Goal: Task Accomplishment & Management: Manage account settings

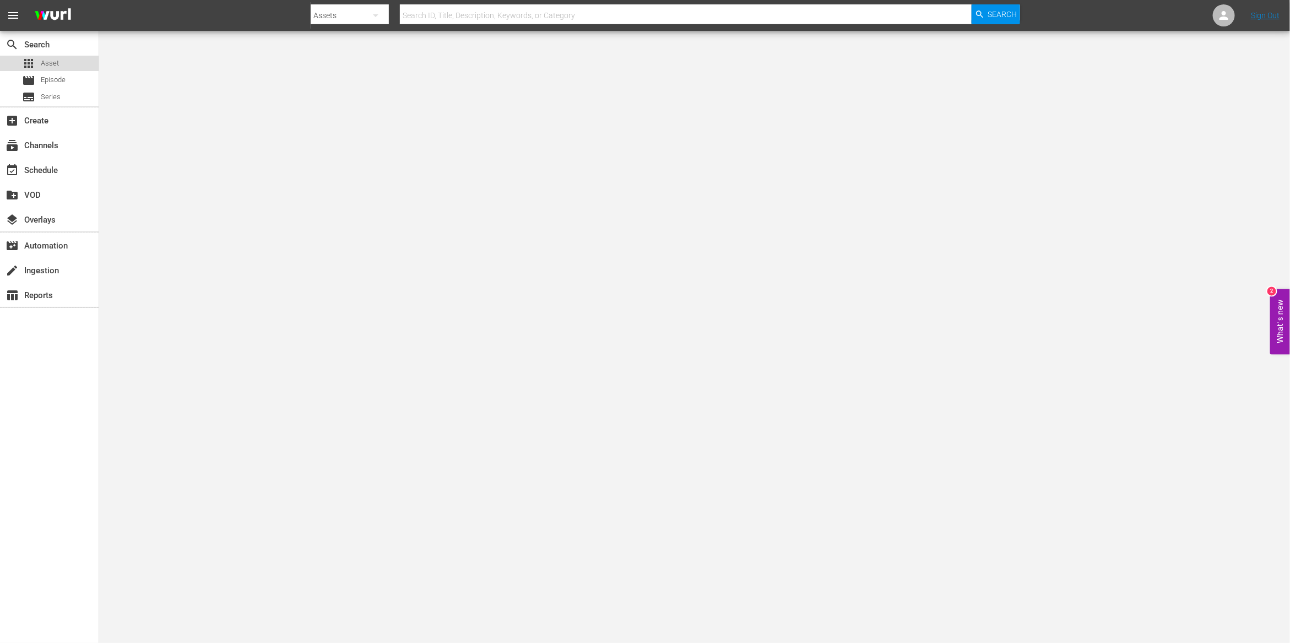
click at [52, 58] on span "Asset" at bounding box center [50, 63] width 18 height 11
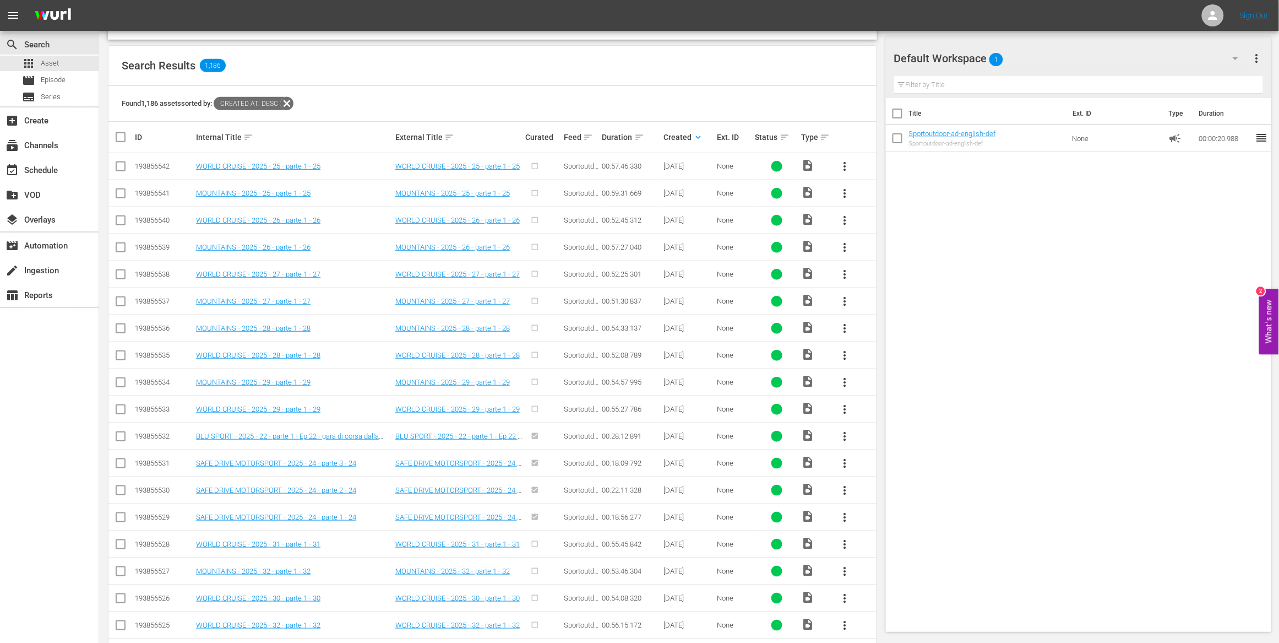
scroll to position [182, 0]
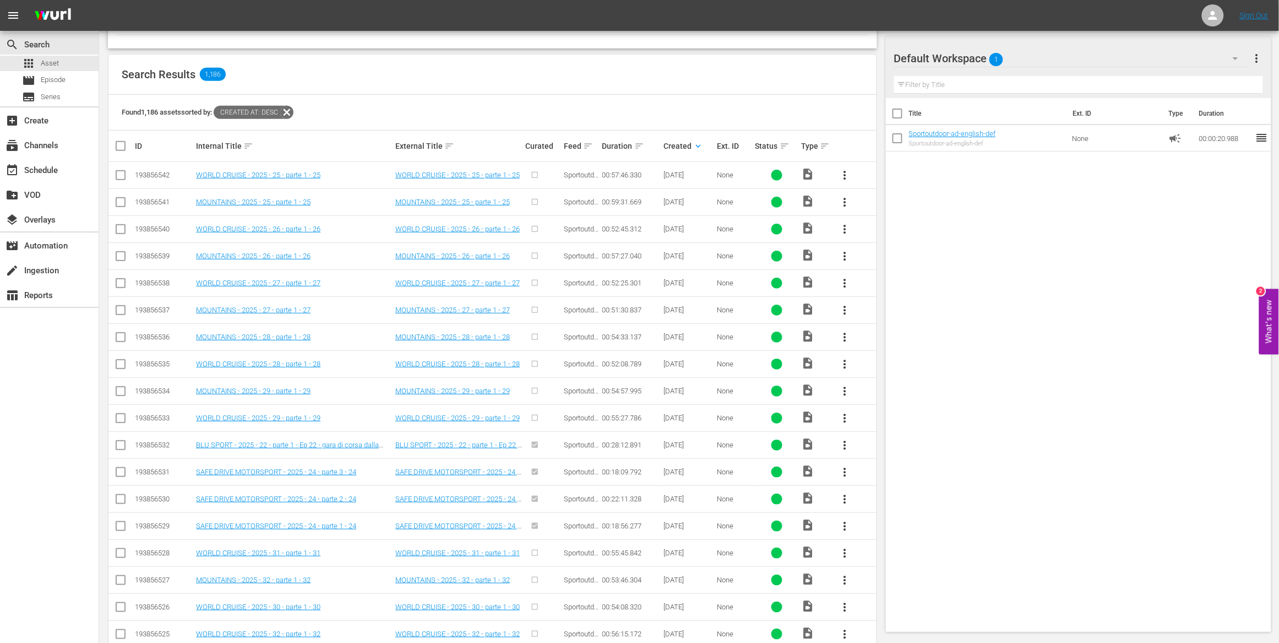
click at [847, 175] on span "more_vert" at bounding box center [845, 175] width 13 height 13
click at [881, 261] on div "Episode" at bounding box center [904, 259] width 75 height 26
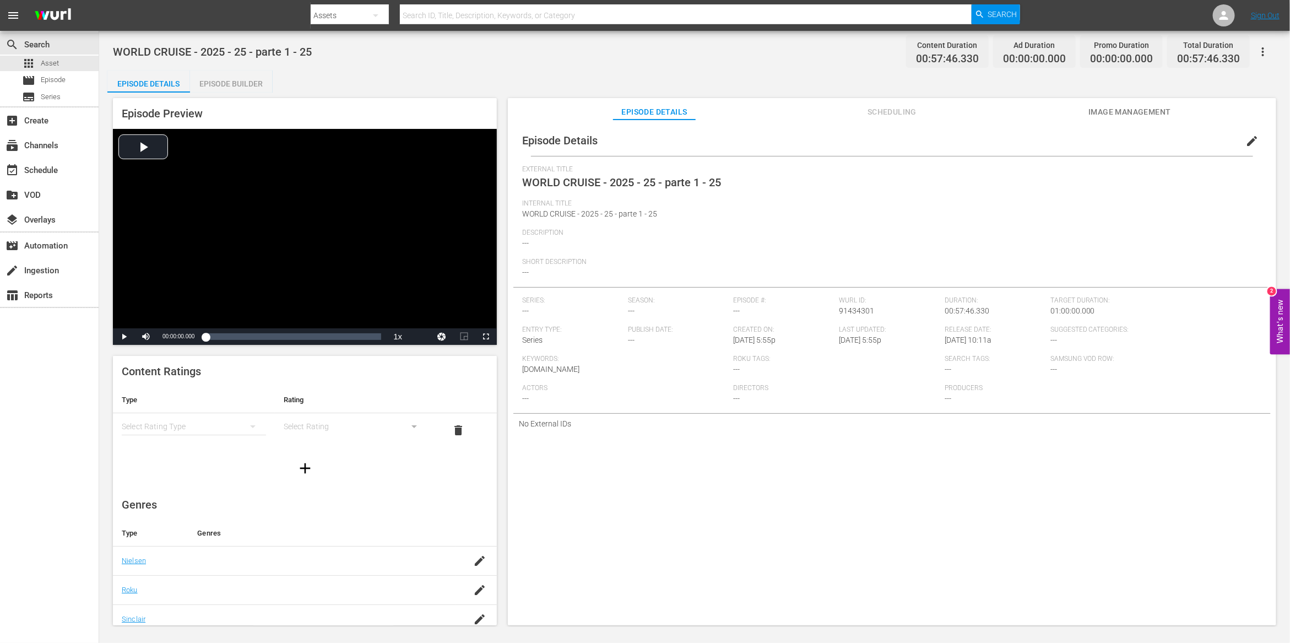
click at [248, 83] on div "Episode Builder" at bounding box center [231, 83] width 83 height 26
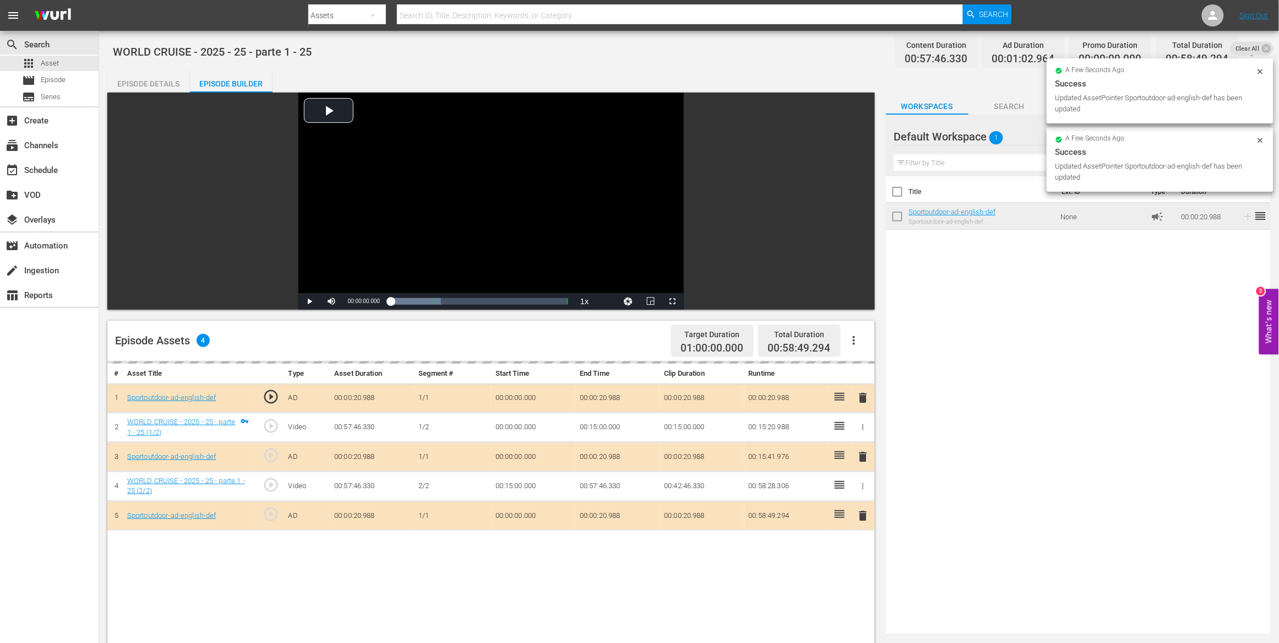
click at [147, 83] on div "Episode Details" at bounding box center [148, 83] width 83 height 26
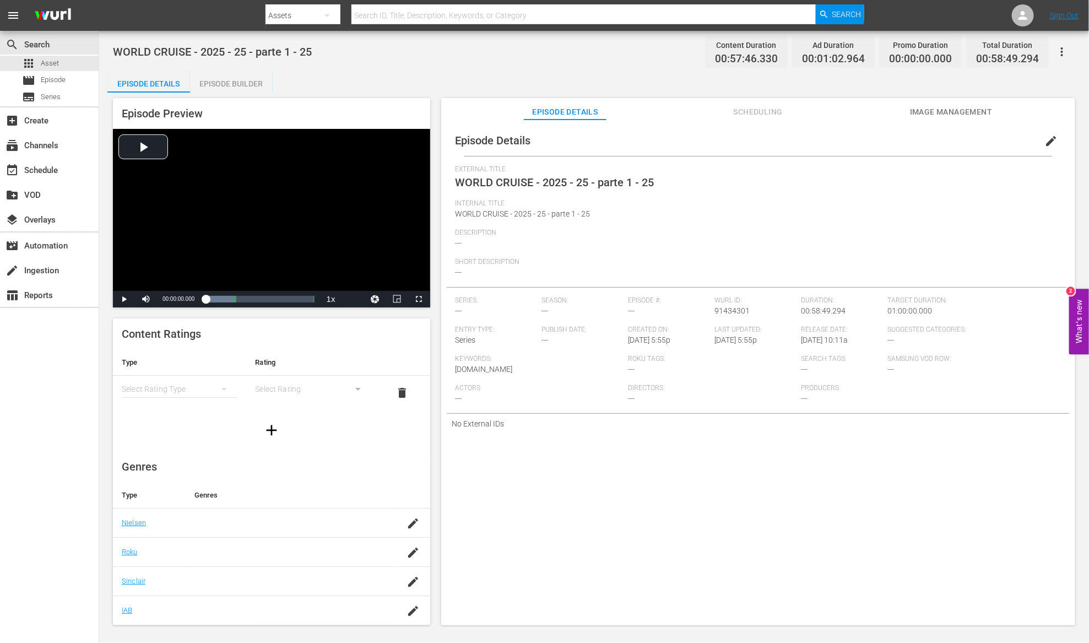
click at [912, 517] on div "Episode Details edit External Title WORLD CRUISE - 2025 - 25 - parte 1 - 25 Int…" at bounding box center [758, 377] width 634 height 516
click at [1044, 143] on span "edit" at bounding box center [1050, 140] width 13 height 13
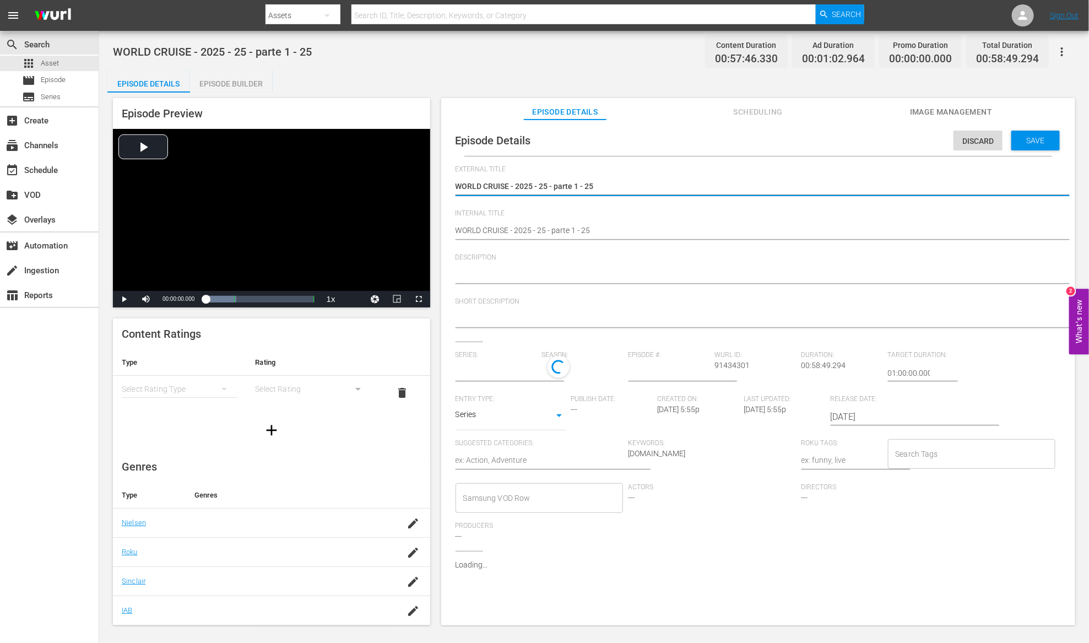
type input "No Series"
drag, startPoint x: 510, startPoint y: 186, endPoint x: 710, endPoint y: 188, distance: 200.5
click at [710, 188] on textarea "WORLD CRUISE - 2025 - 25 - parte 1 - 25" at bounding box center [755, 187] width 600 height 13
type textarea "WORLD CRUISE"
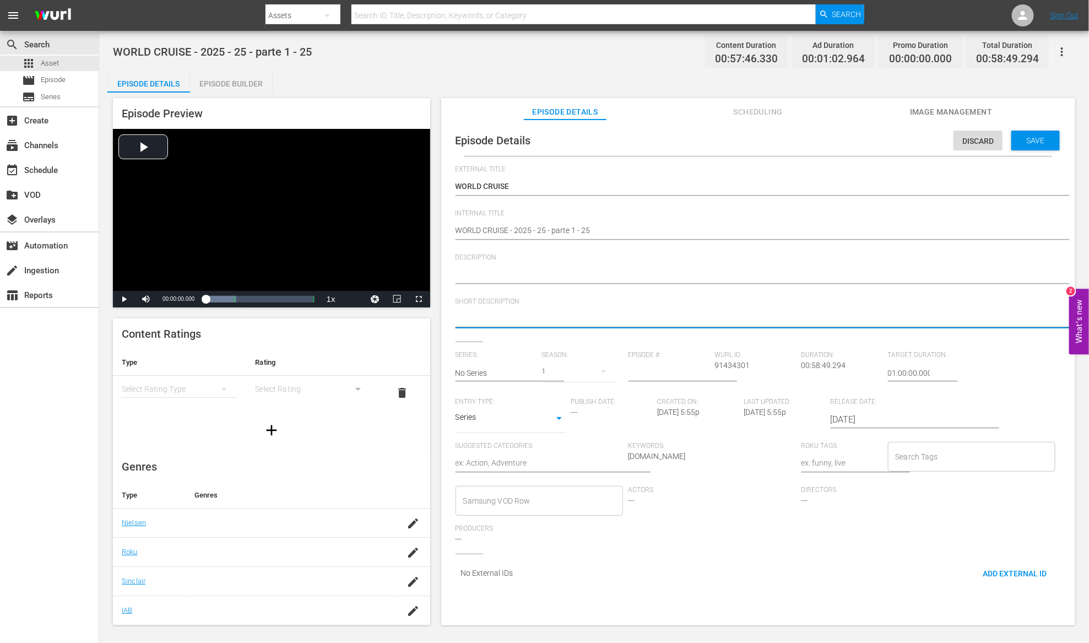
click at [535, 317] on textarea at bounding box center [755, 319] width 600 height 13
paste textarea "MSC Explora Journey, Indonesia, MSC Jerusalem Greece"
type textarea "MSC Explora Journey, Indonesia, MSC Jerusalem Greece"
click at [507, 273] on textarea at bounding box center [755, 275] width 600 height 13
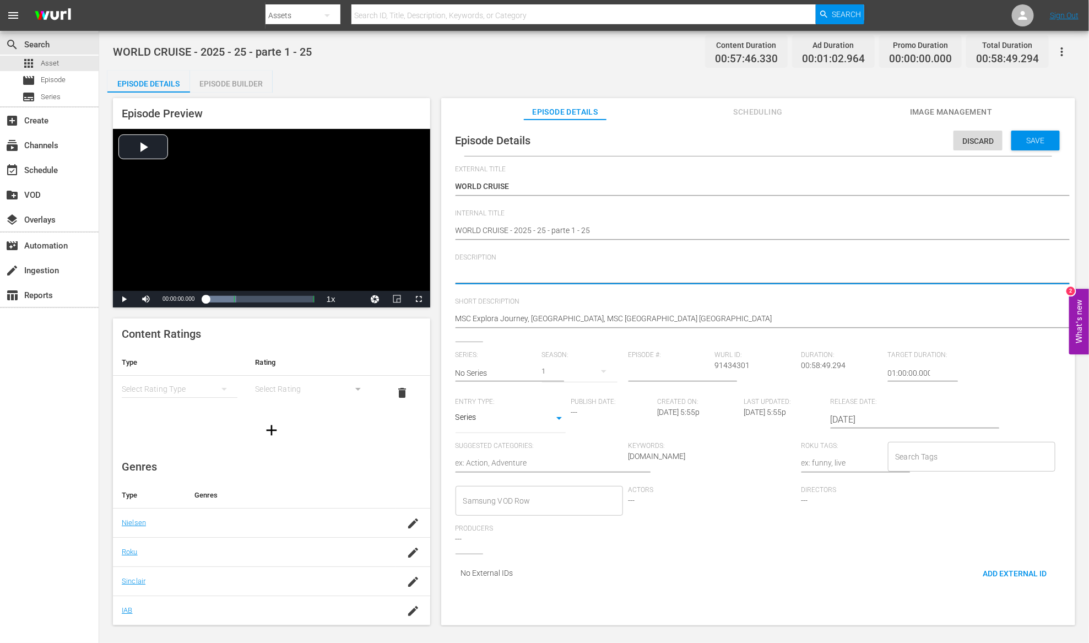
paste textarea "MSC Explora Journey, Indonesia, MSC Jerusalem Greece"
type textarea "MSC Explora Journey, Indonesia, MSC Jerusalem Greece"
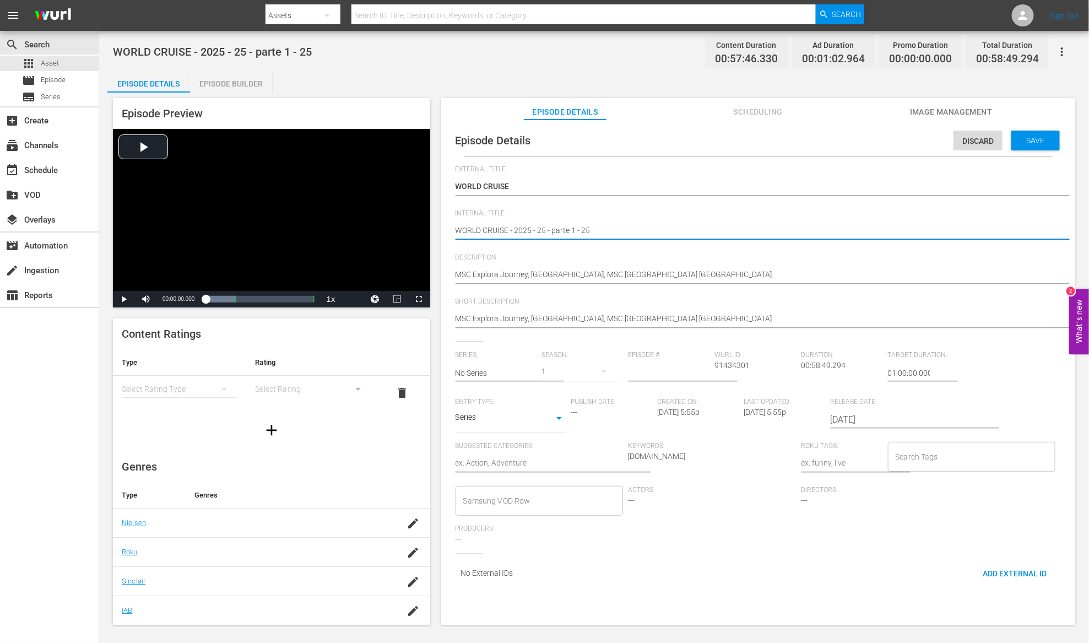
drag, startPoint x: 512, startPoint y: 231, endPoint x: 582, endPoint y: 230, distance: 69.4
type textarea "WORLD CRUISE e 25"
type textarea "WORLD CRUISE ep 25"
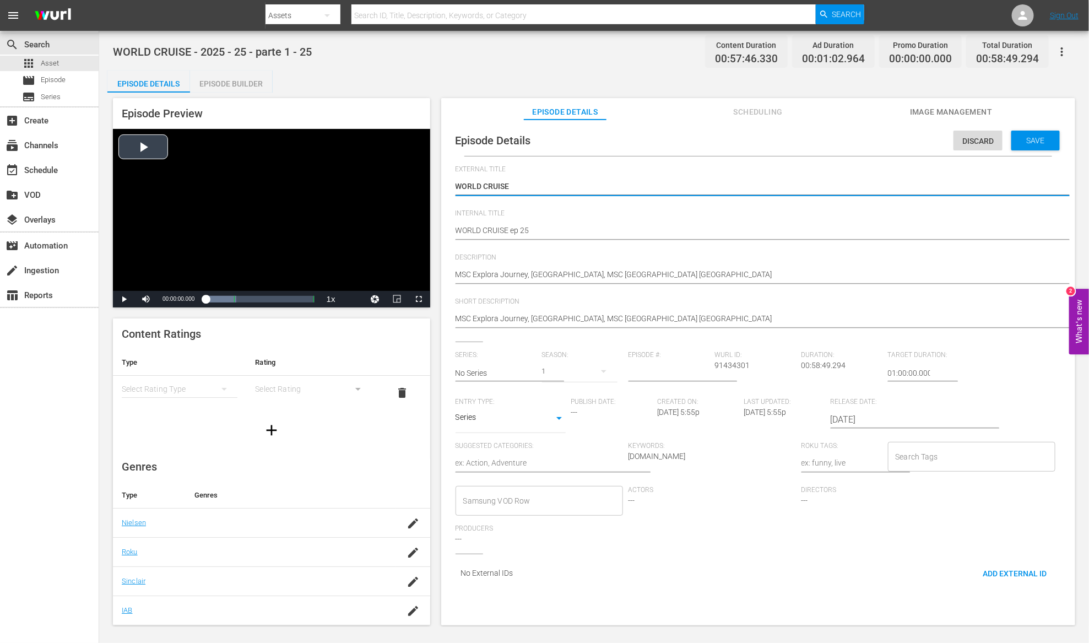
drag, startPoint x: 521, startPoint y: 183, endPoint x: 387, endPoint y: 187, distance: 134.4
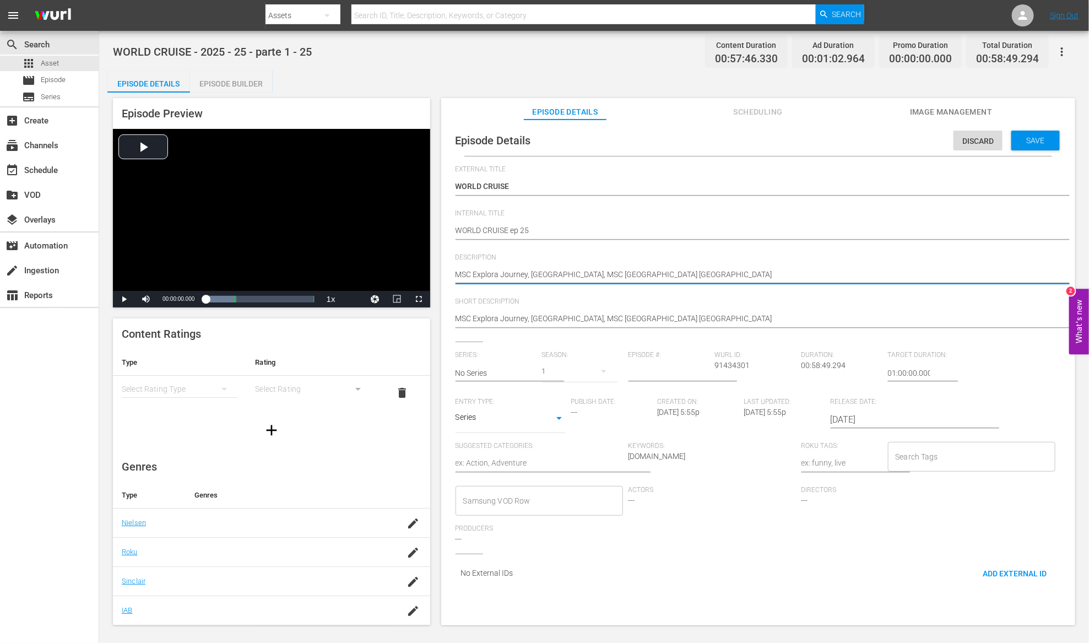
click at [455, 273] on textarea "MSC Explora Journey, Indonesia, MSC Jerusalem Greece" at bounding box center [755, 275] width 600 height 13
paste textarea "WORLD CRUISE"
type textarea "WORLD CRUISEMSC Explora Journey, Indonesia, MSC Jerusalem Greece"
type textarea "WORLD CRUISE MSC Explora Journey, Indonesia, MSC Jerusalem Greece"
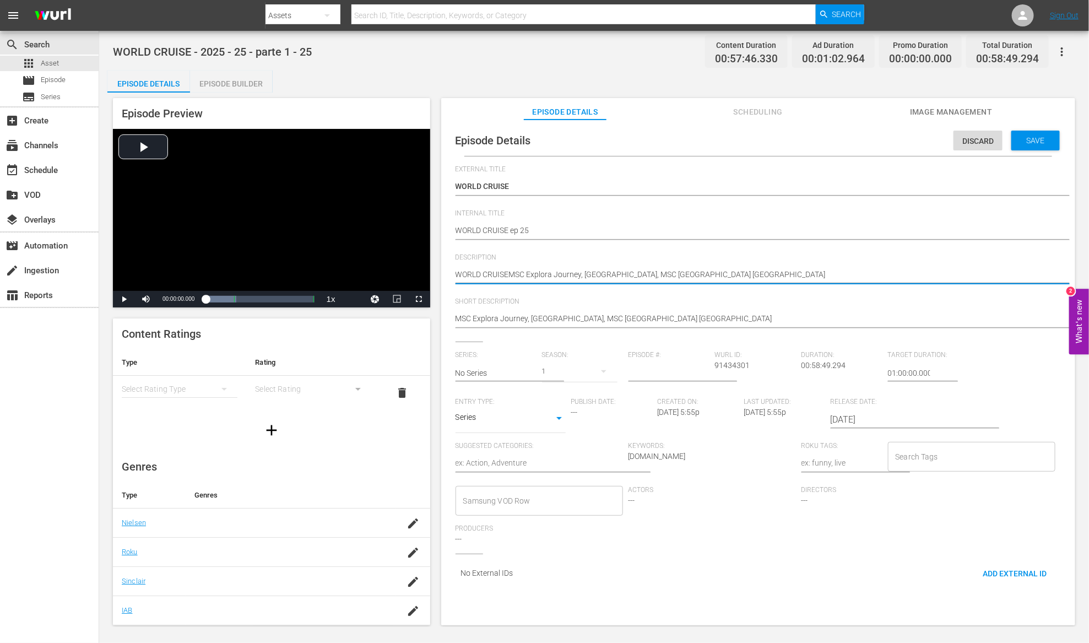
type textarea "WORLD CRUISE MSC Explora Journey, Indonesia, MSC Jerusalem Greece"
type textarea "WORLD CRUISE -MSC Explora Journey, Indonesia, MSC Jerusalem Greece"
type textarea "WORLD CRUISE - MSC Explora Journey, Indonesia, MSC Jerusalem Greece"
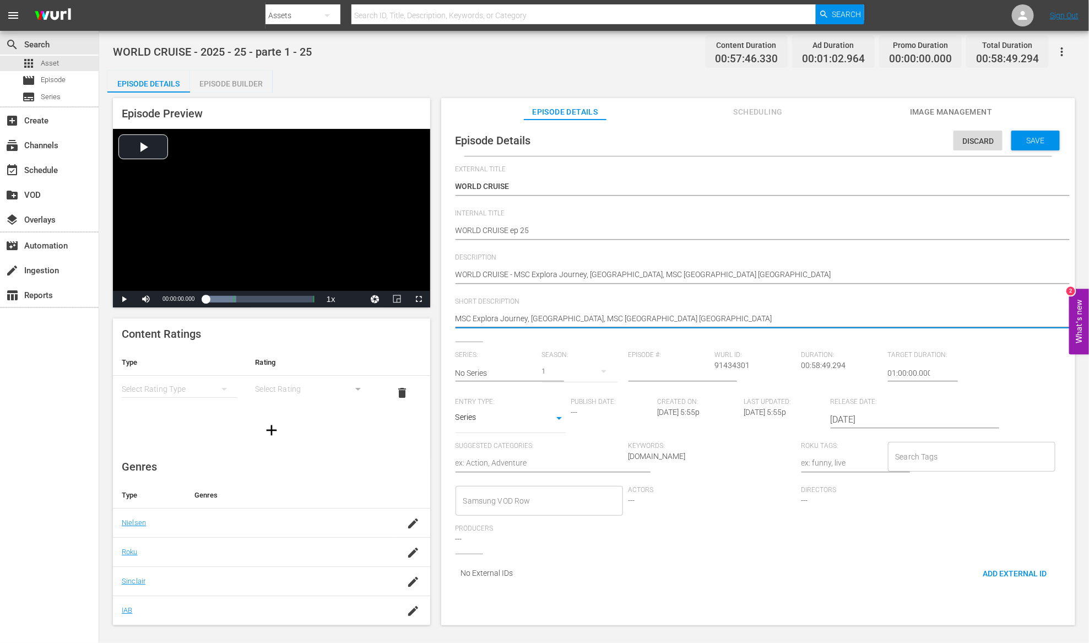
drag, startPoint x: 563, startPoint y: 319, endPoint x: 758, endPoint y: 318, distance: 194.9
click at [758, 318] on textarea "MSC Explora Journey, Indonesia, MSC Jerusalem Greece" at bounding box center [755, 319] width 600 height 13
type textarea "MSC Explora Journey, Indonesia"
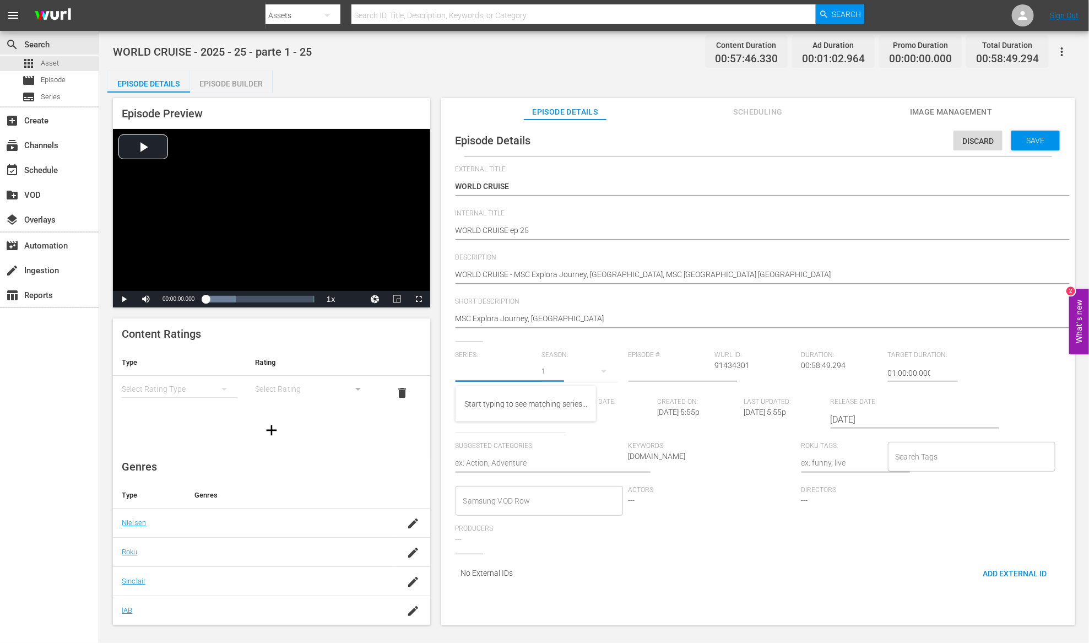
click at [486, 369] on input "text" at bounding box center [495, 373] width 81 height 26
click at [473, 396] on div "WORLD CRUISE" at bounding box center [490, 403] width 53 height 26
type input "WORLD CRUISE"
click at [683, 375] on input "number" at bounding box center [668, 373] width 81 height 26
type input "25"
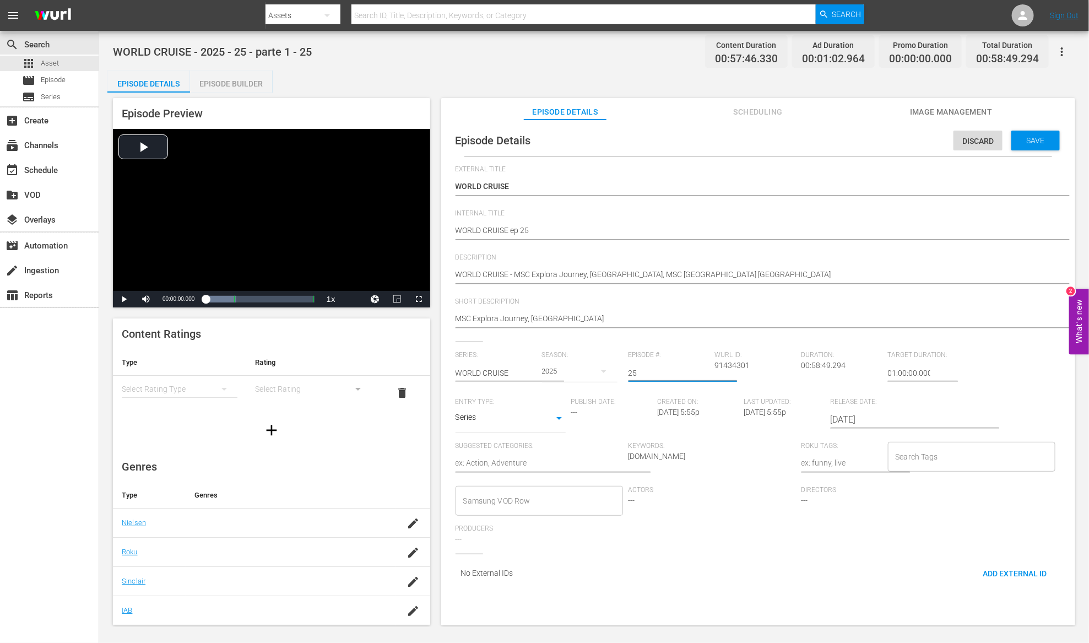
click at [530, 423] on body "menu Search By Assets Search ID, Title, Description, Keywords, or Category Sear…" at bounding box center [544, 321] width 1089 height 643
click at [517, 401] on li "TV Special" at bounding box center [510, 401] width 110 height 18
type input "TV_SPECIAL"
type textarea "C"
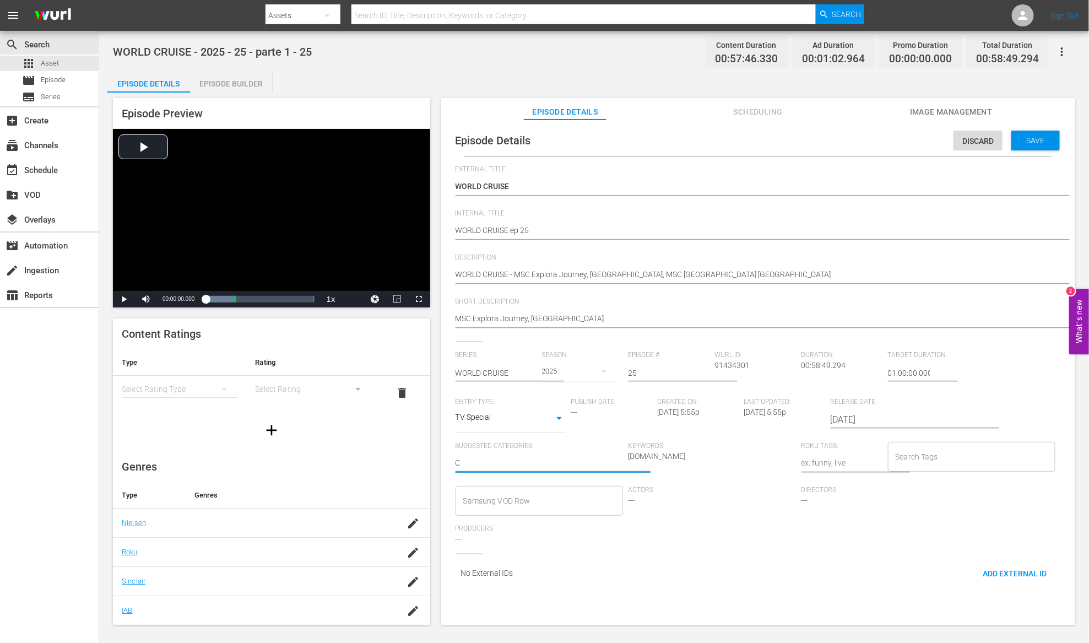
type textarea "Cr"
type textarea "Cru"
type textarea "Crui"
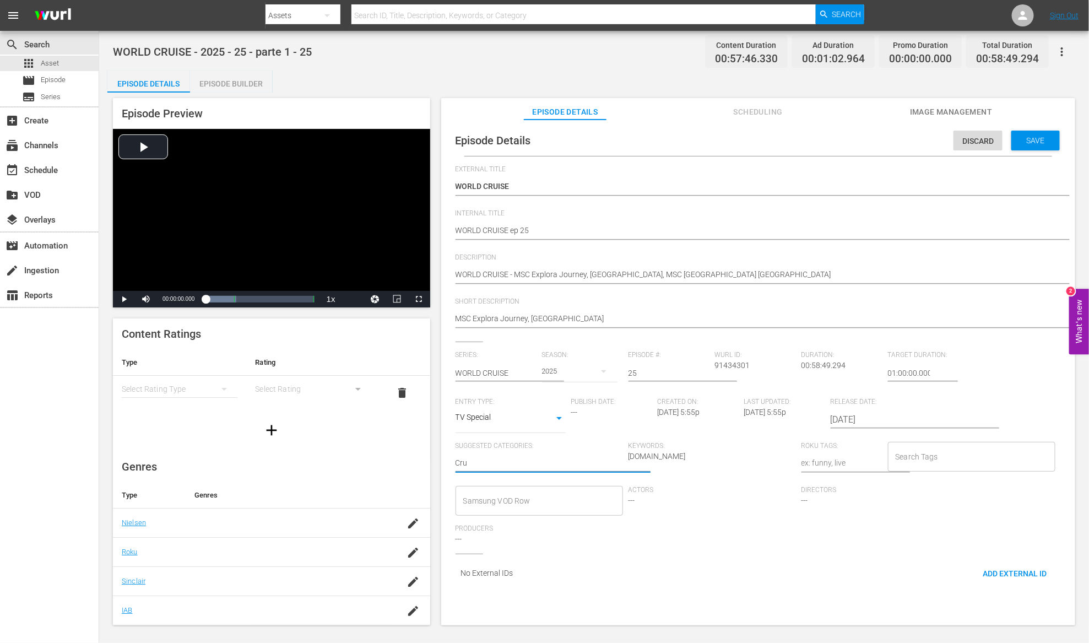
type textarea "Crui"
type textarea "Cruis"
type textarea "Cruise"
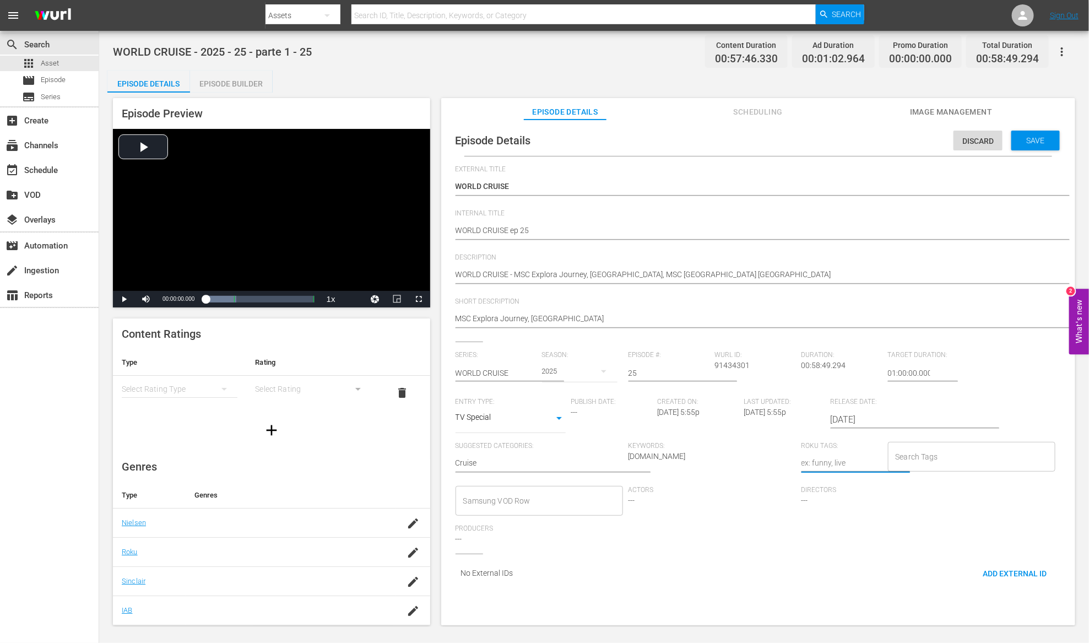
type textarea "c"
type textarea "cr"
type textarea "cru"
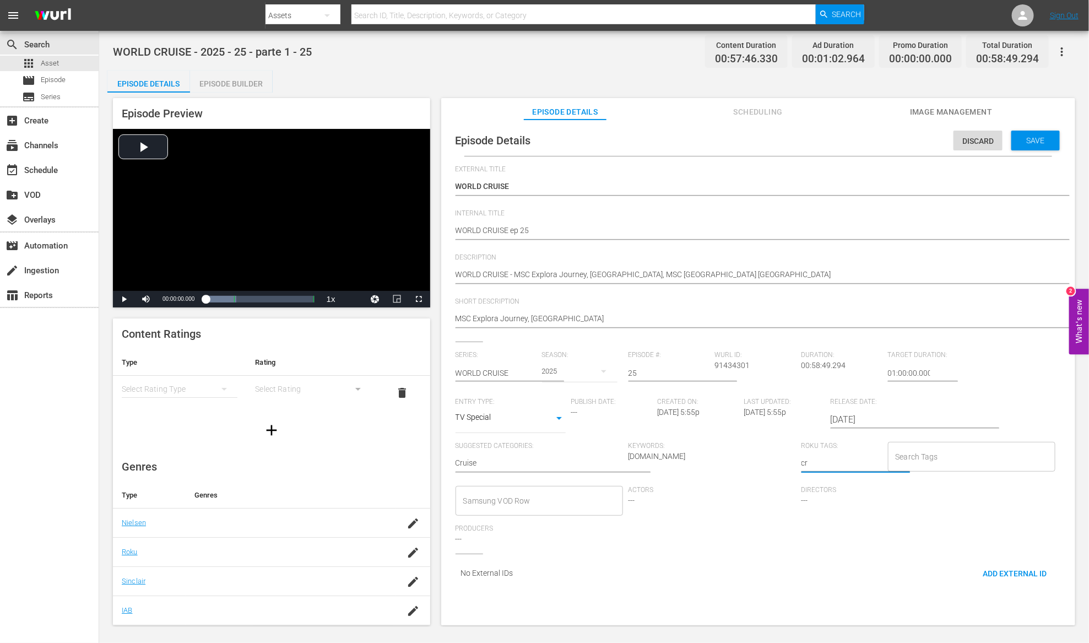
type textarea "cru"
type textarea "crui"
type textarea "cruis"
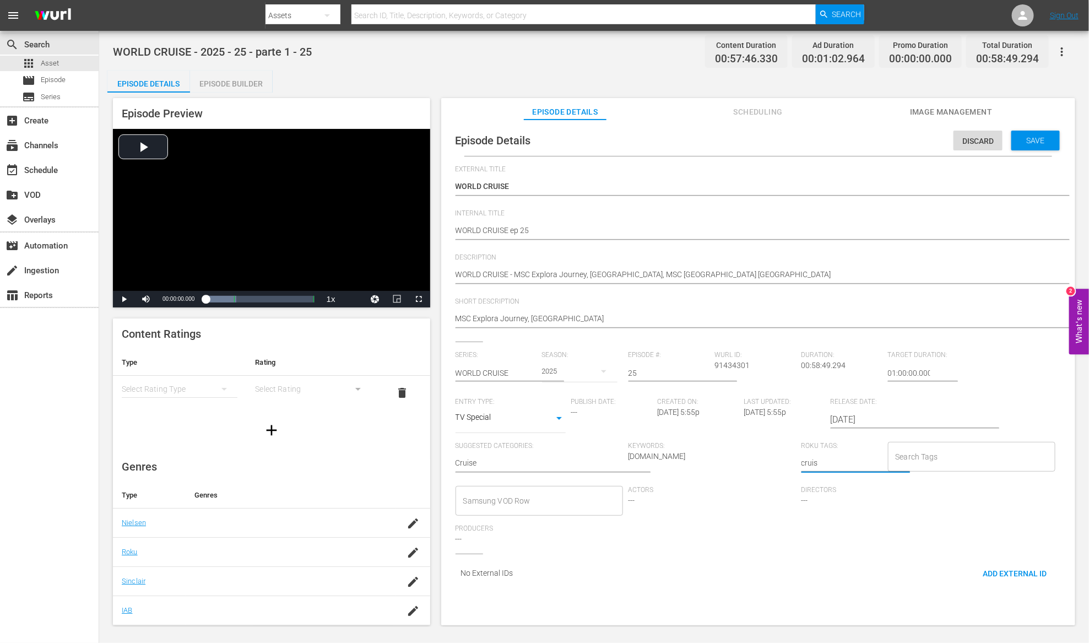
type textarea "cruise"
type textarea "cruise,"
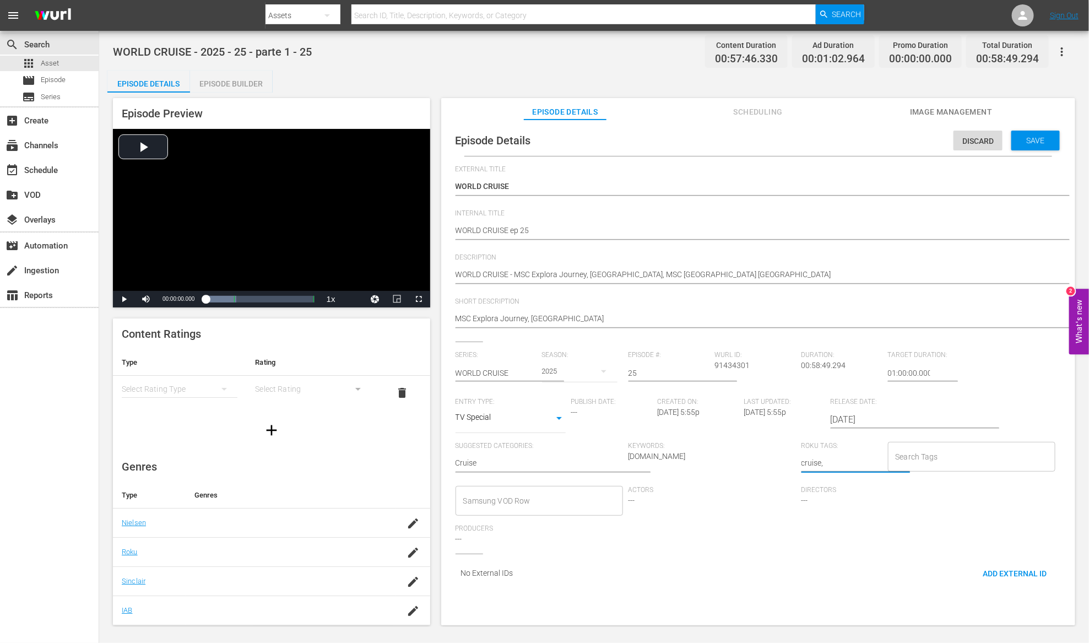
type textarea "cruise,"
type textarea "cruise, m"
type textarea "cruise, ms"
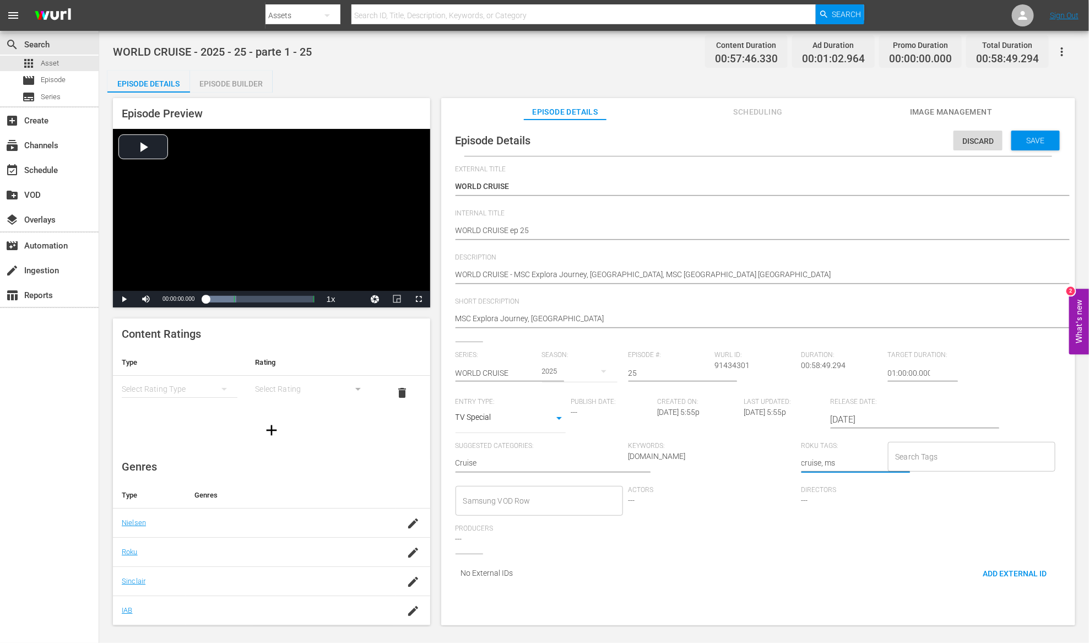
type textarea "cruise, msc"
type textarea "cruise, msc,"
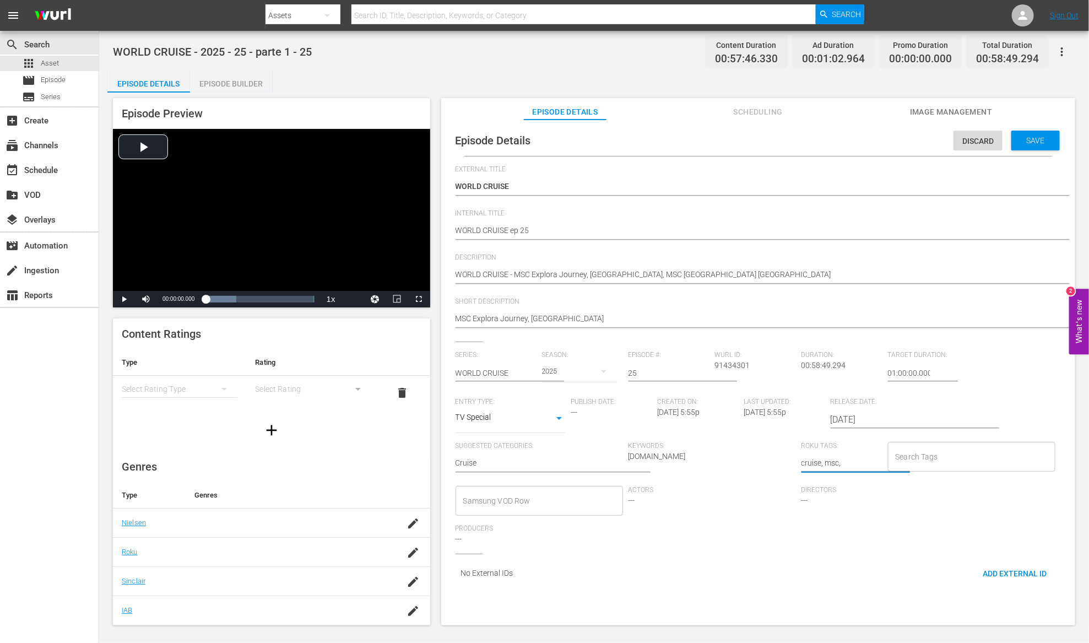
type textarea "cruise, msc,"
type textarea "cruise, msc, I"
type textarea "cruise, msc, In"
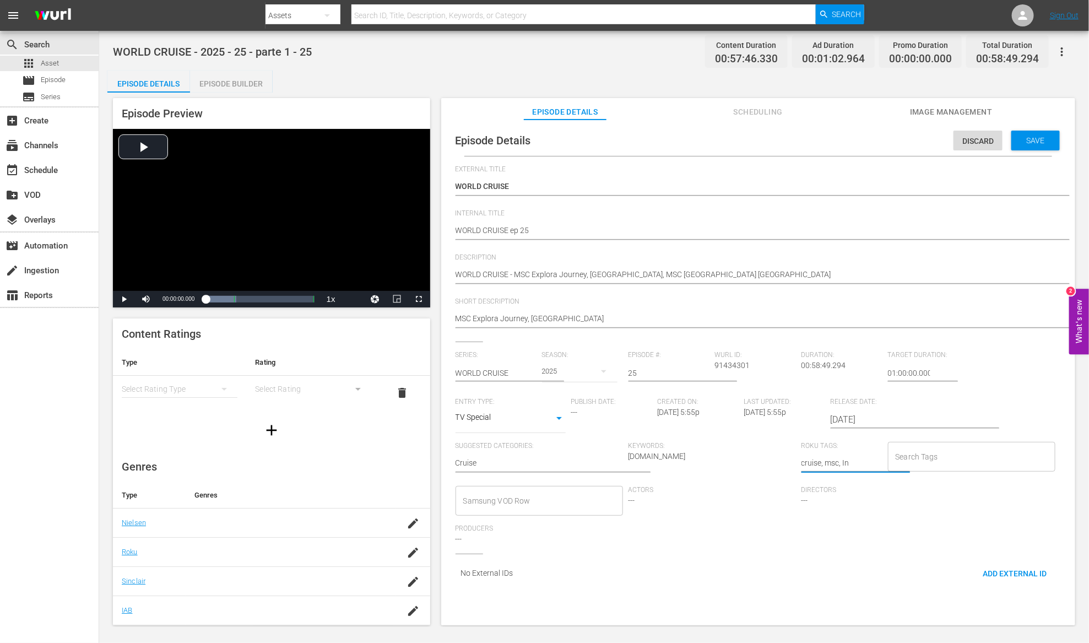
type textarea "cruise, msc, Ind"
type textarea "cruise, msc, Indo"
type textarea "cruise, msc, Indon"
type textarea "cruise, msc, Indone"
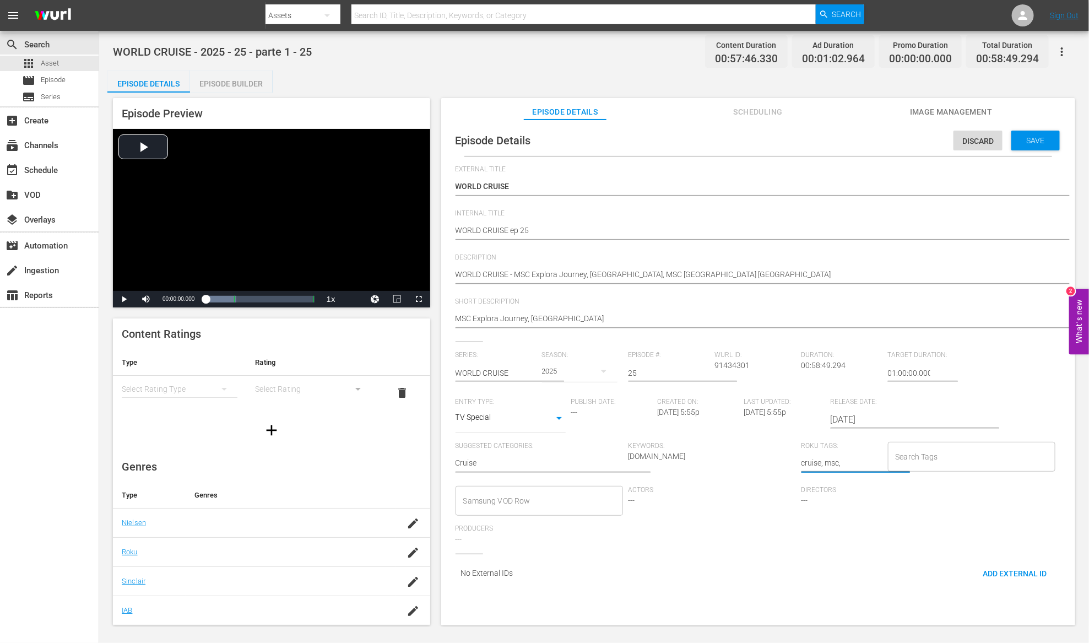
type textarea "cruise, msc, Indone"
type textarea "cruise, msc, Indones"
type textarea "cruise, msc, Indonesi"
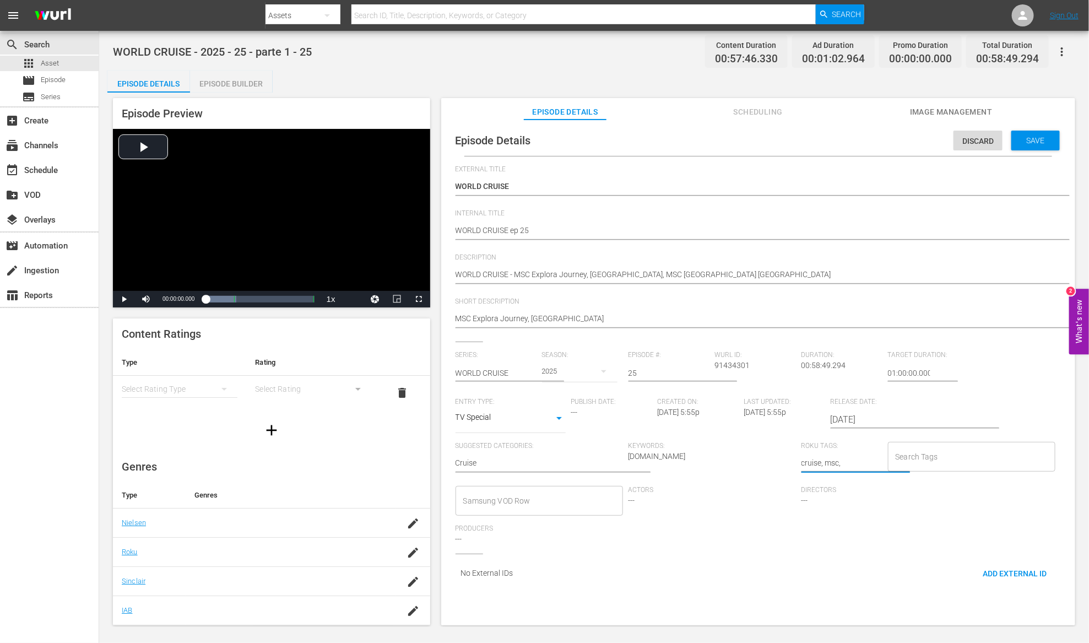
type textarea "cruise, msc, Indonesia"
type textarea "cruise, msc, Indonesia,"
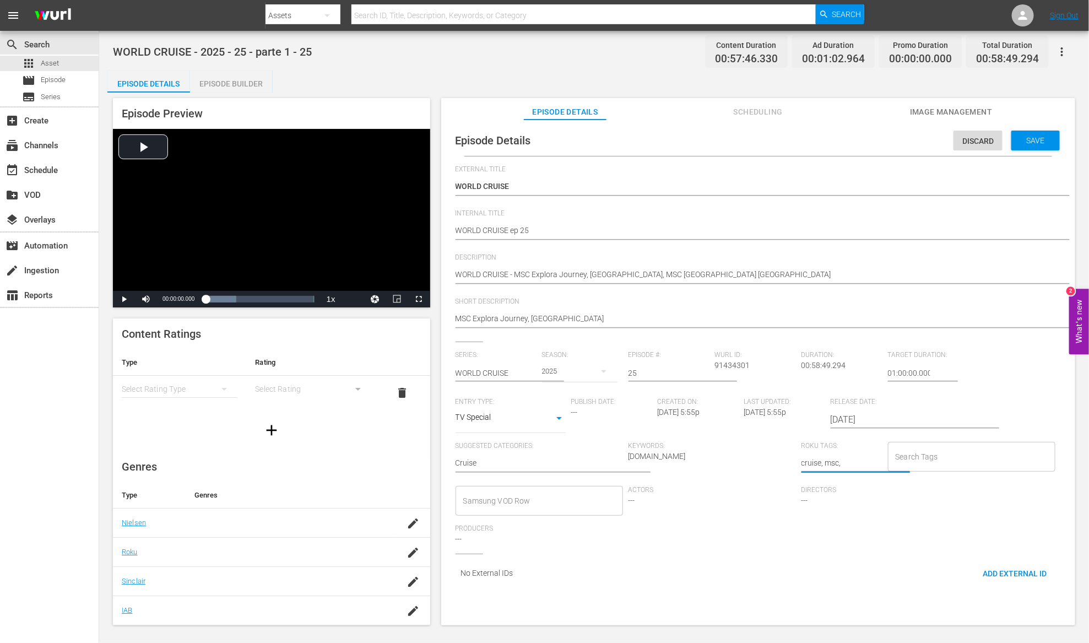
type textarea "cruise, msc, Indonesia,"
type textarea "cruise, msc, Indonesia, J"
type textarea "cruise, msc, Indonesia, Je"
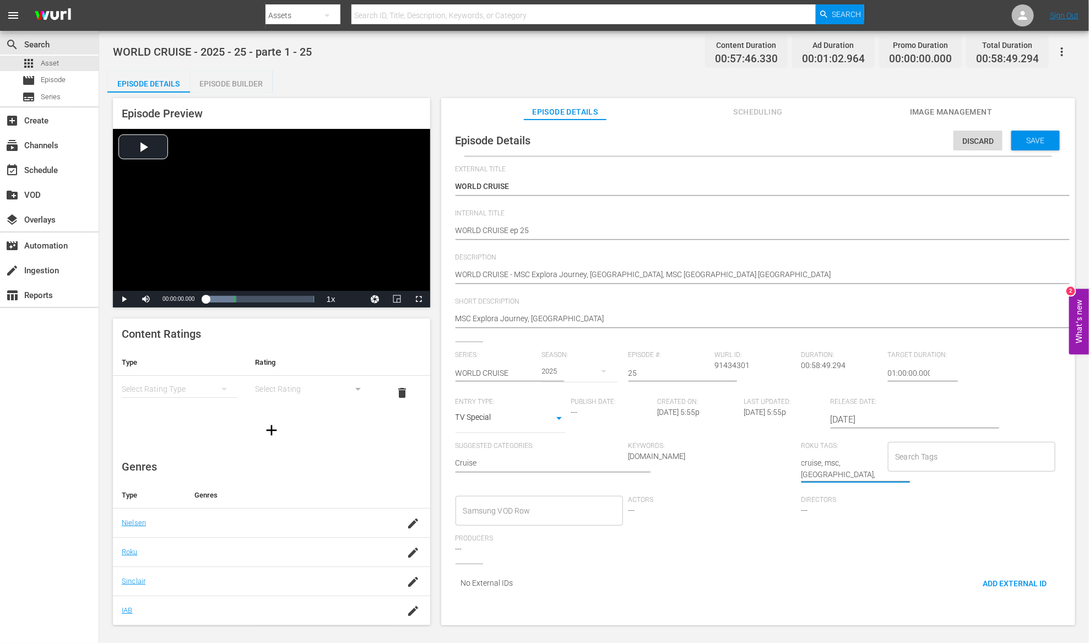
type textarea "cruise, msc, Indonesia, Jer"
type textarea "cruise, msc, Indonesia, Jeru"
type textarea "cruise, msc, Indonesia, Jerus"
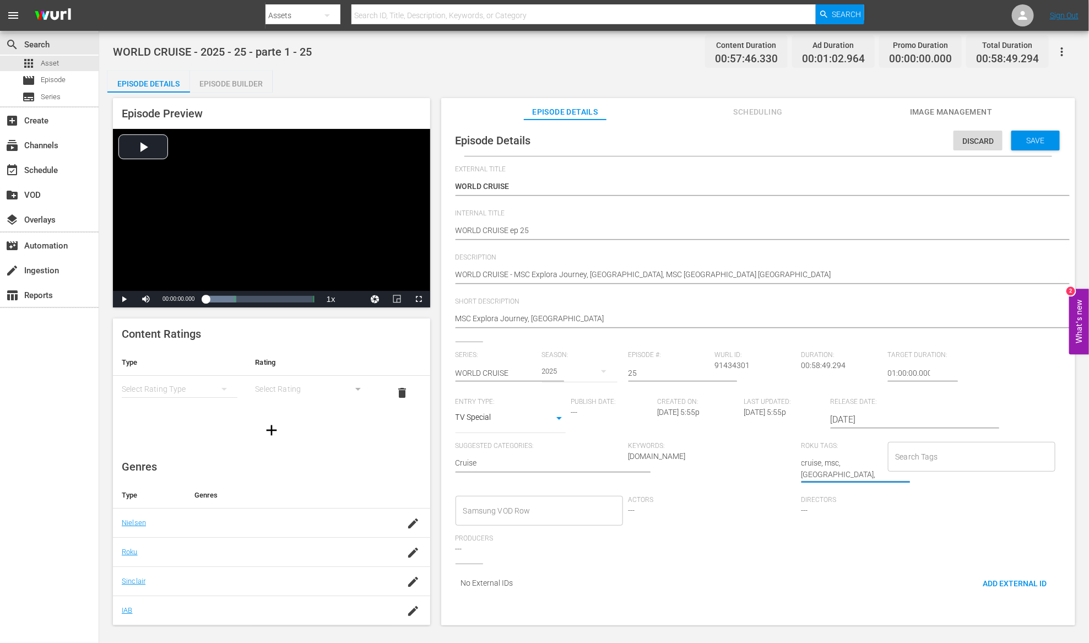
type textarea "cruise, msc, Indonesia, Jerus"
type textarea "cruise, msc, Indonesia, Jerusa"
type textarea "cruise, msc, Indonesia, Jerusal"
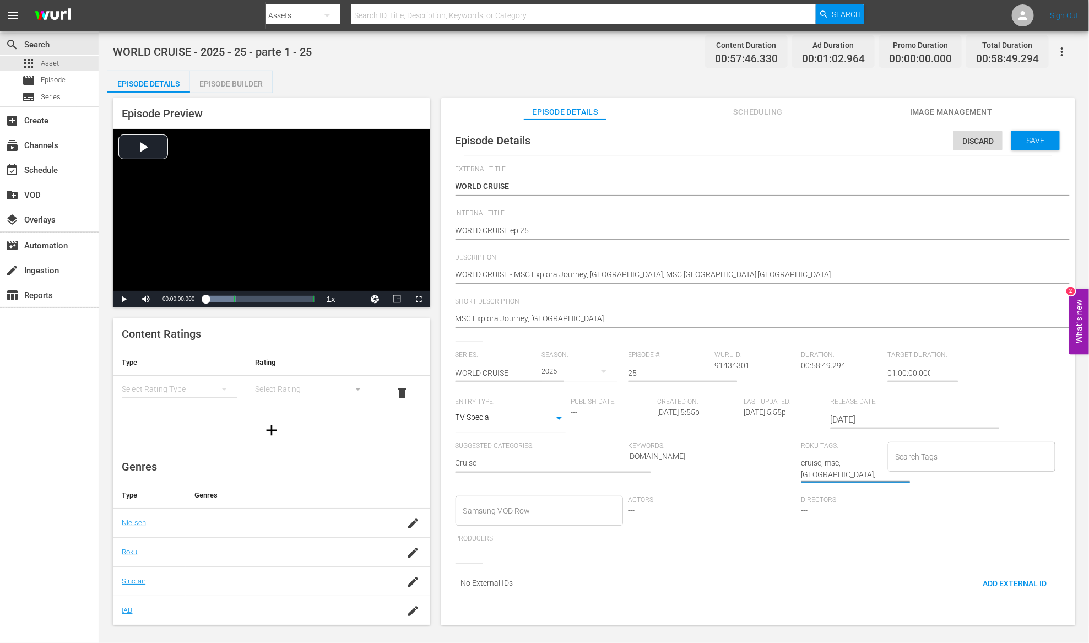
type textarea "cruise, msc, Indonesia, Jerusale"
type textarea "cruise, msc, Indonesia, Jerusale,"
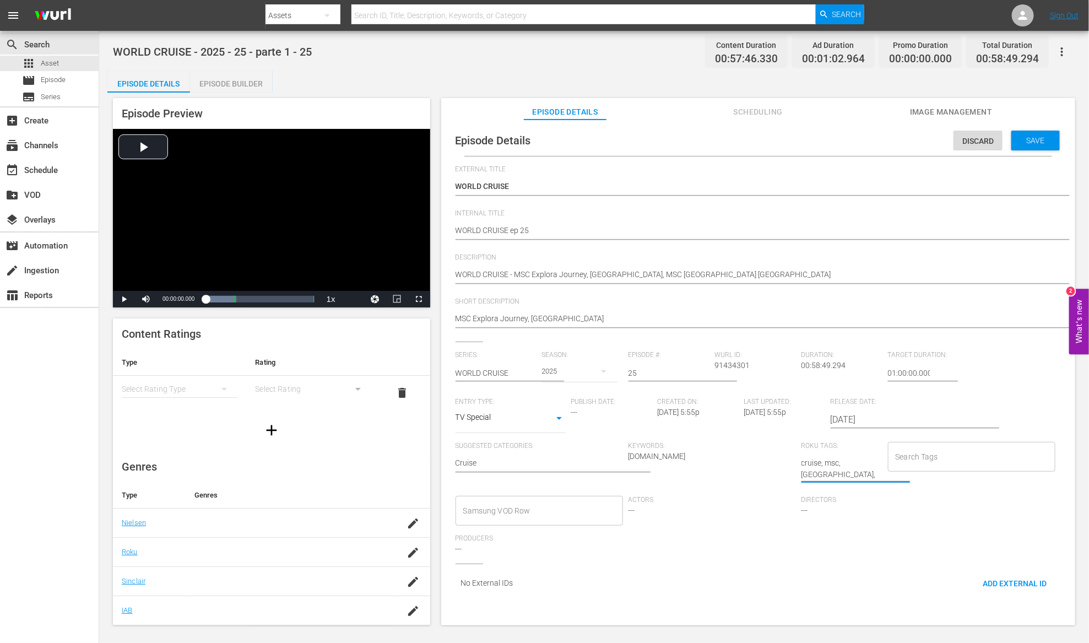
type textarea "cruise, msc, Indonesia, Jerusale,"
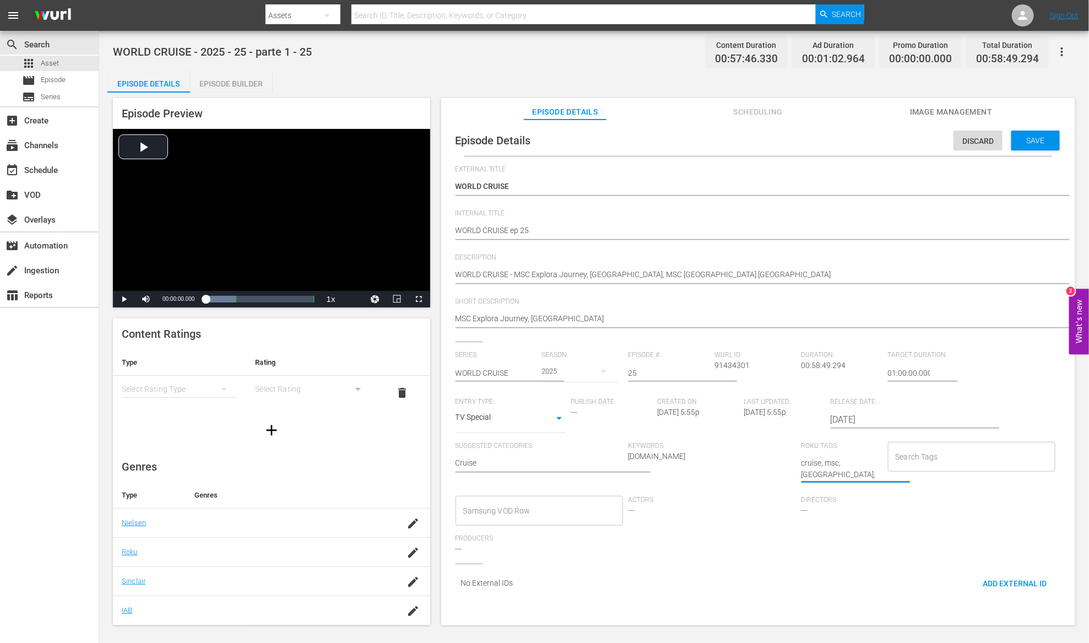
type textarea "cruise, msc, Indonesia, Jerusale, G"
type textarea "cruise, msc, Indonesia, Jerusale, Gr"
type textarea "cruise, msc, Indonesia, Jerusale, Gre"
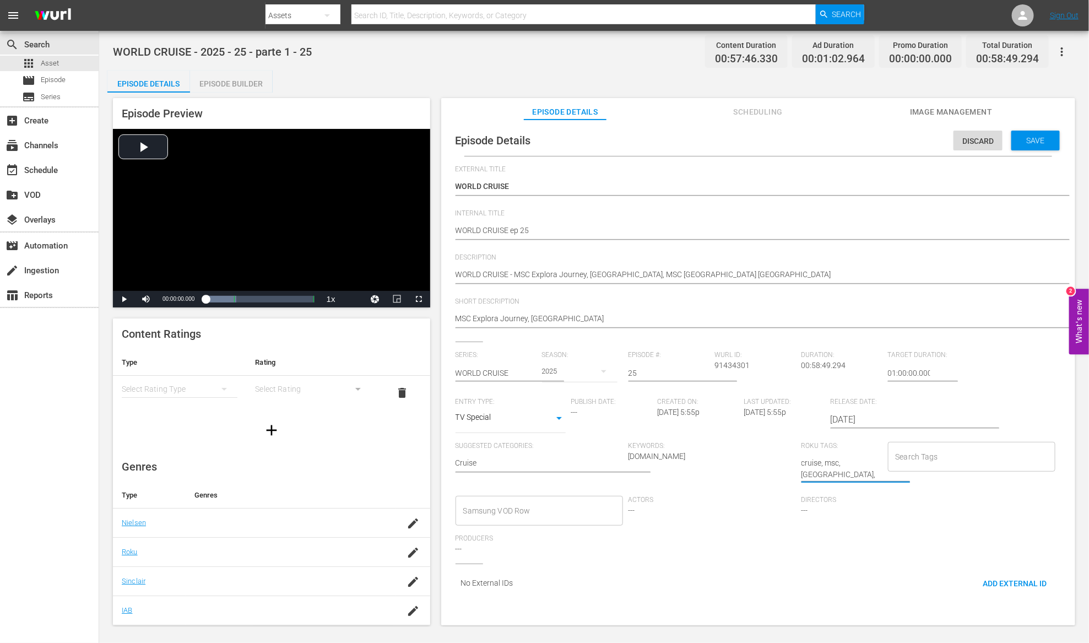
type textarea "cruise, msc, Indonesia, Jerusale, Gre"
type textarea "cruise, msc, Indonesia, Jerusale, Gree"
type textarea "cruise, msc, Indonesia, Jerusale, Greec"
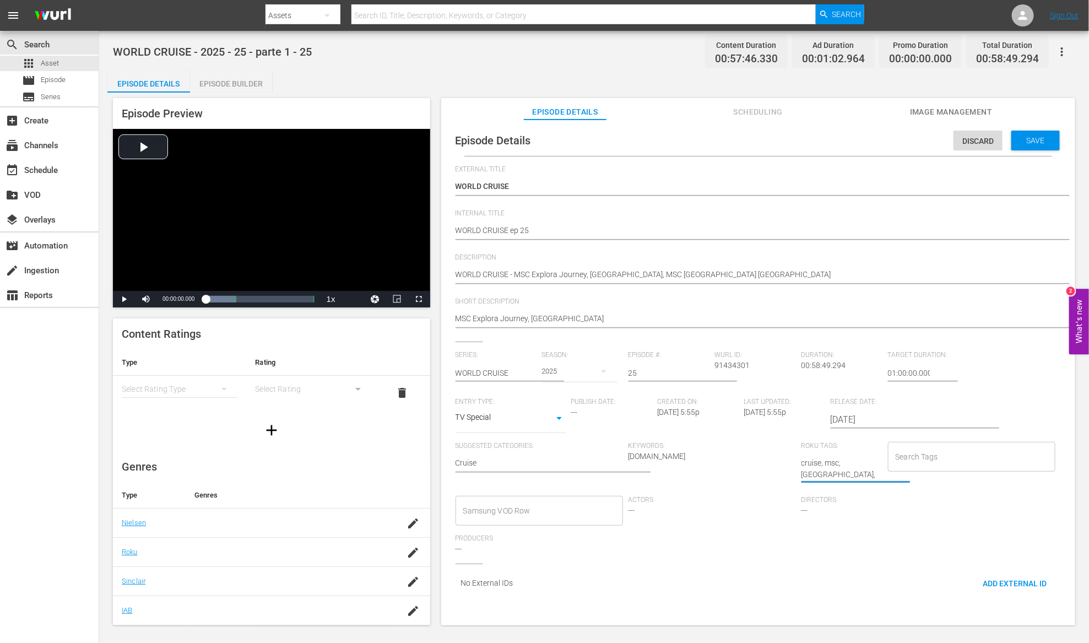
type textarea "cruise, msc, Indonesia, Jerusale, Greece"
type input "cruise"
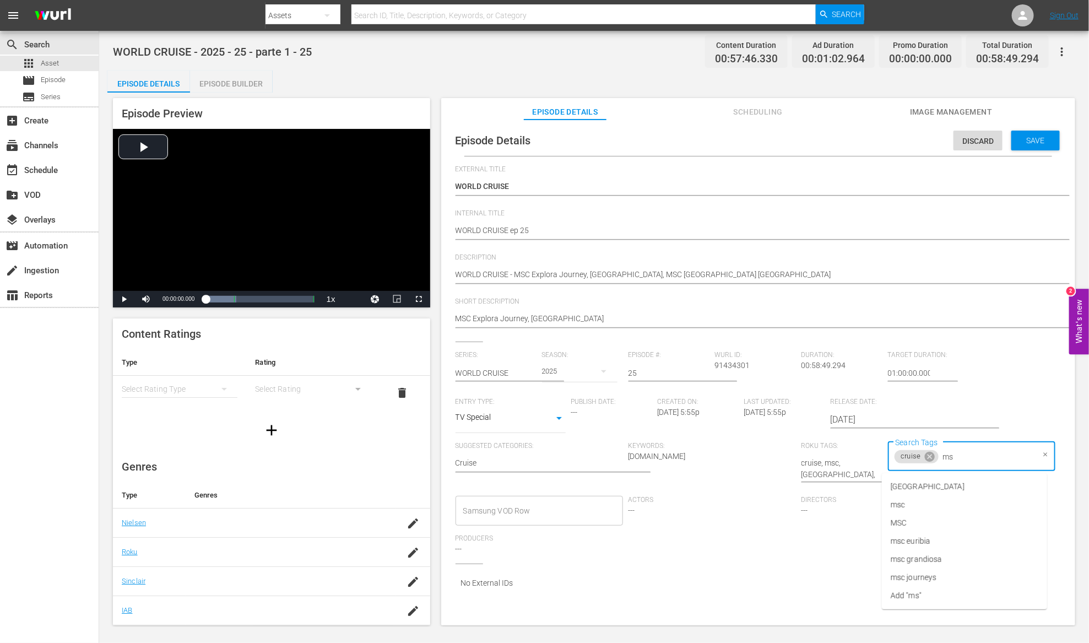
type input "msc"
type input "[GEOGRAPHIC_DATA]"
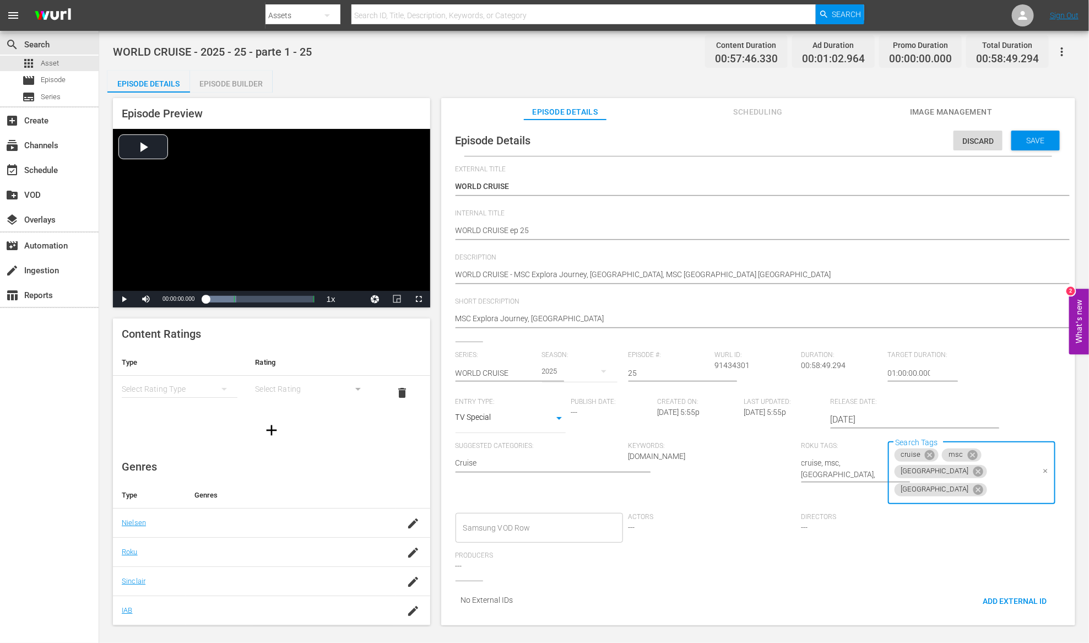
click at [825, 472] on textarea "cruise, msc, Indonesia, Jerusale, Greece" at bounding box center [841, 468] width 81 height 23
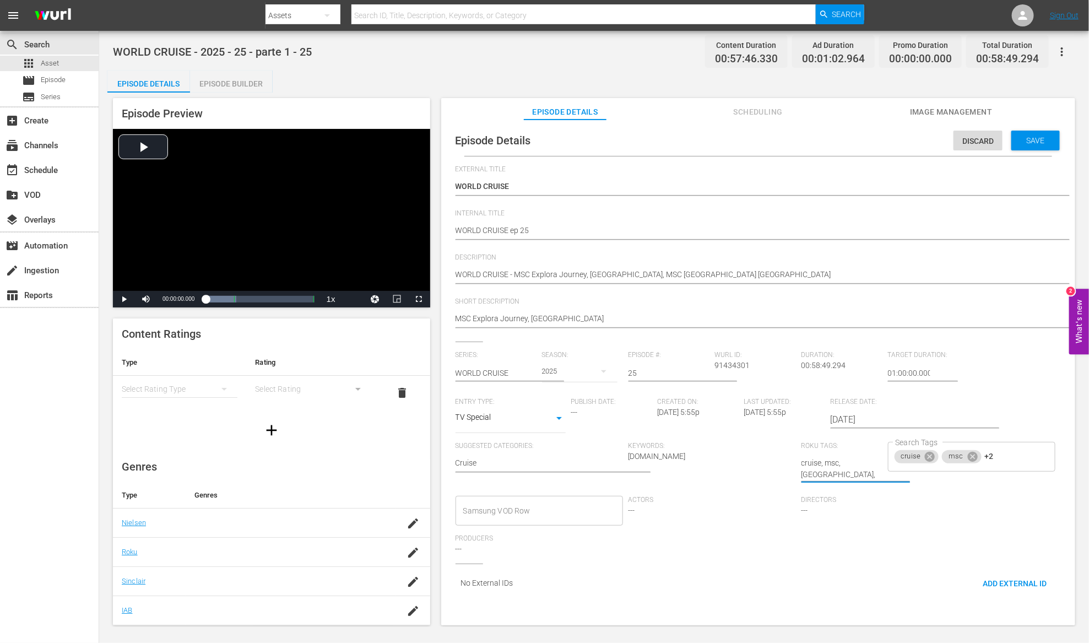
type textarea "cruise, msc, Indonesia, Jerusalem, Greece"
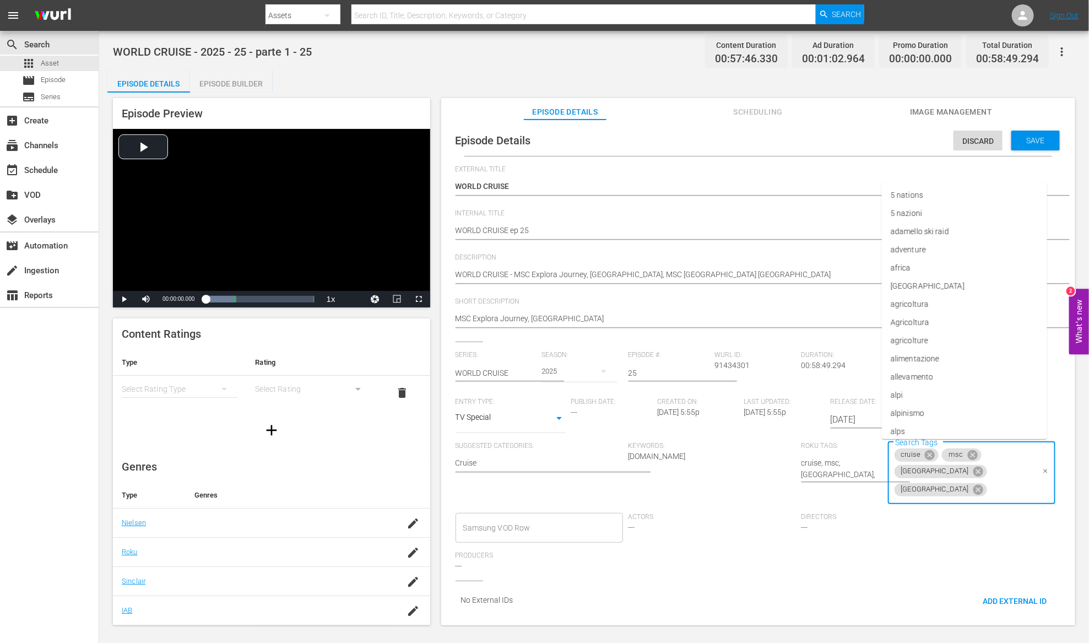
click at [1013, 458] on div "cruise msc indonesia jerusalem Search Tags" at bounding box center [971, 473] width 167 height 63
type input "Greece"
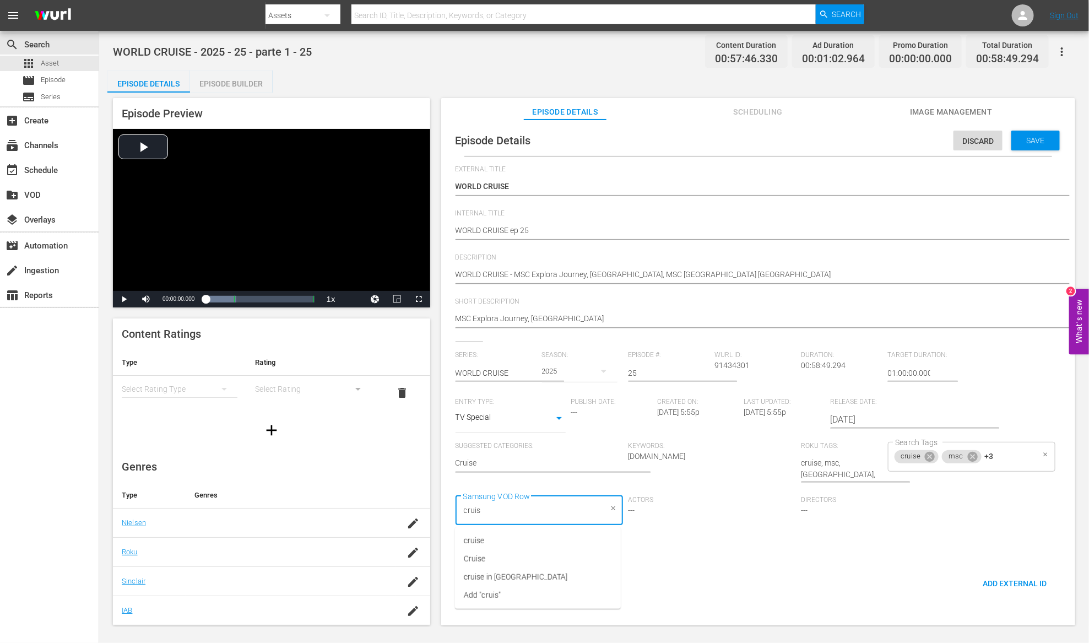
type input "cruise"
type input "msc"
type input "[GEOGRAPHIC_DATA]"
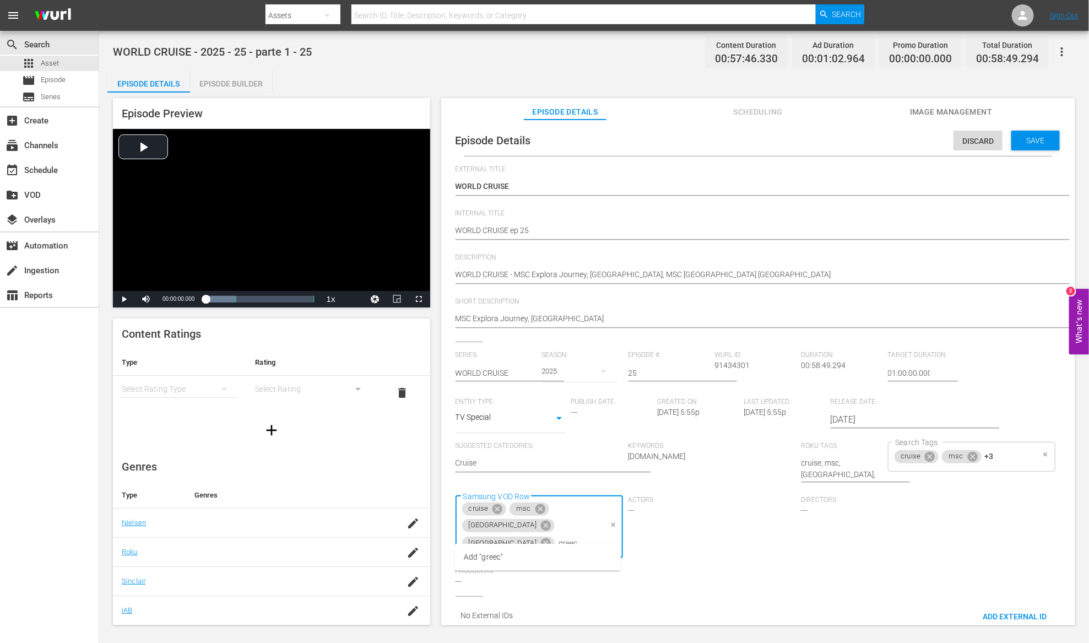
type input "[GEOGRAPHIC_DATA]"
click at [1032, 136] on span "Save" at bounding box center [1036, 140] width 36 height 9
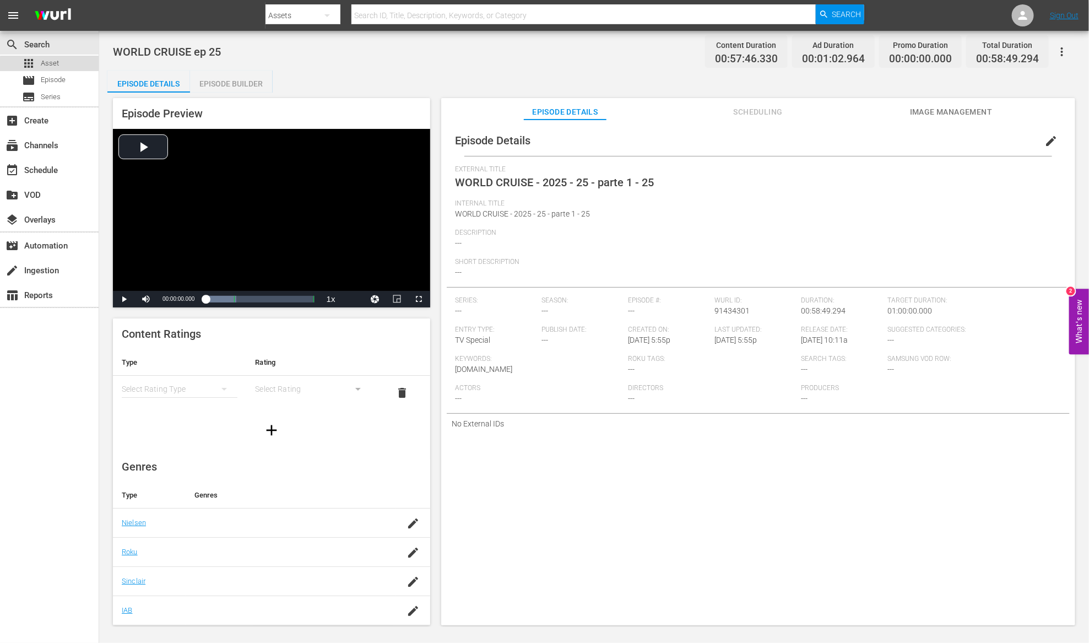
click at [72, 66] on div "apps Asset" at bounding box center [49, 63] width 99 height 15
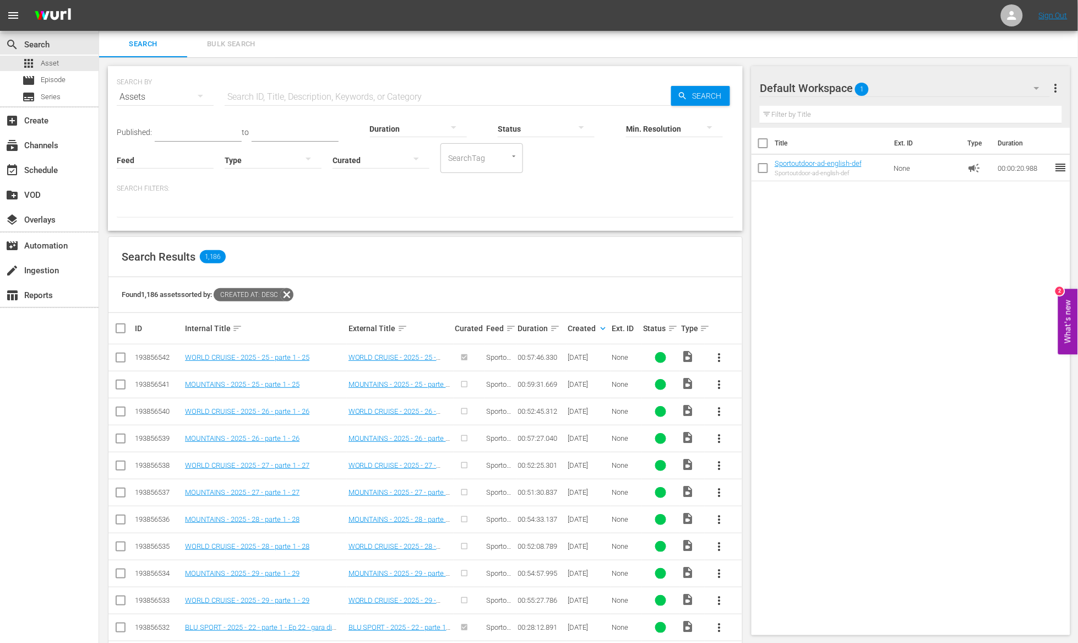
click at [716, 412] on span "more_vert" at bounding box center [719, 411] width 13 height 13
click at [770, 495] on div "Episode" at bounding box center [779, 495] width 75 height 26
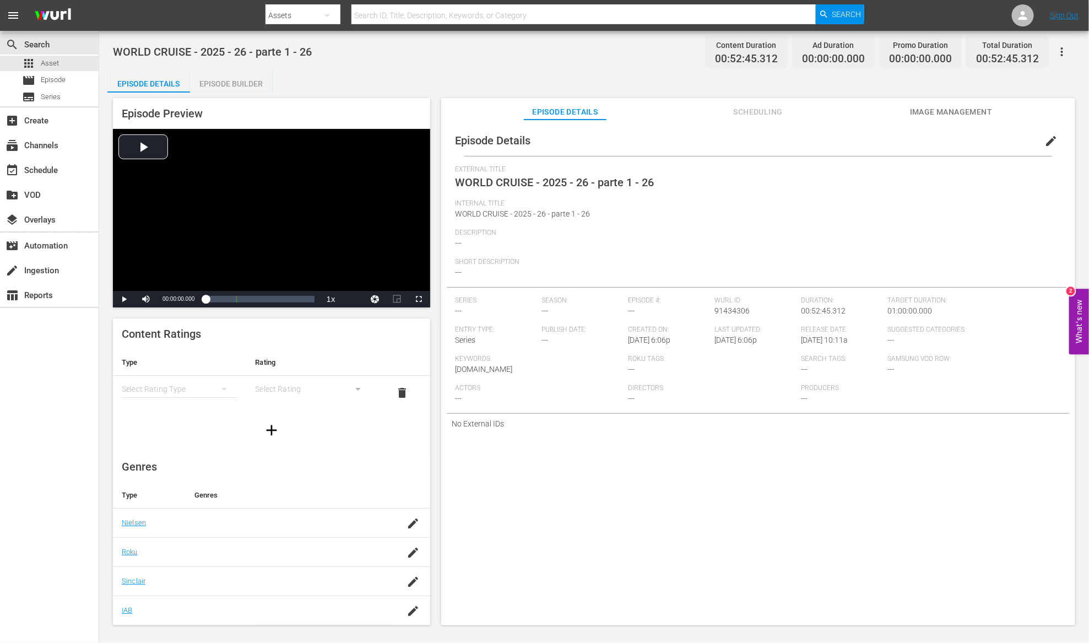
click at [256, 86] on div "Episode Builder" at bounding box center [231, 83] width 83 height 26
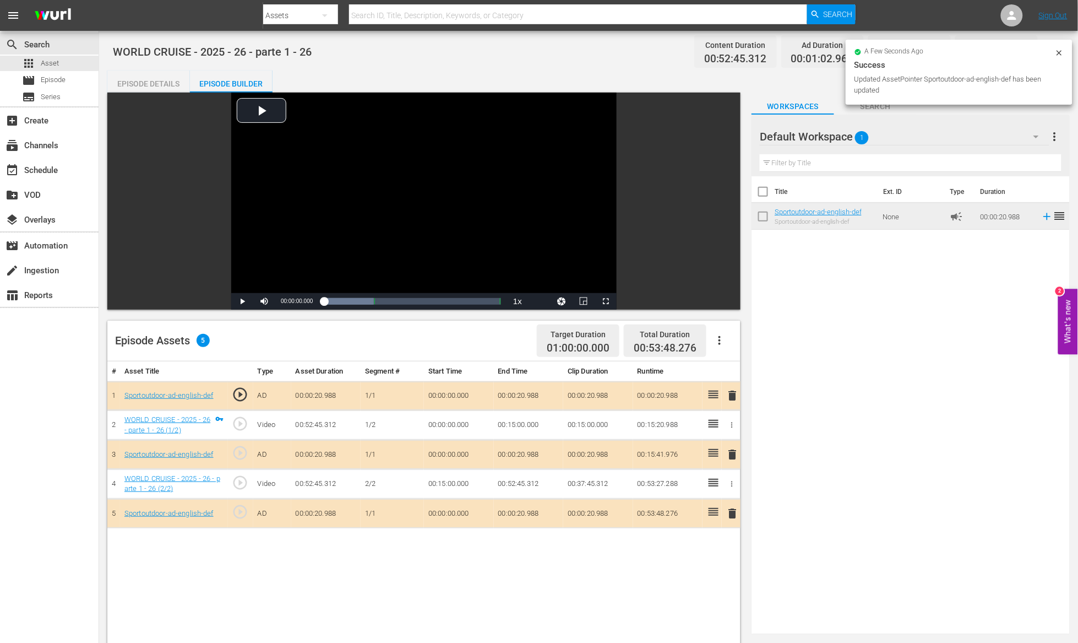
click at [153, 77] on div "Episode Details" at bounding box center [148, 83] width 83 height 26
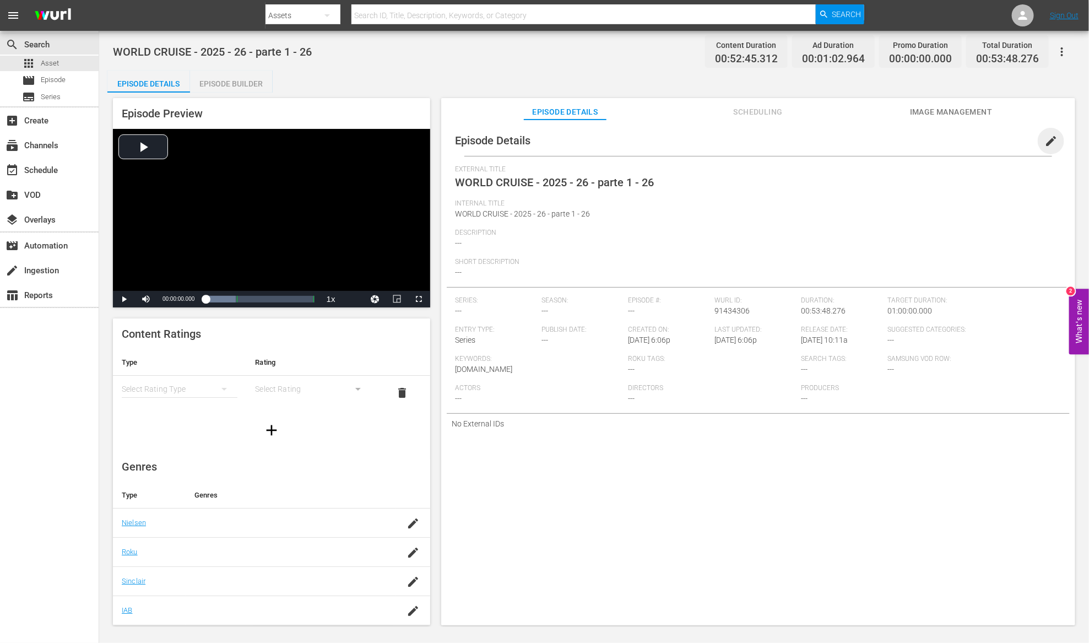
click at [1045, 142] on span "edit" at bounding box center [1050, 140] width 13 height 13
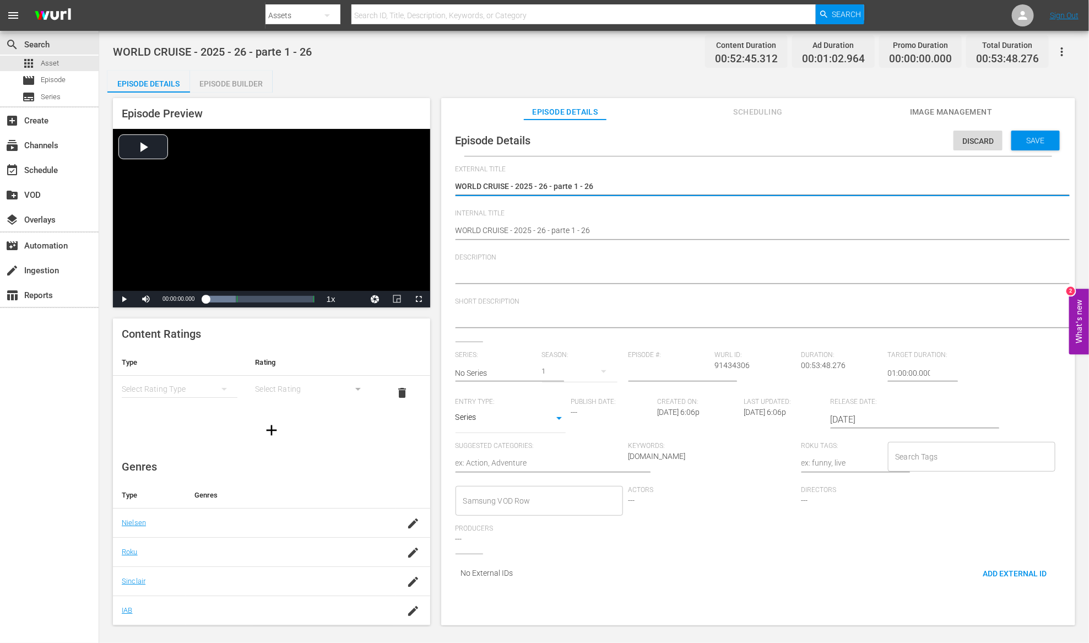
drag, startPoint x: 510, startPoint y: 186, endPoint x: 808, endPoint y: 188, distance: 298.5
click at [808, 188] on textarea "WORLD CRUISE - 2025 - 26 - parte 1 - 26" at bounding box center [755, 187] width 600 height 13
type textarea "WORLD CRUISE"
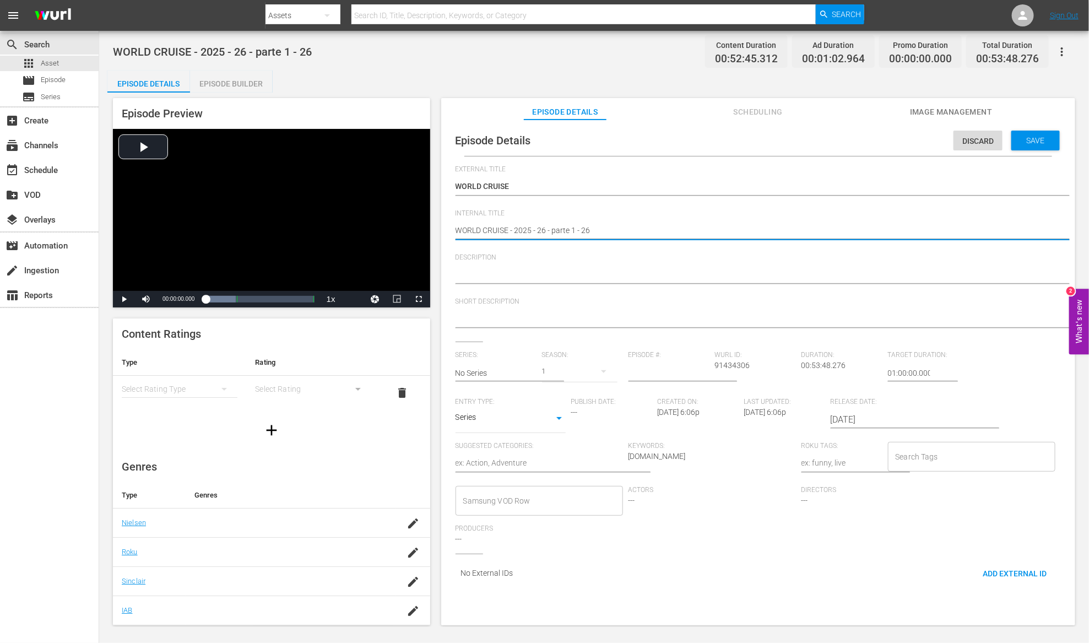
drag, startPoint x: 512, startPoint y: 232, endPoint x: 582, endPoint y: 230, distance: 70.5
type textarea "WORLD CRUISE e 26"
type textarea "WORLD CRUISE ep 26"
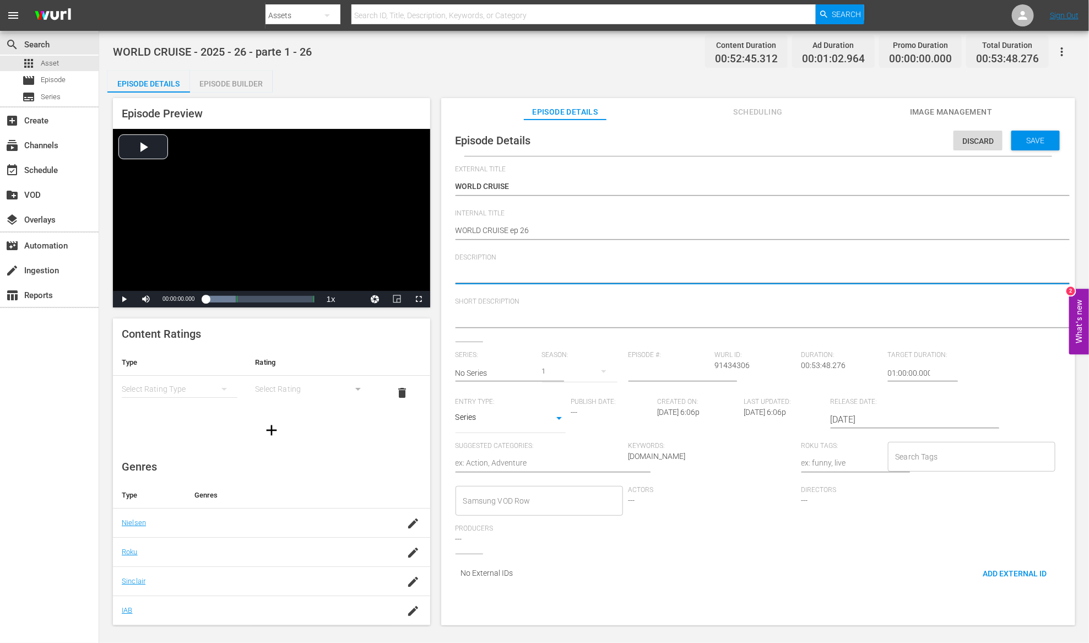
click at [537, 275] on textarea at bounding box center [755, 275] width 600 height 13
paste textarea "MSC Emirates, China, MSC Canary Islands"
type textarea "MSC Emirates, China, MSC Canary Islands"
click at [525, 323] on textarea at bounding box center [755, 319] width 600 height 13
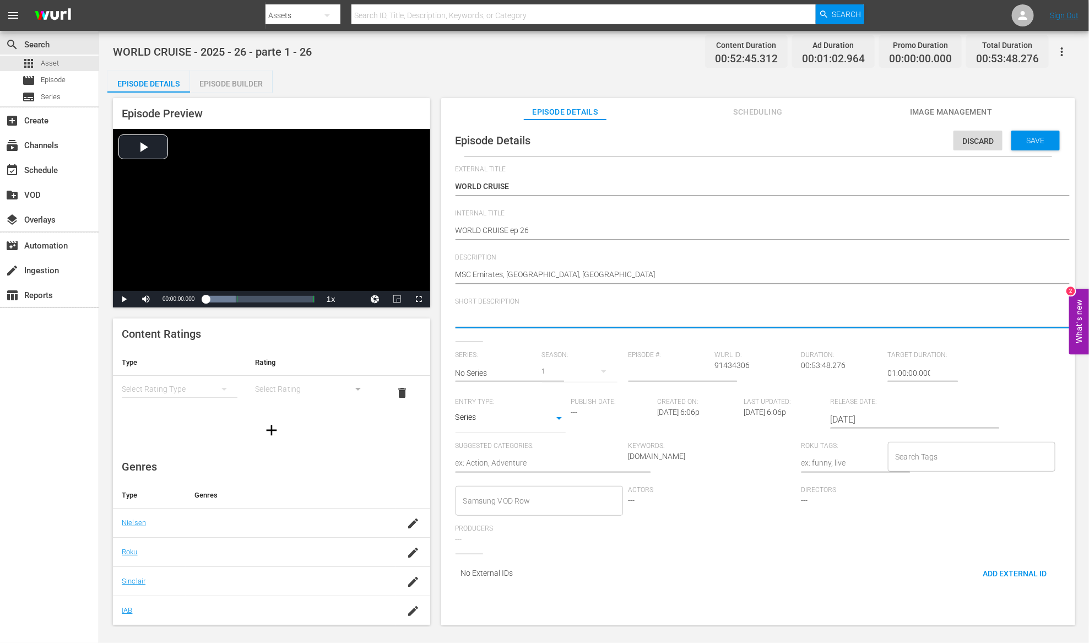
paste textarea "MSC Emirates, China, MSC Canary Islands"
type textarea "MSC Emirates, China, MSC Canary Islands"
drag, startPoint x: 525, startPoint y: 318, endPoint x: 719, endPoint y: 319, distance: 194.4
click at [719, 319] on textarea "MSC Emirates, China, MSC Canary Islands" at bounding box center [755, 319] width 600 height 13
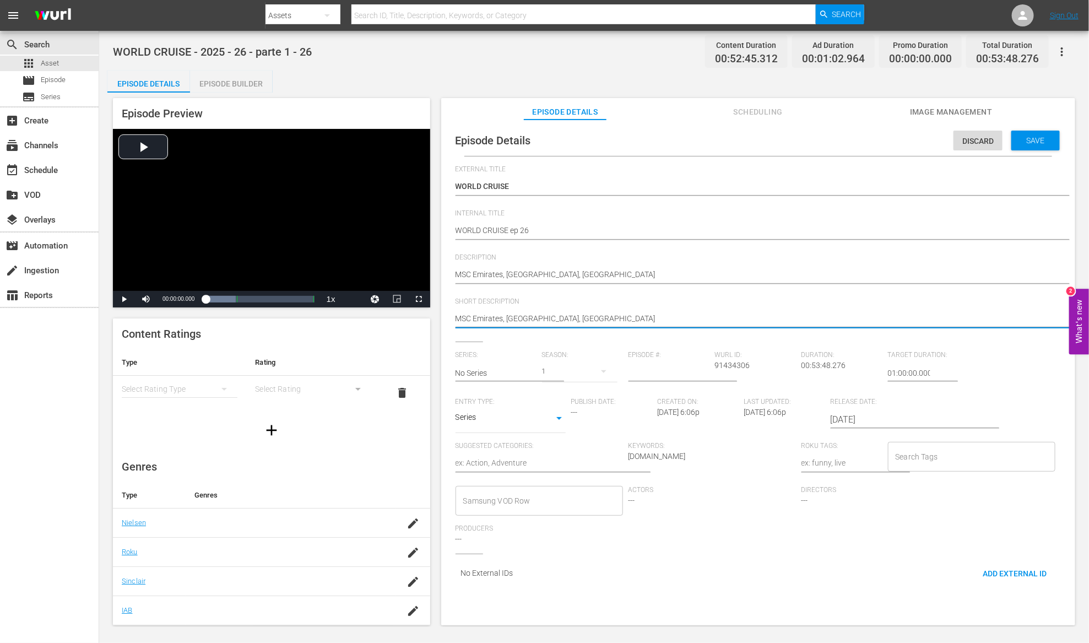
type textarea "MSC Emirates, [GEOGRAPHIC_DATA]"
click at [518, 180] on div "WORLD CRUISE - 2025 - 26 - parte 1 - 26 WORLD CRUISE - 2025 - 26 - parte 1 - 26" at bounding box center [755, 187] width 600 height 26
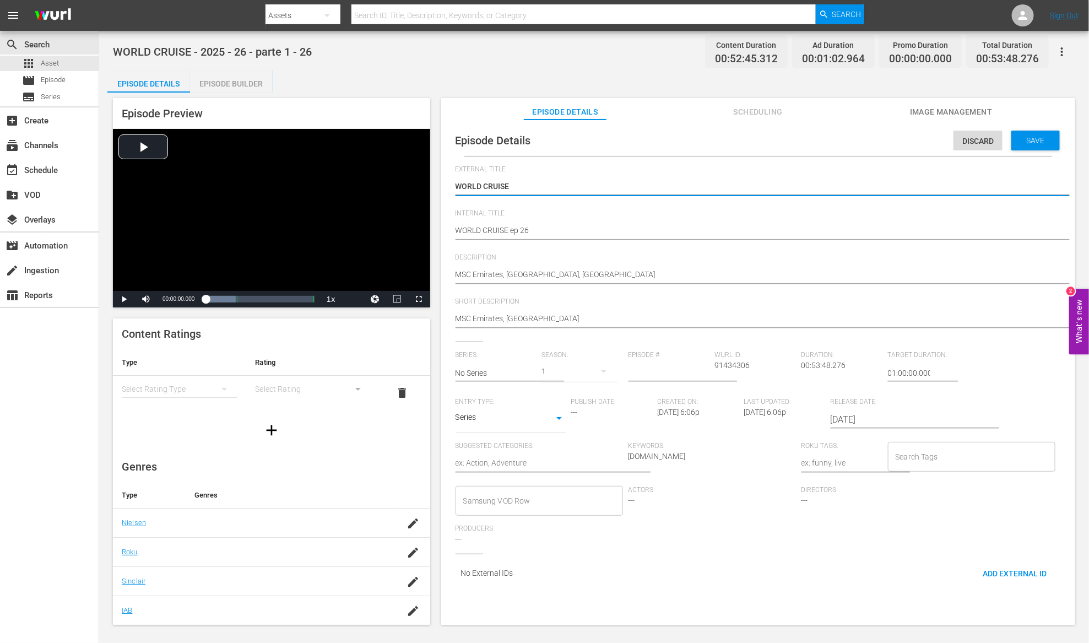
drag, startPoint x: 465, startPoint y: 188, endPoint x: 442, endPoint y: 188, distance: 23.1
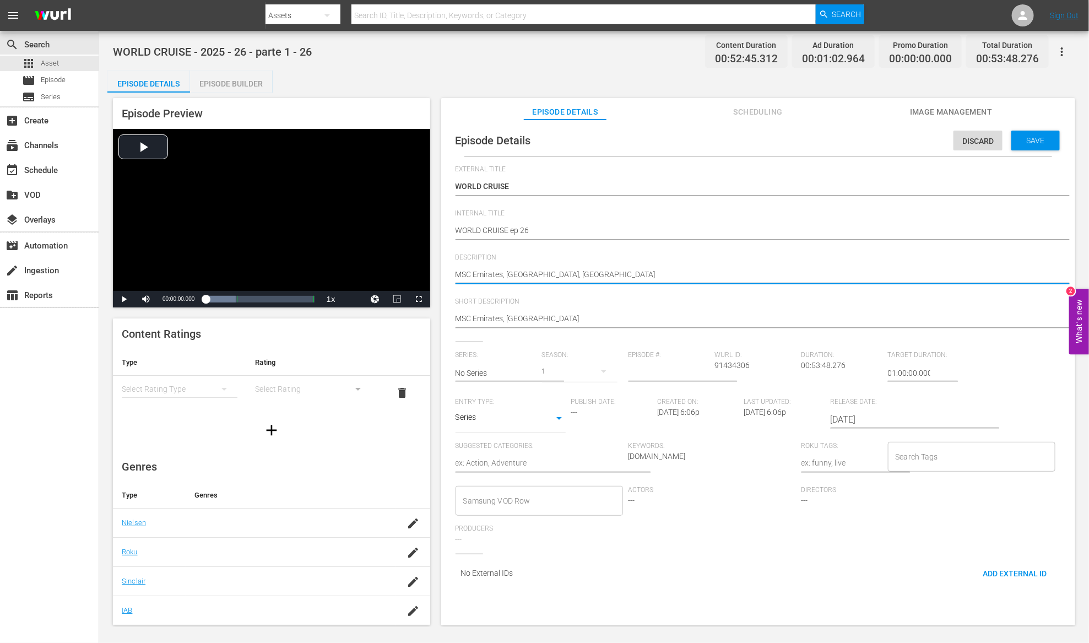
click at [457, 272] on textarea "MSC Emirates, China, MSC Canary Islands" at bounding box center [755, 275] width 600 height 13
paste textarea "WORLD CRUISE"
type textarea "WORLD CRUISEMSC Emirates, China, MSC Canary Islands"
type textarea "WORLD CRUISE MSC Emirates, China, MSC Canary Islands"
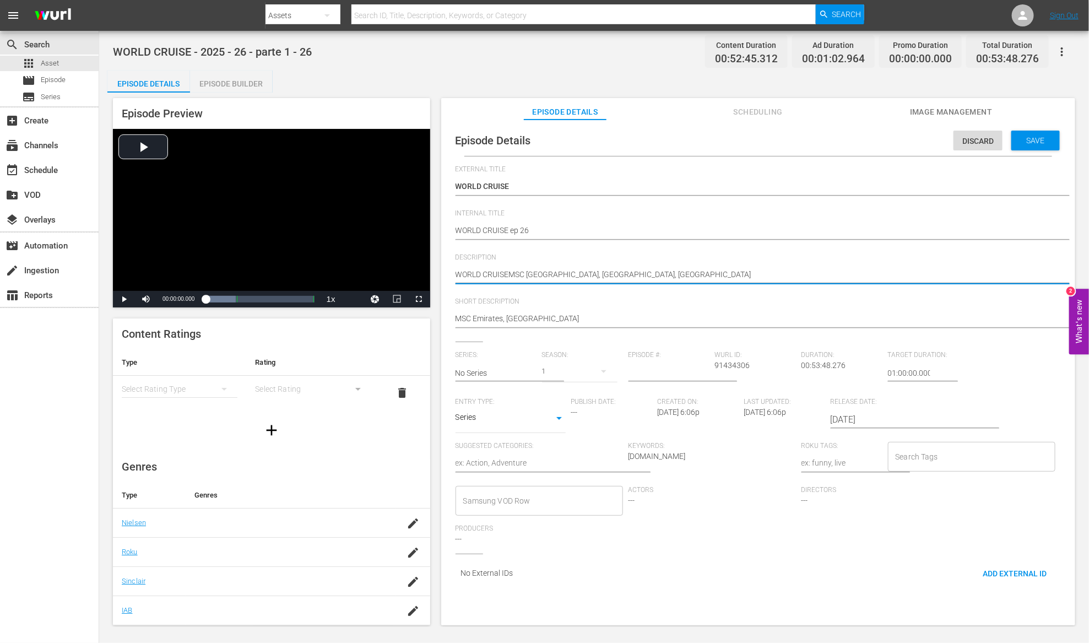
type textarea "WORLD CRUISE MSC Emirates, China, MSC Canary Islands"
type textarea "WORLD CRUISE -MSC Emirates, China, MSC Canary Islands"
type textarea "WORLD CRUISE - [GEOGRAPHIC_DATA], [GEOGRAPHIC_DATA], [GEOGRAPHIC_DATA]"
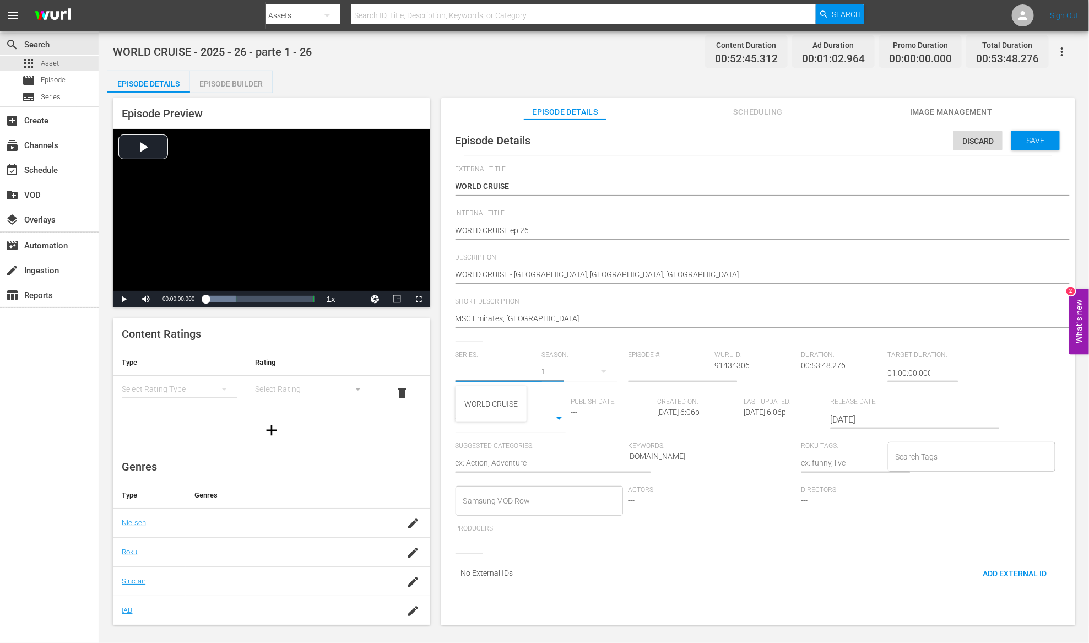
click at [488, 372] on input "text" at bounding box center [495, 373] width 81 height 26
click at [496, 403] on div "WORLD CRUISE" at bounding box center [490, 403] width 53 height 26
type input "WORLD CRUISE"
click at [692, 376] on input "number" at bounding box center [668, 373] width 81 height 26
type input "26"
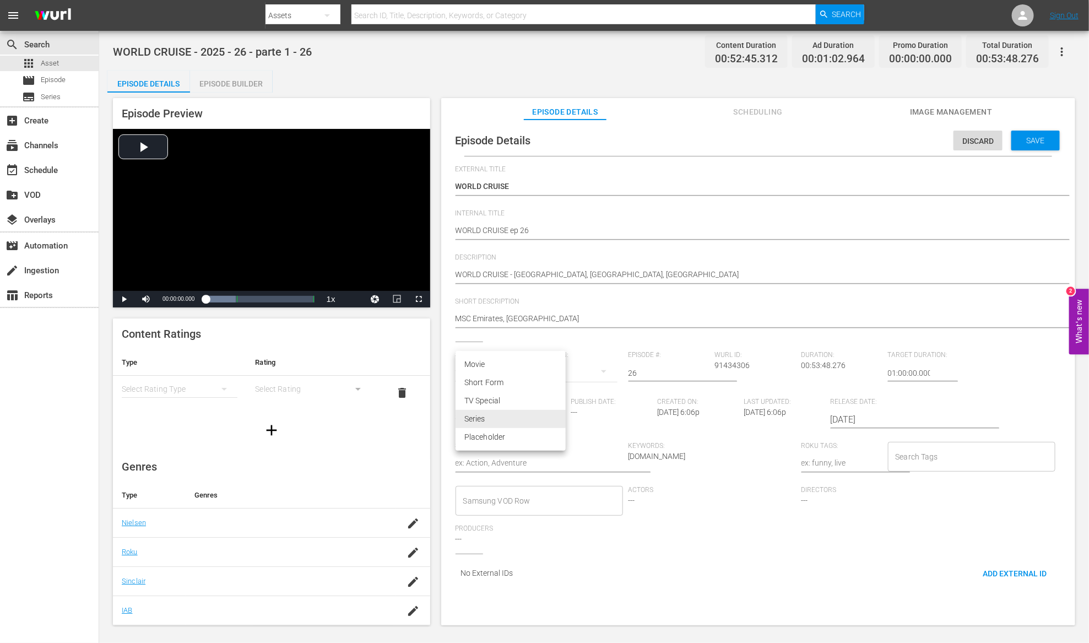
click at [546, 422] on body "menu Search By Assets Search ID, Title, Description, Keywords, or Category Sear…" at bounding box center [544, 321] width 1089 height 643
click at [541, 403] on li "TV Special" at bounding box center [510, 401] width 110 height 18
type input "TV_SPECIAL"
click at [528, 463] on textarea at bounding box center [538, 463] width 167 height 13
type textarea "c"
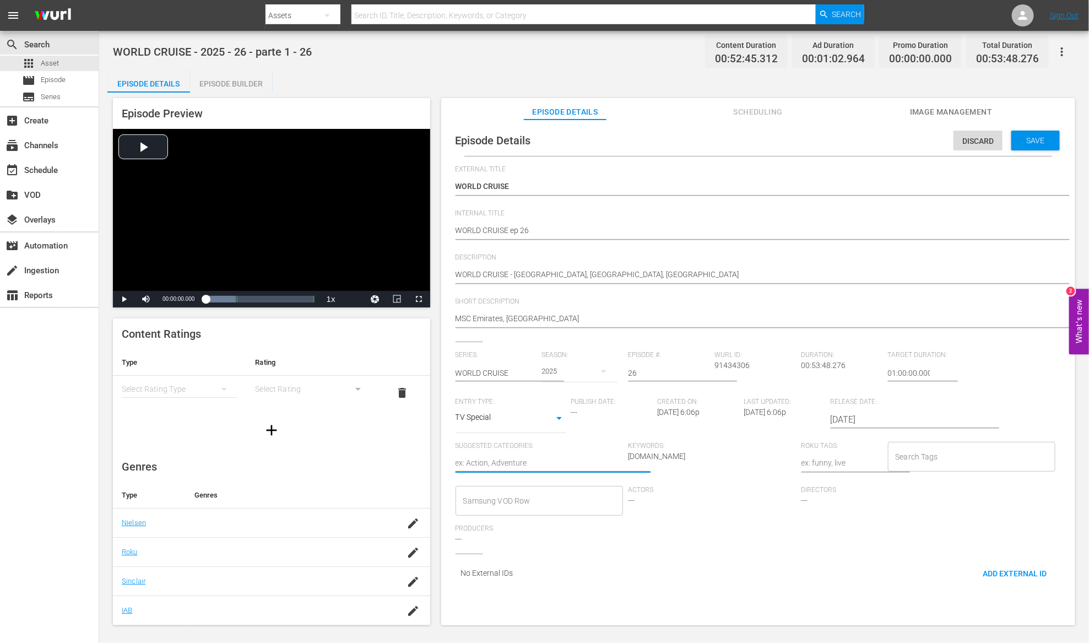
type textarea "c"
type textarea "cr"
type textarea "cru"
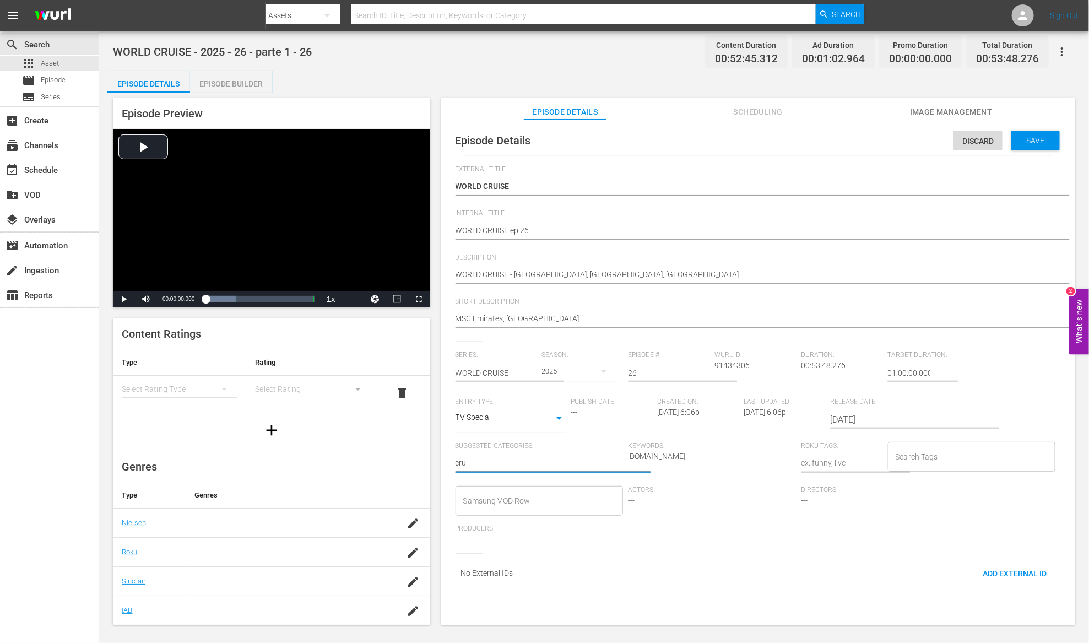
type textarea "crui"
type textarea "cruis"
type textarea "cruise"
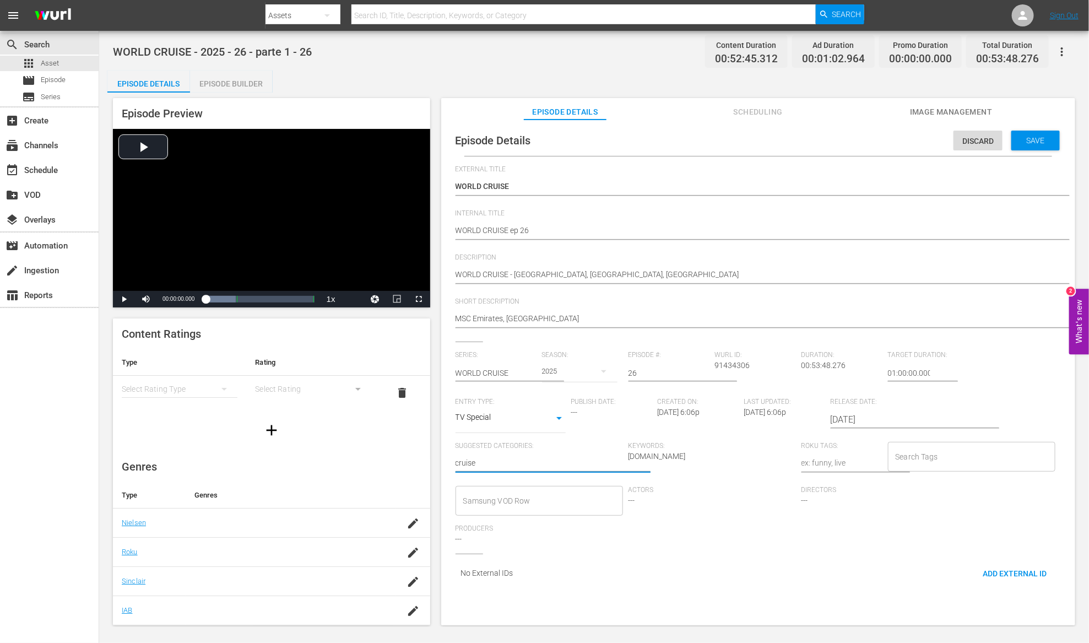
type textarea "cruise"
type textarea "c"
type textarea "cr"
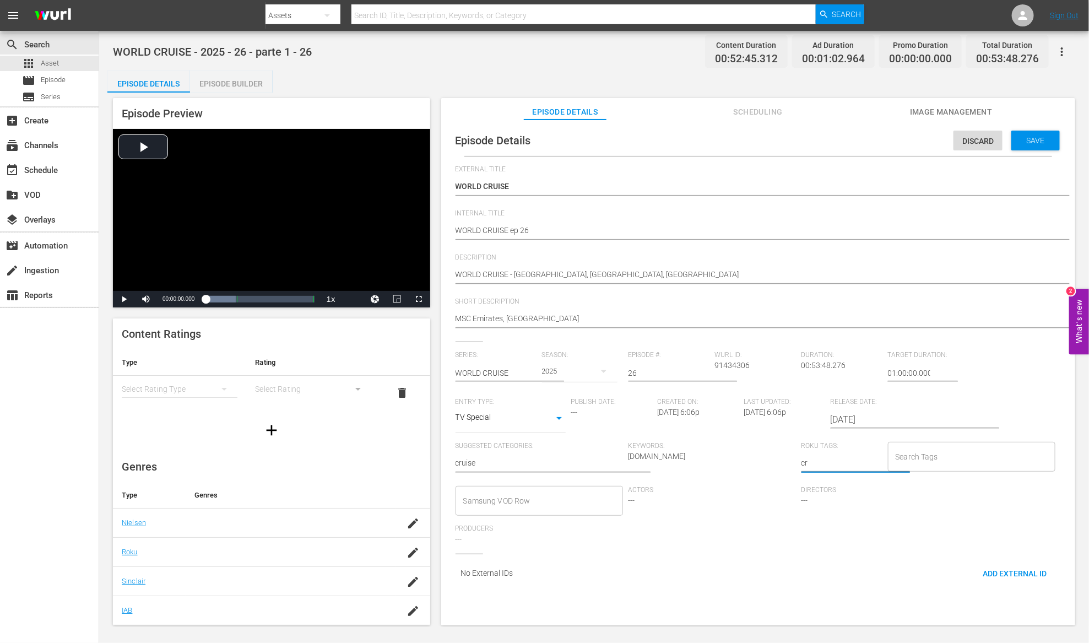
type textarea "cru"
type textarea "crui"
type textarea "cruis"
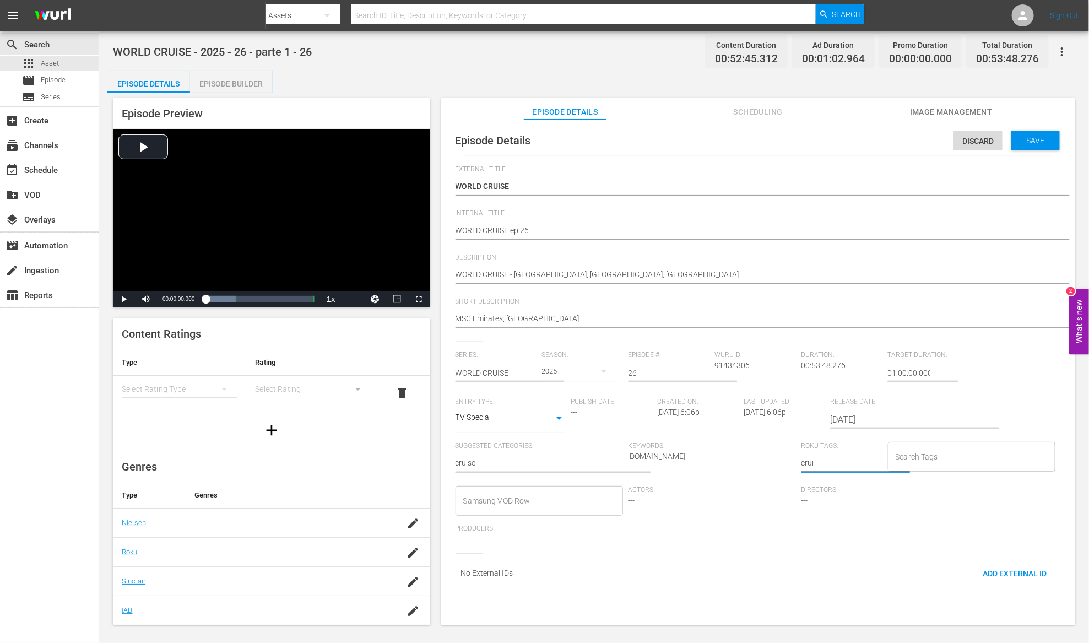
type textarea "cruis"
type textarea "cruise"
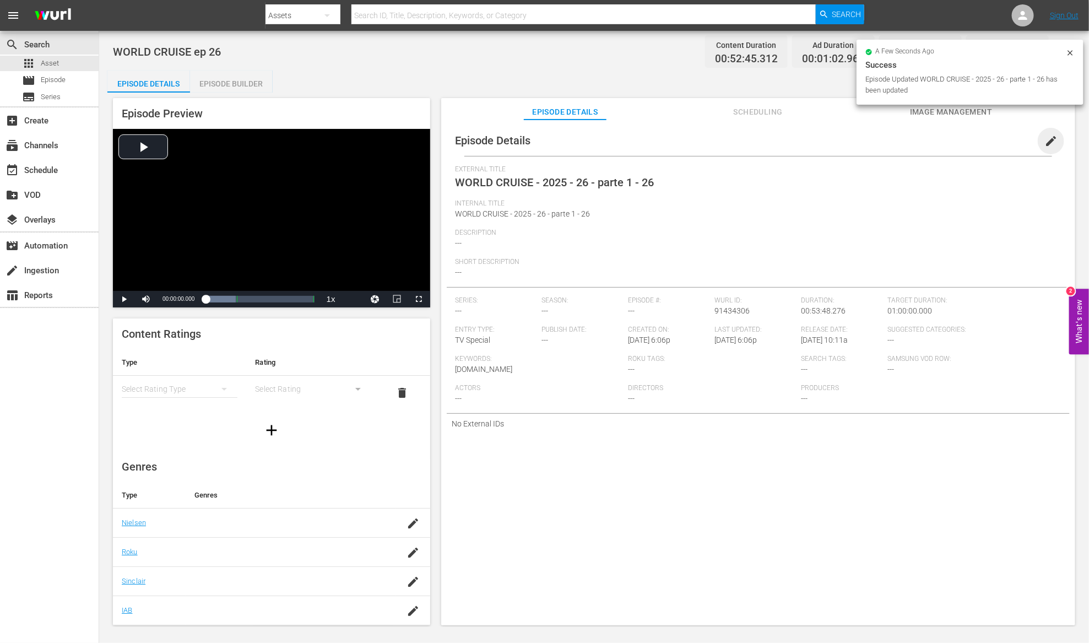
click at [1044, 143] on span "edit" at bounding box center [1050, 140] width 13 height 13
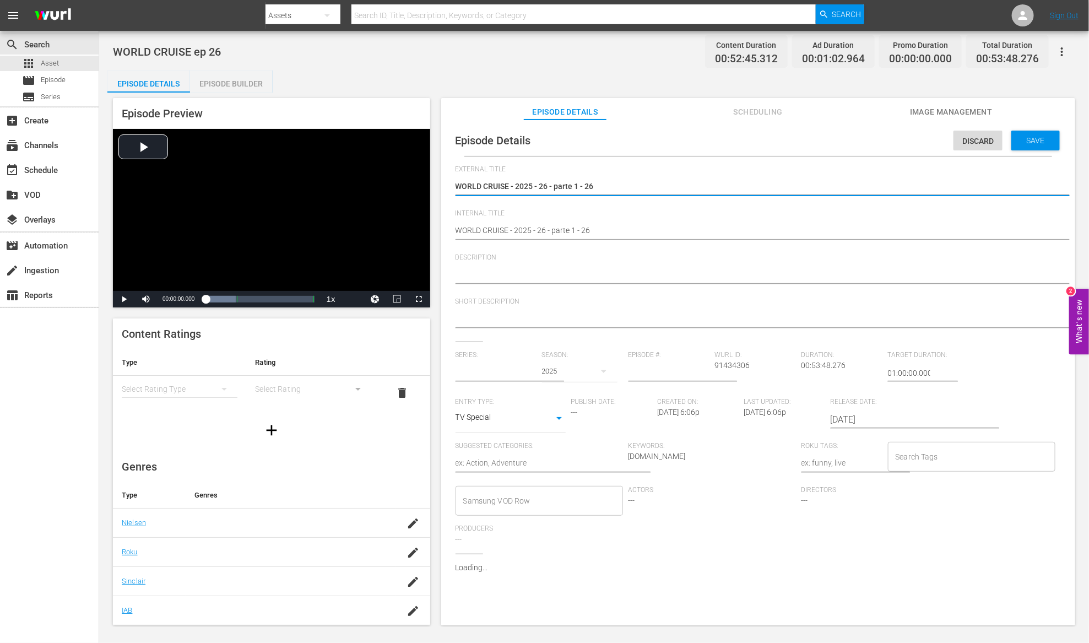
type input "WORLD CRUISE"
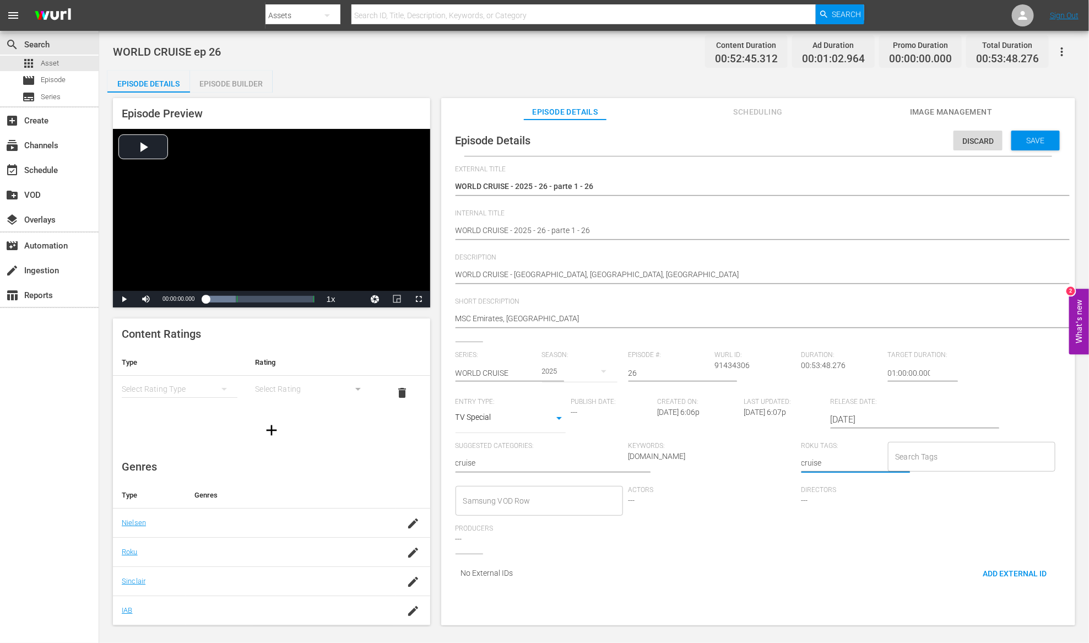
type textarea "cruise"
type textarea "cruise,"
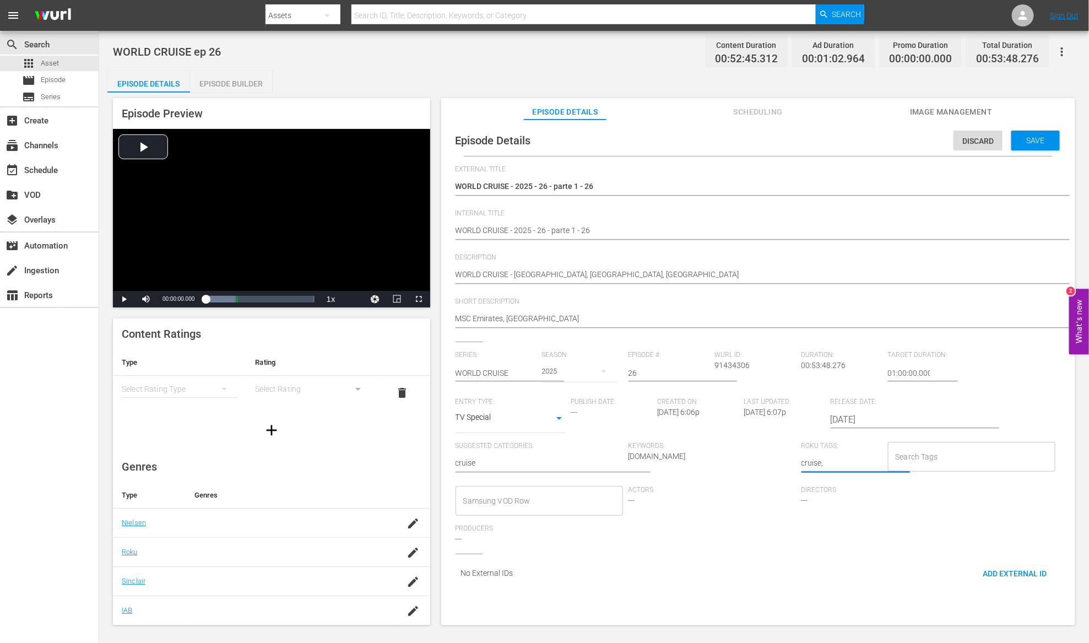
type textarea "cruise, m"
type textarea "cruise, ms"
type textarea "cruise, msc"
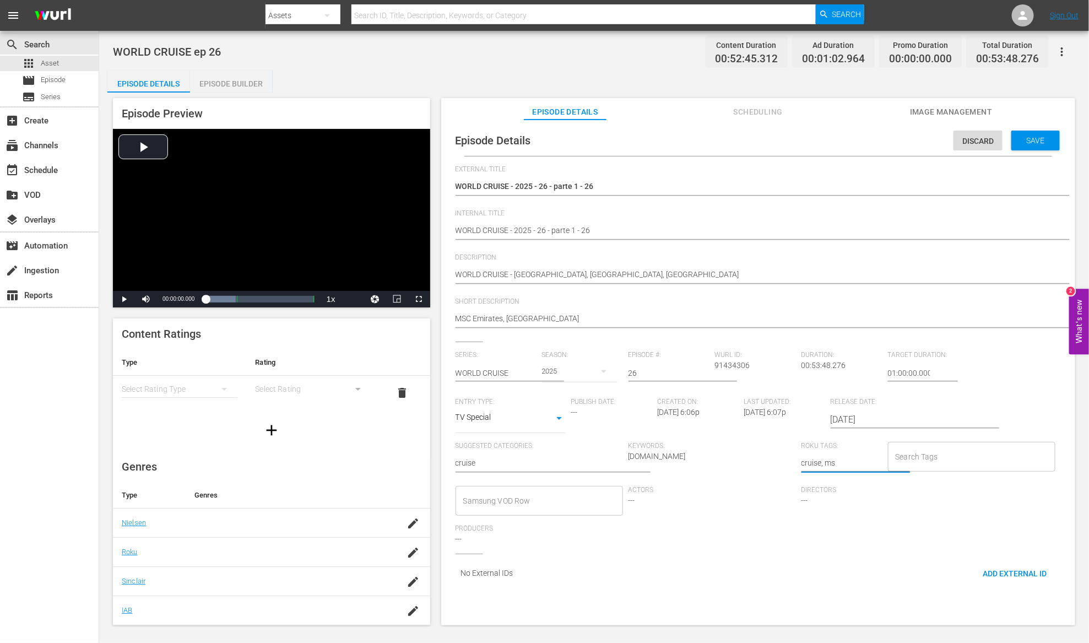
type textarea "cruise, msc"
type textarea "cruise, msc e"
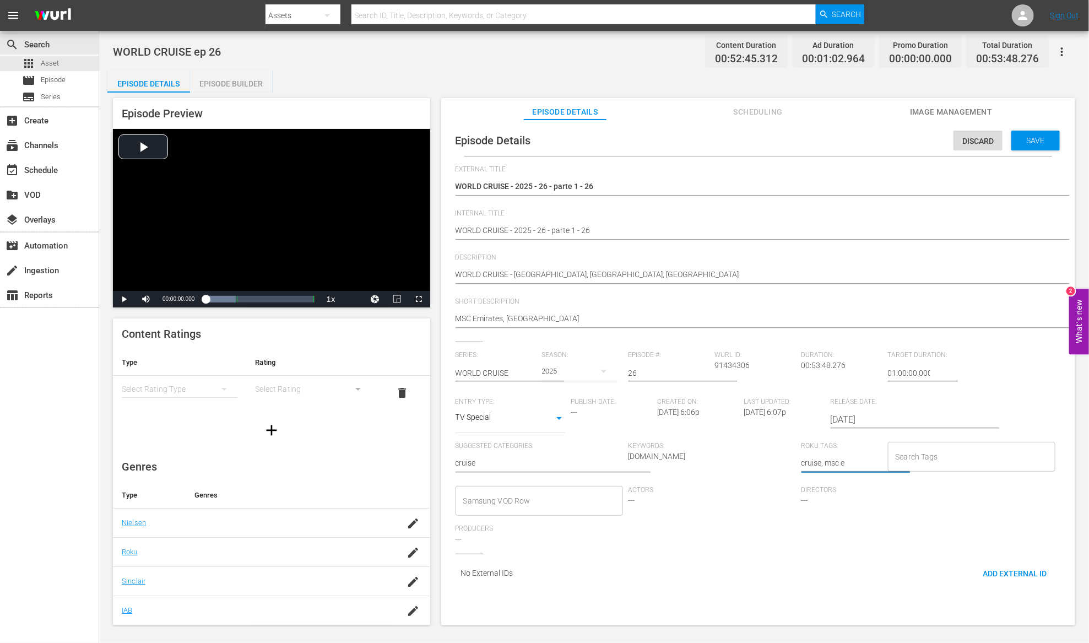
type textarea "cruise, msc em"
type textarea "cruise, msc emi"
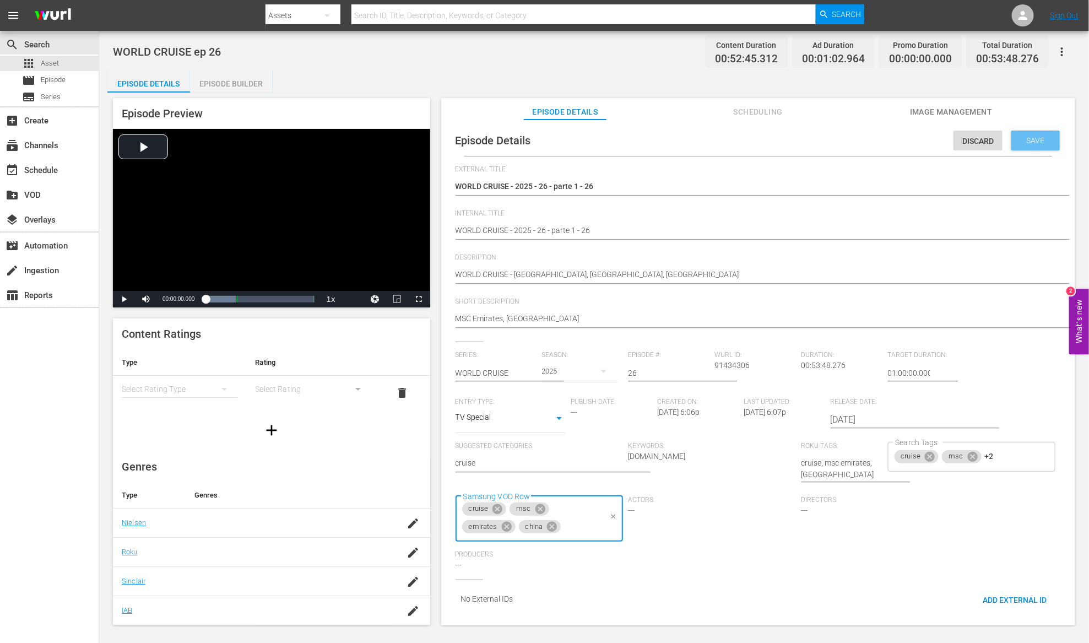
click at [1038, 138] on span "Save" at bounding box center [1036, 140] width 36 height 9
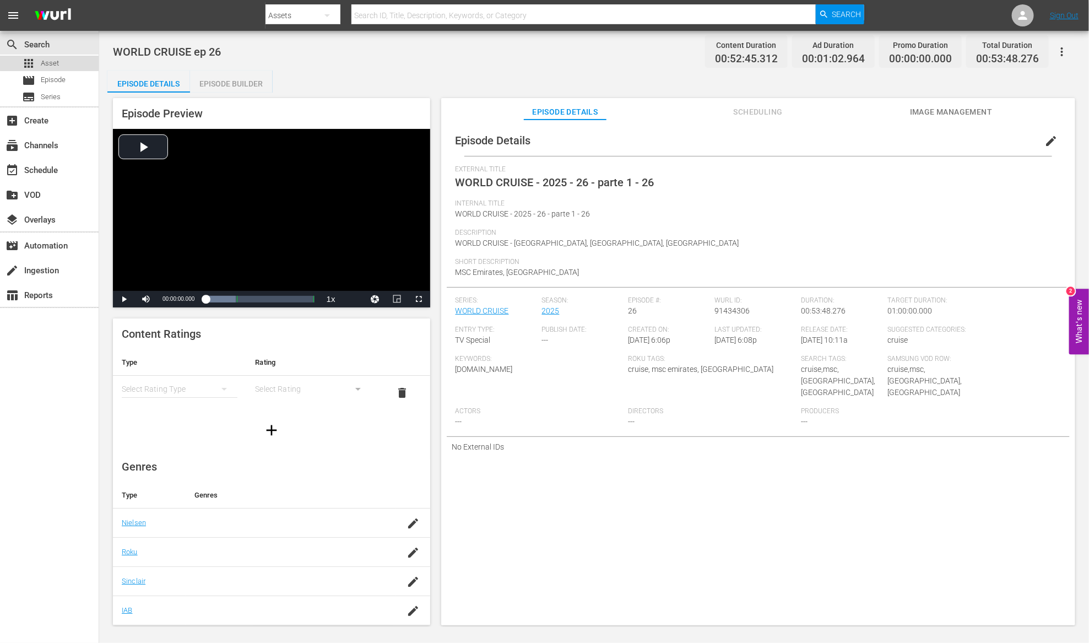
click at [58, 62] on span "Asset" at bounding box center [50, 63] width 18 height 11
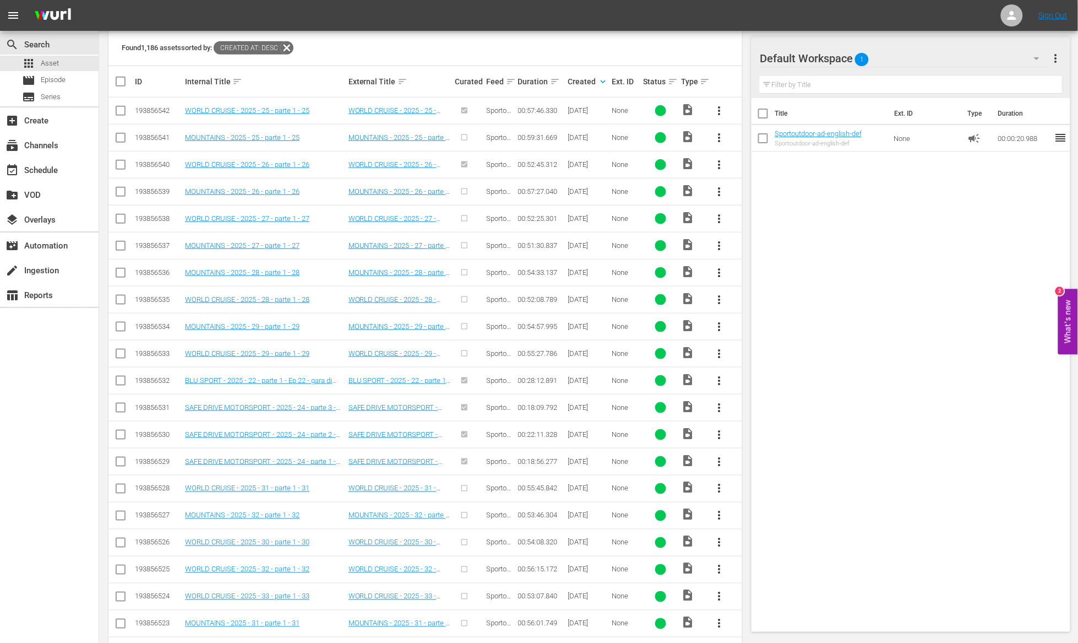
scroll to position [237, 0]
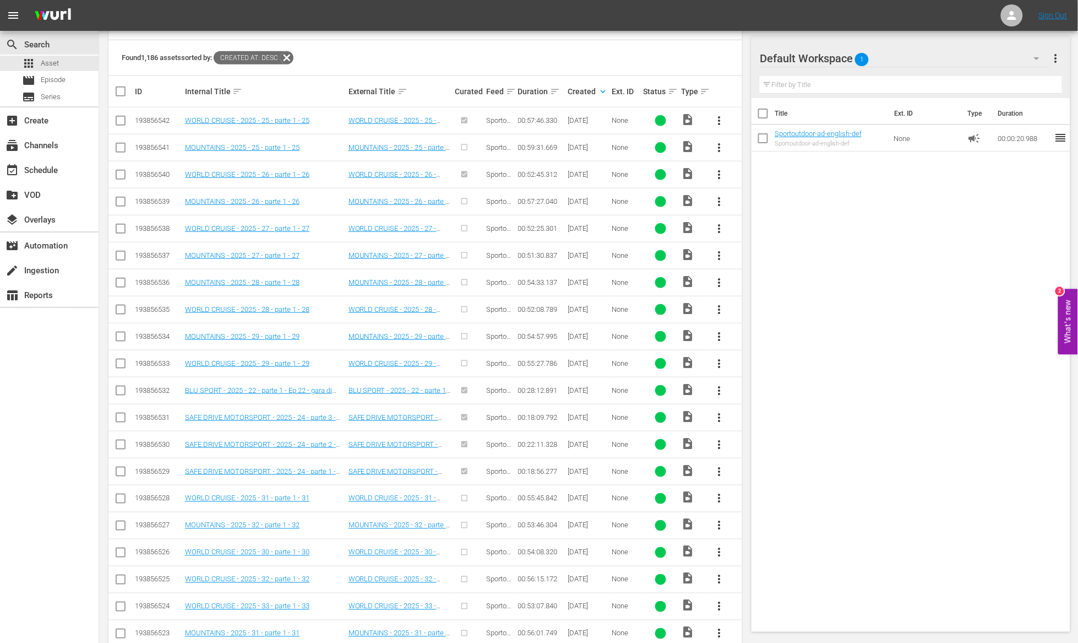
click at [720, 228] on span "more_vert" at bounding box center [719, 228] width 13 height 13
click at [755, 314] on div "Episode" at bounding box center [779, 313] width 75 height 26
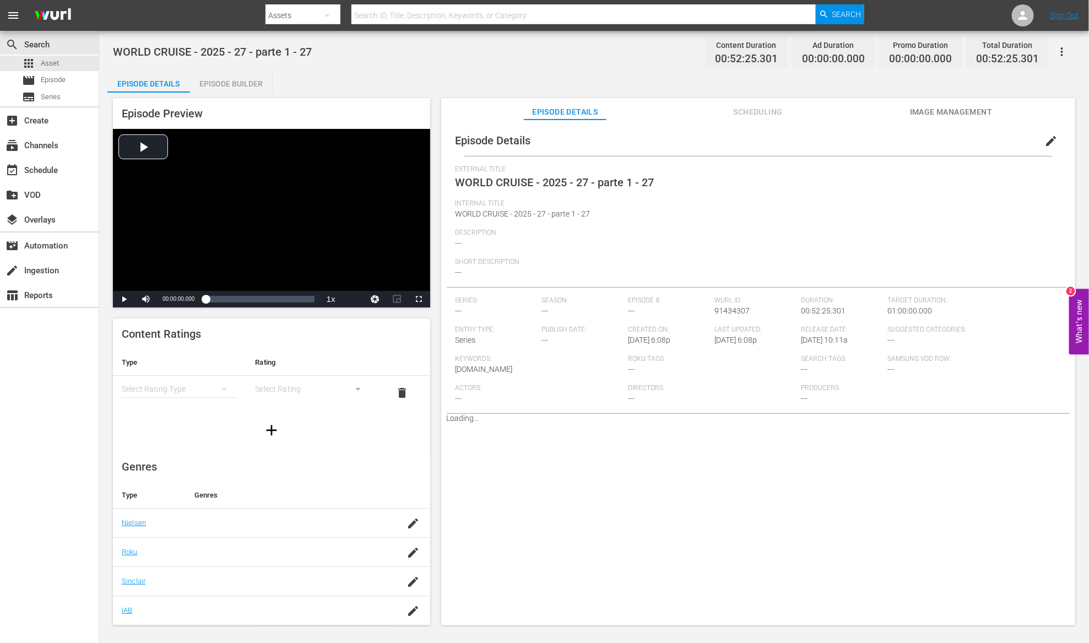
click at [241, 84] on div "Episode Builder" at bounding box center [231, 83] width 83 height 26
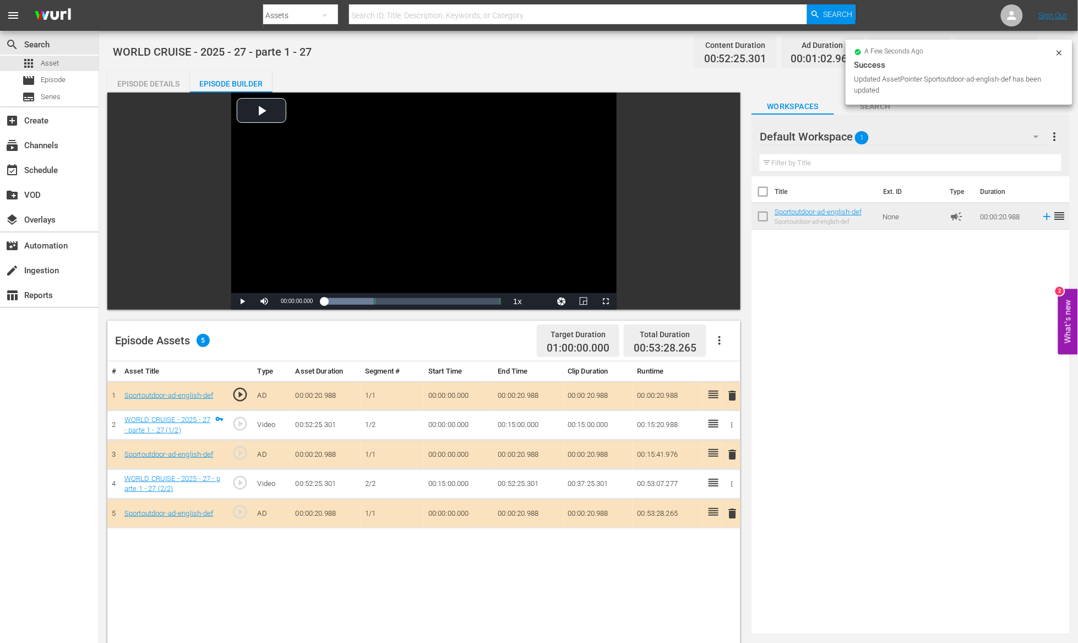
click at [143, 77] on div "Episode Details" at bounding box center [148, 83] width 83 height 26
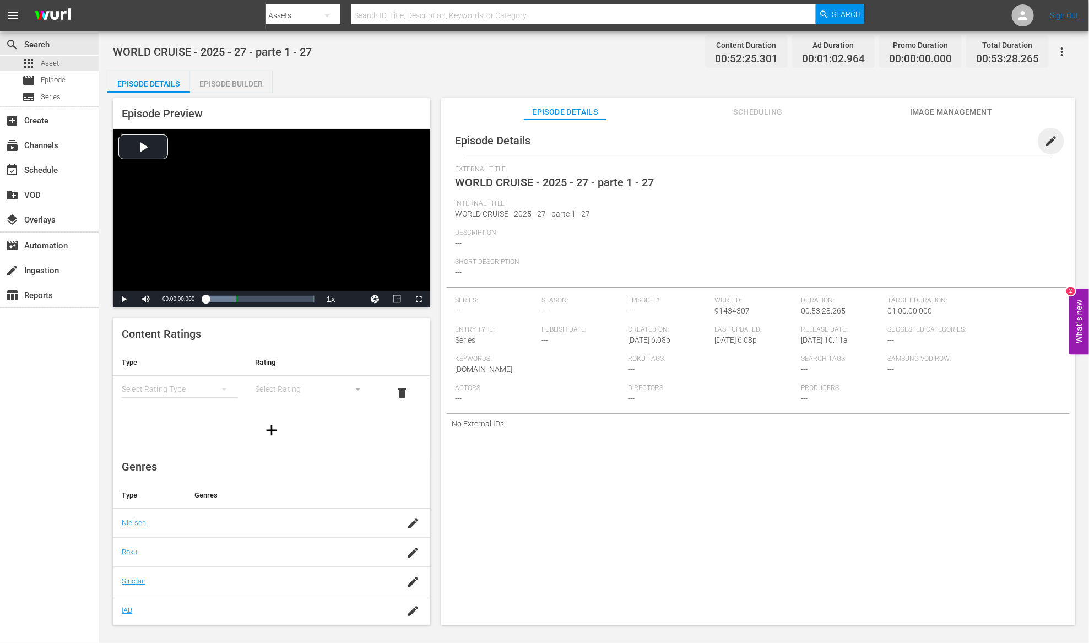
click at [1045, 143] on span "edit" at bounding box center [1050, 140] width 13 height 13
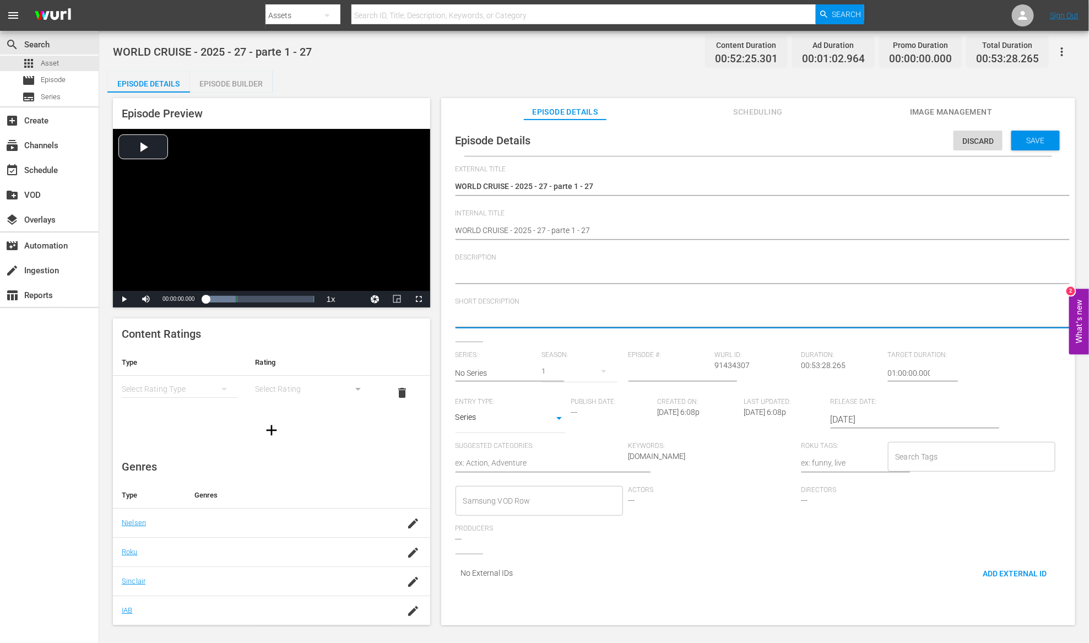
click at [470, 319] on textarea at bounding box center [755, 319] width 600 height 13
paste textarea "MSC Emirates, [GEOGRAPHIC_DATA]"
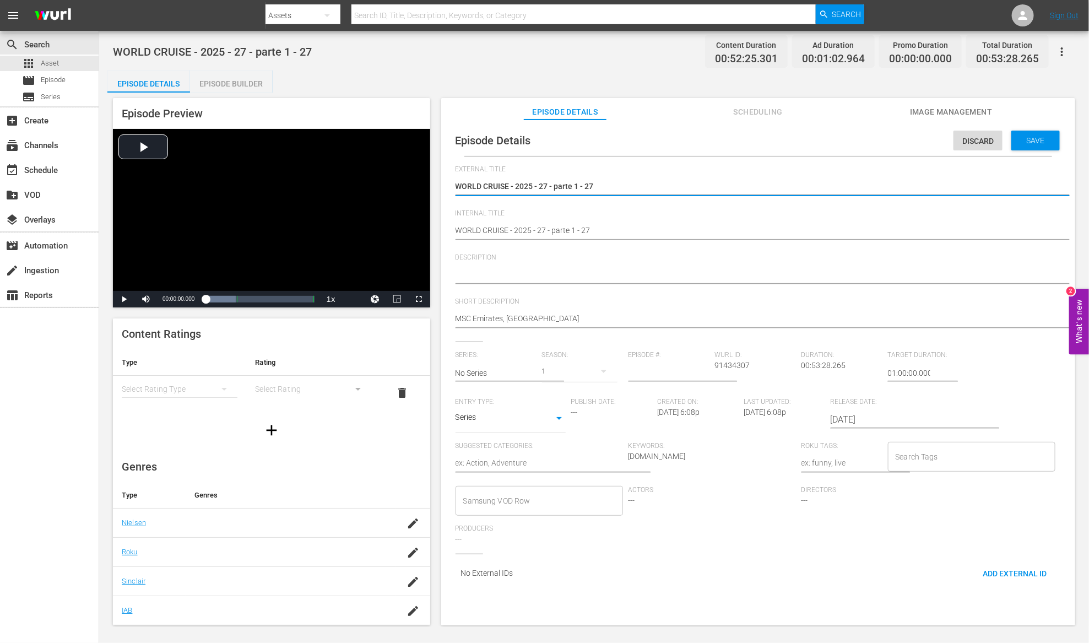
drag, startPoint x: 509, startPoint y: 186, endPoint x: 738, endPoint y: 189, distance: 229.1
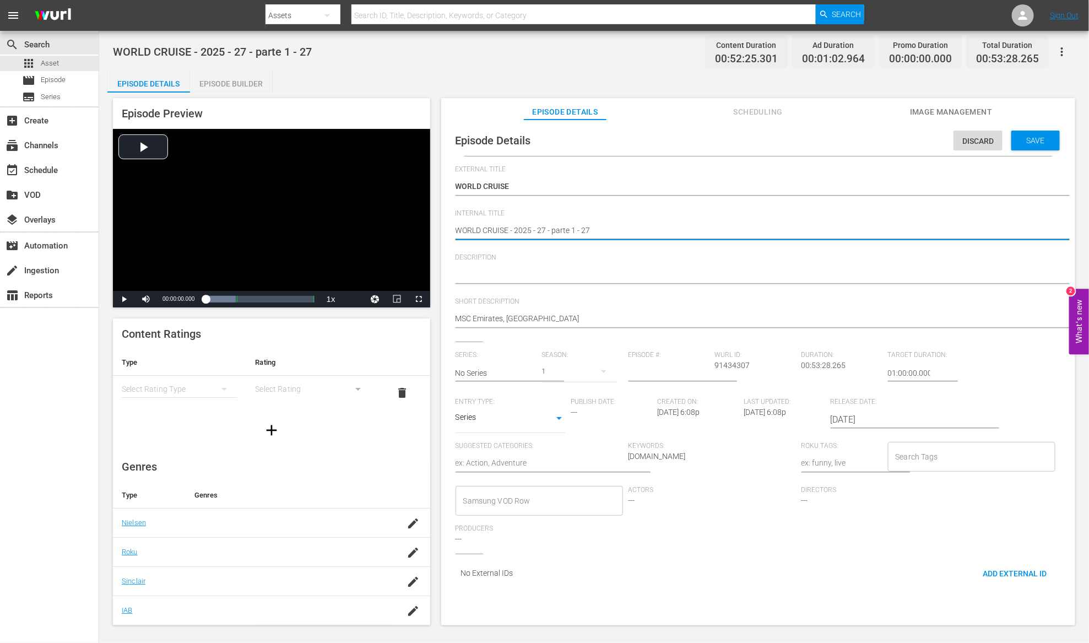
drag, startPoint x: 511, startPoint y: 232, endPoint x: 582, endPoint y: 232, distance: 70.5
click at [511, 278] on textarea at bounding box center [755, 275] width 600 height 13
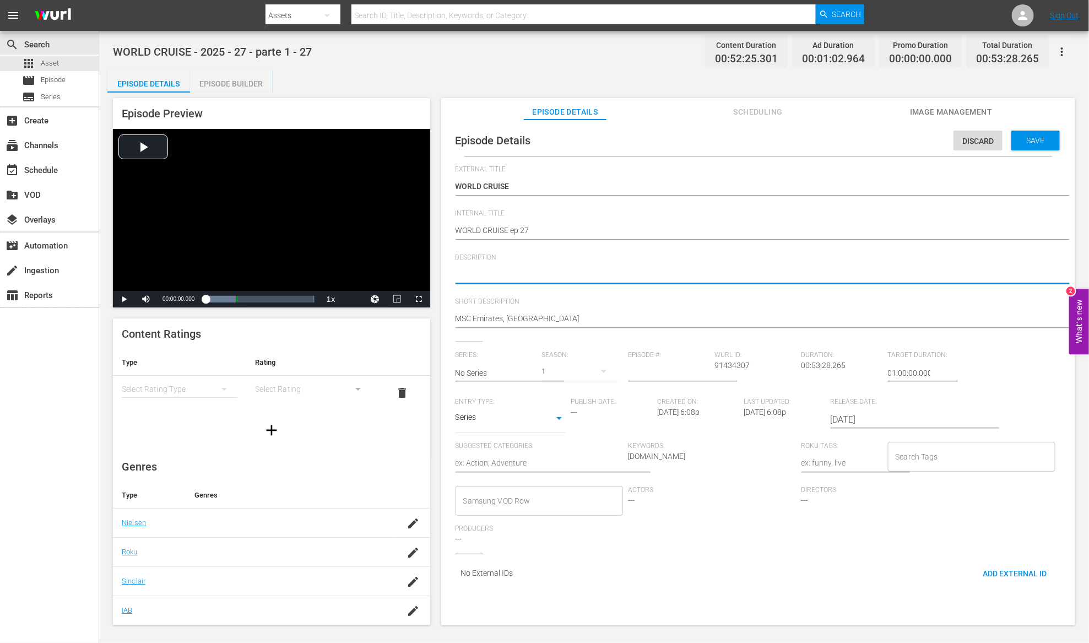
paste textarea "MSC Emirates, [GEOGRAPHIC_DATA]"
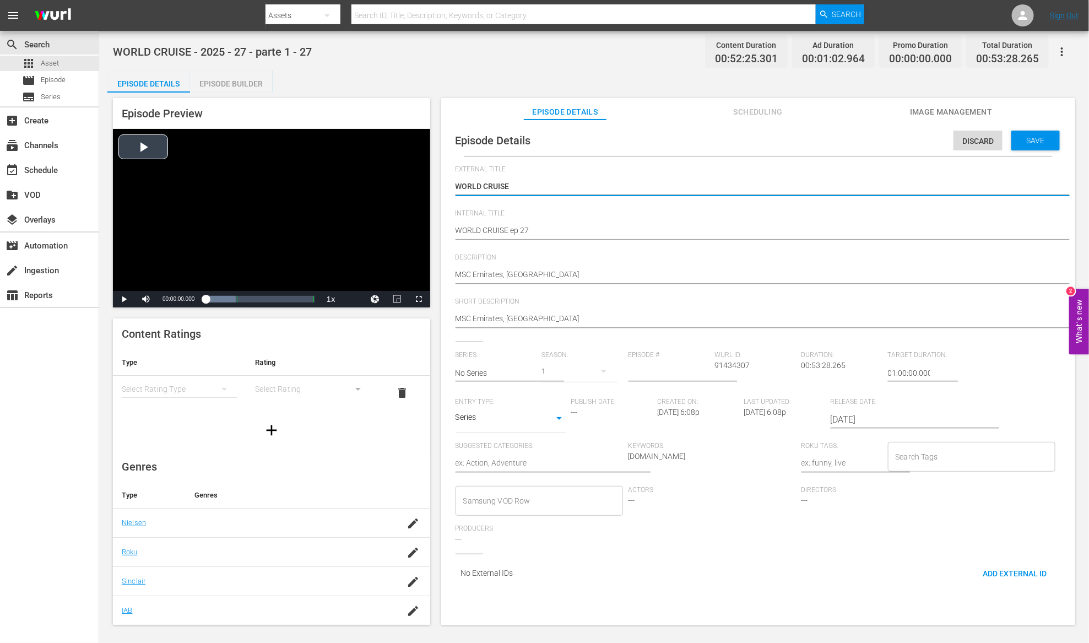
drag, startPoint x: 521, startPoint y: 186, endPoint x: 403, endPoint y: 183, distance: 119.0
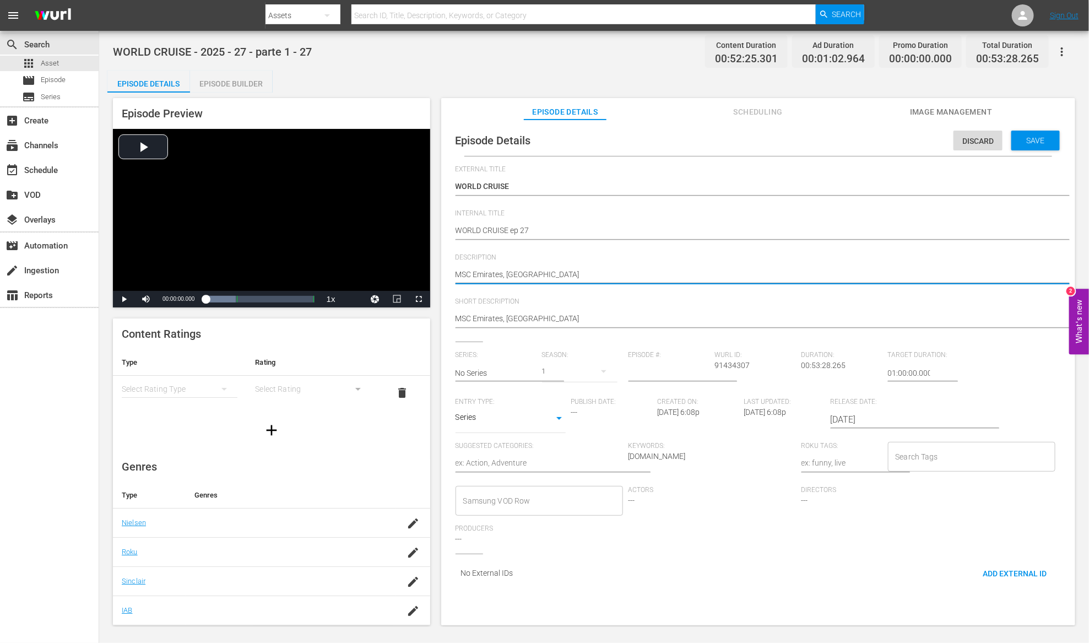
click at [456, 274] on textarea "MSC Emirates, [GEOGRAPHIC_DATA]" at bounding box center [755, 275] width 600 height 13
paste textarea "WORLD CRUISE"
click at [514, 369] on input "text" at bounding box center [495, 373] width 81 height 26
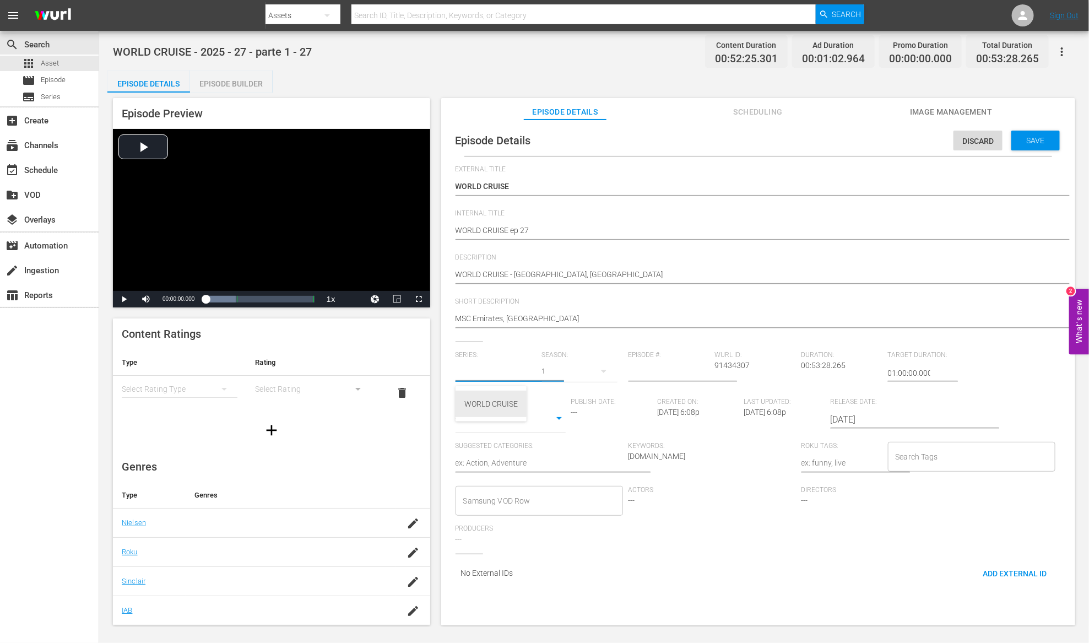
click at [508, 400] on div "WORLD CRUISE" at bounding box center [490, 403] width 53 height 26
click at [669, 372] on input "number" at bounding box center [668, 373] width 81 height 26
click at [546, 424] on body "menu Search By Assets Search ID, Title, Description, Keywords, or Category Sear…" at bounding box center [544, 321] width 1089 height 643
click at [539, 401] on li "TV Special" at bounding box center [510, 401] width 110 height 18
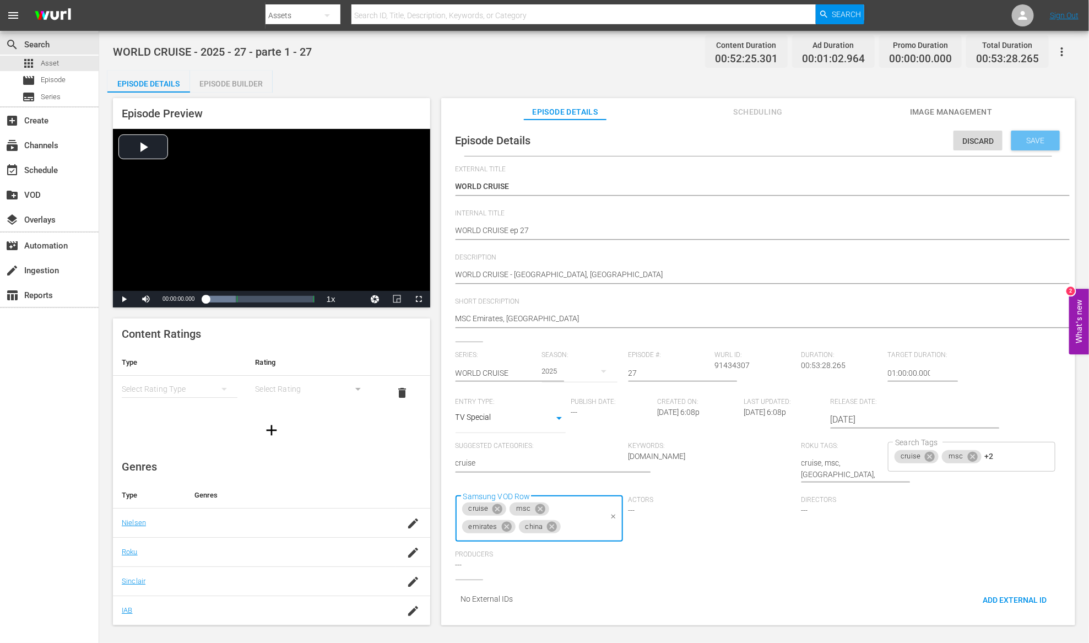
click at [1030, 142] on span "Save" at bounding box center [1036, 140] width 36 height 9
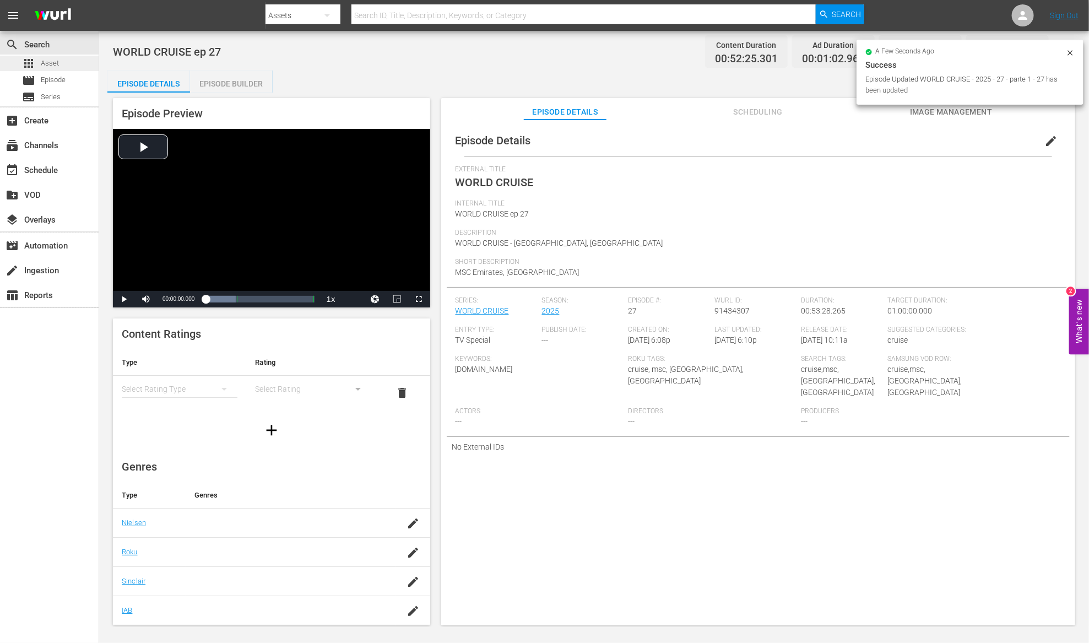
click at [56, 63] on span "Asset" at bounding box center [50, 63] width 18 height 11
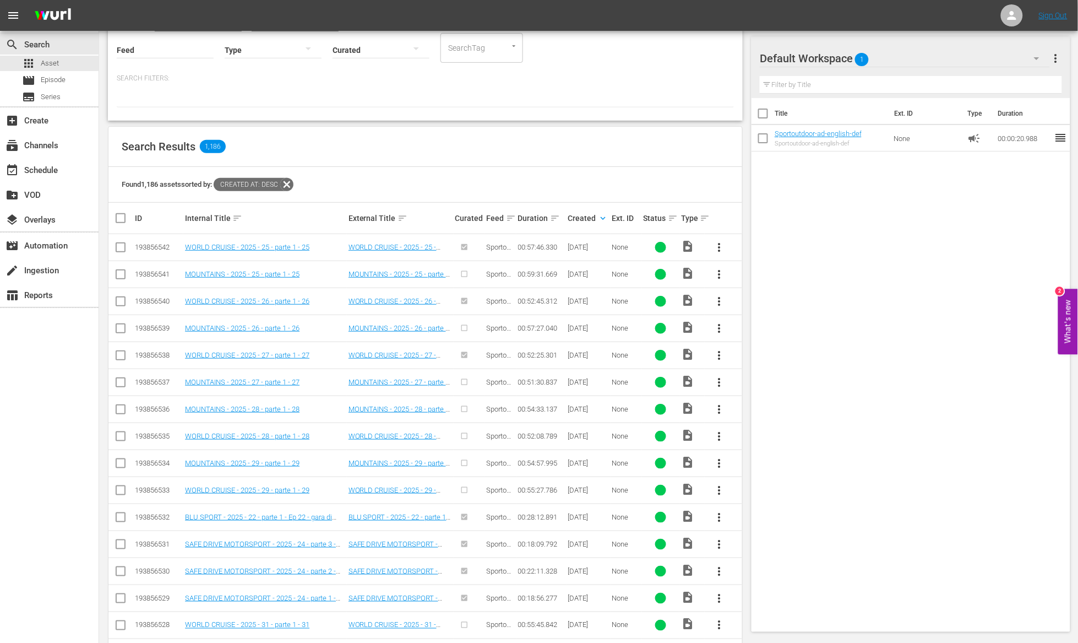
scroll to position [180, 0]
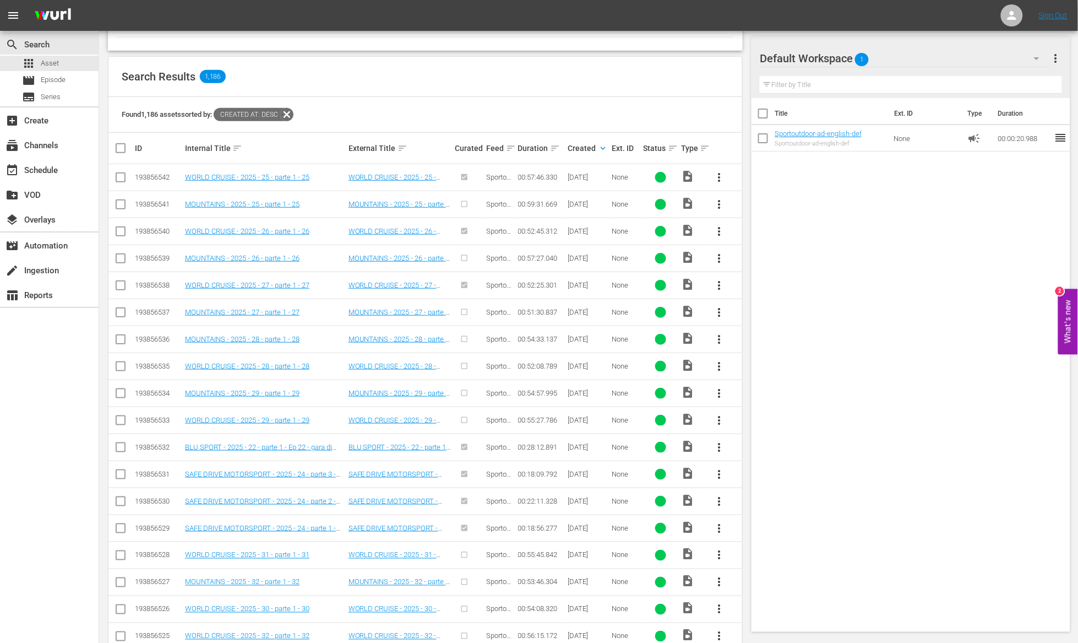
click at [718, 369] on span "more_vert" at bounding box center [719, 366] width 13 height 13
click at [754, 446] on div "Episode" at bounding box center [779, 450] width 75 height 26
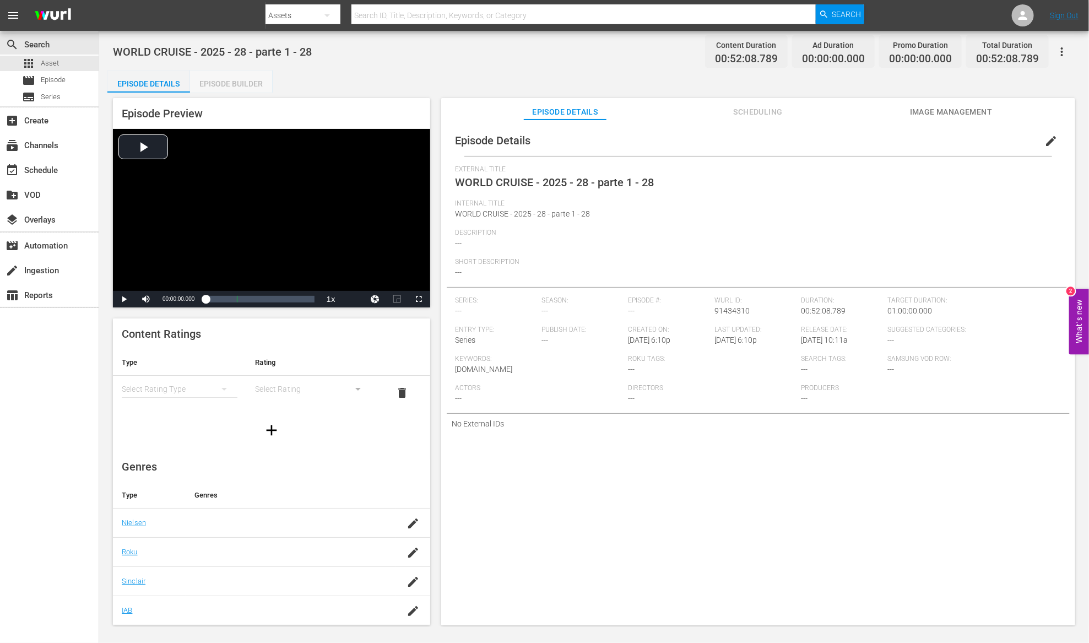
click at [237, 75] on div "Episode Builder" at bounding box center [231, 83] width 83 height 26
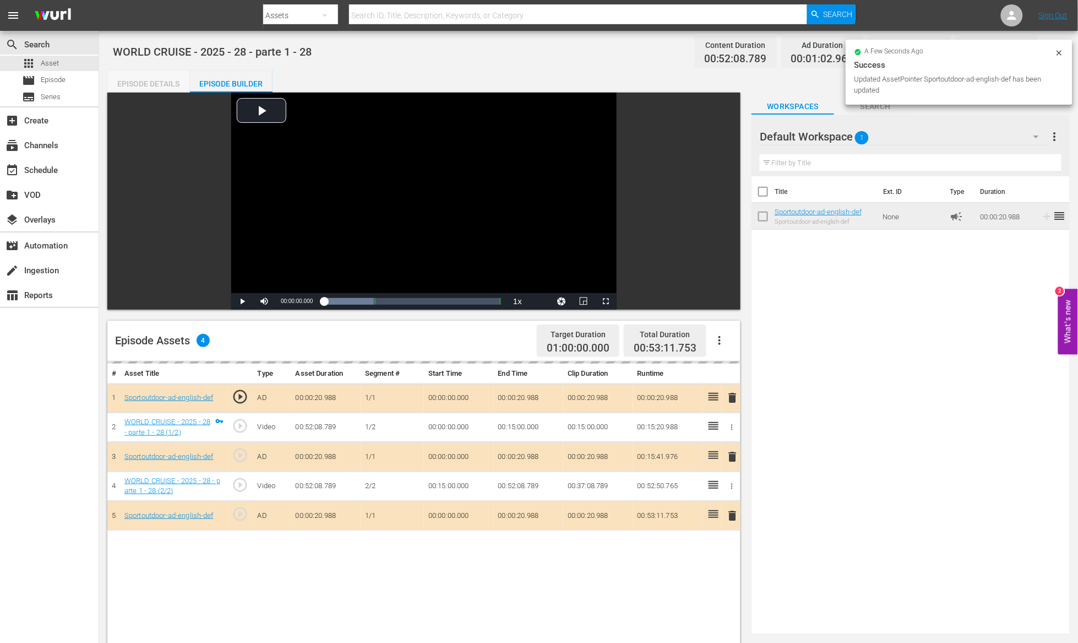
click at [156, 84] on div "Episode Details" at bounding box center [148, 83] width 83 height 26
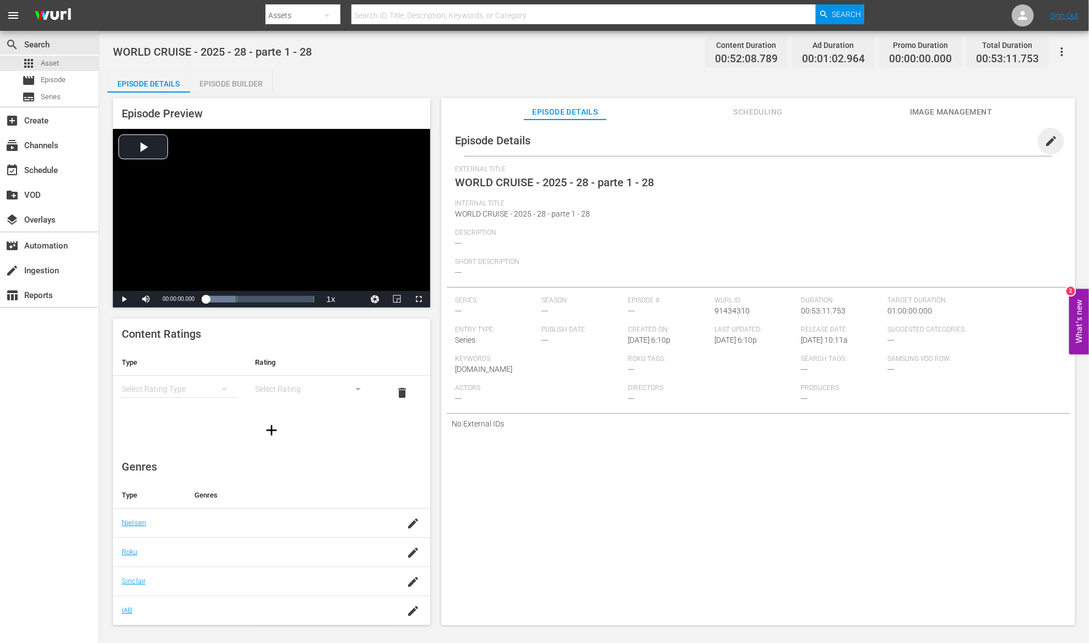
click at [1048, 138] on span "edit" at bounding box center [1050, 140] width 13 height 13
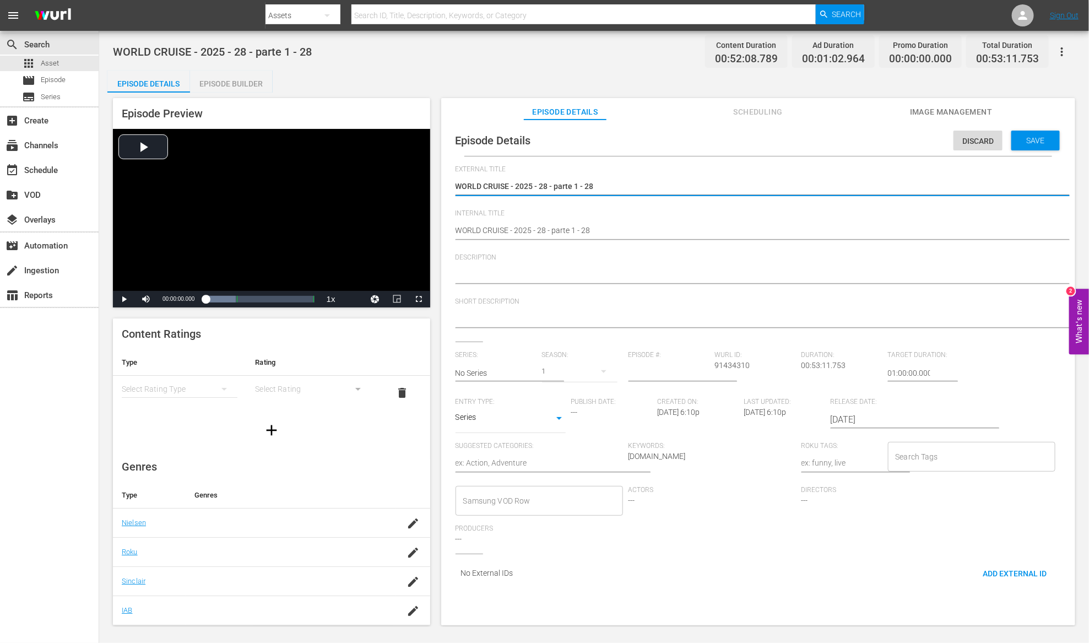
click at [595, 318] on textarea at bounding box center [755, 319] width 600 height 13
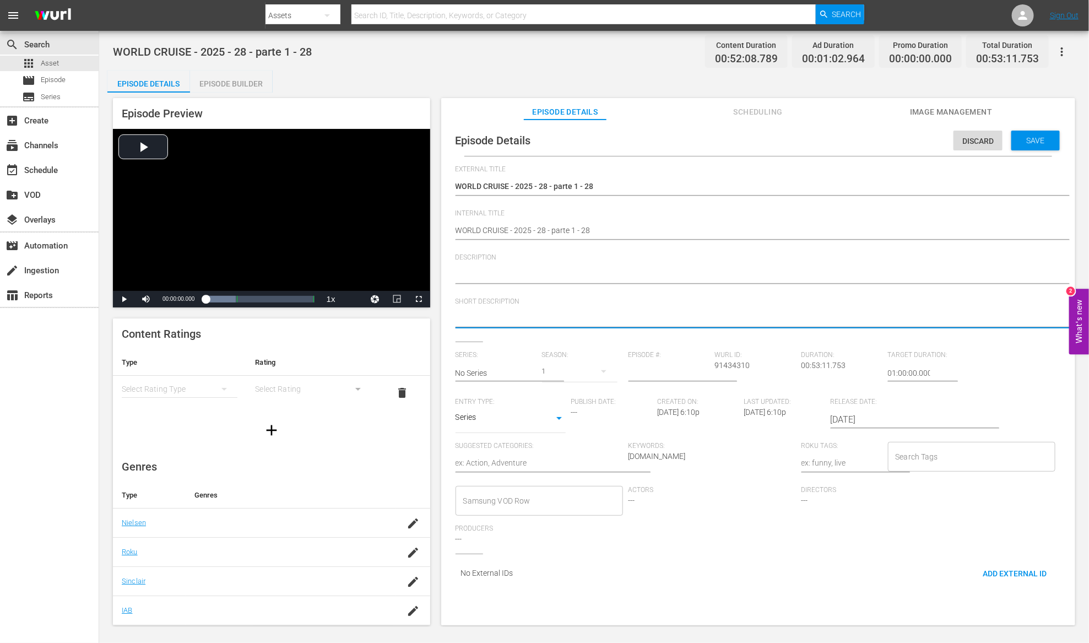
paste textarea "Malaysia Cameron Highlands"
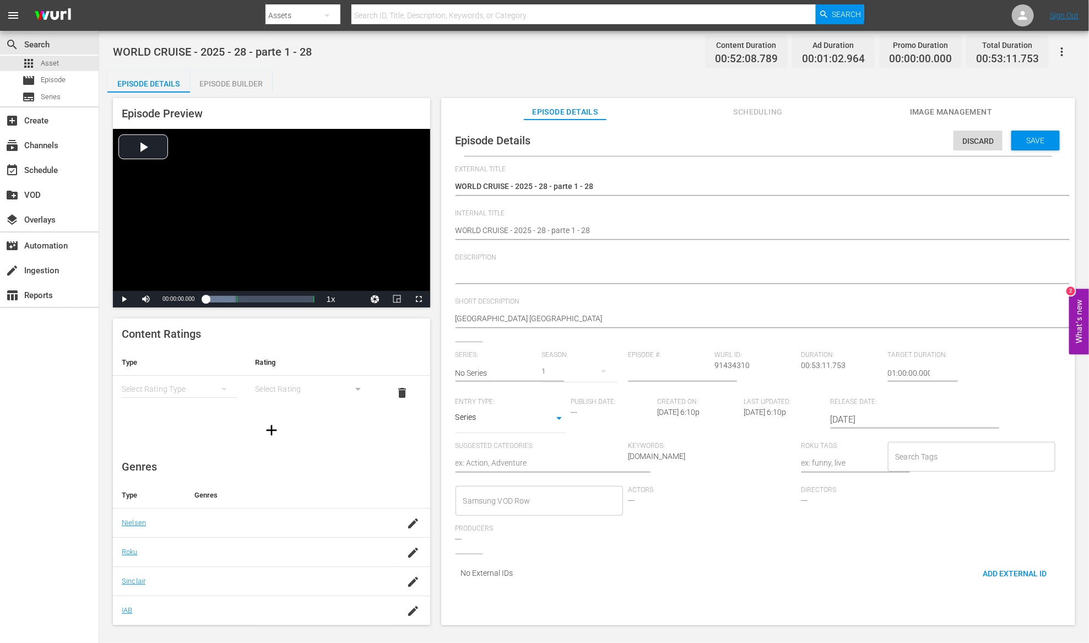
click at [595, 268] on div at bounding box center [755, 275] width 600 height 26
click at [588, 278] on textarea at bounding box center [755, 275] width 600 height 13
paste textarea "Malaysia Cameron Highlands"
drag, startPoint x: 510, startPoint y: 189, endPoint x: 677, endPoint y: 186, distance: 166.9
drag, startPoint x: 512, startPoint y: 231, endPoint x: 585, endPoint y: 230, distance: 73.2
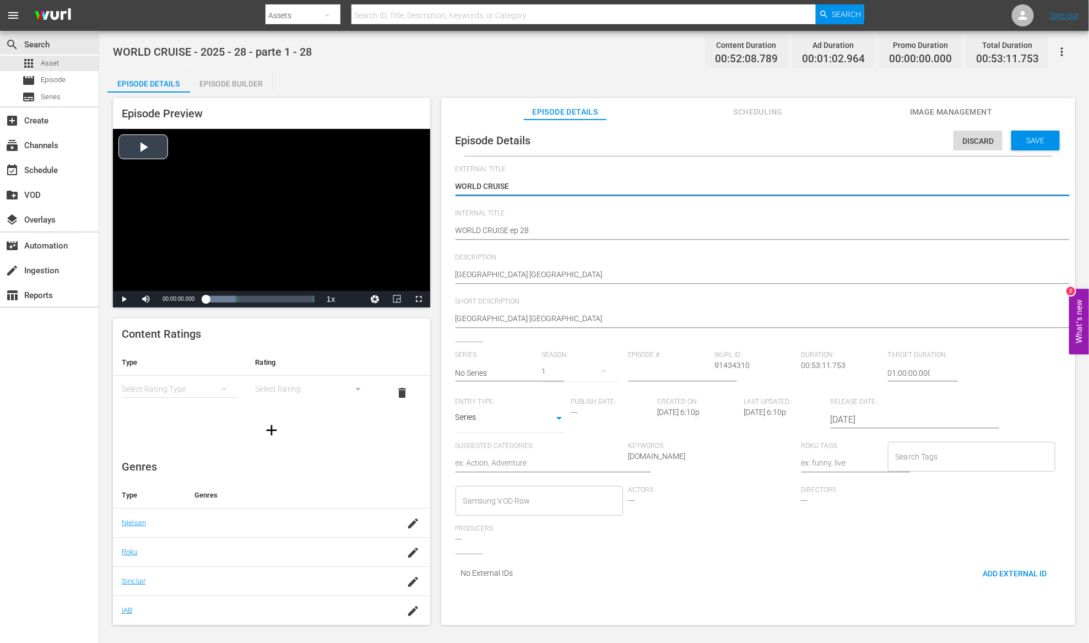
drag, startPoint x: 526, startPoint y: 183, endPoint x: 385, endPoint y: 175, distance: 140.7
click at [455, 272] on textarea "Malaysia Cameron Highlands" at bounding box center [755, 275] width 600 height 13
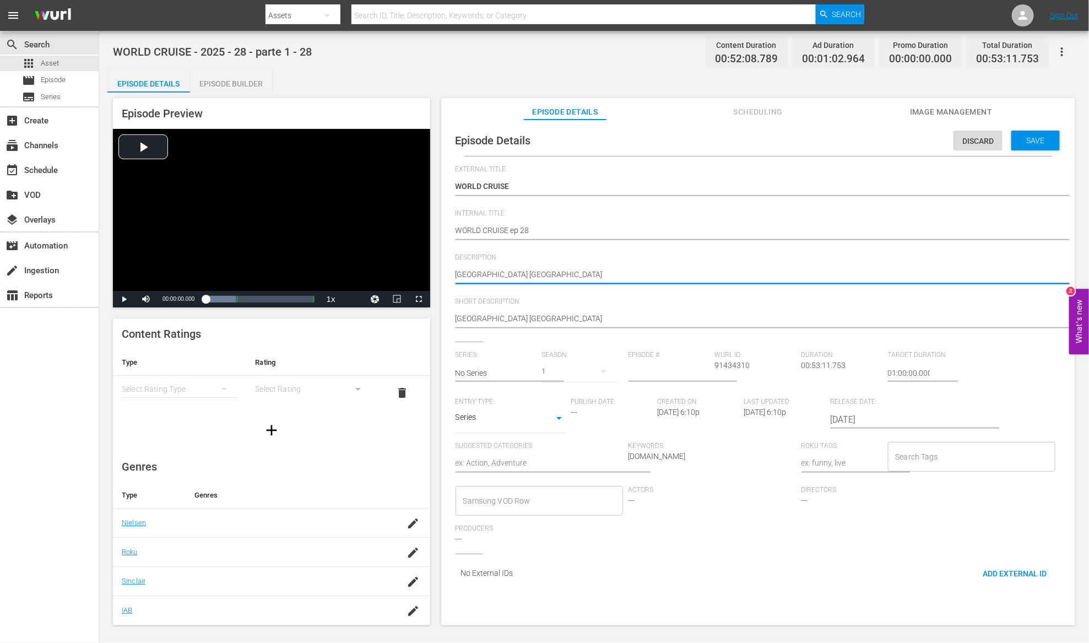
paste textarea "WORLD CRUISE"
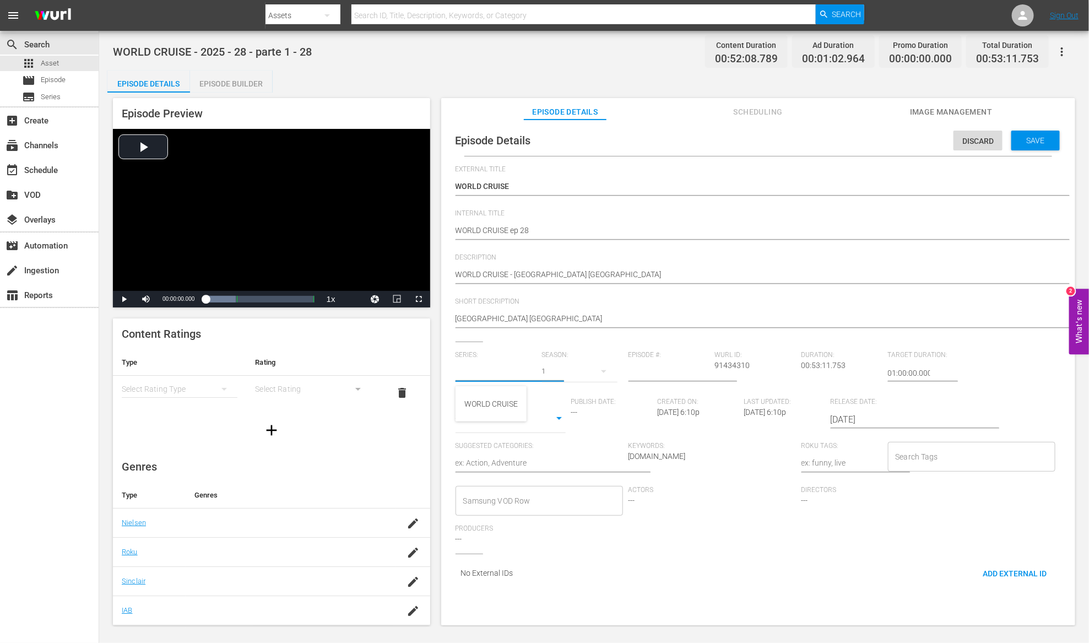
click at [509, 371] on input "text" at bounding box center [495, 373] width 81 height 26
click at [509, 396] on div "WORLD CRUISE" at bounding box center [490, 403] width 53 height 26
click at [675, 374] on input "number" at bounding box center [668, 373] width 81 height 26
click at [557, 415] on body "menu Search By Assets Search ID, Title, Description, Keywords, or Category Sear…" at bounding box center [544, 321] width 1089 height 643
click at [545, 404] on li "TV Special" at bounding box center [510, 401] width 110 height 18
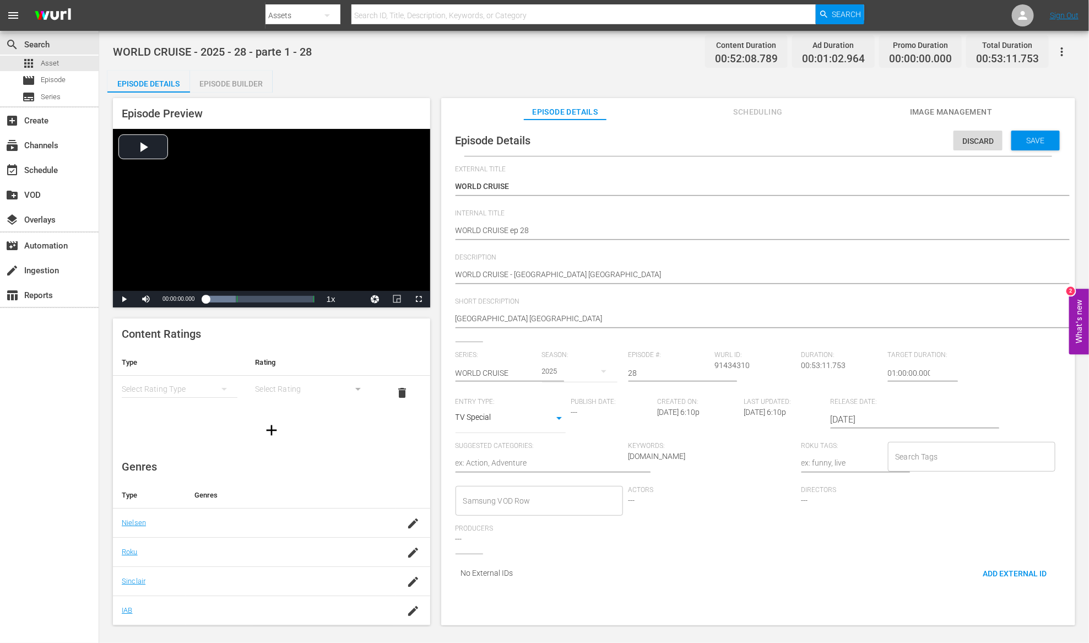
click at [513, 458] on textarea at bounding box center [538, 463] width 167 height 13
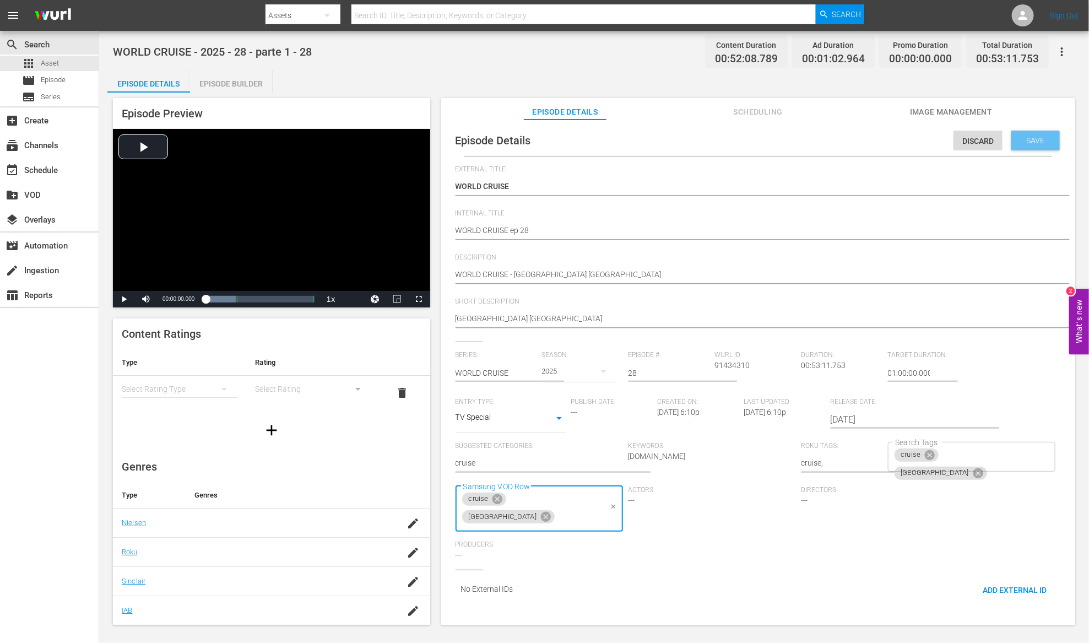
click at [1040, 138] on span "Save" at bounding box center [1036, 140] width 36 height 9
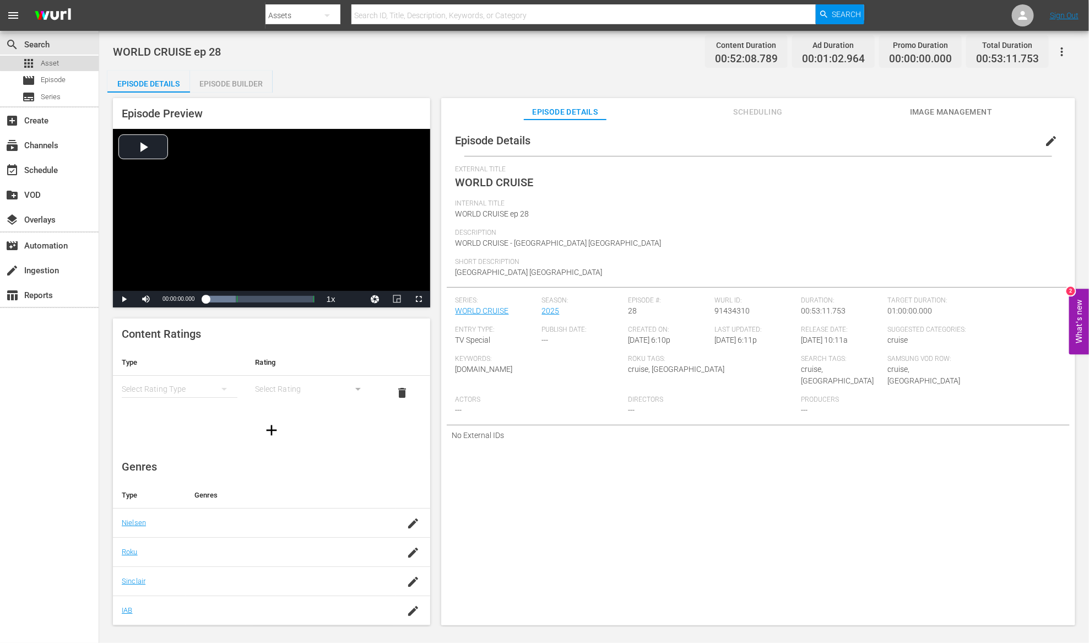
click at [63, 62] on div "apps Asset" at bounding box center [49, 63] width 99 height 15
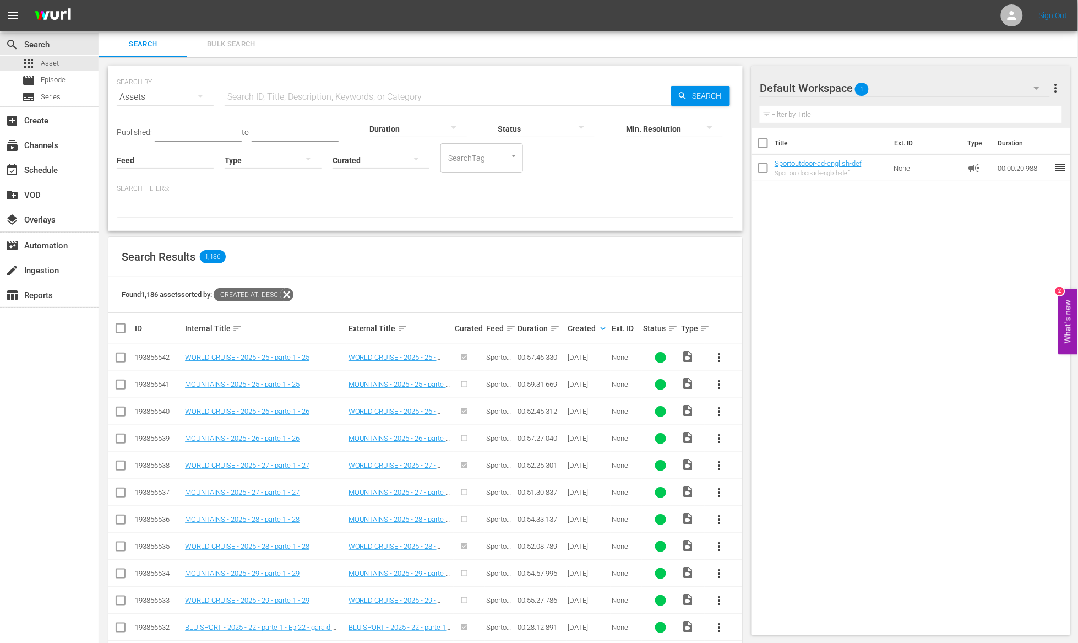
scroll to position [290, 0]
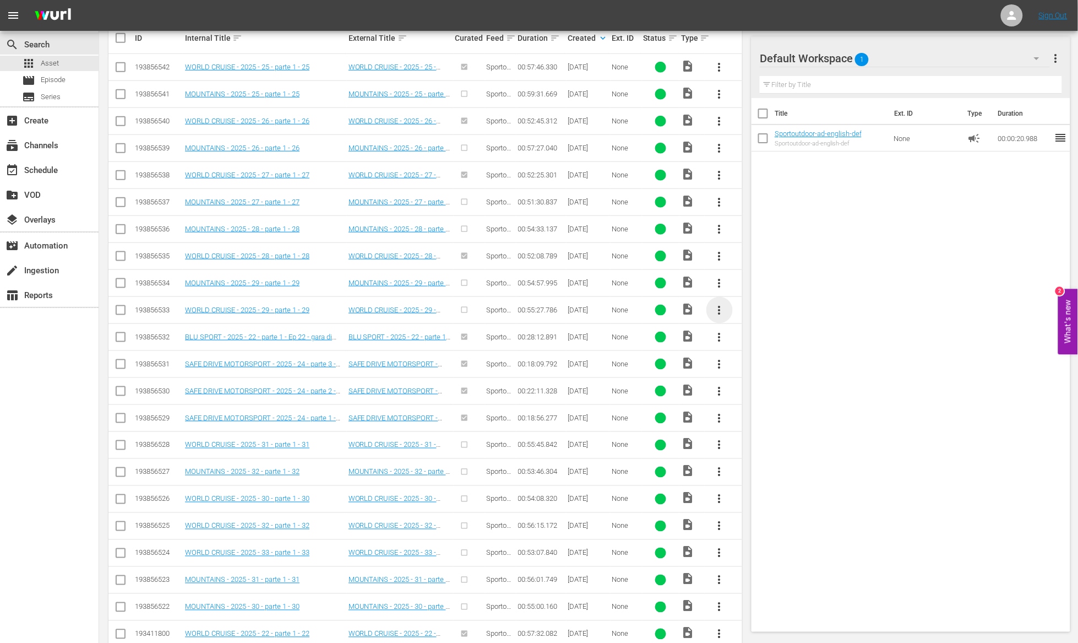
click at [721, 313] on span "more_vert" at bounding box center [719, 309] width 13 height 13
click at [784, 392] on div "Episode" at bounding box center [779, 395] width 75 height 26
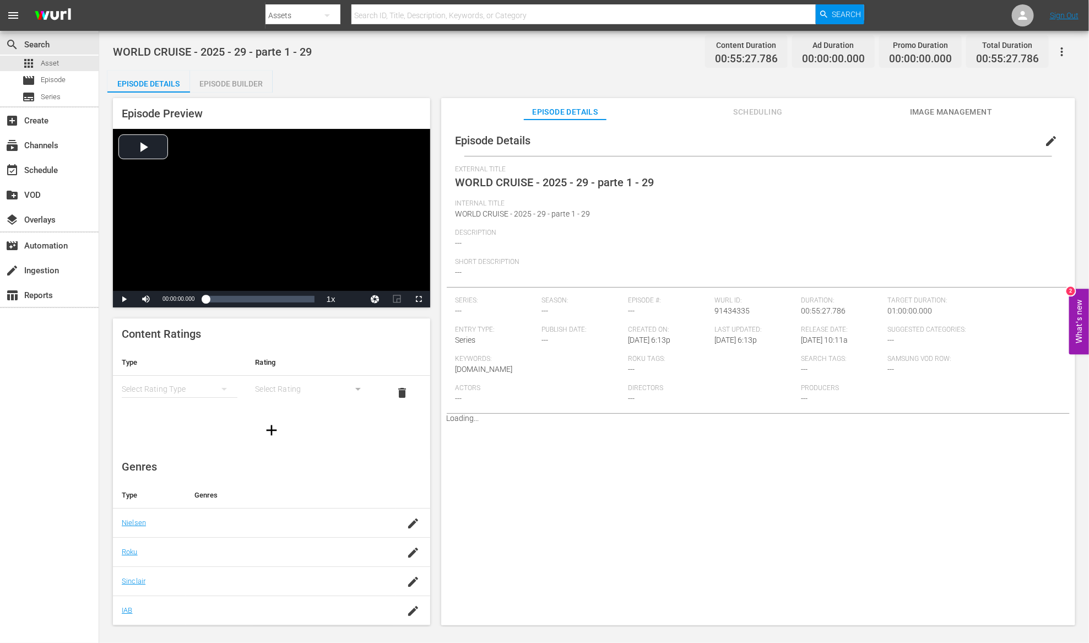
click at [232, 81] on div "Episode Builder" at bounding box center [231, 83] width 83 height 26
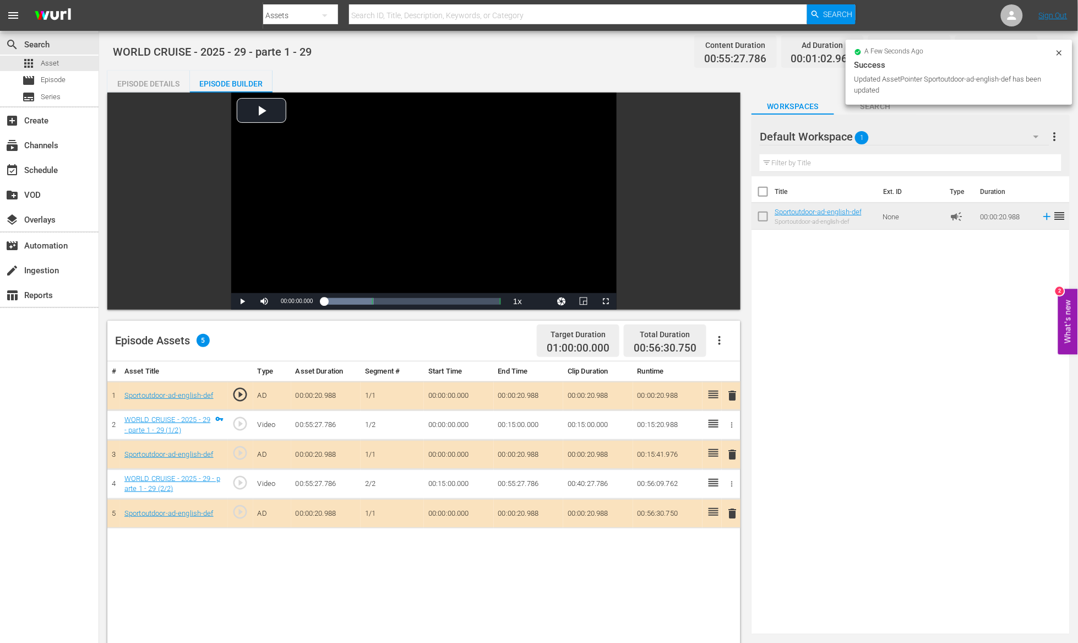
click at [163, 84] on div "Episode Details" at bounding box center [148, 83] width 83 height 26
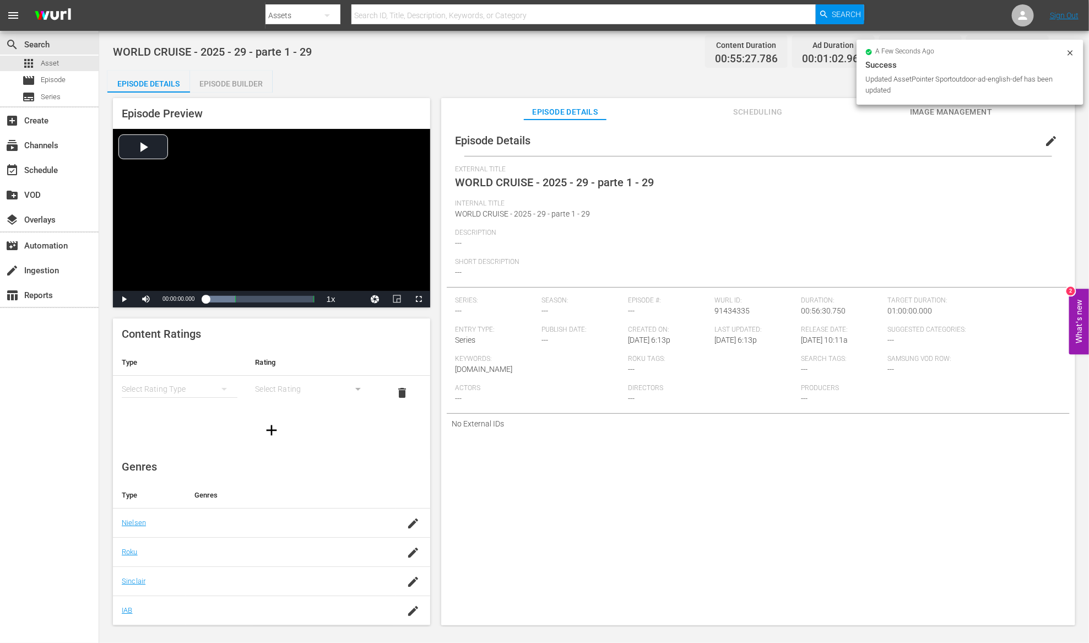
click at [1048, 140] on span "edit" at bounding box center [1050, 140] width 13 height 13
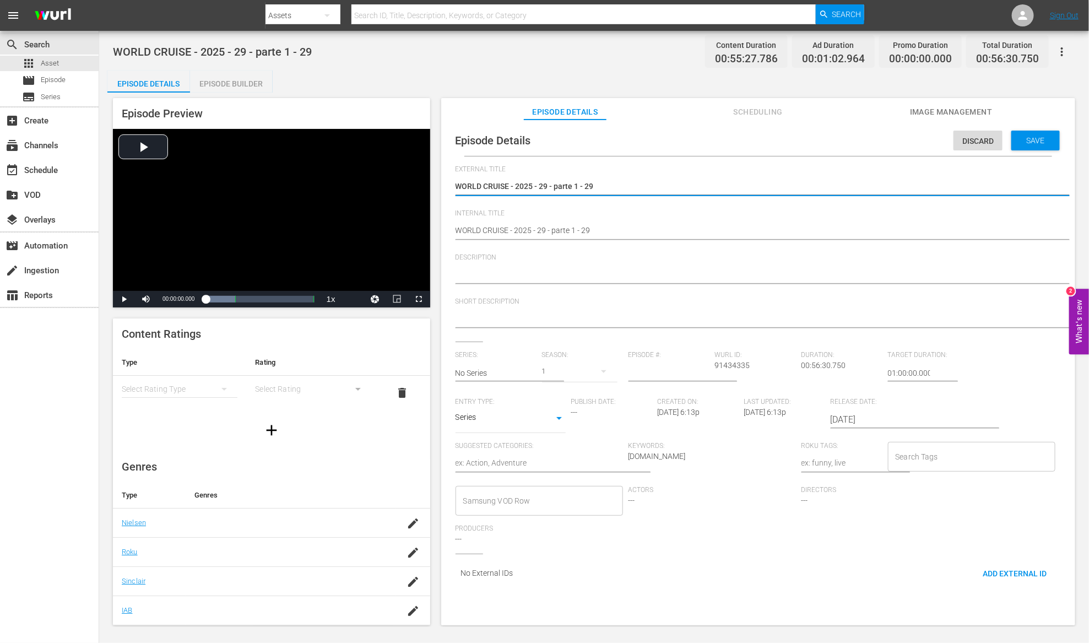
click at [541, 318] on textarea at bounding box center [755, 319] width 600 height 13
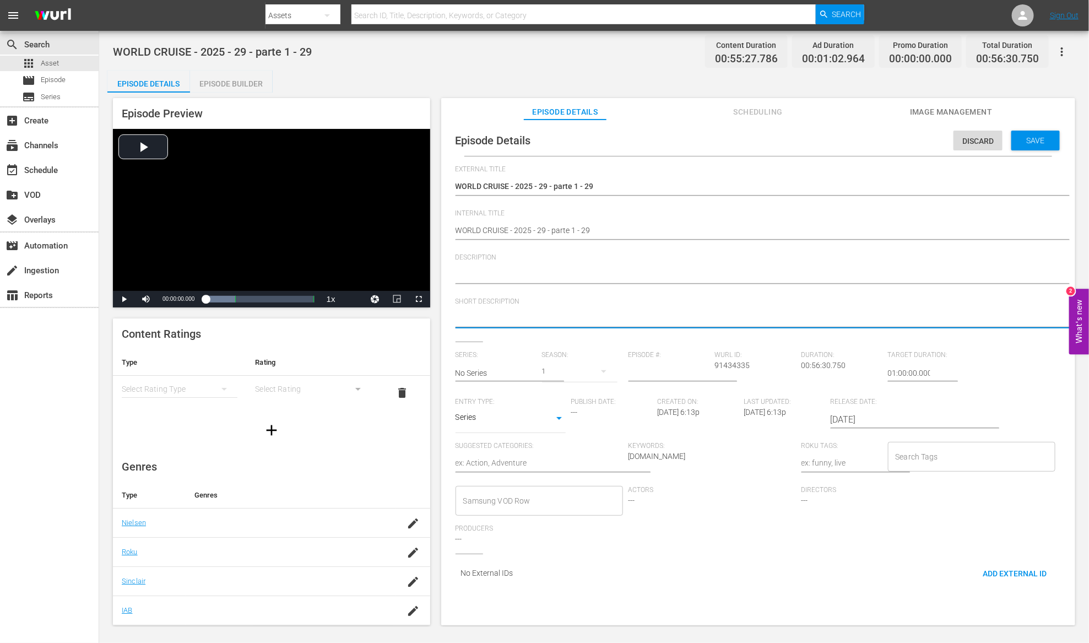
paste textarea "MSC Preziosa Launched, MSC Arabia"
click at [534, 275] on textarea at bounding box center [755, 275] width 600 height 13
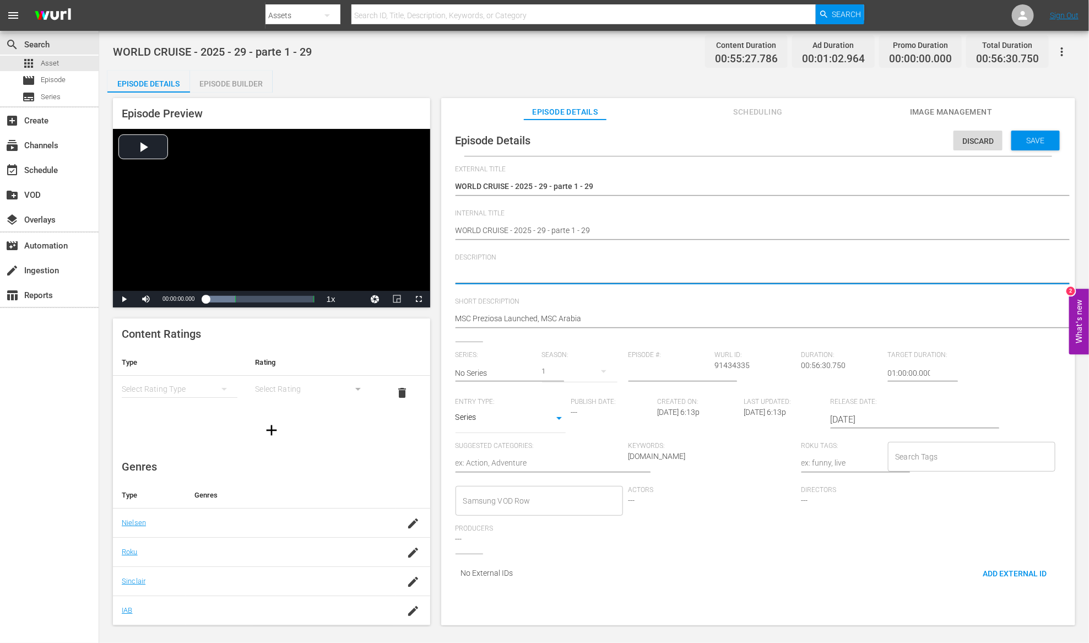
paste textarea "MSC Preziosa Launched, MSC Arabia"
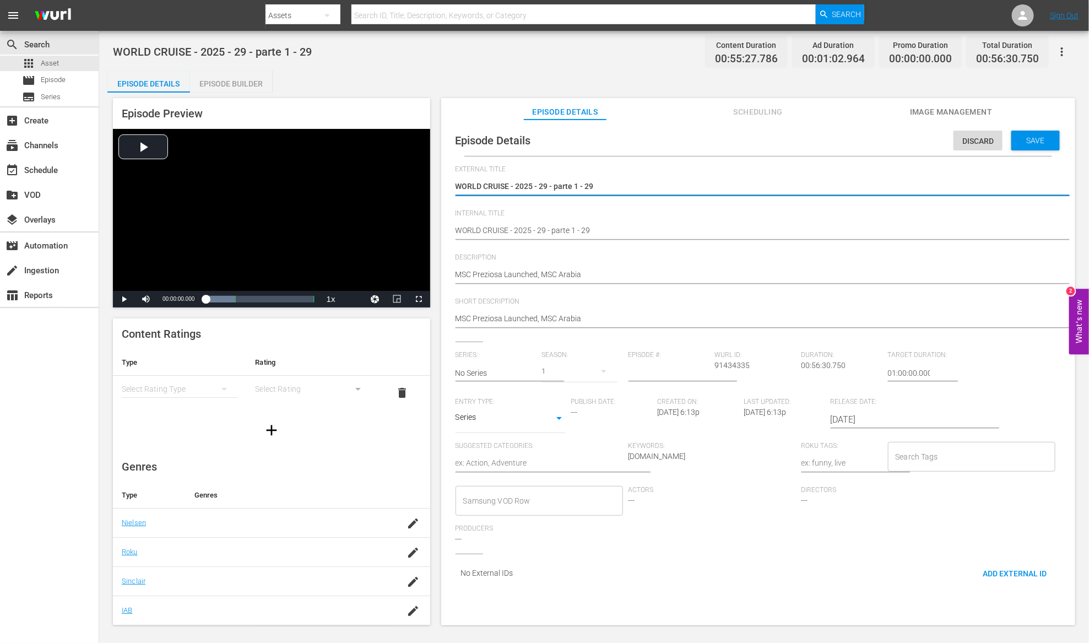
drag, startPoint x: 509, startPoint y: 185, endPoint x: 727, endPoint y: 183, distance: 218.1
drag, startPoint x: 520, startPoint y: 187, endPoint x: 412, endPoint y: 191, distance: 108.0
click at [412, 191] on div "Episode Preview Video Player is loading. Play Video Play Mute Current Time 00:0…" at bounding box center [593, 363] width 973 height 541
click at [457, 274] on textarea "MSC Preziosa Launched, MSC Arabia" at bounding box center [755, 275] width 600 height 13
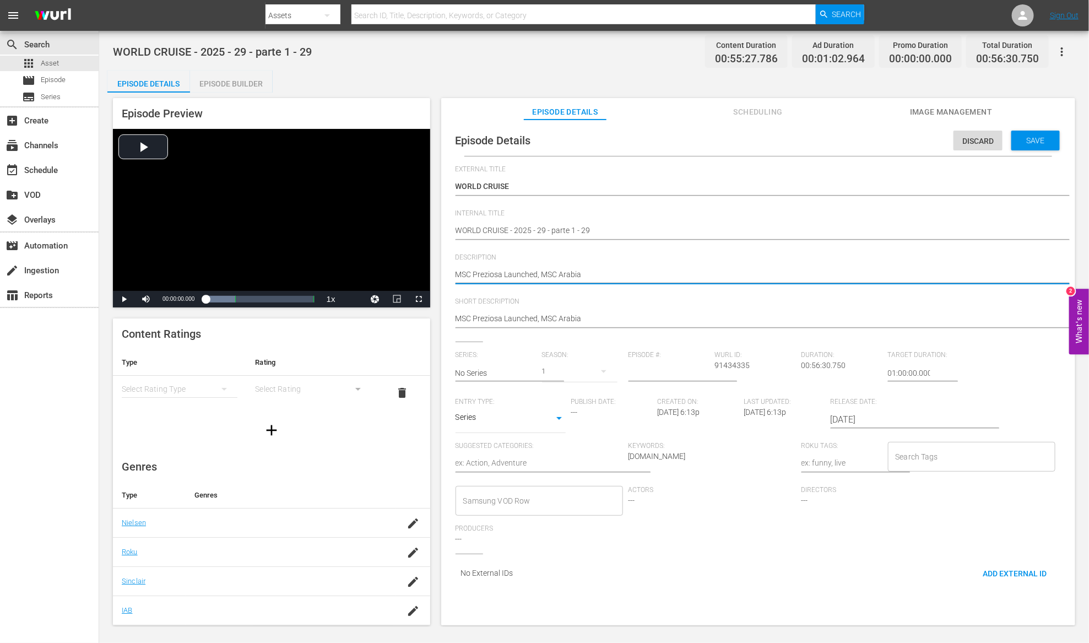
paste textarea "WORLD CRUISE"
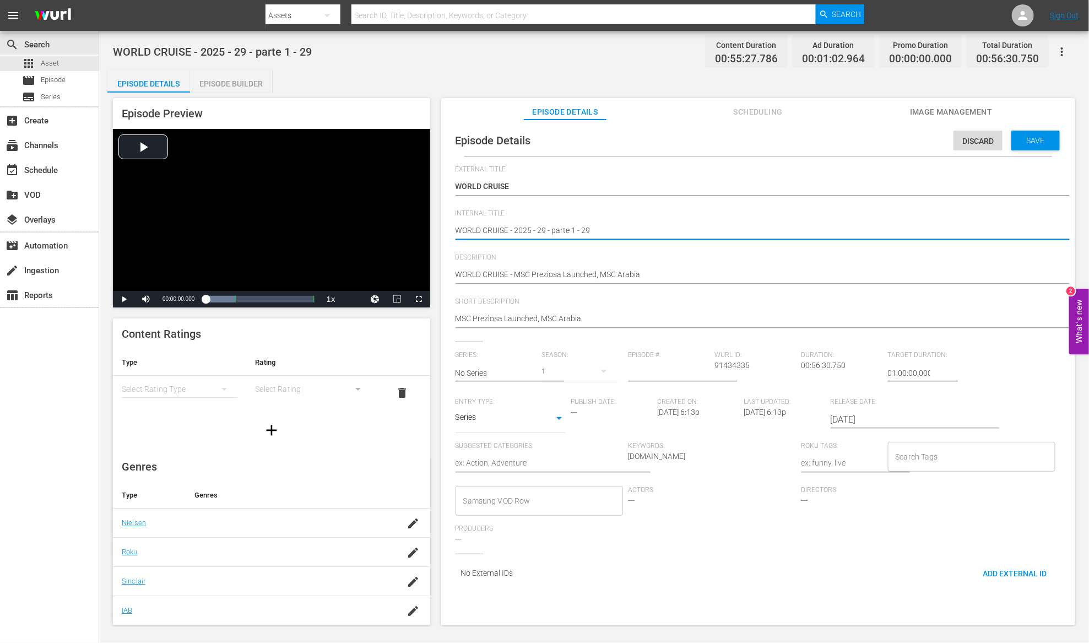
drag, startPoint x: 513, startPoint y: 230, endPoint x: 581, endPoint y: 229, distance: 68.3
click at [525, 377] on input "text" at bounding box center [495, 373] width 81 height 26
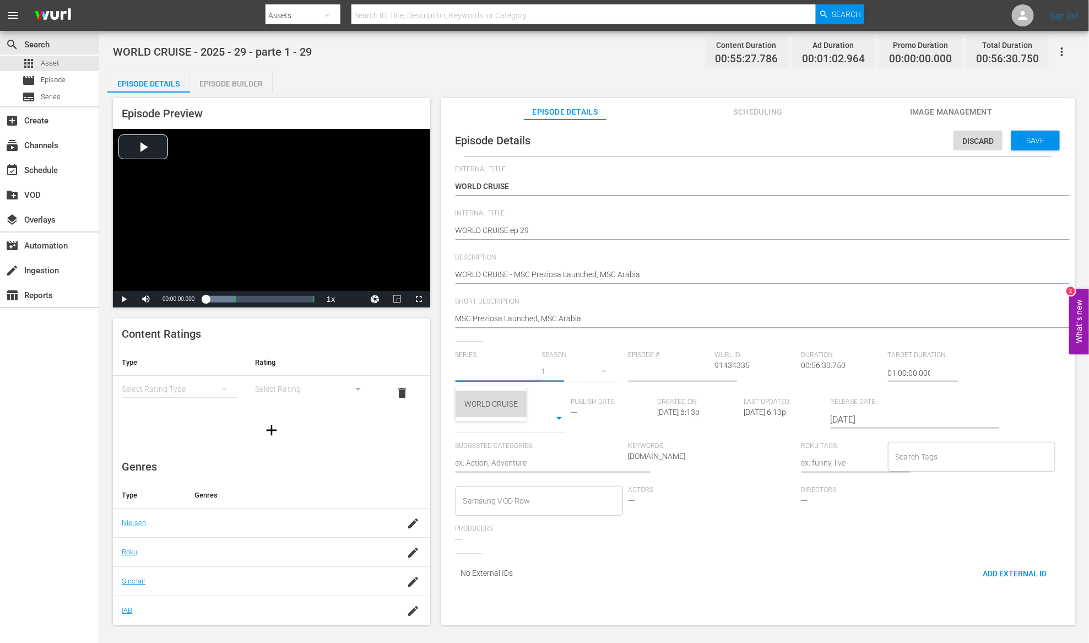
click at [503, 406] on div "WORLD CRUISE" at bounding box center [490, 403] width 53 height 26
click at [661, 376] on input "number" at bounding box center [668, 373] width 81 height 26
click at [524, 428] on div "Series SERIES" at bounding box center [510, 419] width 110 height 26
click at [559, 421] on body "menu Search By Assets Search ID, Title, Description, Keywords, or Category Sear…" at bounding box center [544, 321] width 1089 height 643
click at [545, 401] on li "TV Special" at bounding box center [510, 401] width 110 height 18
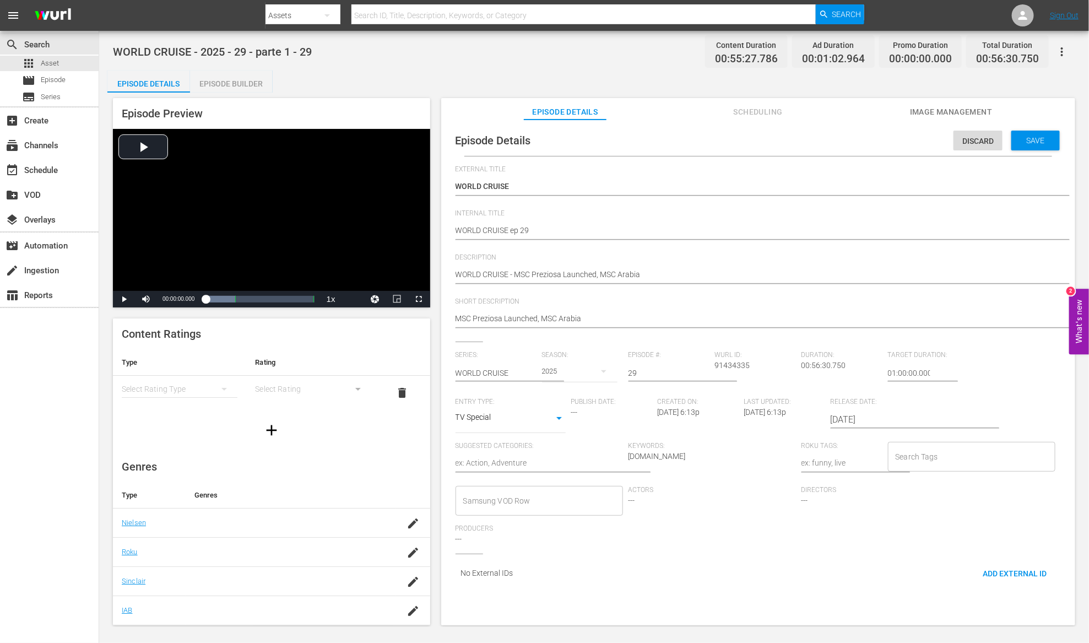
click at [536, 460] on textarea at bounding box center [538, 463] width 167 height 13
click at [1049, 141] on div "Save" at bounding box center [1035, 141] width 48 height 20
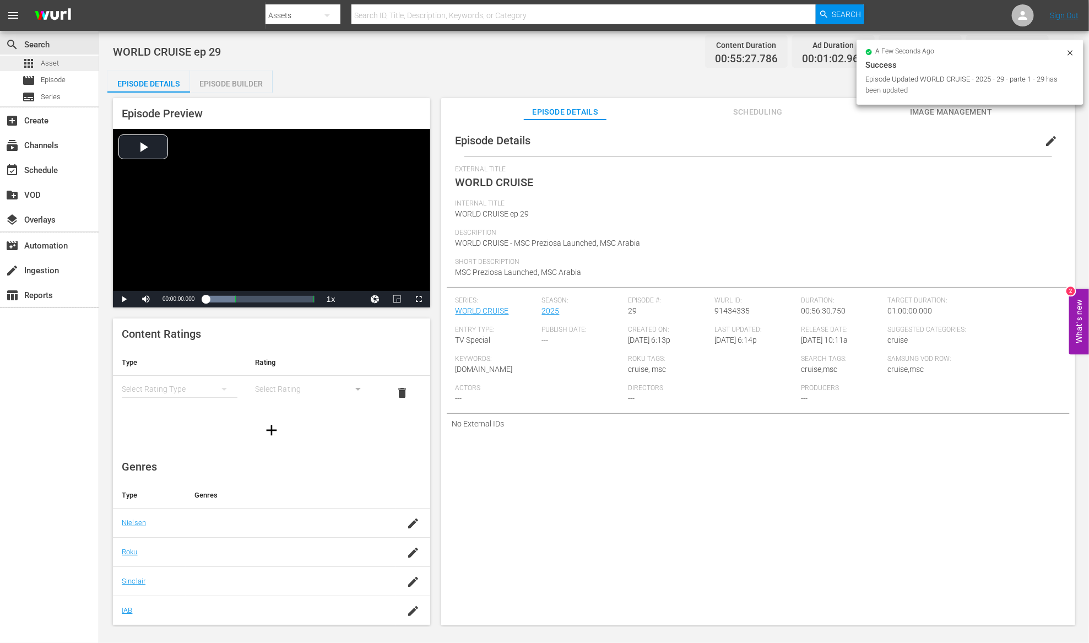
click at [58, 61] on span "Asset" at bounding box center [50, 63] width 18 height 11
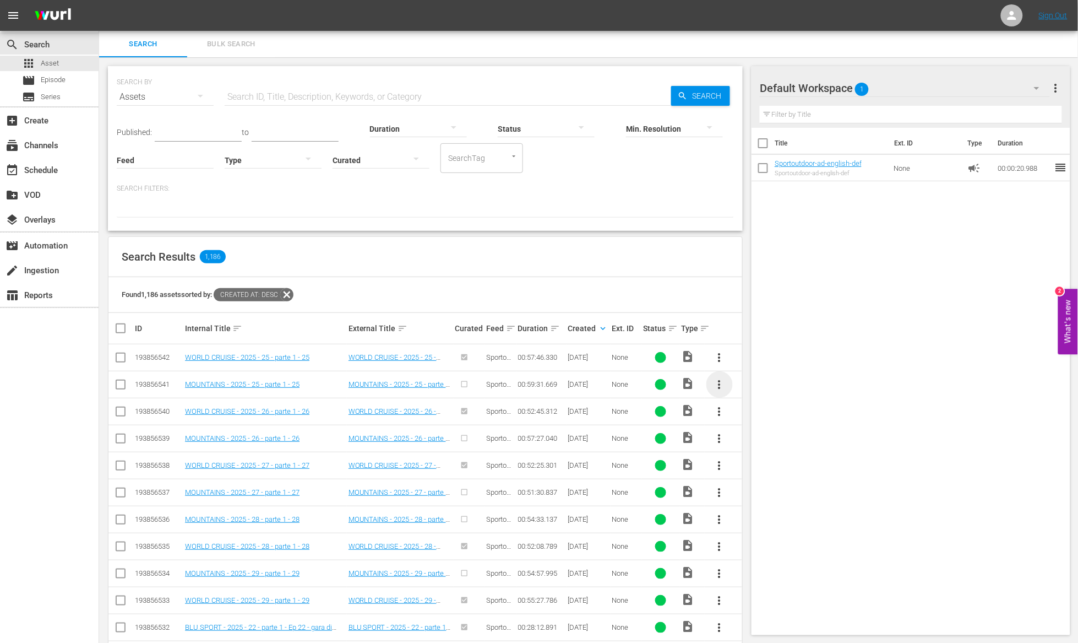
click at [721, 388] on span "more_vert" at bounding box center [719, 384] width 13 height 13
click at [765, 467] on div "Episode" at bounding box center [779, 468] width 75 height 26
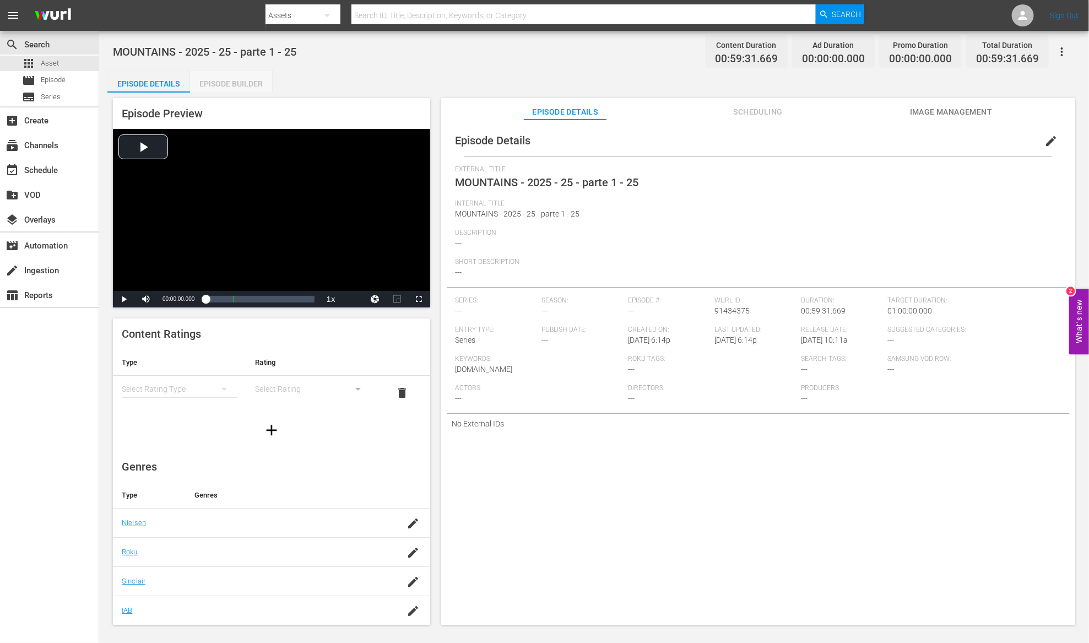
click at [246, 83] on div "Episode Builder" at bounding box center [231, 83] width 83 height 26
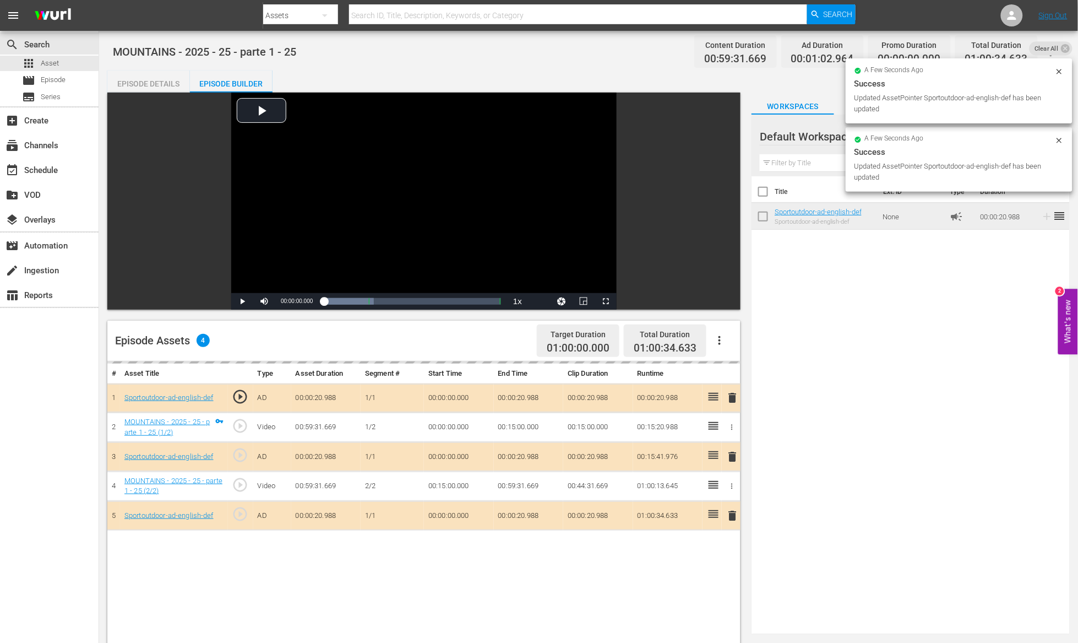
click at [138, 80] on div "Episode Details" at bounding box center [148, 83] width 83 height 26
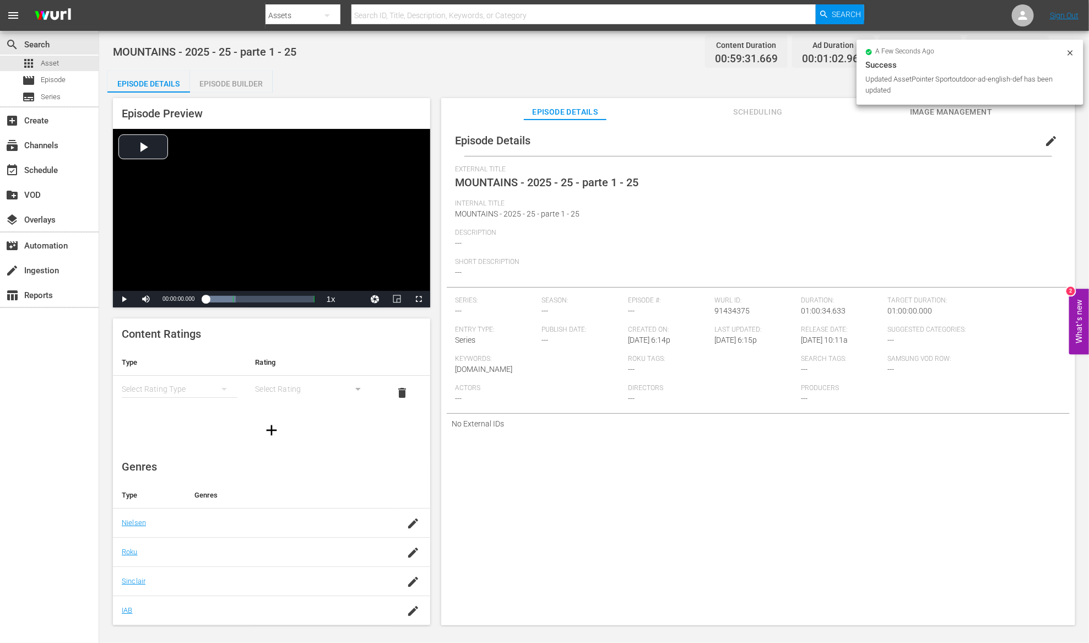
click at [1046, 142] on span "edit" at bounding box center [1050, 140] width 13 height 13
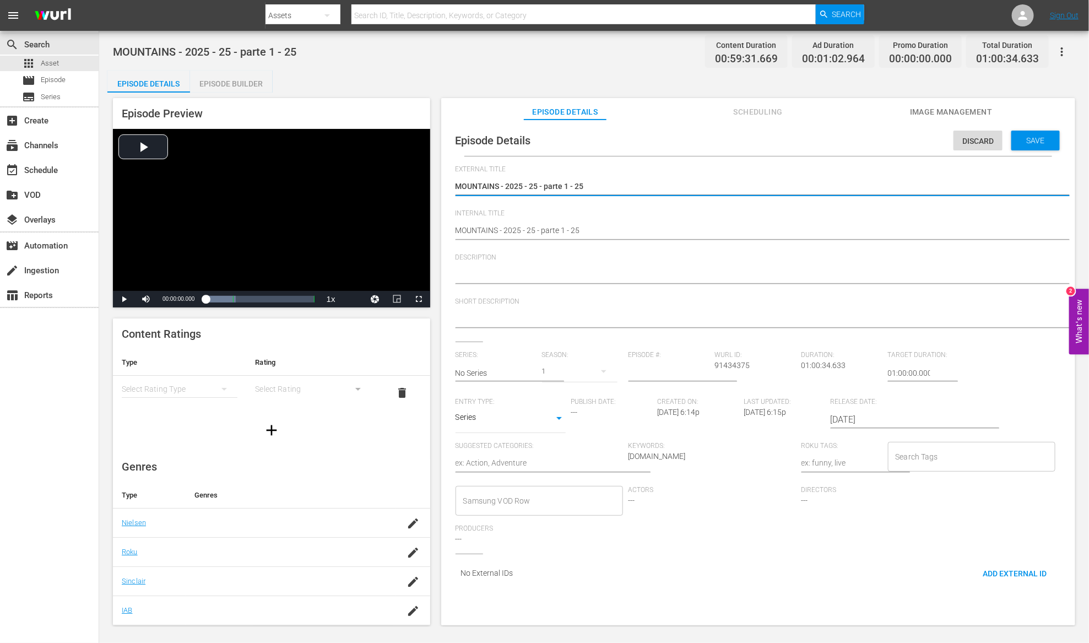
click at [519, 320] on textarea at bounding box center [755, 319] width 600 height 13
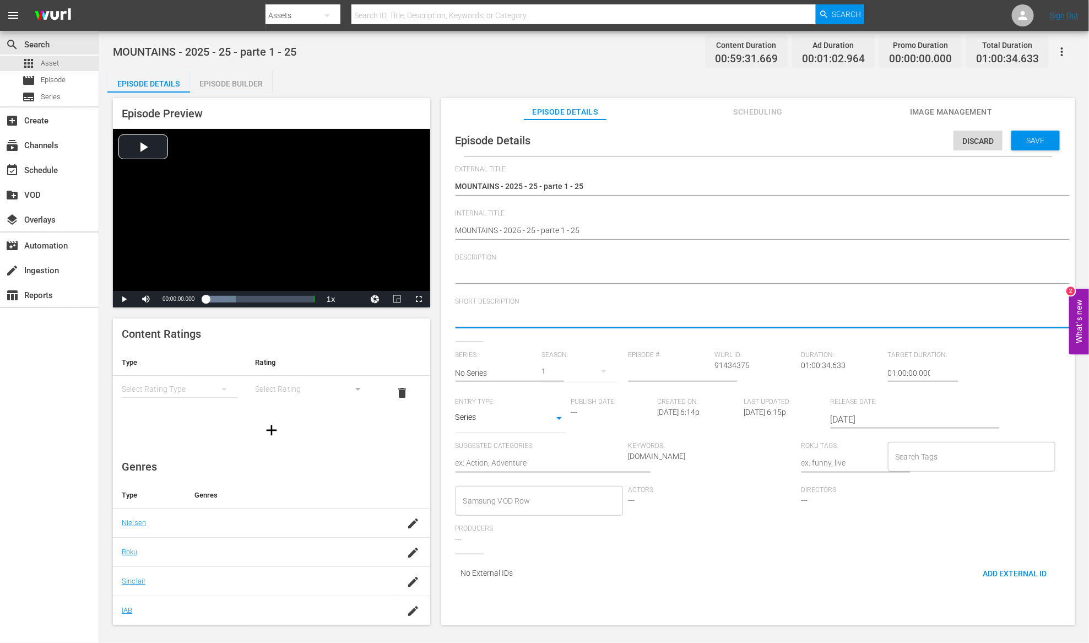
paste textarea "S4 Sport, Sun, Sea e Snow"
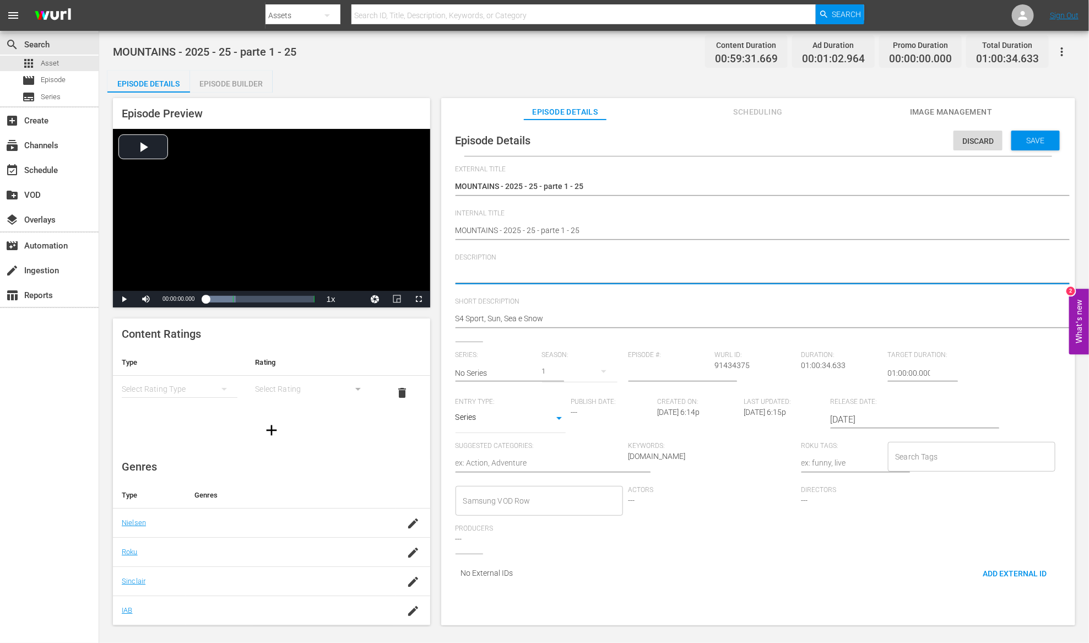
click at [514, 278] on textarea at bounding box center [755, 275] width 600 height 13
paste textarea "S4 Sport, Sun, Sea e Snow"
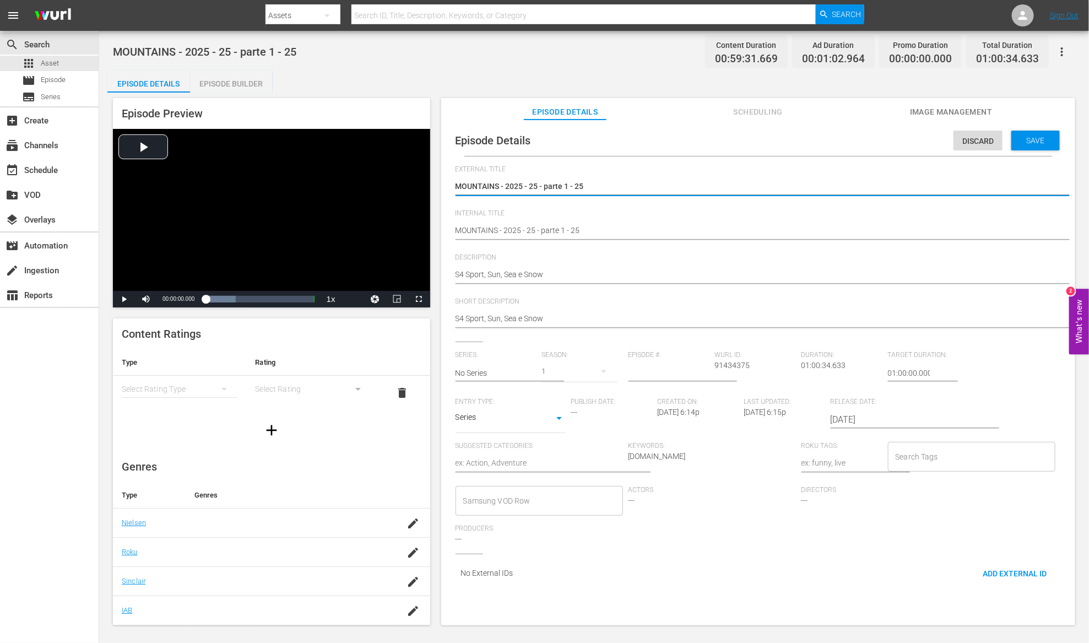
drag, startPoint x: 595, startPoint y: 185, endPoint x: 498, endPoint y: 182, distance: 97.0
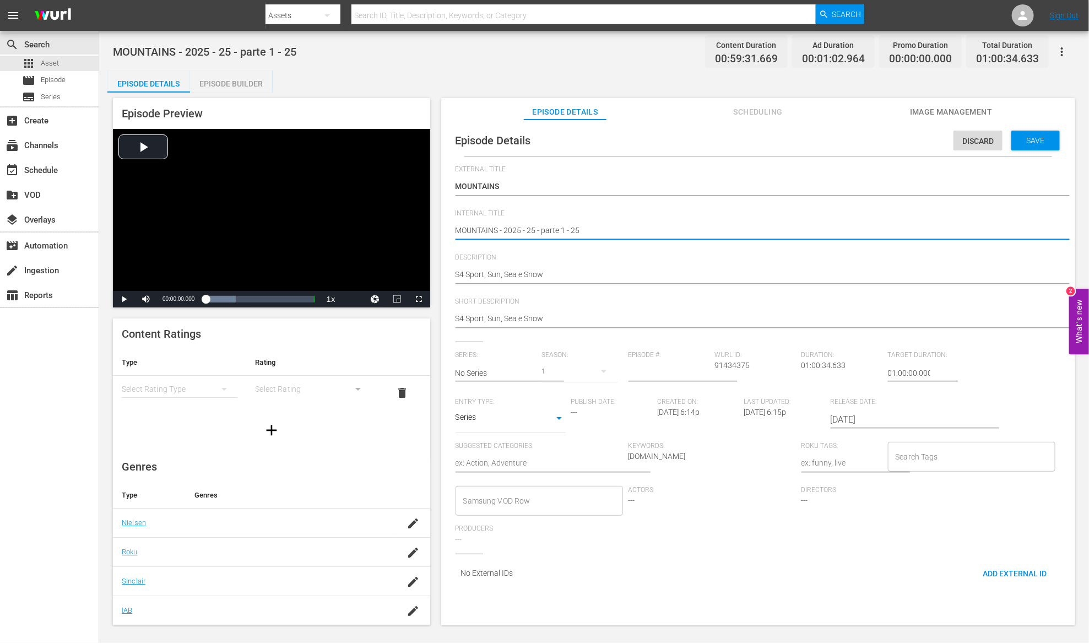
drag, startPoint x: 502, startPoint y: 231, endPoint x: 528, endPoint y: 231, distance: 26.4
drag, startPoint x: 501, startPoint y: 228, endPoint x: 572, endPoint y: 230, distance: 71.1
click at [572, 230] on textarea "MOUNTAINS - 2025 - 25 - parte 1 - 25" at bounding box center [755, 231] width 600 height 13
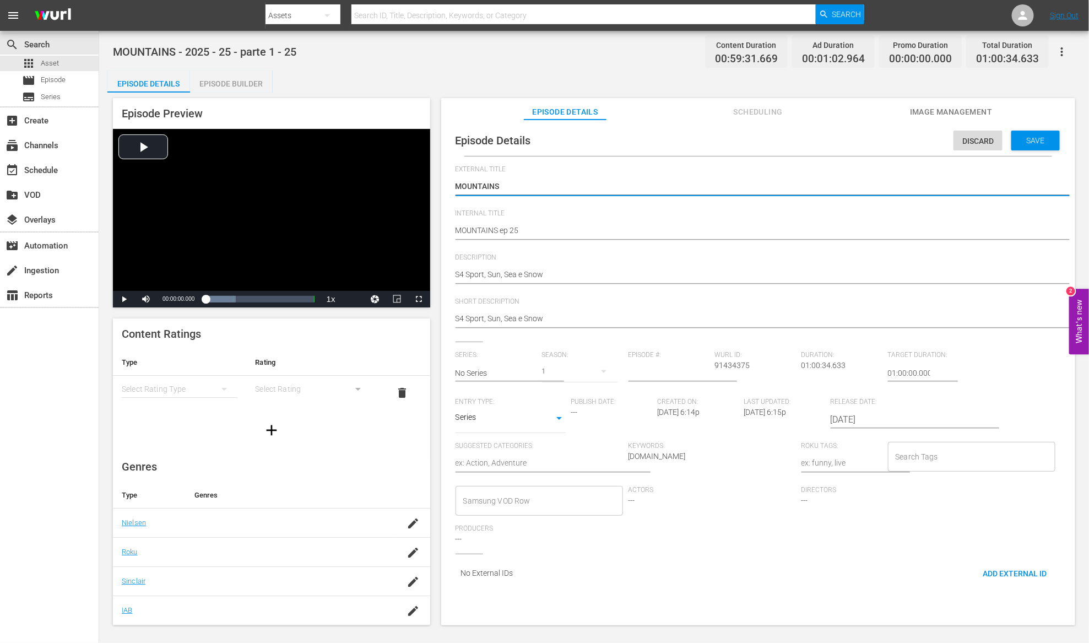
drag, startPoint x: 509, startPoint y: 187, endPoint x: 442, endPoint y: 183, distance: 67.3
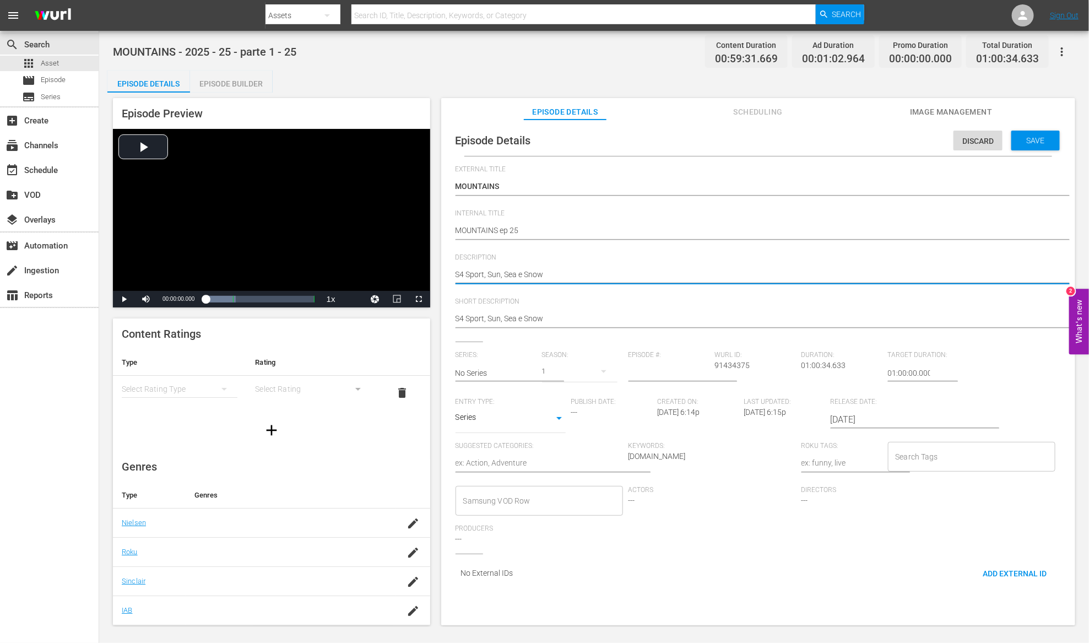
click at [455, 273] on textarea "S4 Sport, Sun, Sea e Snow" at bounding box center [755, 275] width 600 height 13
paste textarea "MOUNTAINS"
click at [526, 374] on input "text" at bounding box center [495, 373] width 81 height 26
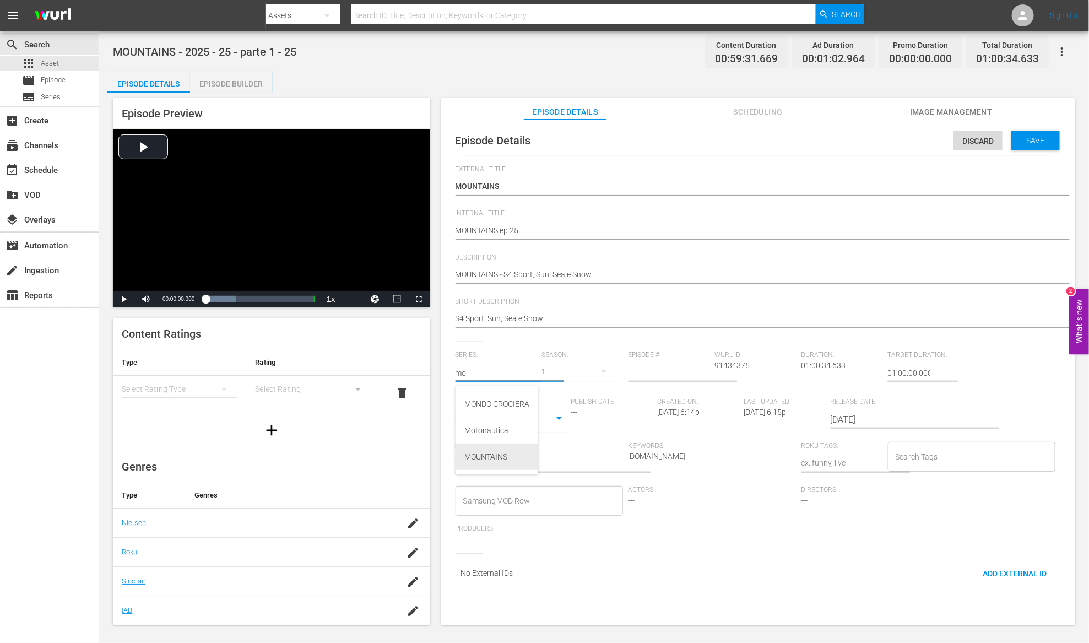
click at [507, 449] on div "MOUNTAINS" at bounding box center [496, 456] width 65 height 26
click at [667, 374] on input "number" at bounding box center [668, 373] width 81 height 26
click at [555, 423] on body "menu Search By Assets Search ID, Title, Description, Keywords, or Category Sear…" at bounding box center [544, 321] width 1089 height 643
click at [540, 400] on li "TV Special" at bounding box center [510, 401] width 110 height 18
click at [543, 466] on textarea at bounding box center [538, 463] width 167 height 13
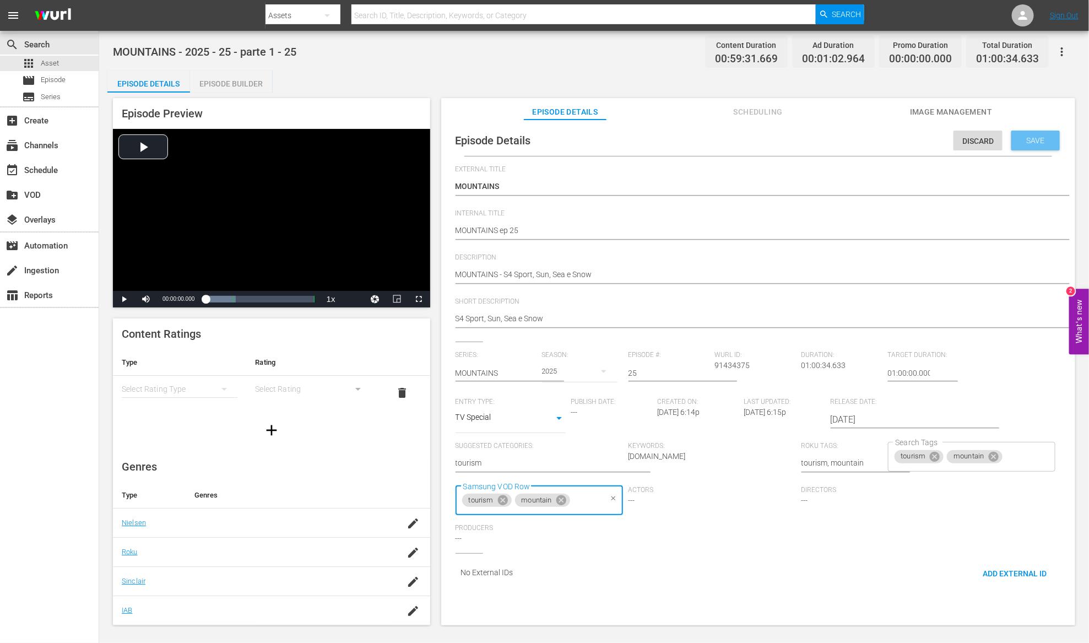
click at [1030, 140] on span "Save" at bounding box center [1036, 140] width 36 height 9
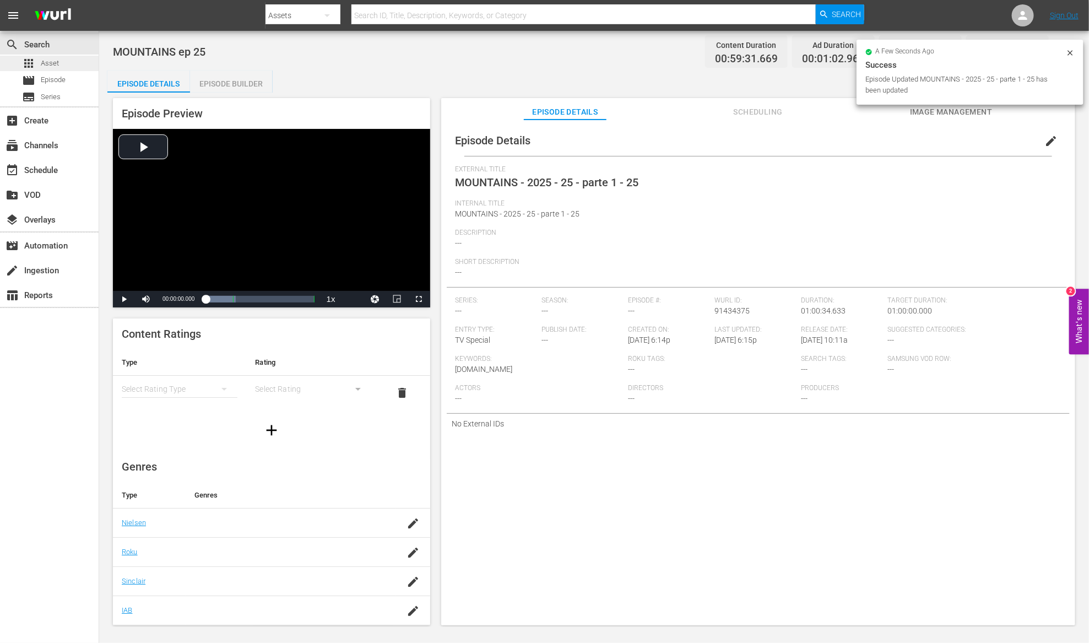
click at [69, 61] on div "apps Asset" at bounding box center [49, 63] width 99 height 15
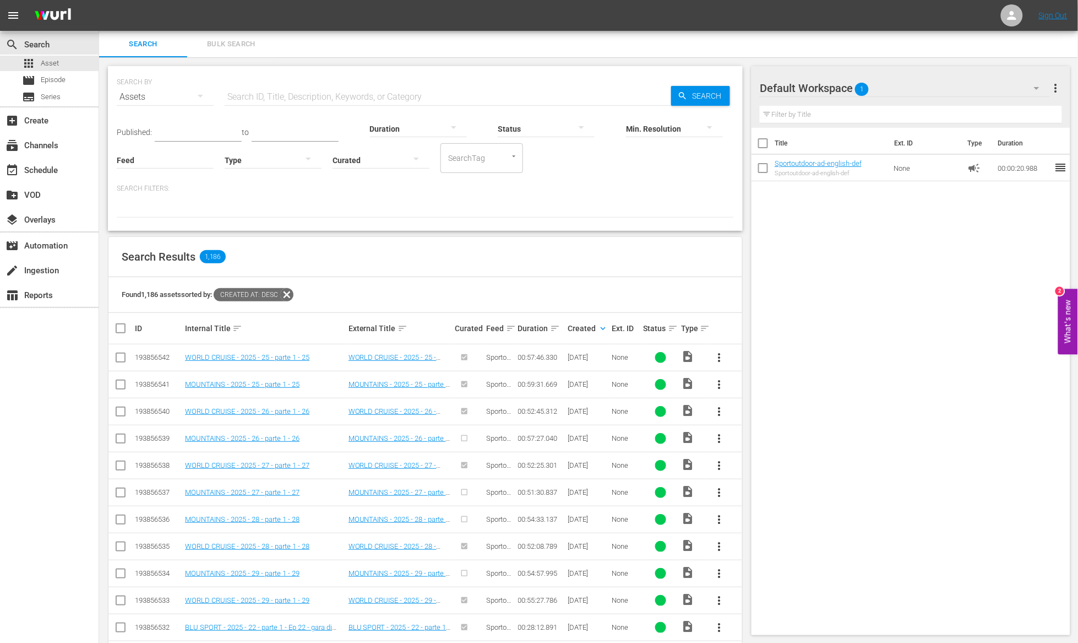
click at [721, 439] on span "more_vert" at bounding box center [719, 438] width 13 height 13
click at [767, 520] on div "Episode" at bounding box center [779, 522] width 75 height 26
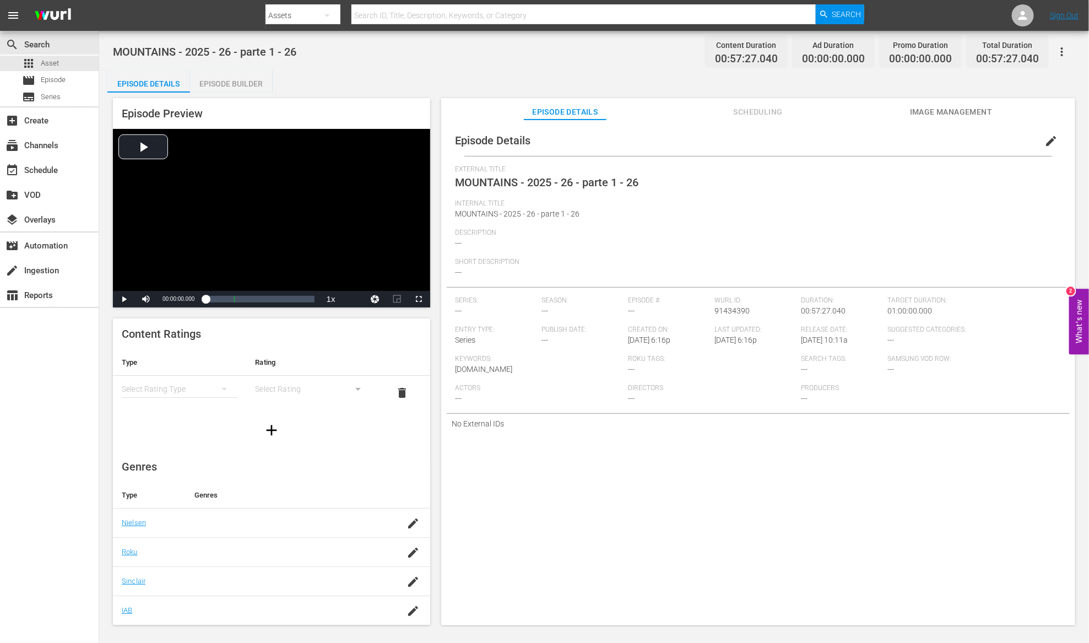
click at [247, 75] on div "Episode Builder" at bounding box center [231, 83] width 83 height 26
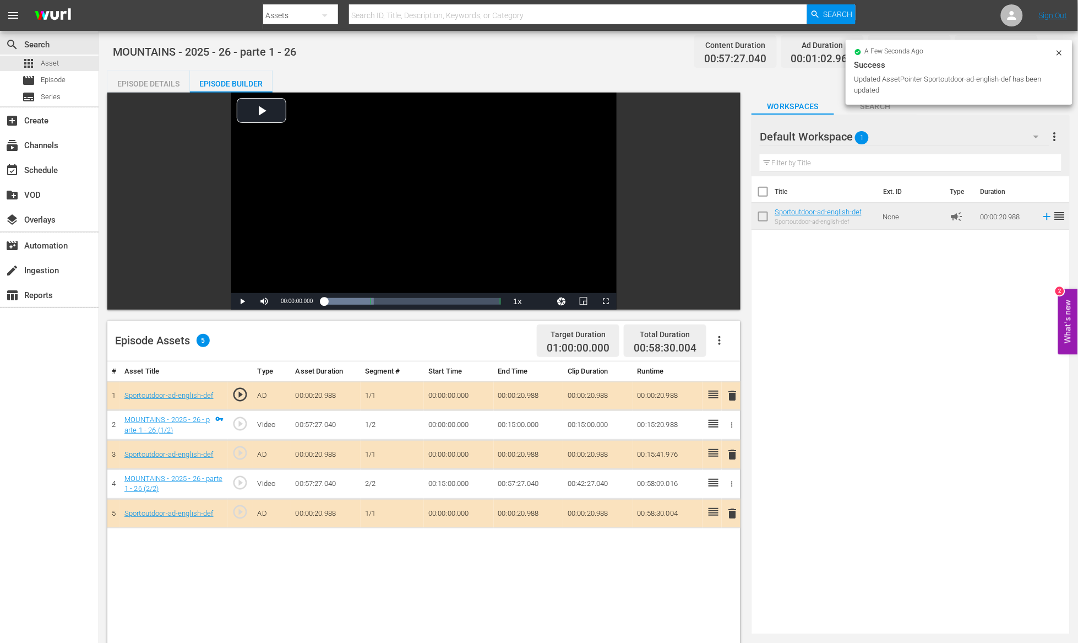
click at [156, 85] on div "Episode Details" at bounding box center [148, 83] width 83 height 26
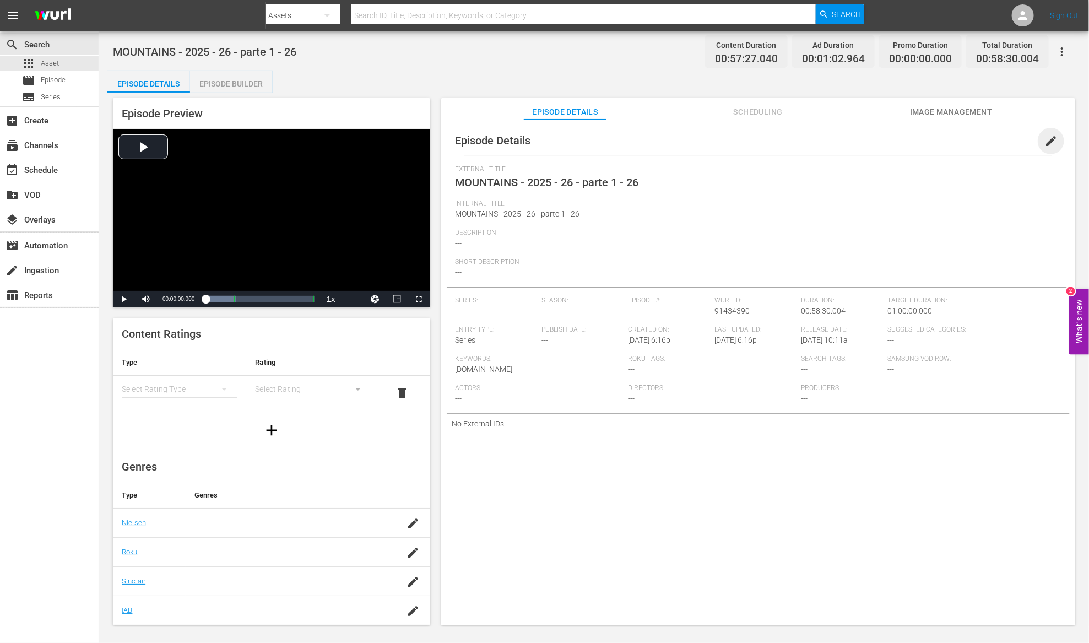
click at [1045, 141] on span "edit" at bounding box center [1050, 140] width 13 height 13
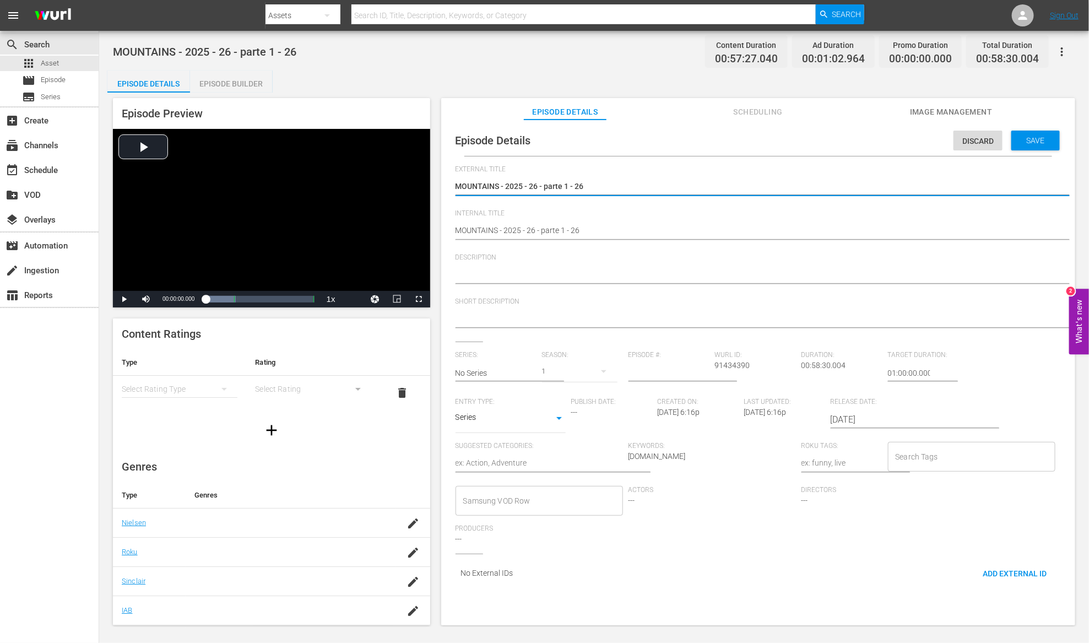
click at [493, 273] on textarea at bounding box center [755, 275] width 600 height 13
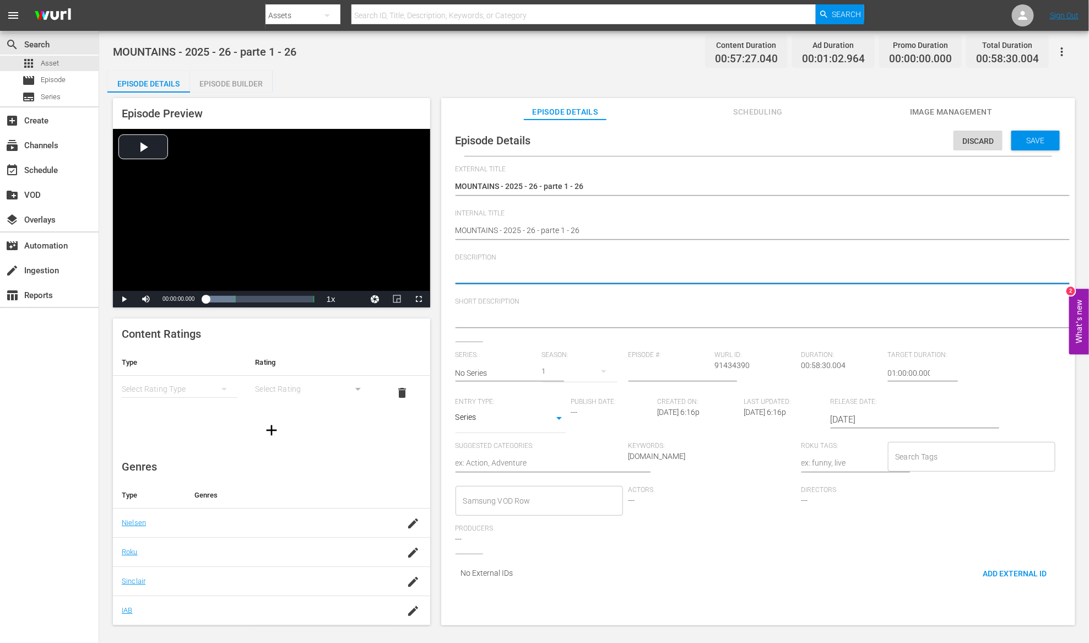
paste textarea "Mountains"
click at [481, 314] on textarea at bounding box center [755, 319] width 600 height 13
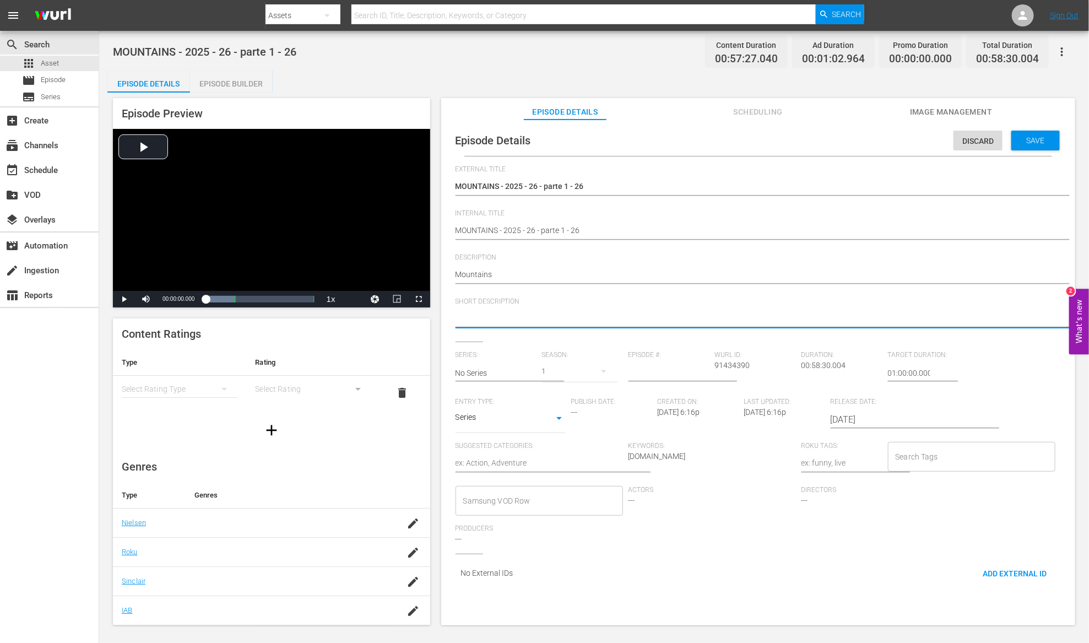
paste textarea "Mountains"
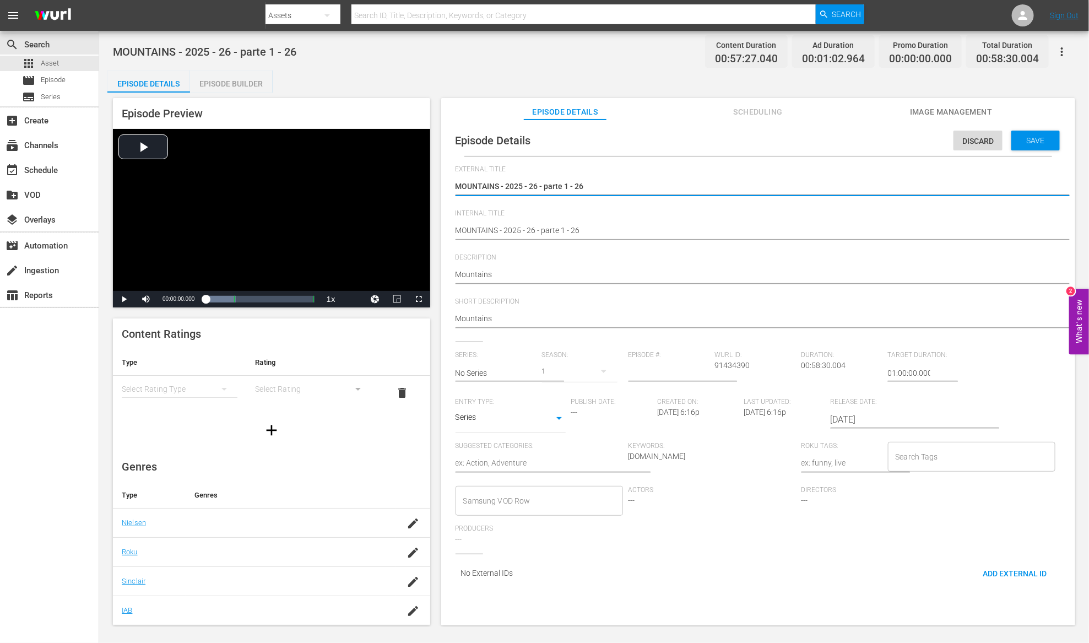
drag, startPoint x: 499, startPoint y: 185, endPoint x: 668, endPoint y: 185, distance: 168.5
drag, startPoint x: 487, startPoint y: 183, endPoint x: 395, endPoint y: 183, distance: 91.4
click at [395, 183] on div "Episode Preview Video Player is loading. Play Video Play Mute Current Time 00:0…" at bounding box center [593, 363] width 973 height 541
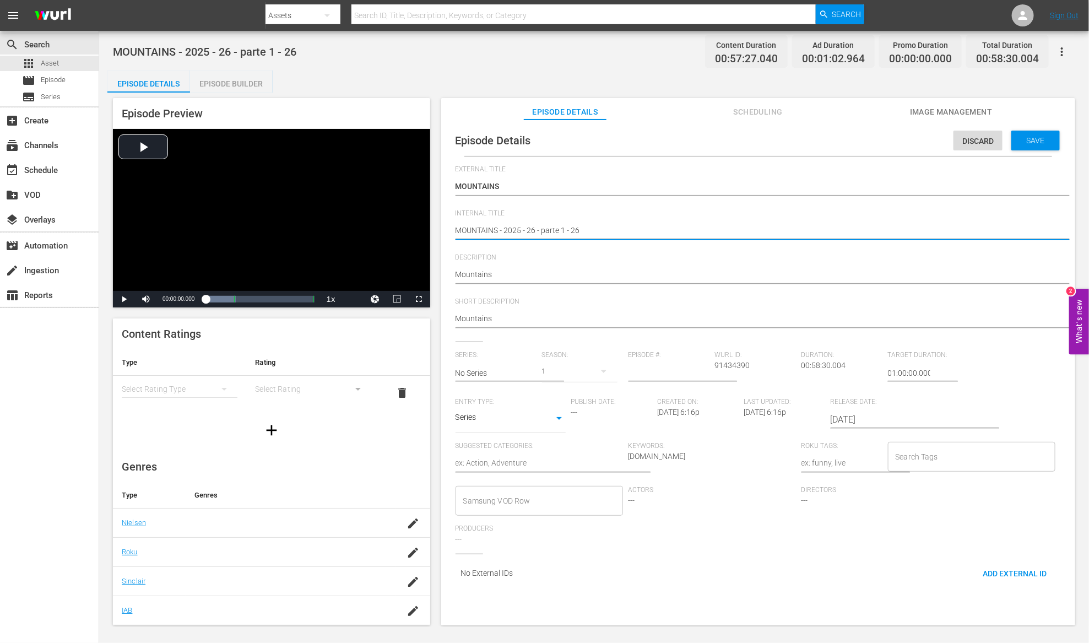
drag, startPoint x: 501, startPoint y: 228, endPoint x: 570, endPoint y: 231, distance: 68.9
click at [457, 273] on textarea "Mountains" at bounding box center [755, 275] width 600 height 13
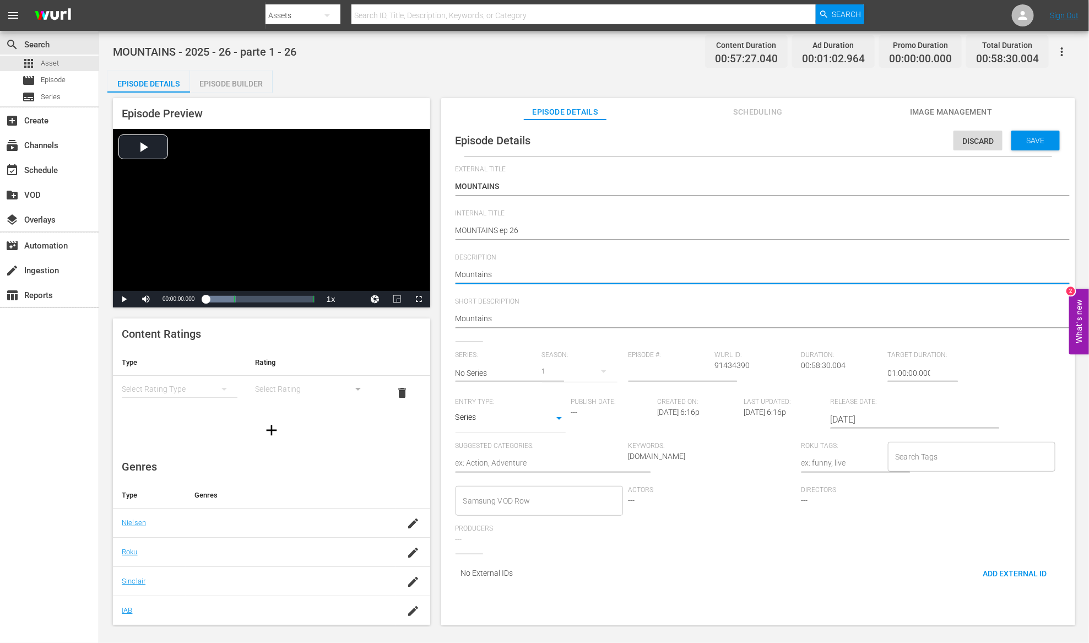
paste textarea "MOUNTAINS"
click at [517, 376] on input "text" at bounding box center [495, 373] width 81 height 26
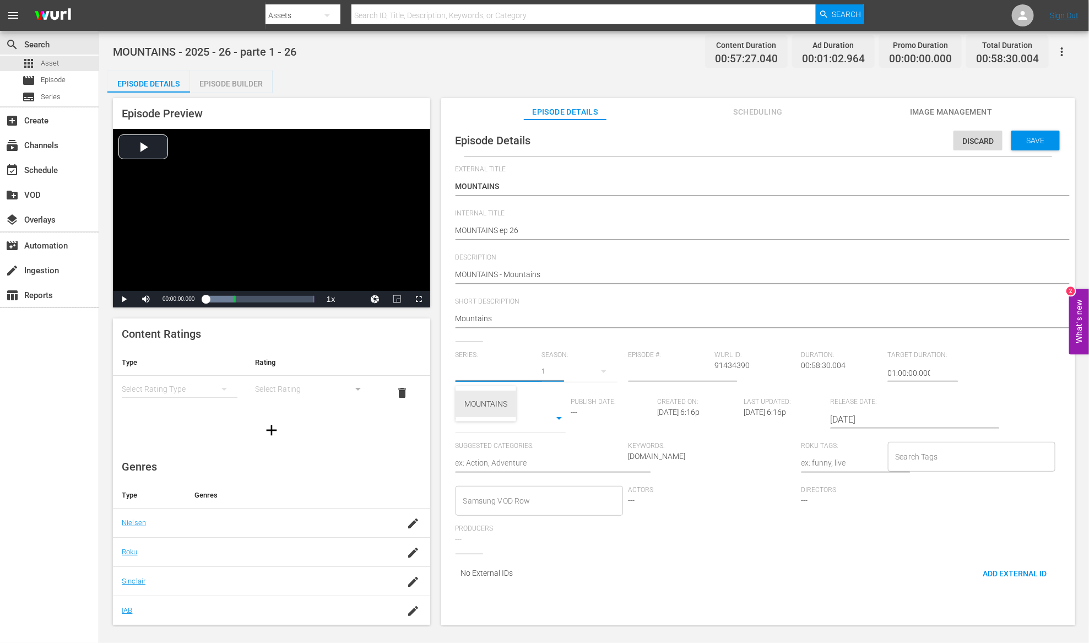
click at [507, 396] on div "MOUNTAINS" at bounding box center [485, 403] width 43 height 26
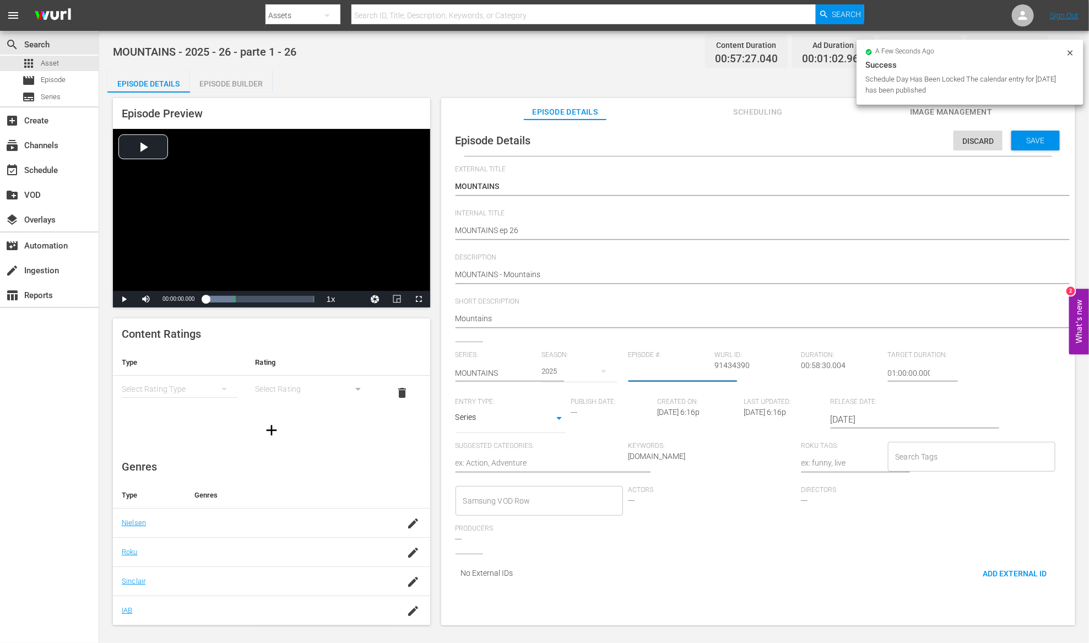
click at [674, 374] on input "number" at bounding box center [668, 373] width 81 height 26
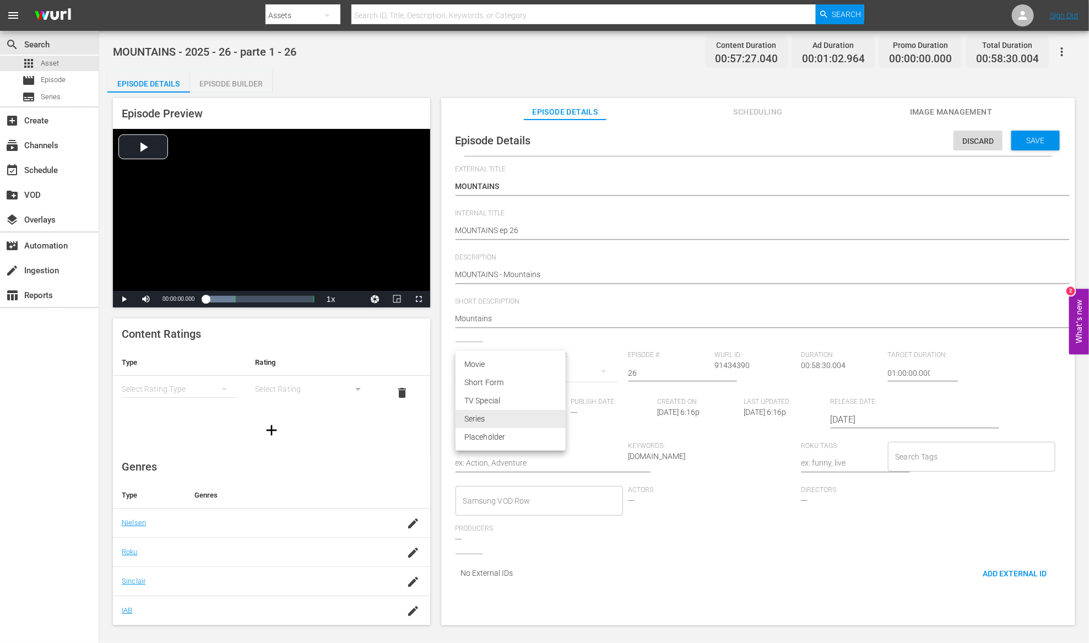
click at [560, 419] on body "menu Search By Assets Search ID, Title, Description, Keywords, or Category Sear…" at bounding box center [544, 321] width 1089 height 643
click at [542, 403] on li "TV Special" at bounding box center [510, 401] width 110 height 18
click at [533, 464] on textarea at bounding box center [538, 463] width 167 height 13
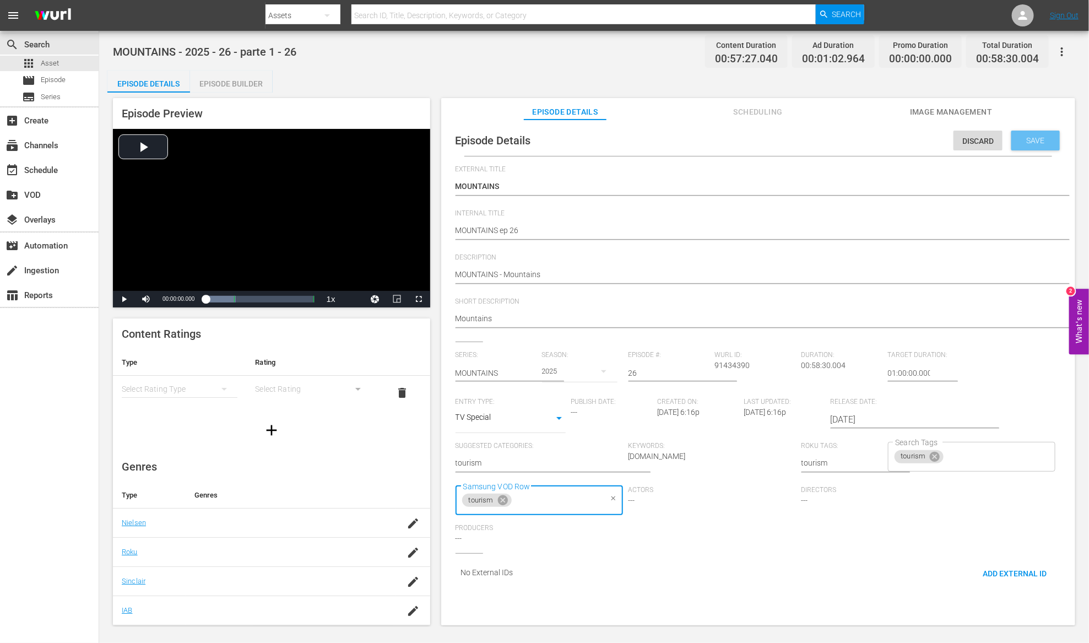
click at [1036, 140] on span "Save" at bounding box center [1036, 140] width 36 height 9
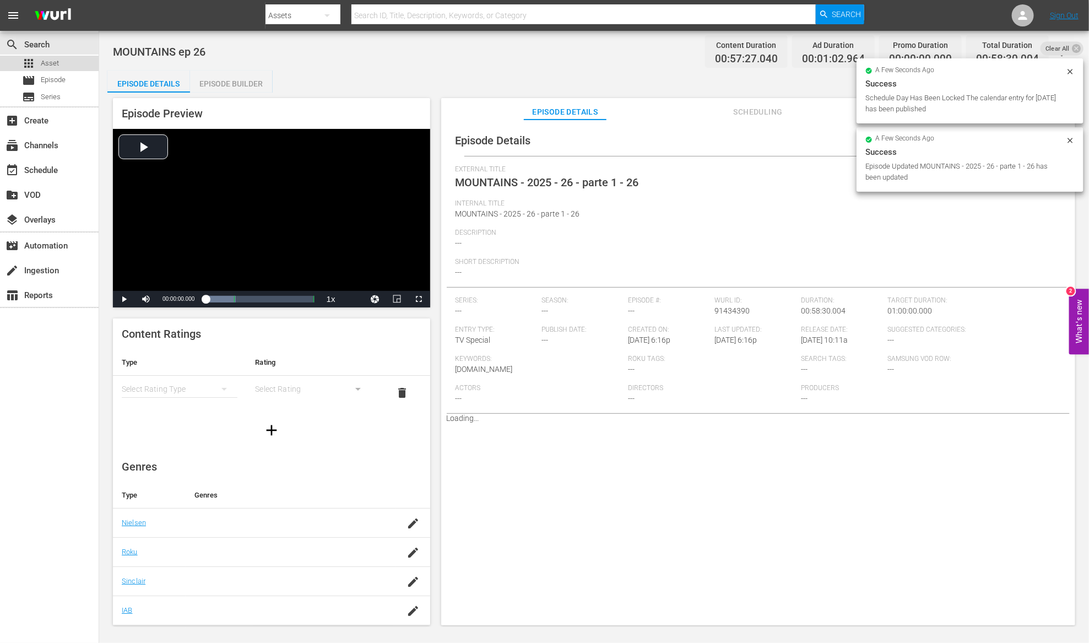
click at [67, 64] on div "apps Asset" at bounding box center [49, 63] width 99 height 15
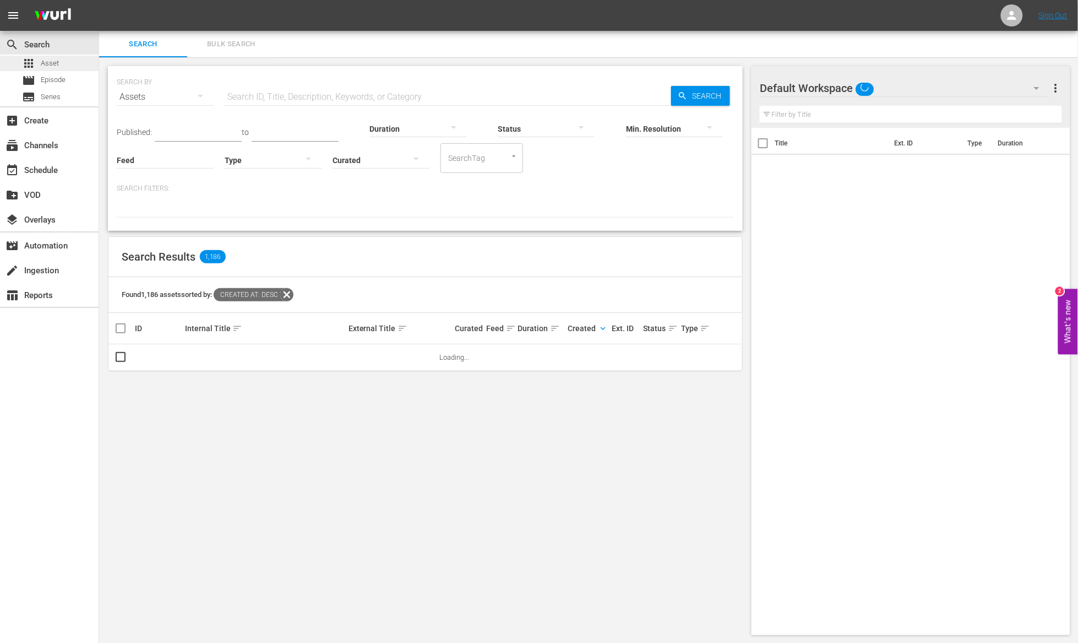
click at [54, 62] on span "Asset" at bounding box center [50, 63] width 18 height 11
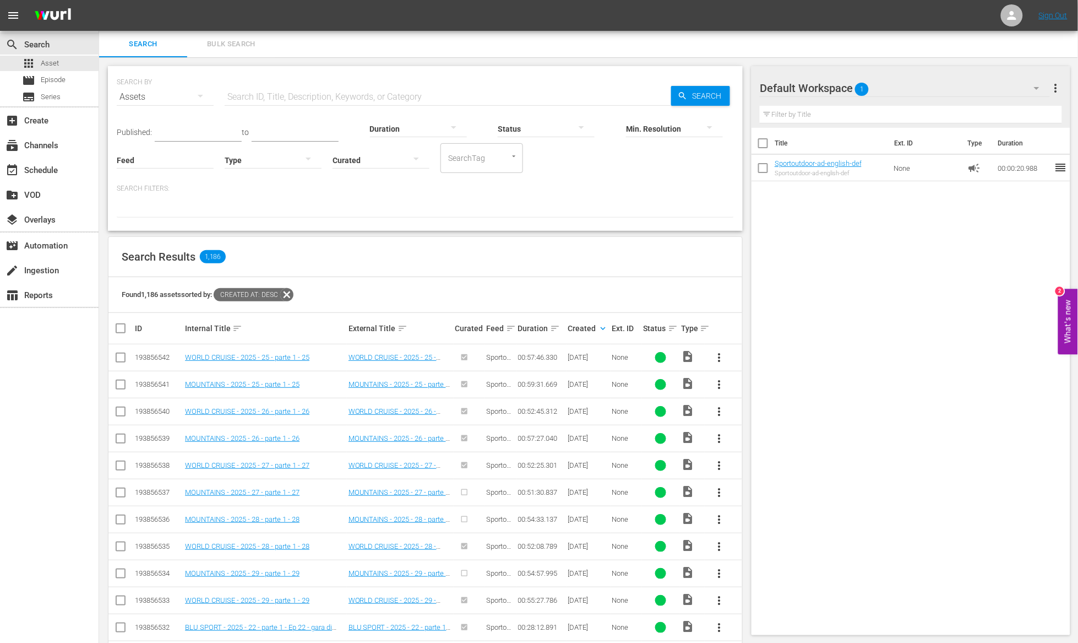
click at [719, 495] on span "more_vert" at bounding box center [719, 492] width 13 height 13
click at [786, 577] on div "Episode" at bounding box center [779, 576] width 75 height 26
click at [811, 579] on div "Episode" at bounding box center [779, 576] width 75 height 26
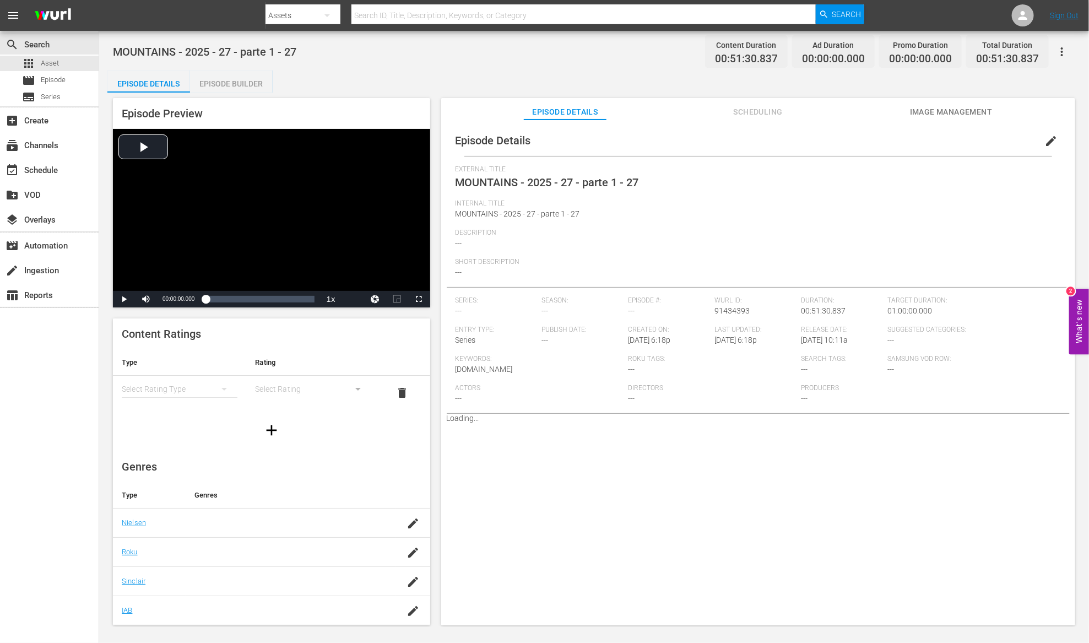
click at [255, 82] on div "Episode Builder" at bounding box center [231, 83] width 83 height 26
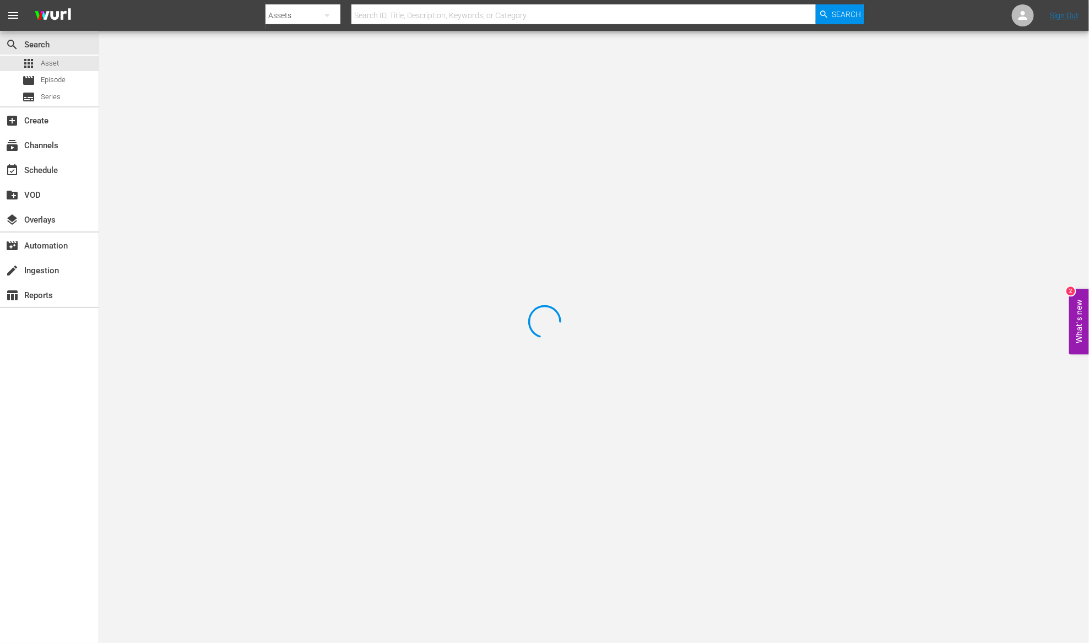
drag, startPoint x: 1052, startPoint y: 215, endPoint x: 865, endPoint y: 324, distance: 216.4
click at [865, 324] on div at bounding box center [544, 321] width 1089 height 643
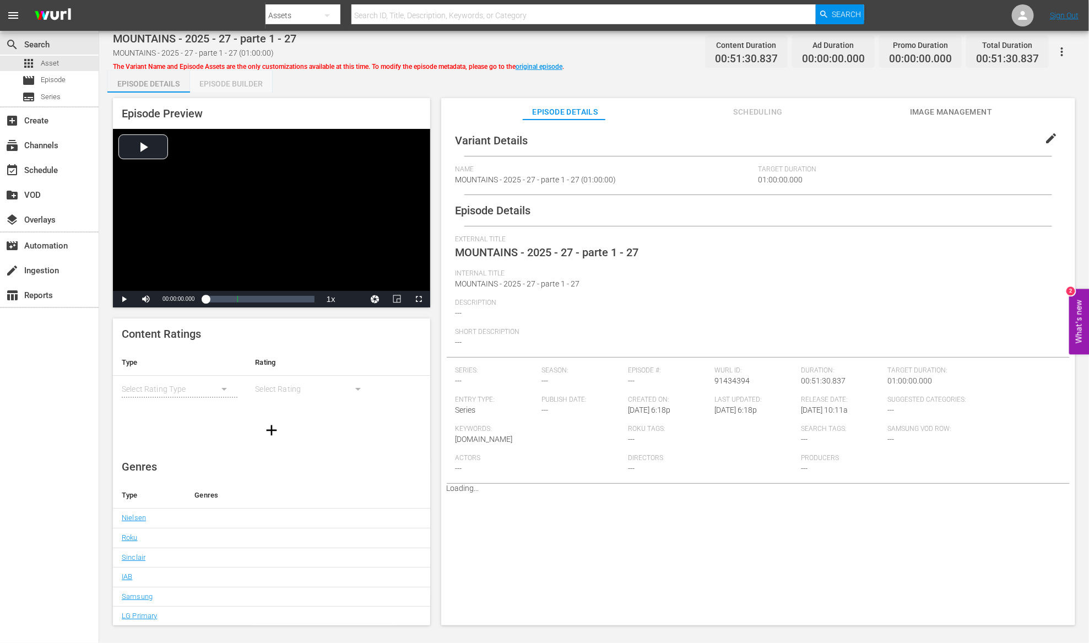
click at [257, 81] on div "Episode Builder" at bounding box center [231, 83] width 83 height 26
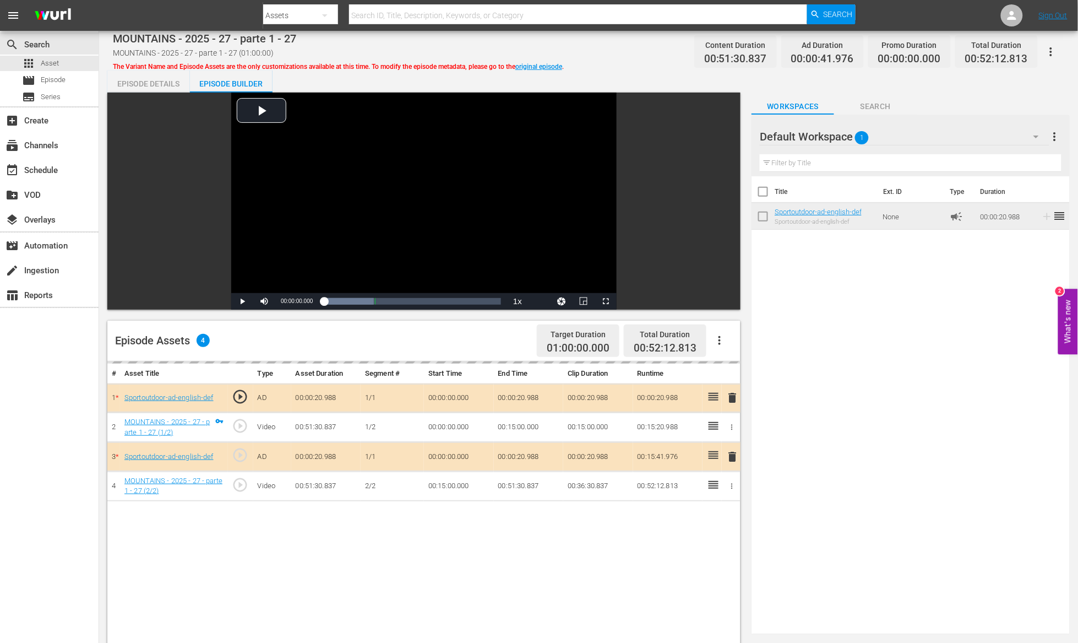
click at [145, 86] on div "Episode Details" at bounding box center [148, 83] width 83 height 26
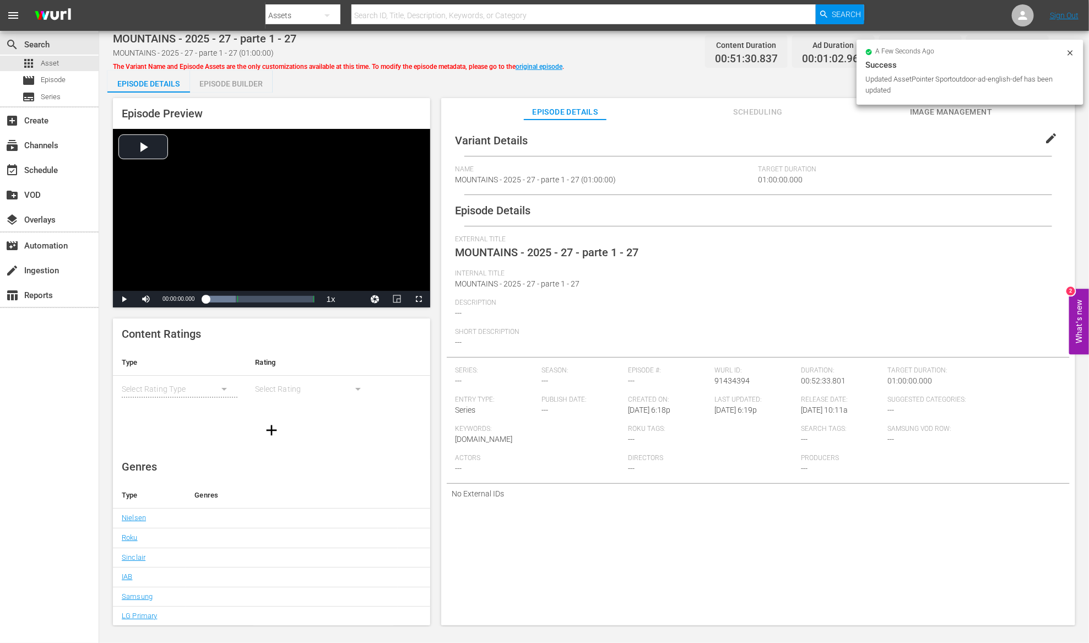
click at [1044, 139] on span "edit" at bounding box center [1050, 138] width 13 height 13
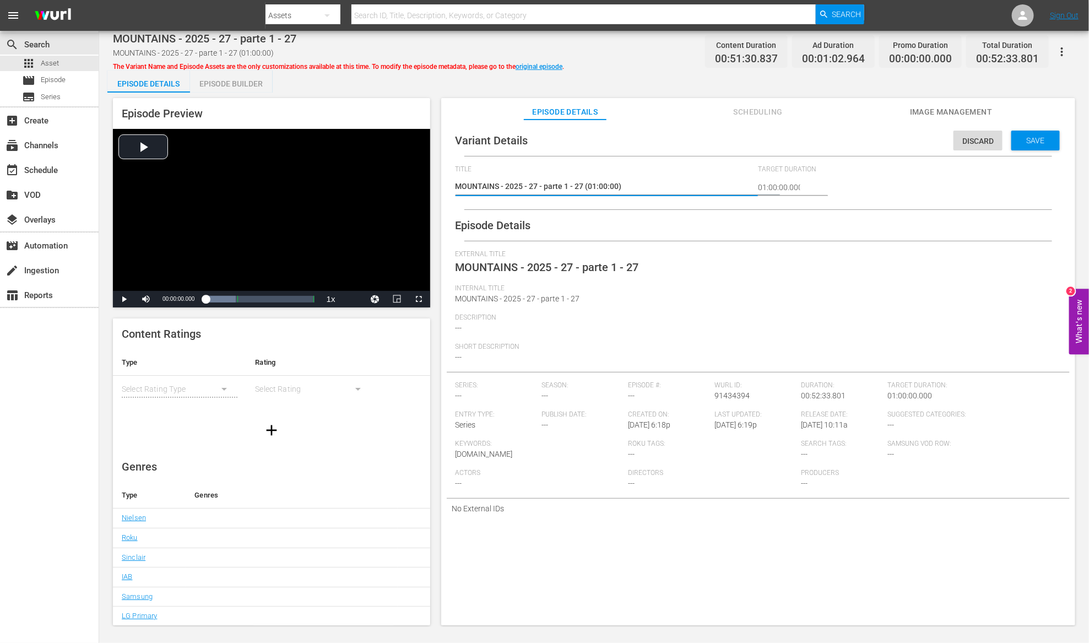
drag, startPoint x: 499, startPoint y: 185, endPoint x: 725, endPoint y: 183, distance: 225.8
click at [725, 183] on textarea "MOUNTAINS - 2025 - 27 - parte 1 - 27 (01:00:00)" at bounding box center [603, 187] width 297 height 13
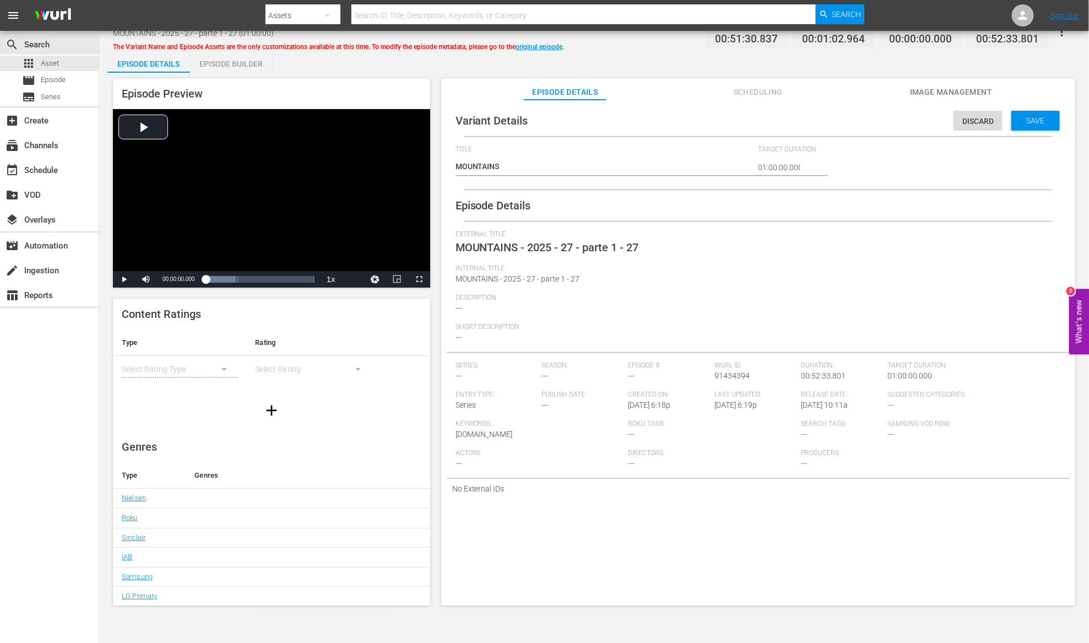
click at [577, 211] on div "Episode Details" at bounding box center [758, 205] width 623 height 31
click at [498, 214] on div "Episode Details" at bounding box center [758, 205] width 623 height 31
click at [477, 216] on div "Episode Details" at bounding box center [758, 205] width 623 height 31
click at [479, 230] on span "External Title" at bounding box center [755, 234] width 600 height 9
click at [476, 238] on div "External Title MOUNTAINS - 2025 - 27 - parte 1 - 27" at bounding box center [757, 247] width 605 height 34
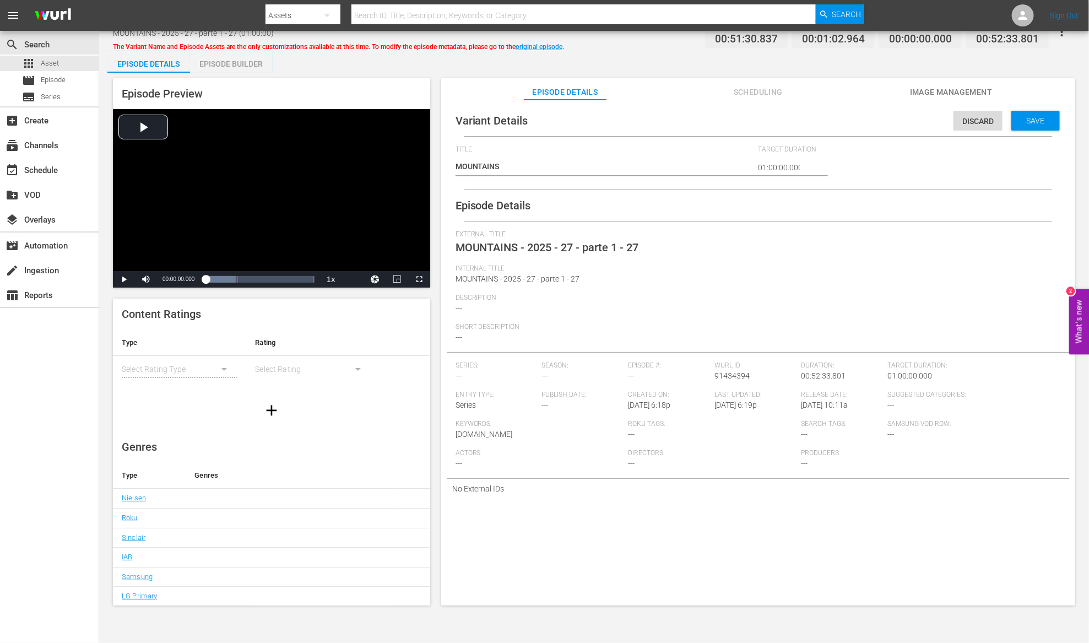
click at [470, 373] on div "Series: ---" at bounding box center [498, 375] width 86 height 29
click at [540, 46] on link "original episode" at bounding box center [538, 47] width 47 height 8
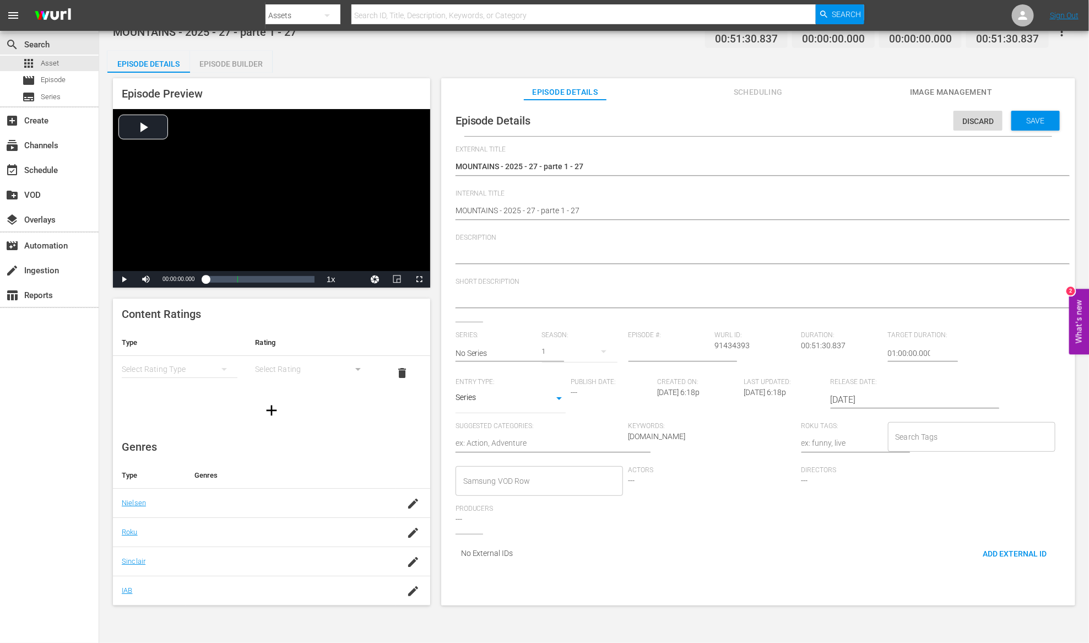
click at [242, 65] on div "Episode Builder" at bounding box center [231, 64] width 83 height 26
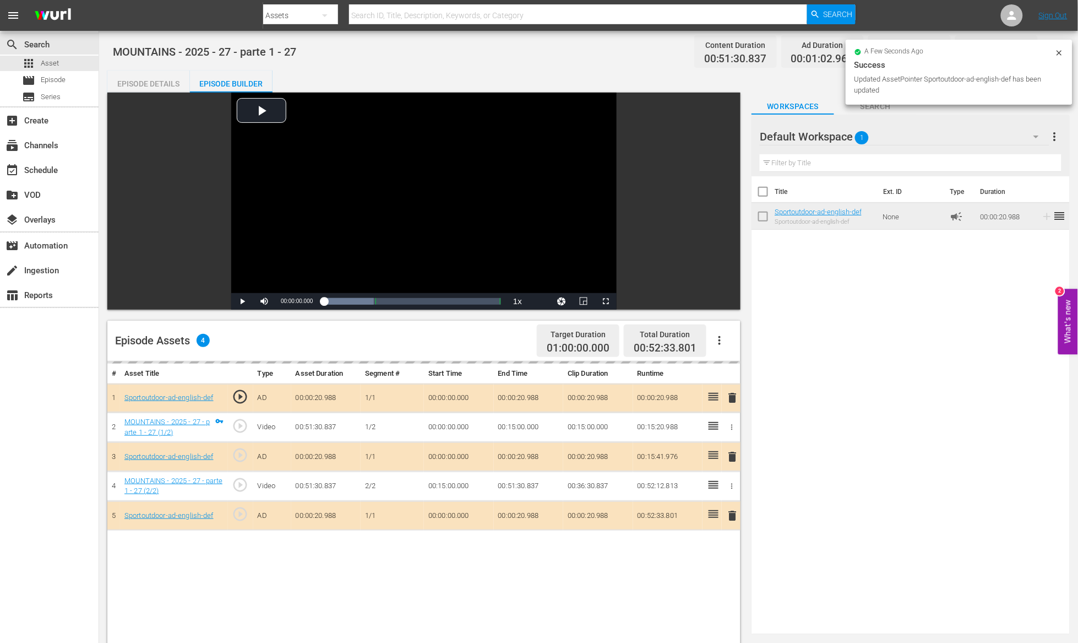
click at [160, 82] on div "Episode Details" at bounding box center [148, 83] width 83 height 26
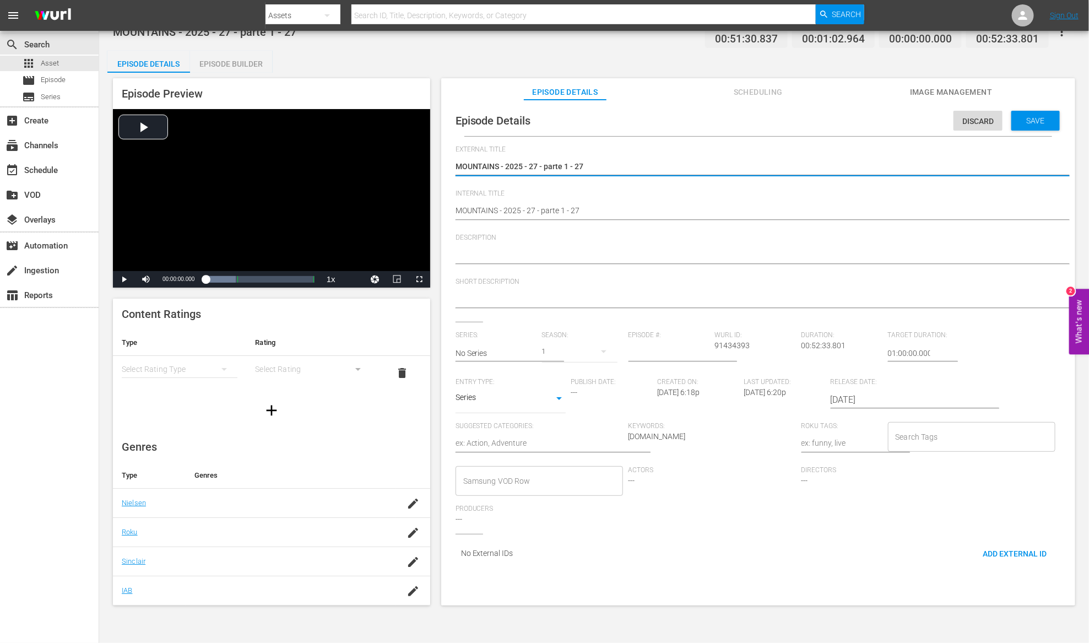
drag, startPoint x: 499, startPoint y: 166, endPoint x: 718, endPoint y: 166, distance: 219.2
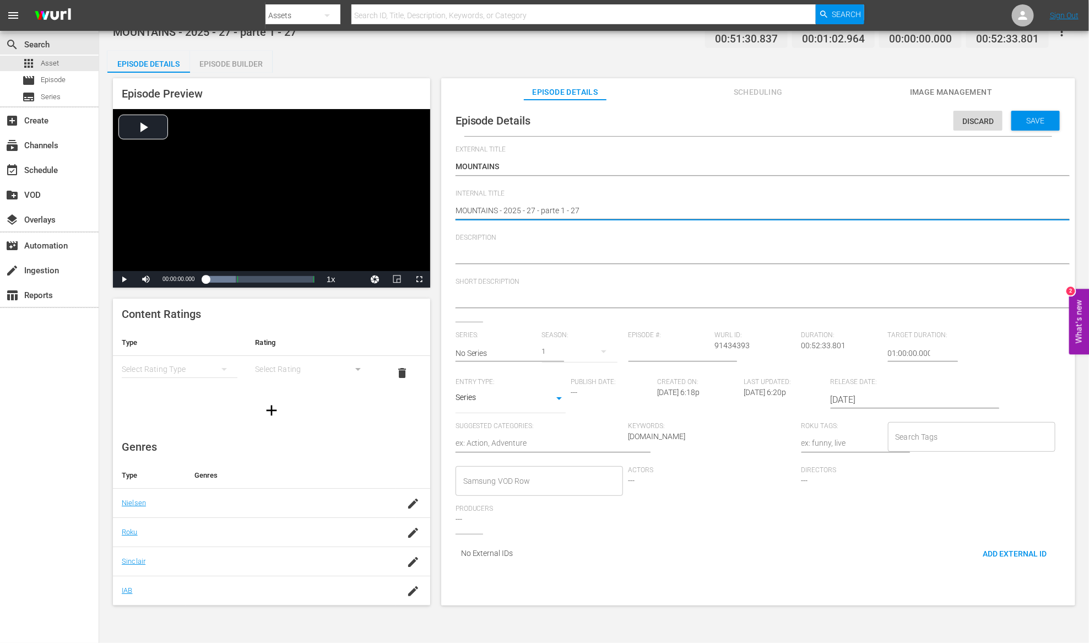
drag, startPoint x: 571, startPoint y: 210, endPoint x: 507, endPoint y: 208, distance: 64.4
click at [495, 253] on textarea at bounding box center [755, 255] width 600 height 13
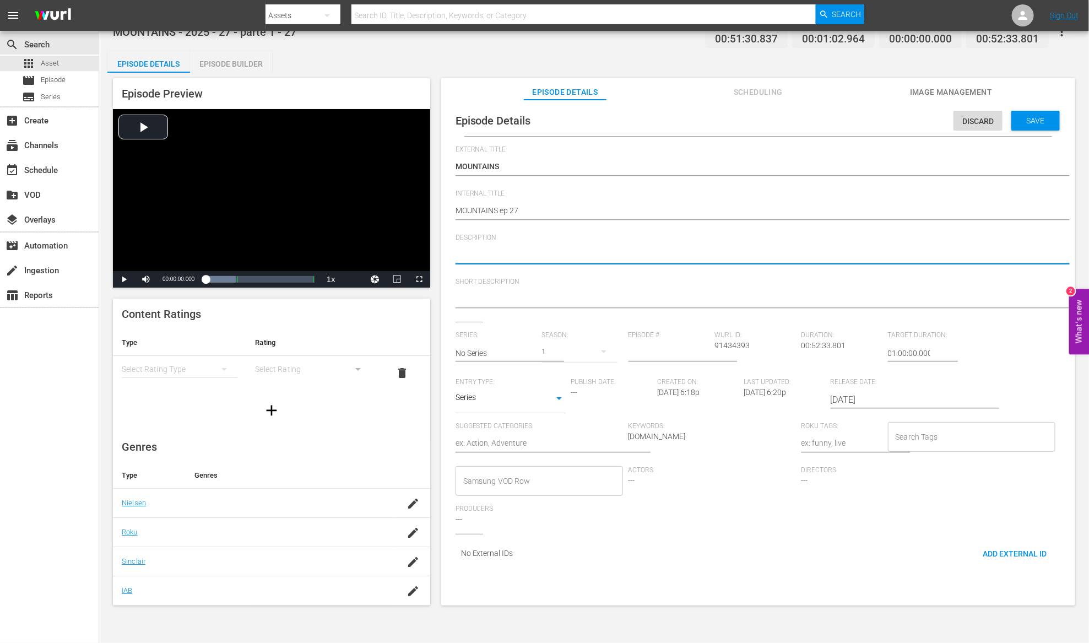
paste textarea "Triathlon, Summer grand prix"
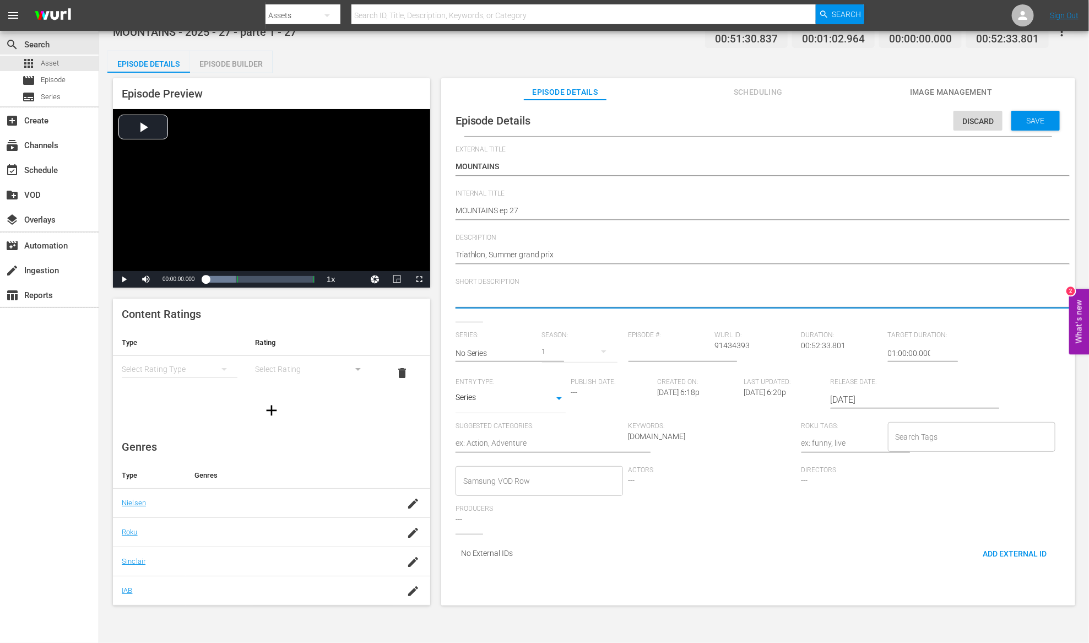
click at [490, 301] on textarea at bounding box center [755, 299] width 600 height 13
paste textarea "Triathlon, Summer grand prix"
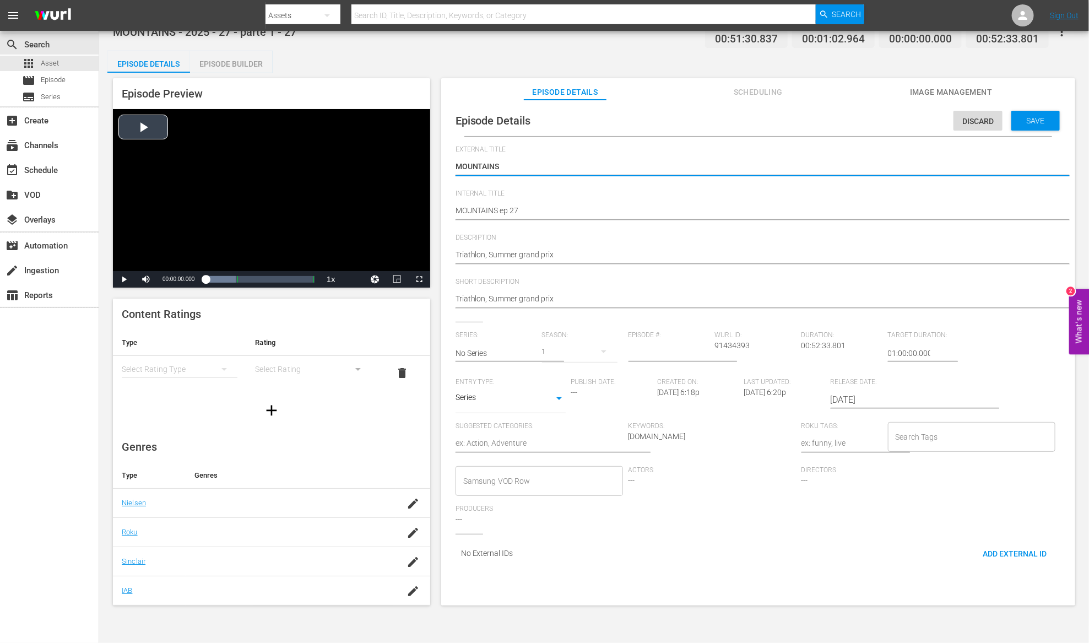
drag, startPoint x: 514, startPoint y: 166, endPoint x: 386, endPoint y: 164, distance: 128.3
click at [457, 254] on textarea "Triathlon, Summer grand prix" at bounding box center [755, 255] width 600 height 13
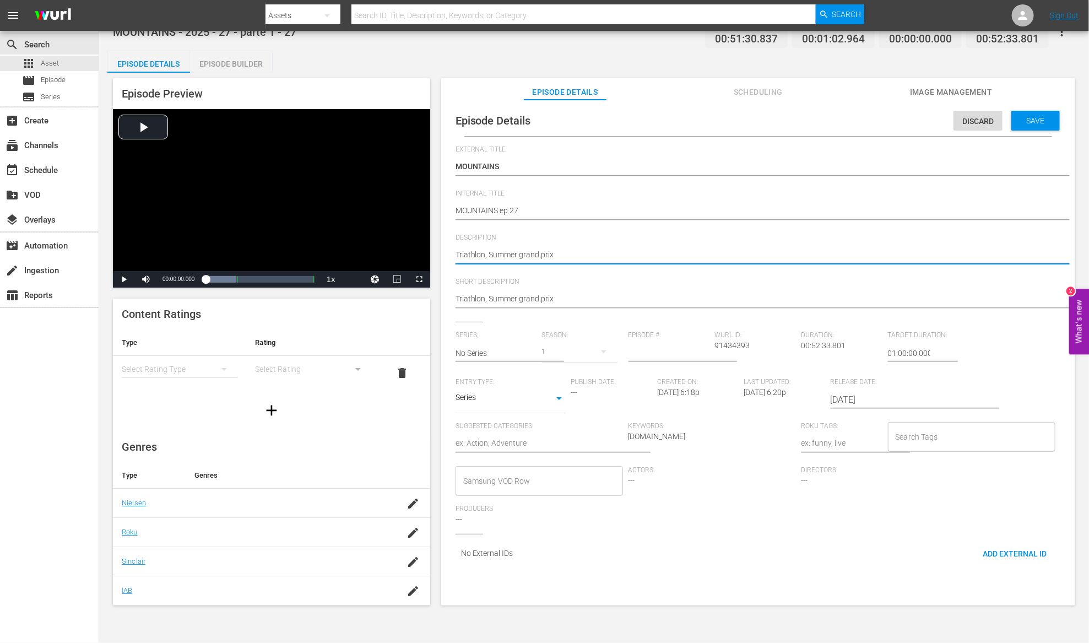
paste textarea "MOUNTAINS"
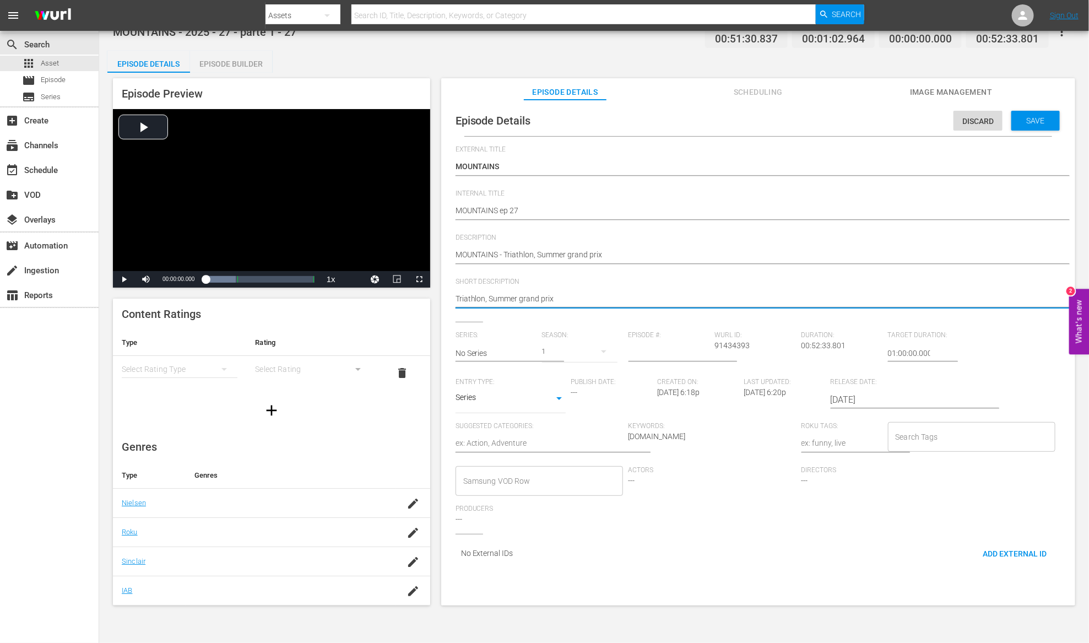
drag, startPoint x: 486, startPoint y: 299, endPoint x: 704, endPoint y: 298, distance: 217.5
click at [704, 298] on textarea "Triathlon, Summer grand prix" at bounding box center [755, 299] width 600 height 13
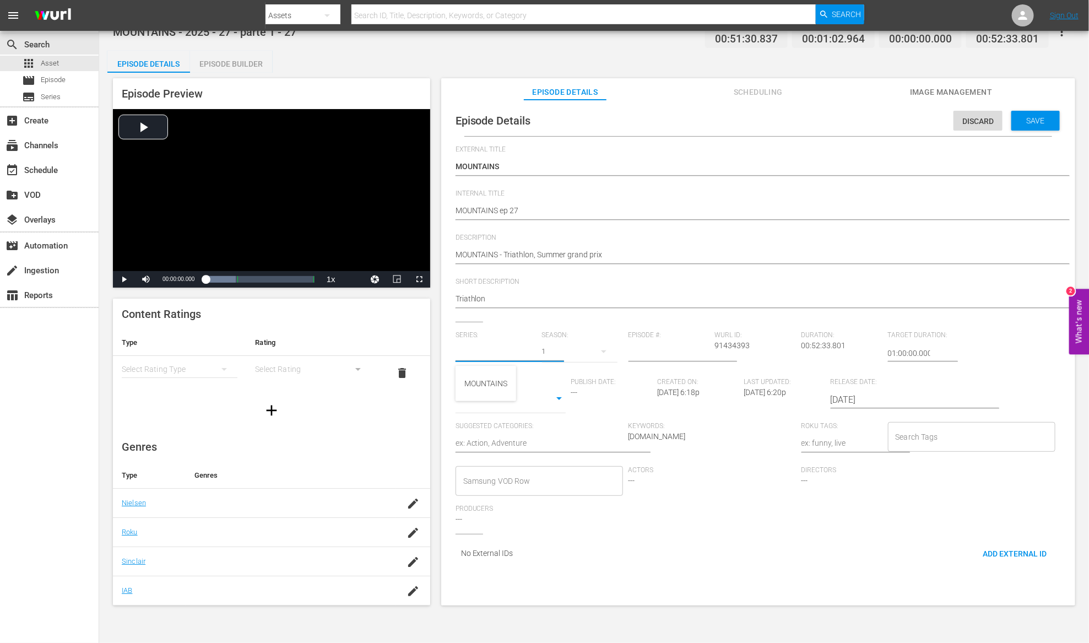
click at [525, 348] on input "text" at bounding box center [495, 353] width 81 height 26
click at [499, 387] on div "MOUNTAINS" at bounding box center [485, 383] width 43 height 26
click at [658, 357] on input "number" at bounding box center [668, 353] width 81 height 26
click at [546, 401] on body "menu Search By Assets Search ID, Title, Description, Keywords, or Category Sear…" at bounding box center [544, 321] width 1089 height 643
click at [542, 382] on li "TV Special" at bounding box center [510, 381] width 110 height 18
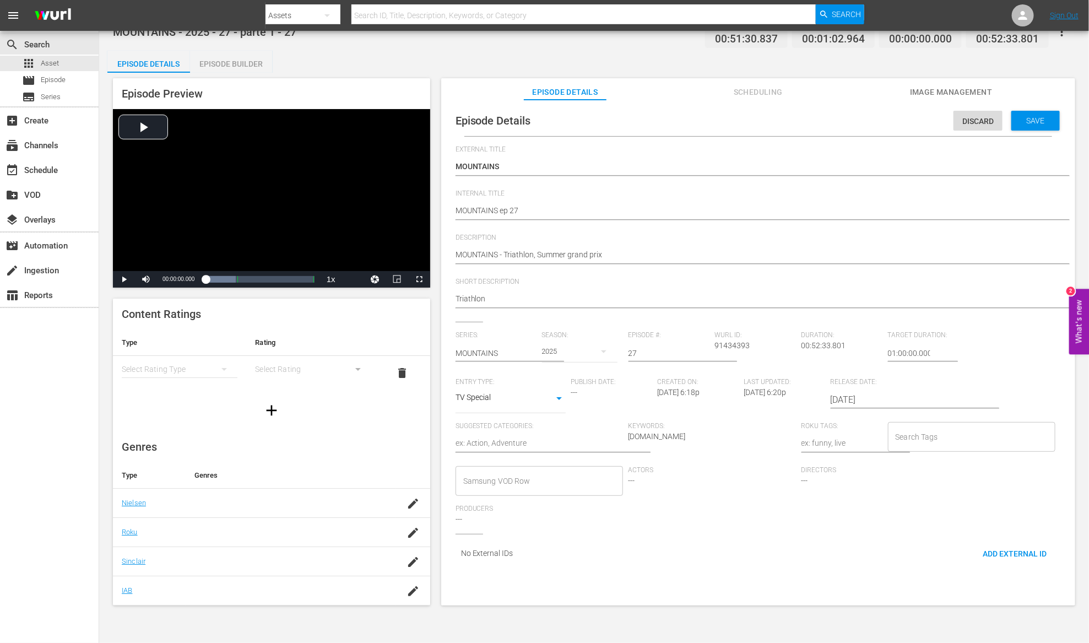
click at [583, 444] on textarea at bounding box center [538, 443] width 167 height 13
click at [575, 477] on input "Samsung VOD Row" at bounding box center [530, 481] width 141 height 20
click at [1029, 125] on div "Save" at bounding box center [1035, 121] width 48 height 20
click at [1036, 121] on span "Save" at bounding box center [1036, 120] width 36 height 9
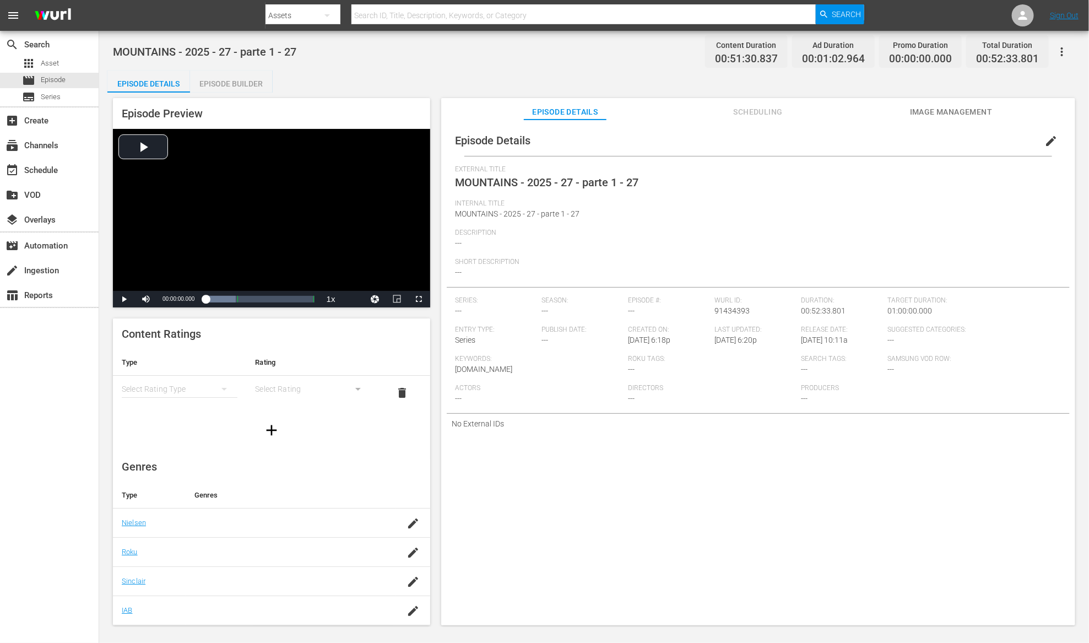
click at [247, 86] on div "Episode Builder" at bounding box center [231, 83] width 83 height 26
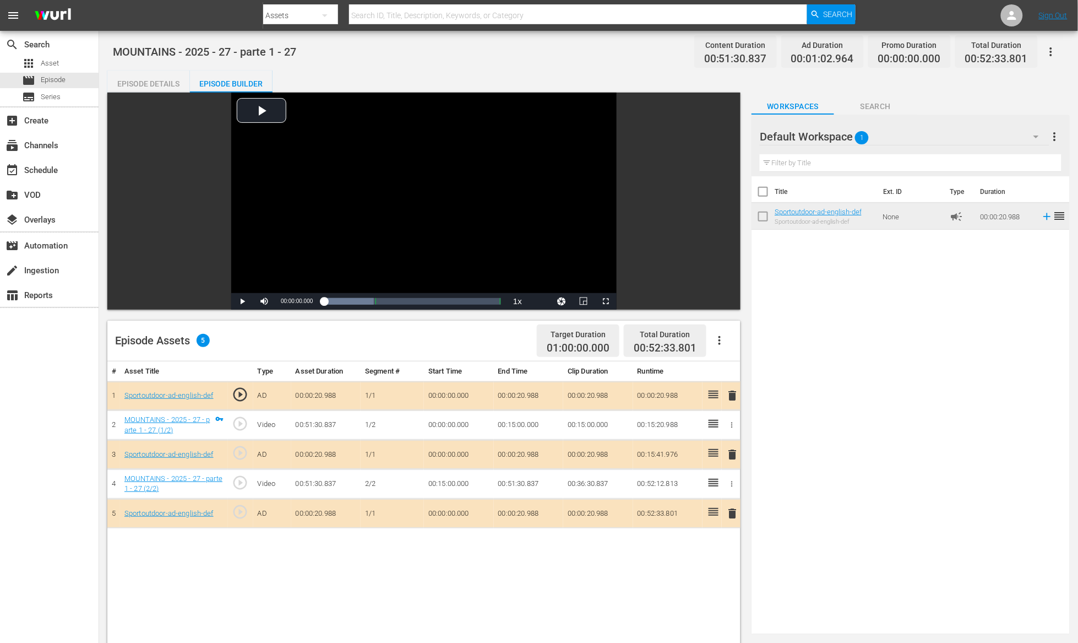
click at [157, 81] on div "Episode Details" at bounding box center [148, 83] width 83 height 26
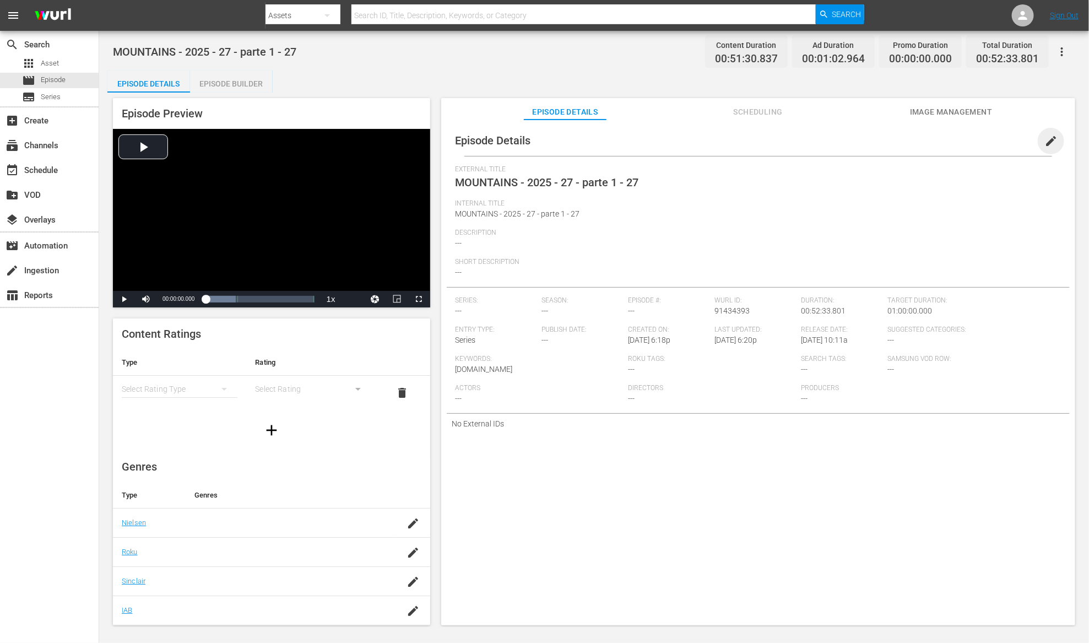
click at [1044, 139] on span "edit" at bounding box center [1050, 140] width 13 height 13
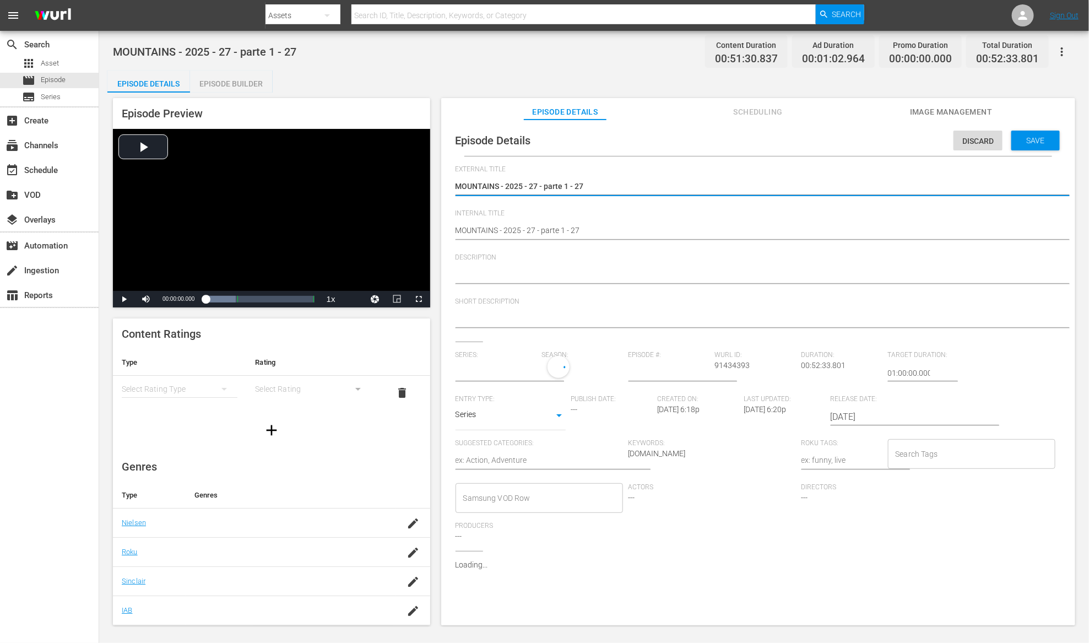
type input "No Series"
click at [52, 61] on span "Asset" at bounding box center [50, 63] width 18 height 11
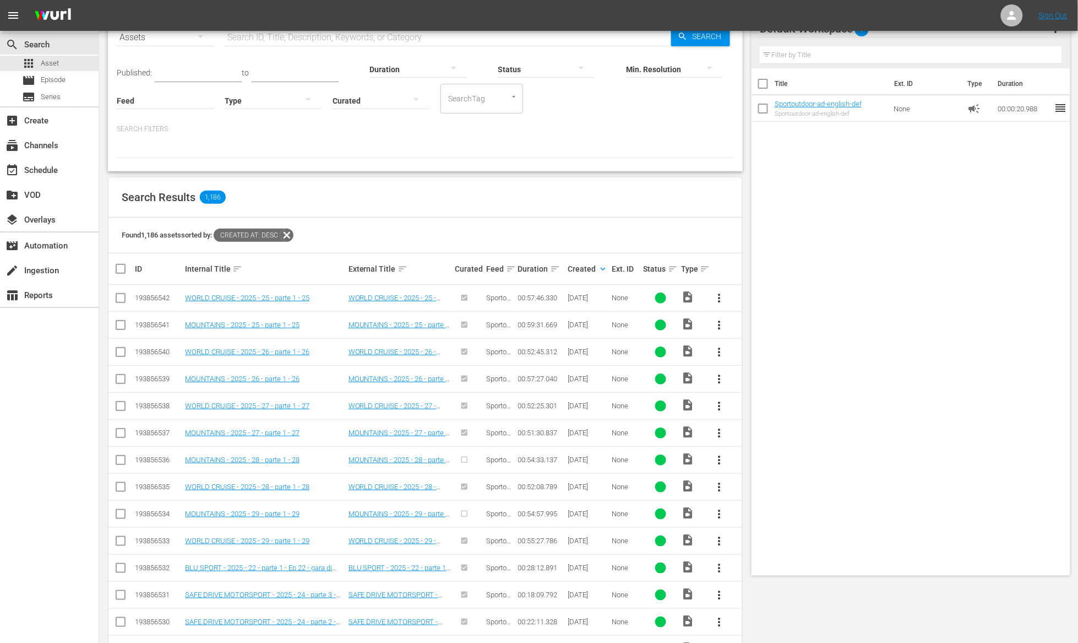
scroll to position [72, 0]
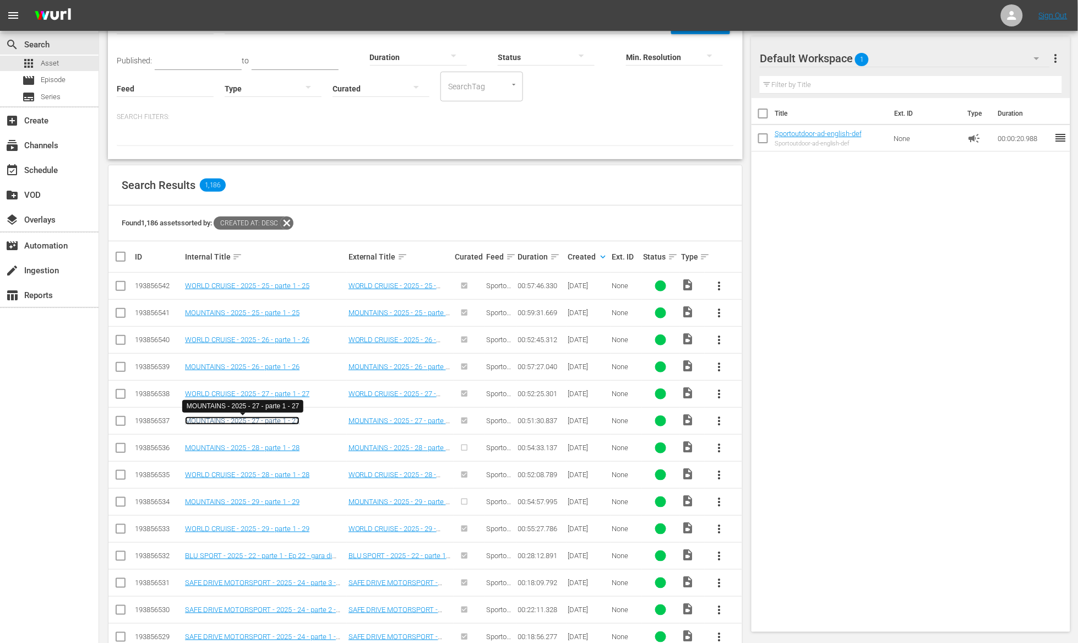
click at [264, 422] on link "MOUNTAINS - 2025 - 27 - parte 1 - 27" at bounding box center [242, 420] width 115 height 8
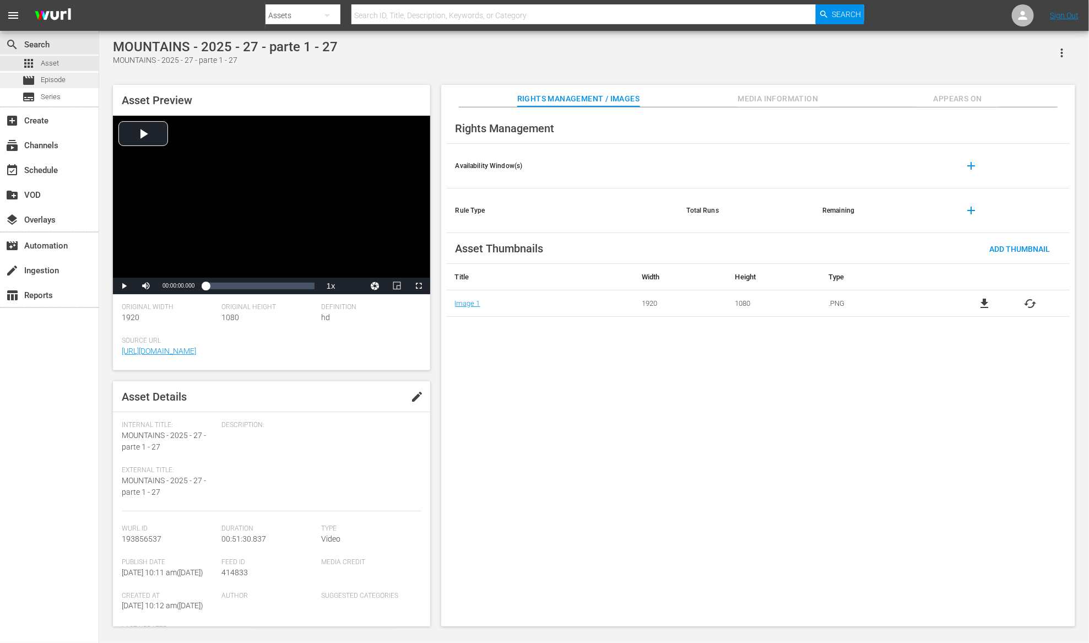
click at [64, 81] on span "Episode" at bounding box center [53, 79] width 25 height 11
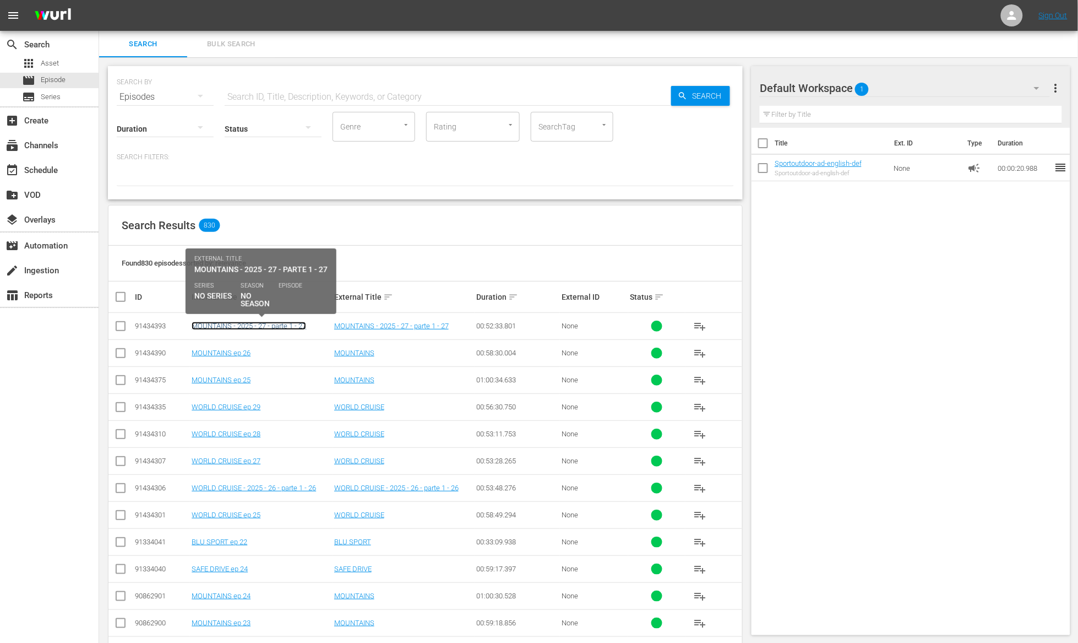
click at [297, 325] on link "MOUNTAINS - 2025 - 27 - parte 1 - 27" at bounding box center [249, 326] width 115 height 8
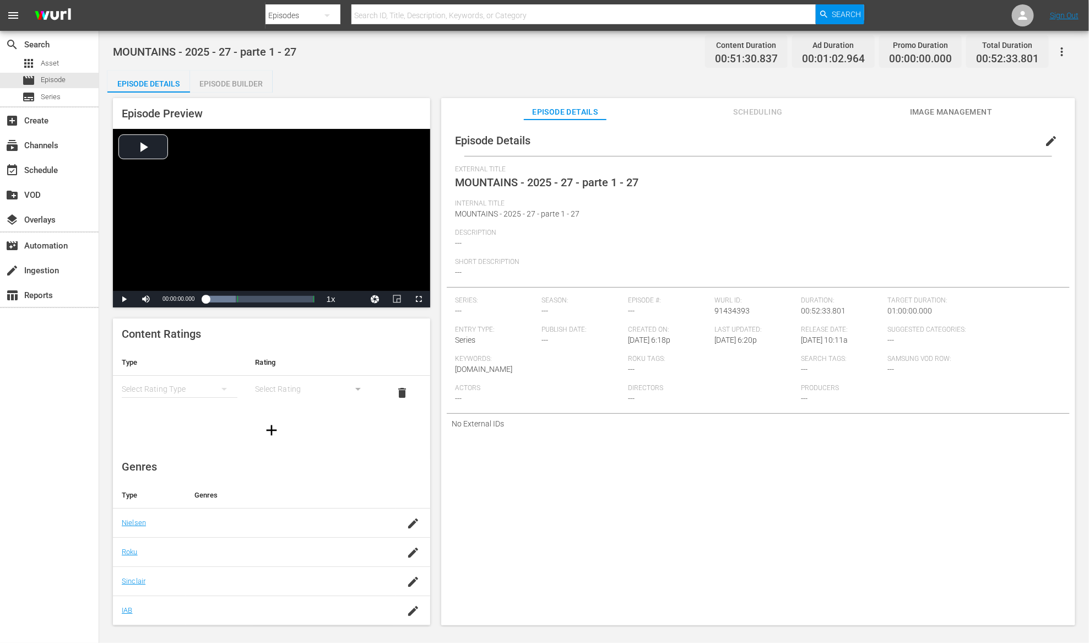
click at [241, 79] on div "Episode Builder" at bounding box center [231, 83] width 83 height 26
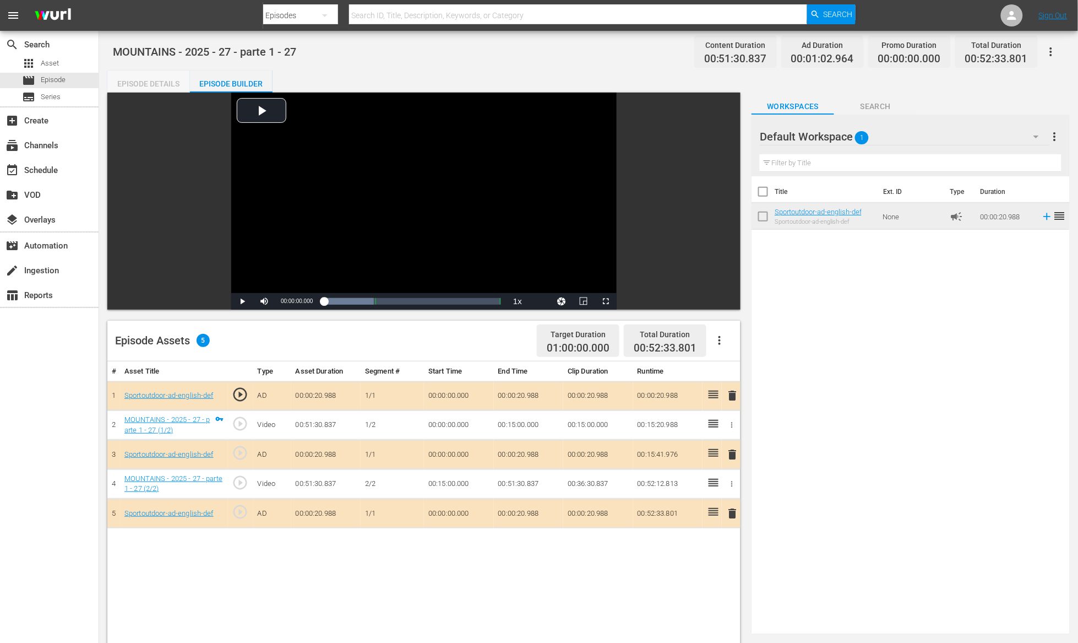
click at [154, 84] on div "Episode Details" at bounding box center [148, 83] width 83 height 26
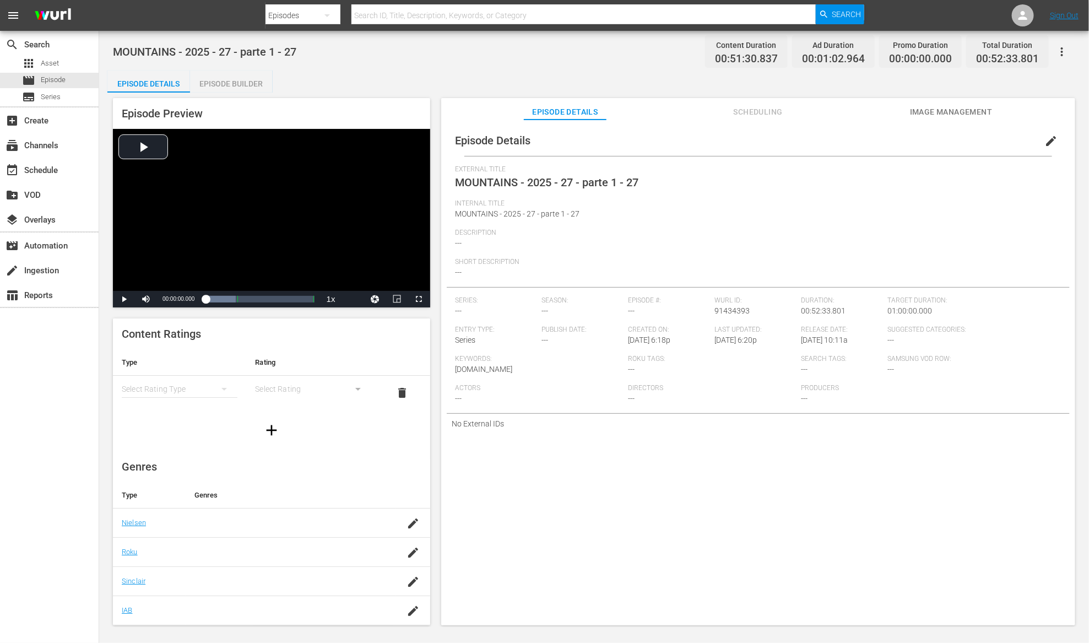
click at [1044, 138] on span "edit" at bounding box center [1050, 140] width 13 height 13
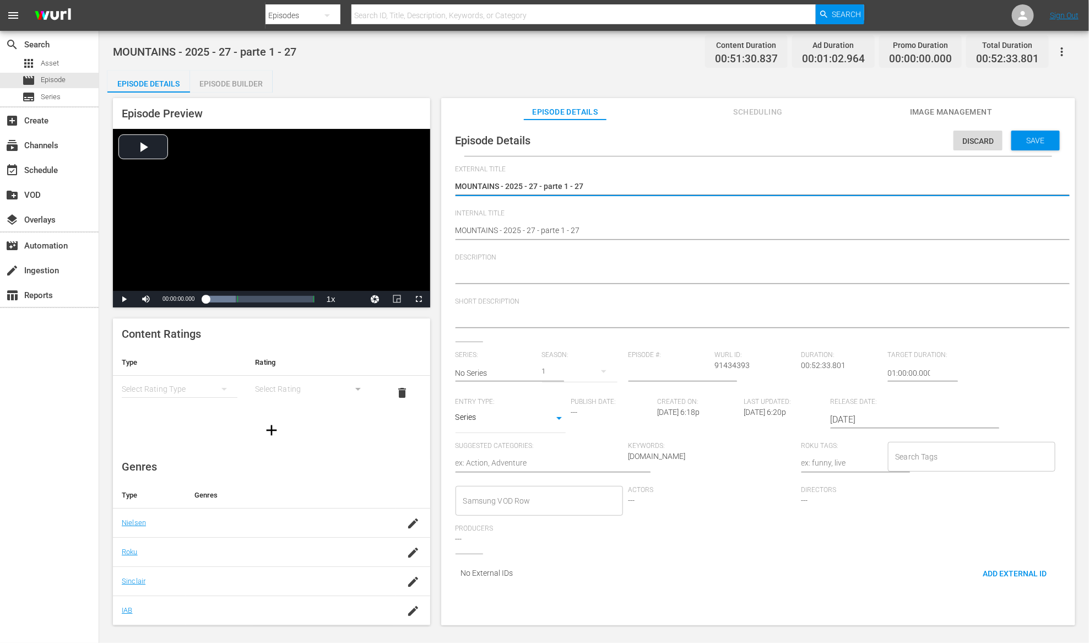
click at [481, 322] on textarea at bounding box center [755, 319] width 600 height 13
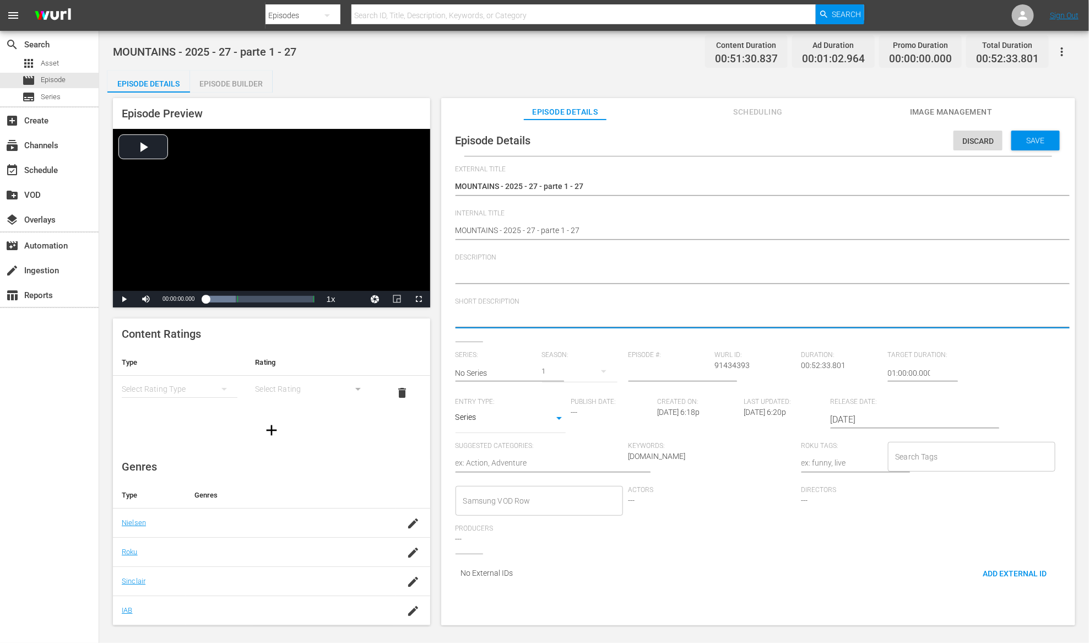
paste textarea "Triathlon, Summer grand prix"
type textarea "Triathlon, Summer grand prix"
click at [485, 276] on textarea at bounding box center [755, 275] width 600 height 13
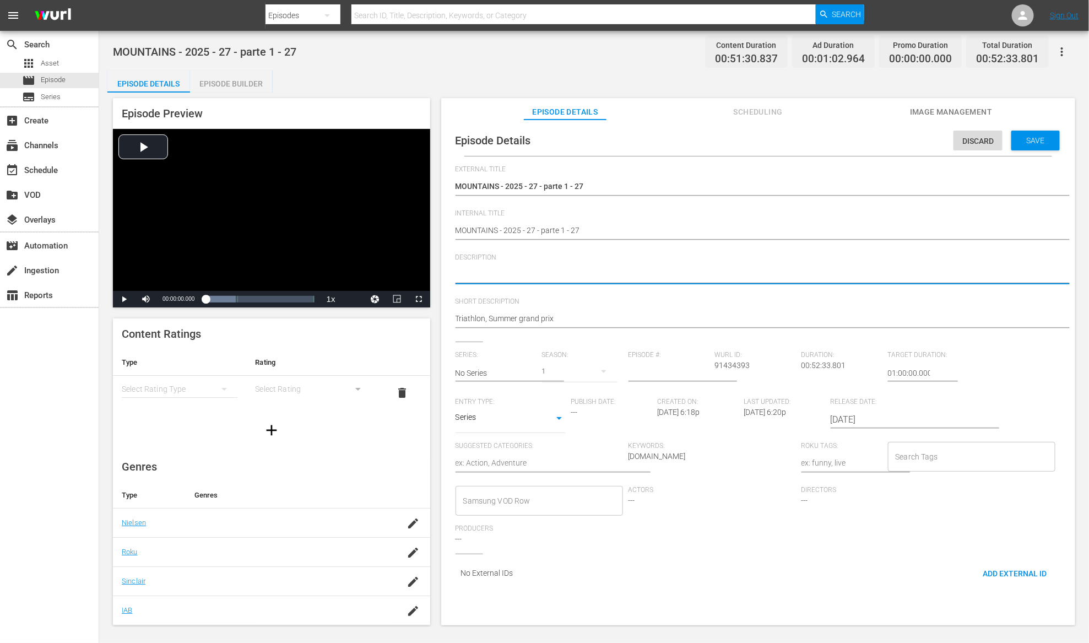
paste textarea "Triathlon, Summer grand prix"
type textarea "Triathlon, Summer grand prix"
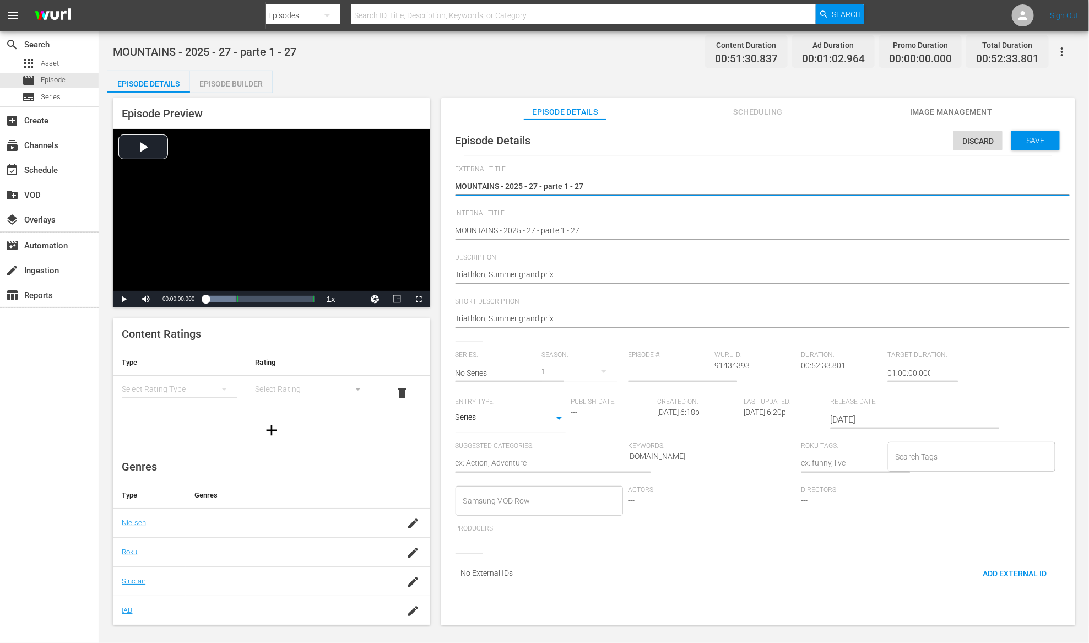
drag, startPoint x: 498, startPoint y: 184, endPoint x: 720, endPoint y: 184, distance: 221.4
type textarea "MOUNTAINS"
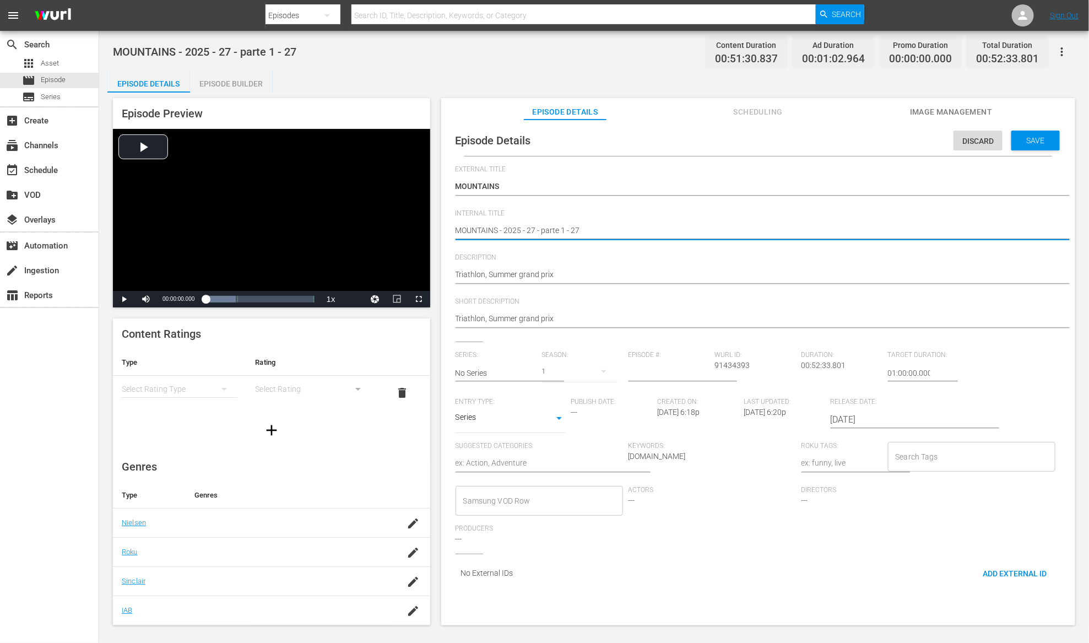
drag, startPoint x: 502, startPoint y: 231, endPoint x: 575, endPoint y: 229, distance: 73.8
drag, startPoint x: 574, startPoint y: 230, endPoint x: 501, endPoint y: 228, distance: 73.8
click at [501, 228] on textarea "MOUNTAINS - 2025 - 27 - parte 1 - 27" at bounding box center [755, 231] width 600 height 13
type textarea "MOUNTAINS e27"
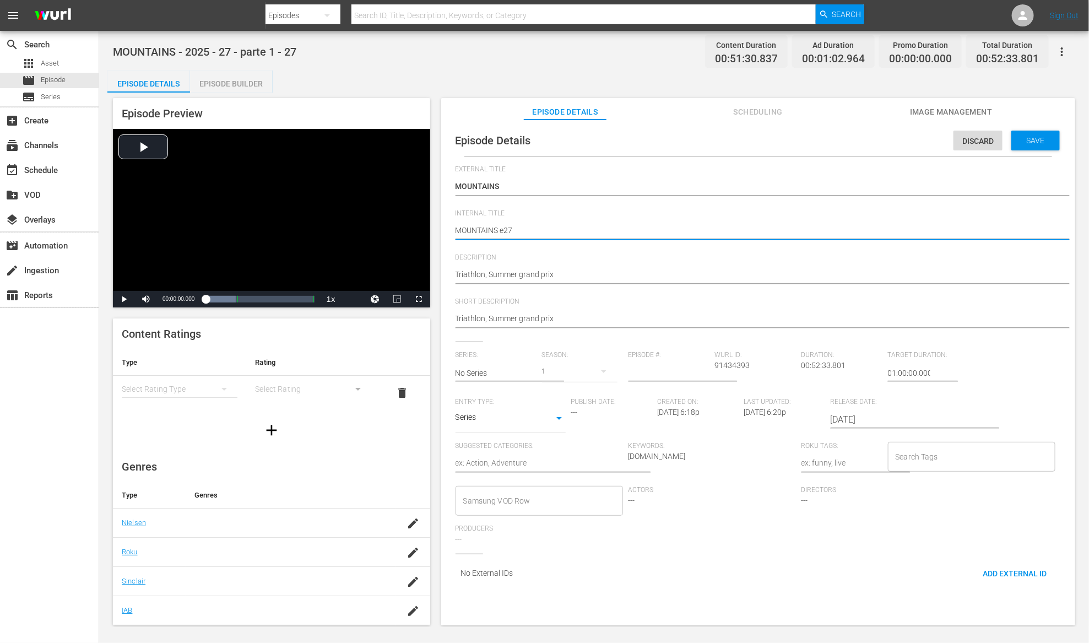
type textarea "MOUNTAINS ep27"
type textarea "MOUNTAINS ep 27"
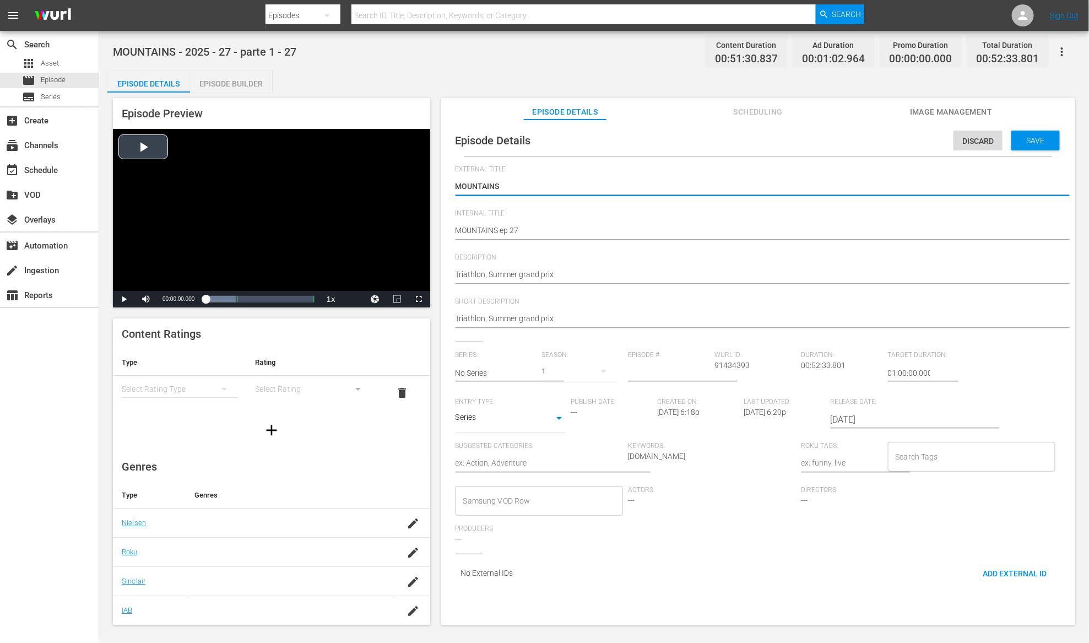
drag, startPoint x: 517, startPoint y: 186, endPoint x: 407, endPoint y: 186, distance: 109.6
click at [457, 274] on textarea "Triathlon, Summer grand prix" at bounding box center [755, 275] width 600 height 13
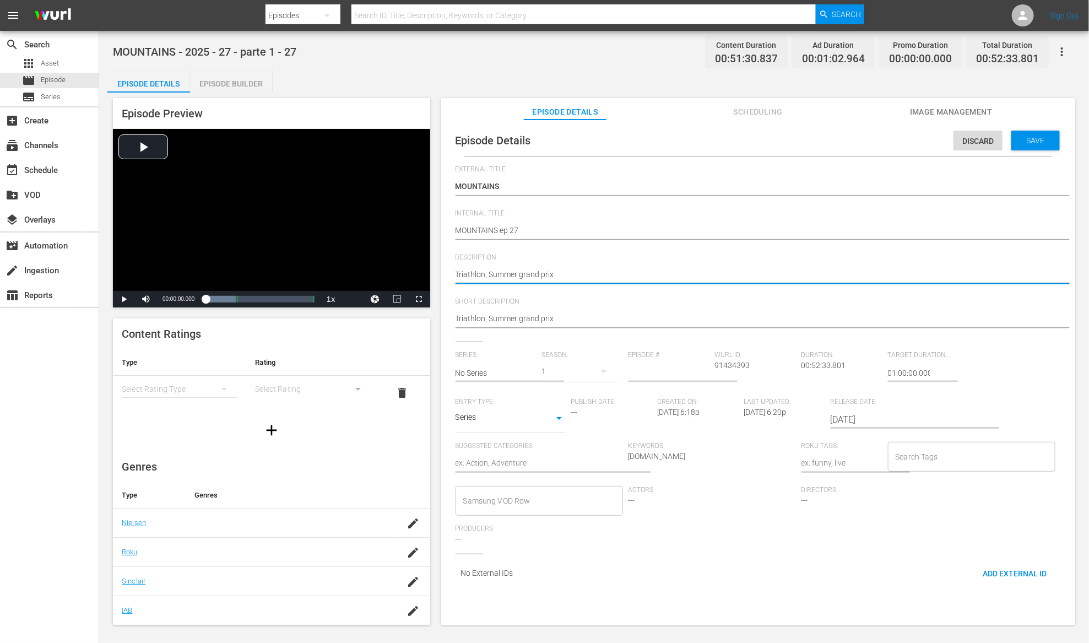
paste textarea "MOUNTAINS"
type textarea "MOUNTAINSTriathlon, Summer grand prix"
type textarea "MOUNTAINS Triathlon, Summer grand prix"
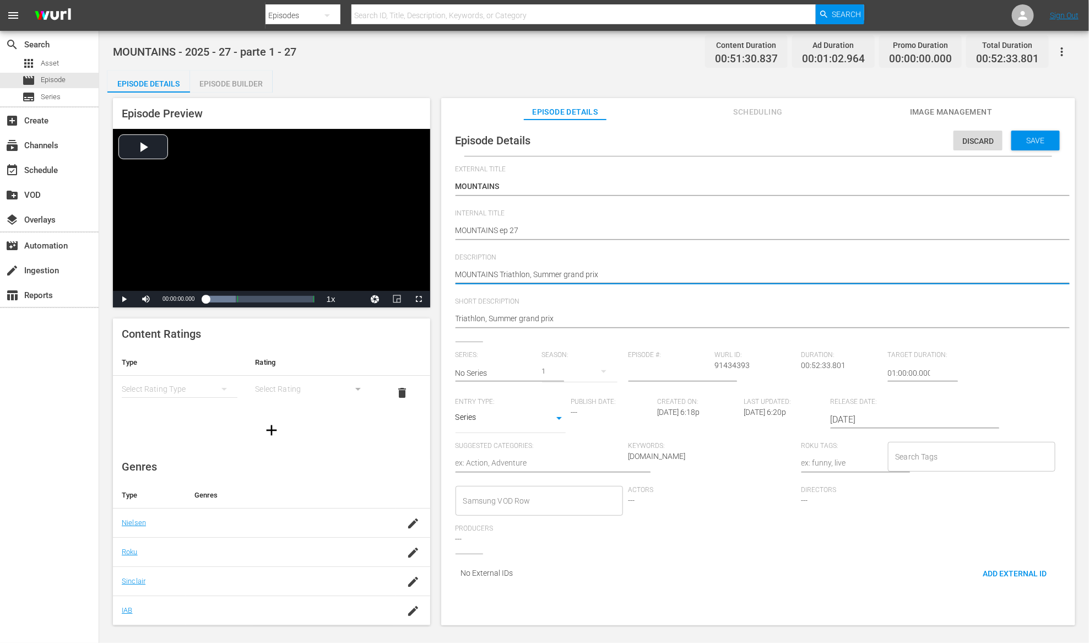
type textarea "MOUNTAINS -Triathlon, Summer grand prix"
type textarea "MOUNTAINS - Triathlon, Summer grand prix"
click at [522, 368] on input "text" at bounding box center [495, 373] width 81 height 26
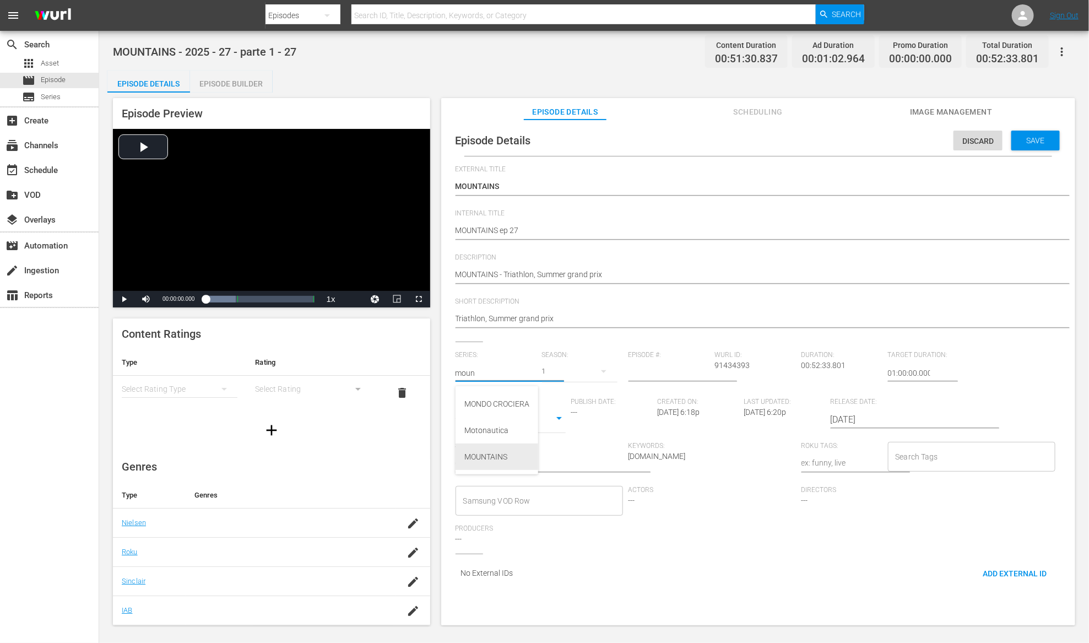
click at [512, 452] on div "MOUNTAINS" at bounding box center [496, 456] width 65 height 26
type input "MOUNTAINS"
click at [665, 375] on input "number" at bounding box center [668, 373] width 81 height 26
type input "27"
click at [541, 427] on div "Series SERIES" at bounding box center [510, 419] width 110 height 26
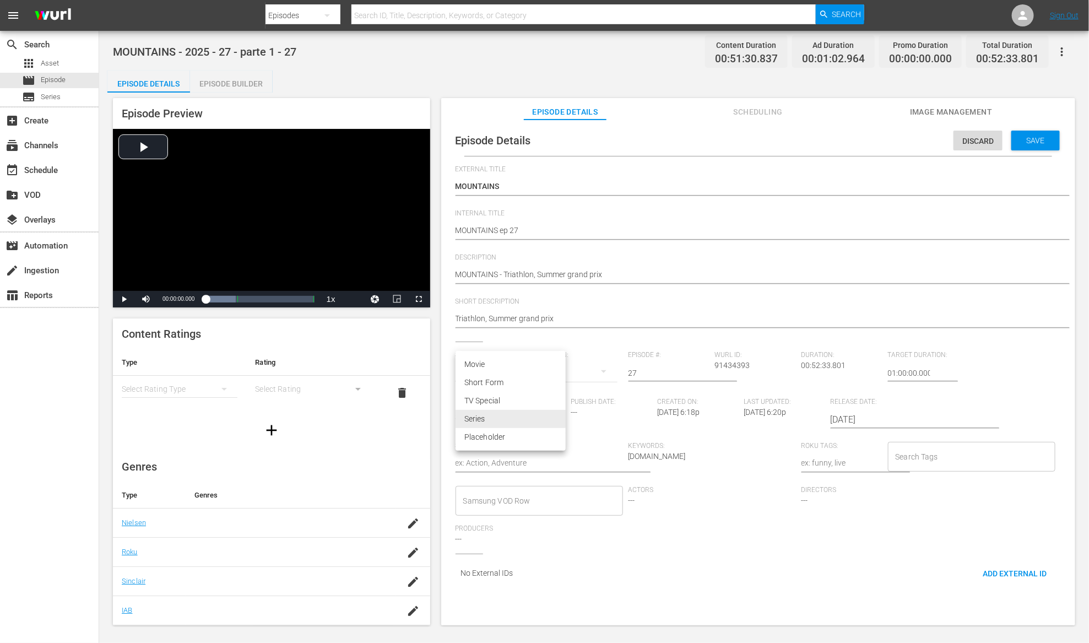
click at [535, 420] on body "menu Search By Episodes Search ID, Title, Description, Keywords, or Category Se…" at bounding box center [544, 321] width 1089 height 643
click at [522, 401] on li "TV Special" at bounding box center [510, 401] width 110 height 18
type input "TV_SPECIAL"
click at [529, 463] on textarea at bounding box center [538, 463] width 167 height 13
type textarea "s"
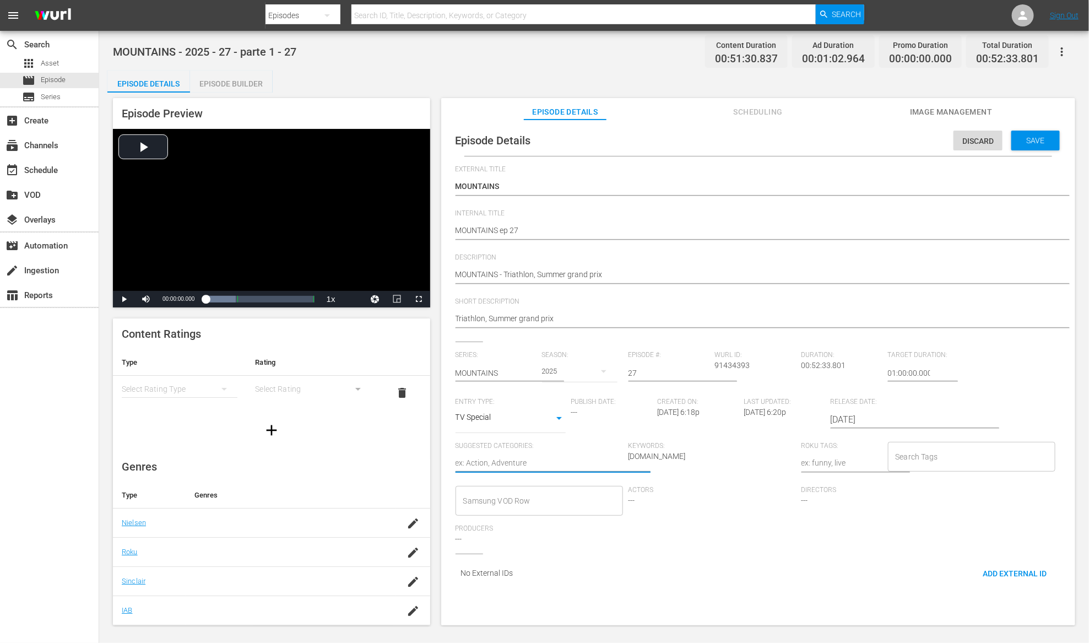
type textarea "s"
type textarea "sp"
type textarea "spo"
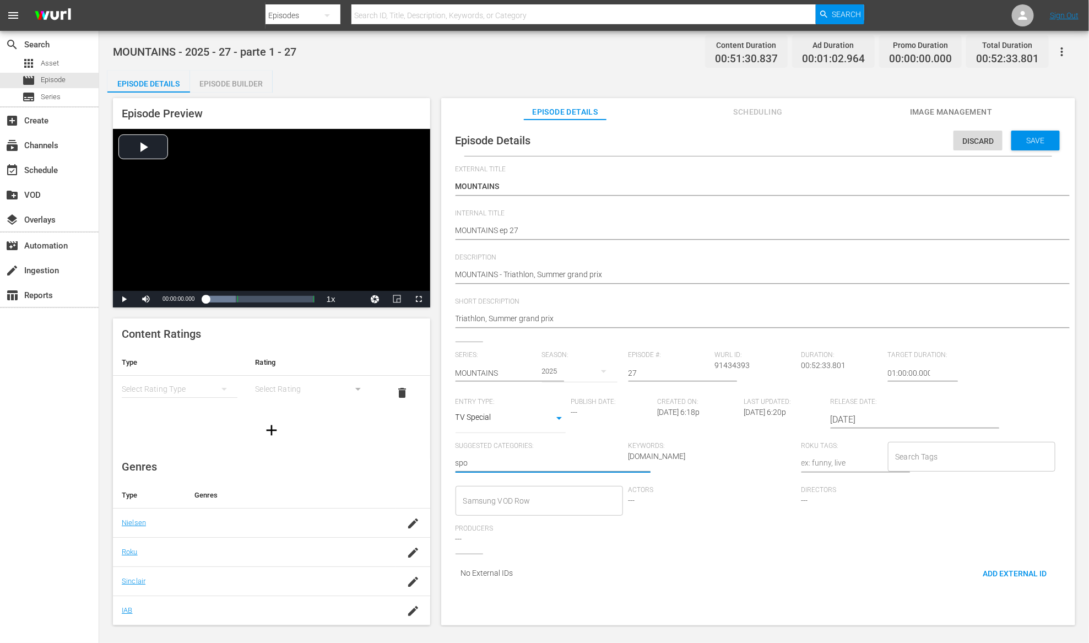
type textarea "spor"
type textarea "sport"
type textarea "s"
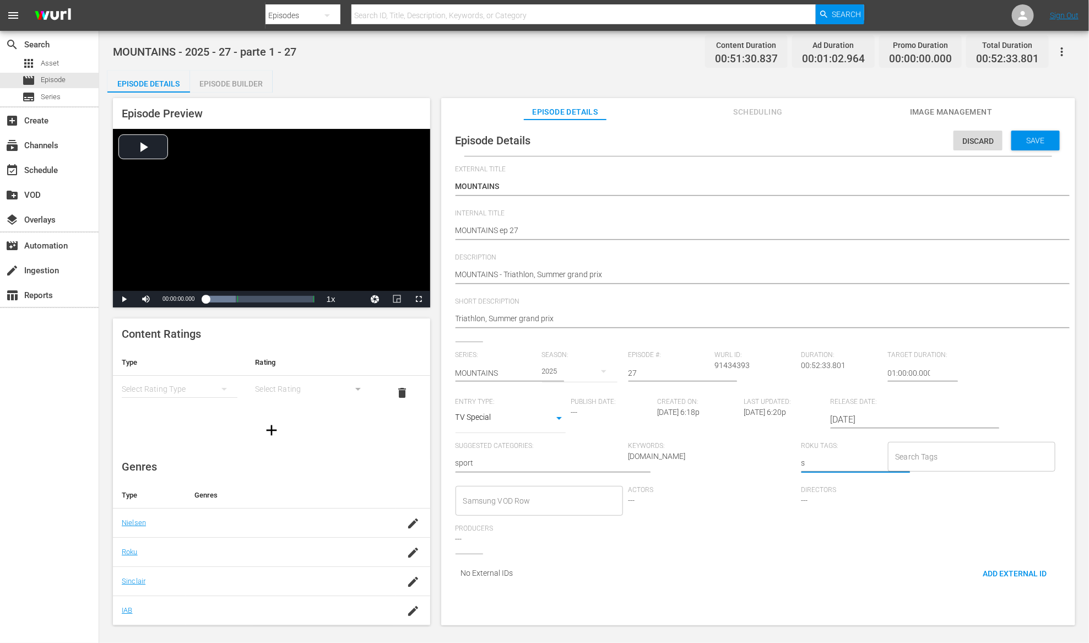
type textarea "sp"
type textarea "spo"
type textarea "spor"
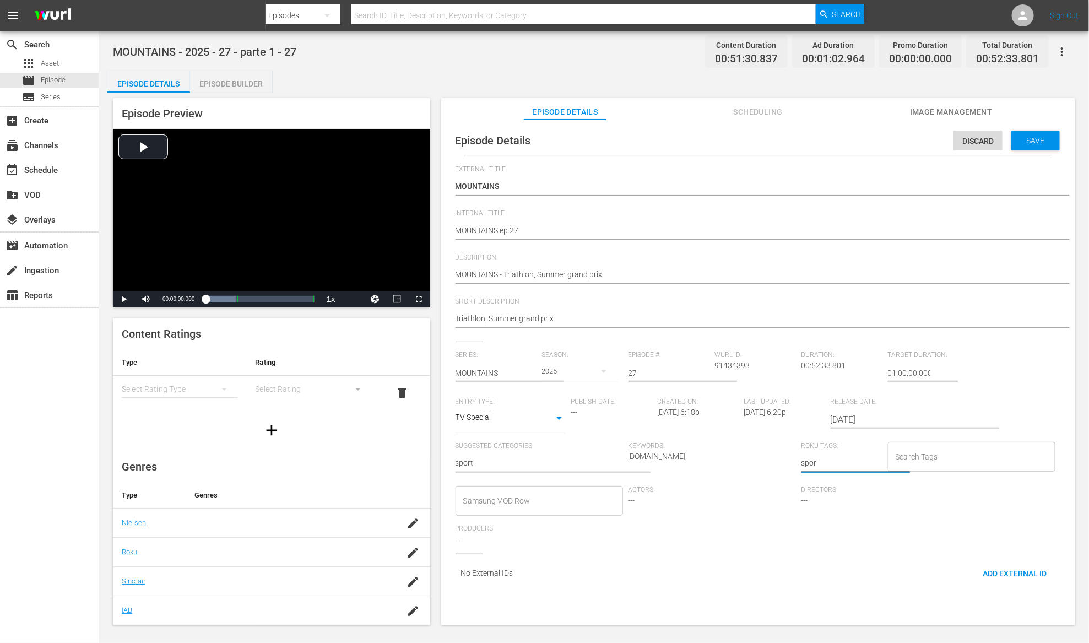
type textarea "sport"
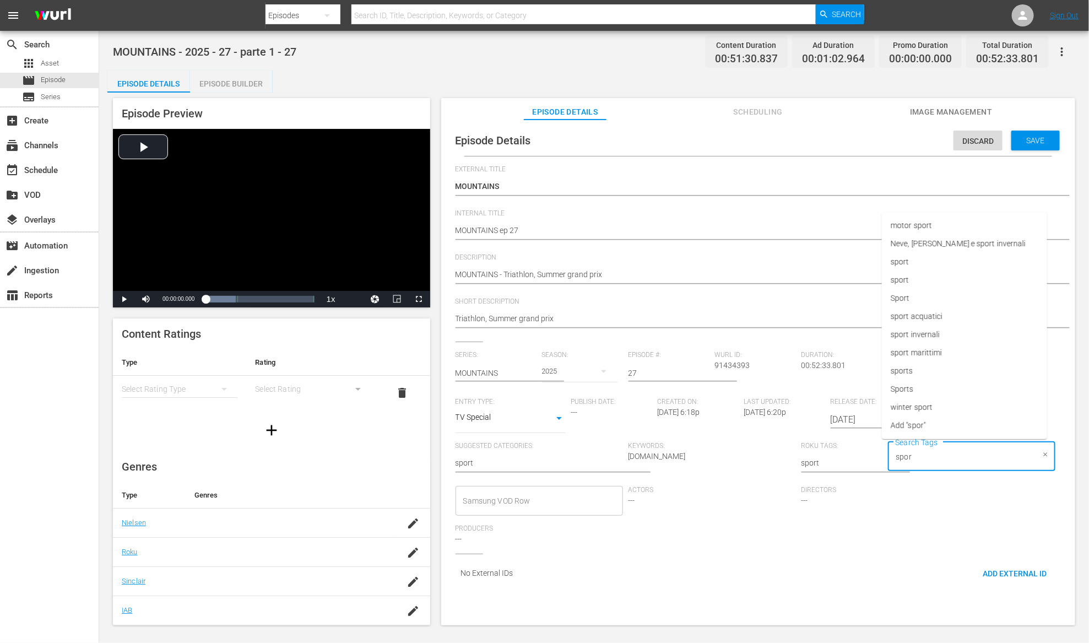
type input "sport"
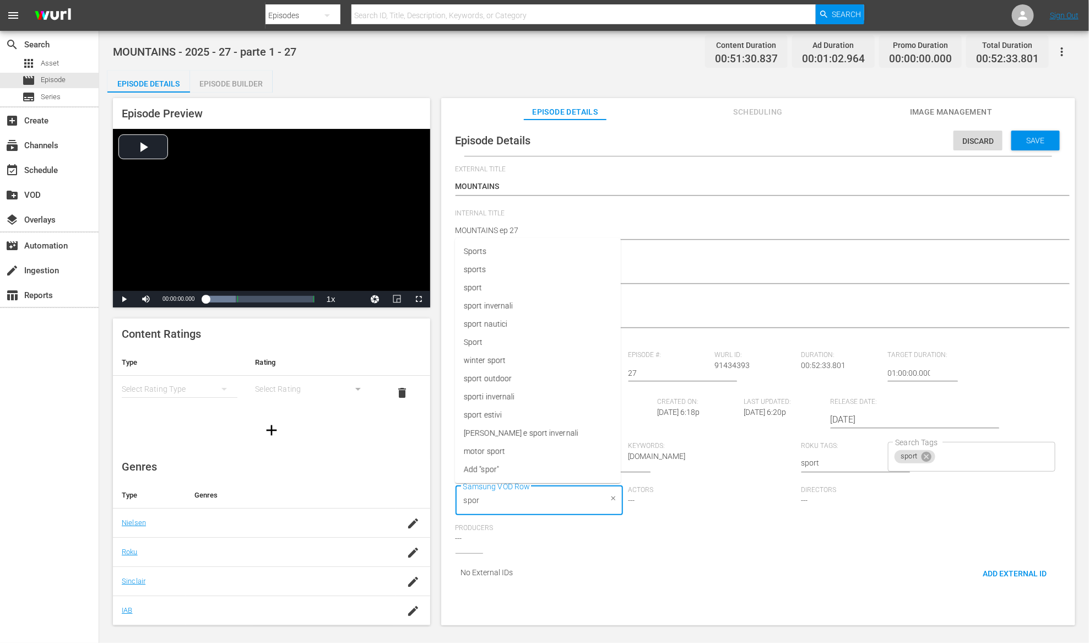
type input "sport"
click at [1029, 146] on div "Save" at bounding box center [1035, 141] width 48 height 20
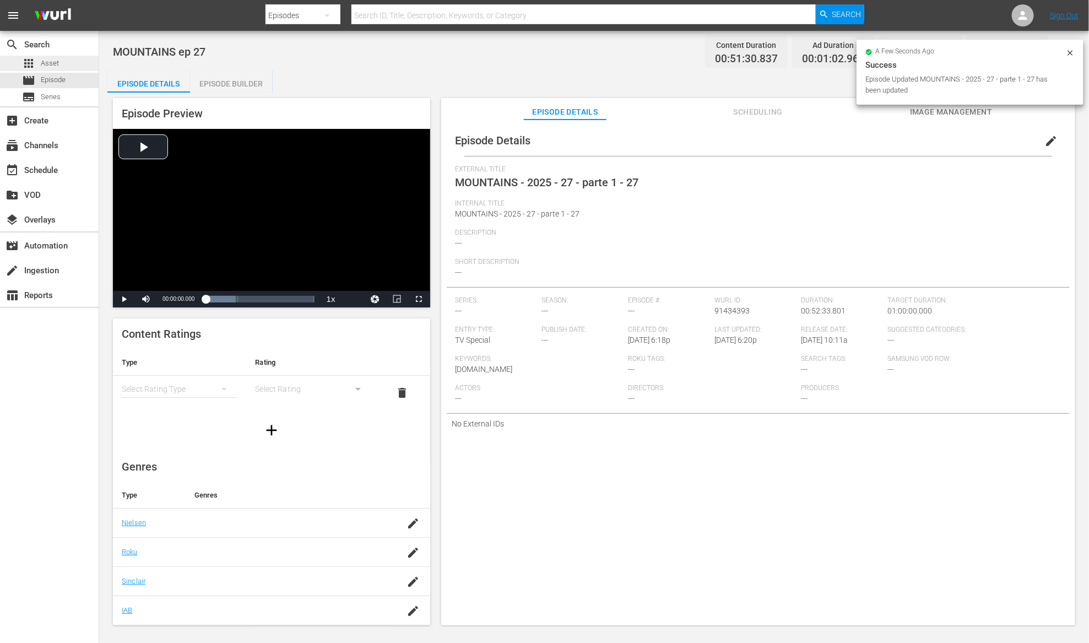
click at [66, 66] on div "apps Asset" at bounding box center [49, 63] width 99 height 15
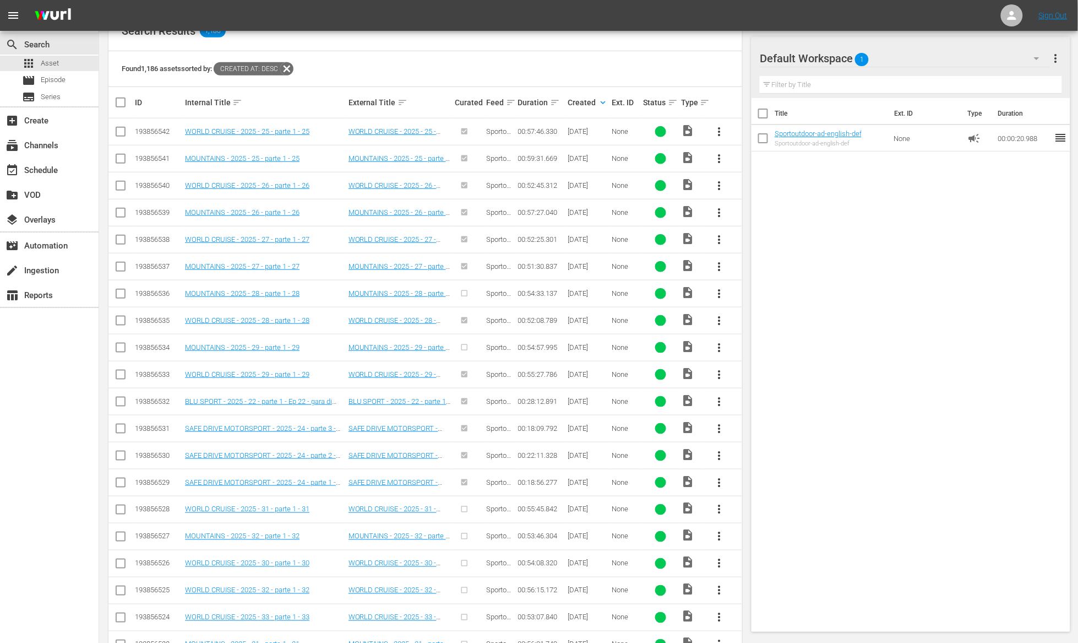
scroll to position [224, 0]
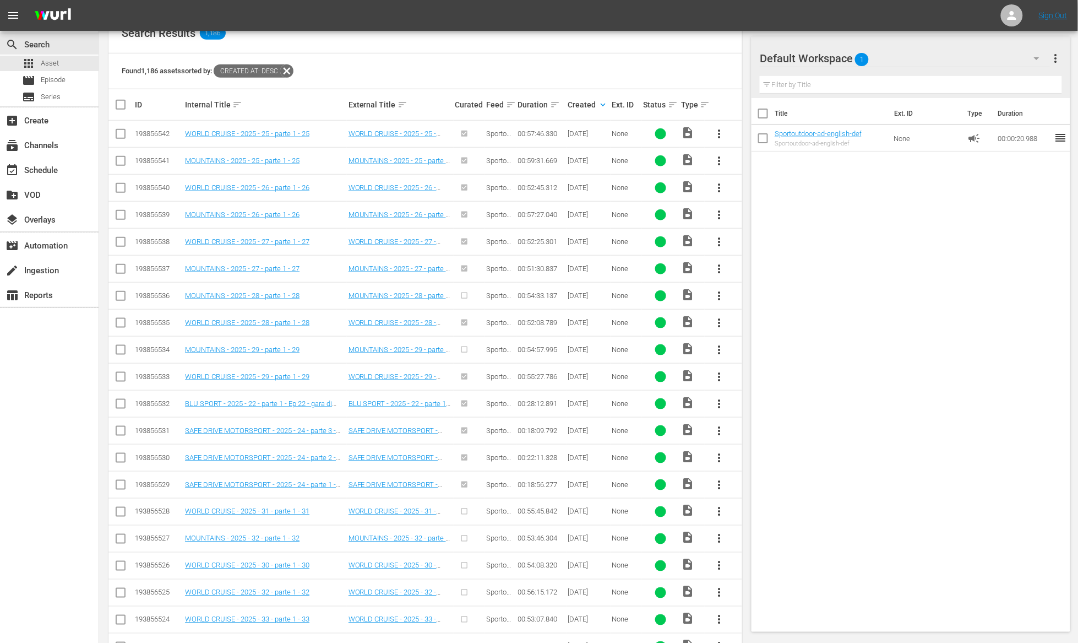
click at [721, 297] on span "more_vert" at bounding box center [719, 295] width 13 height 13
click at [764, 377] on div "Episode" at bounding box center [779, 380] width 75 height 26
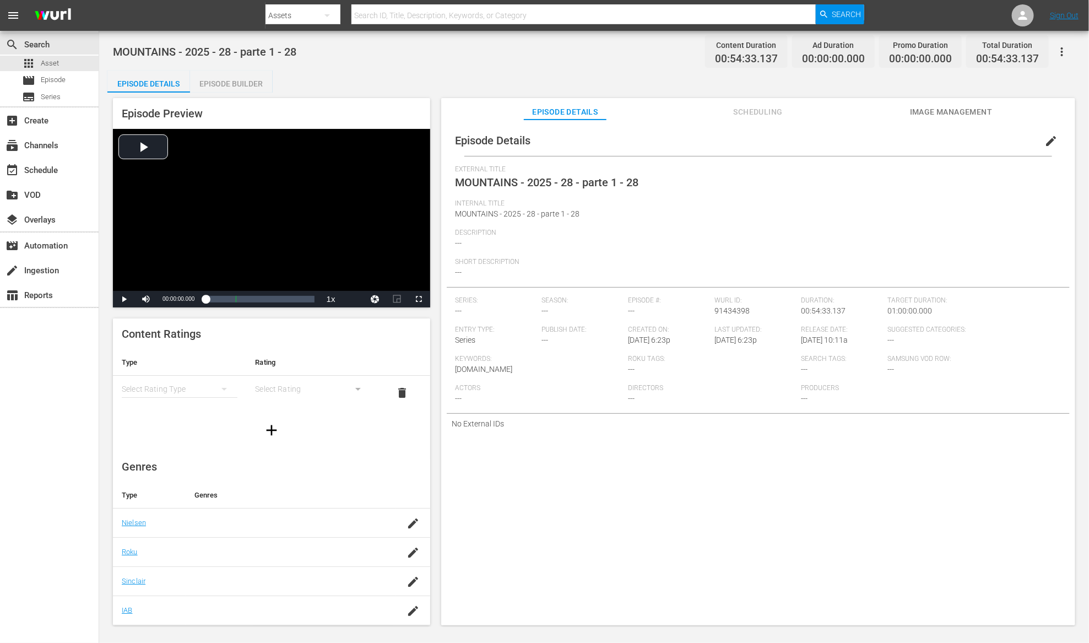
click at [227, 76] on div "Episode Builder" at bounding box center [231, 83] width 83 height 26
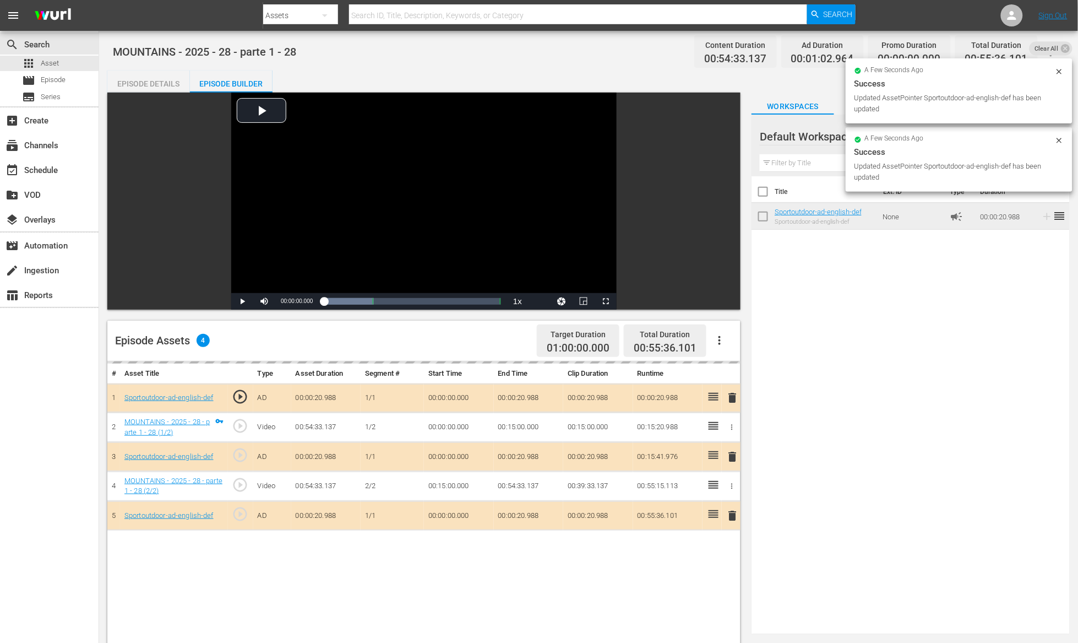
click at [160, 86] on div "Episode Details" at bounding box center [148, 83] width 83 height 26
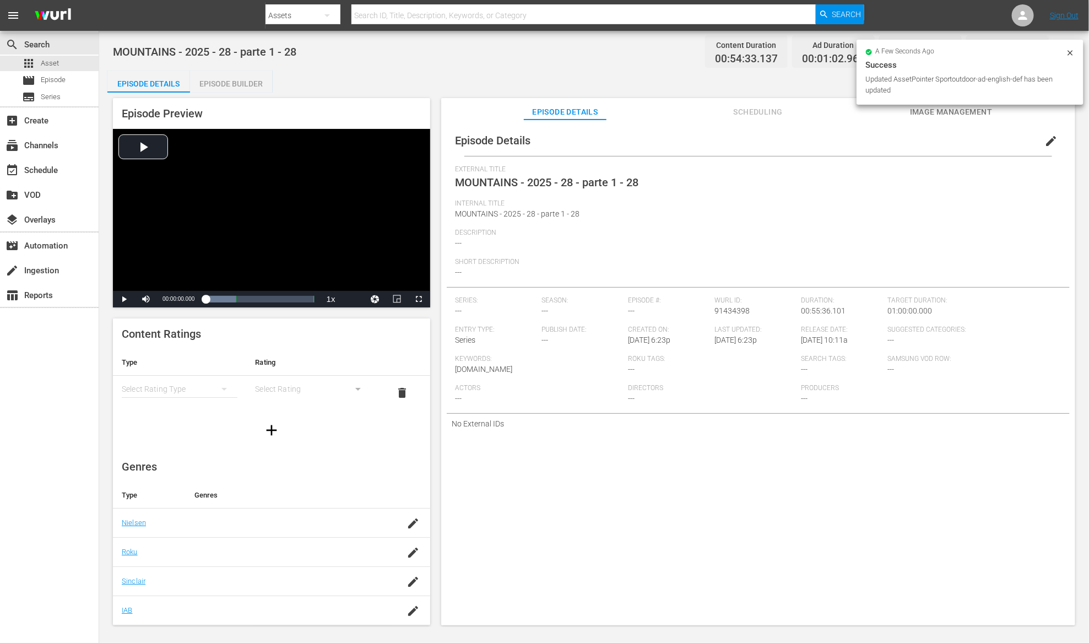
click at [1044, 141] on span "edit" at bounding box center [1050, 140] width 13 height 13
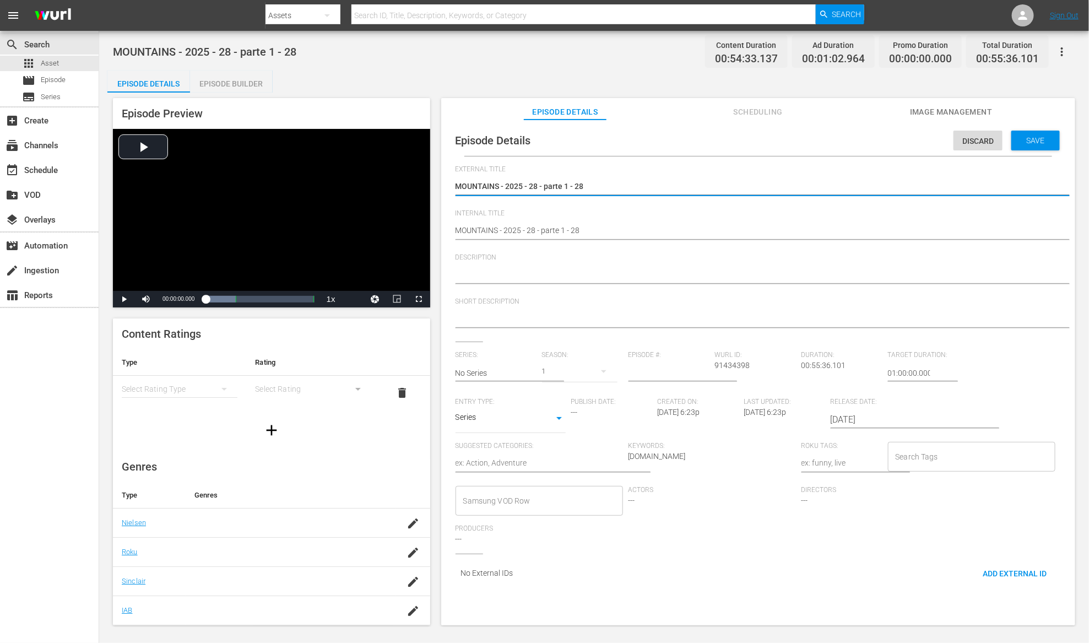
drag, startPoint x: 500, startPoint y: 186, endPoint x: 732, endPoint y: 184, distance: 232.4
click at [732, 184] on textarea "MOUNTAINS - 2025 - 28 - parte 1 - 28" at bounding box center [755, 187] width 600 height 13
type textarea "MOUNTAINS"
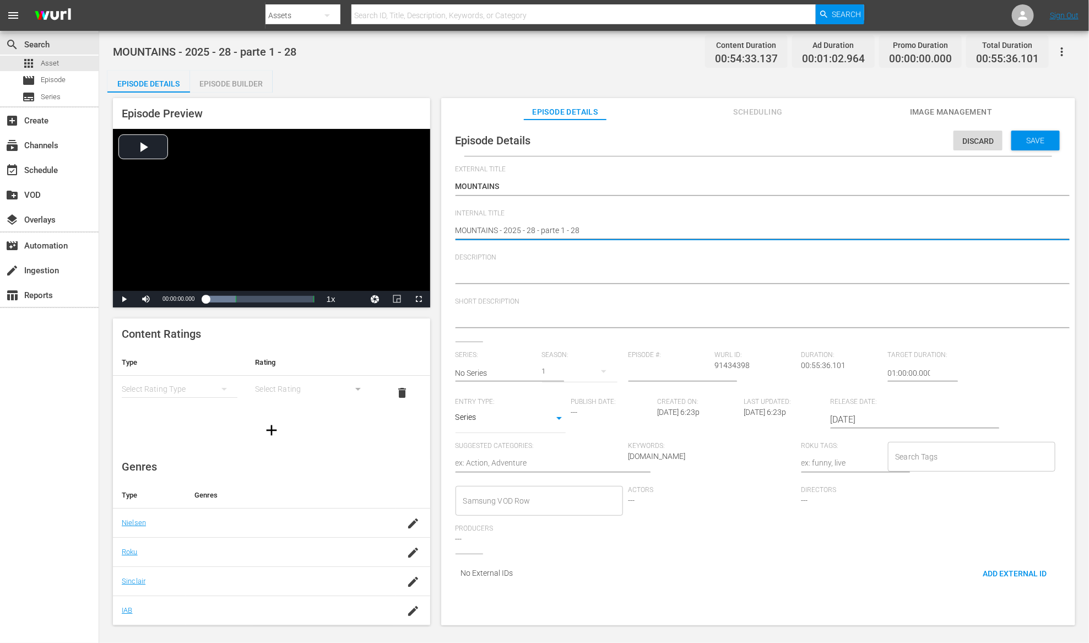
drag, startPoint x: 501, startPoint y: 230, endPoint x: 572, endPoint y: 232, distance: 70.5
type textarea "MOUNTAINS e28"
type textarea "MOUNTAINS ep28"
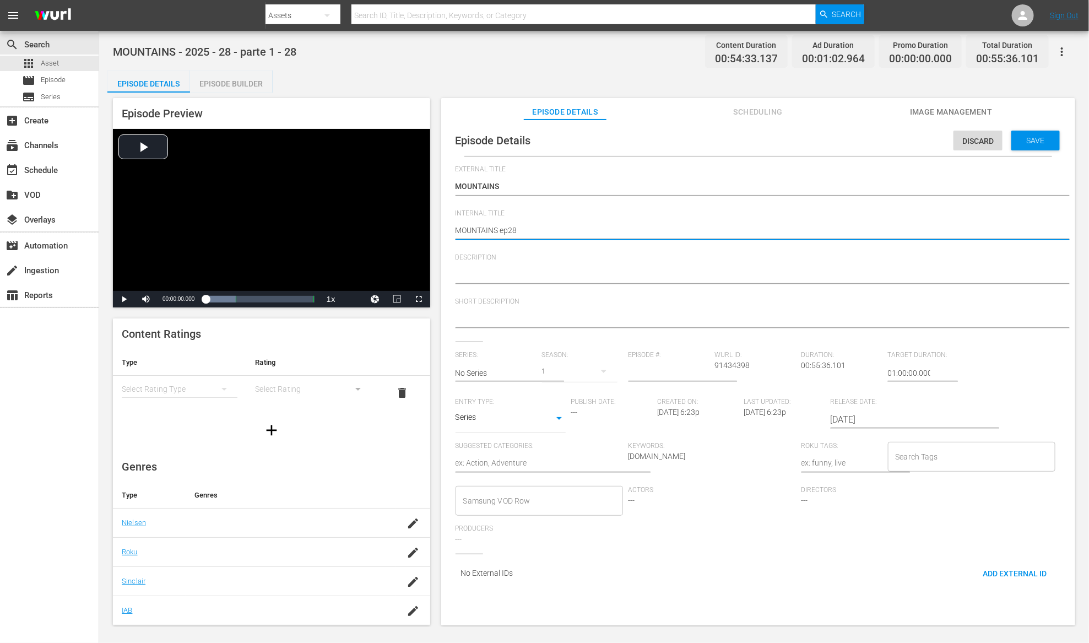
type textarea "MOUNTAINS ep 28"
click at [531, 275] on textarea at bounding box center [755, 275] width 600 height 13
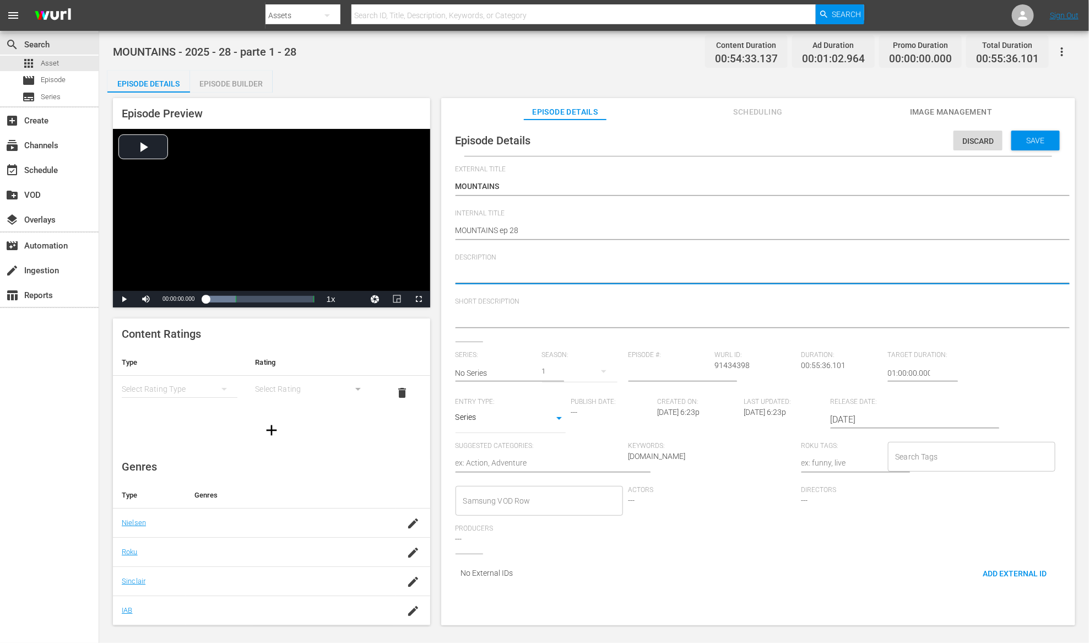
paste textarea "Mountains winter"
type textarea "Mountains winter"
click at [504, 324] on textarea at bounding box center [755, 319] width 600 height 13
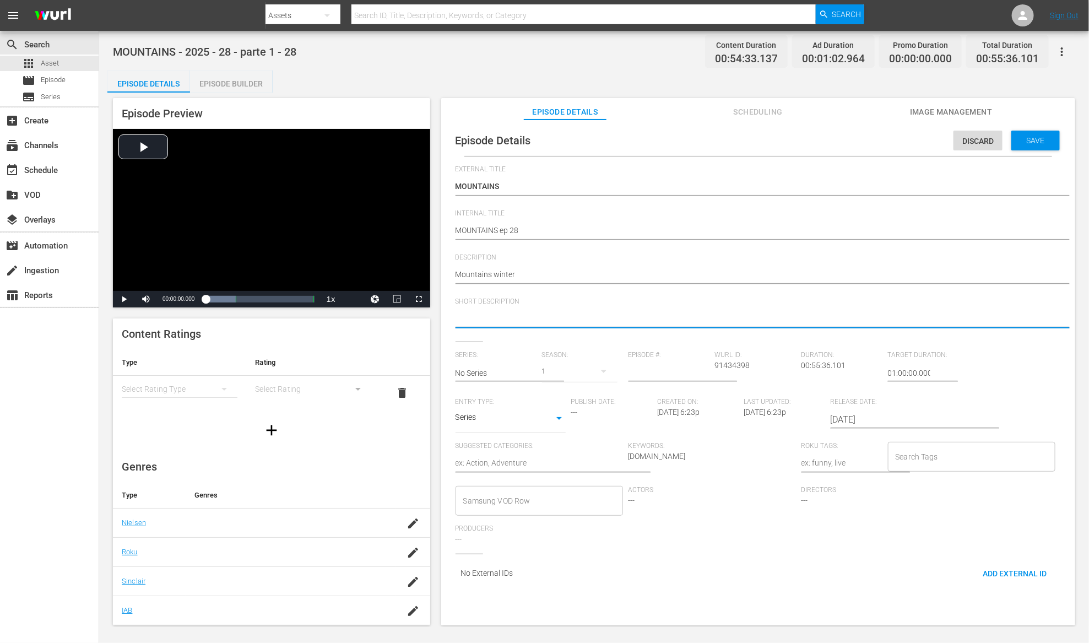
paste textarea "Mountains winter"
type textarea "Mountains winter"
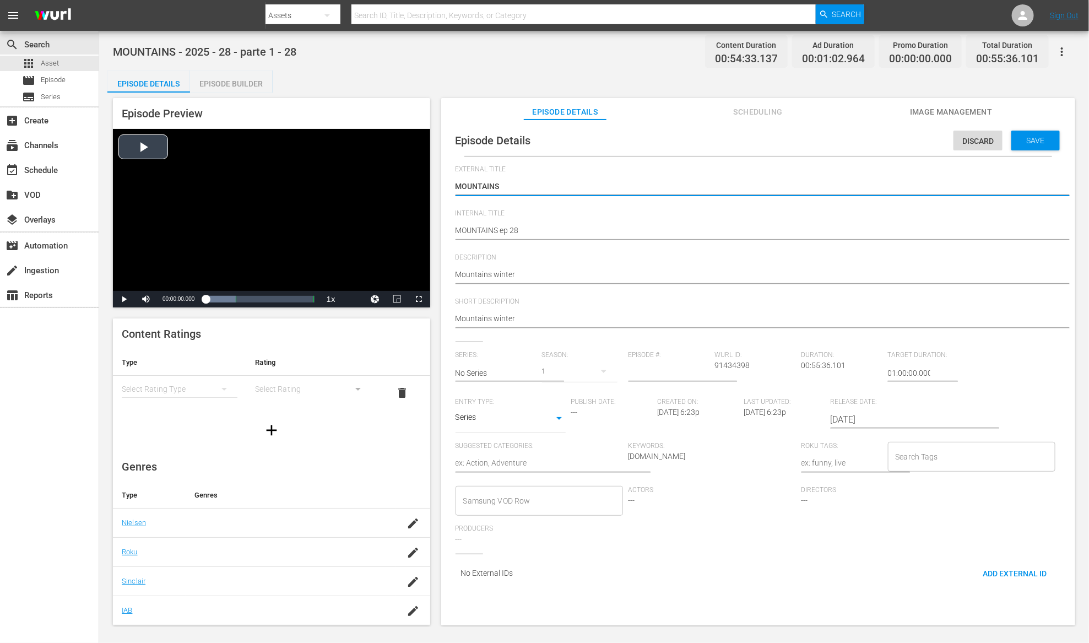
drag, startPoint x: 490, startPoint y: 183, endPoint x: 382, endPoint y: 173, distance: 107.9
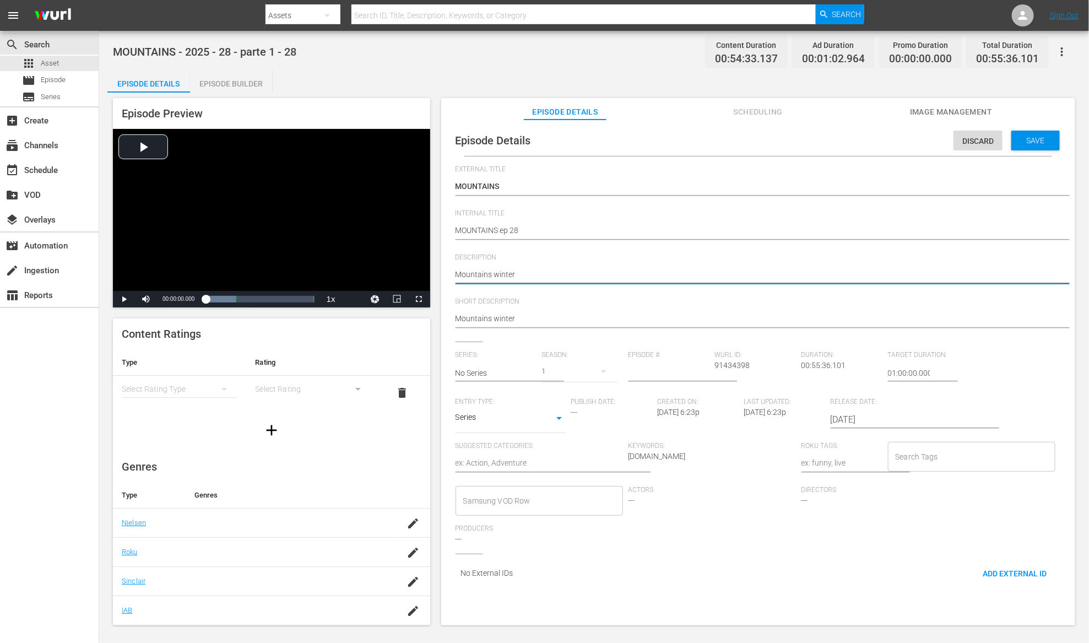
click at [455, 277] on textarea "Mountains winter" at bounding box center [755, 275] width 600 height 13
paste textarea "MOUNTAINS"
type textarea "MOUNTAINSMountains winter"
type textarea "MOUNTAINS Mountains winter"
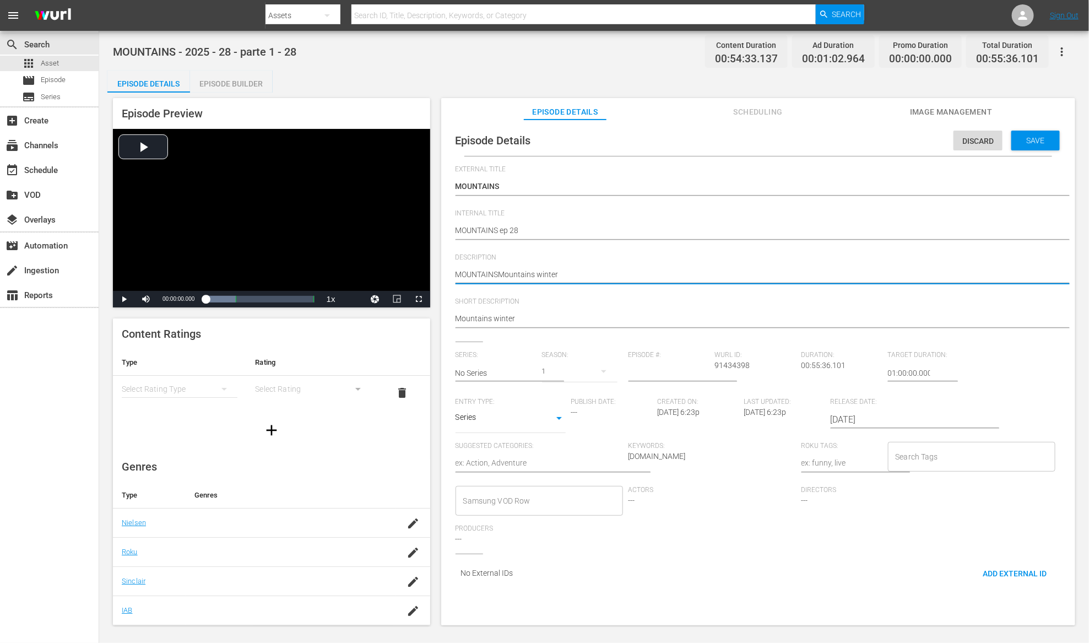
type textarea "MOUNTAINS Mountains winter"
type textarea "MOUNTAINS -Mountains winter"
type textarea "MOUNTAINS - Mountains winter"
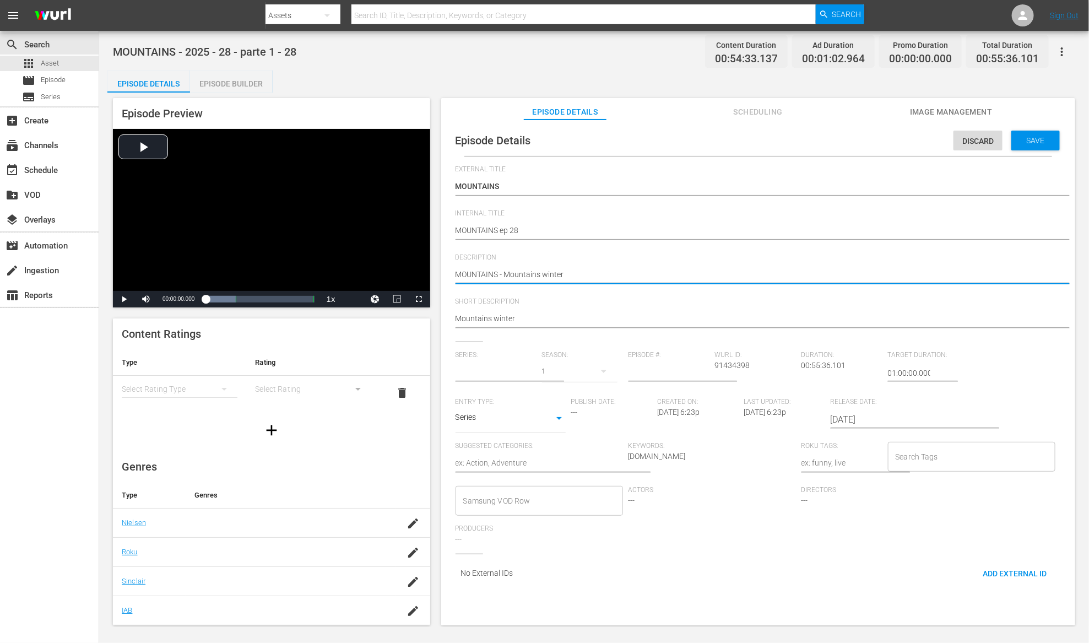
click at [535, 373] on input "text" at bounding box center [495, 373] width 81 height 26
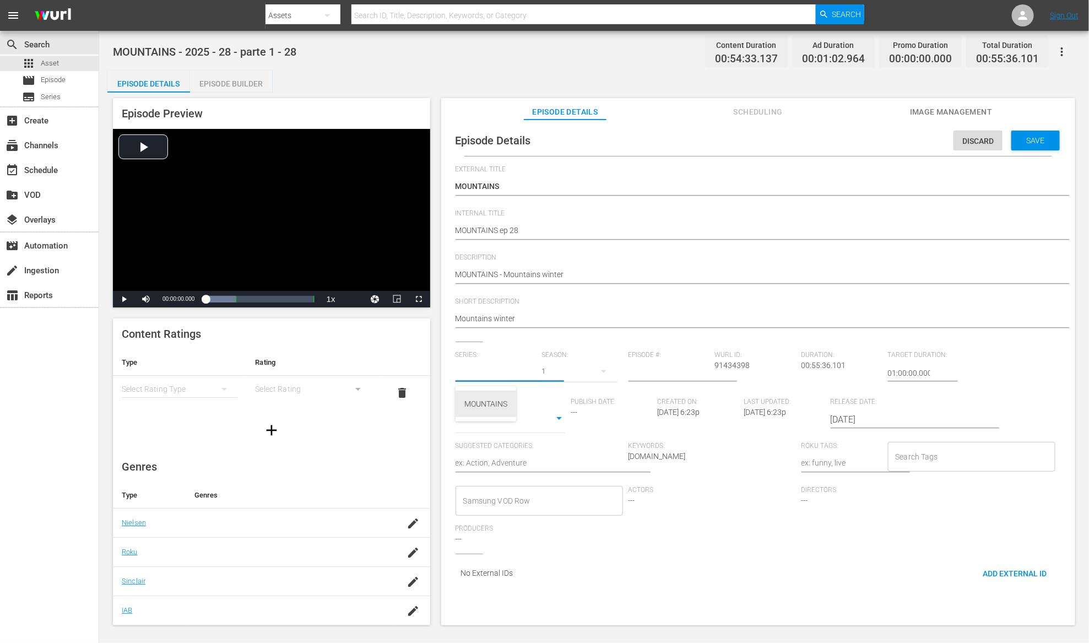
click at [504, 399] on div "MOUNTAINS" at bounding box center [485, 403] width 43 height 26
type input "MOUNTAINS"
click at [695, 376] on input "number" at bounding box center [668, 373] width 81 height 26
type input "28"
click at [557, 421] on body "menu Search By Assets Search ID, Title, Description, Keywords, or Category Sear…" at bounding box center [544, 321] width 1089 height 643
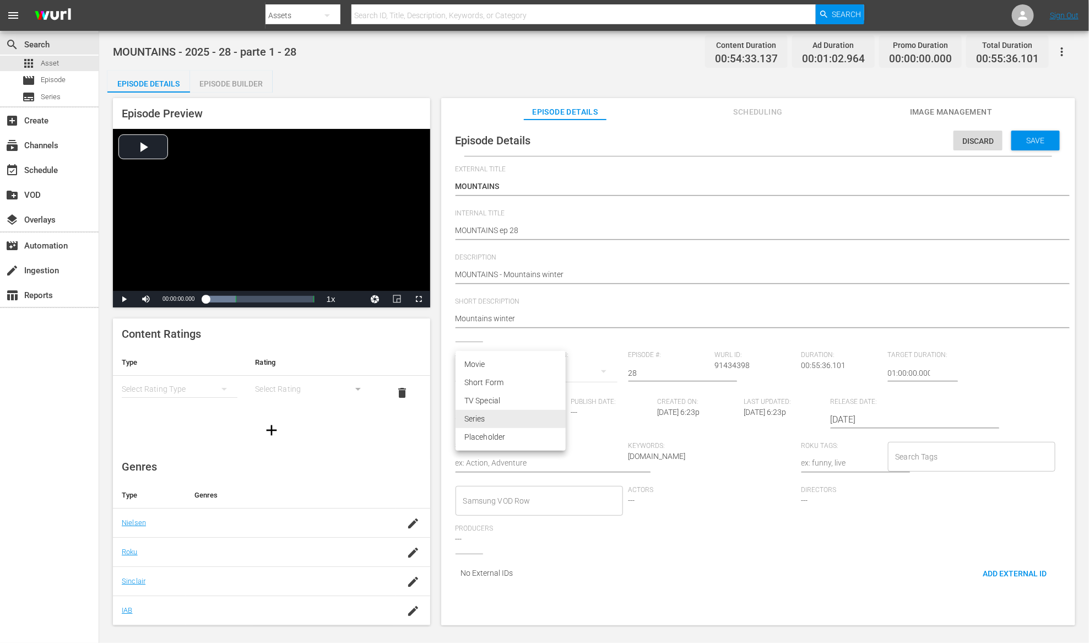
click at [533, 403] on li "TV Special" at bounding box center [510, 401] width 110 height 18
type input "TV_SPECIAL"
click at [525, 458] on textarea at bounding box center [538, 463] width 167 height 13
type textarea "t"
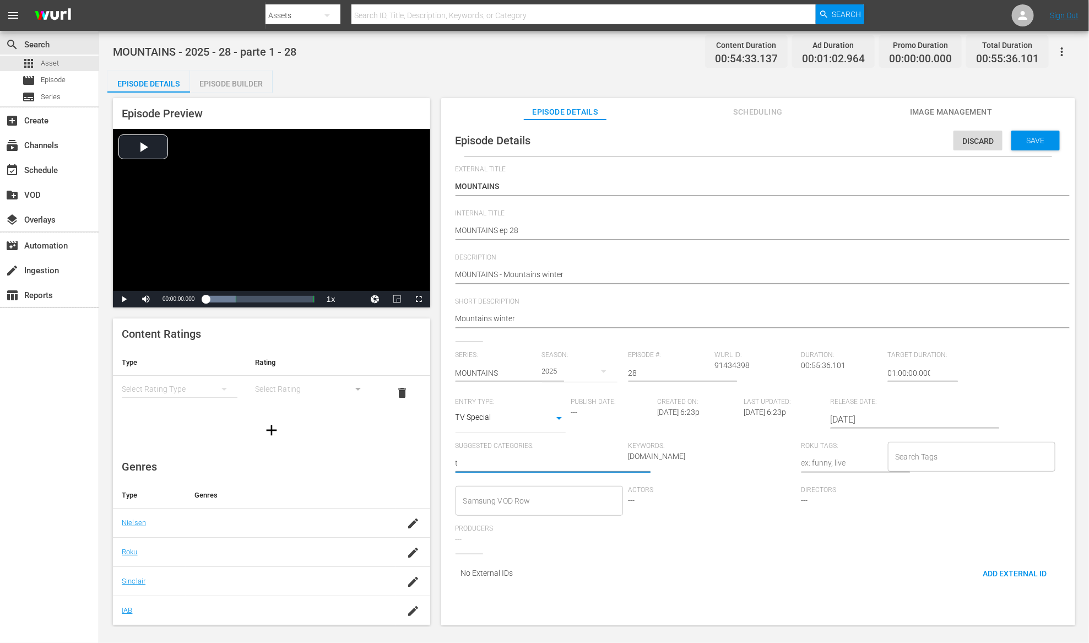
type textarea "to"
type textarea "tou"
type textarea "tour"
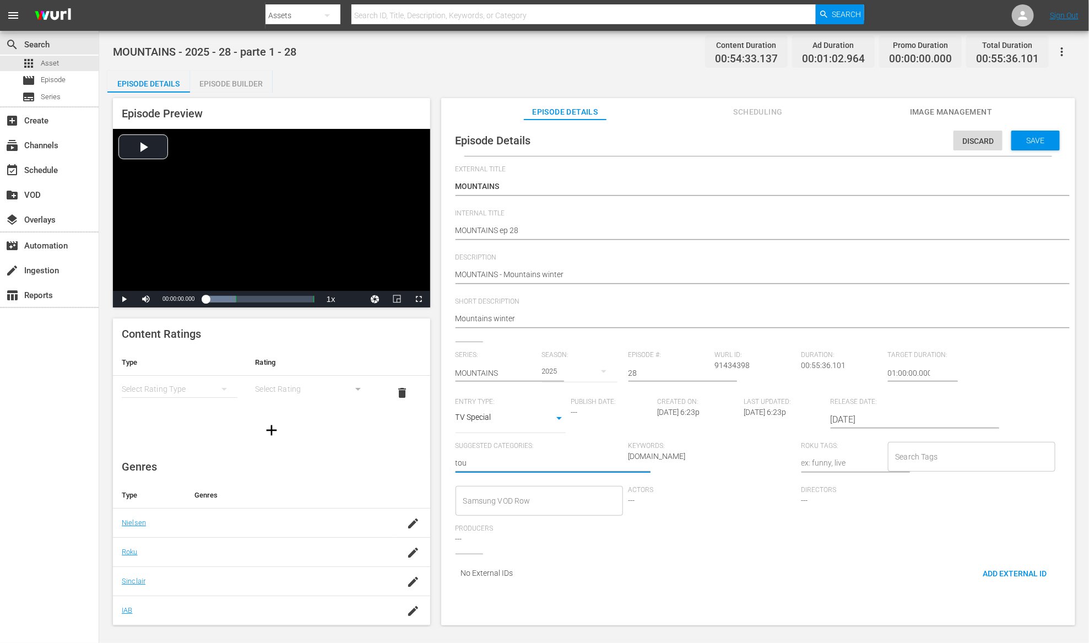
type textarea "tour"
type textarea "touri"
type textarea "touris"
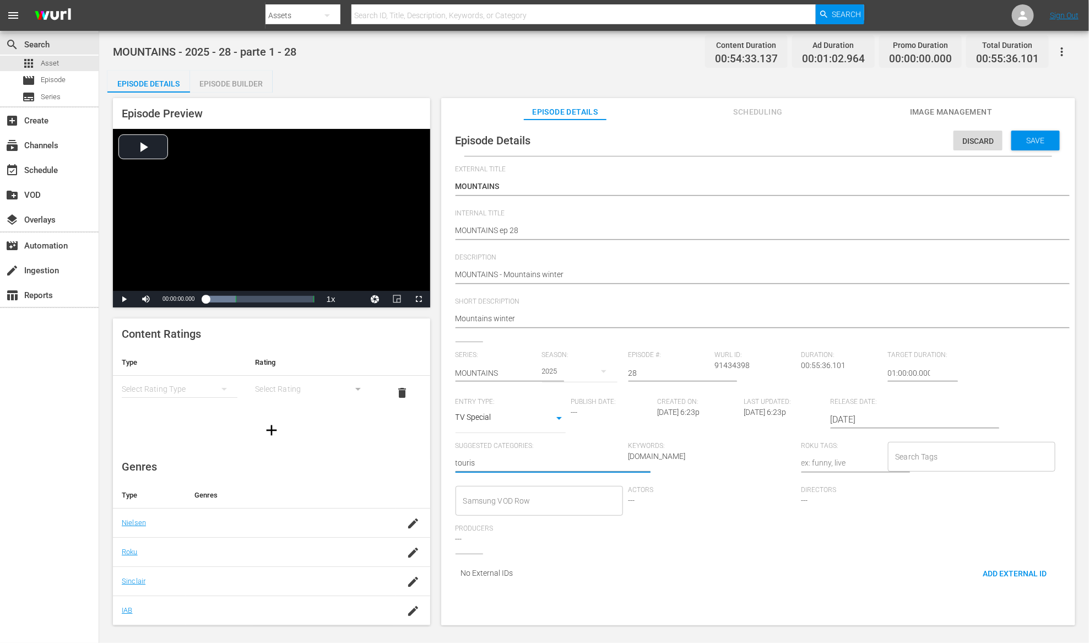
type textarea "tourism"
type textarea "t"
type textarea "to"
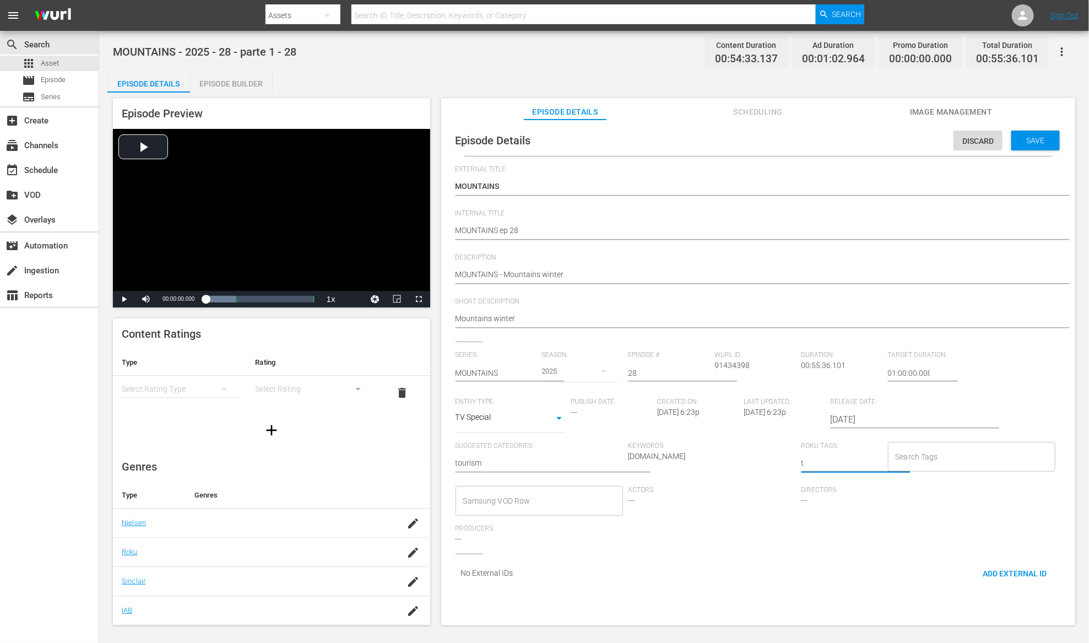
type textarea "to"
type textarea "tou"
type textarea "tour"
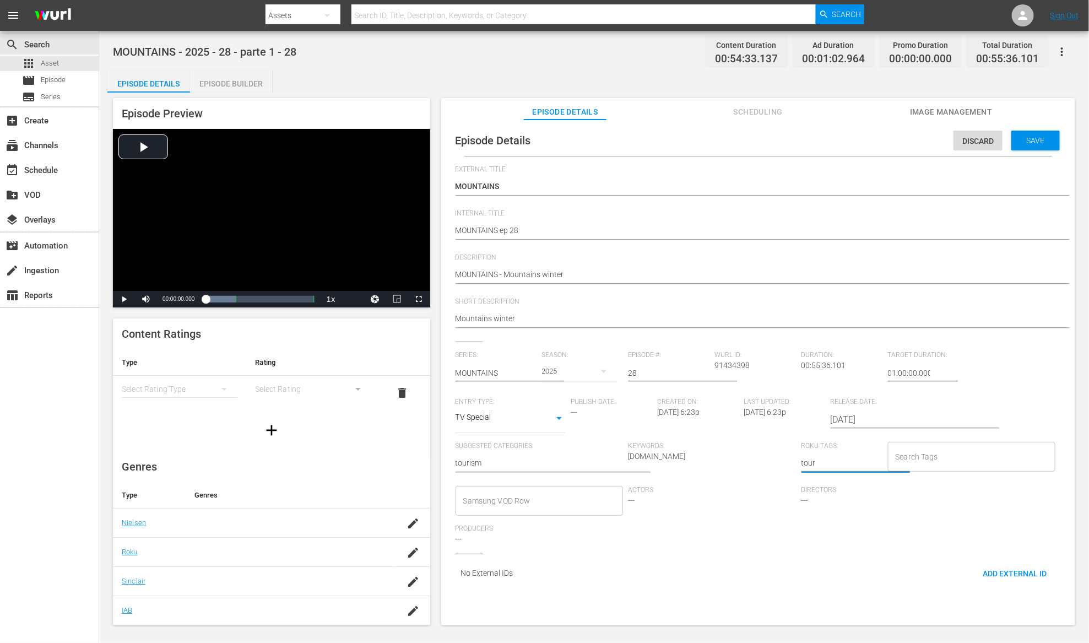
type textarea "touri"
type textarea "touris"
type textarea "tourism"
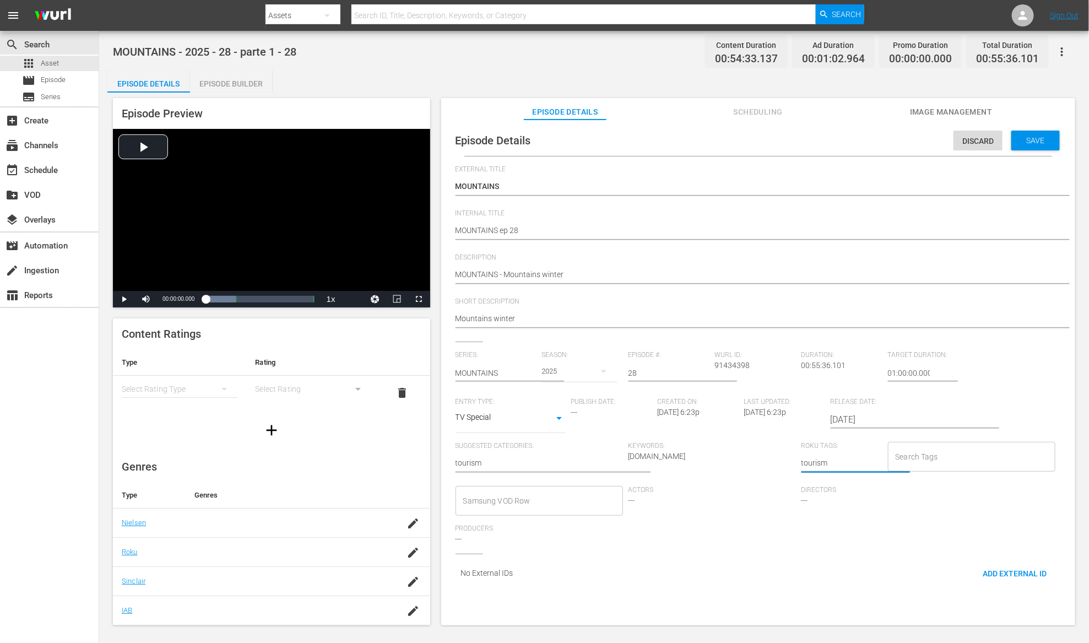
type textarea "tourism"
type input "touri"
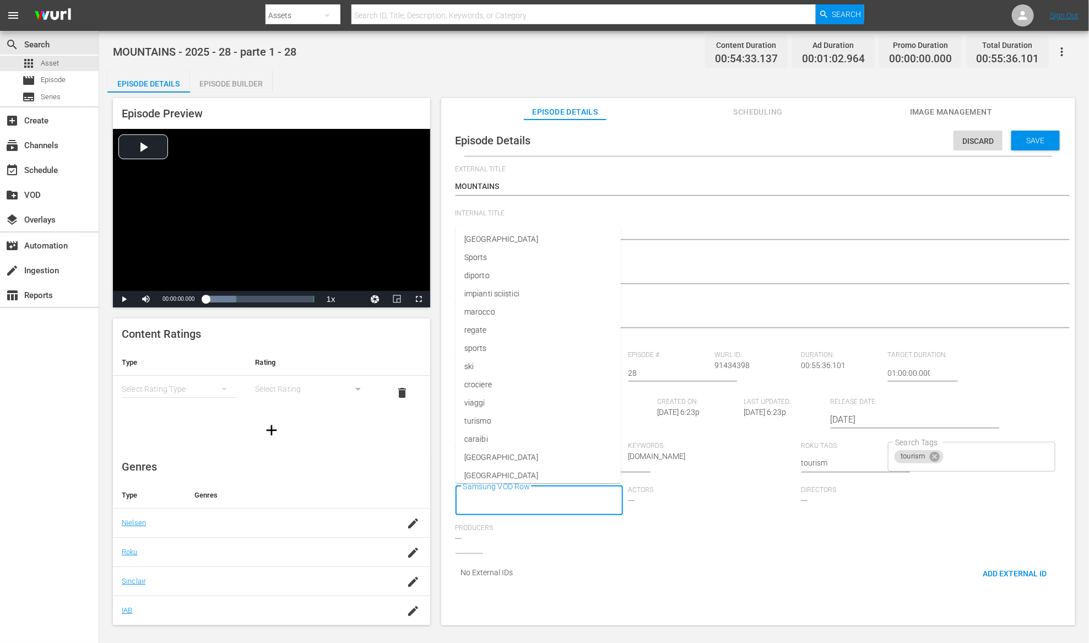
click at [487, 494] on input "Samsung VOD Row" at bounding box center [530, 501] width 141 height 20
type input "tour"
click at [1039, 139] on span "Save" at bounding box center [1036, 140] width 36 height 9
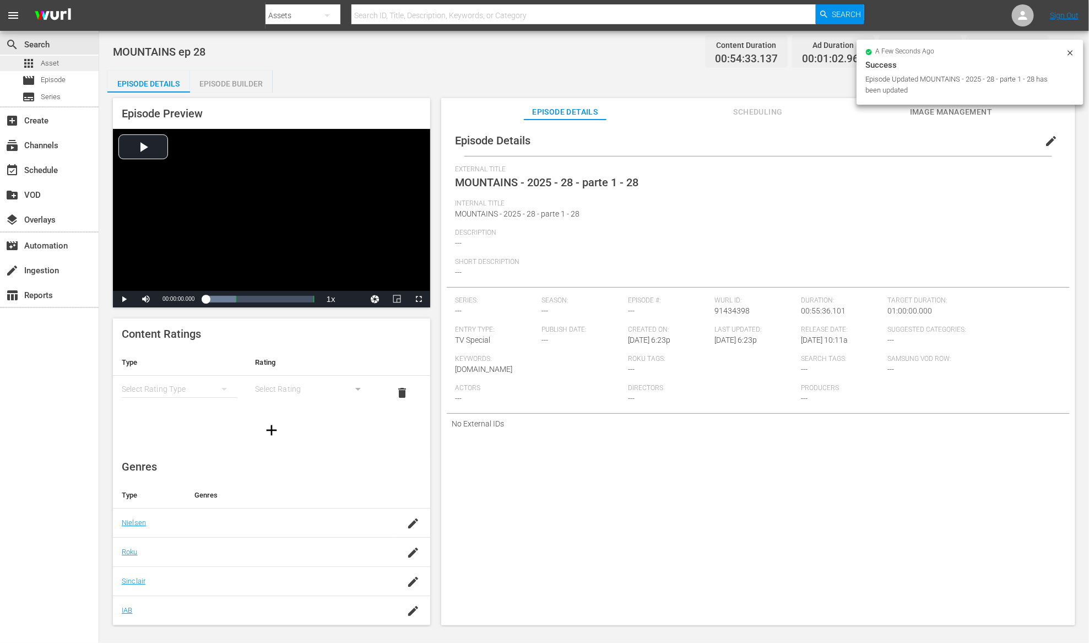
click at [69, 66] on div "apps Asset" at bounding box center [49, 63] width 99 height 15
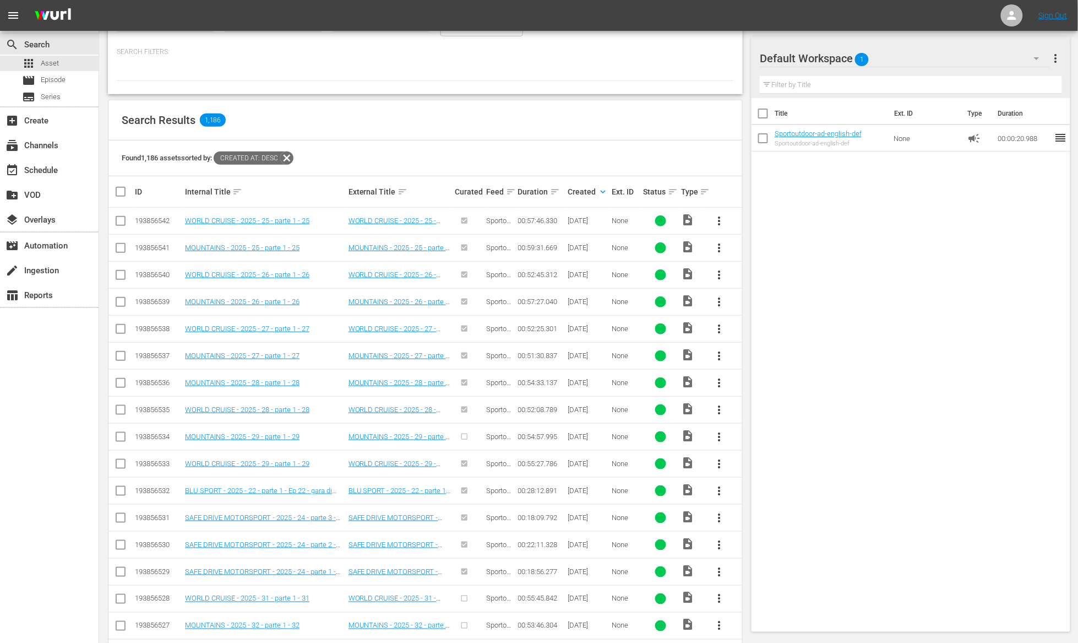
scroll to position [139, 0]
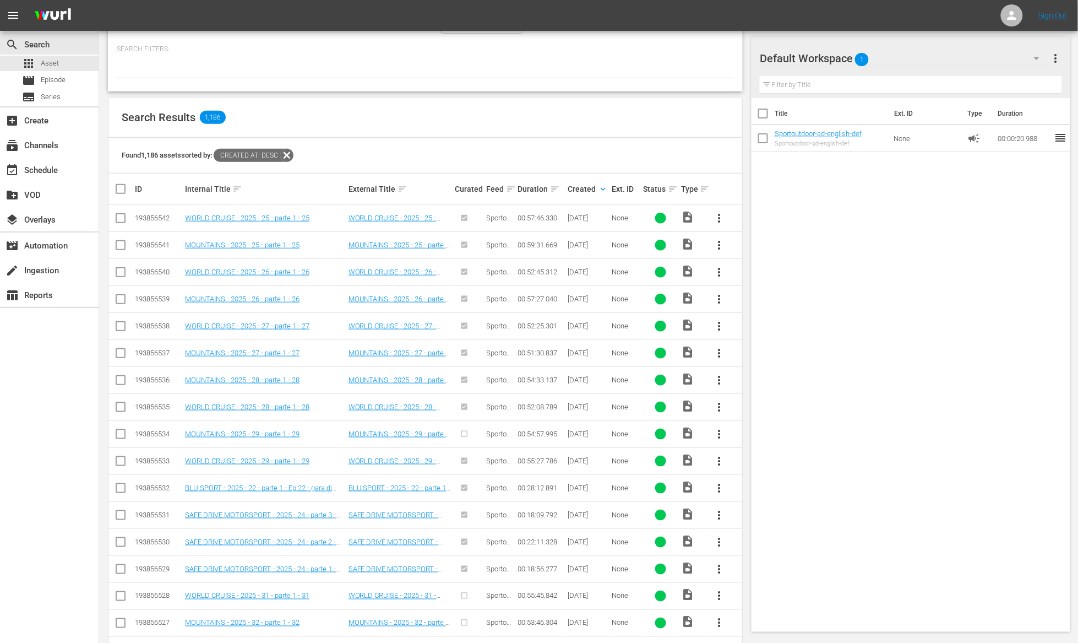
click at [718, 437] on span "more_vert" at bounding box center [719, 433] width 13 height 13
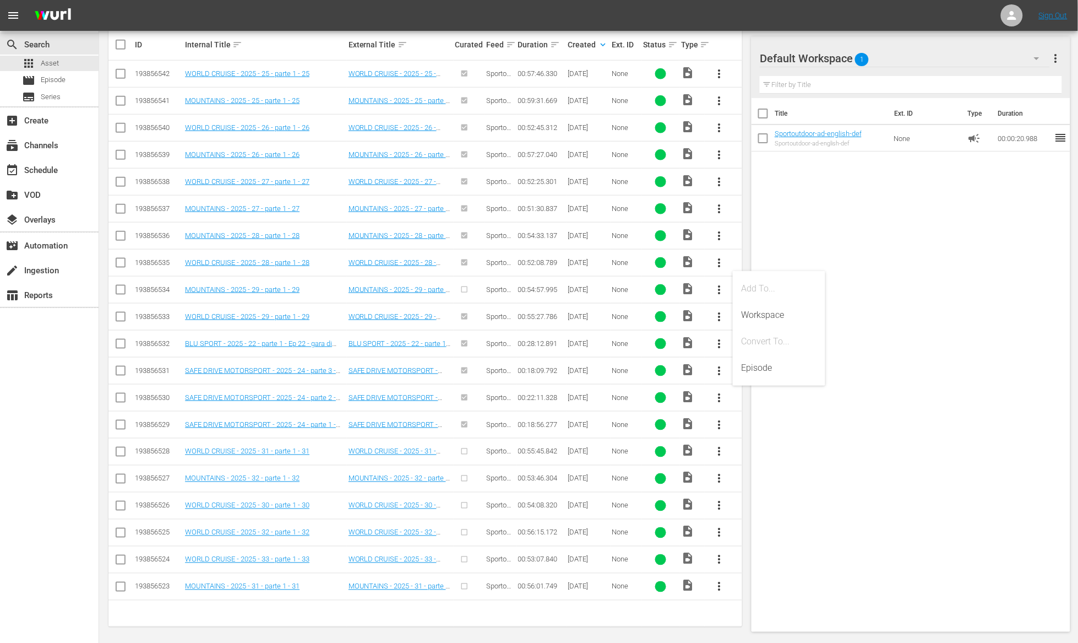
scroll to position [290, 0]
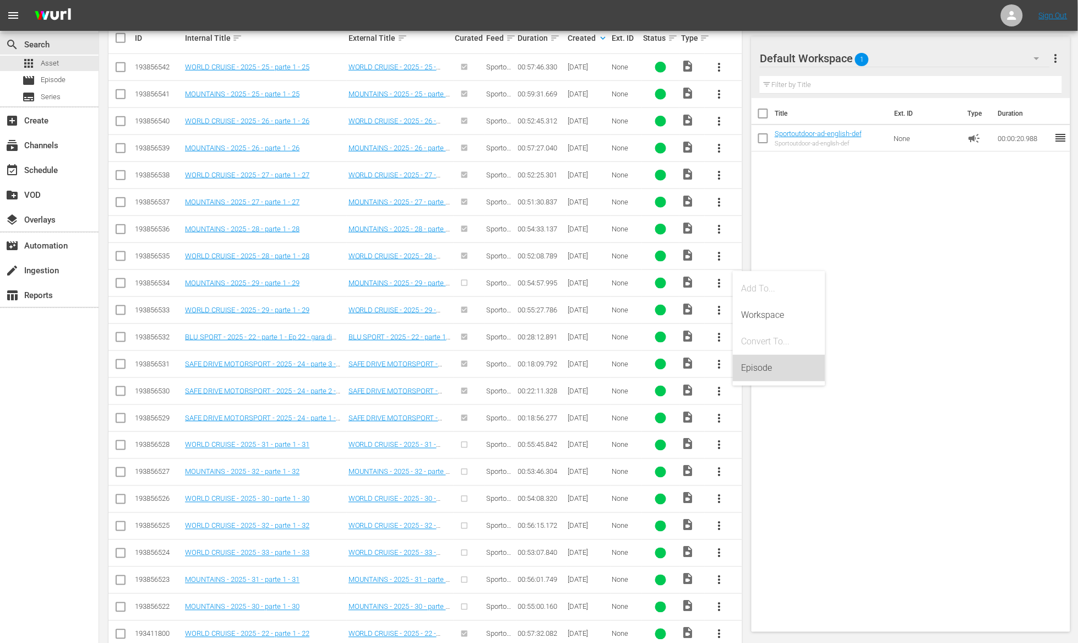
click at [776, 366] on div "Episode" at bounding box center [779, 368] width 75 height 26
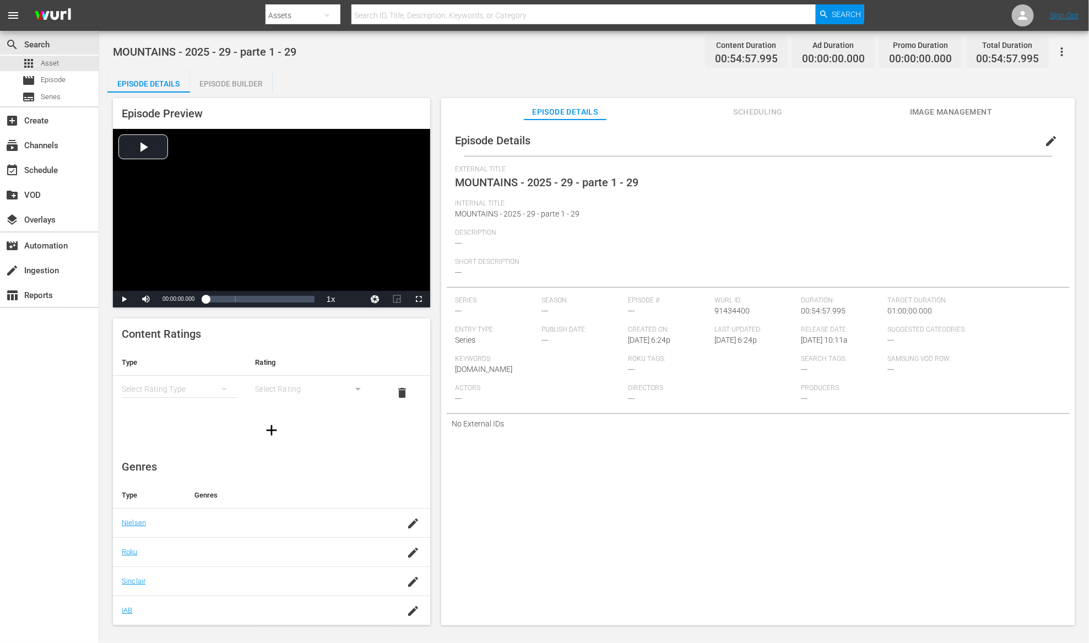
click at [229, 81] on div "Episode Builder" at bounding box center [231, 83] width 83 height 26
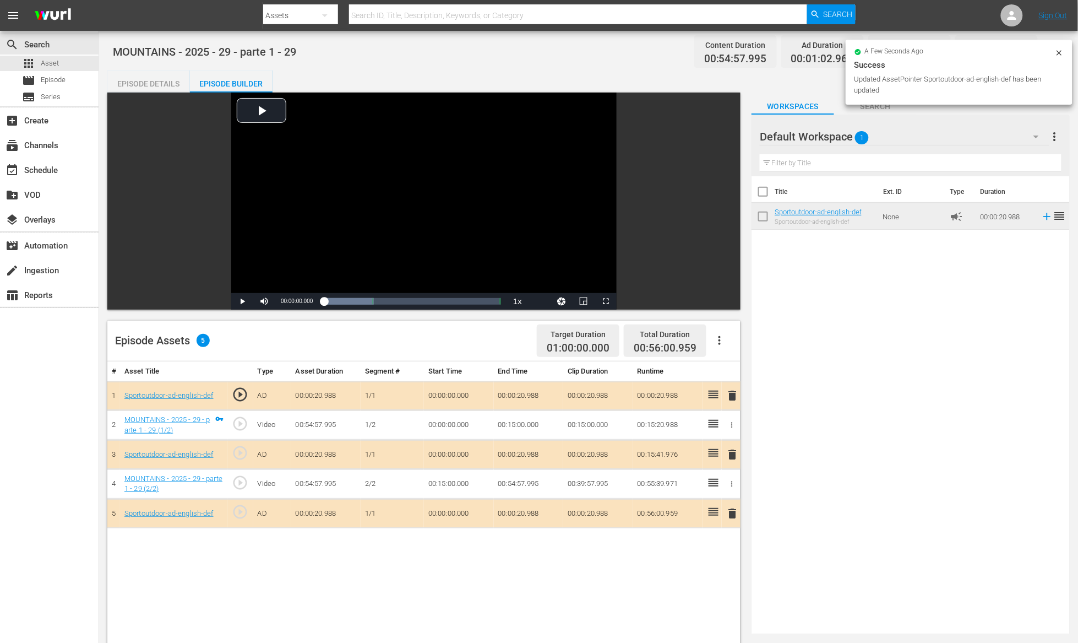
click at [168, 83] on div "Episode Details" at bounding box center [148, 83] width 83 height 26
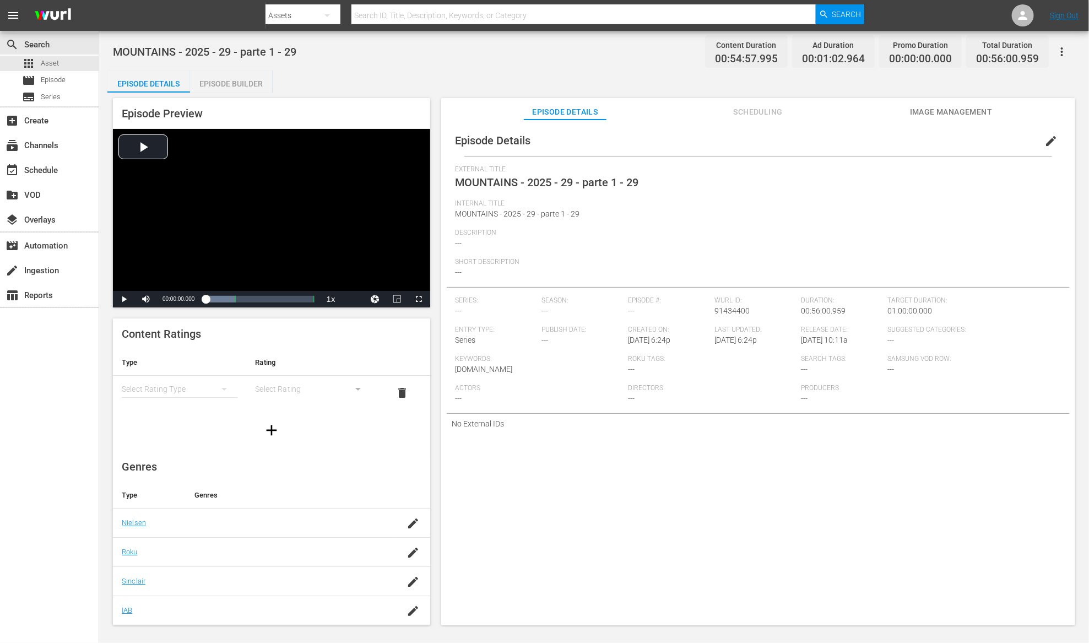
click at [1046, 143] on span "edit" at bounding box center [1050, 140] width 13 height 13
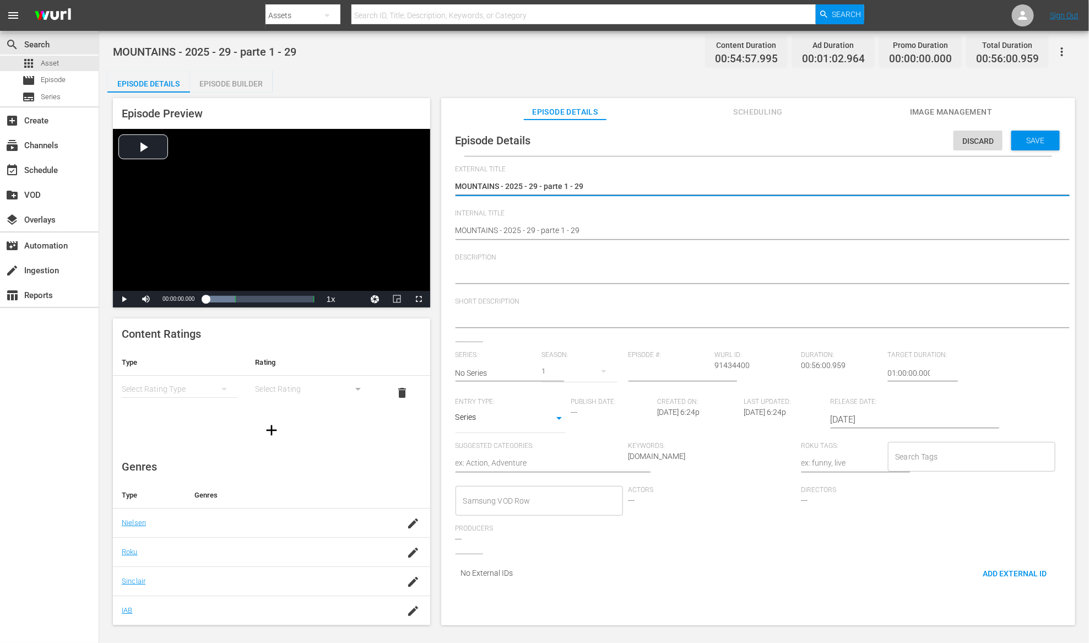
click at [509, 320] on textarea at bounding box center [755, 319] width 600 height 13
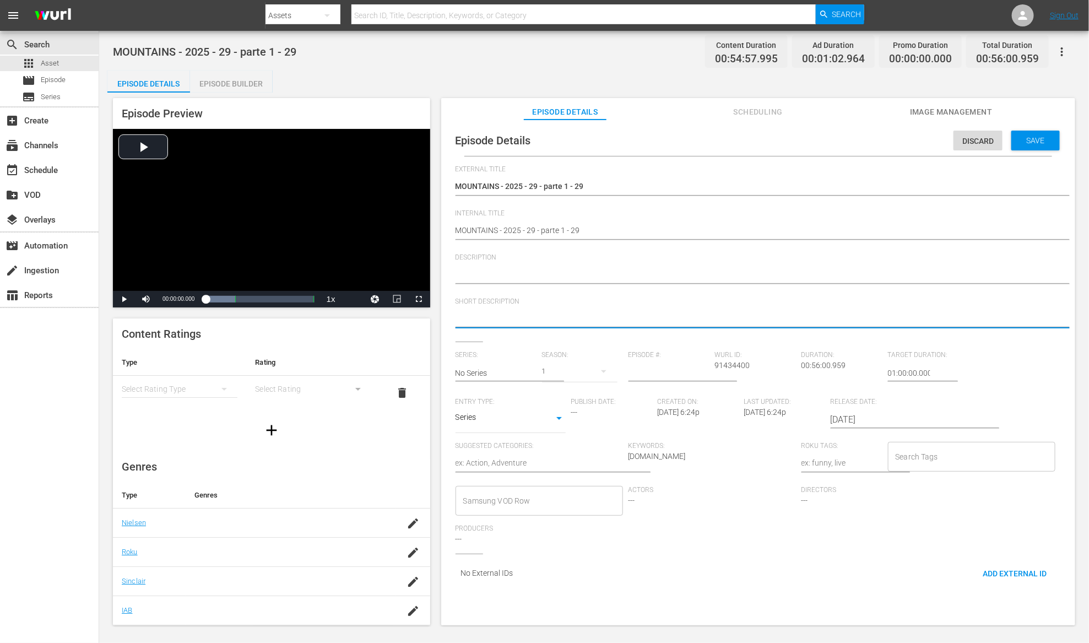
paste textarea "Mountains"
type textarea "Mountains"
click at [508, 273] on textarea at bounding box center [755, 275] width 600 height 13
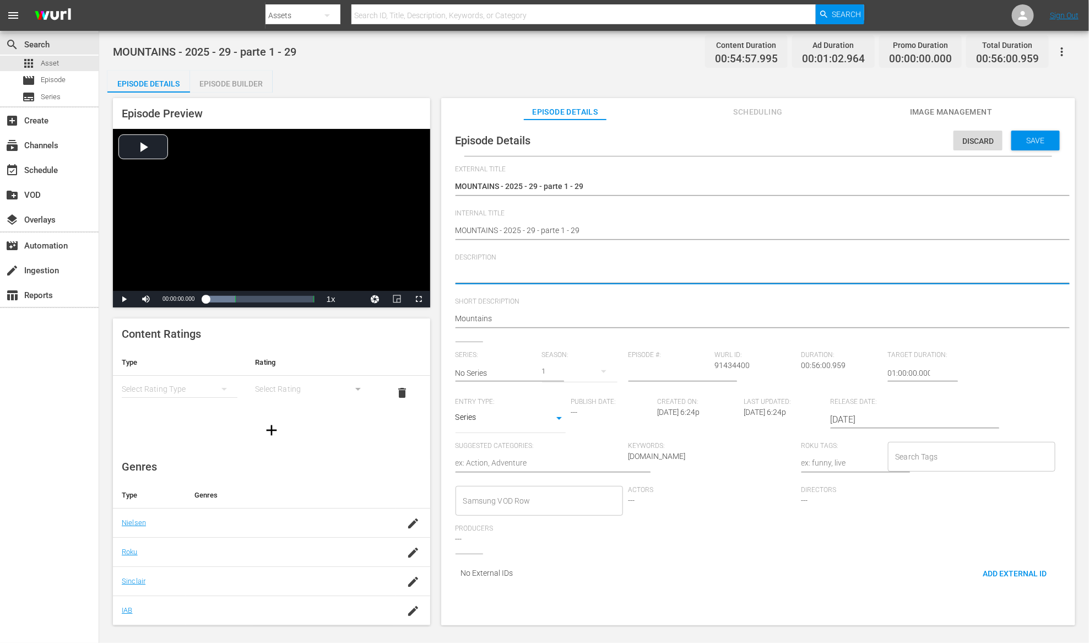
paste textarea "Mountains"
type textarea "Mountains"
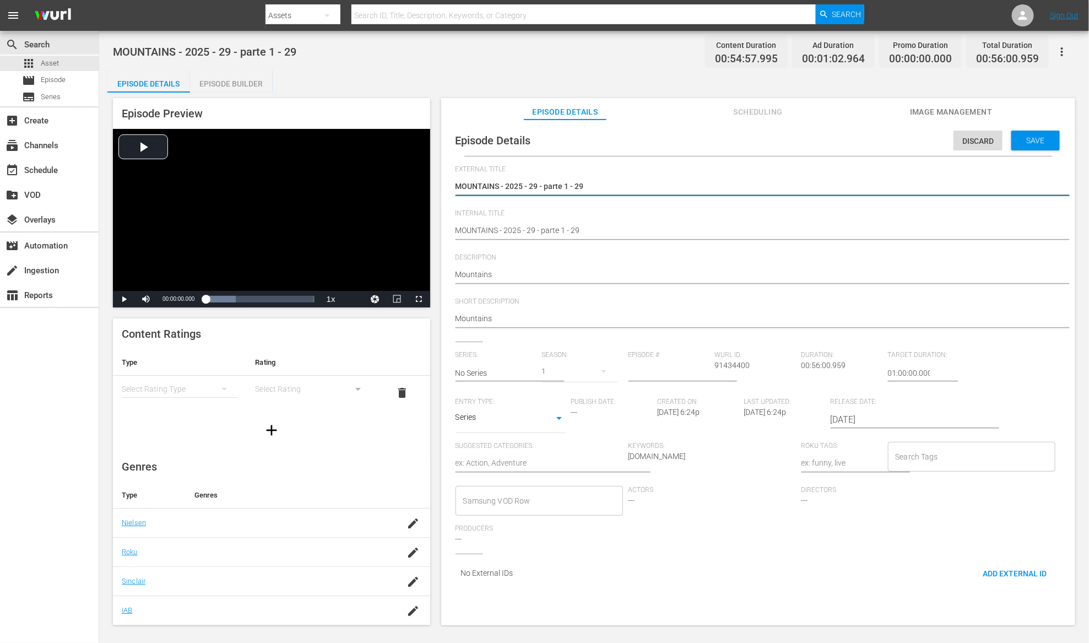
drag, startPoint x: 499, startPoint y: 184, endPoint x: 687, endPoint y: 184, distance: 188.3
type textarea "MOUNTAINS"
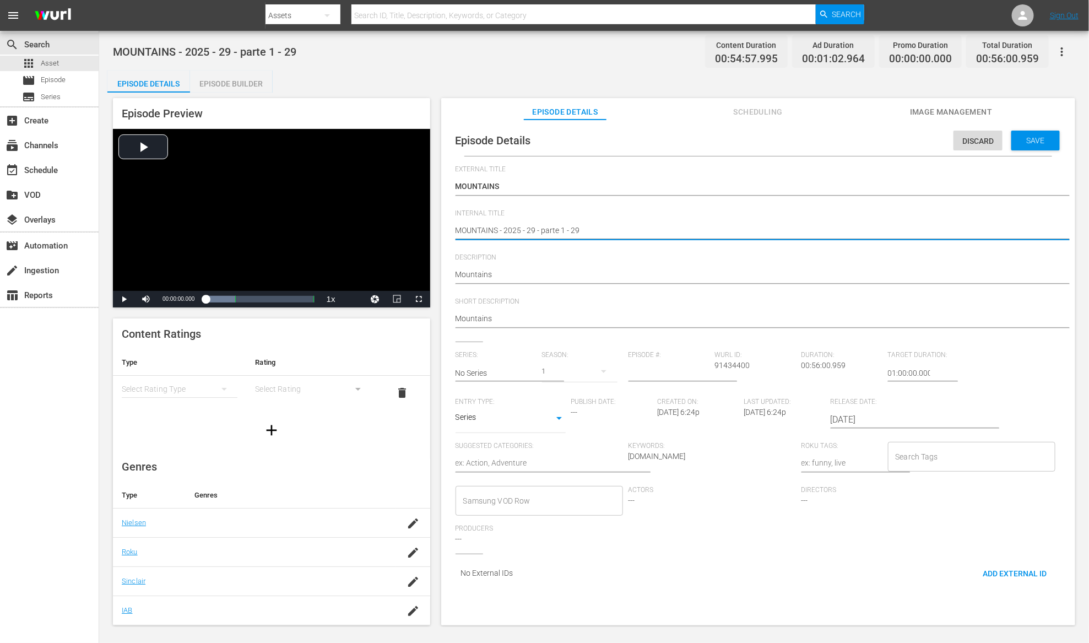
drag, startPoint x: 500, startPoint y: 230, endPoint x: 570, endPoint y: 232, distance: 70.5
type textarea "MOUNTAINS e 29"
type textarea "MOUNTAINS ep 29"
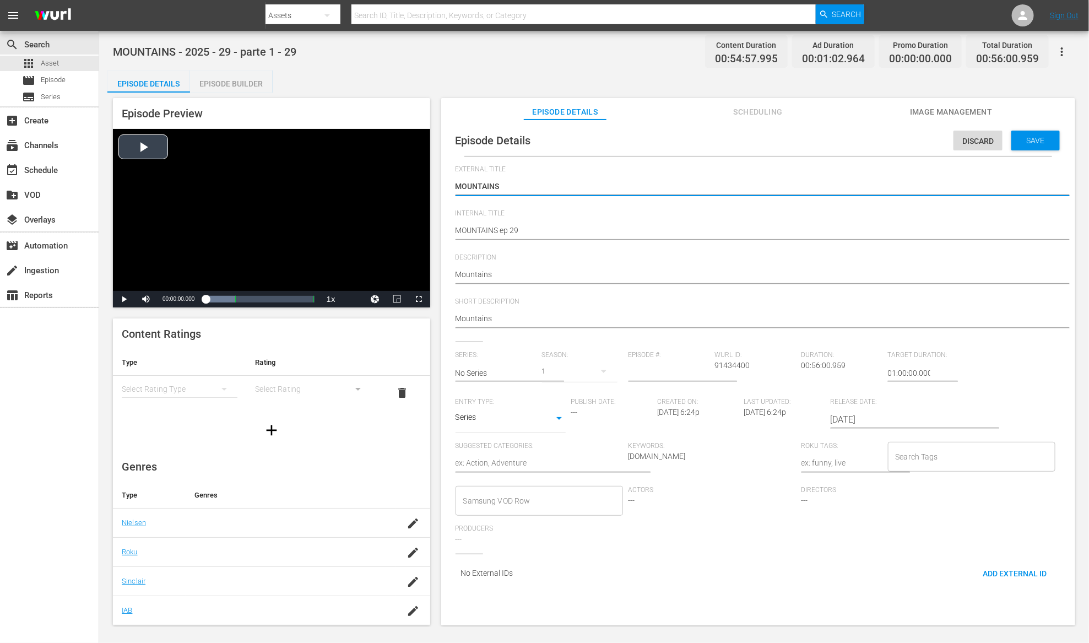
drag, startPoint x: 508, startPoint y: 187, endPoint x: 402, endPoint y: 185, distance: 106.3
click at [457, 275] on textarea "Mountains" at bounding box center [755, 275] width 600 height 13
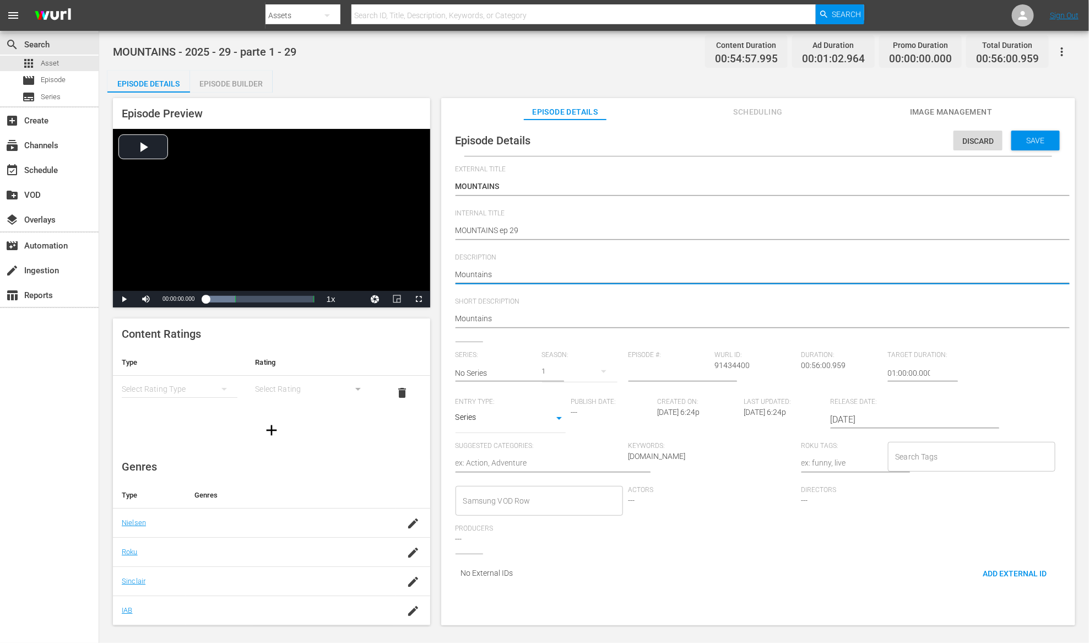
paste textarea "MOUNTAINS"
type textarea "MOUNTAINSMountains"
type textarea "MOUNTAINS Mountains"
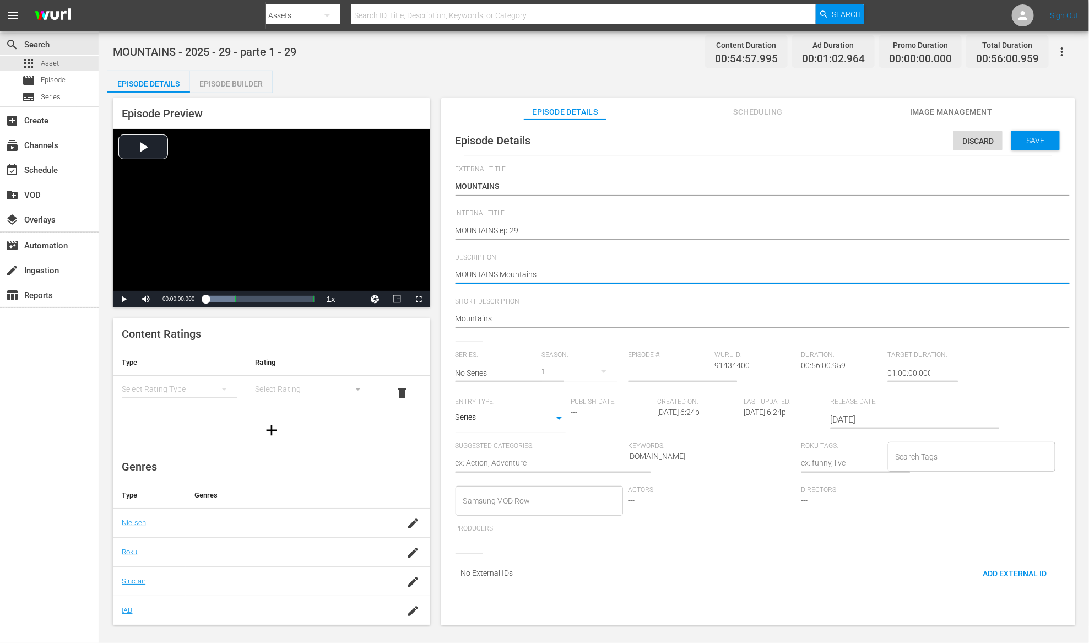
type textarea "MOUNTAINS -Mountains"
type textarea "MOUNTAINS - Mountains"
click at [525, 375] on input "text" at bounding box center [495, 373] width 81 height 26
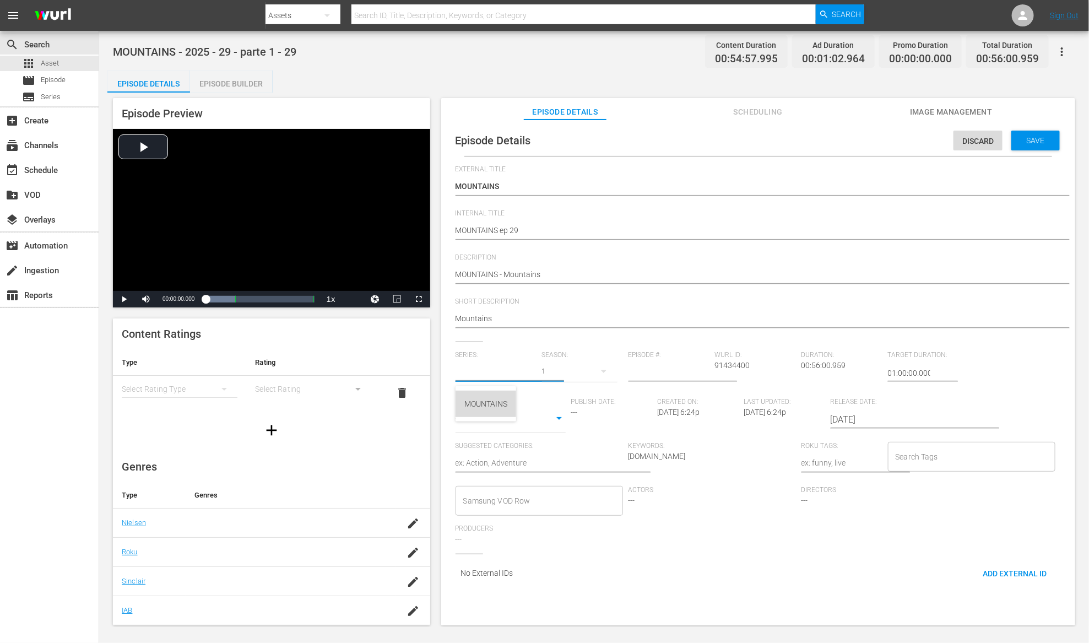
click at [514, 399] on div "MOUNTAINS" at bounding box center [485, 403] width 61 height 26
type input "MOUNTAINS"
click at [666, 376] on input "number" at bounding box center [668, 373] width 81 height 26
type input "29"
click at [543, 419] on body "menu Search By Assets Search ID, Title, Description, Keywords, or Category Sear…" at bounding box center [544, 321] width 1089 height 643
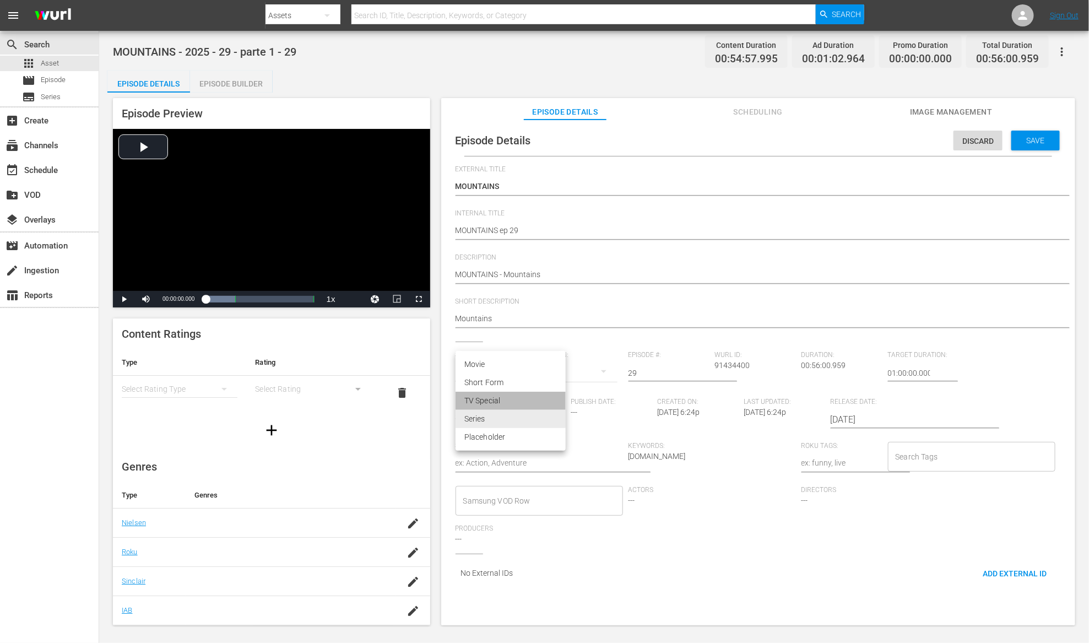
click at [528, 402] on li "TV Special" at bounding box center [510, 401] width 110 height 18
type input "TV_SPECIAL"
click at [533, 465] on textarea at bounding box center [538, 463] width 167 height 13
type textarea "t"
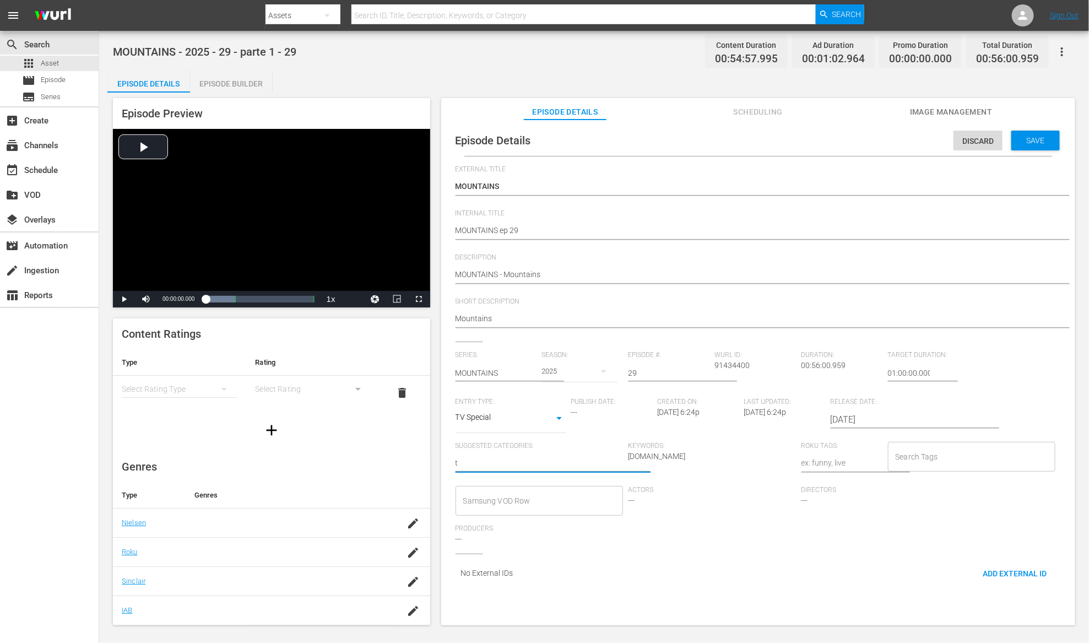
type textarea "to"
type textarea "tor"
type textarea "toru"
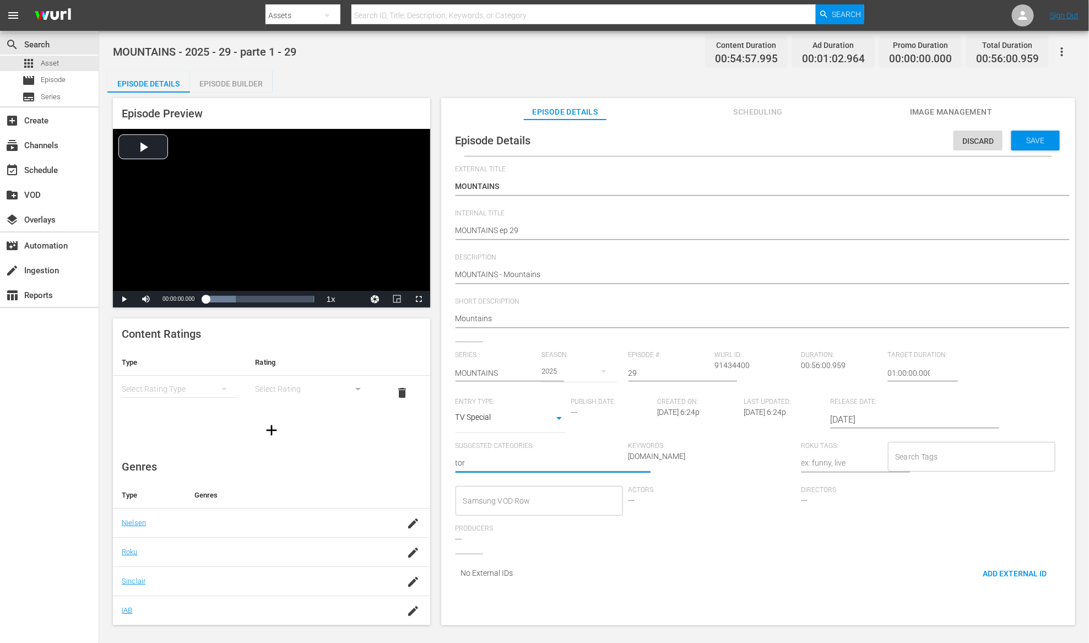
type textarea "toru"
type textarea "tor"
type textarea "to"
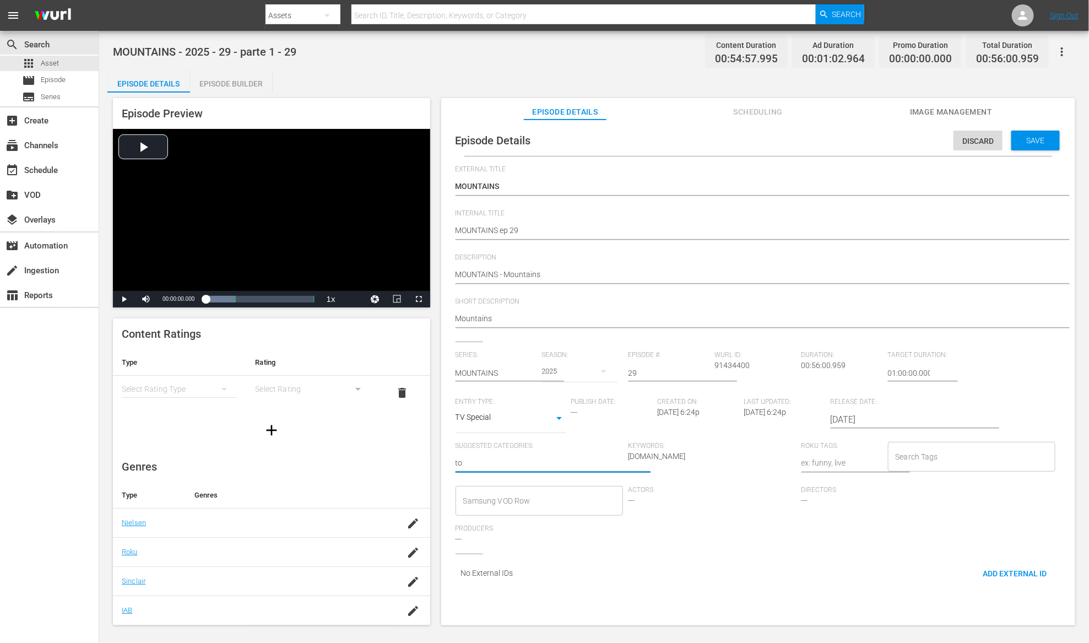
type textarea "tou"
type textarea "tour"
type textarea "touri"
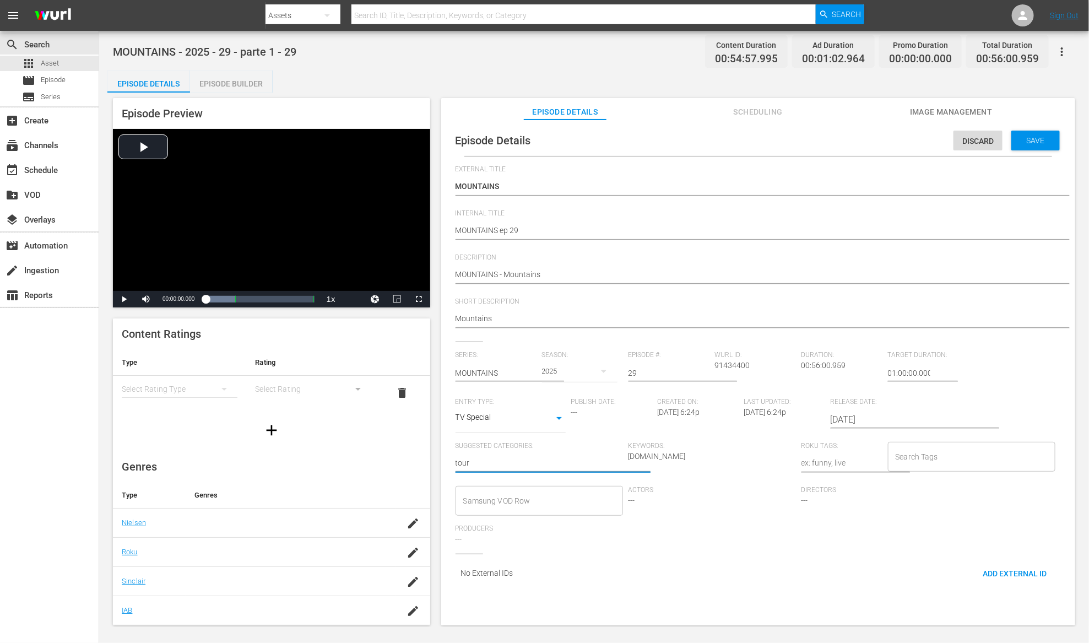
type textarea "touri"
type textarea "touris"
type textarea "tourism"
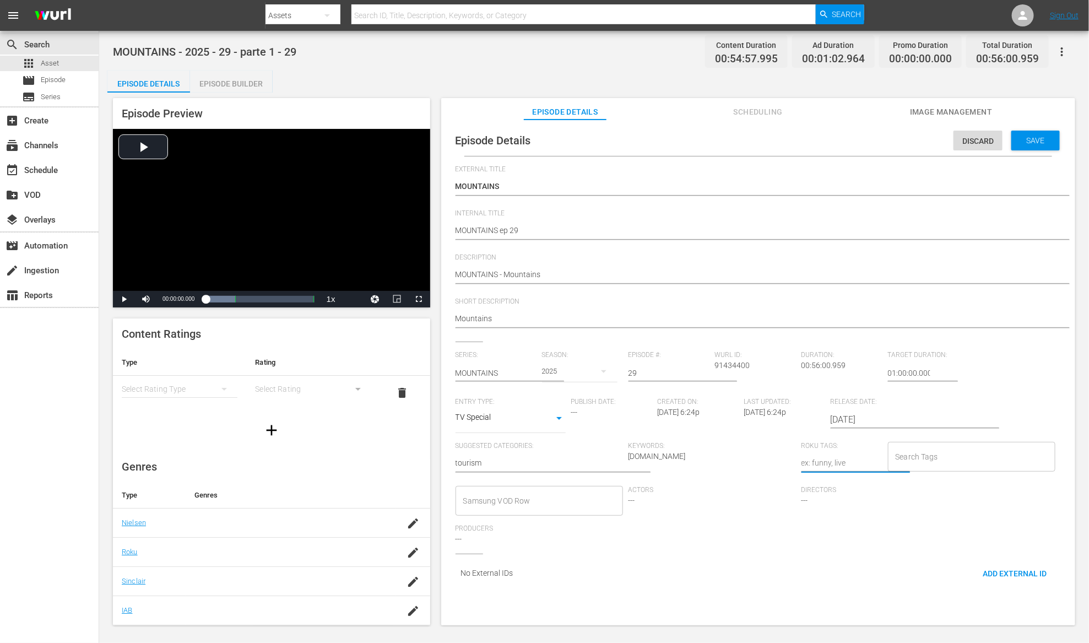
type textarea "t"
type textarea "to"
type textarea "tou"
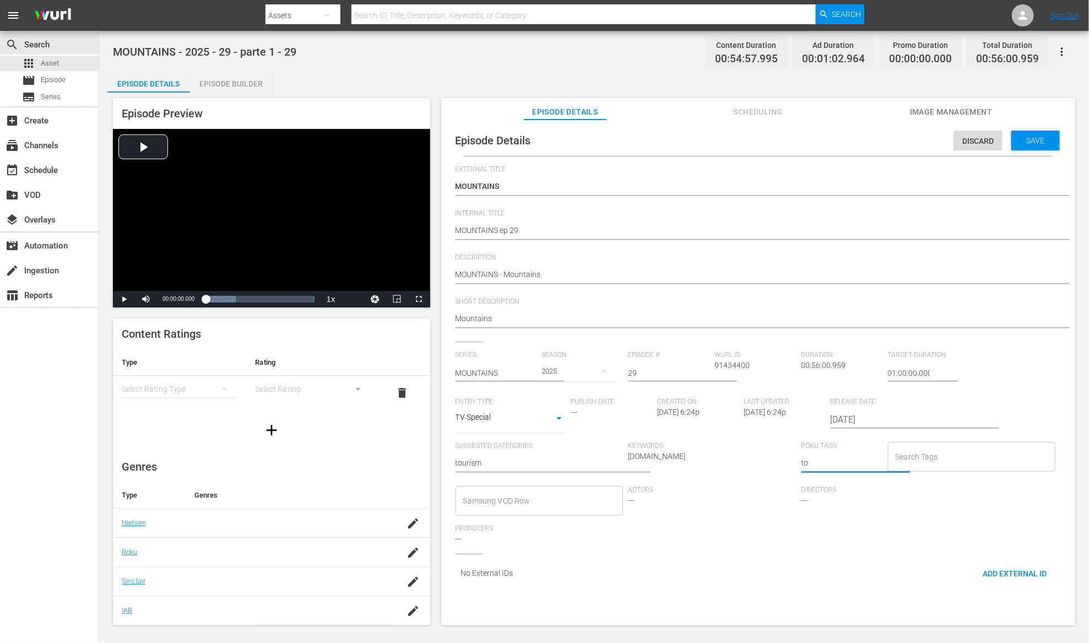
type textarea "tou"
type textarea "tour"
type textarea "touri"
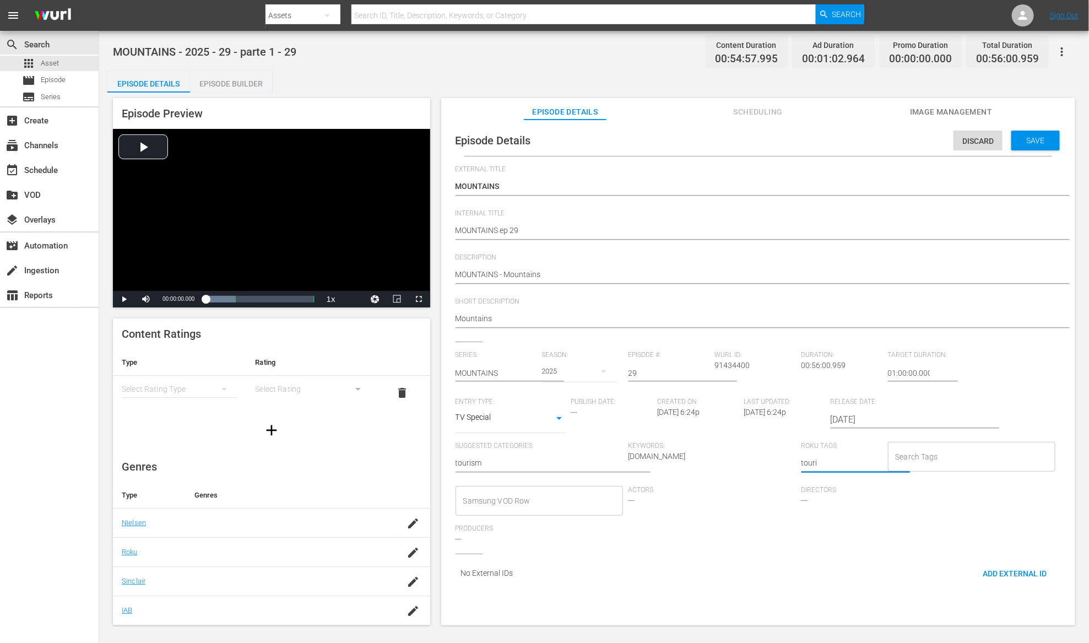
type textarea "touris"
type textarea "tourism"
type input "tour"
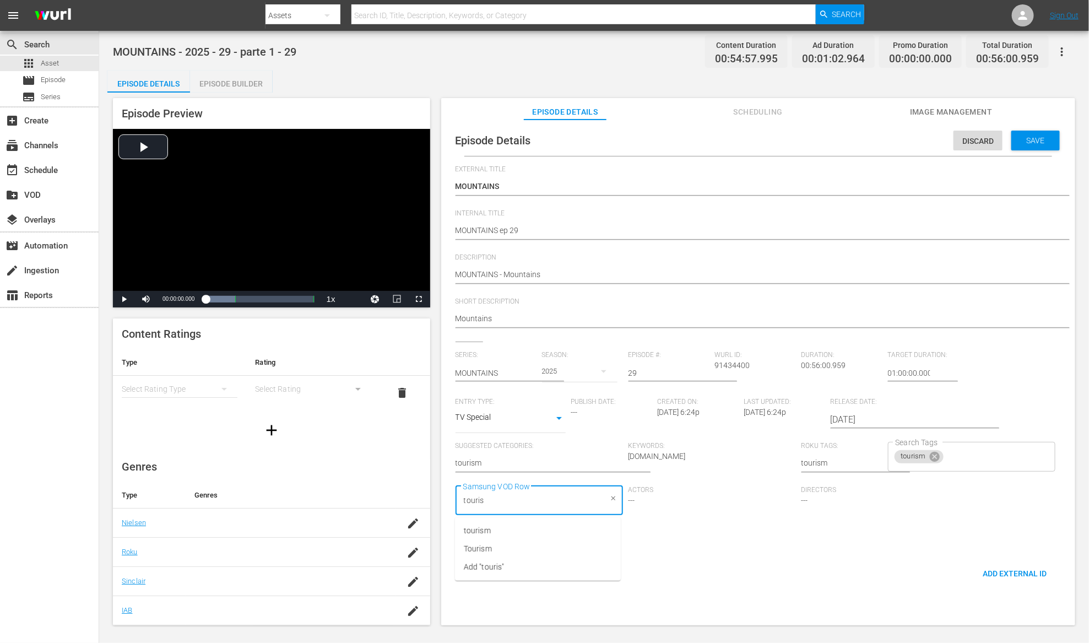
type input "tourism"
click at [1042, 139] on span "Save" at bounding box center [1036, 140] width 36 height 9
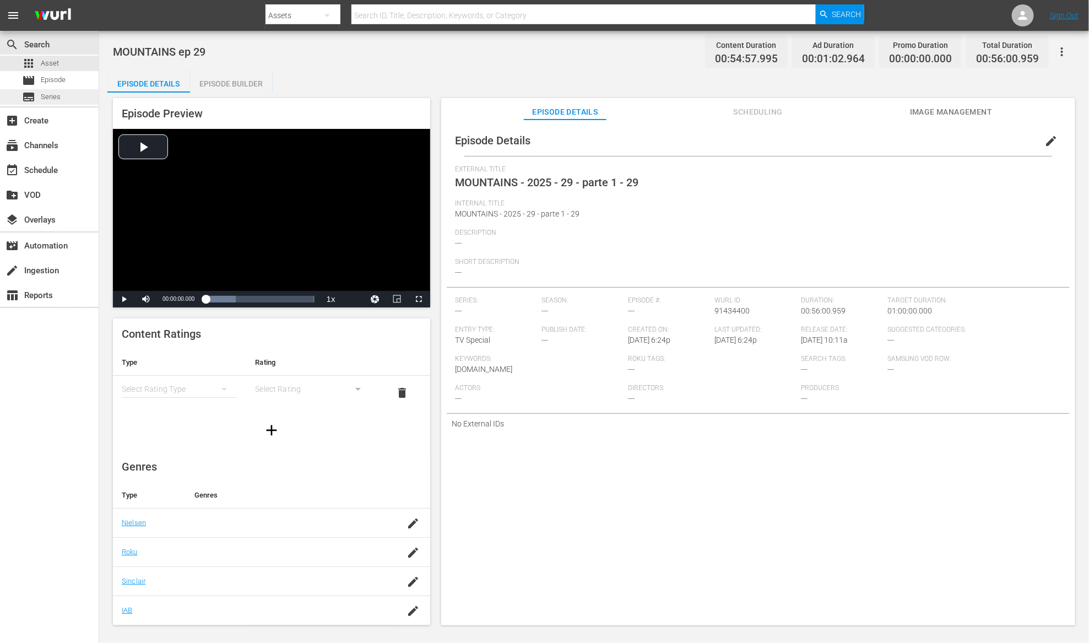
click at [55, 96] on span "Series" at bounding box center [51, 96] width 20 height 11
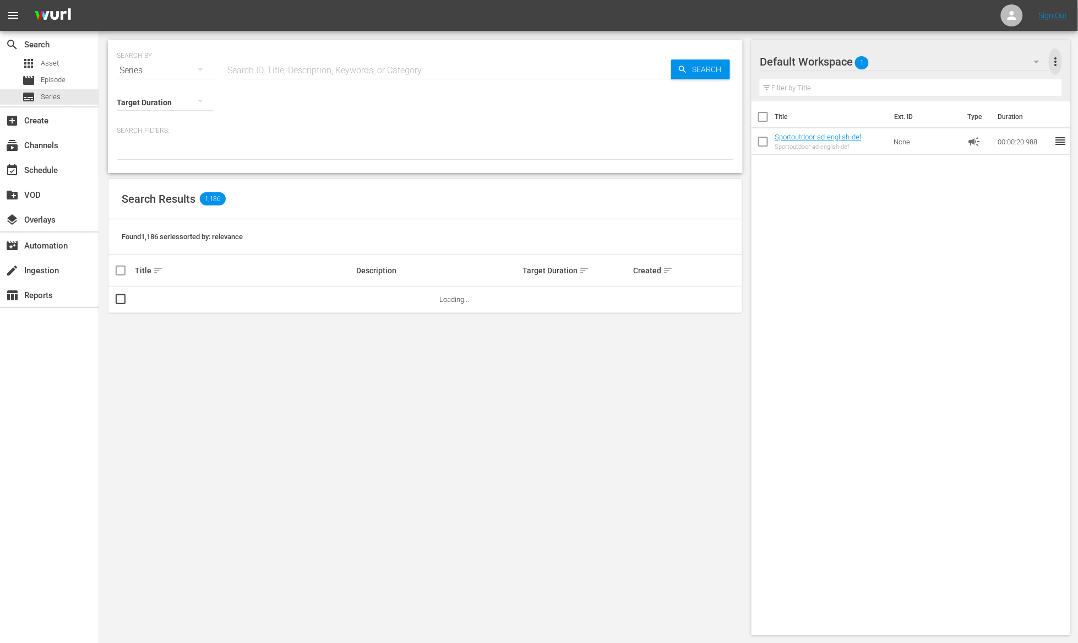
click at [1056, 61] on span "more_vert" at bounding box center [1055, 61] width 13 height 13
click at [1007, 82] on div "Clear All Workspace Items" at bounding box center [984, 83] width 129 height 20
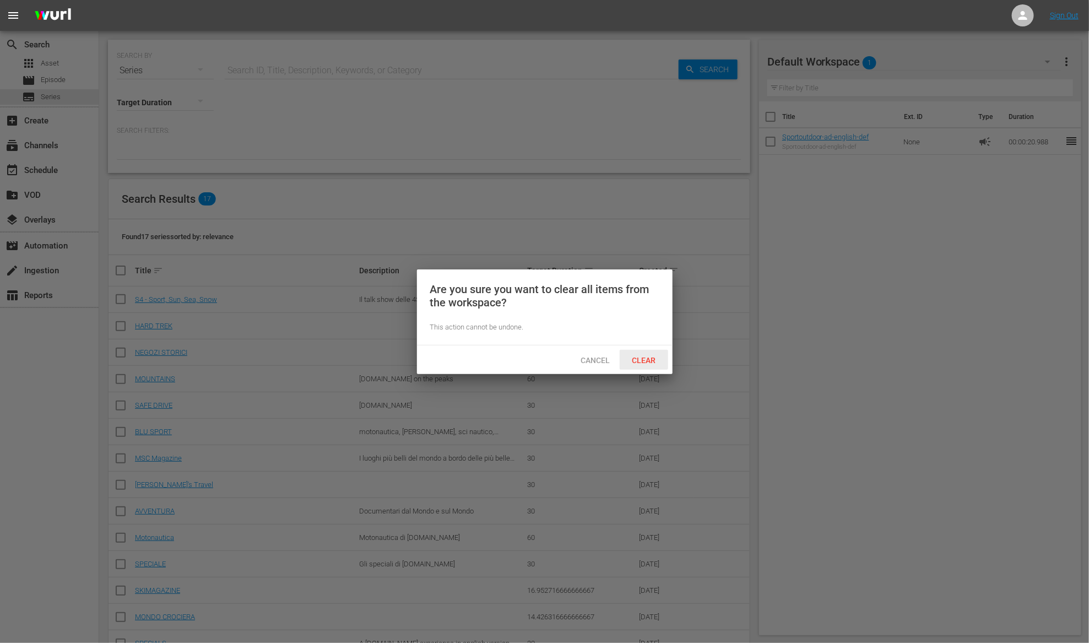
click at [634, 356] on span "Clear" at bounding box center [643, 360] width 41 height 9
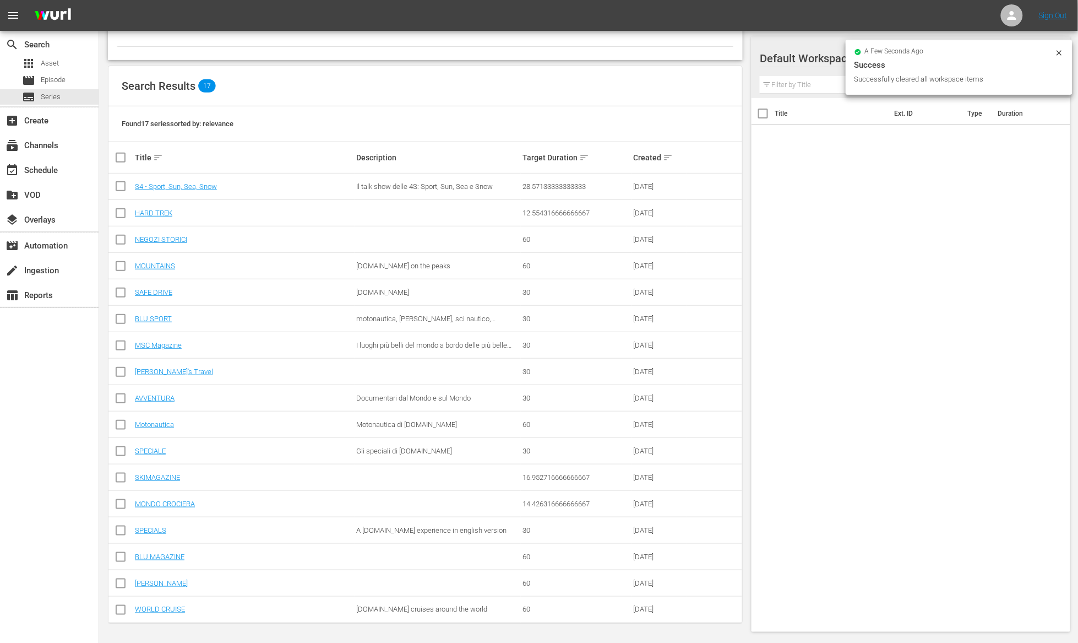
scroll to position [113, 0]
click at [180, 612] on link "WORLD CRUISE" at bounding box center [160, 609] width 50 height 8
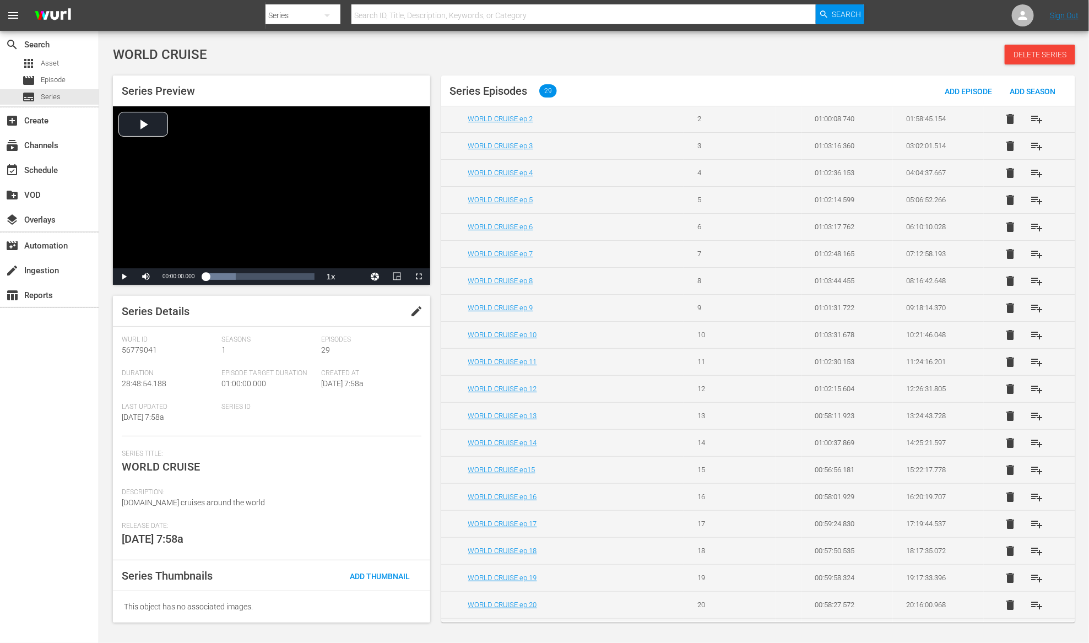
scroll to position [329, 0]
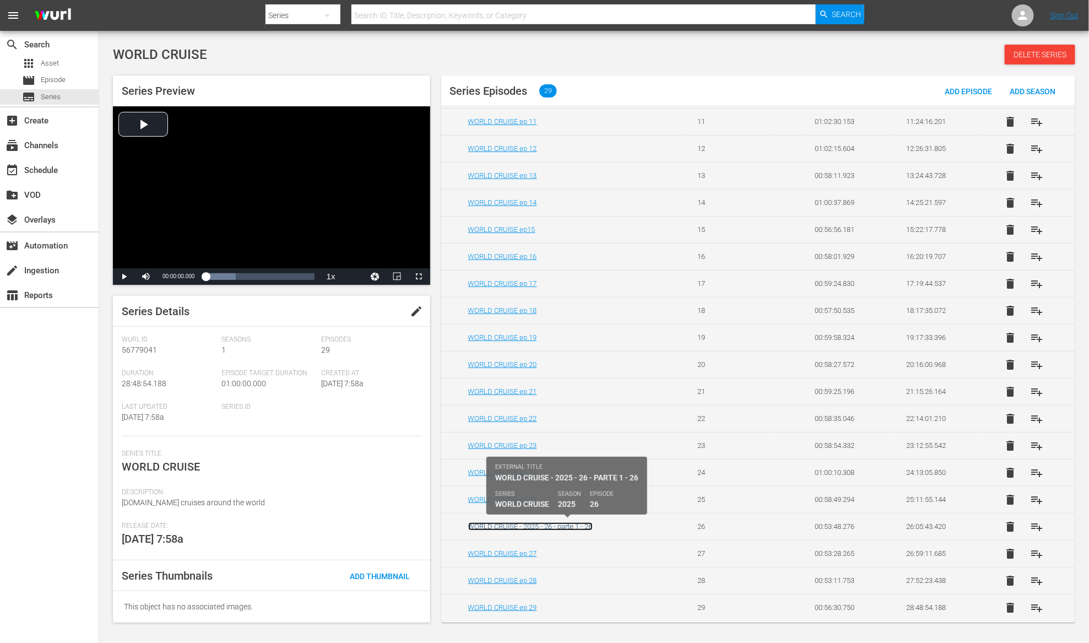
click at [583, 529] on link "WORLD CRUISE - 2025 - 26 - parte 1 - 26" at bounding box center [530, 526] width 124 height 8
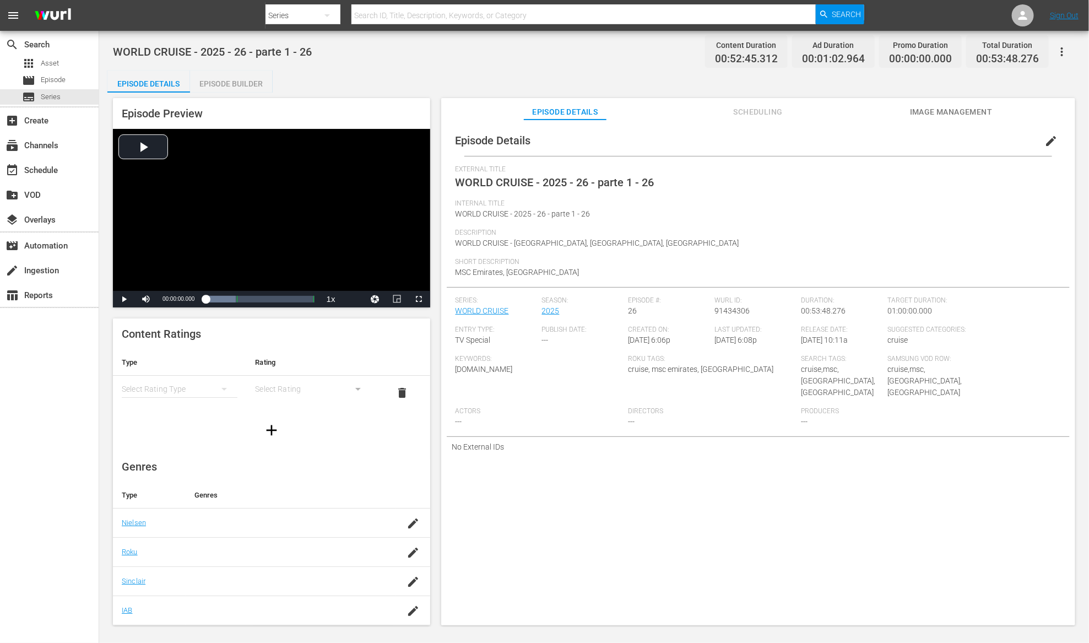
click at [1047, 142] on span "edit" at bounding box center [1050, 140] width 13 height 13
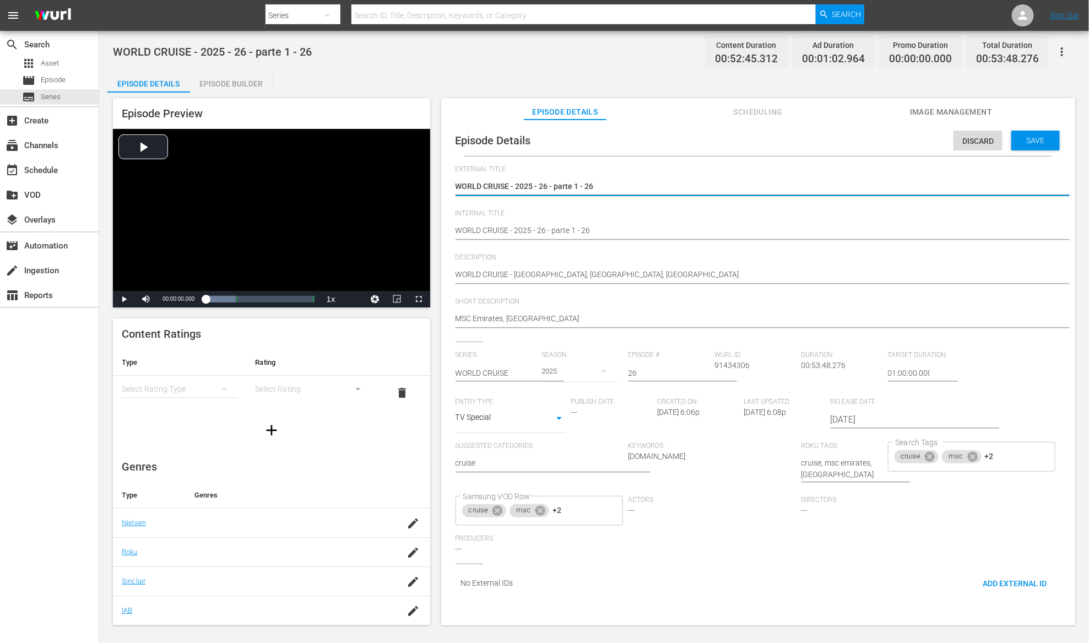
drag, startPoint x: 510, startPoint y: 188, endPoint x: 728, endPoint y: 187, distance: 217.5
click at [728, 187] on textarea "WORLD CRUISE - 2025 - 26 - parte 1 - 26" at bounding box center [755, 187] width 600 height 13
drag, startPoint x: 511, startPoint y: 188, endPoint x: 670, endPoint y: 186, distance: 158.6
click at [670, 186] on textarea "WORLD CRUISE - 2025 - 26 - parte 1 - 26" at bounding box center [755, 187] width 600 height 13
type textarea "WORLD CRUISE"
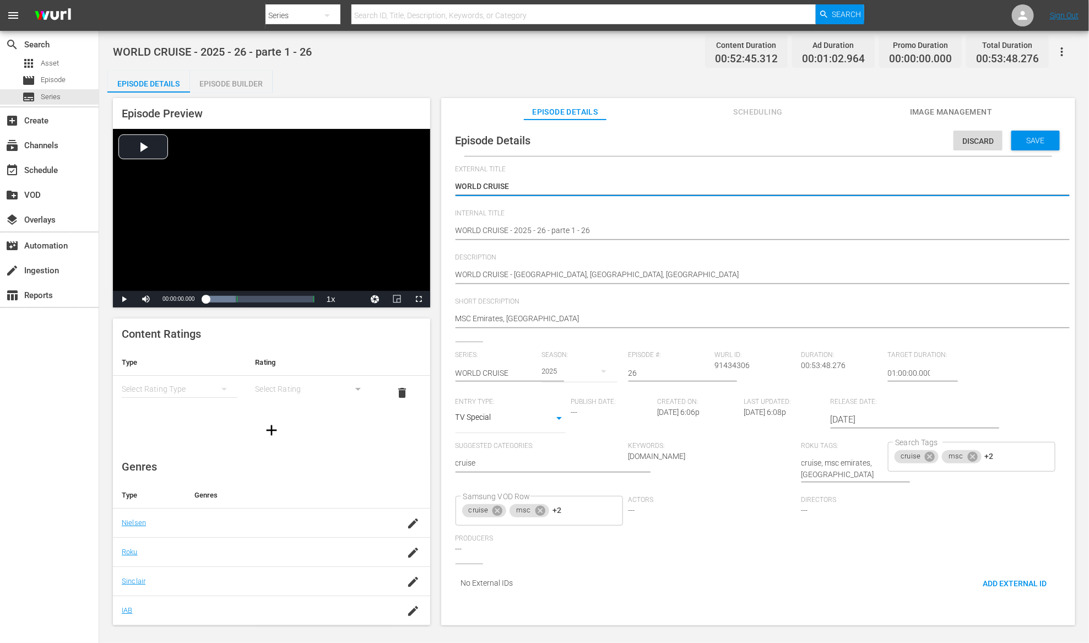
type textarea "WORLD CRUISE"
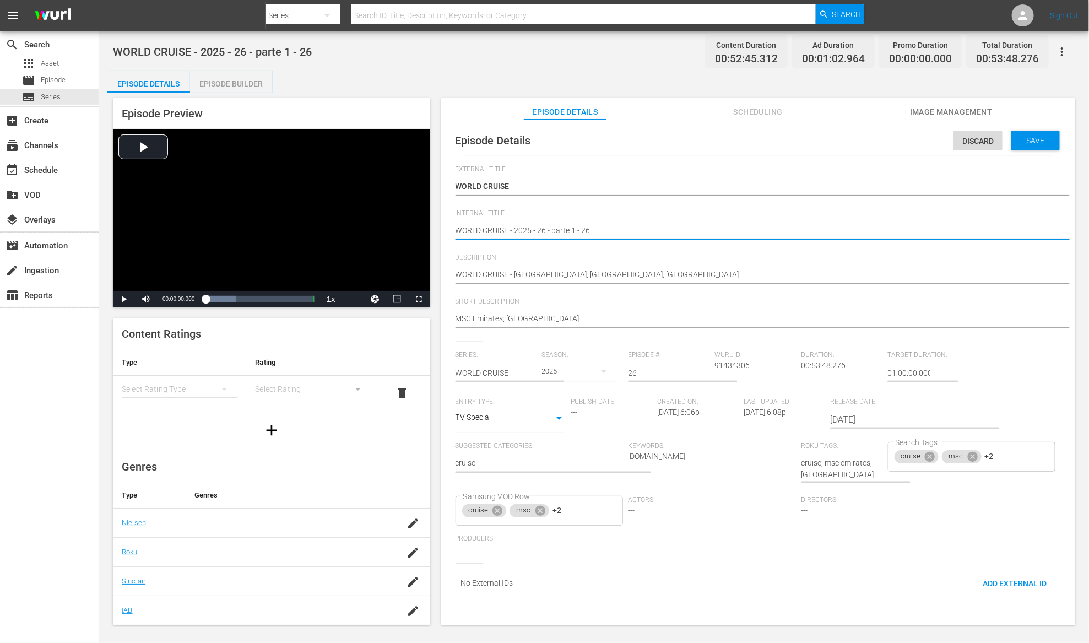
drag, startPoint x: 515, startPoint y: 228, endPoint x: 582, endPoint y: 231, distance: 67.3
type textarea "WORLD CRUISE e26"
type textarea "WORLD CRUISE ep26"
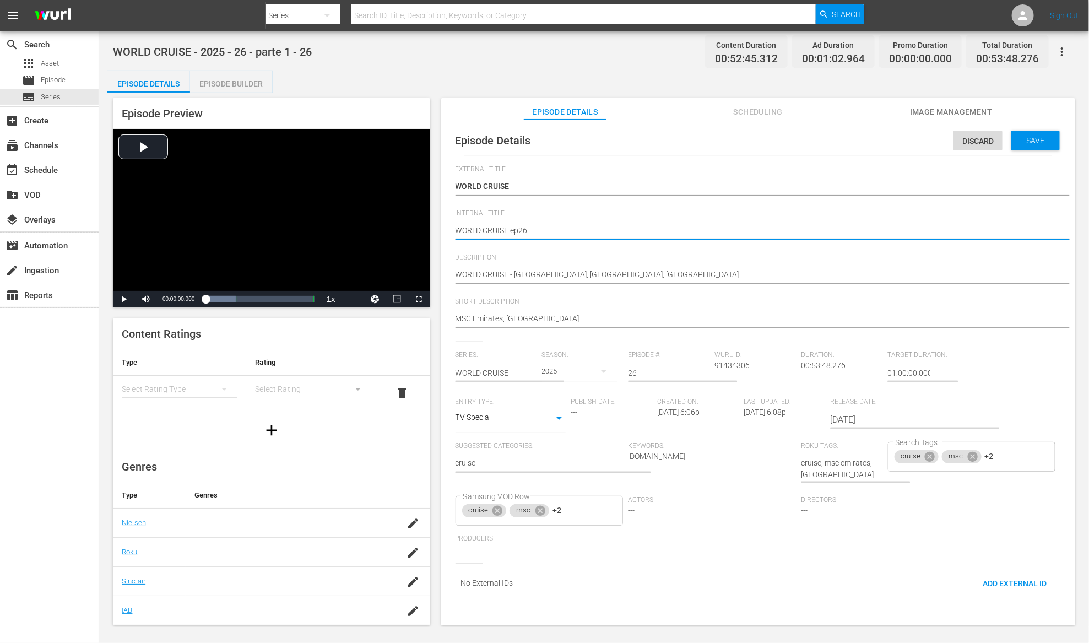
type textarea "WORLD CRUISE ep 26"
click at [1052, 137] on div "Save" at bounding box center [1035, 141] width 48 height 20
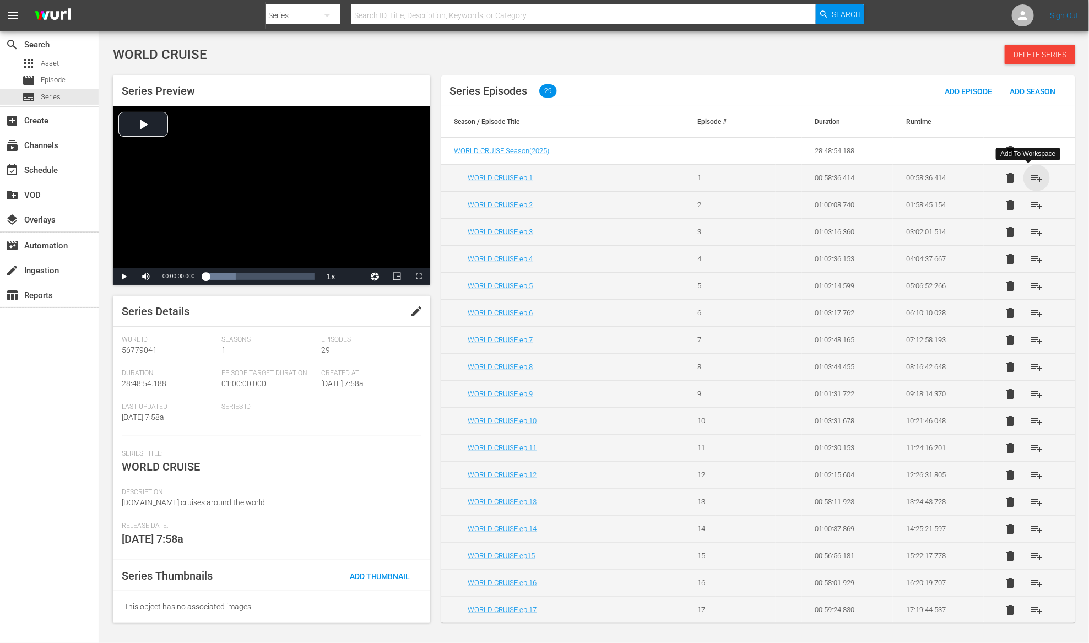
click at [1030, 178] on span "playlist_add" at bounding box center [1036, 177] width 13 height 13
click at [1030, 204] on span "playlist_add" at bounding box center [1036, 204] width 13 height 13
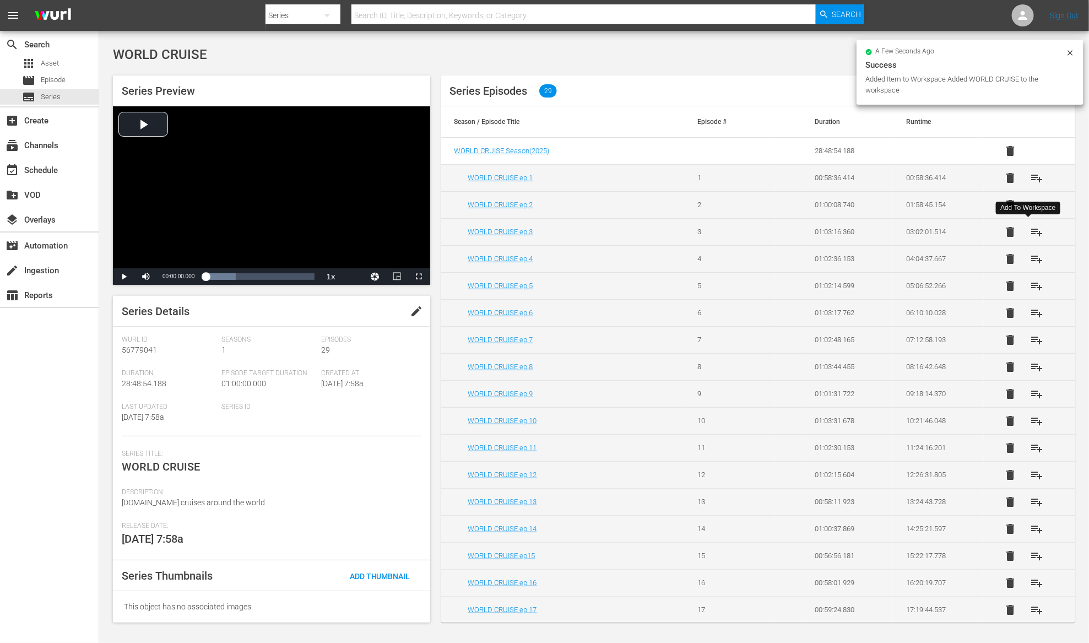
click at [1031, 229] on span "playlist_add" at bounding box center [1036, 231] width 13 height 13
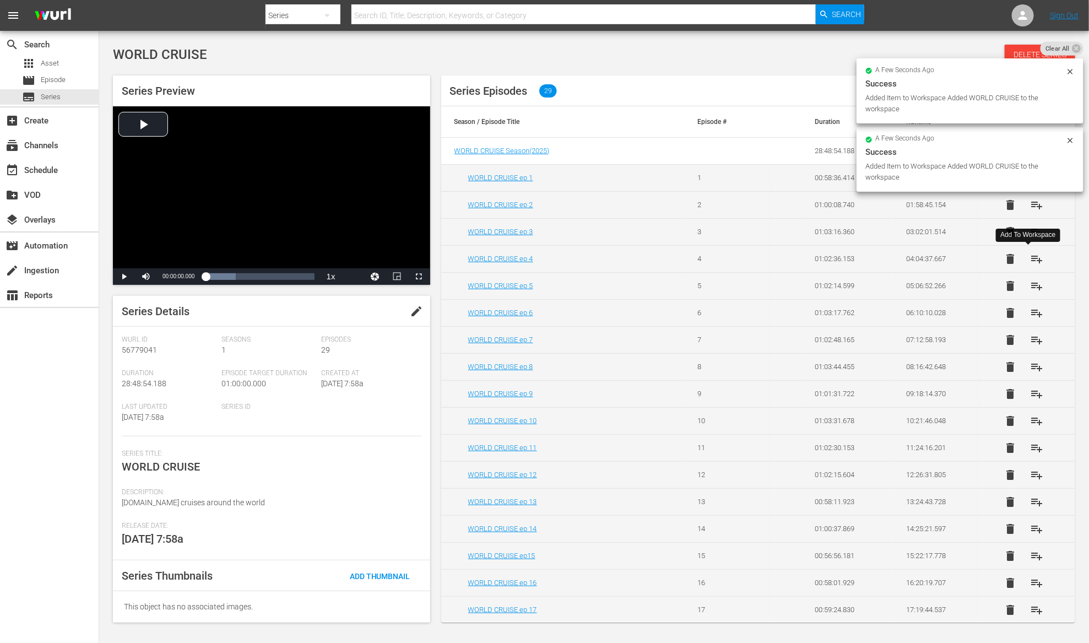
click at [1030, 260] on span "playlist_add" at bounding box center [1036, 258] width 13 height 13
click at [1030, 284] on span "playlist_add" at bounding box center [1036, 285] width 13 height 13
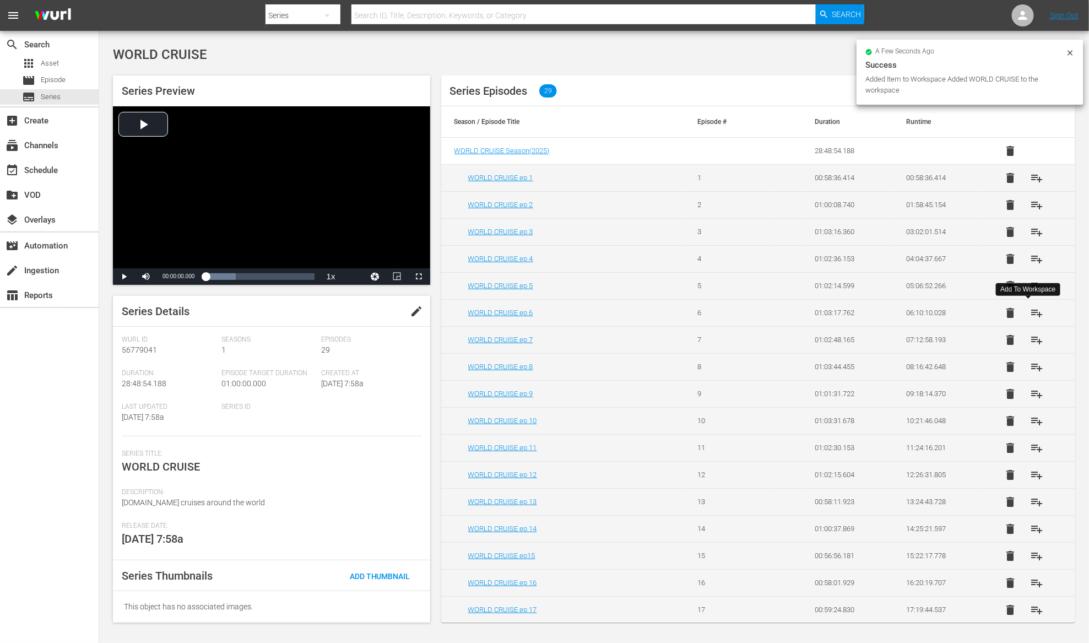
click at [1030, 313] on span "playlist_add" at bounding box center [1036, 312] width 13 height 13
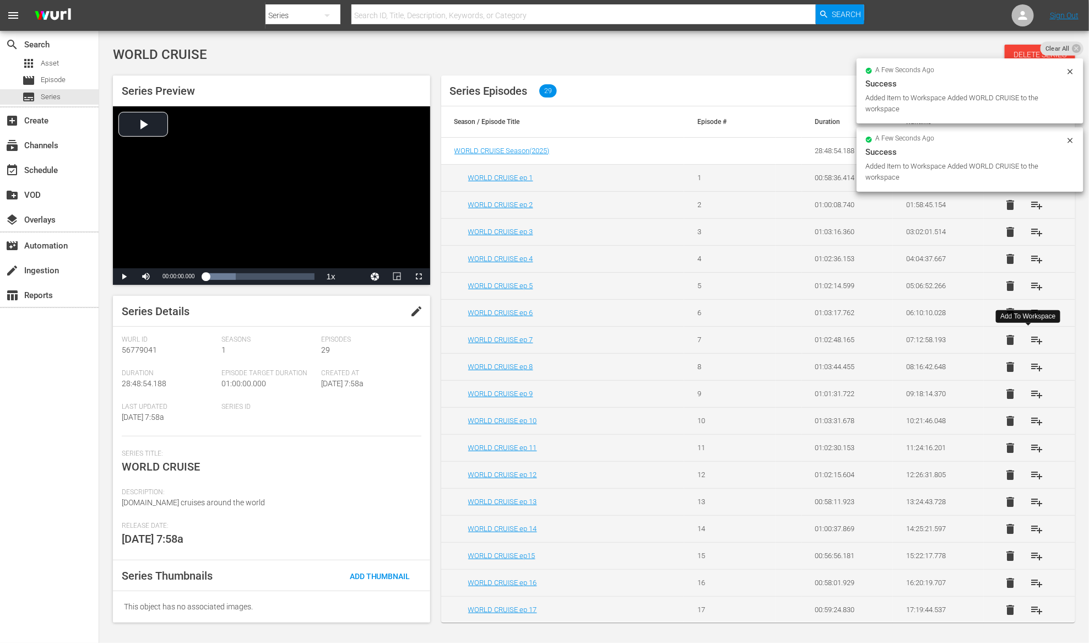
click at [1030, 343] on span "playlist_add" at bounding box center [1036, 339] width 13 height 13
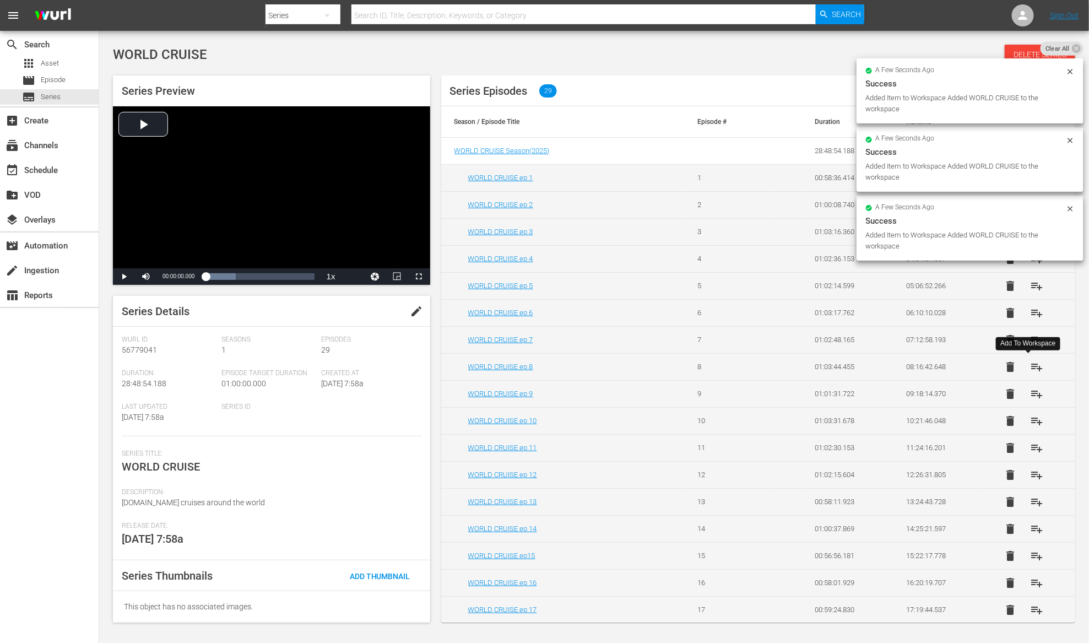
click at [1030, 365] on span "playlist_add" at bounding box center [1036, 366] width 13 height 13
click at [1030, 393] on span "playlist_add" at bounding box center [1036, 393] width 13 height 13
click at [1030, 421] on span "playlist_add" at bounding box center [1036, 420] width 13 height 13
click at [1030, 451] on span "playlist_add" at bounding box center [1036, 447] width 13 height 13
click at [1030, 475] on span "playlist_add" at bounding box center [1036, 474] width 13 height 13
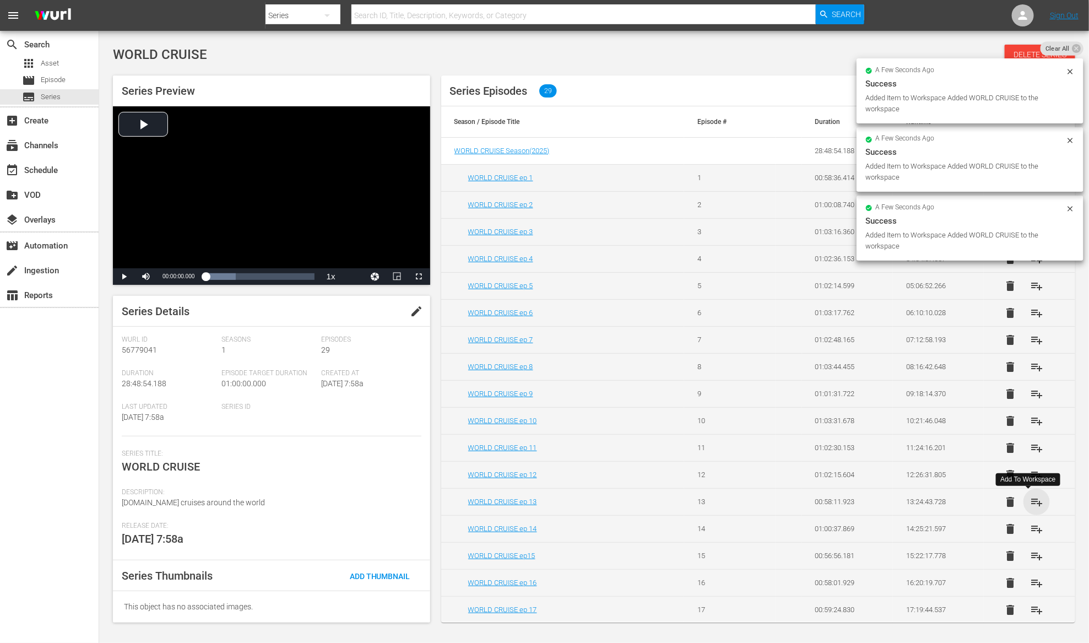
click at [1030, 501] on span "playlist_add" at bounding box center [1036, 501] width 13 height 13
click at [1030, 525] on span "playlist_add" at bounding box center [1036, 528] width 13 height 13
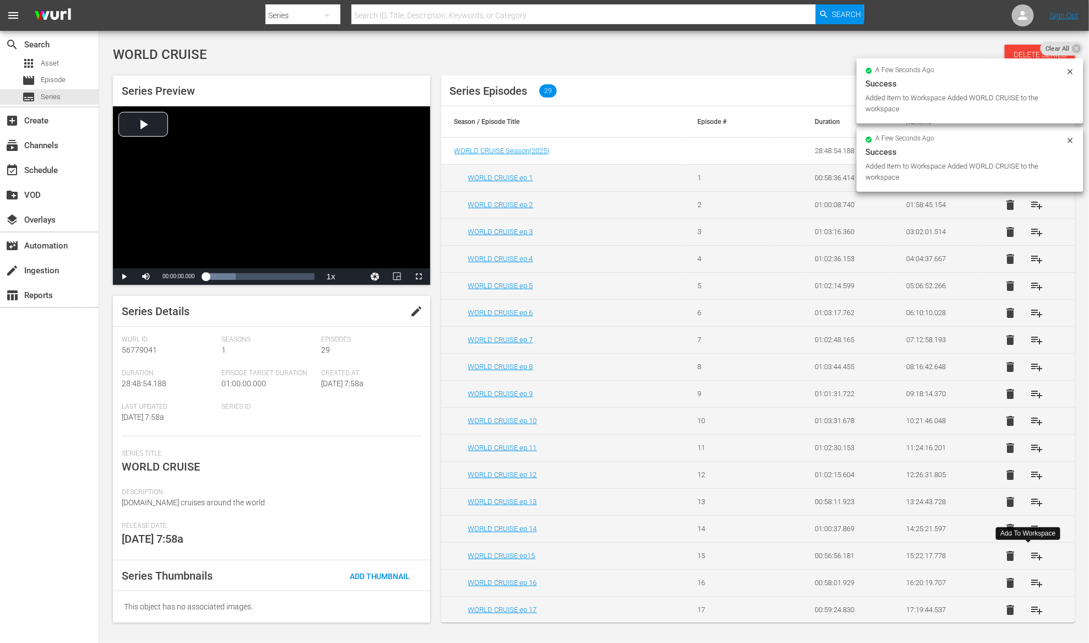
click at [1030, 557] on span "playlist_add" at bounding box center [1036, 555] width 13 height 13
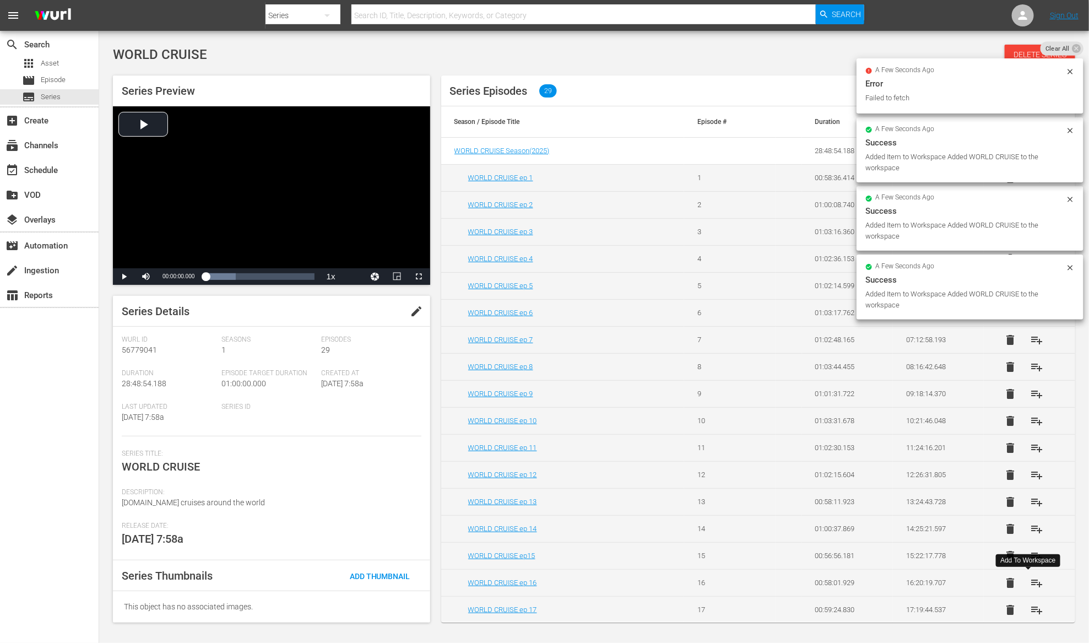
click at [1030, 581] on span "playlist_add" at bounding box center [1036, 582] width 13 height 13
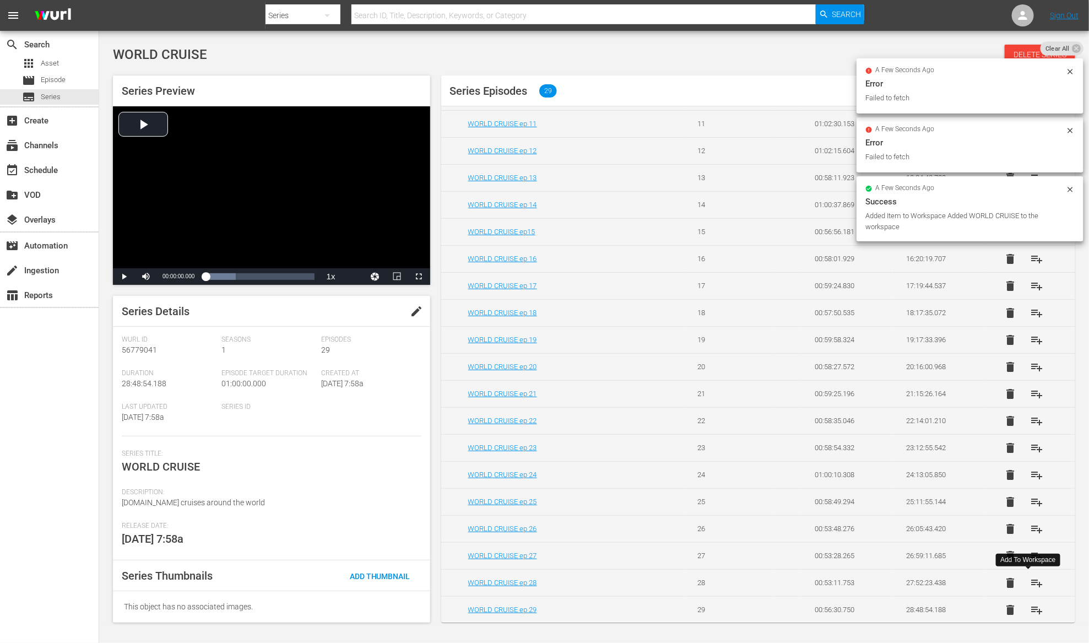
scroll to position [329, 0]
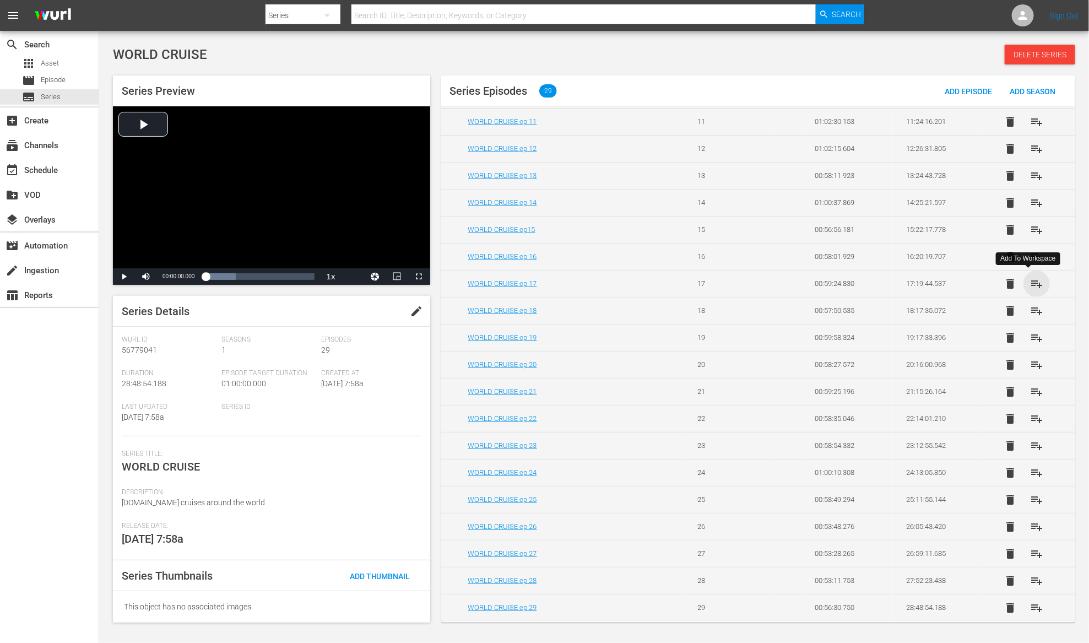
click at [1030, 282] on span "playlist_add" at bounding box center [1036, 283] width 13 height 13
click at [1030, 307] on span "playlist_add" at bounding box center [1036, 310] width 13 height 13
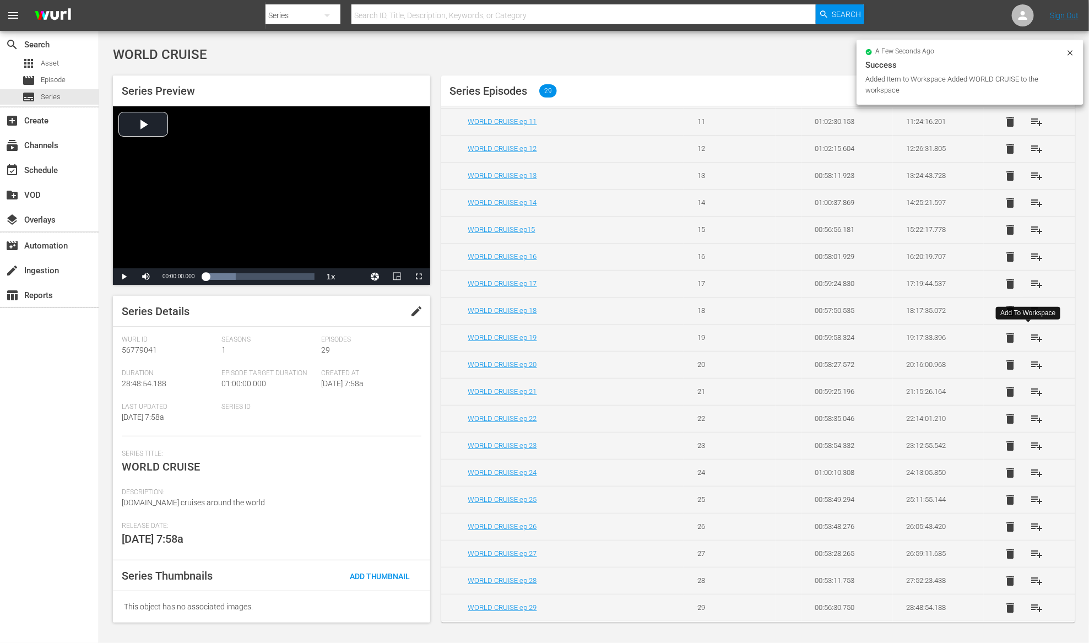
click at [1030, 336] on span "playlist_add" at bounding box center [1036, 337] width 13 height 13
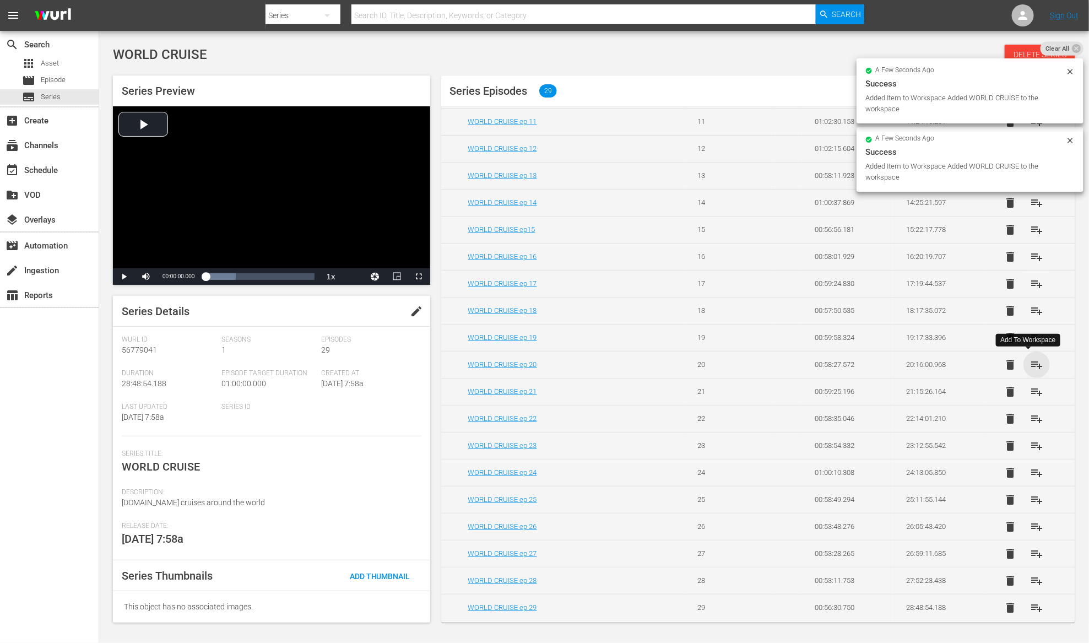
click at [1030, 366] on span "playlist_add" at bounding box center [1036, 364] width 13 height 13
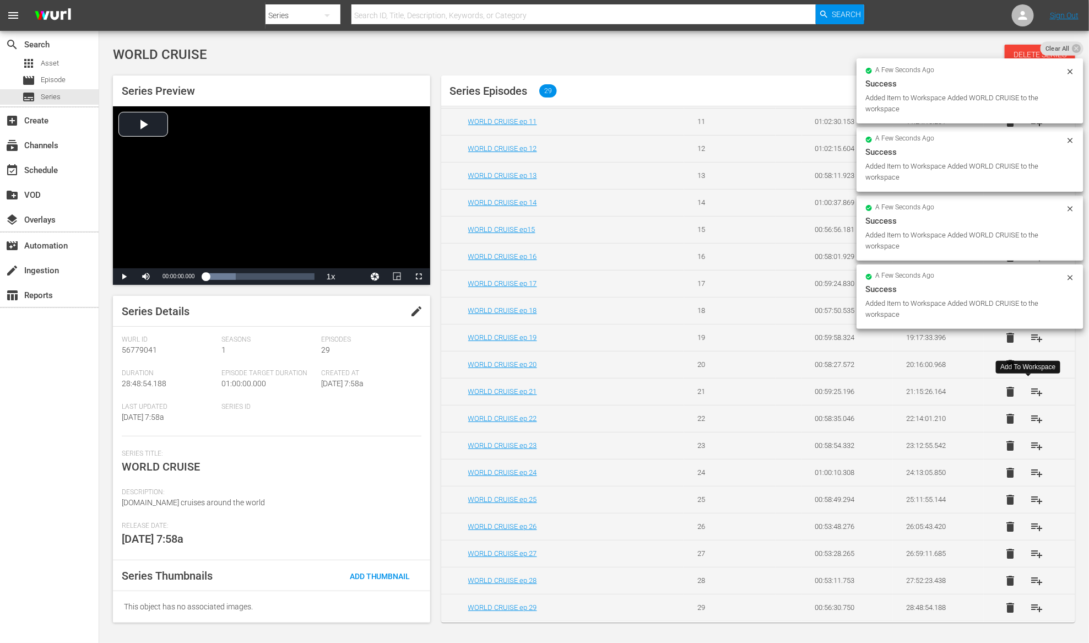
click at [1030, 389] on span "playlist_add" at bounding box center [1036, 391] width 13 height 13
click at [1030, 417] on span "playlist_add" at bounding box center [1036, 418] width 13 height 13
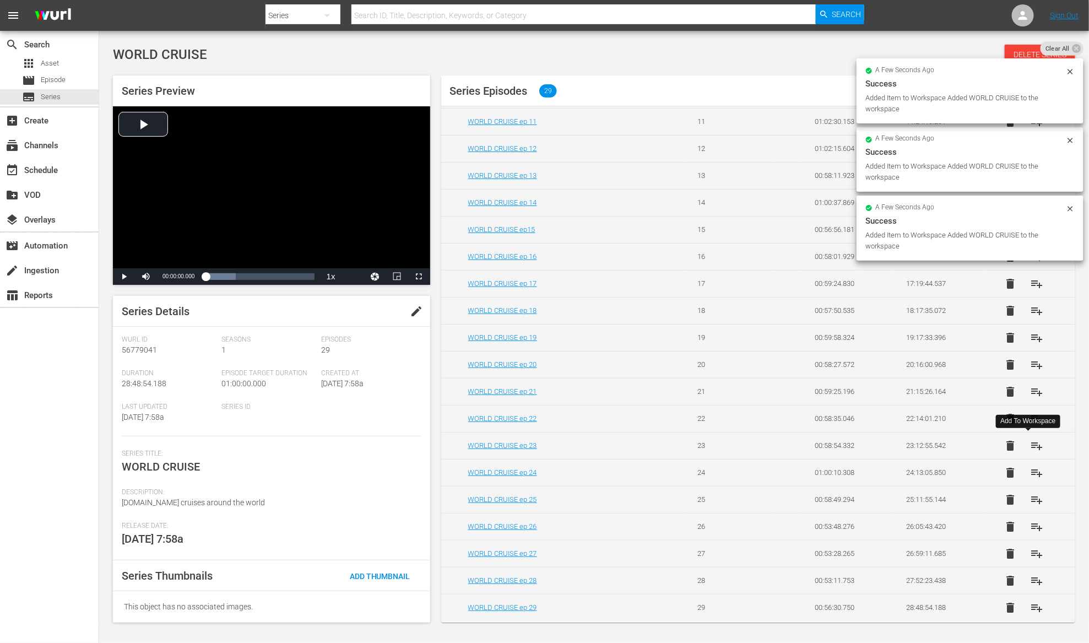
click at [1030, 444] on span "playlist_add" at bounding box center [1036, 445] width 13 height 13
click at [1030, 471] on span "playlist_add" at bounding box center [1036, 472] width 13 height 13
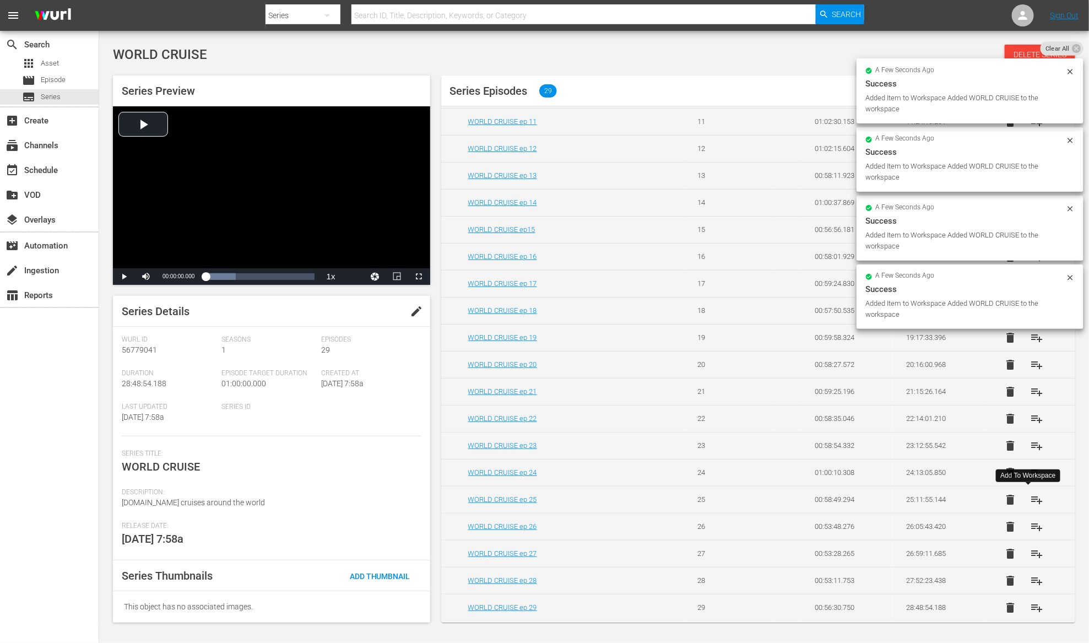
click at [1030, 497] on span "playlist_add" at bounding box center [1036, 499] width 13 height 13
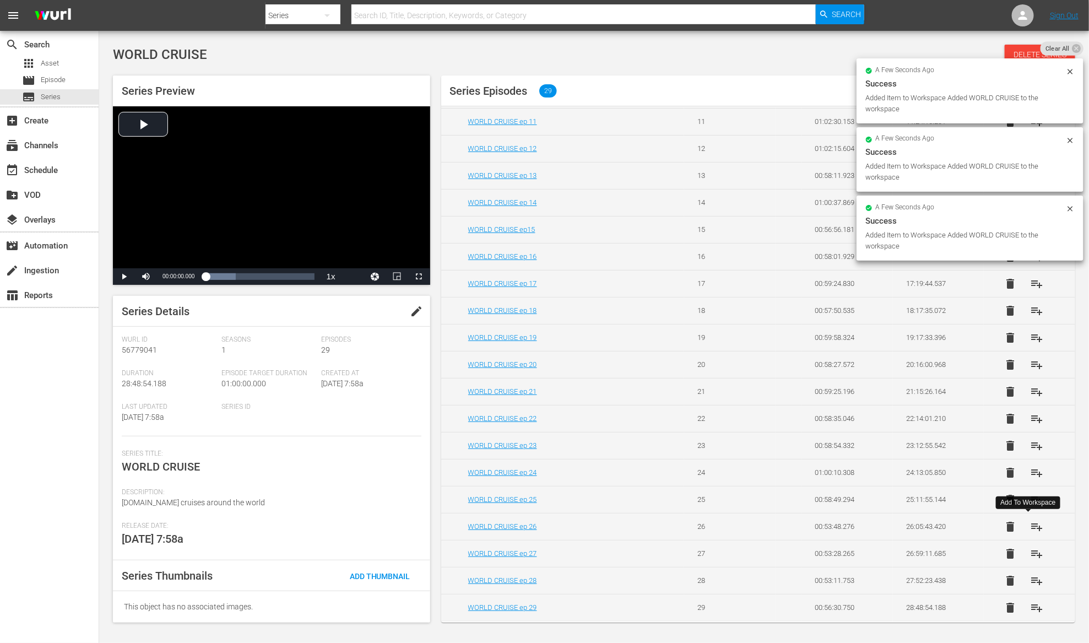
click at [1030, 529] on span "playlist_add" at bounding box center [1036, 526] width 13 height 13
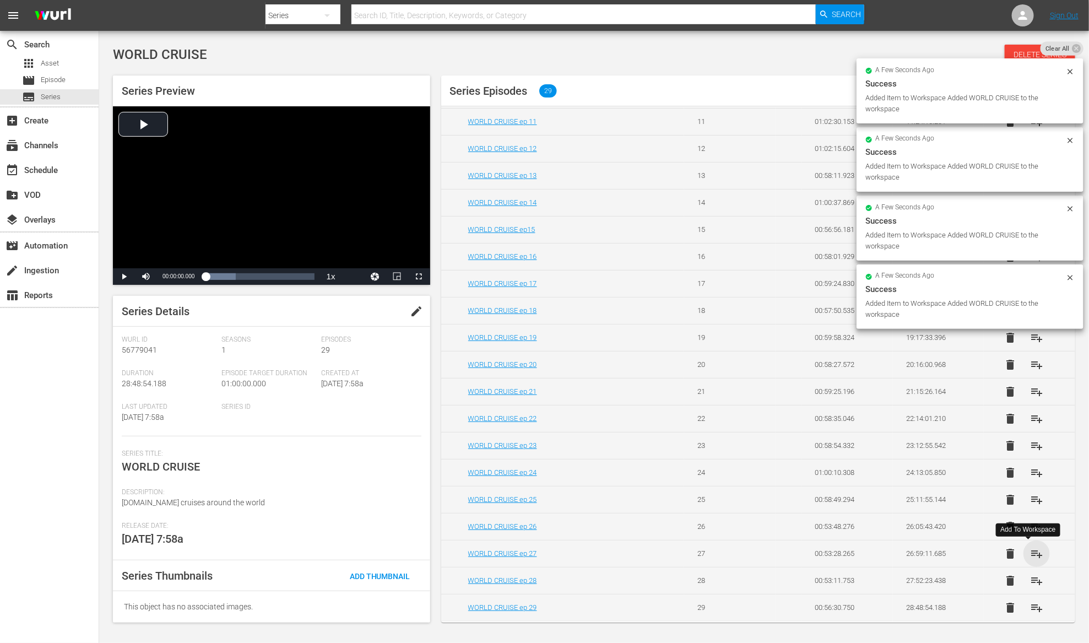
click at [1030, 551] on span "playlist_add" at bounding box center [1036, 553] width 13 height 13
click at [1030, 576] on span "playlist_add" at bounding box center [1036, 580] width 13 height 13
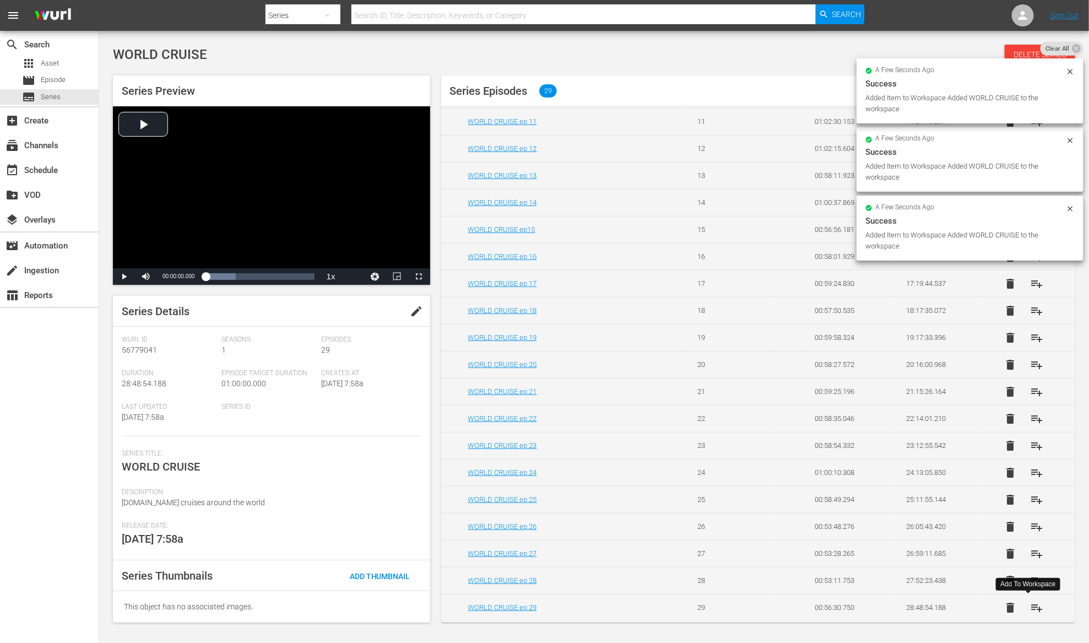
click at [1030, 608] on span "playlist_add" at bounding box center [1036, 607] width 13 height 13
click at [65, 95] on div "subtitles Series" at bounding box center [49, 96] width 99 height 15
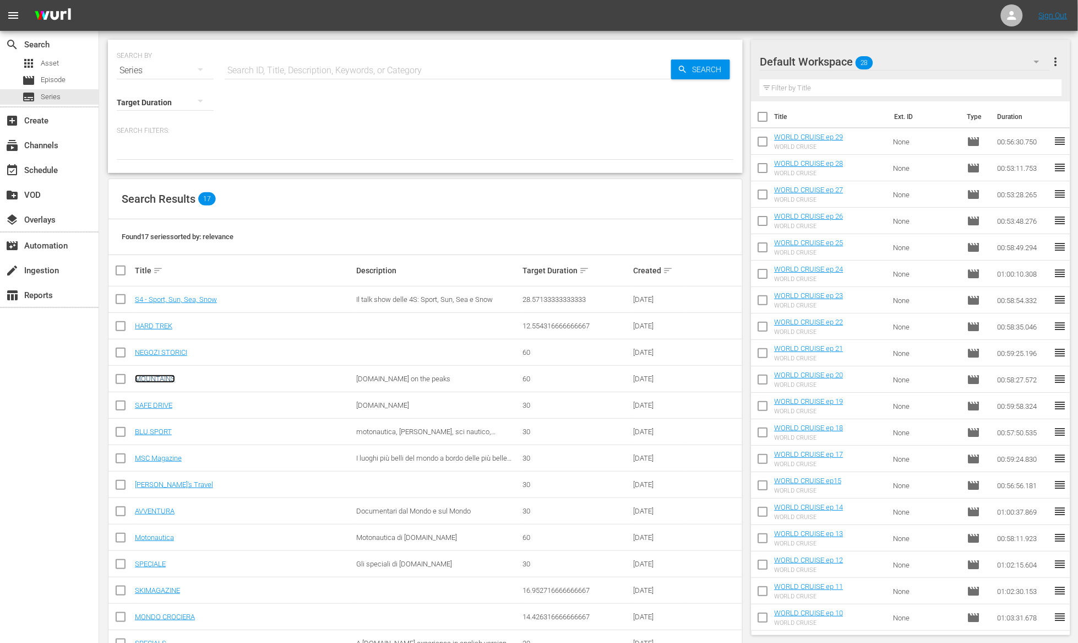
click at [170, 376] on link "MOUNTAINS" at bounding box center [155, 378] width 40 height 8
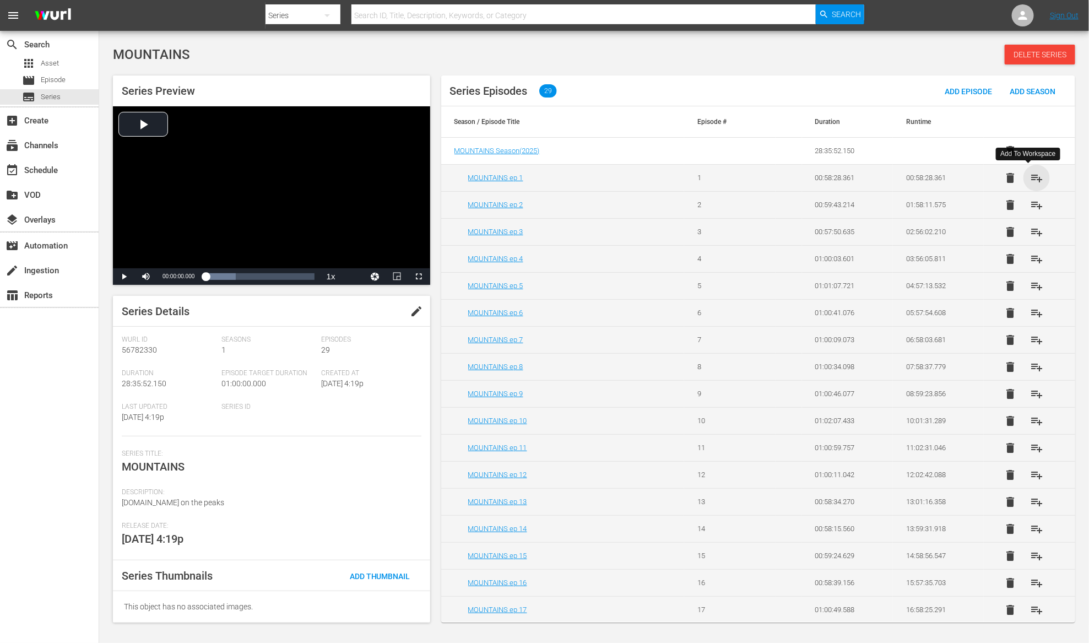
click at [1030, 175] on span "playlist_add" at bounding box center [1036, 177] width 13 height 13
click at [1030, 199] on span "playlist_add" at bounding box center [1036, 204] width 13 height 13
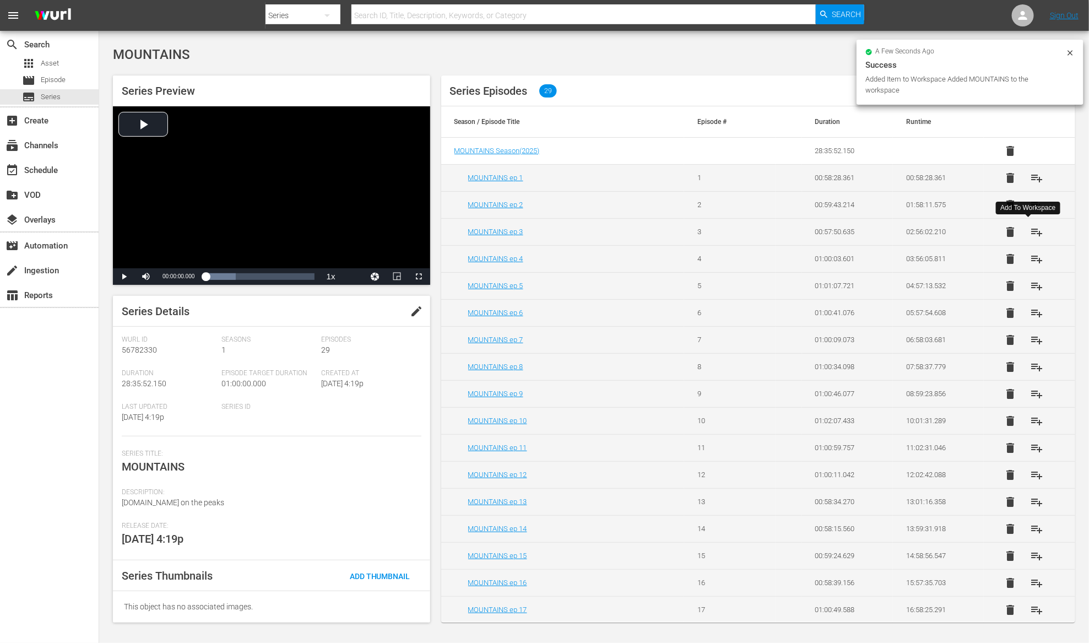
click at [1031, 230] on span "playlist_add" at bounding box center [1036, 231] width 13 height 13
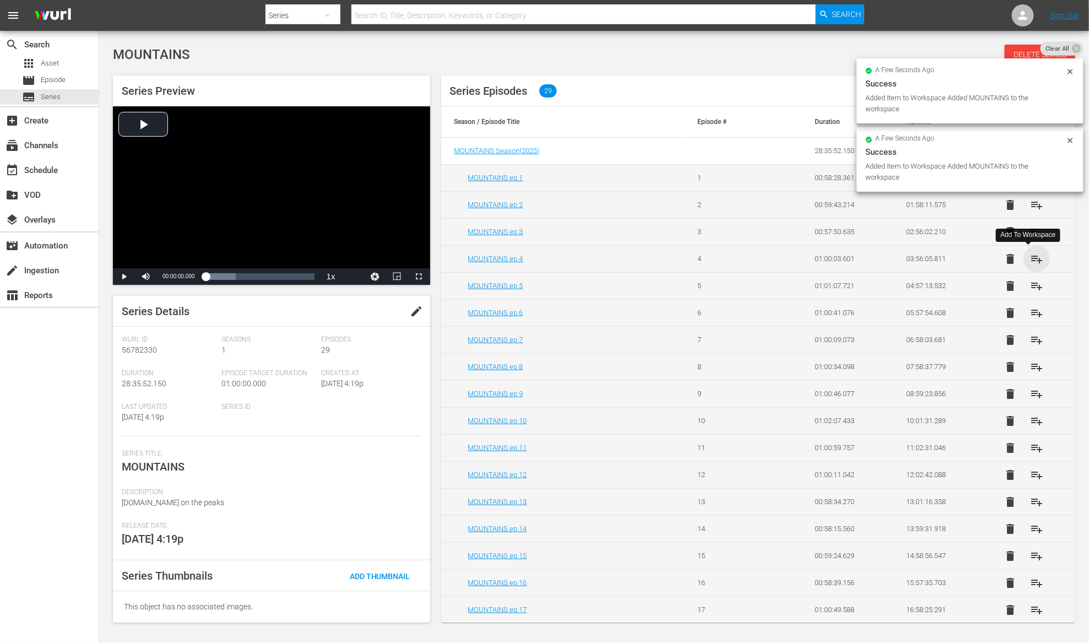
click at [1030, 257] on span "playlist_add" at bounding box center [1036, 258] width 13 height 13
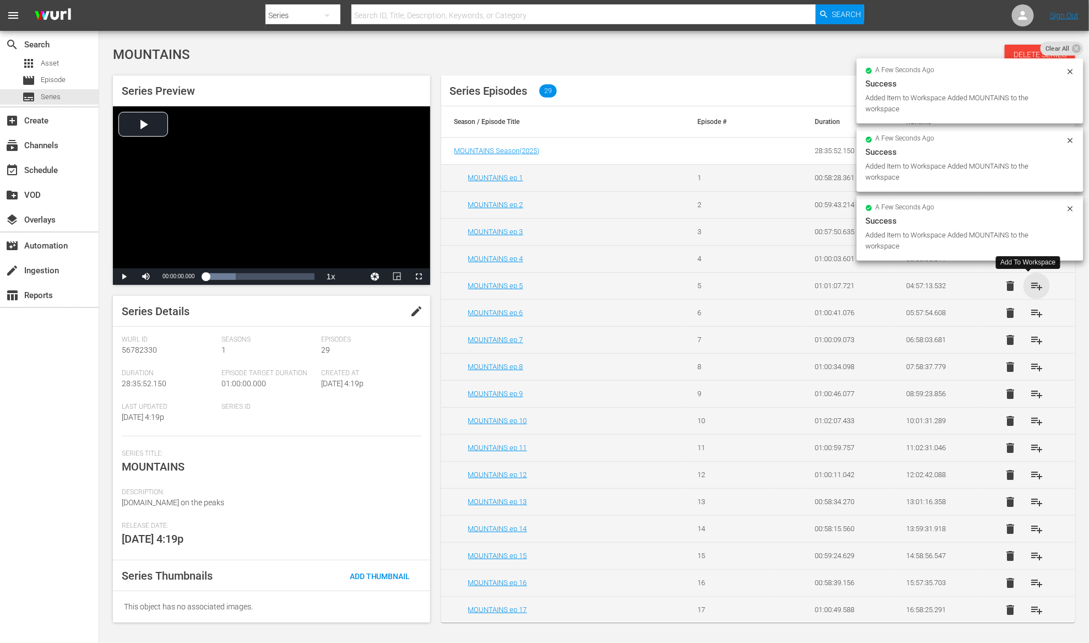
click at [1030, 282] on span "playlist_add" at bounding box center [1036, 285] width 13 height 13
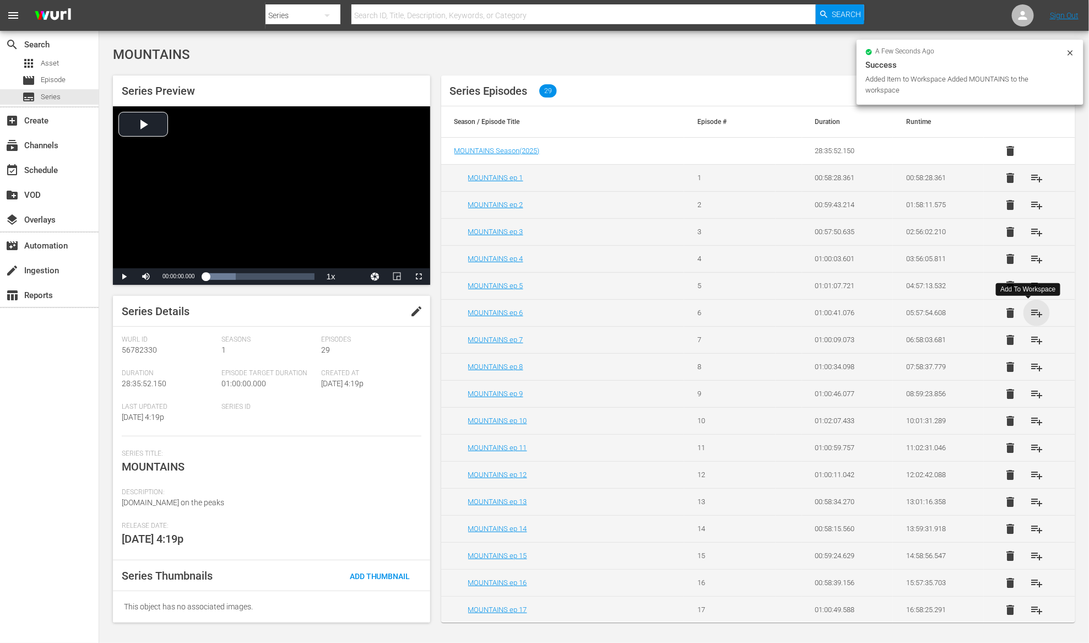
click at [1030, 309] on span "playlist_add" at bounding box center [1036, 312] width 13 height 13
click at [1030, 338] on span "playlist_add" at bounding box center [1036, 339] width 13 height 13
click at [1030, 368] on span "playlist_add" at bounding box center [1036, 366] width 13 height 13
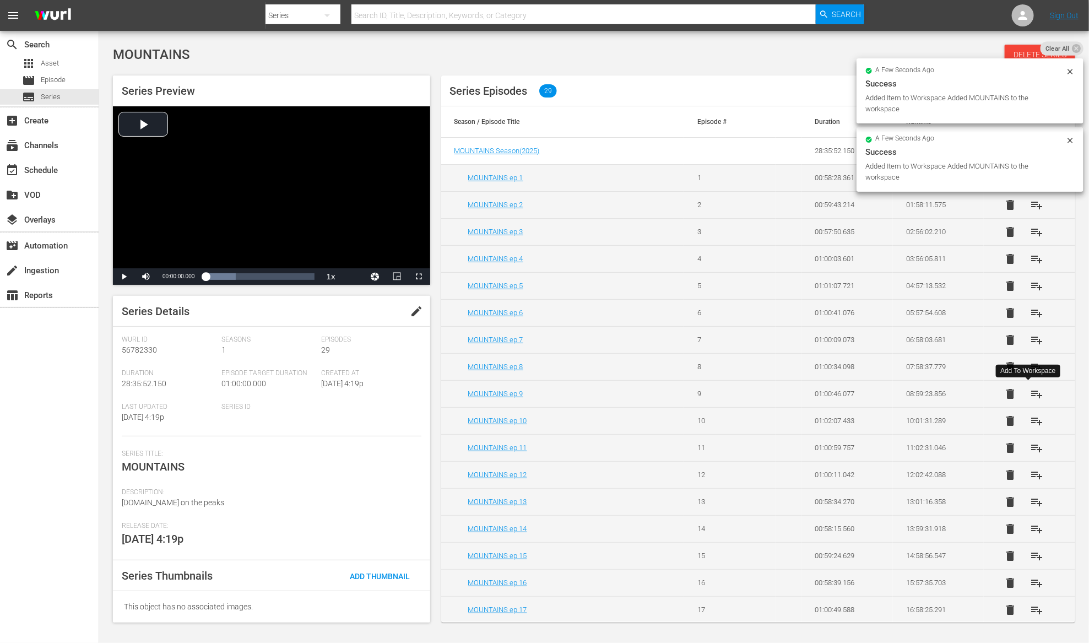
click at [1030, 393] on span "playlist_add" at bounding box center [1036, 393] width 13 height 13
click at [1030, 420] on span "playlist_add" at bounding box center [1036, 420] width 13 height 13
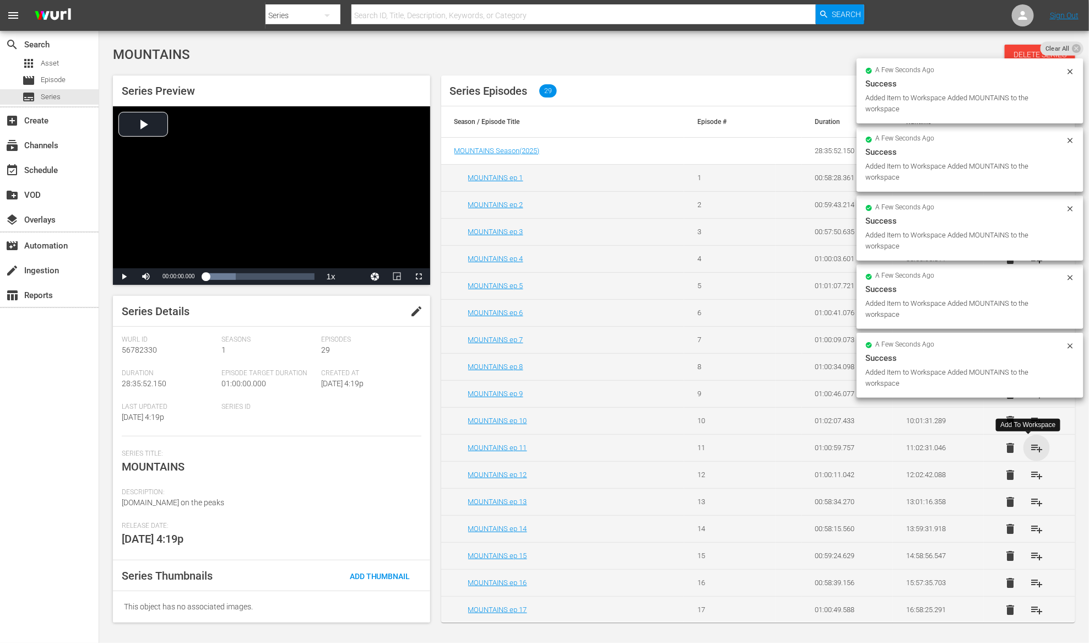
click at [1030, 450] on span "playlist_add" at bounding box center [1036, 447] width 13 height 13
click at [1030, 475] on span "playlist_add" at bounding box center [1036, 474] width 13 height 13
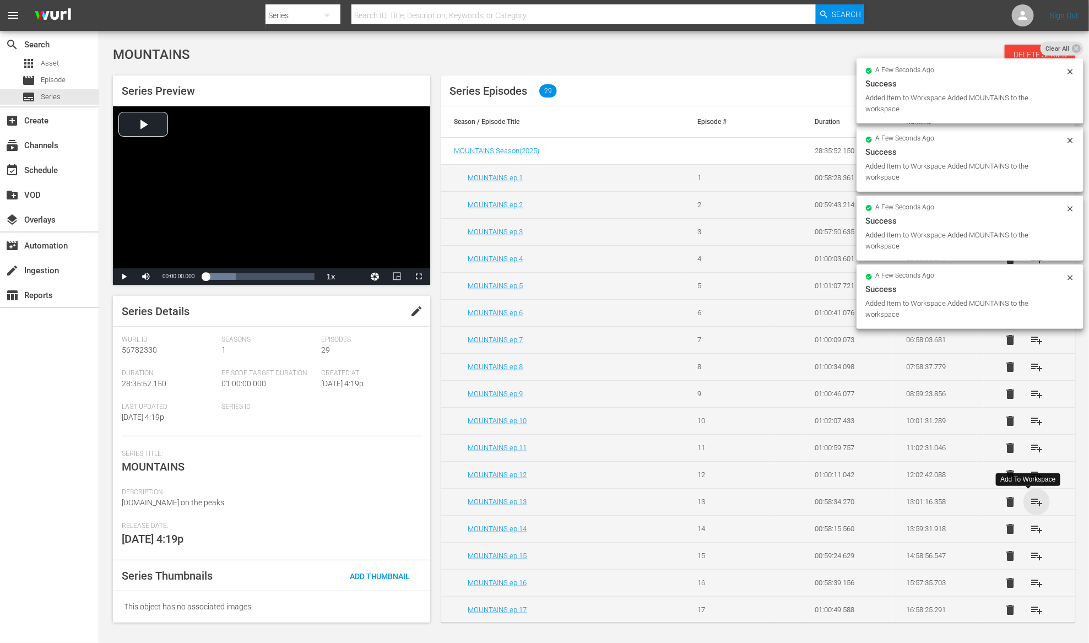
click at [1030, 502] on span "playlist_add" at bounding box center [1036, 501] width 13 height 13
click at [1030, 528] on span "playlist_add" at bounding box center [1036, 528] width 13 height 13
click at [1030, 556] on span "playlist_add" at bounding box center [1036, 555] width 13 height 13
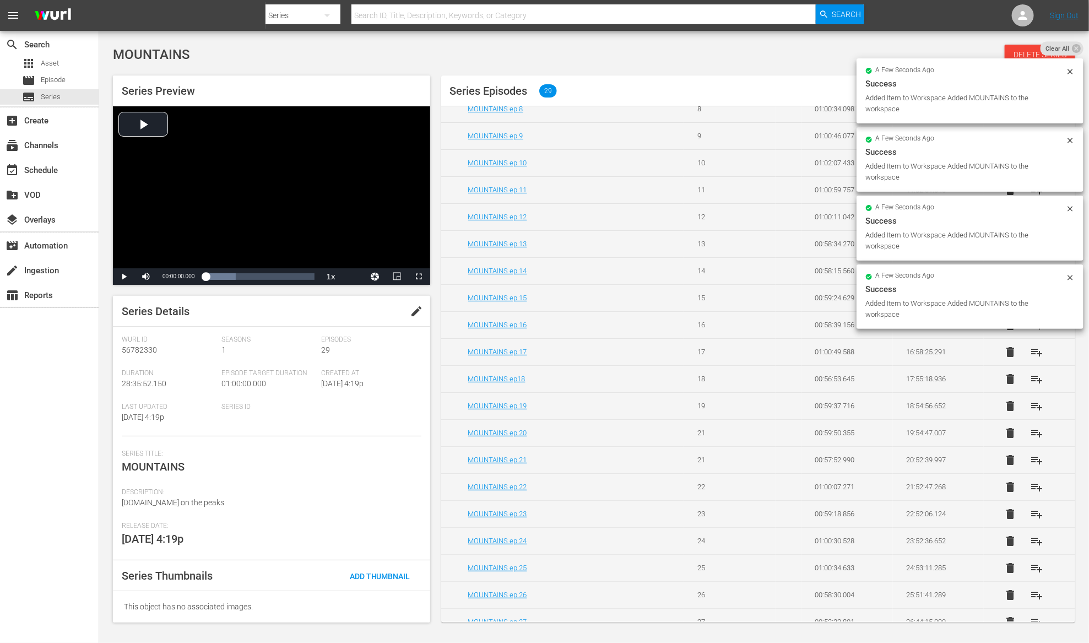
scroll to position [329, 0]
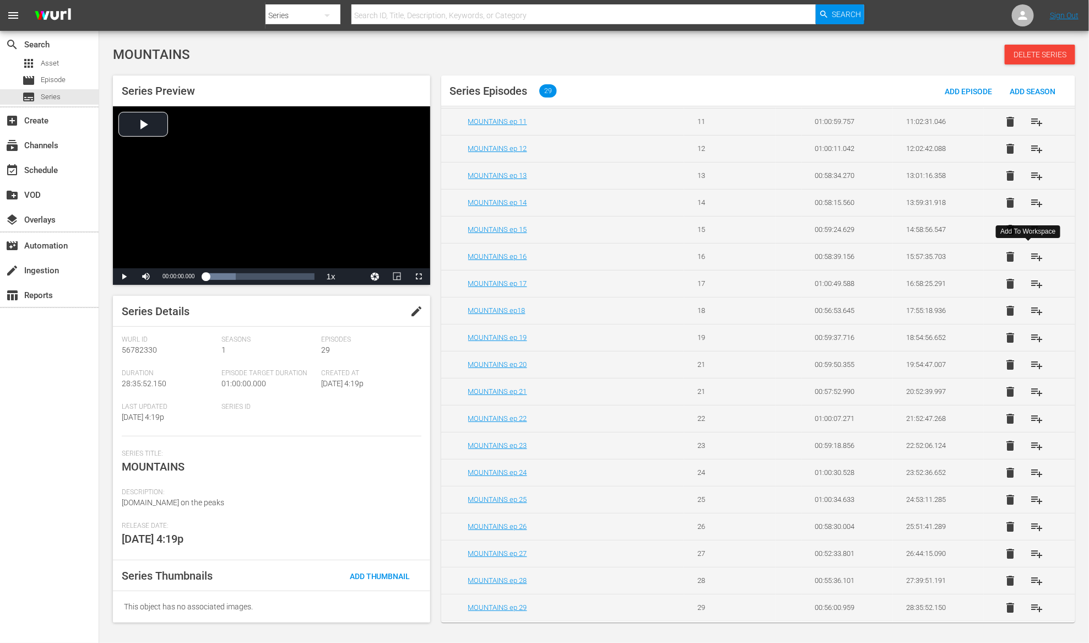
click at [1030, 254] on span "playlist_add" at bounding box center [1036, 256] width 13 height 13
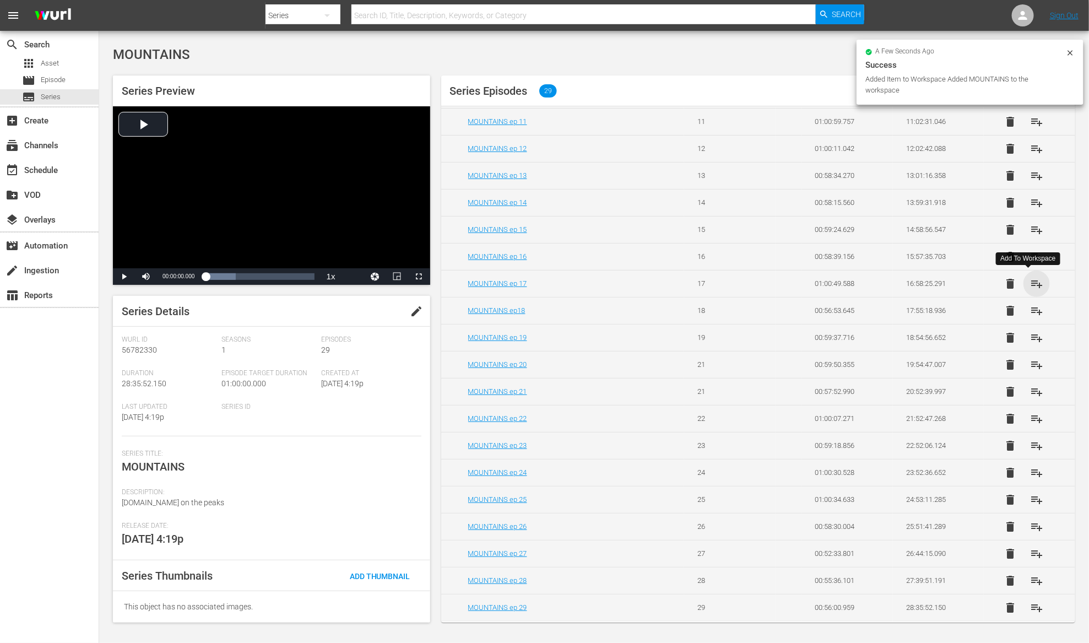
click at [1030, 281] on span "playlist_add" at bounding box center [1036, 283] width 13 height 13
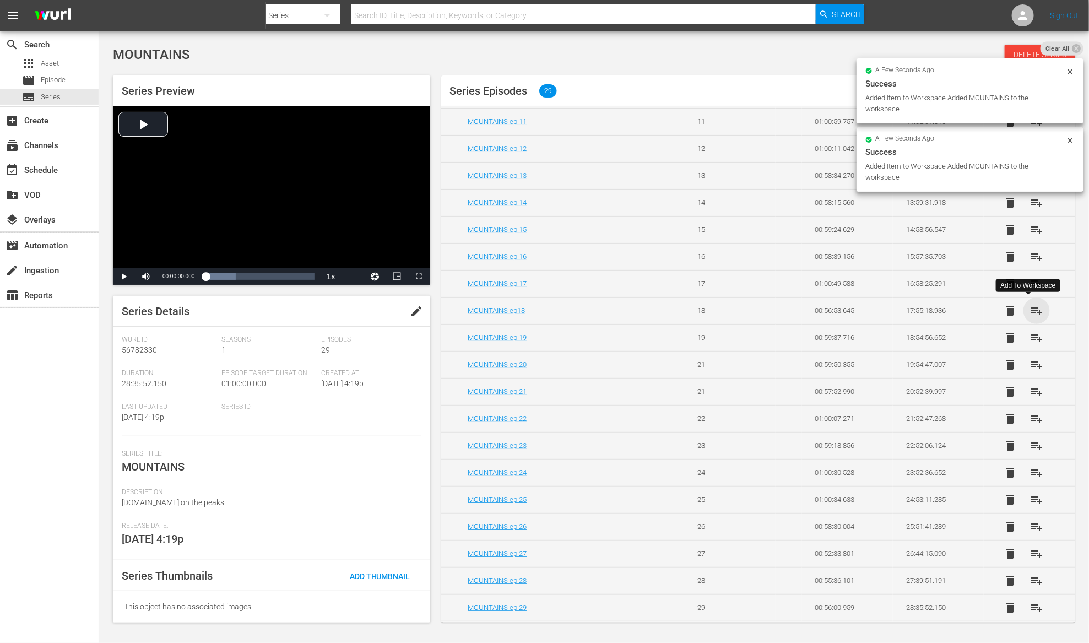
click at [1030, 307] on span "playlist_add" at bounding box center [1036, 310] width 13 height 13
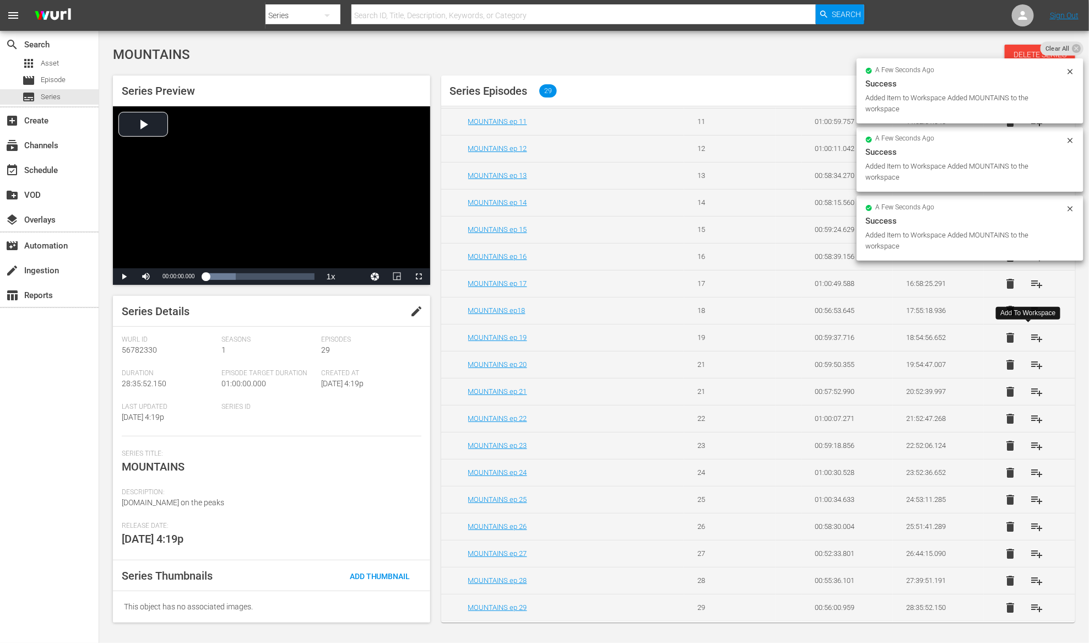
click at [1030, 337] on span "playlist_add" at bounding box center [1036, 337] width 13 height 13
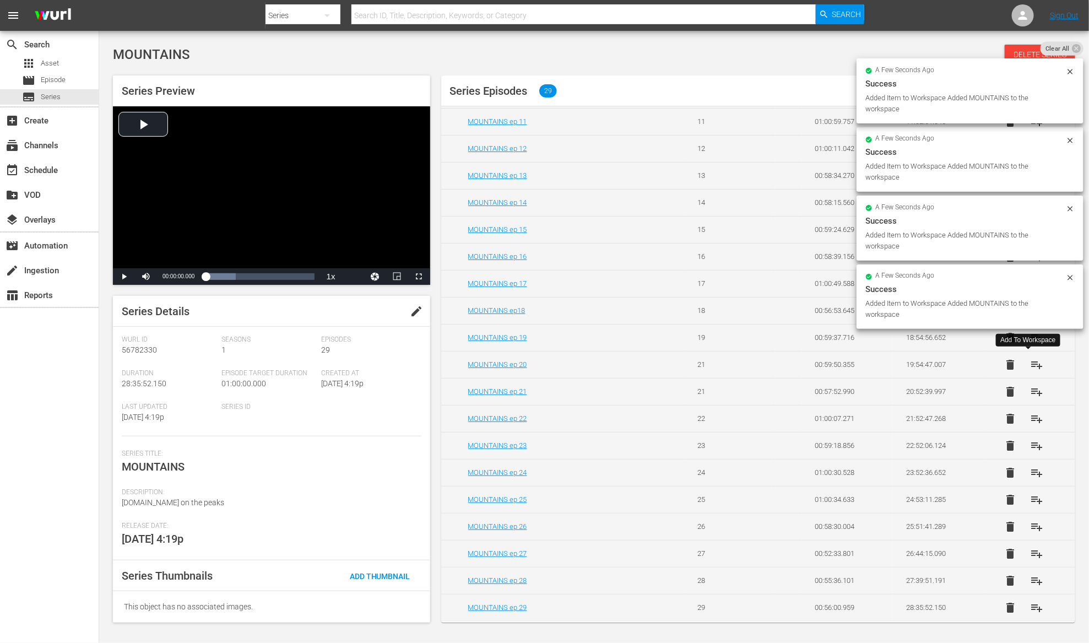
click at [1030, 362] on span "playlist_add" at bounding box center [1036, 364] width 13 height 13
click at [1030, 389] on span "playlist_add" at bounding box center [1036, 391] width 13 height 13
click at [1030, 414] on span "playlist_add" at bounding box center [1036, 418] width 13 height 13
click at [1030, 443] on span "playlist_add" at bounding box center [1036, 445] width 13 height 13
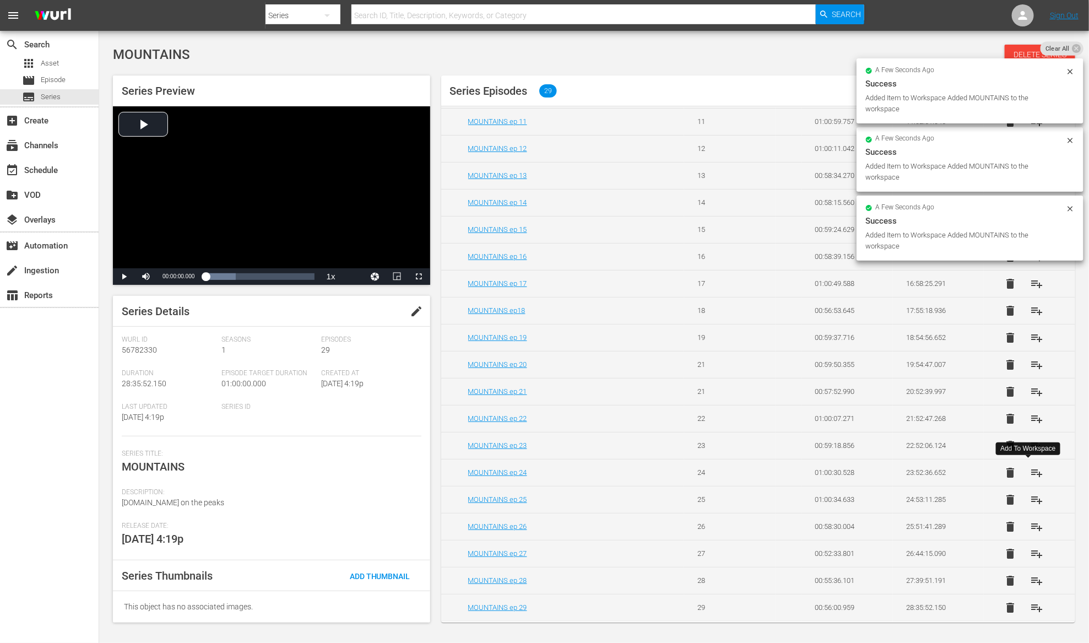
click at [1030, 471] on span "playlist_add" at bounding box center [1036, 472] width 13 height 13
click at [1030, 498] on span "playlist_add" at bounding box center [1036, 499] width 13 height 13
click at [1030, 521] on span "playlist_add" at bounding box center [1036, 526] width 13 height 13
click at [1030, 551] on span "playlist_add" at bounding box center [1036, 553] width 13 height 13
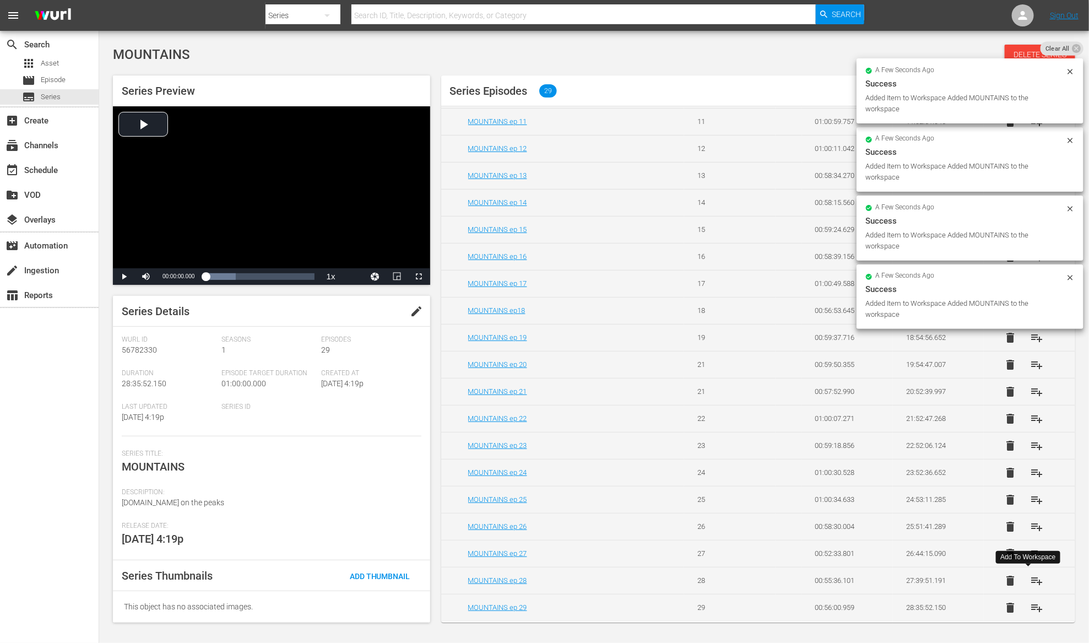
click at [1030, 584] on span "playlist_add" at bounding box center [1036, 580] width 13 height 13
click at [1030, 607] on span "playlist_add" at bounding box center [1036, 607] width 13 height 13
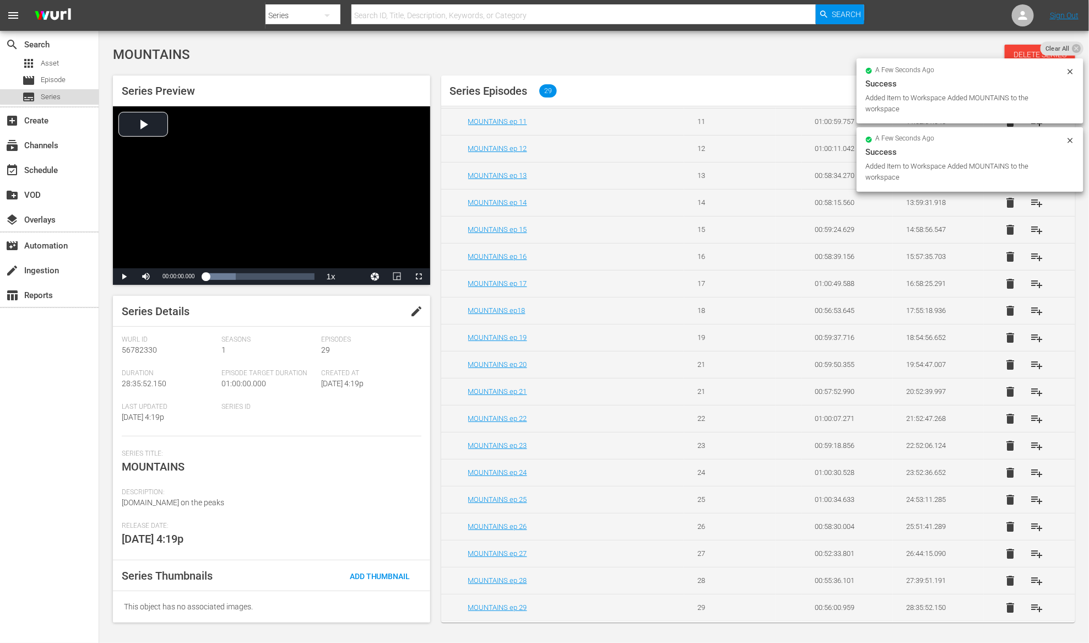
click at [51, 93] on span "Series" at bounding box center [51, 96] width 20 height 11
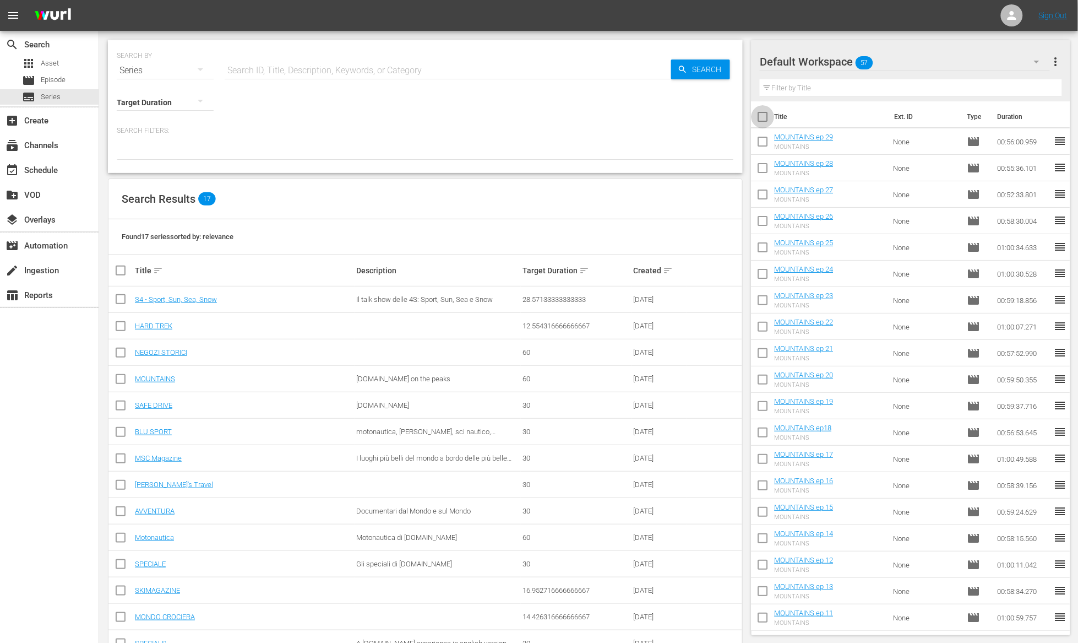
click at [764, 116] on input "checkbox" at bounding box center [763, 118] width 23 height 23
checkbox input "true"
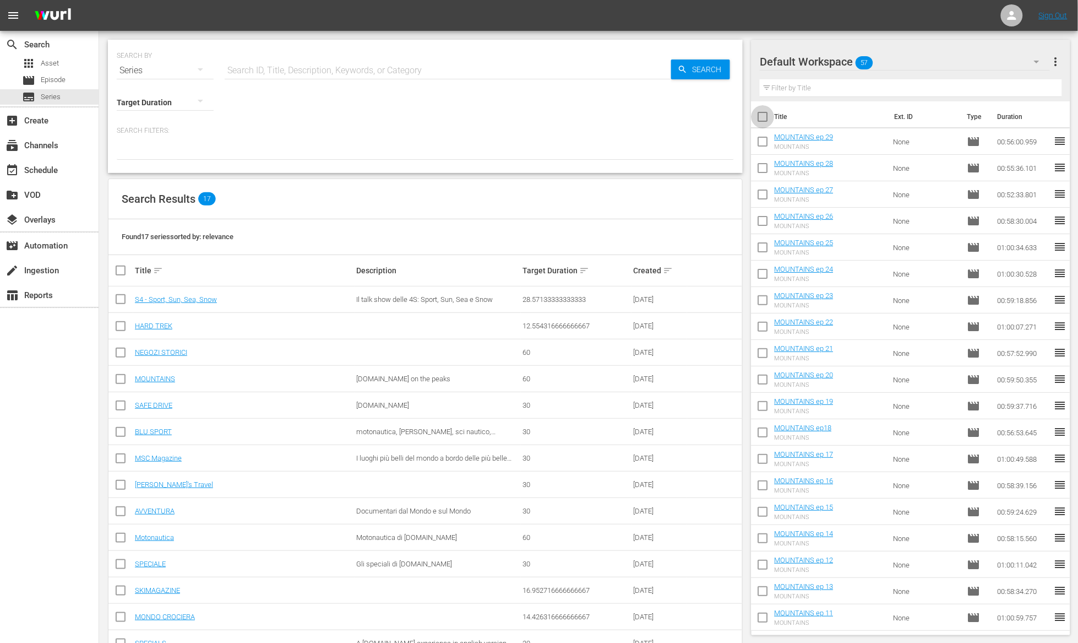
checkbox input "true"
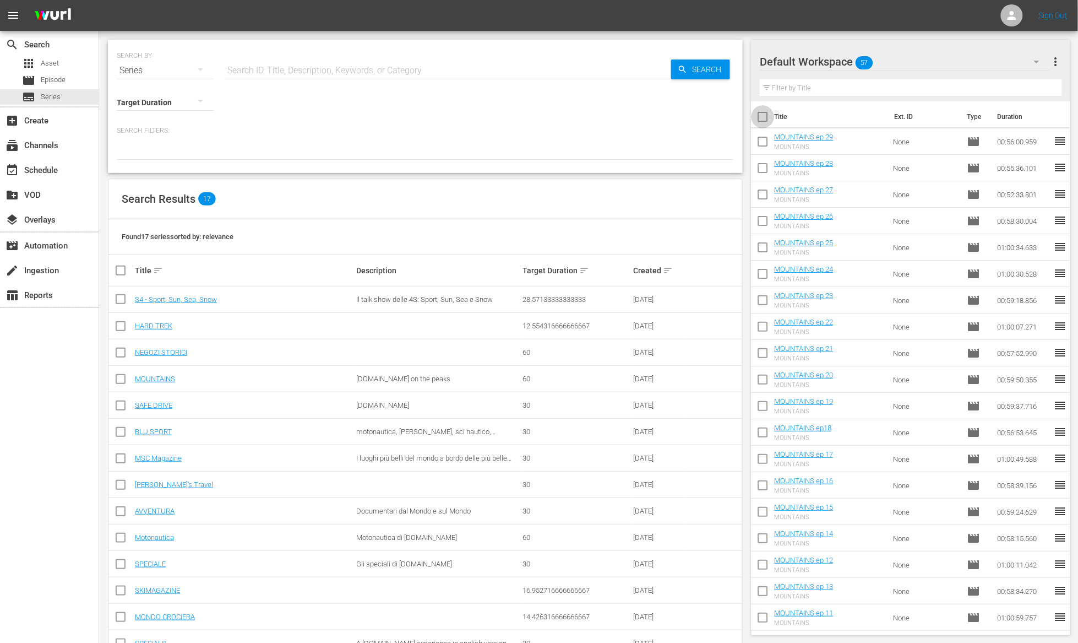
checkbox input "true"
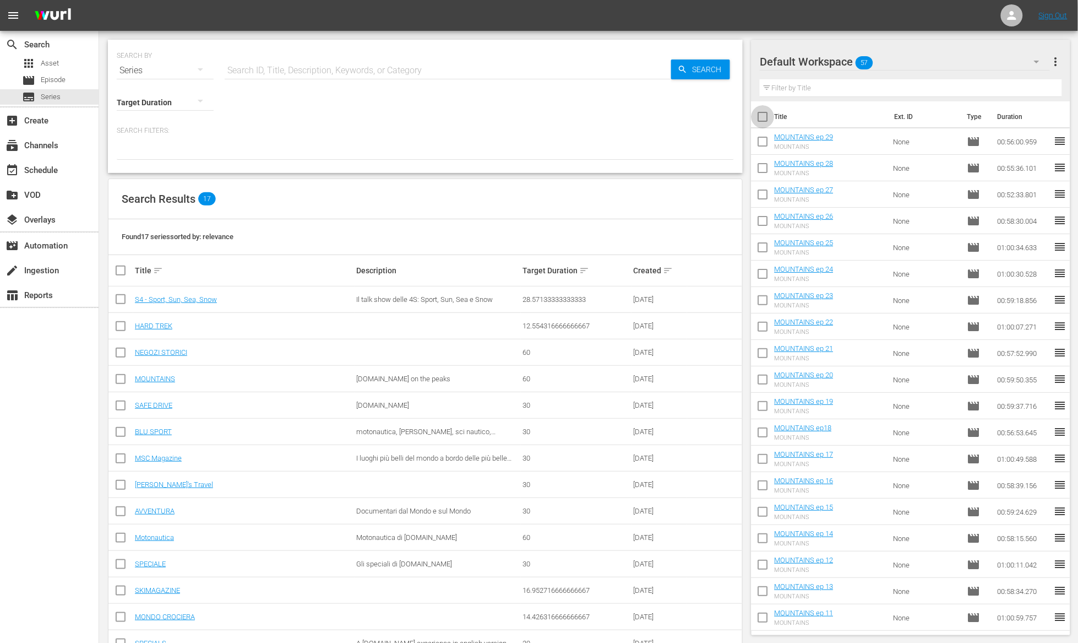
checkbox input "true"
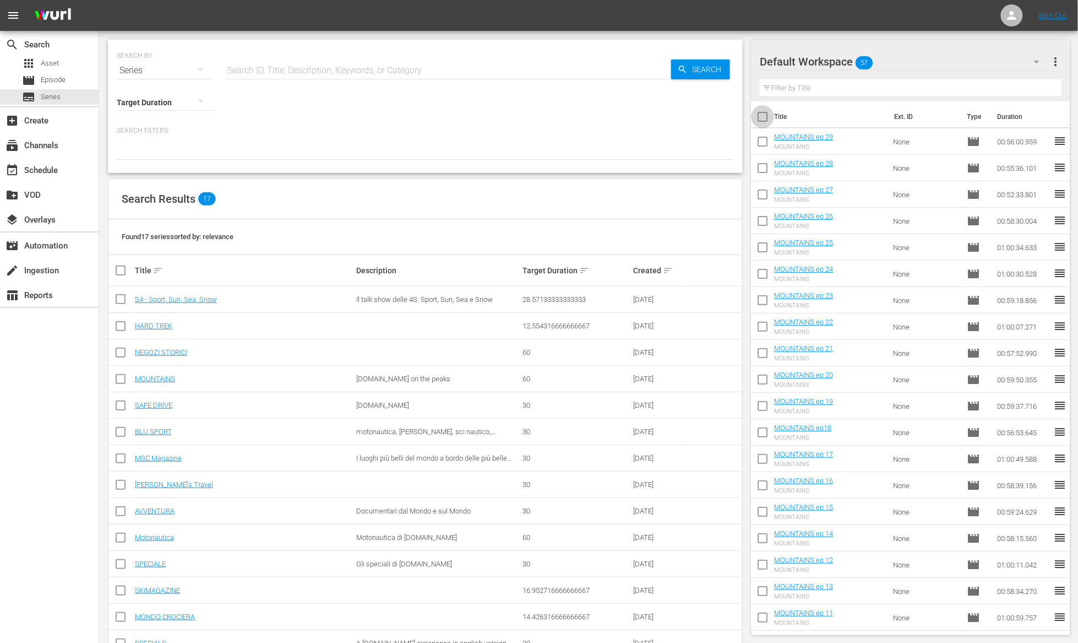
checkbox input "true"
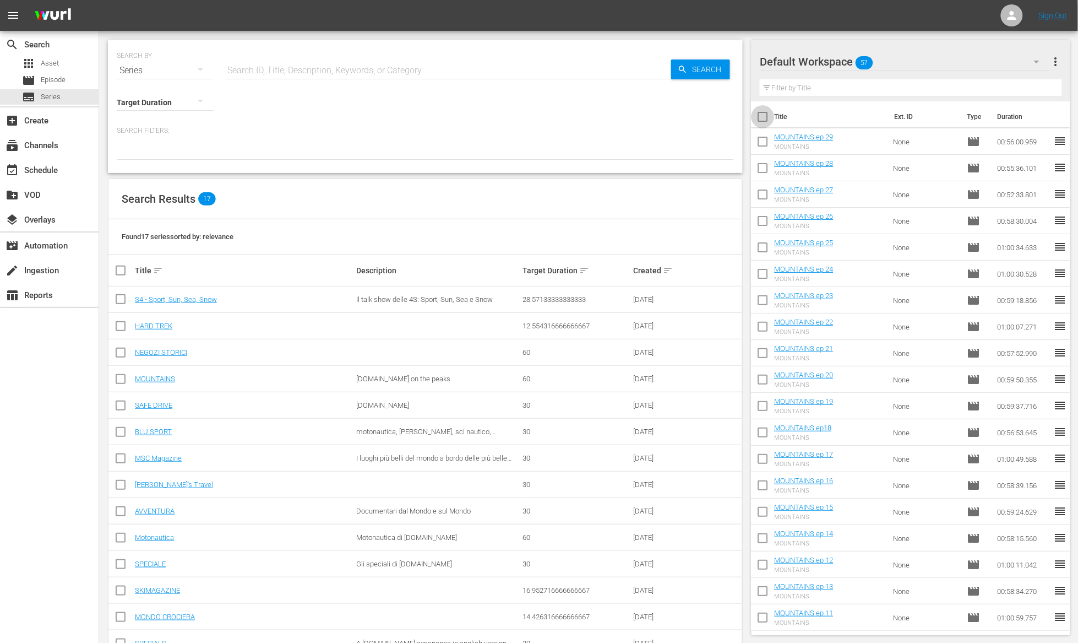
checkbox input "true"
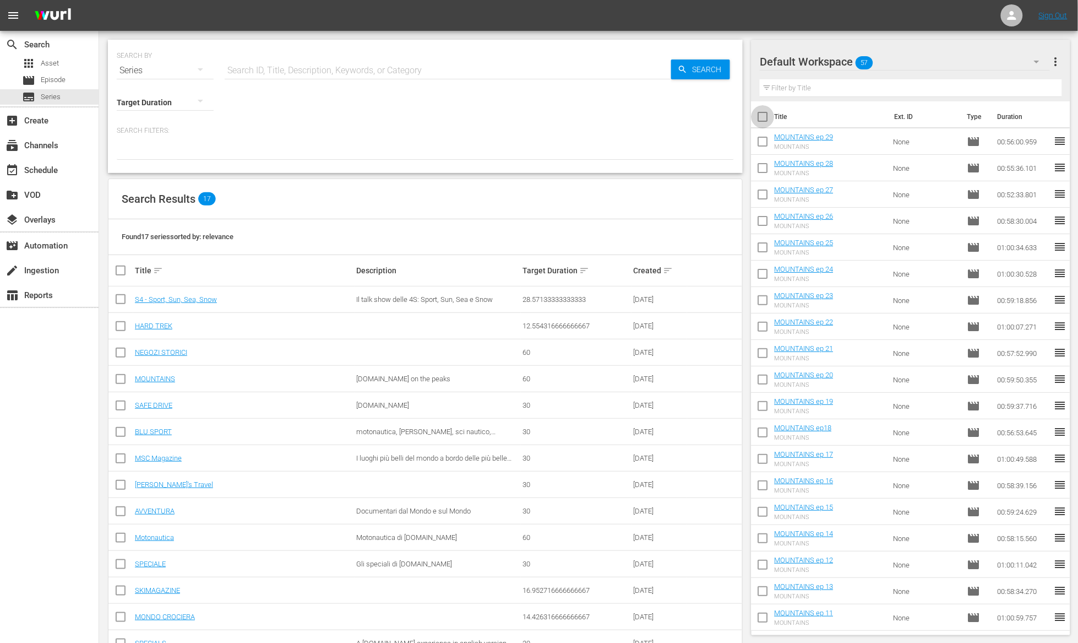
checkbox input "true"
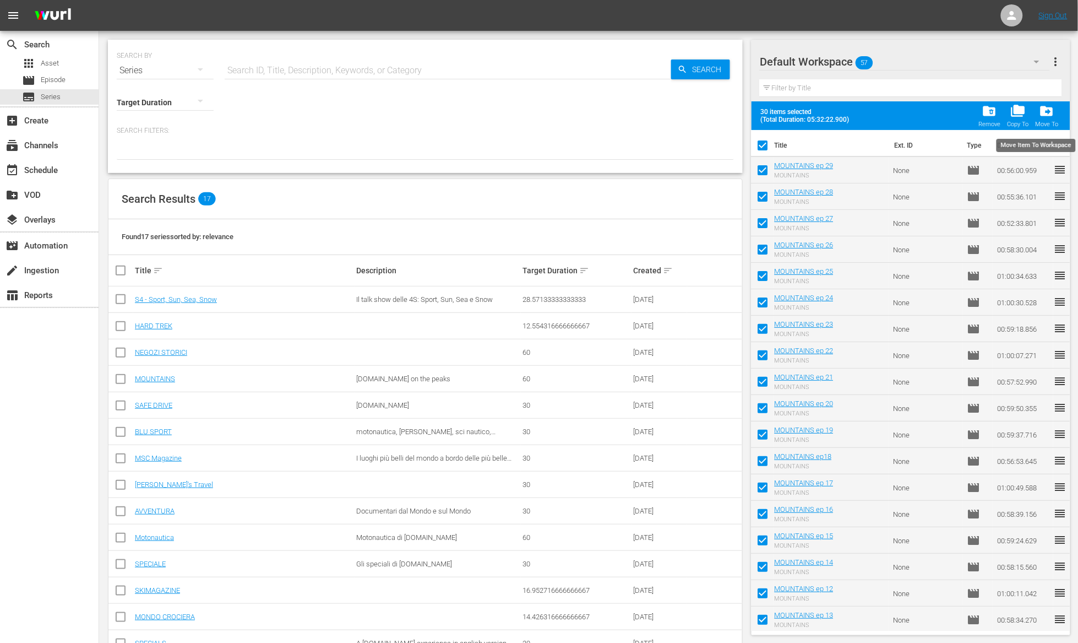
click at [1046, 113] on span "drive_file_move" at bounding box center [1047, 111] width 15 height 15
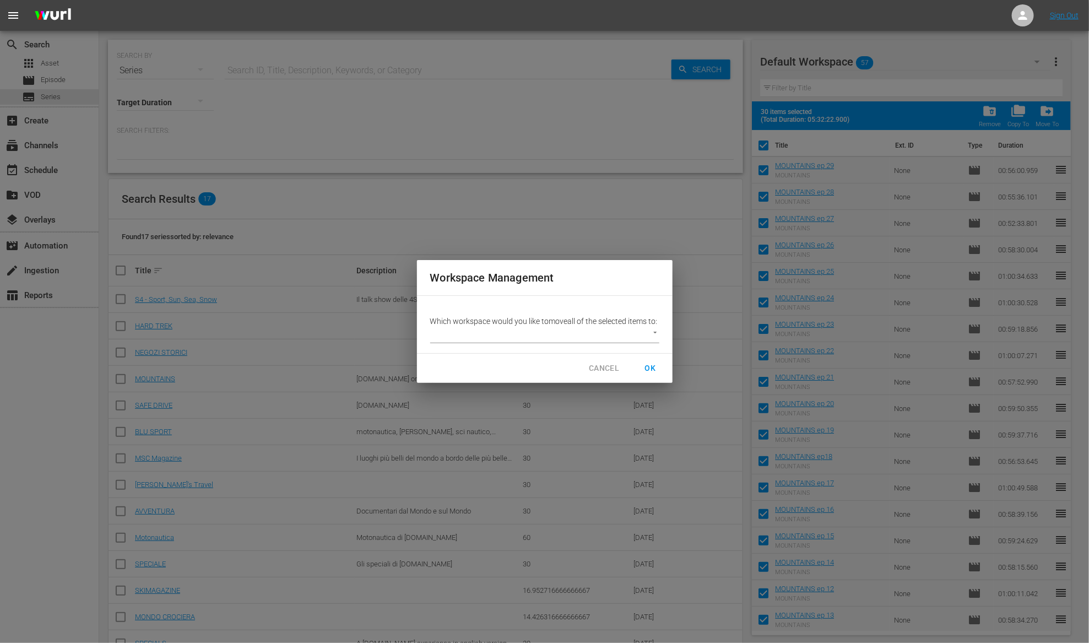
click at [651, 336] on body "menu Sign Out search Search apps Asset movie Episode subtitles Series add_box C…" at bounding box center [544, 321] width 1089 height 643
click at [476, 340] on li "INGLESE (0)" at bounding box center [459, 341] width 59 height 18
click at [652, 374] on span "OK" at bounding box center [651, 368] width 18 height 14
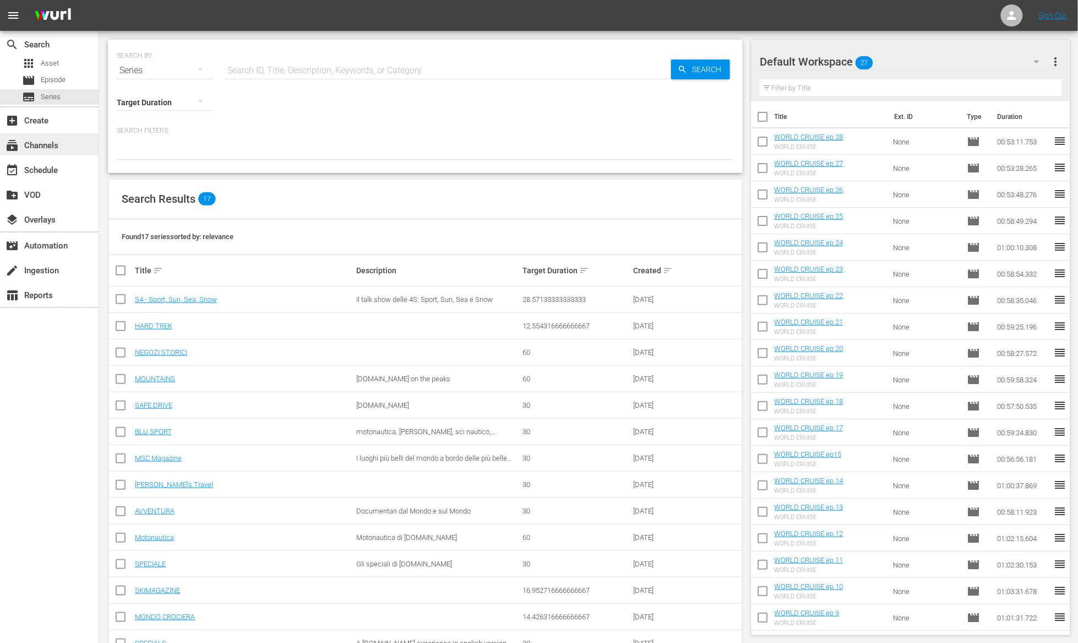
click at [62, 142] on div "subscriptions Channels" at bounding box center [49, 144] width 99 height 22
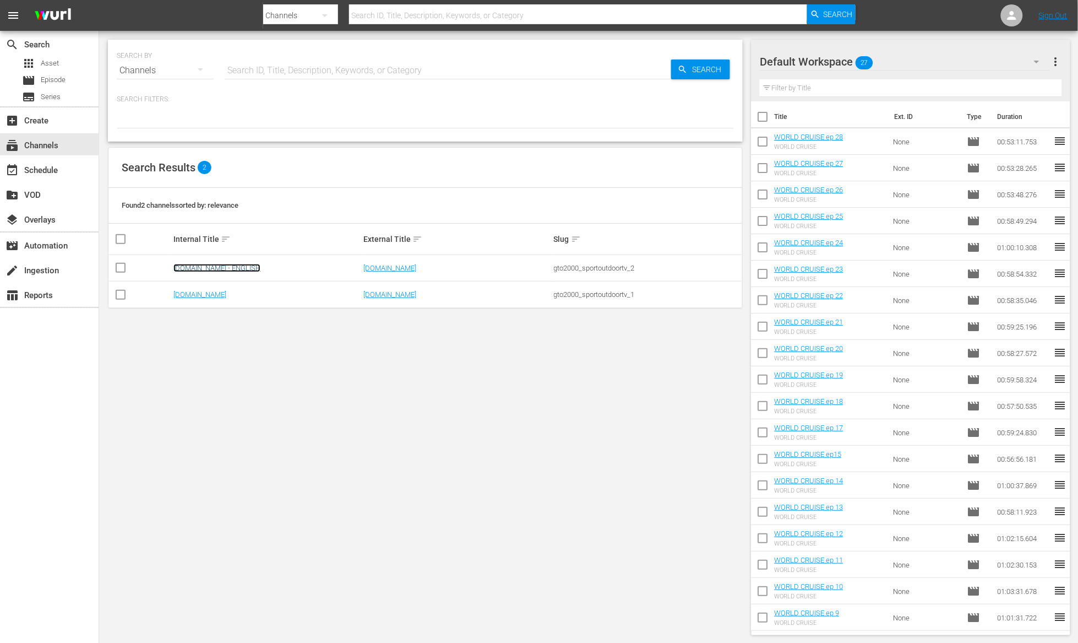
click at [230, 270] on link "[DOMAIN_NAME] - ENGLISH" at bounding box center [216, 268] width 87 height 8
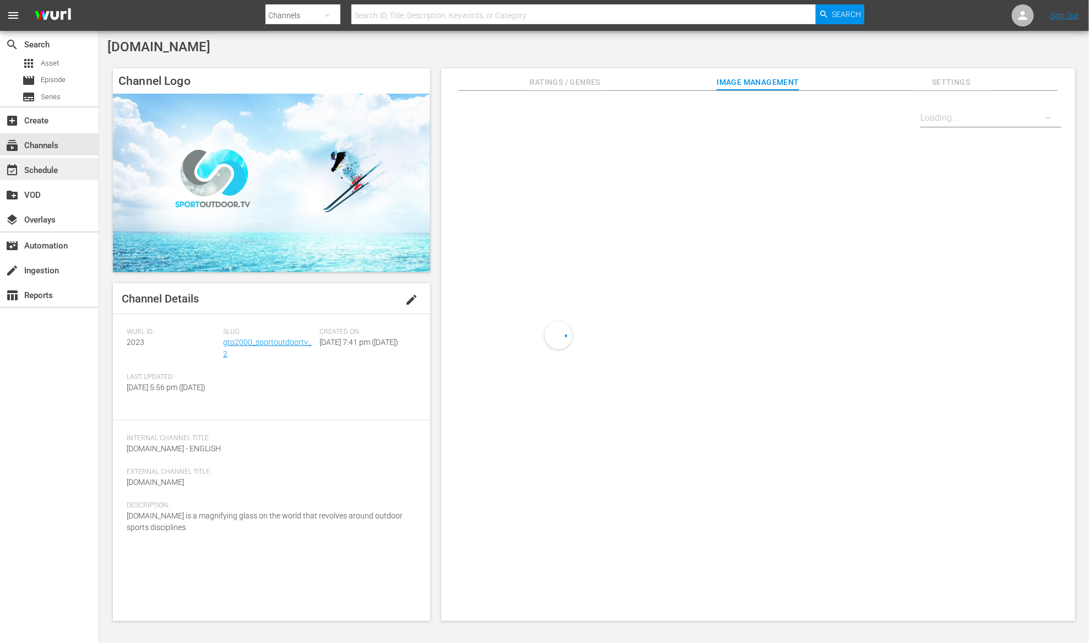
click at [41, 170] on div "event_available Schedule" at bounding box center [31, 169] width 62 height 10
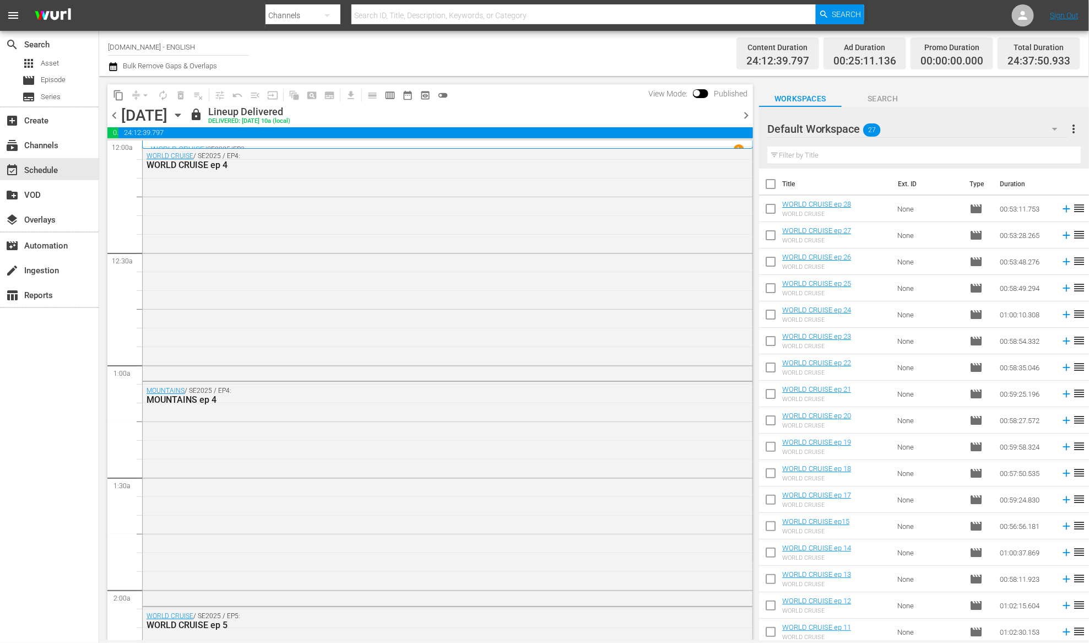
click at [747, 116] on span "chevron_right" at bounding box center [746, 115] width 14 height 14
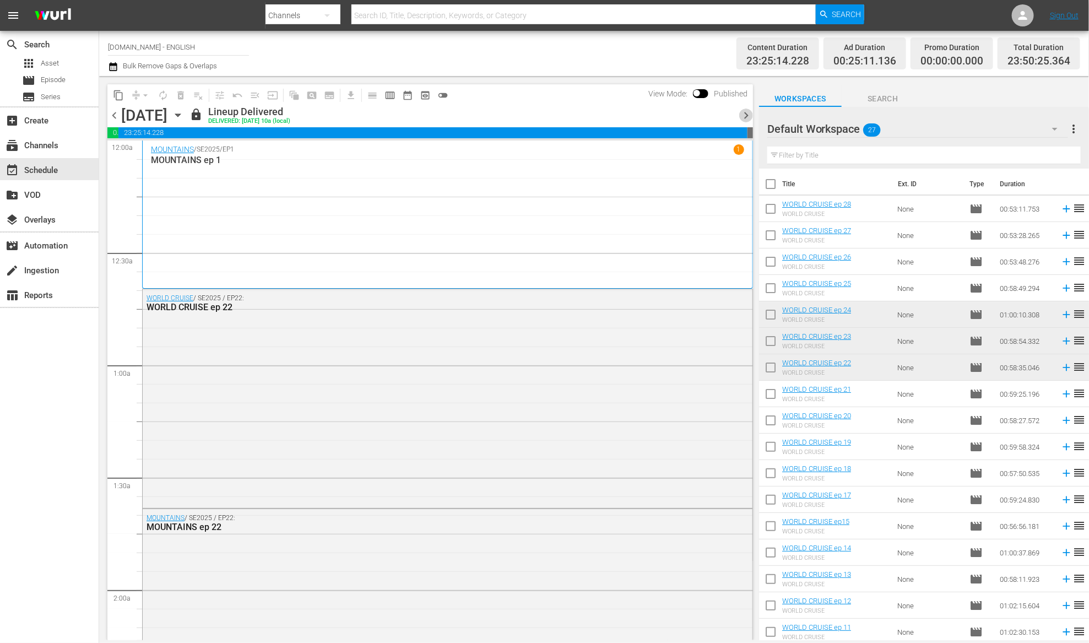
click at [747, 116] on span "chevron_right" at bounding box center [746, 115] width 14 height 14
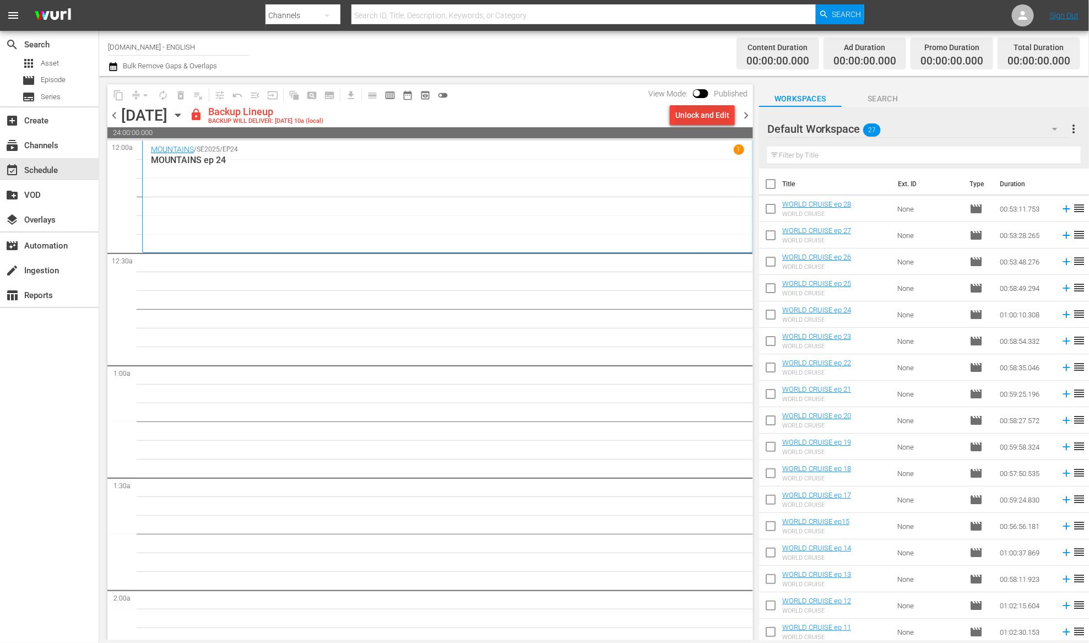
click at [721, 117] on div "Unlock and Edit" at bounding box center [702, 115] width 54 height 20
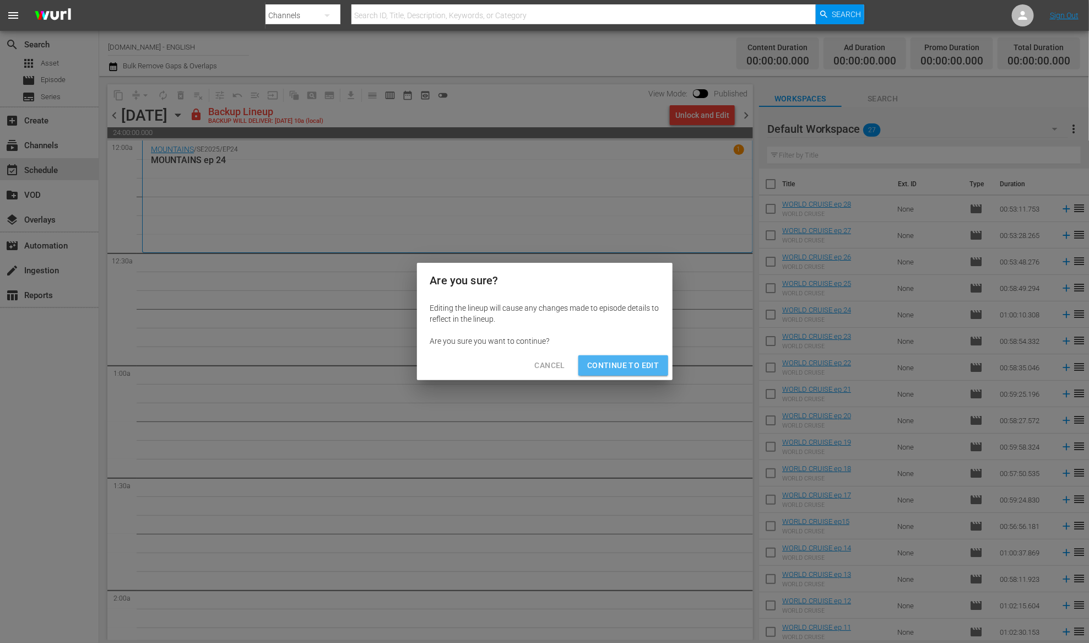
click at [632, 366] on span "Continue to Edit" at bounding box center [623, 365] width 72 height 14
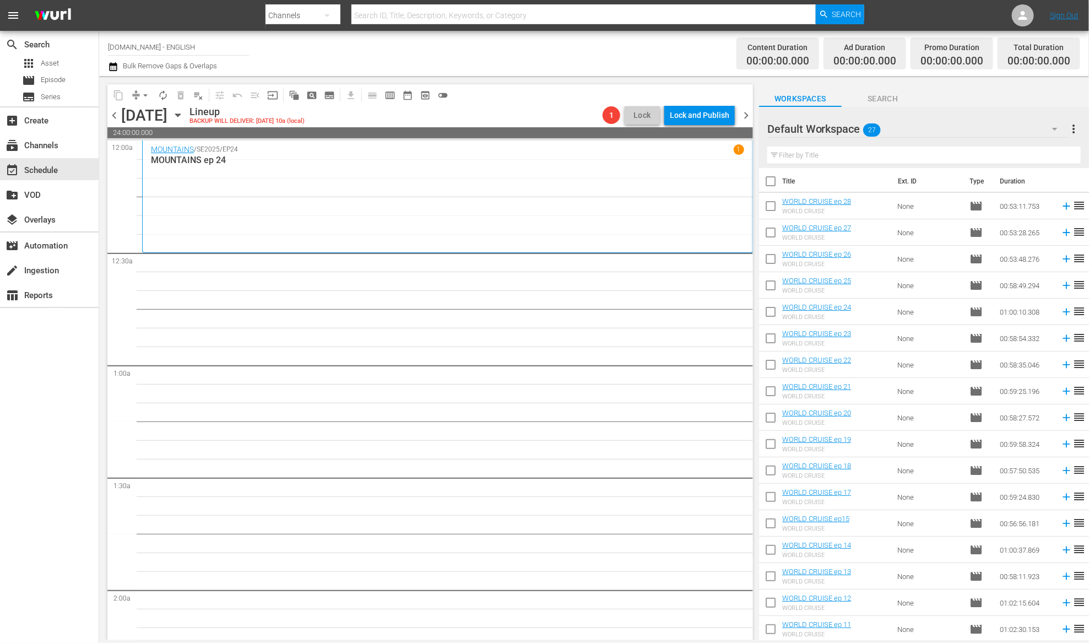
scroll to position [1, 0]
click at [1062, 287] on icon at bounding box center [1065, 287] width 7 height 7
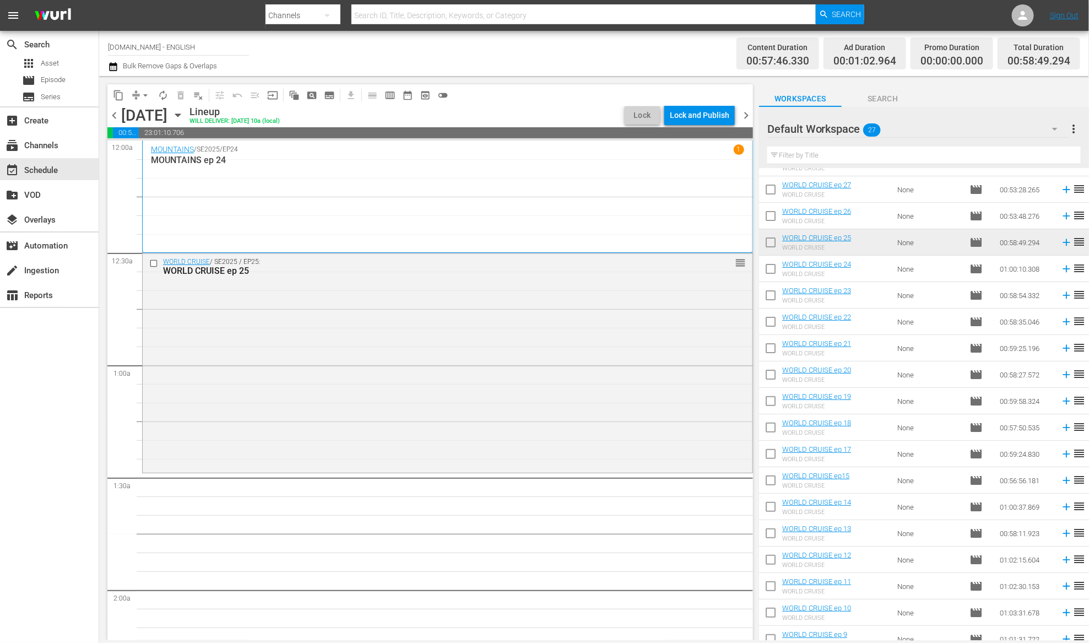
scroll to position [0, 0]
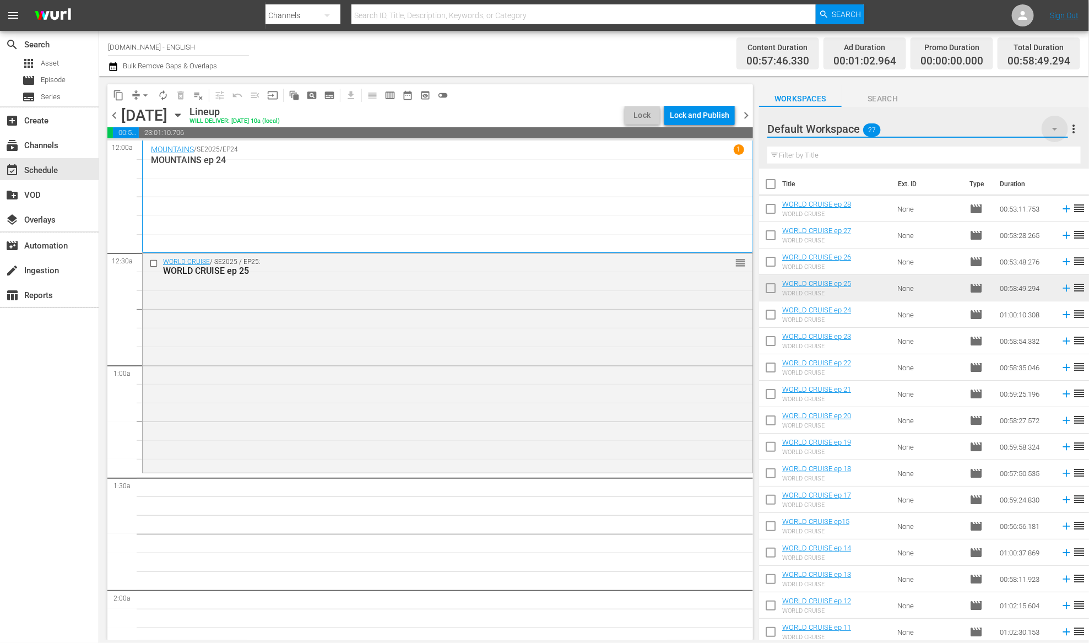
click at [1050, 130] on icon "button" at bounding box center [1054, 128] width 13 height 13
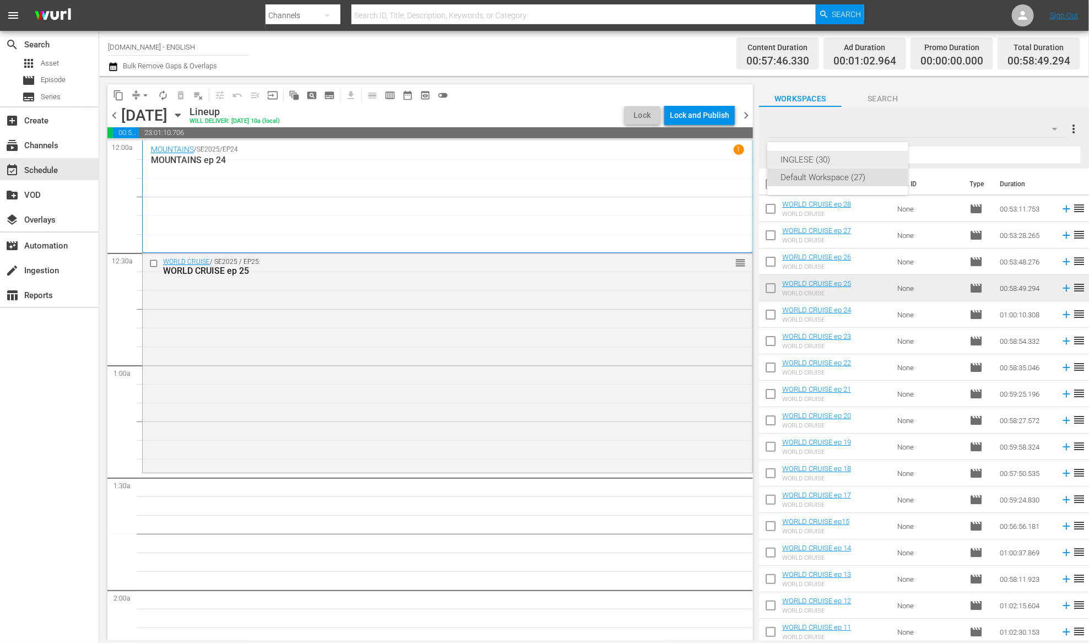
click at [810, 161] on div "INGLESE (30)" at bounding box center [837, 160] width 115 height 18
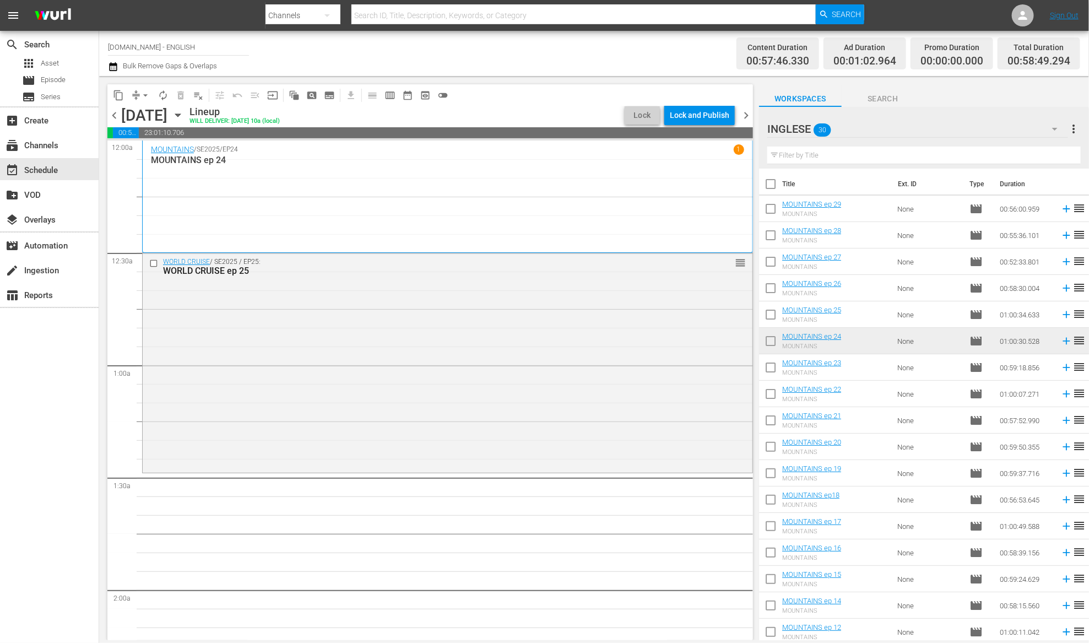
click at [1053, 125] on icon "button" at bounding box center [1054, 128] width 13 height 13
click at [869, 183] on div "Default Workspace (27)" at bounding box center [837, 178] width 115 height 18
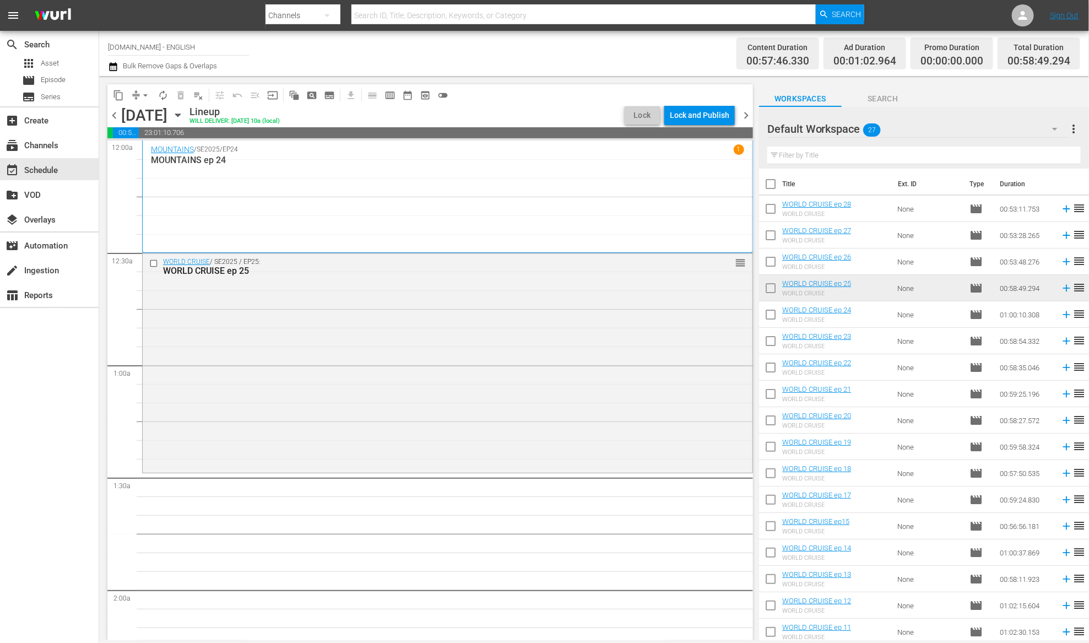
click at [1054, 126] on icon "button" at bounding box center [1054, 128] width 13 height 13
click at [833, 165] on div "INGLESE (30)" at bounding box center [837, 160] width 115 height 18
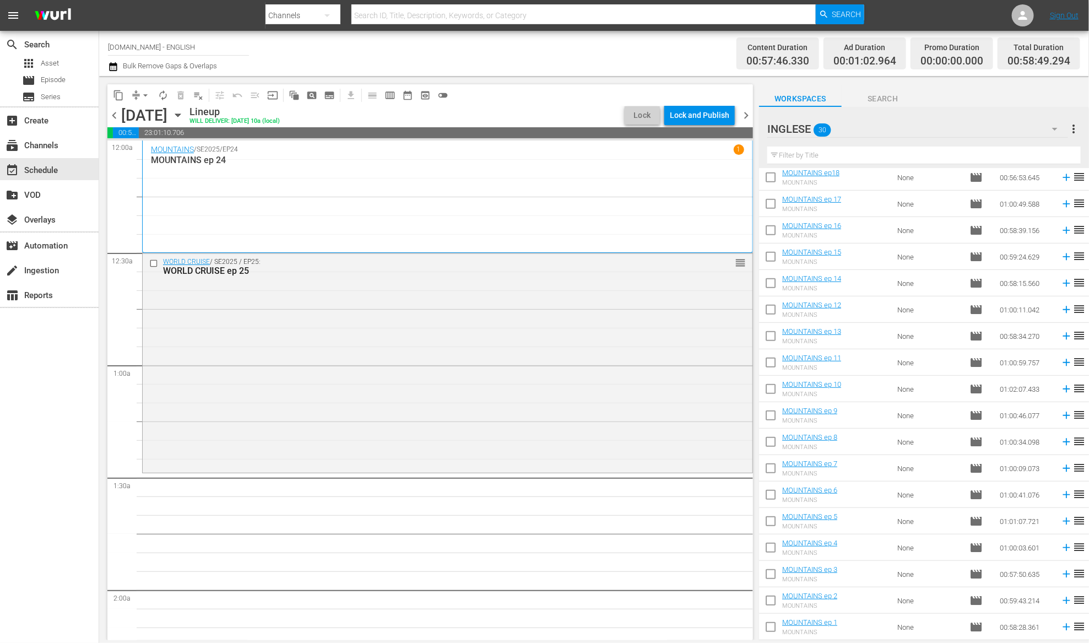
scroll to position [94, 0]
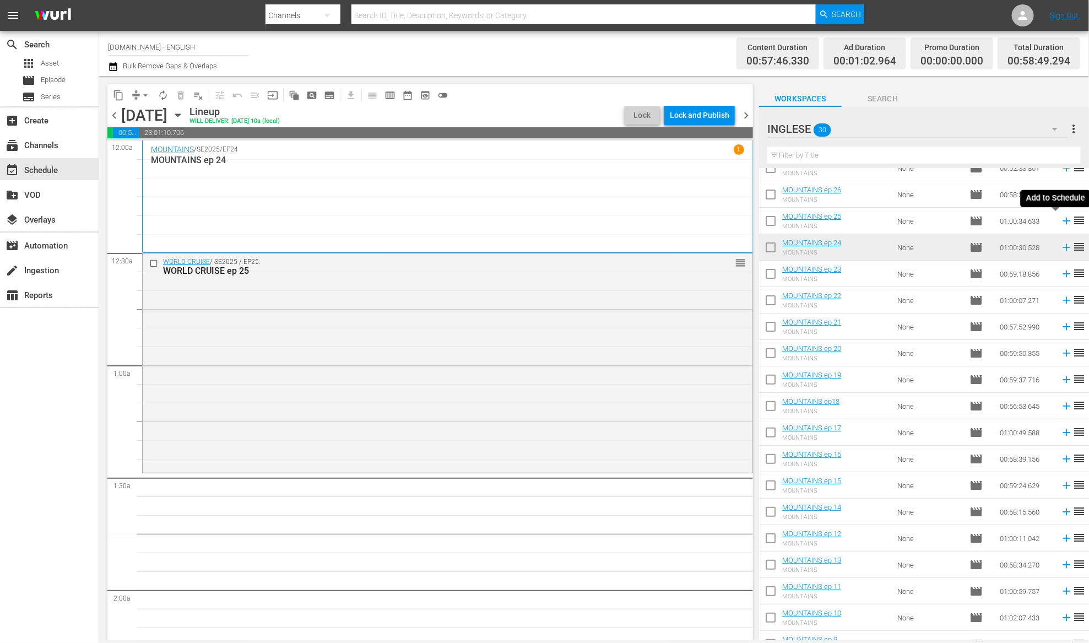
click at [1062, 221] on icon at bounding box center [1065, 221] width 7 height 7
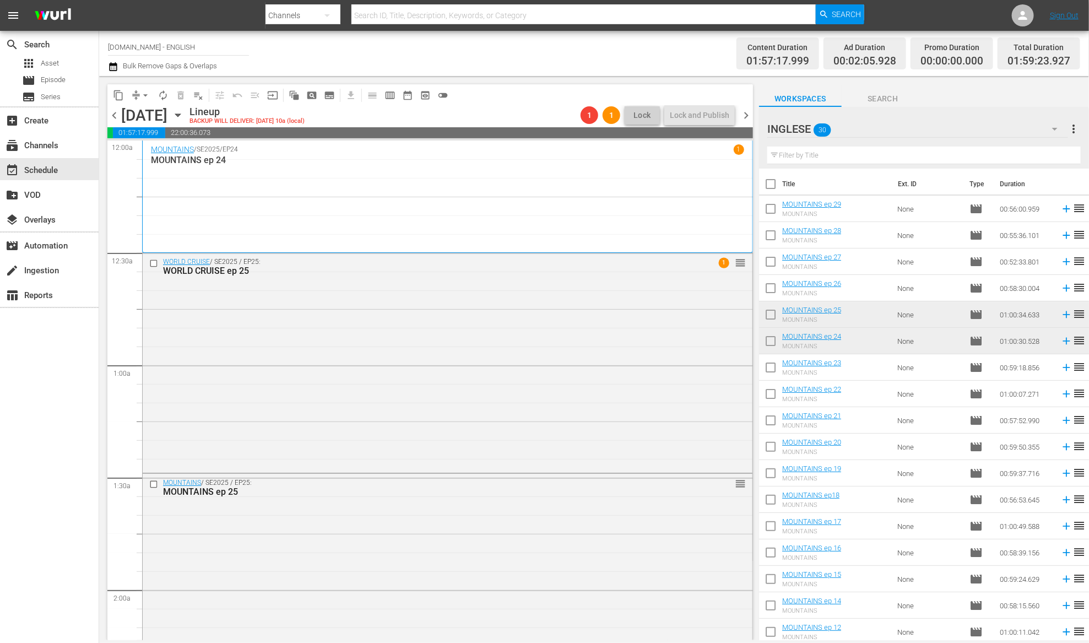
scroll to position [346, 0]
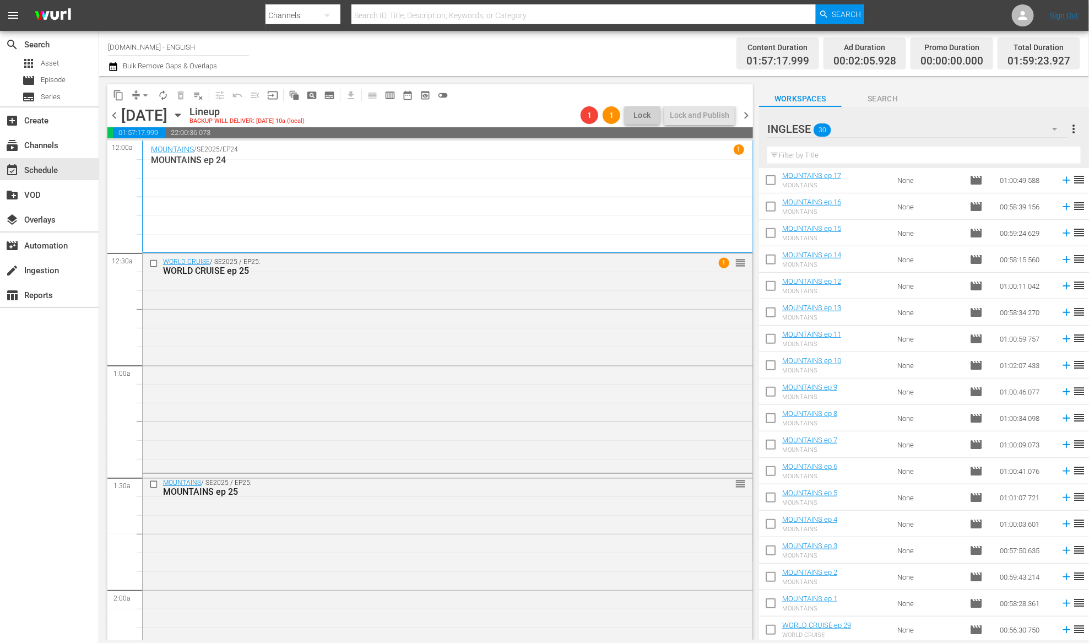
click at [1054, 126] on icon "button" at bounding box center [1054, 128] width 13 height 13
click at [853, 177] on div "Default Workspace (27)" at bounding box center [837, 178] width 115 height 18
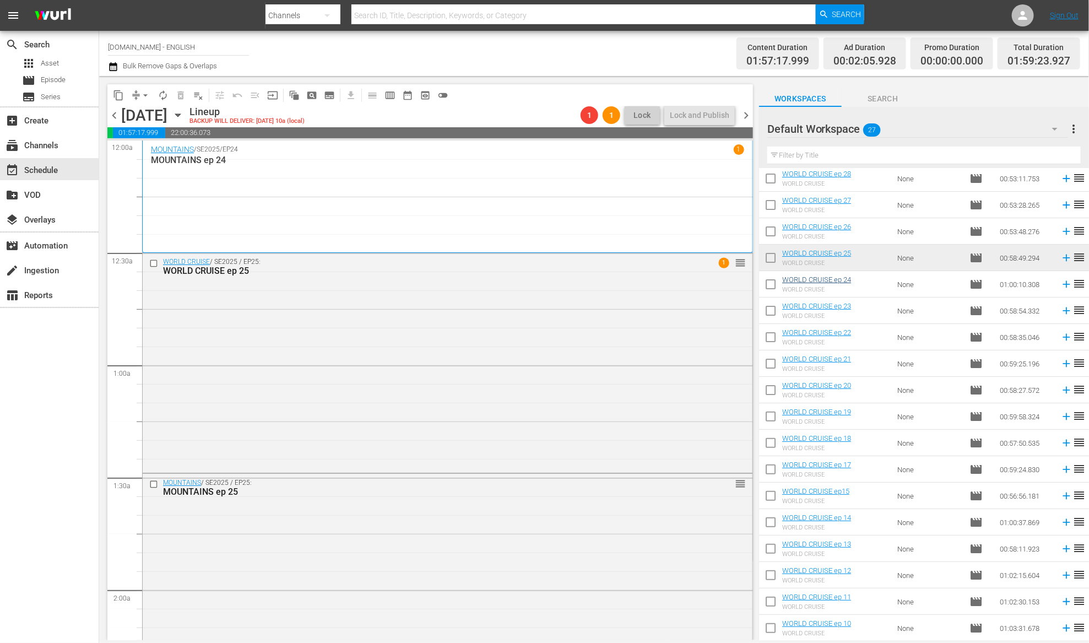
scroll to position [0, 0]
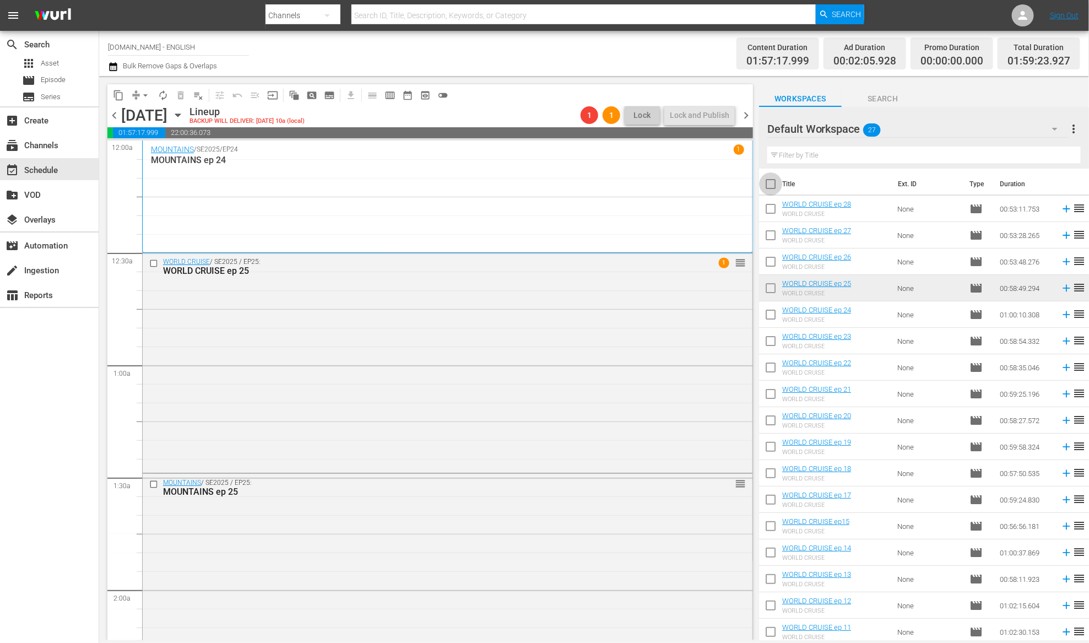
click at [769, 187] on input "checkbox" at bounding box center [770, 186] width 23 height 23
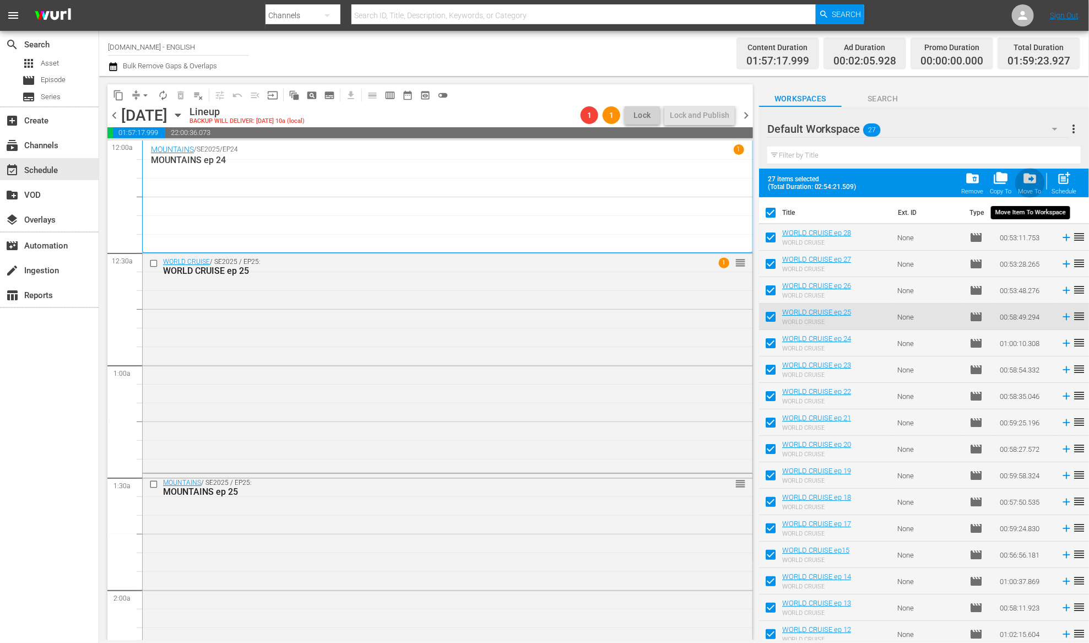
click at [1031, 177] on span "drive_file_move" at bounding box center [1029, 178] width 15 height 15
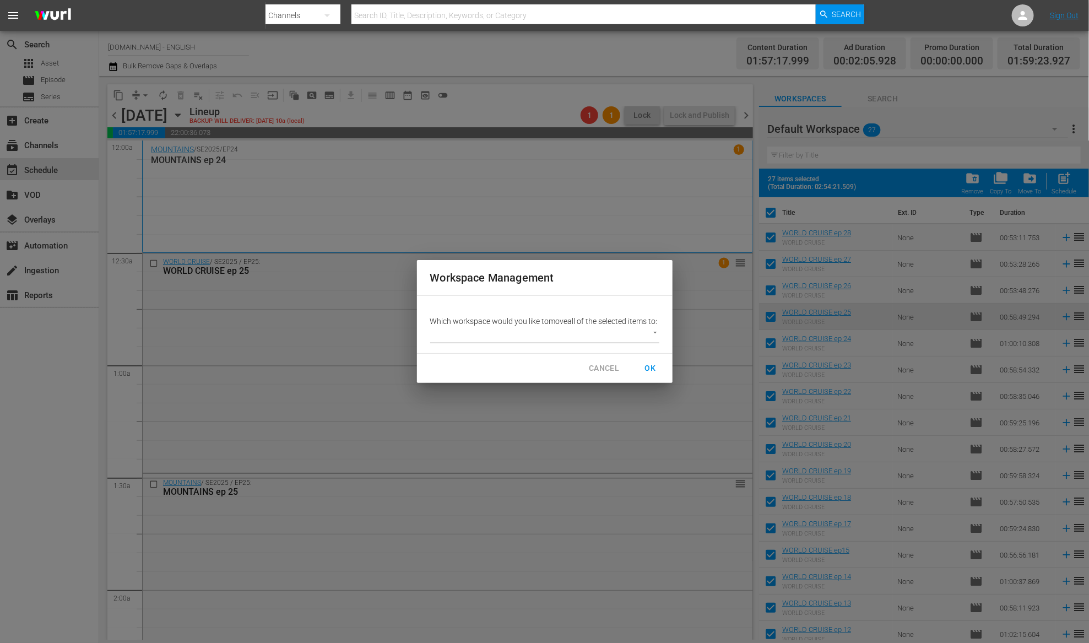
click at [641, 342] on body "menu Search By Channels Search ID, Title, Description, Keywords, or Category Se…" at bounding box center [544, 321] width 1089 height 643
click at [472, 341] on li "INGLESE (30)" at bounding box center [462, 341] width 64 height 18
click at [651, 368] on span "OK" at bounding box center [651, 368] width 18 height 14
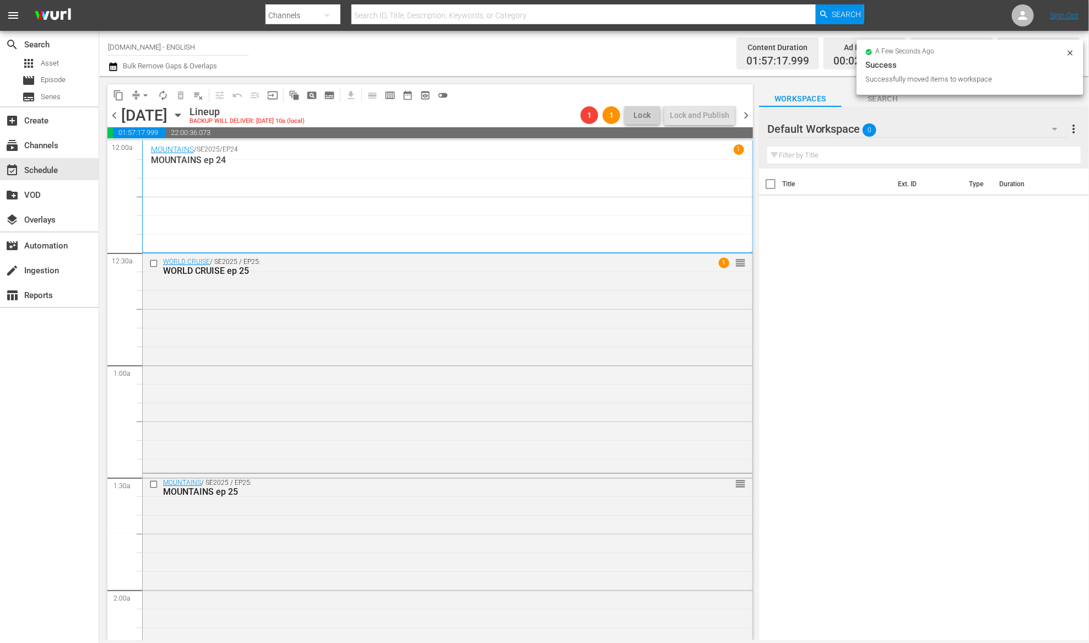
click at [1052, 128] on icon "button" at bounding box center [1054, 128] width 13 height 13
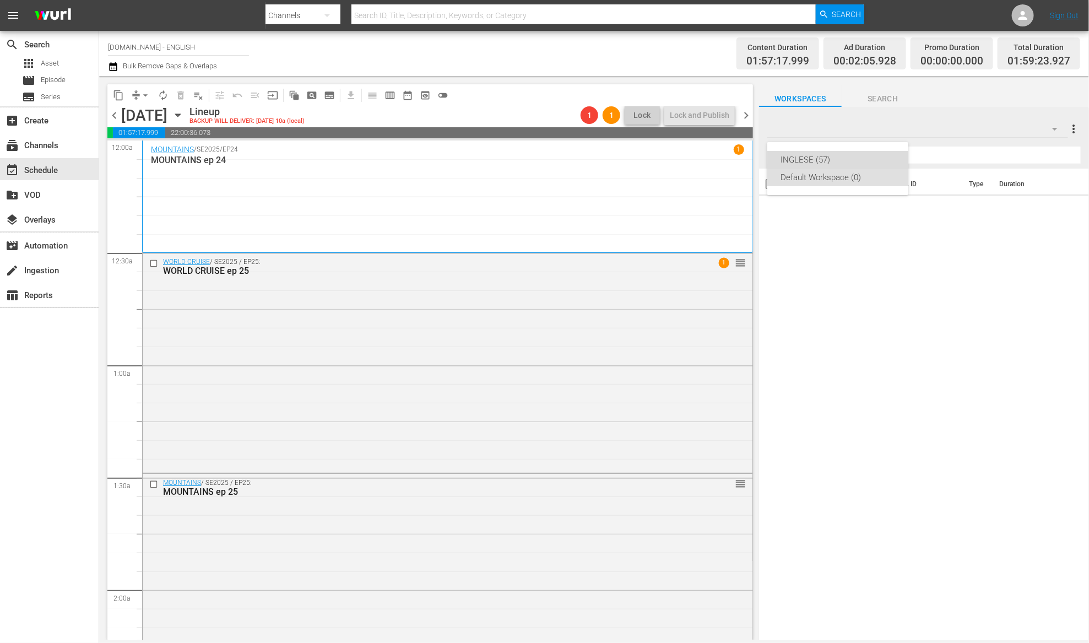
click at [845, 162] on div "INGLESE (57)" at bounding box center [837, 160] width 115 height 18
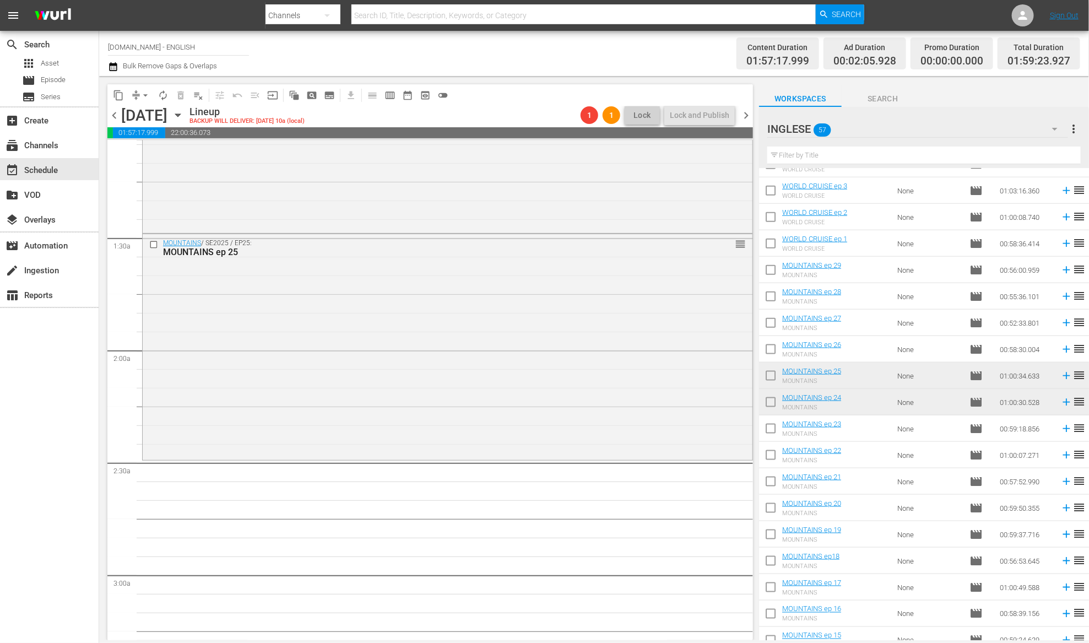
scroll to position [647, 0]
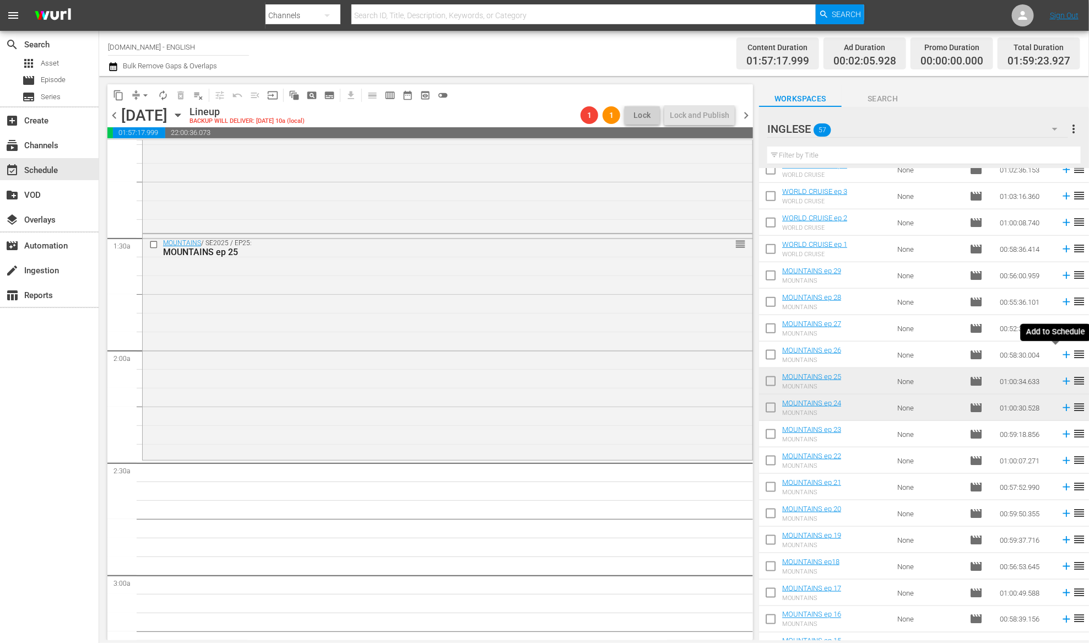
click at [1062, 355] on icon at bounding box center [1065, 354] width 7 height 7
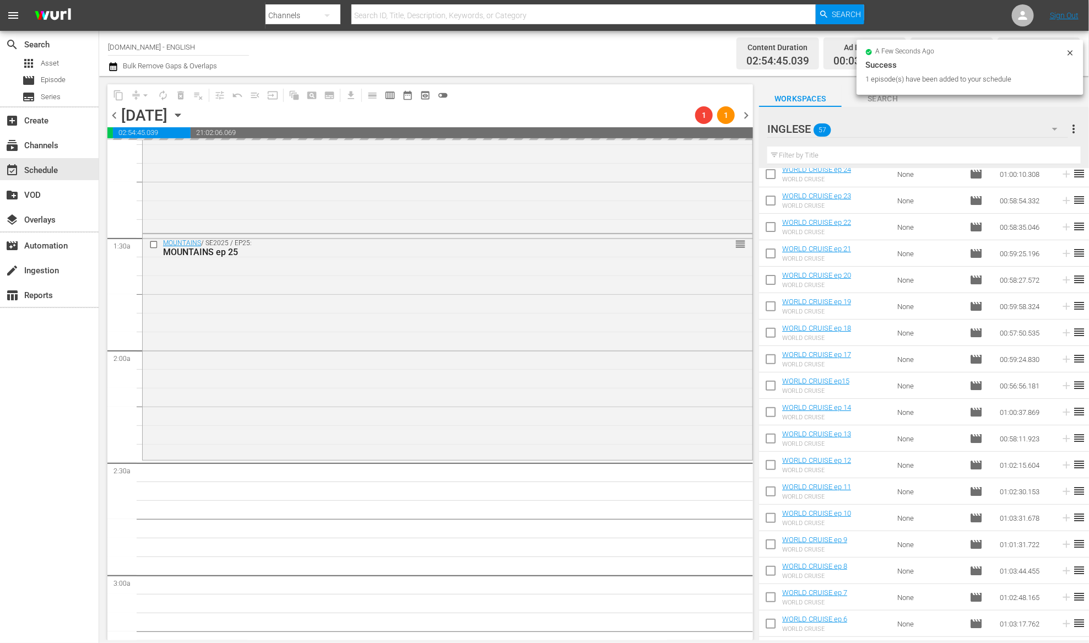
scroll to position [0, 0]
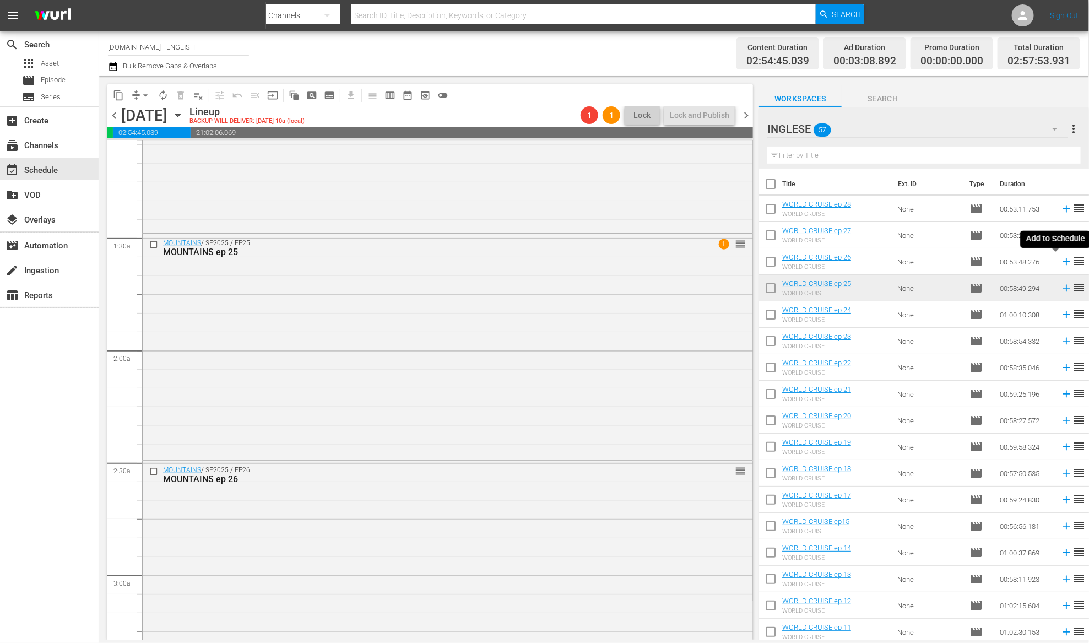
click at [1060, 264] on icon at bounding box center [1066, 262] width 12 height 12
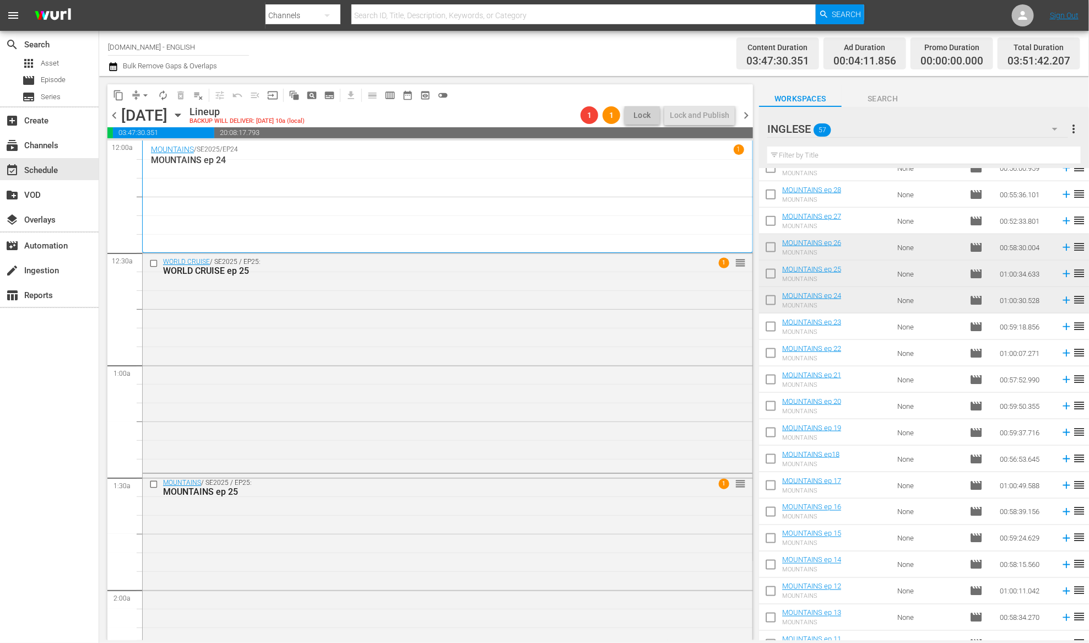
scroll to position [751, 0]
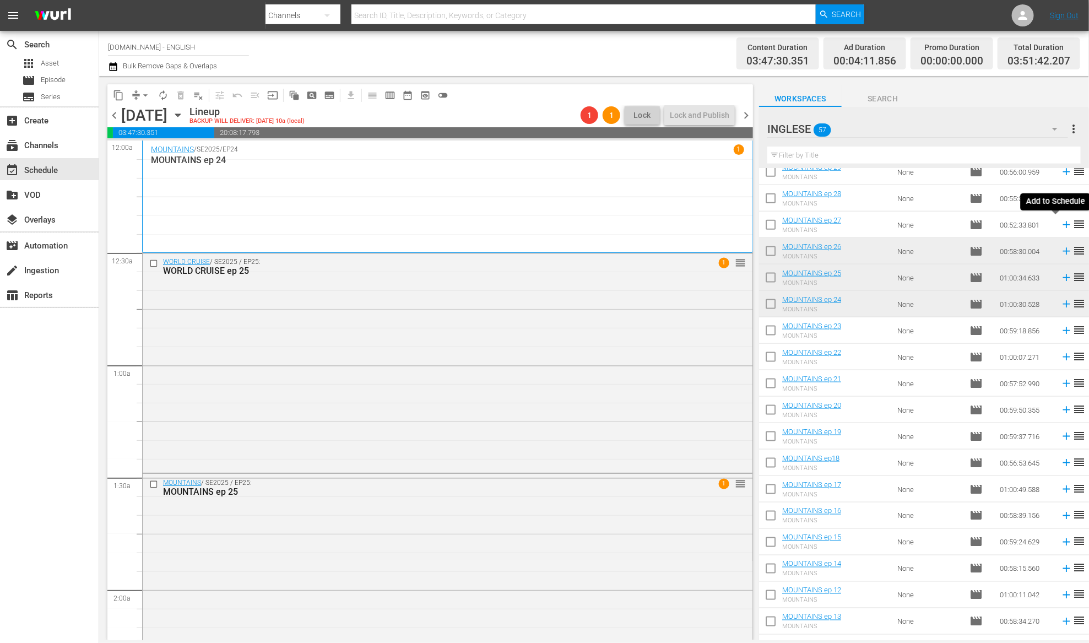
click at [1060, 226] on icon at bounding box center [1066, 225] width 12 height 12
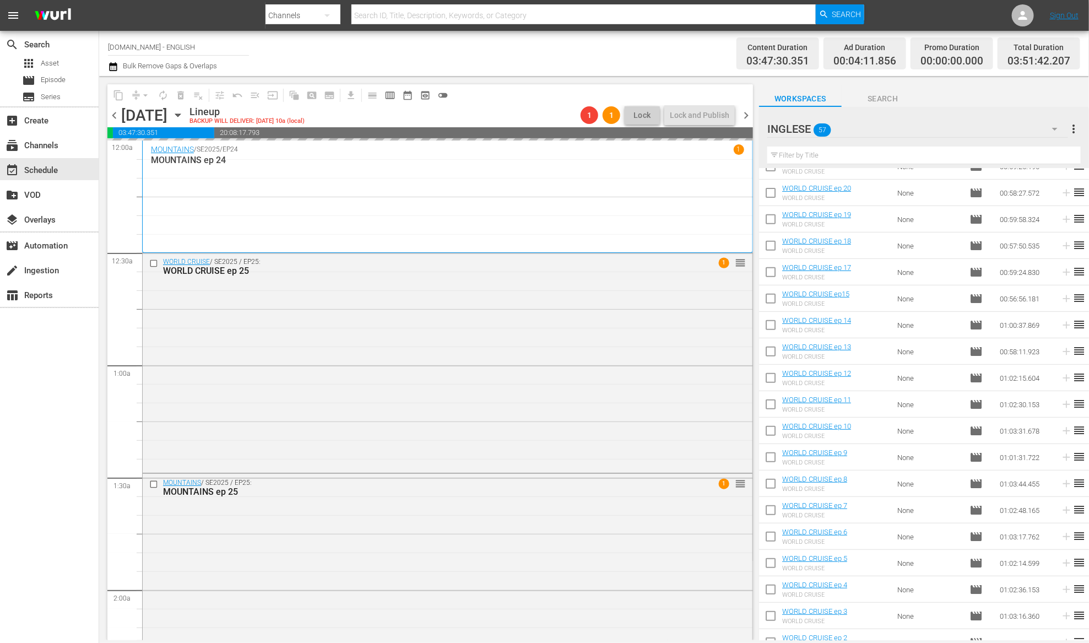
scroll to position [0, 0]
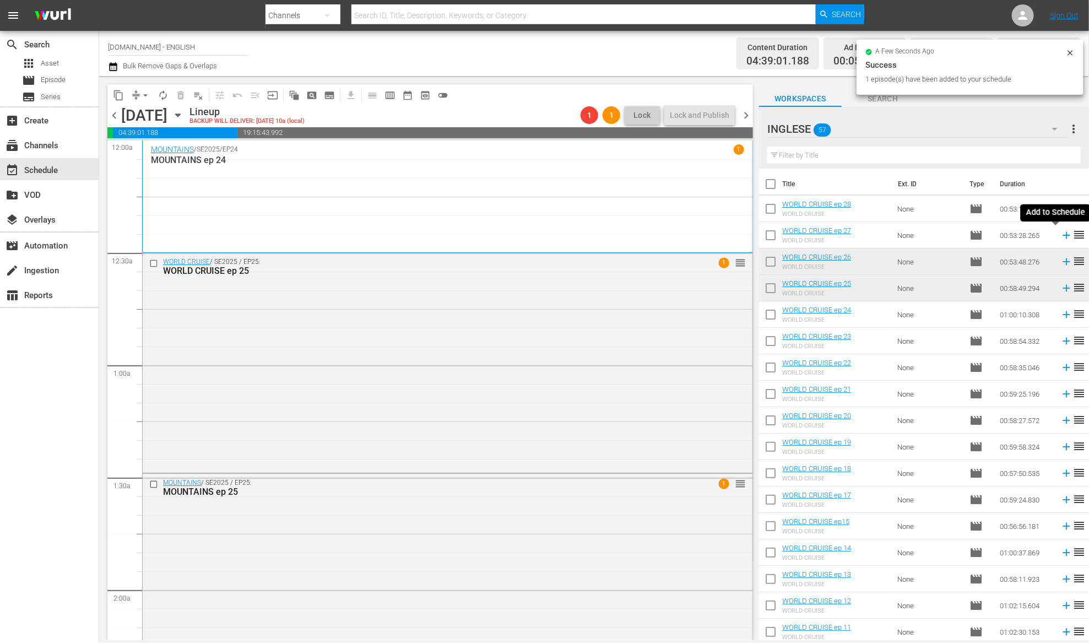
click at [1062, 237] on icon at bounding box center [1065, 235] width 7 height 7
click at [162, 95] on span "autorenew_outlined" at bounding box center [162, 95] width 11 height 11
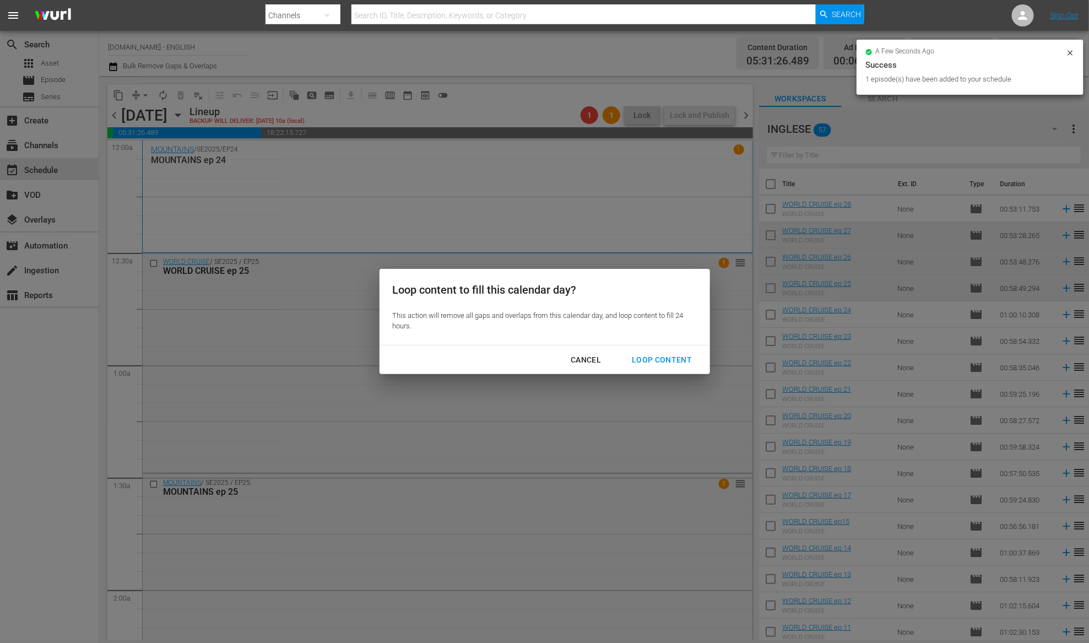
click at [672, 363] on div "Loop Content" at bounding box center [662, 360] width 78 height 14
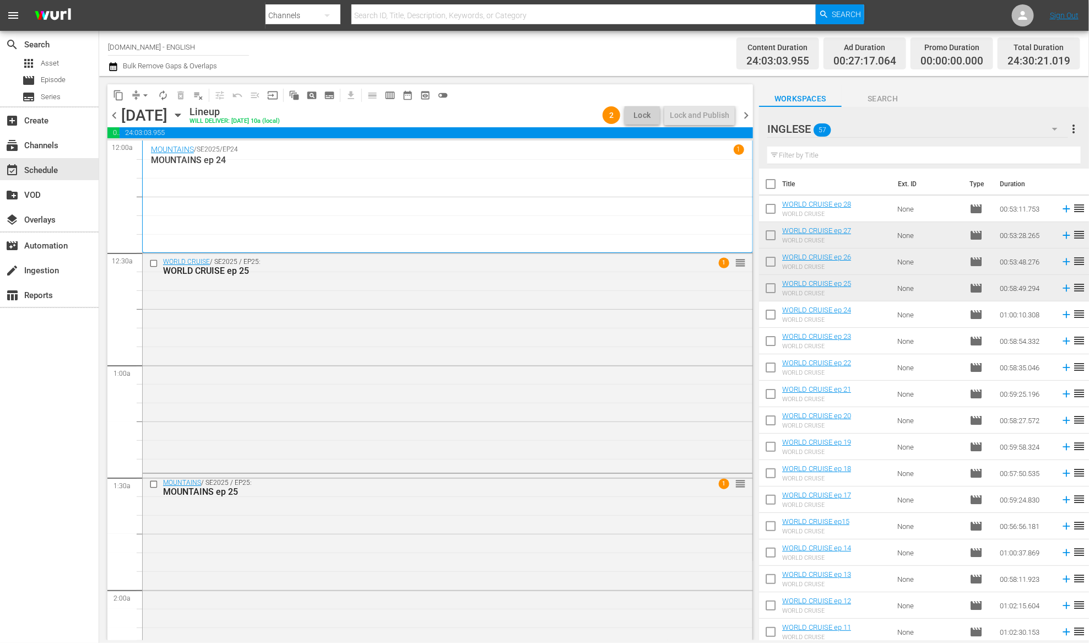
click at [744, 115] on span "chevron_right" at bounding box center [746, 115] width 14 height 14
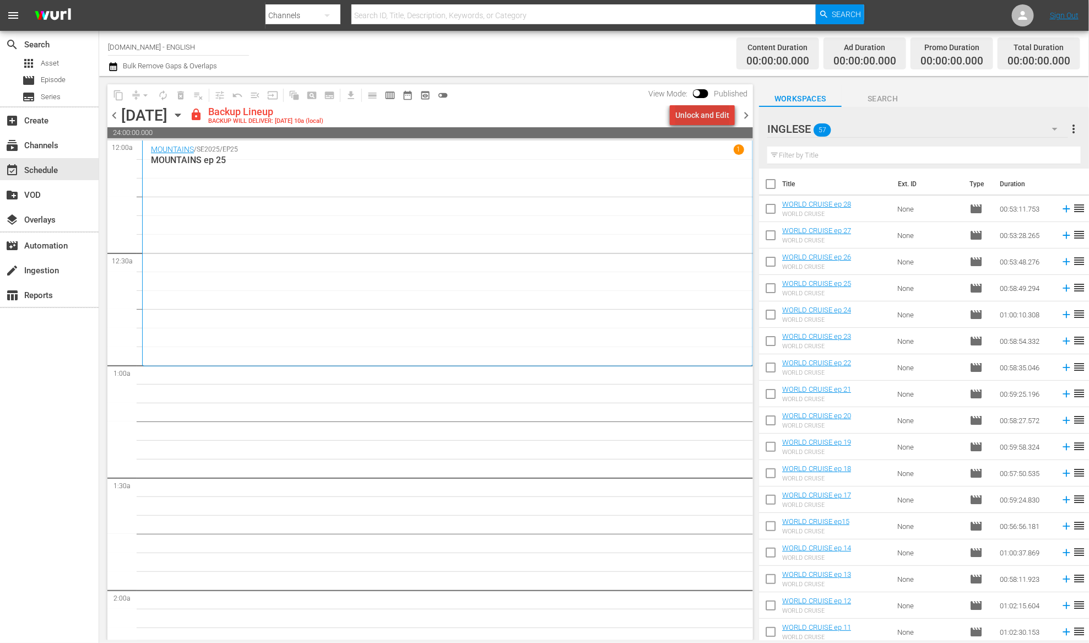
click at [712, 113] on div "Unlock and Edit" at bounding box center [702, 115] width 54 height 20
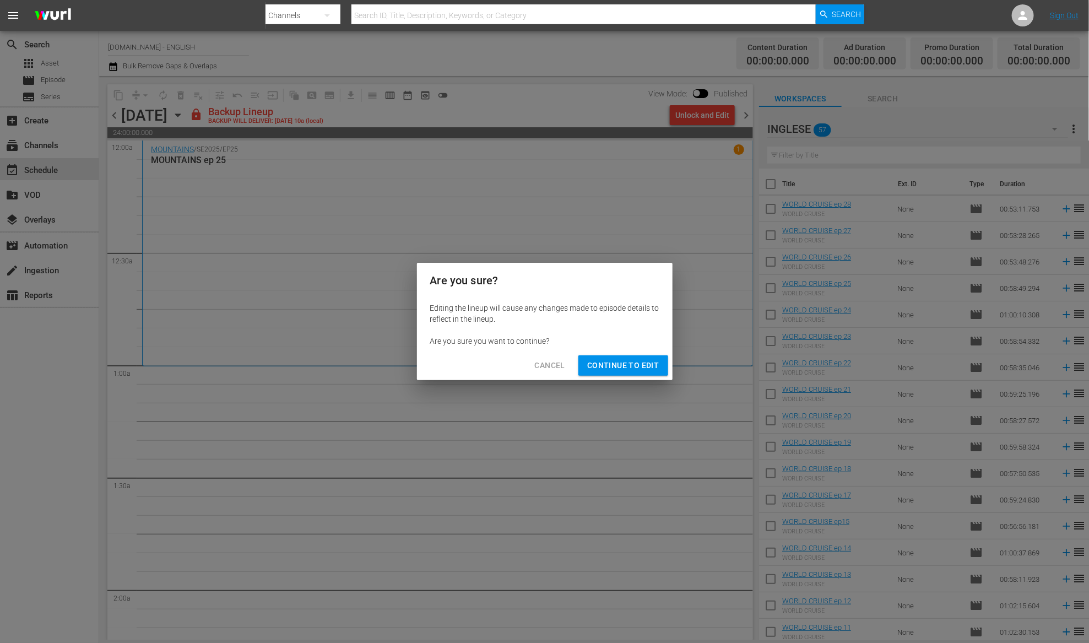
click at [643, 367] on span "Continue to Edit" at bounding box center [623, 365] width 72 height 14
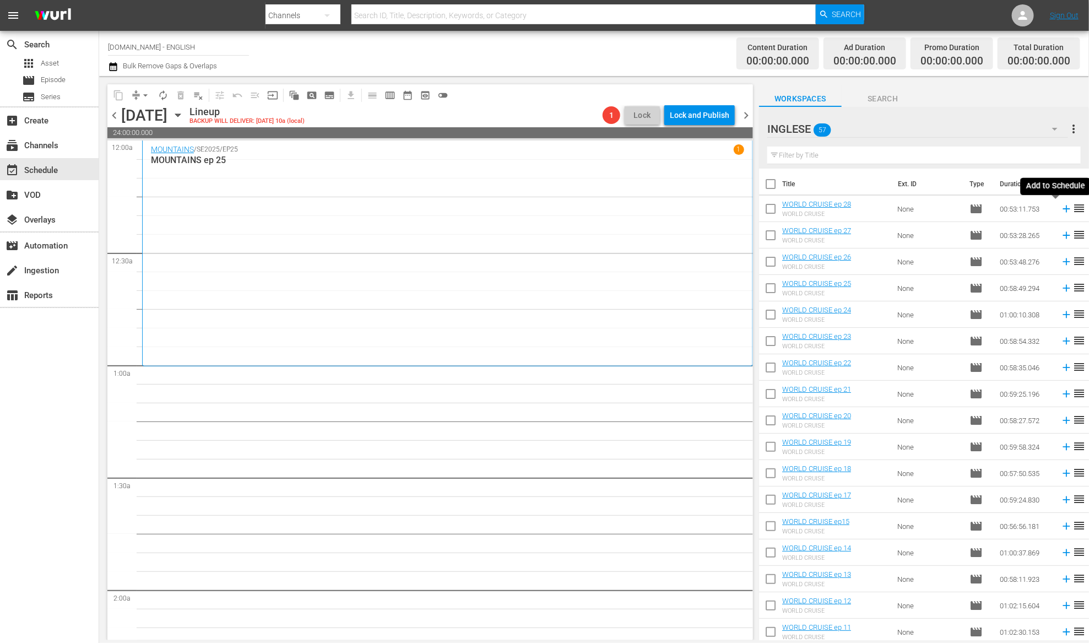
click at [1062, 208] on icon at bounding box center [1065, 208] width 7 height 7
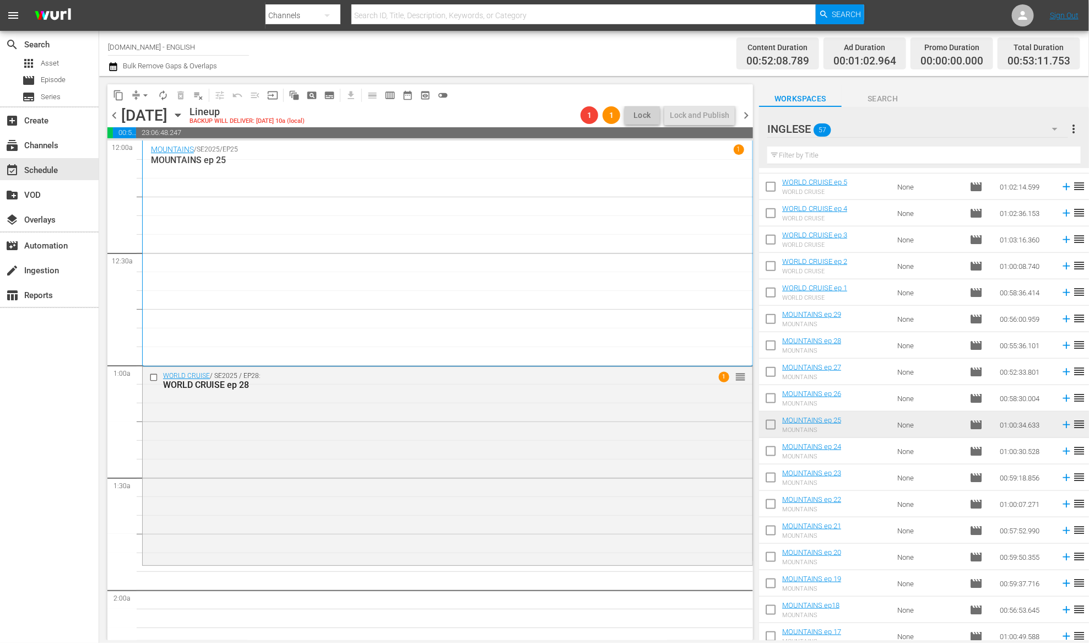
scroll to position [581, 0]
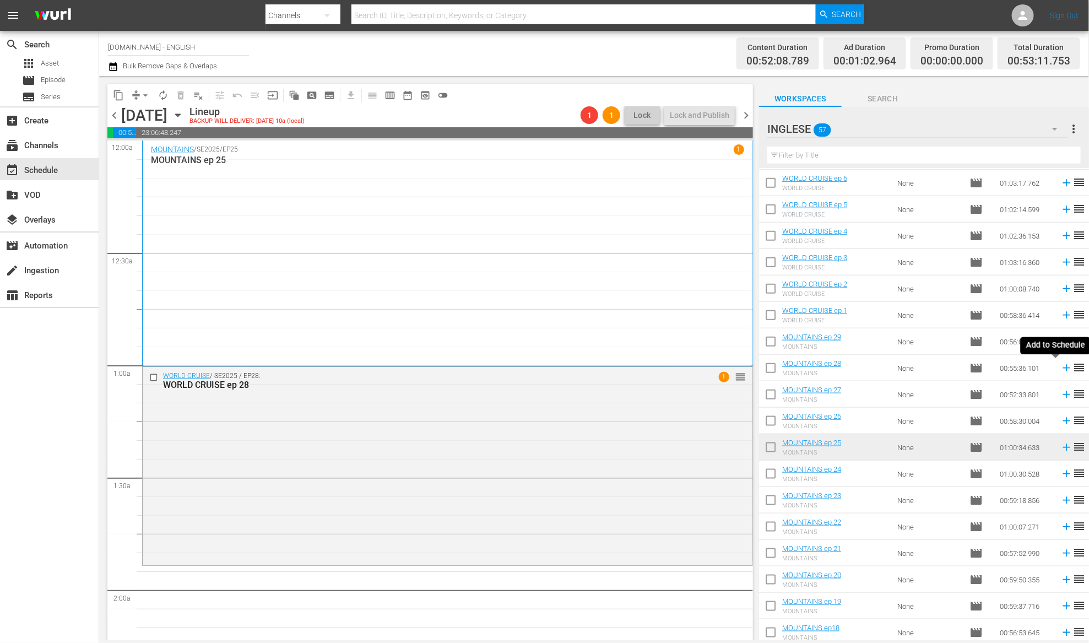
click at [1060, 371] on icon at bounding box center [1066, 368] width 12 height 12
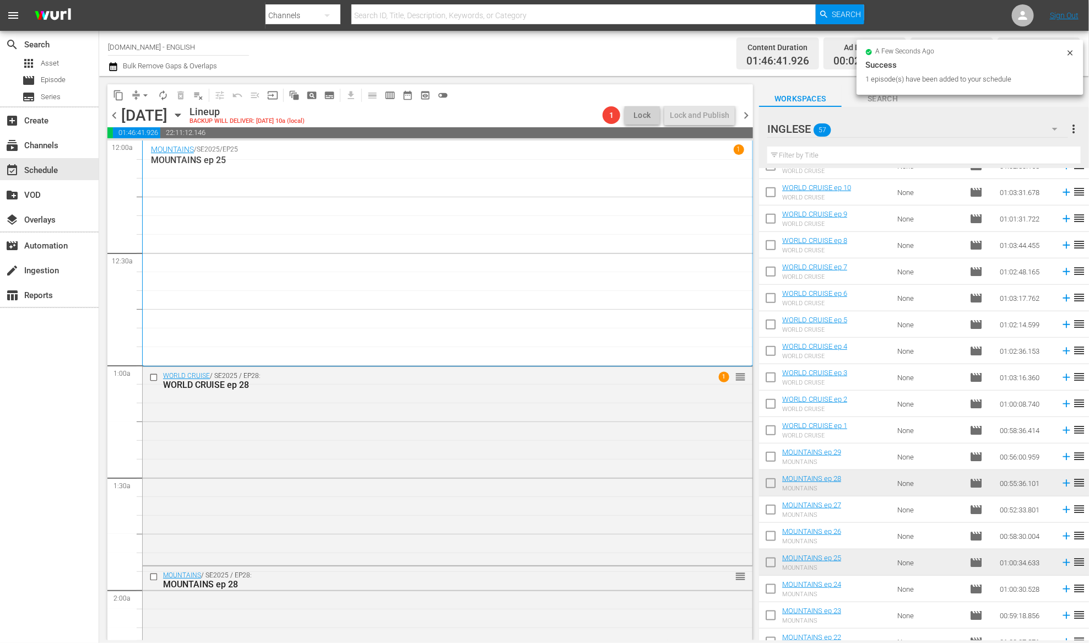
scroll to position [1060, 0]
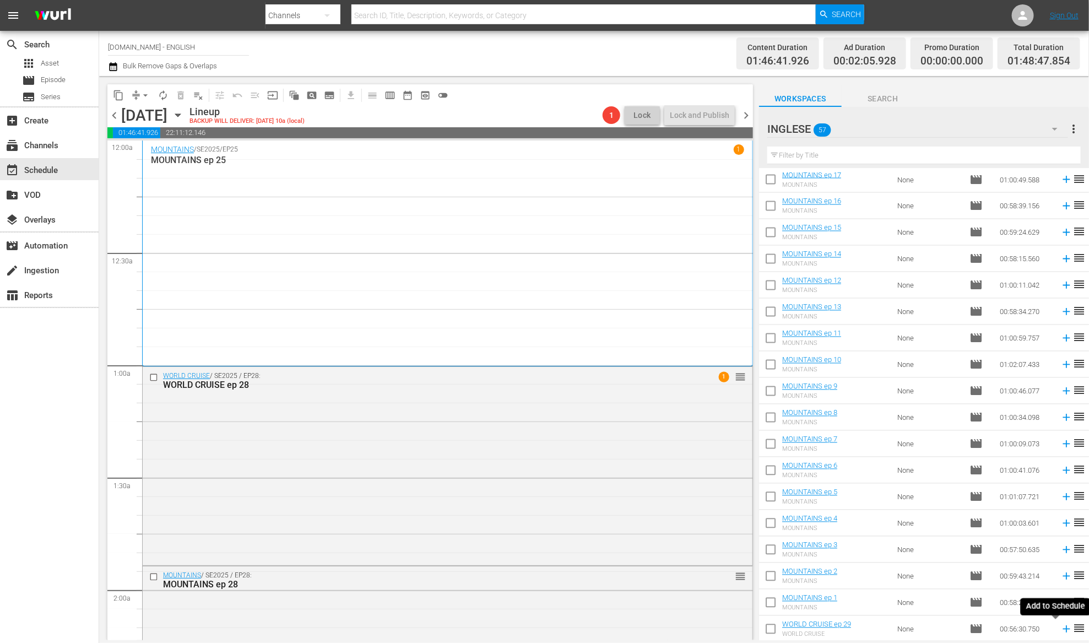
click at [1062, 629] on icon at bounding box center [1065, 629] width 7 height 7
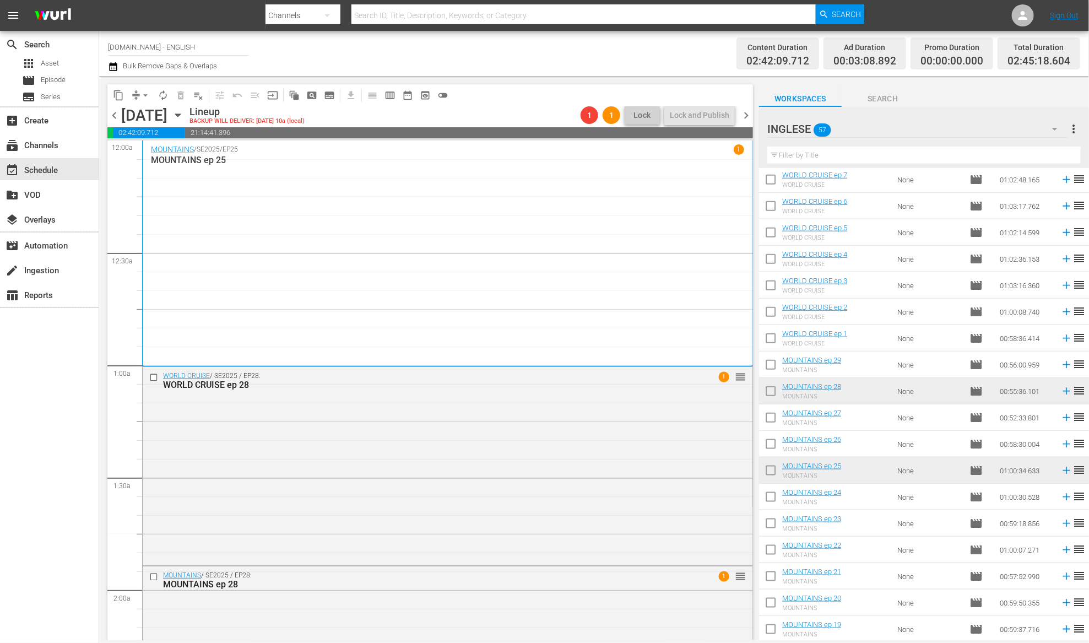
scroll to position [580, 0]
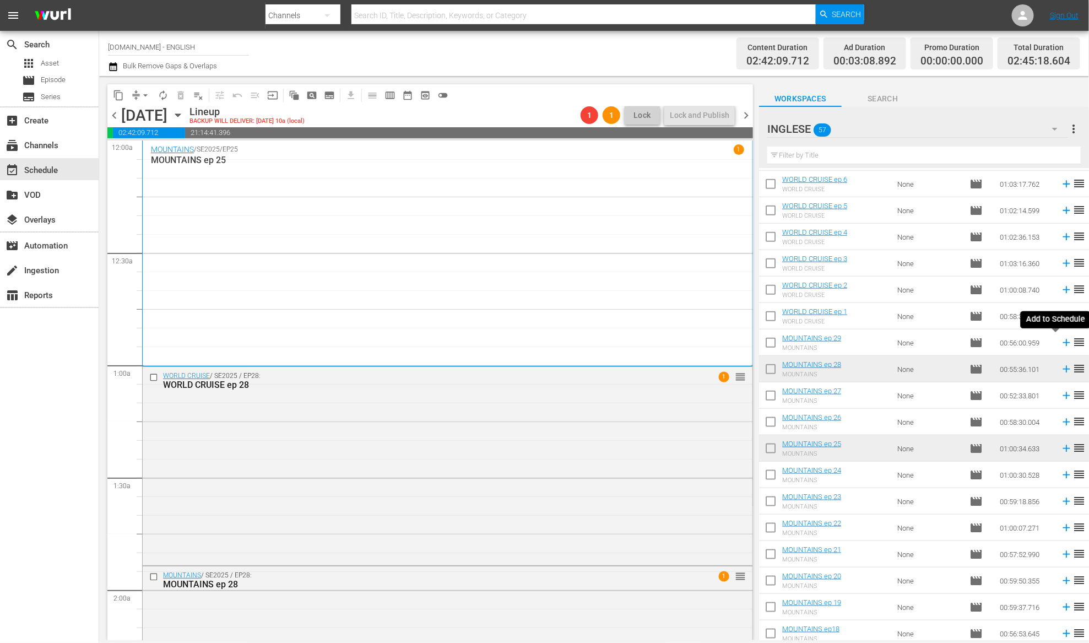
click at [1060, 344] on icon at bounding box center [1066, 342] width 12 height 12
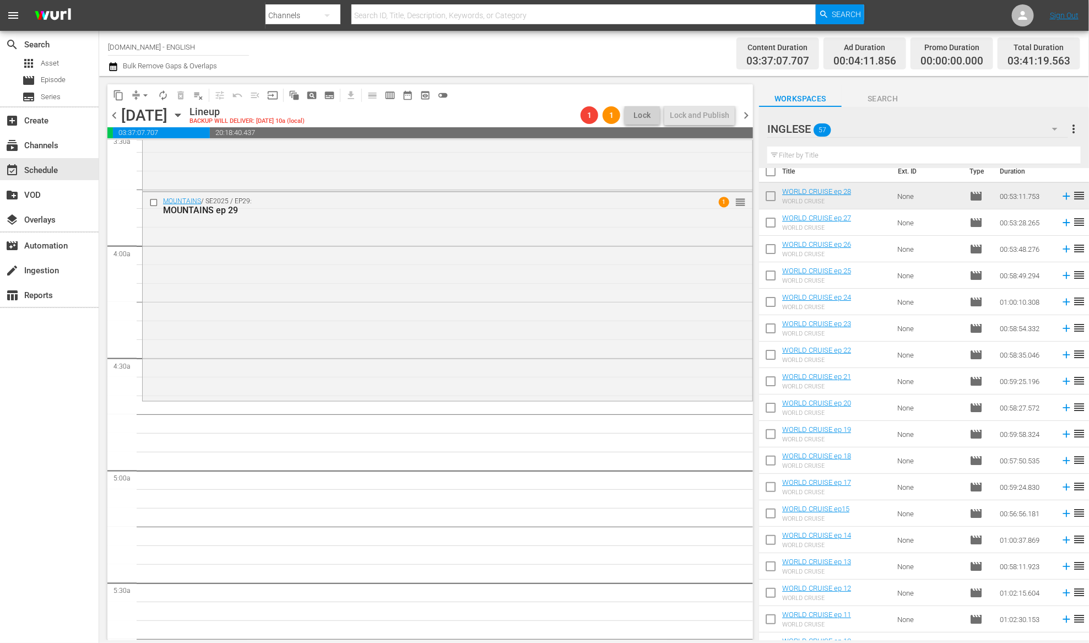
scroll to position [0, 0]
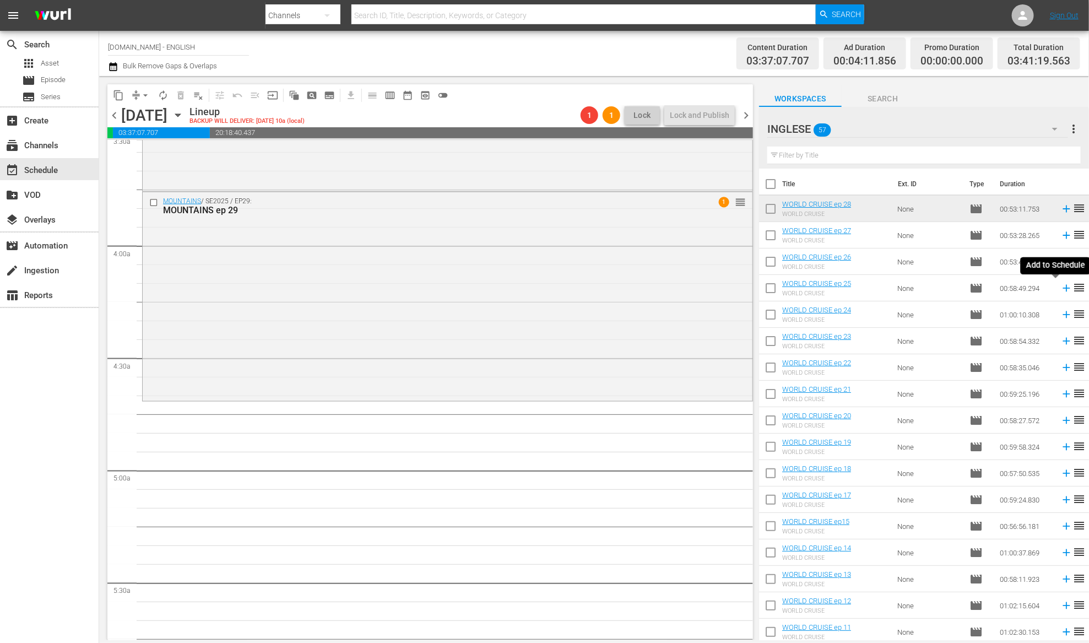
click at [1062, 288] on icon at bounding box center [1065, 288] width 7 height 7
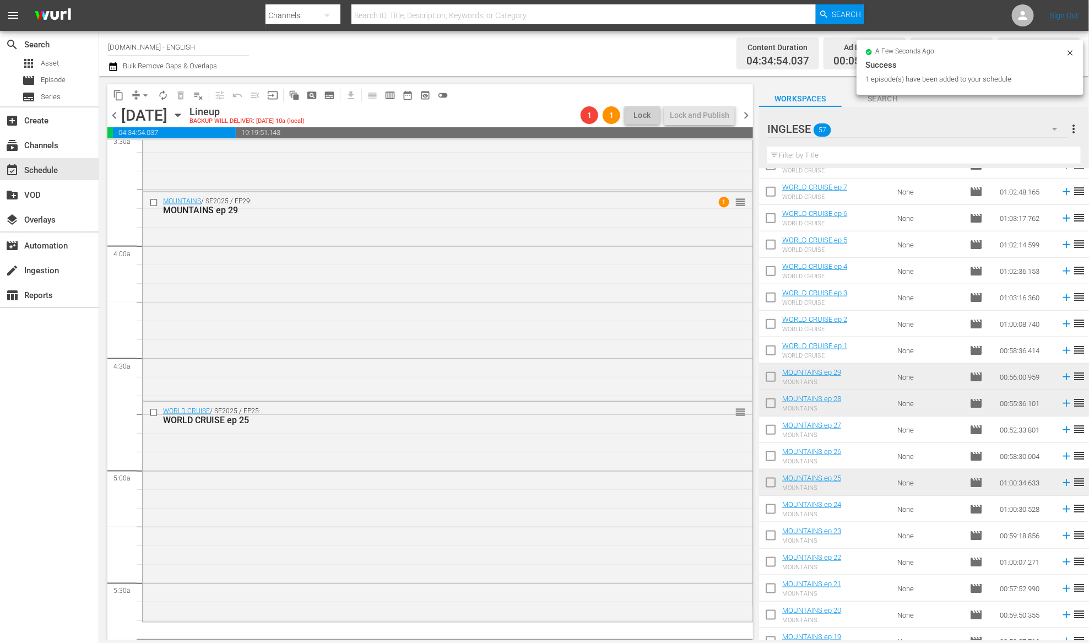
scroll to position [530, 0]
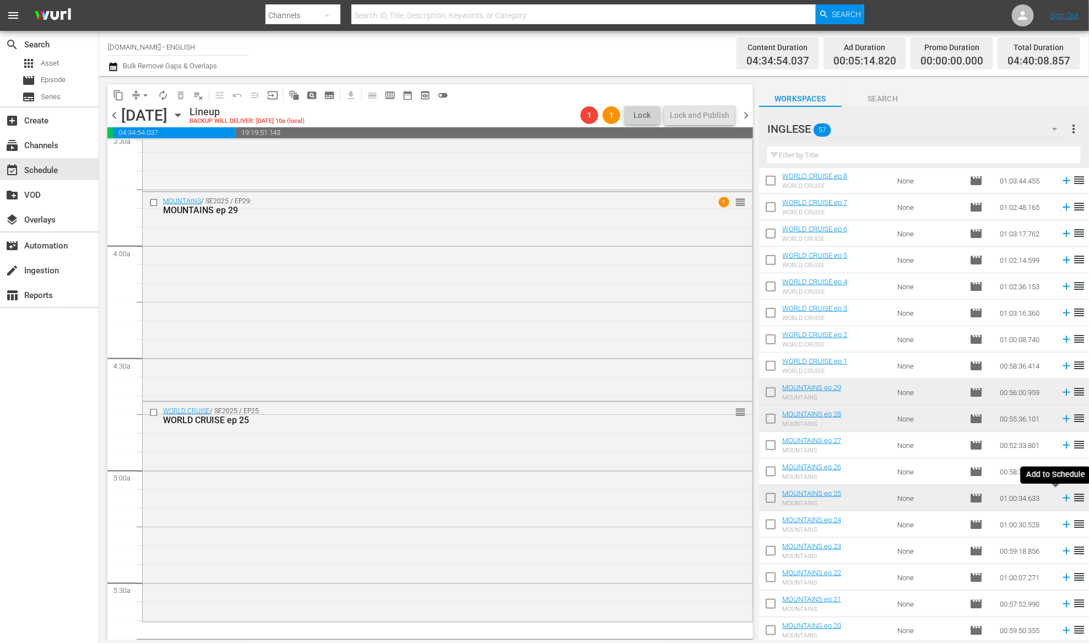
click at [1062, 498] on icon at bounding box center [1065, 498] width 7 height 7
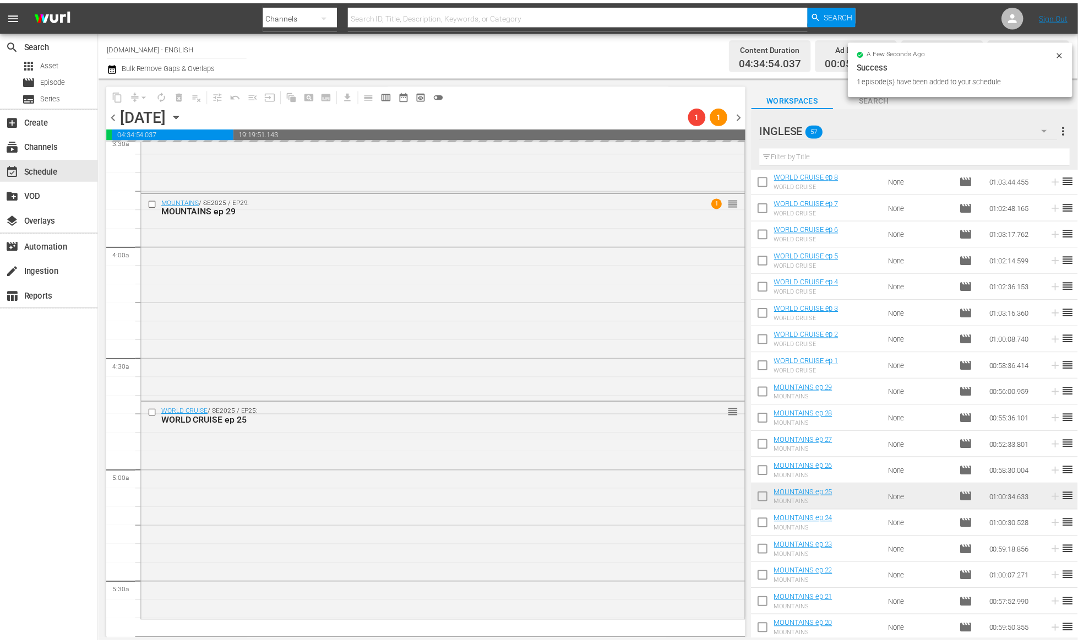
scroll to position [1116, 0]
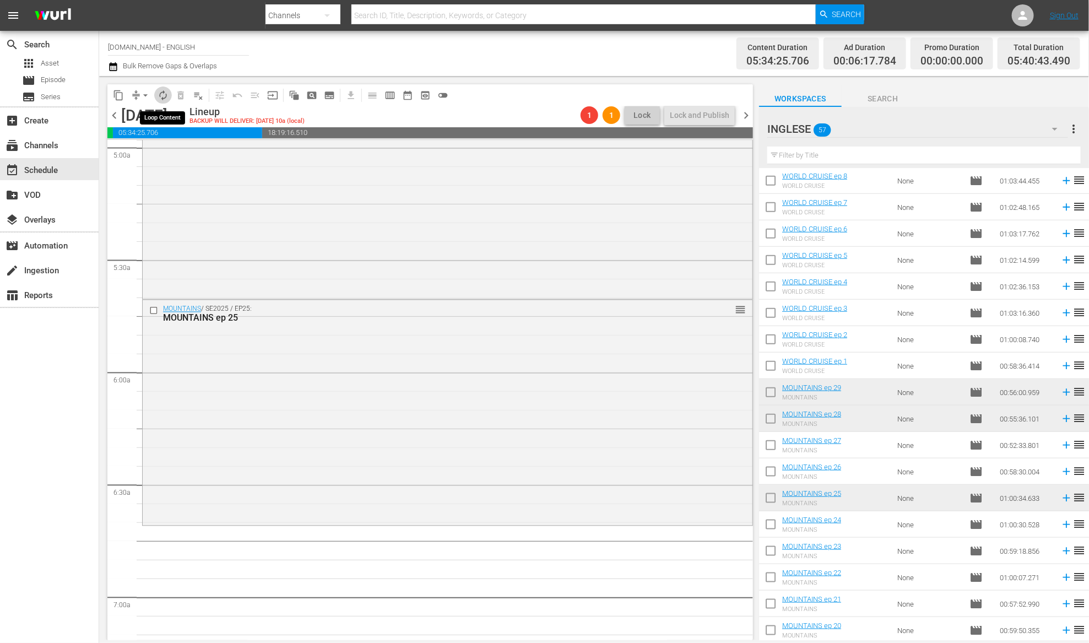
click at [165, 99] on span "autorenew_outlined" at bounding box center [162, 95] width 11 height 11
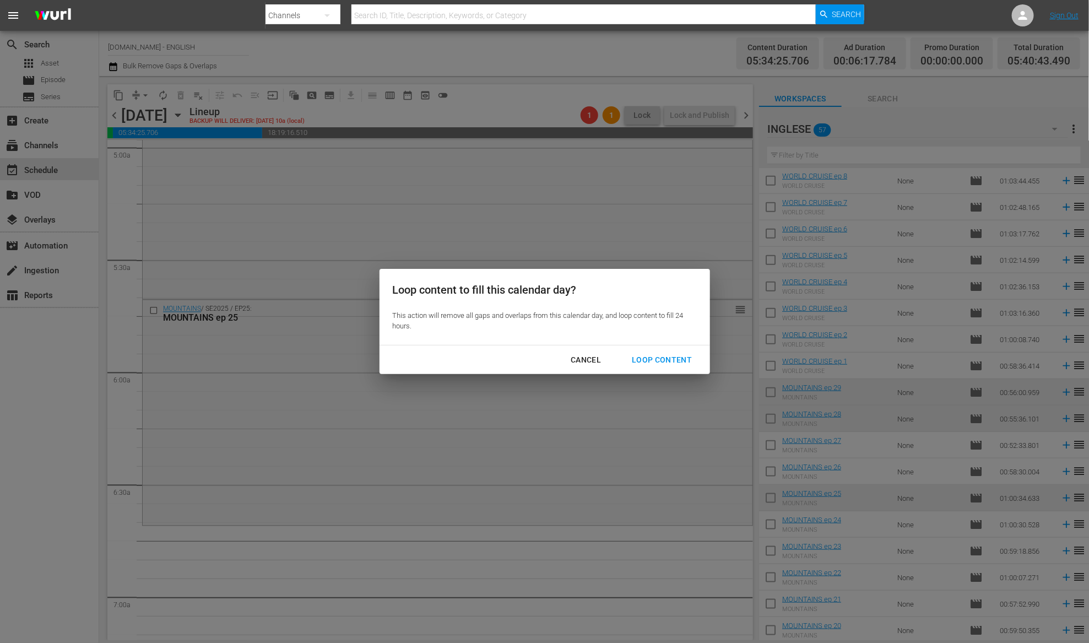
click at [641, 355] on div "Loop Content" at bounding box center [662, 360] width 78 height 14
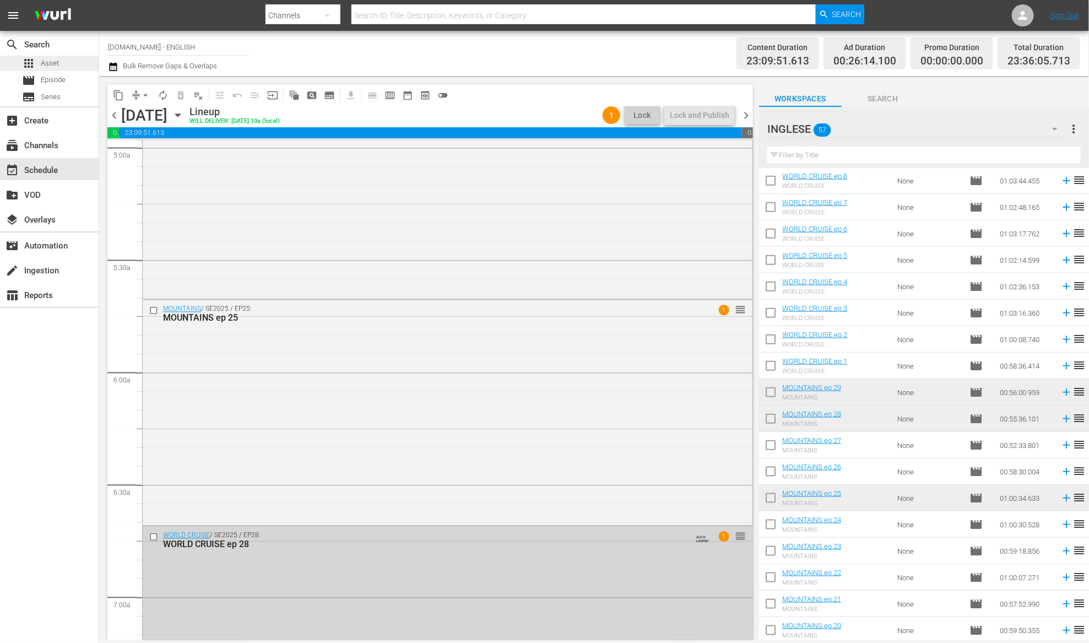
click at [61, 66] on div "apps Asset" at bounding box center [49, 63] width 99 height 15
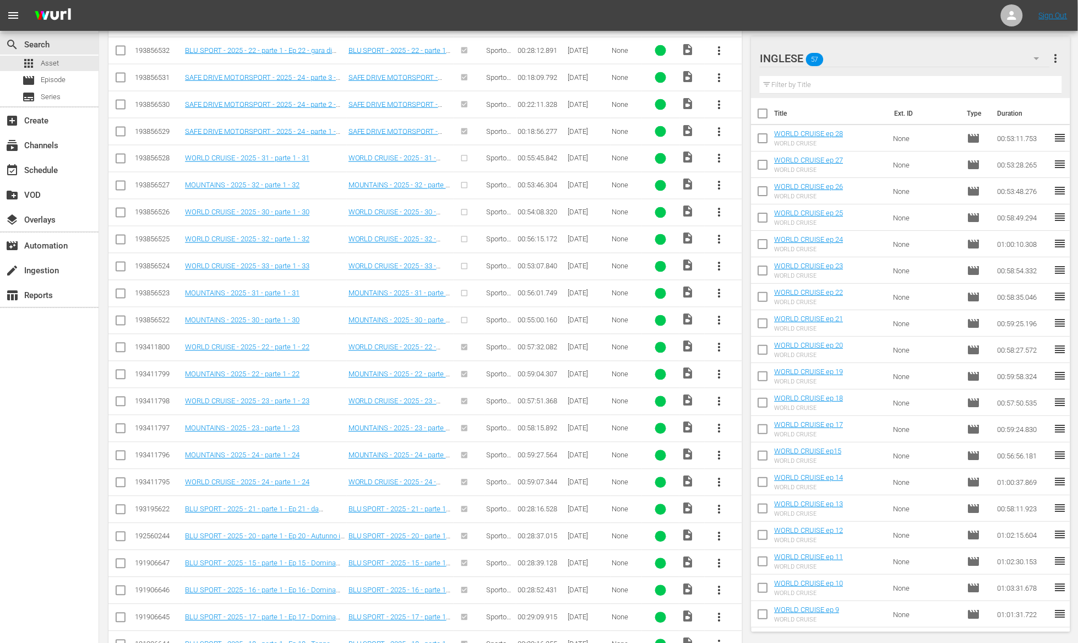
scroll to position [568, 0]
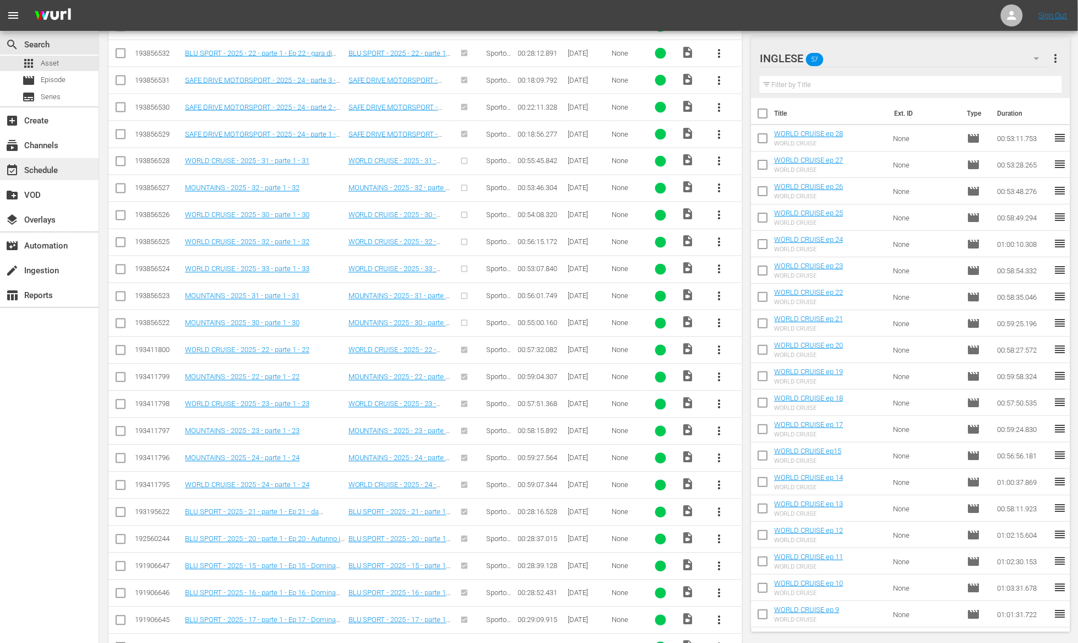
click at [45, 172] on div "event_available Schedule" at bounding box center [31, 169] width 62 height 10
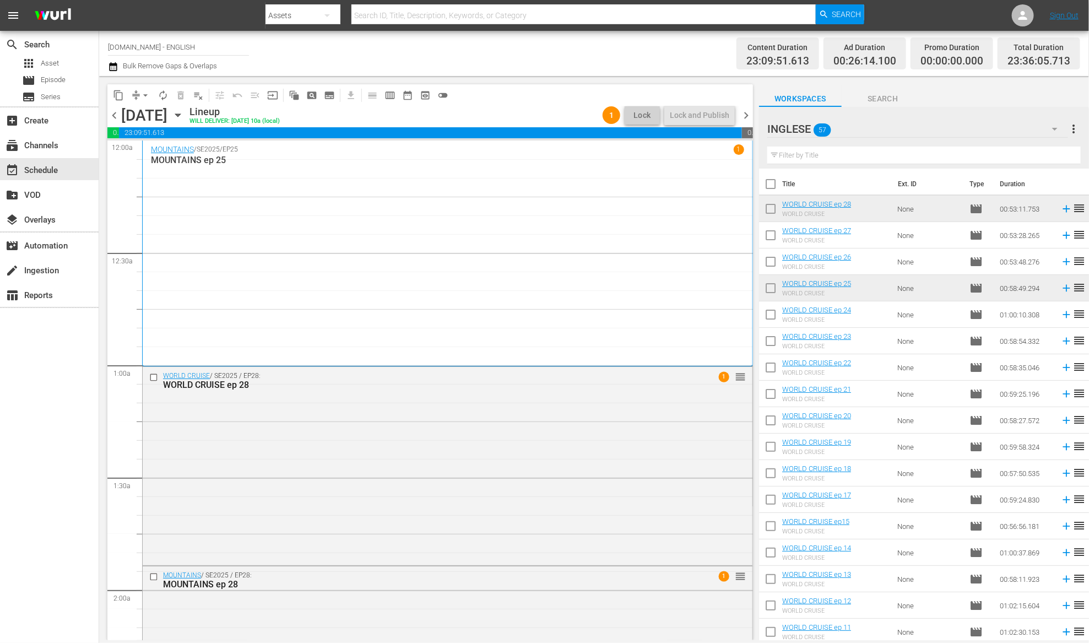
click at [742, 117] on span "chevron_right" at bounding box center [746, 115] width 14 height 14
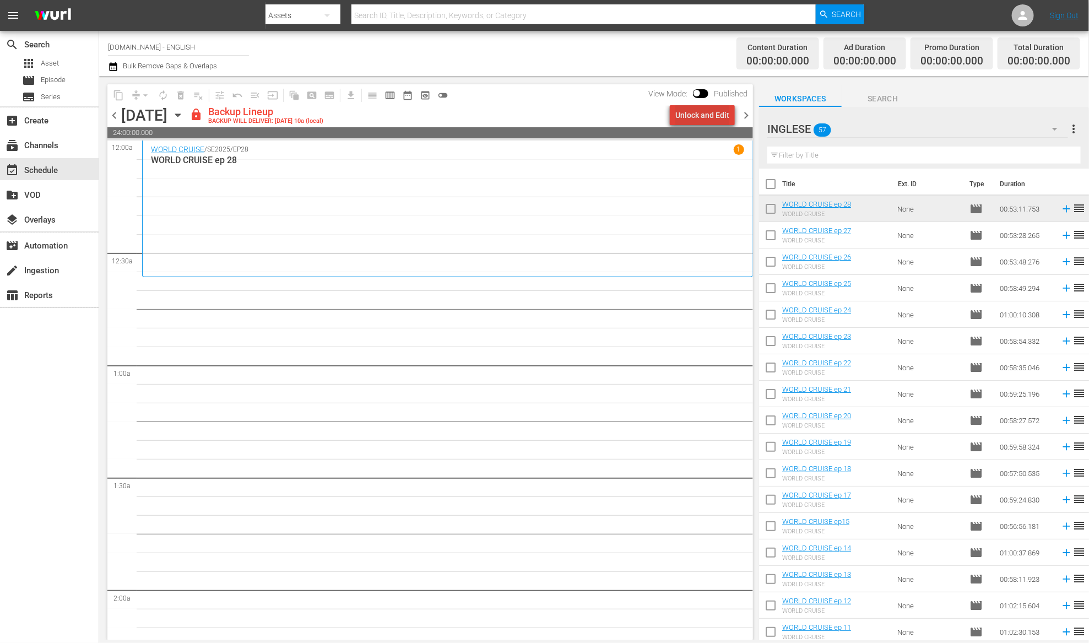
click at [719, 119] on div "Unlock and Edit" at bounding box center [702, 115] width 54 height 20
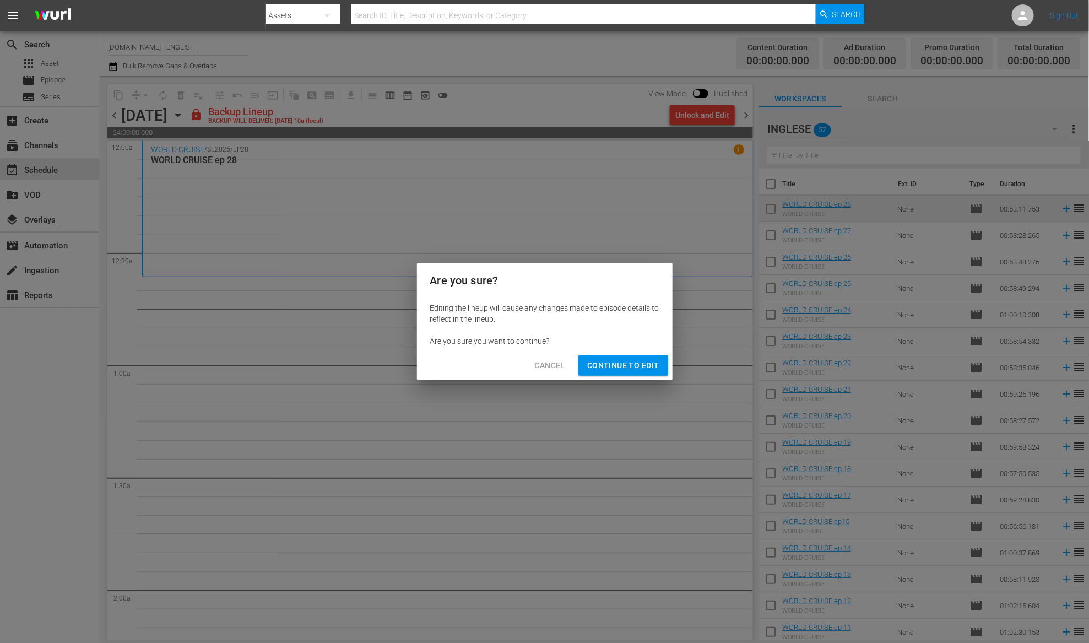
click at [607, 361] on span "Continue to Edit" at bounding box center [623, 365] width 72 height 14
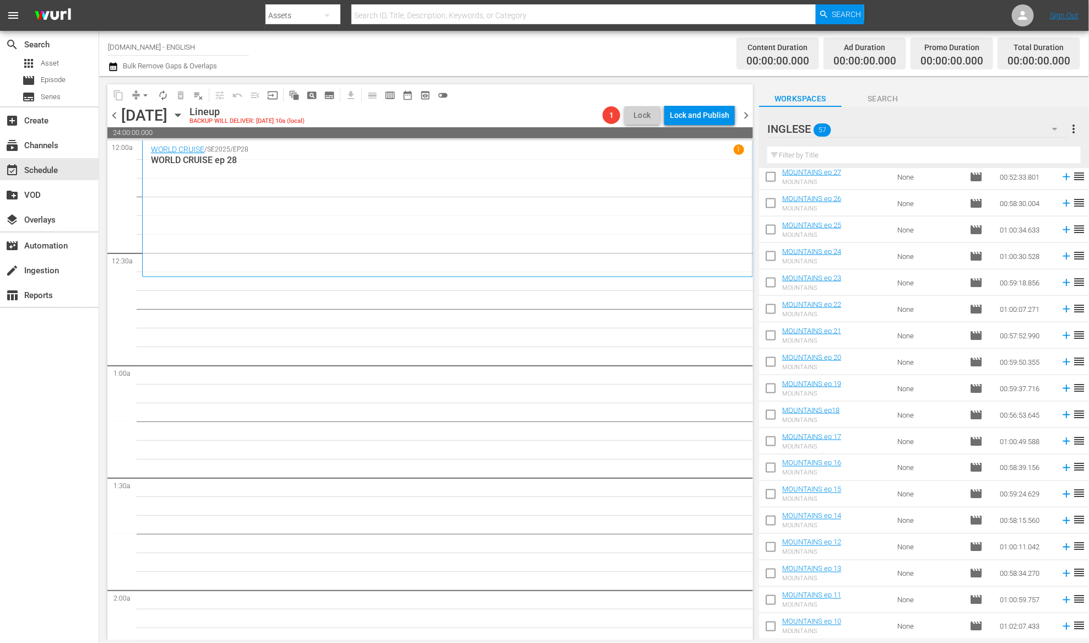
scroll to position [738, 0]
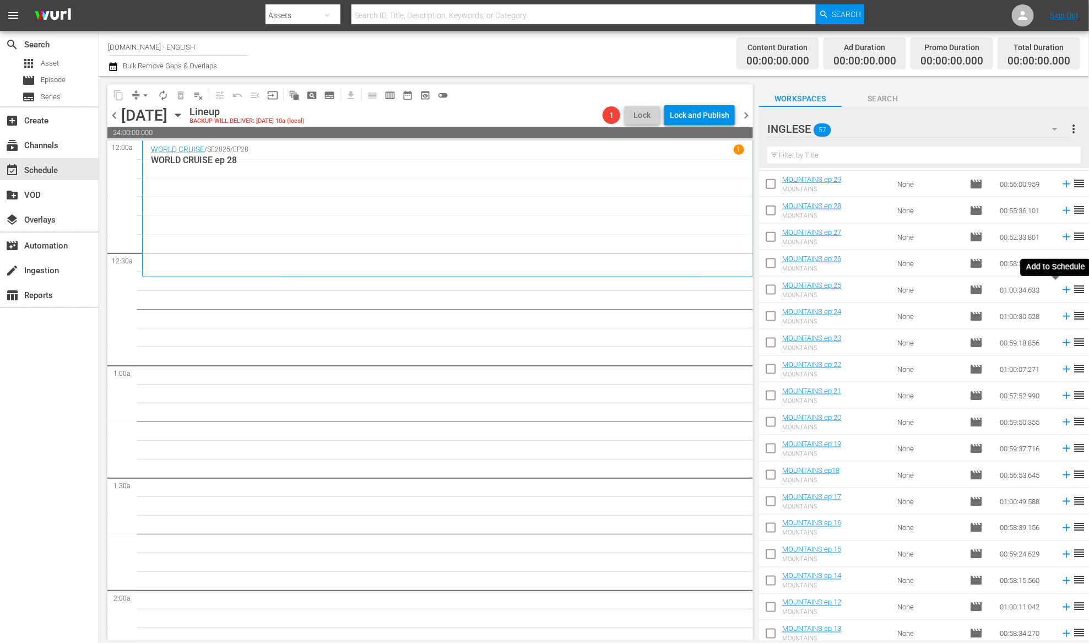
click at [1062, 290] on icon at bounding box center [1065, 289] width 7 height 7
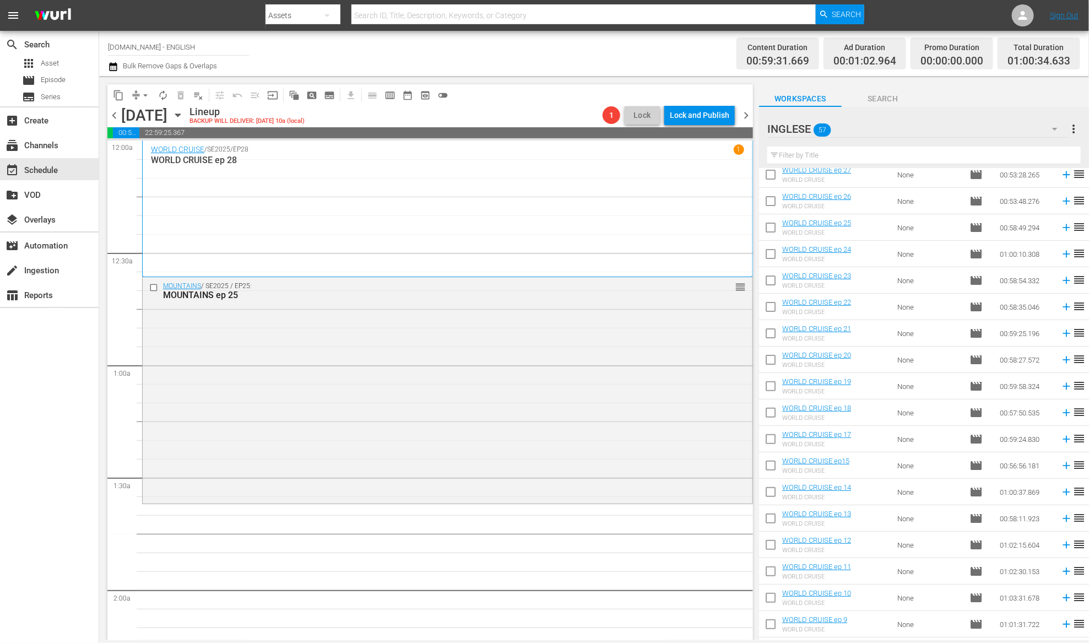
scroll to position [47, 0]
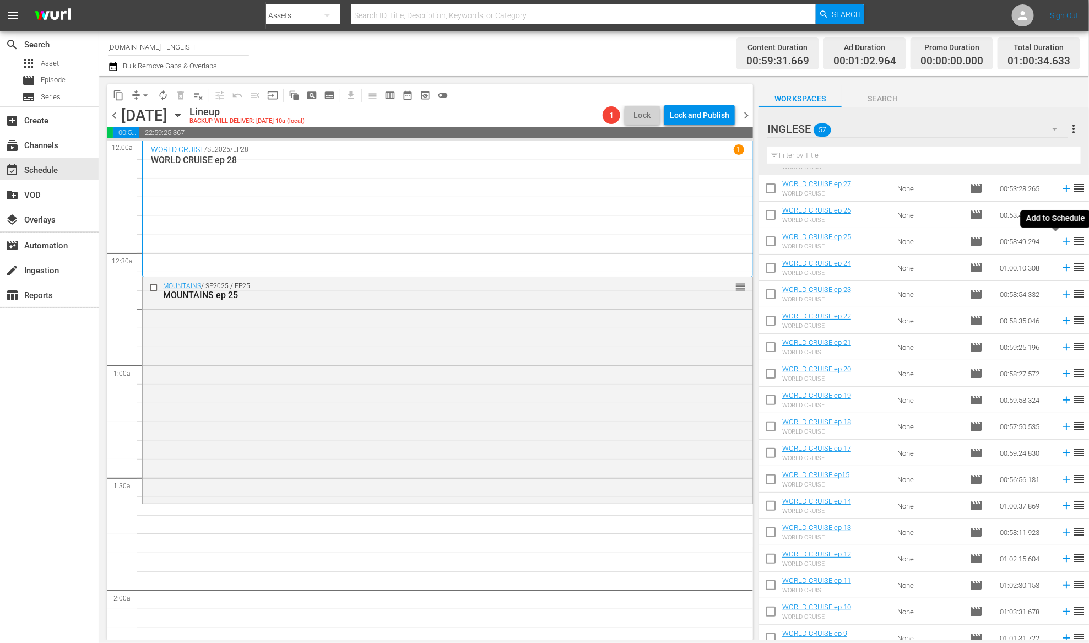
click at [1060, 243] on icon at bounding box center [1066, 241] width 12 height 12
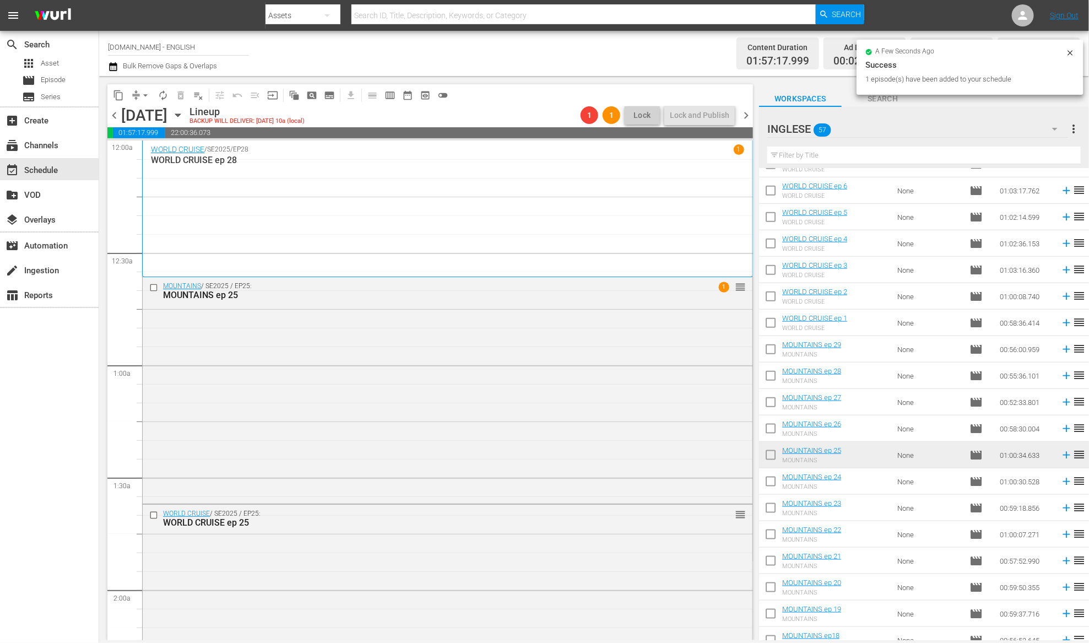
scroll to position [574, 0]
click at [1062, 428] on icon at bounding box center [1065, 428] width 7 height 7
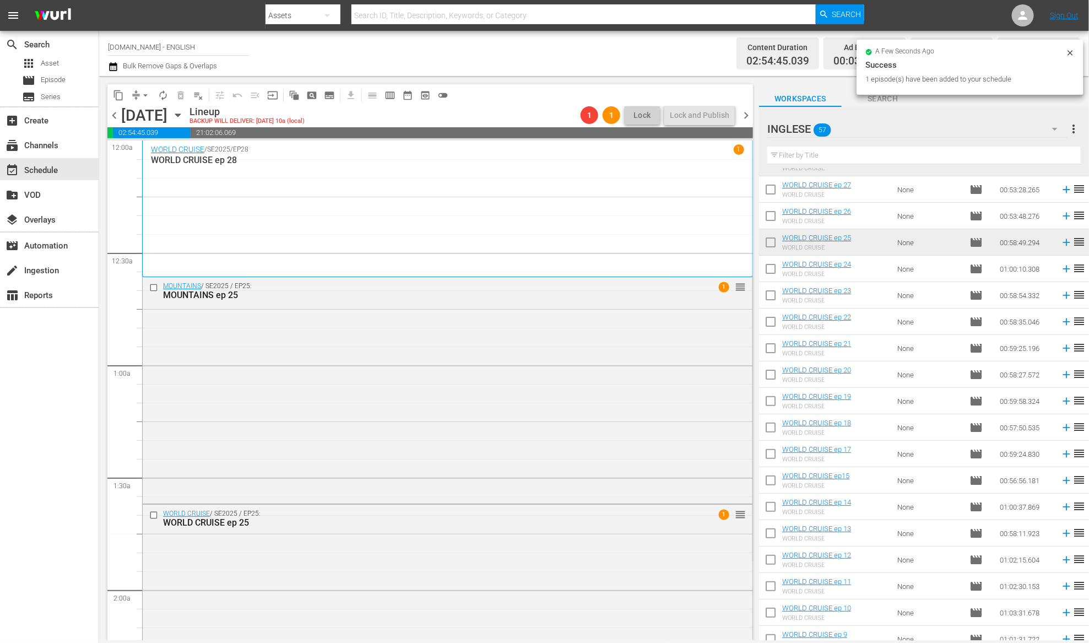
scroll to position [39, 0]
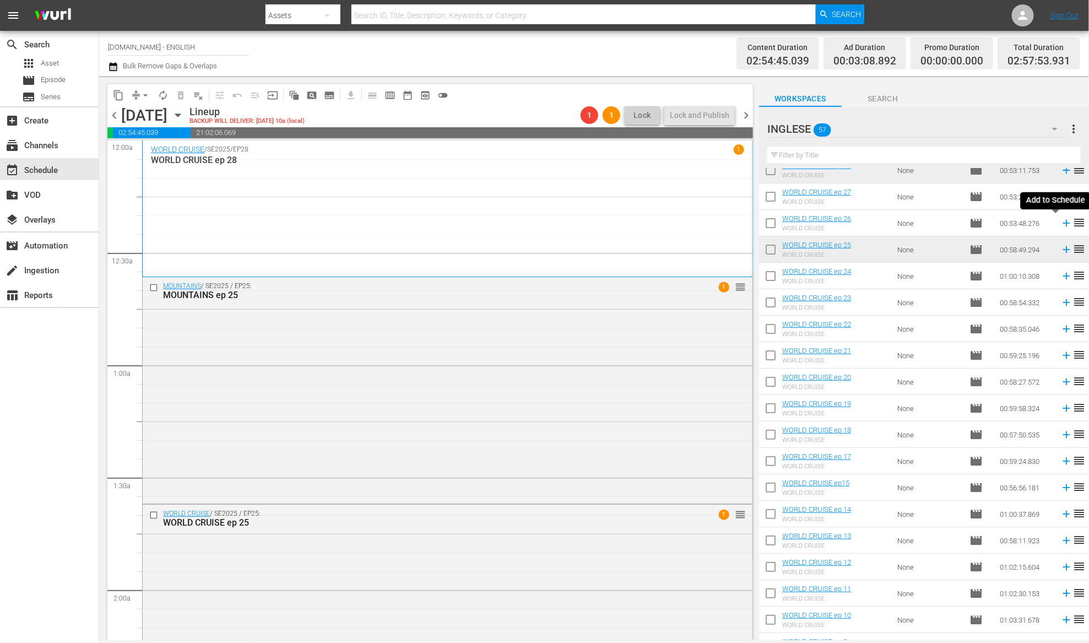
click at [1062, 223] on icon at bounding box center [1065, 223] width 7 height 7
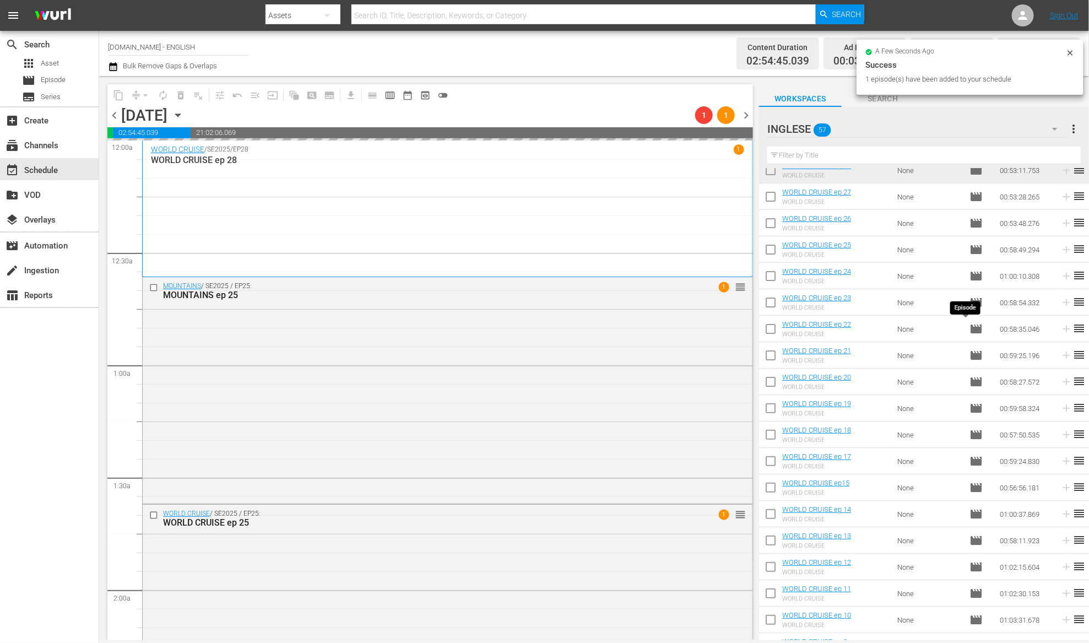
scroll to position [444, 0]
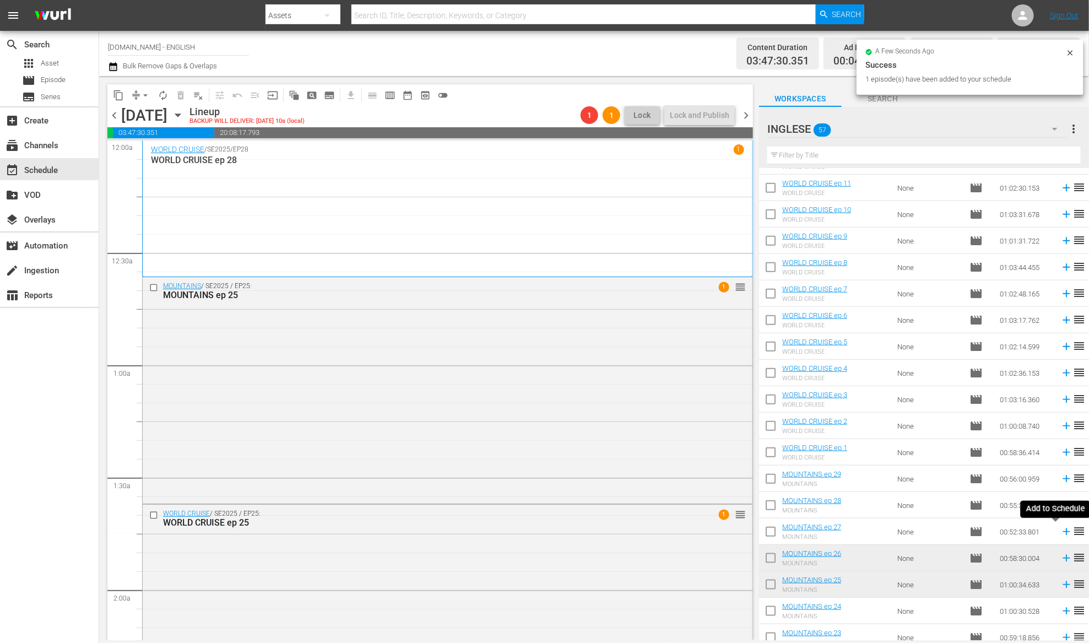
click at [1060, 533] on icon at bounding box center [1066, 531] width 12 height 12
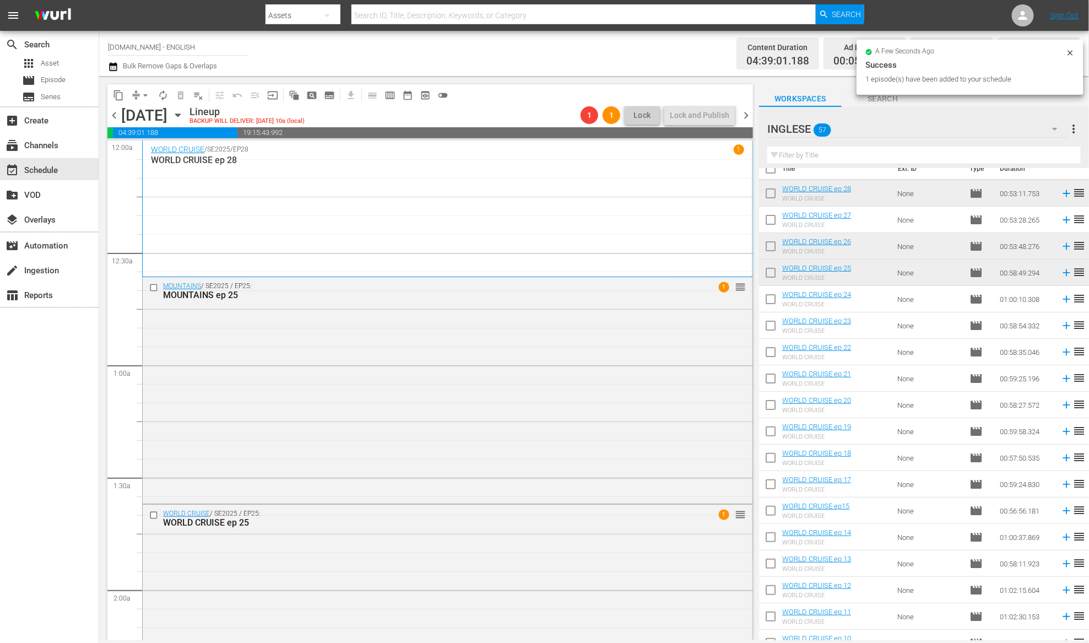
scroll to position [0, 0]
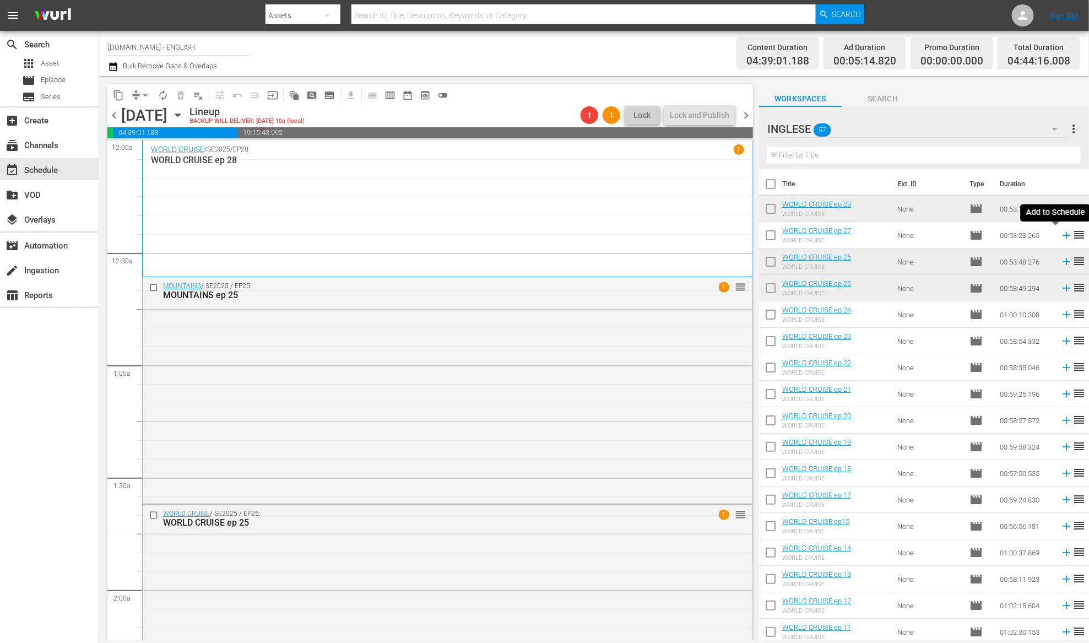
click at [1060, 236] on icon at bounding box center [1066, 235] width 12 height 12
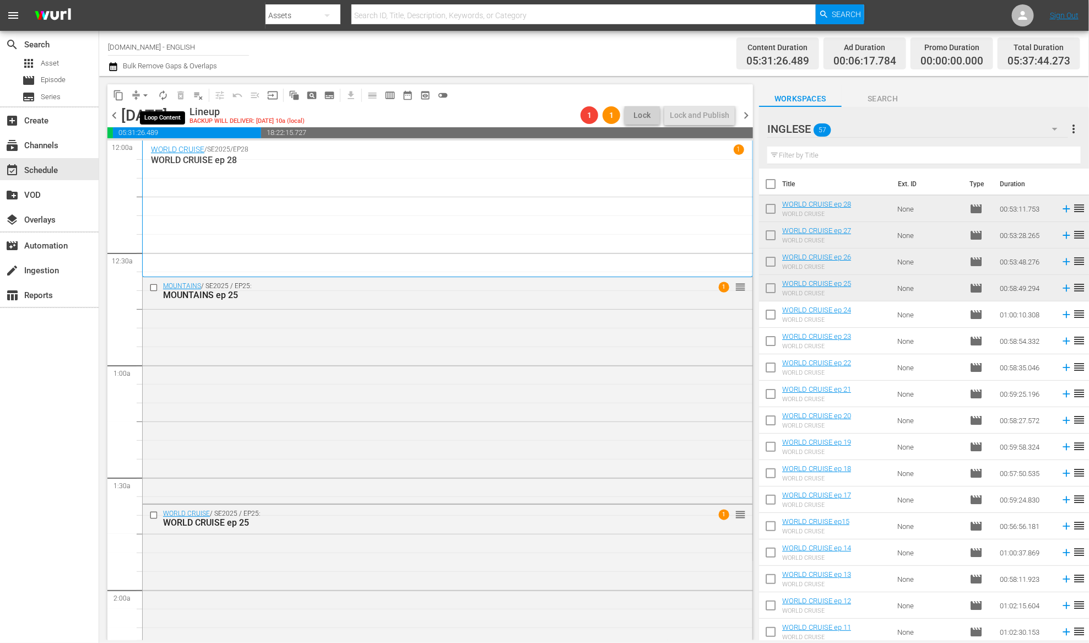
click at [162, 95] on span "autorenew_outlined" at bounding box center [162, 95] width 11 height 11
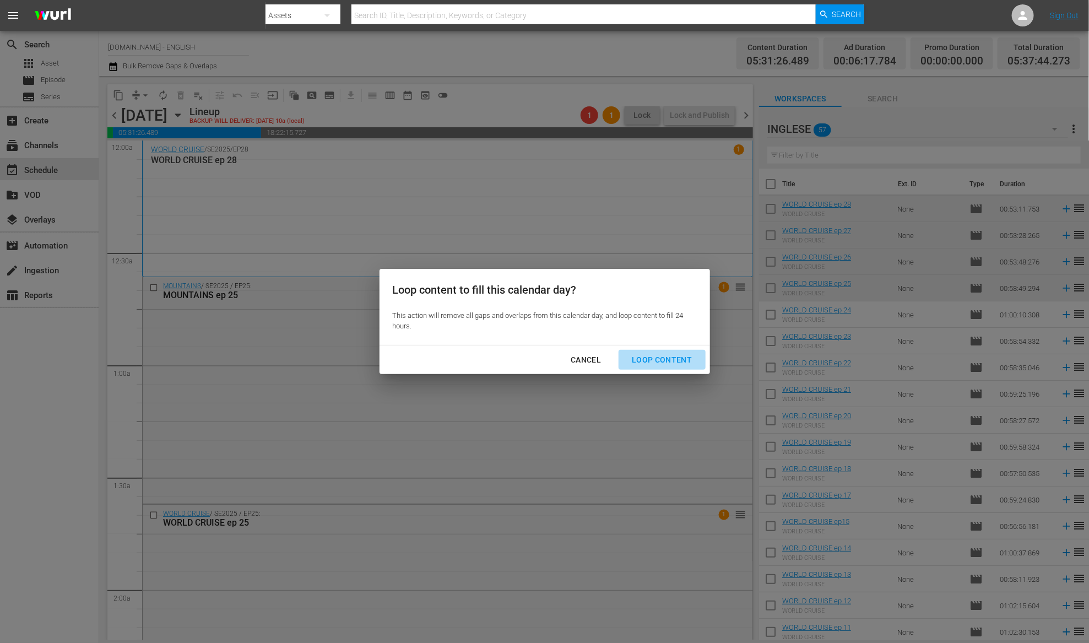
click at [675, 360] on div "Loop Content" at bounding box center [662, 360] width 78 height 14
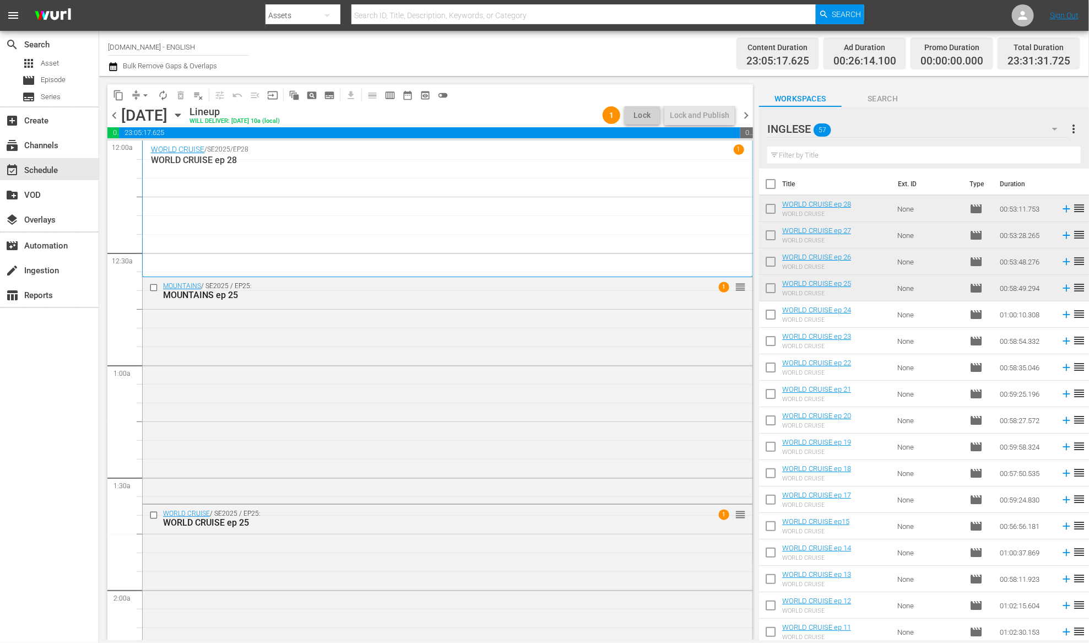
click at [743, 116] on span "chevron_right" at bounding box center [746, 115] width 14 height 14
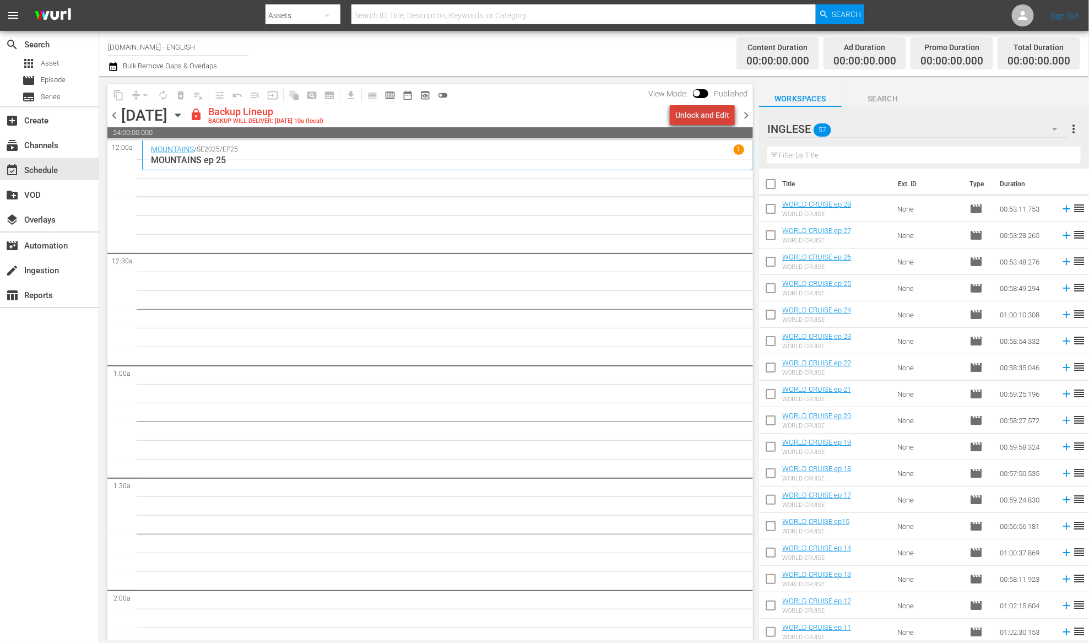
click at [717, 109] on div "Unlock and Edit" at bounding box center [702, 115] width 54 height 20
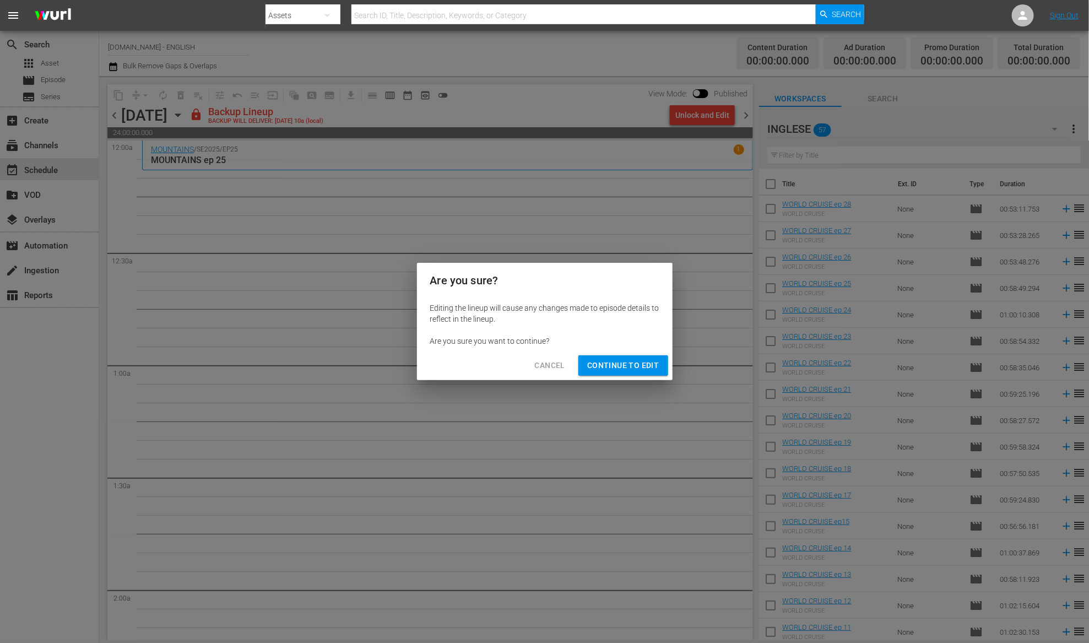
click at [633, 370] on span "Continue to Edit" at bounding box center [623, 365] width 72 height 14
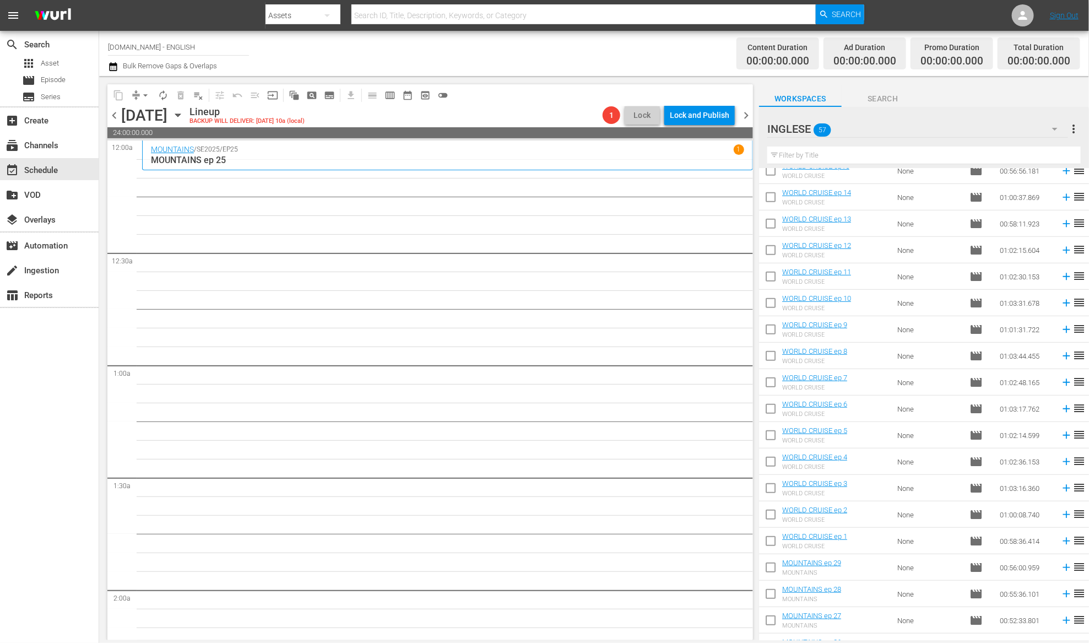
scroll to position [143, 0]
click at [1062, 224] on icon at bounding box center [1065, 224] width 7 height 7
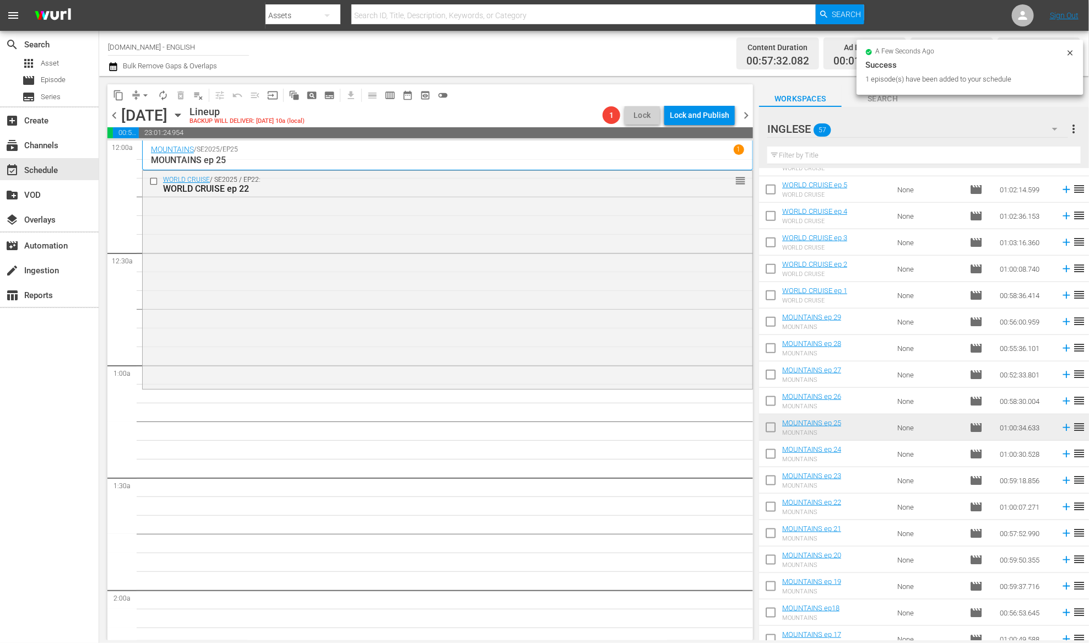
scroll to position [602, 0]
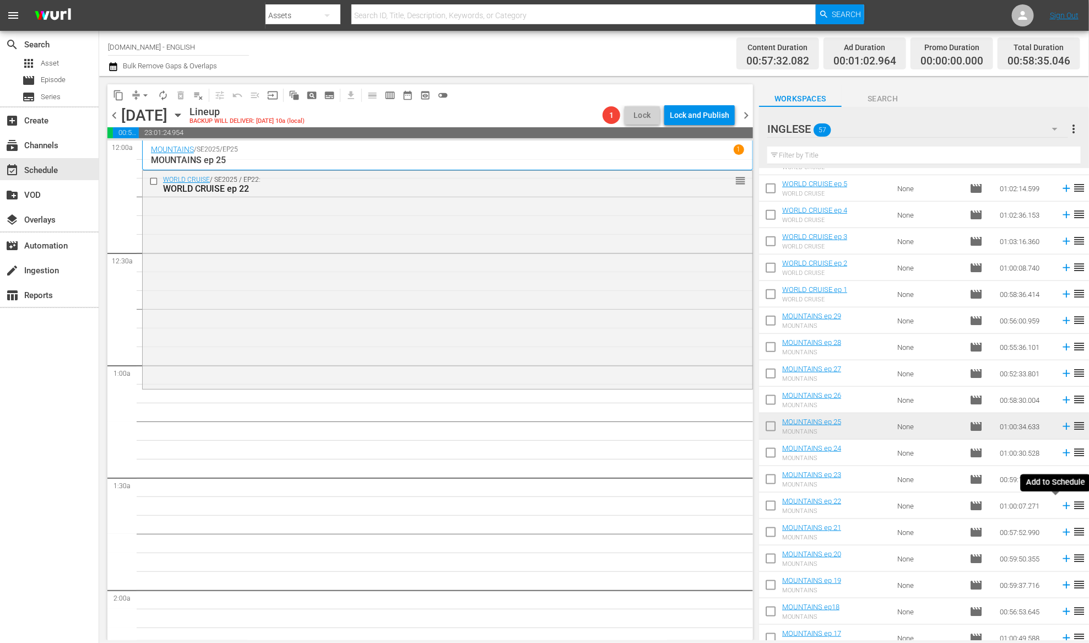
click at [1062, 505] on icon at bounding box center [1065, 505] width 7 height 7
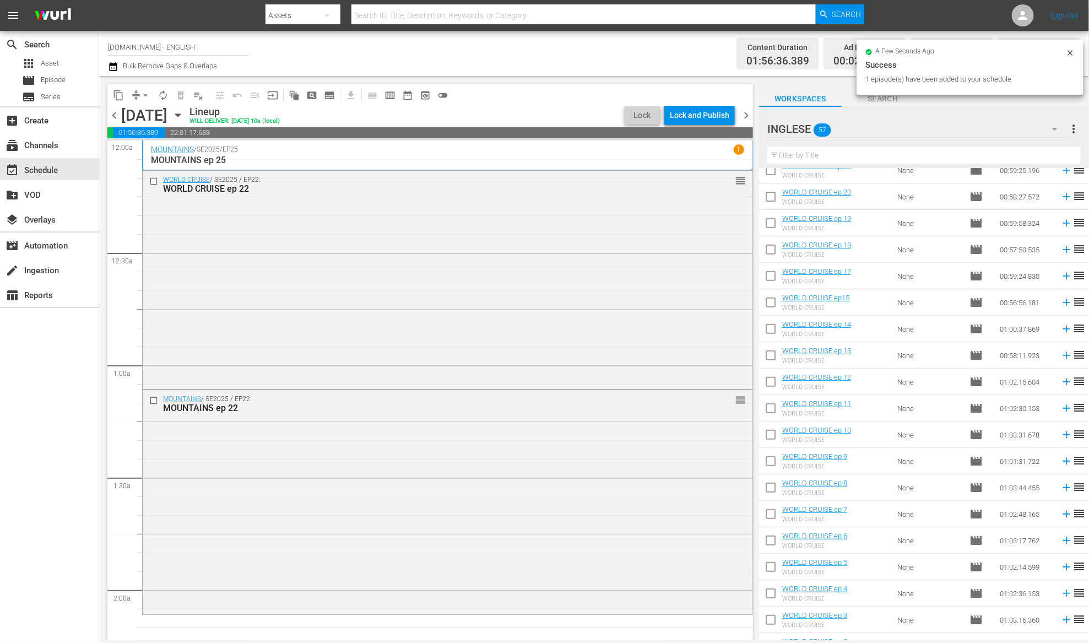
scroll to position [0, 0]
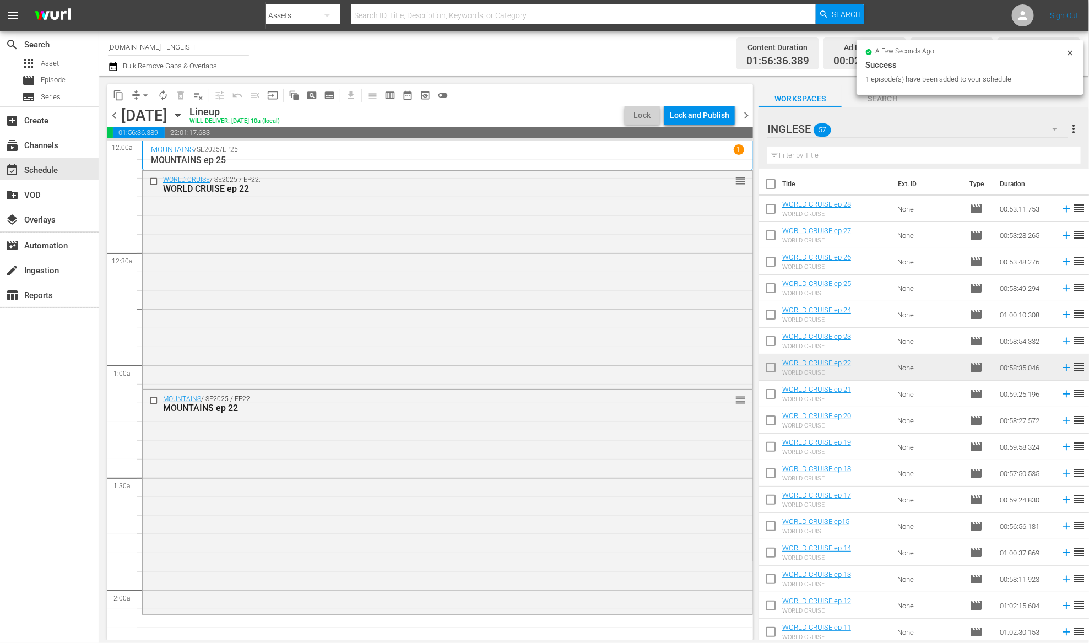
click at [1060, 343] on icon at bounding box center [1066, 341] width 12 height 12
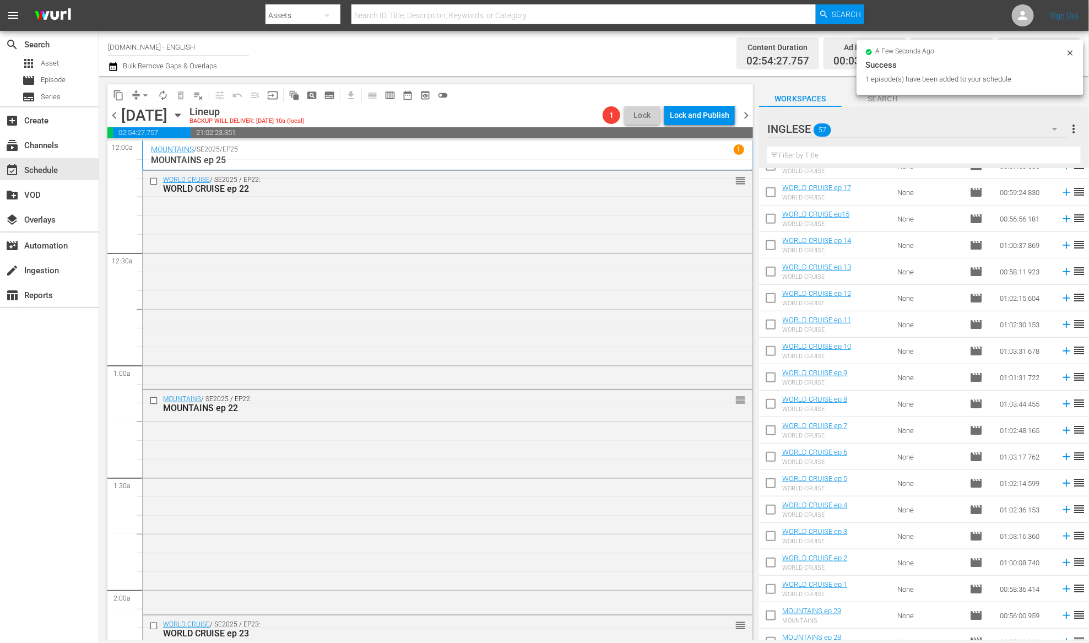
scroll to position [637, 0]
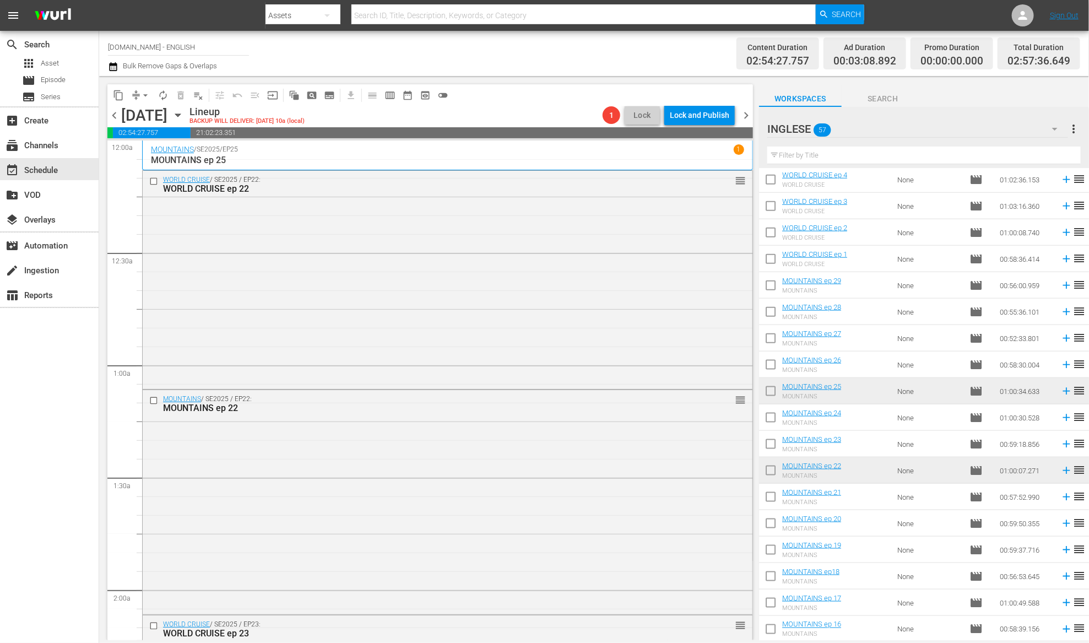
click at [1060, 445] on icon at bounding box center [1066, 444] width 12 height 12
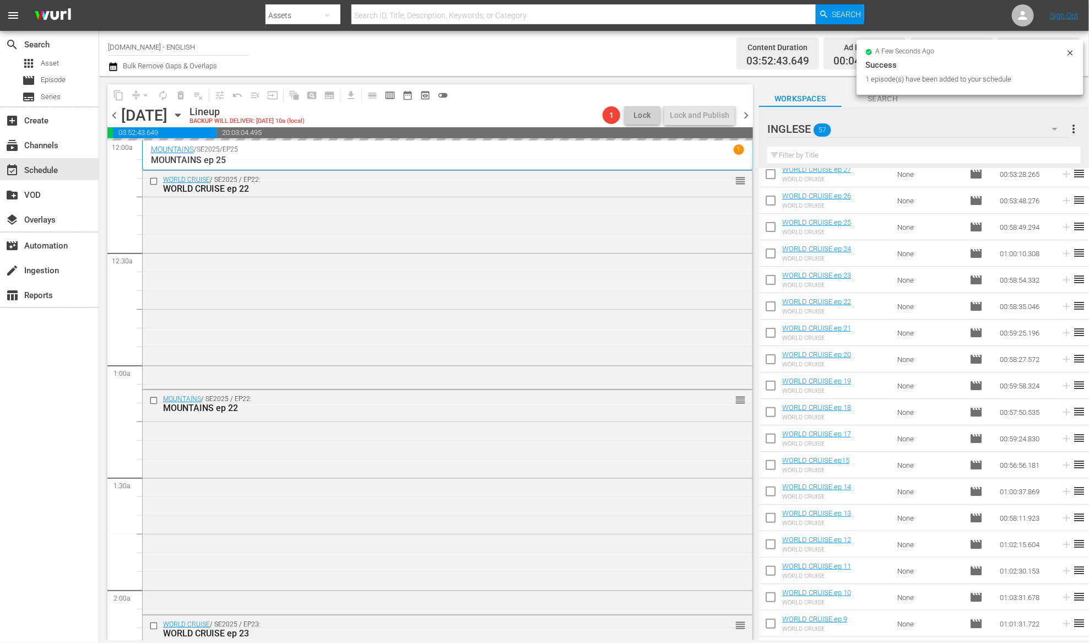
scroll to position [0, 0]
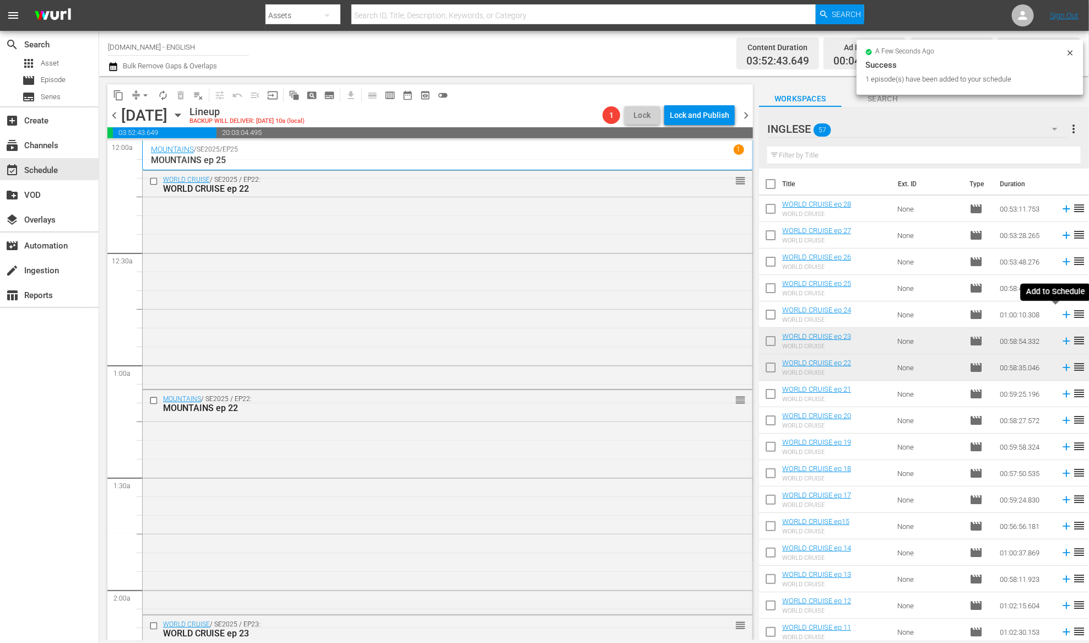
click at [1060, 316] on icon at bounding box center [1066, 314] width 12 height 12
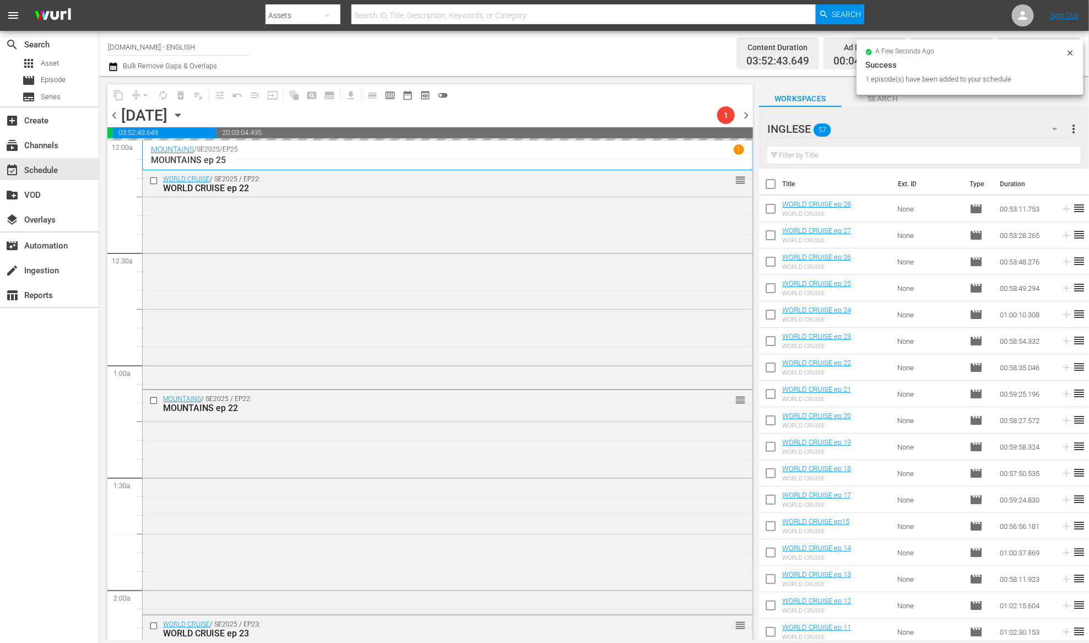
scroll to position [612, 0]
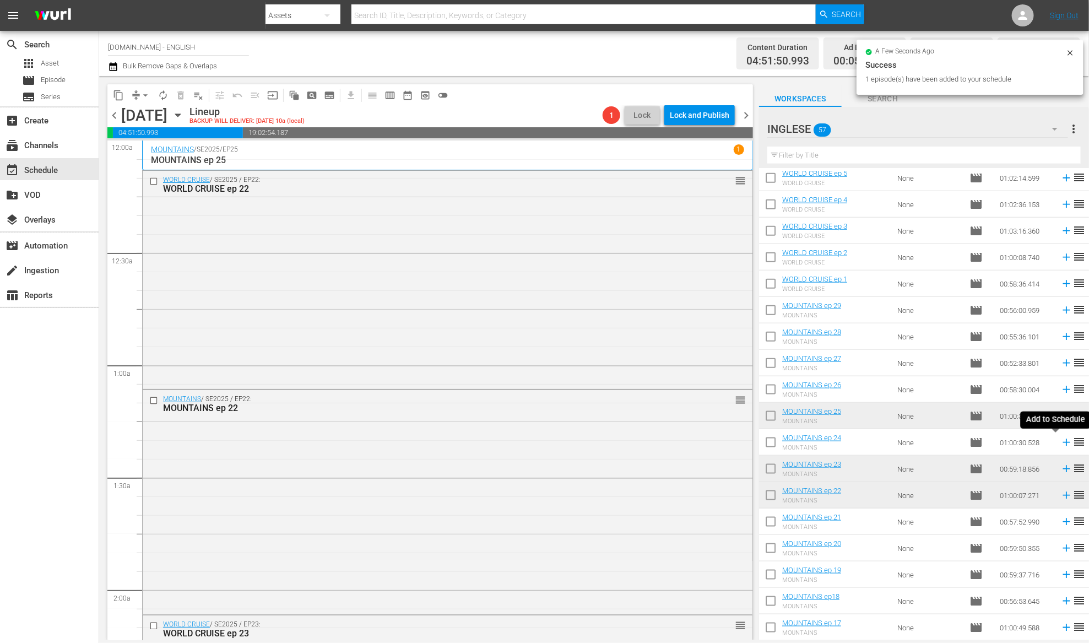
click at [1062, 442] on icon at bounding box center [1065, 442] width 7 height 7
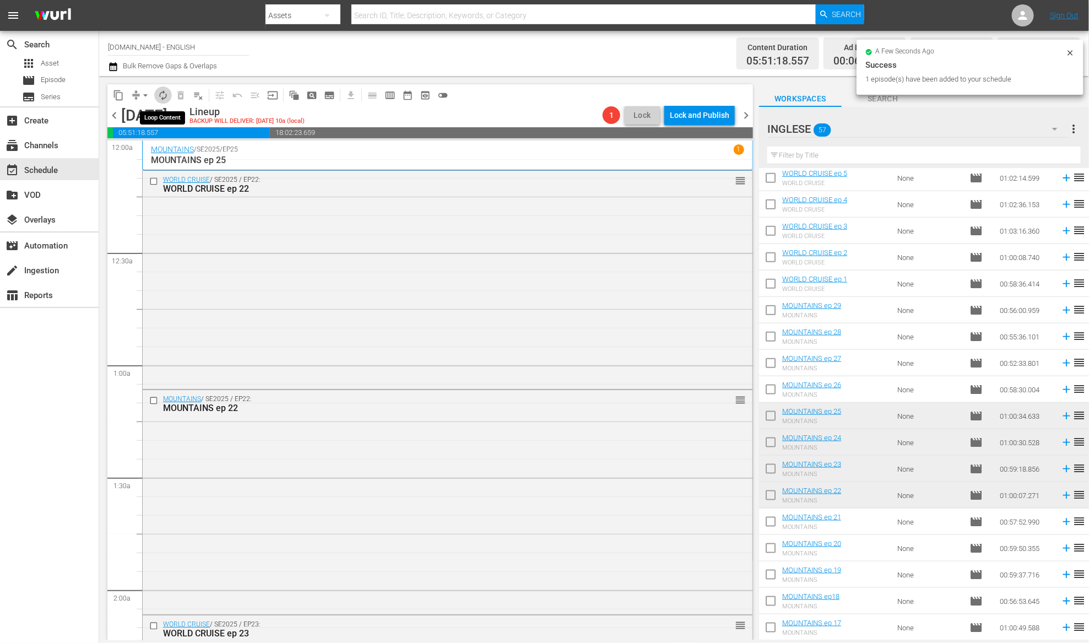
click at [162, 90] on span "autorenew_outlined" at bounding box center [162, 95] width 11 height 11
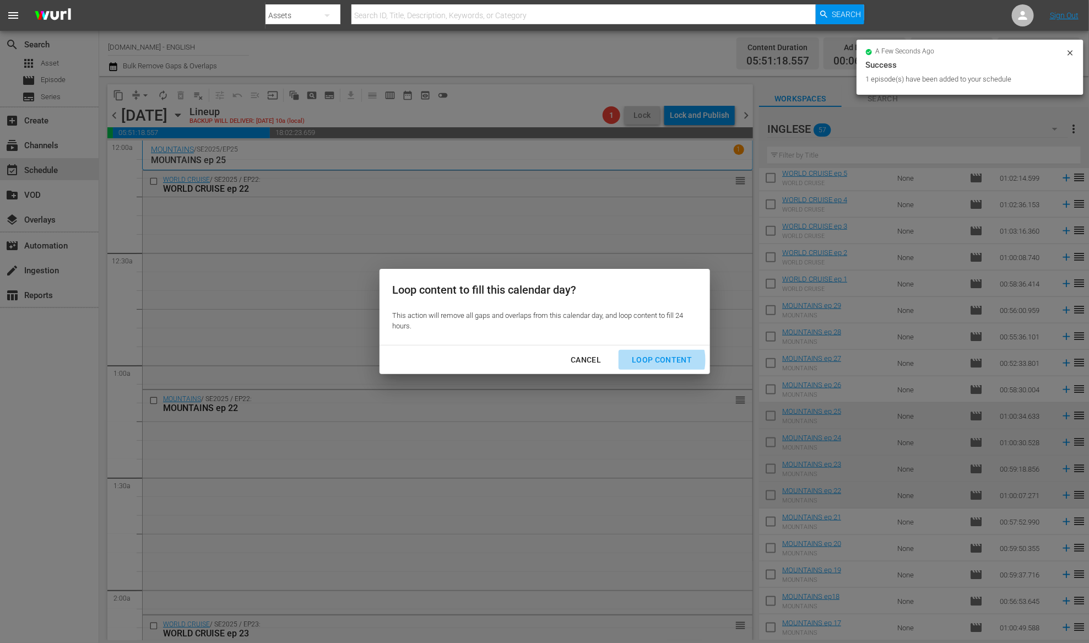
click at [662, 360] on div "Loop Content" at bounding box center [662, 360] width 78 height 14
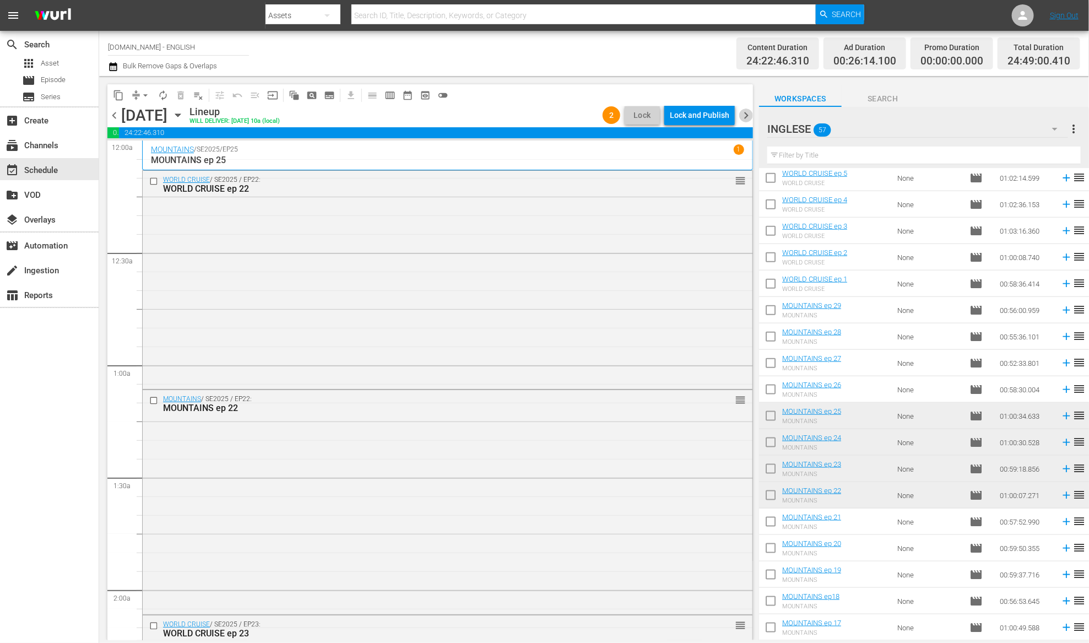
click at [745, 116] on span "chevron_right" at bounding box center [746, 115] width 14 height 14
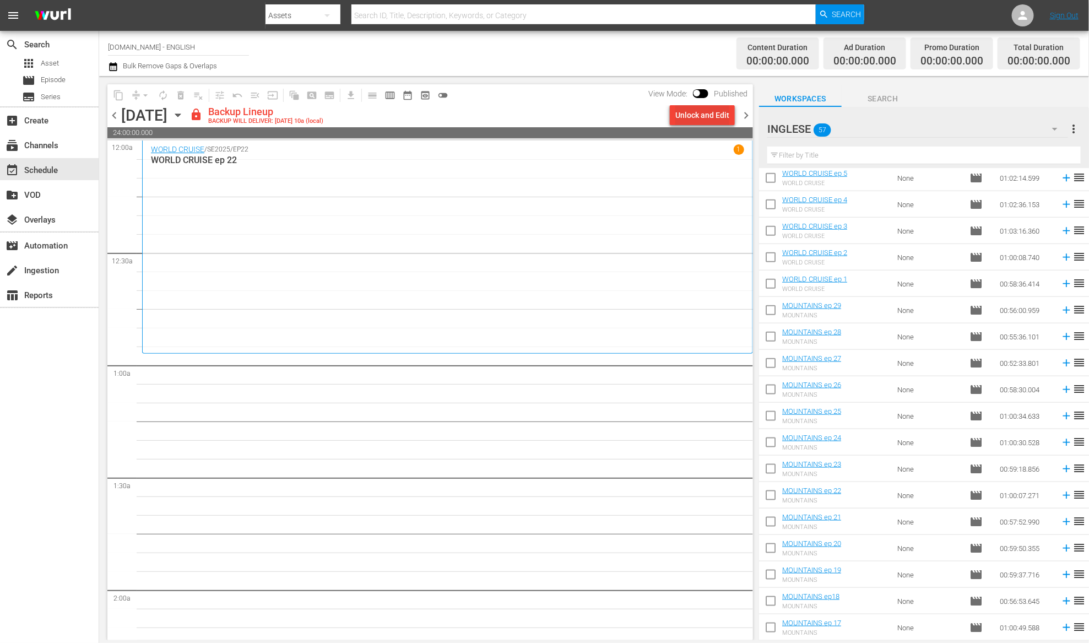
click at [711, 113] on div "Unlock and Edit" at bounding box center [702, 115] width 54 height 20
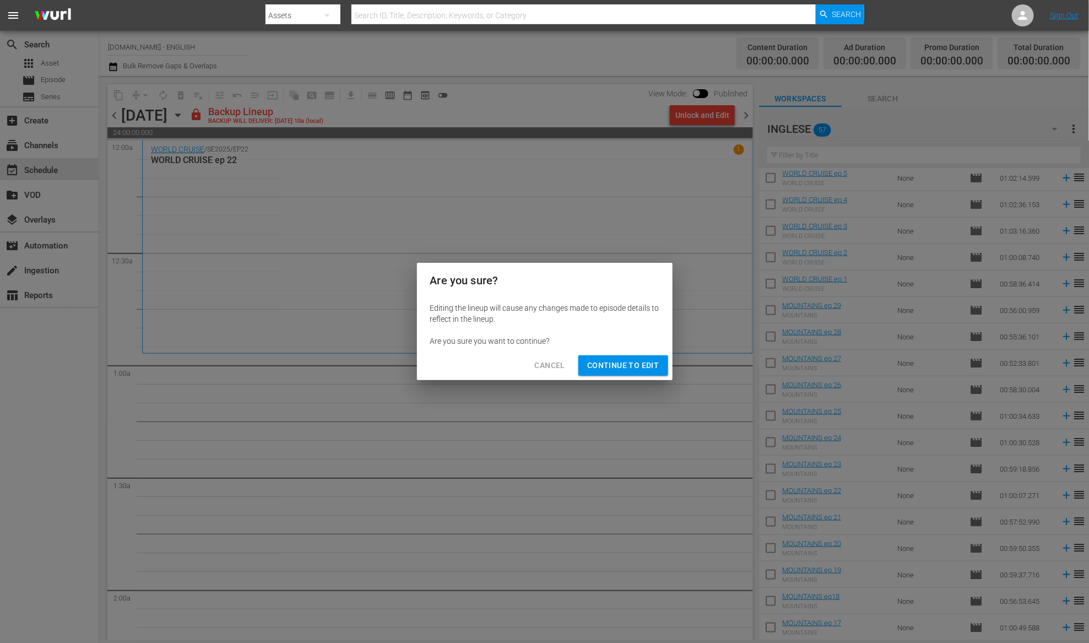
click at [637, 360] on span "Continue to Edit" at bounding box center [623, 365] width 72 height 14
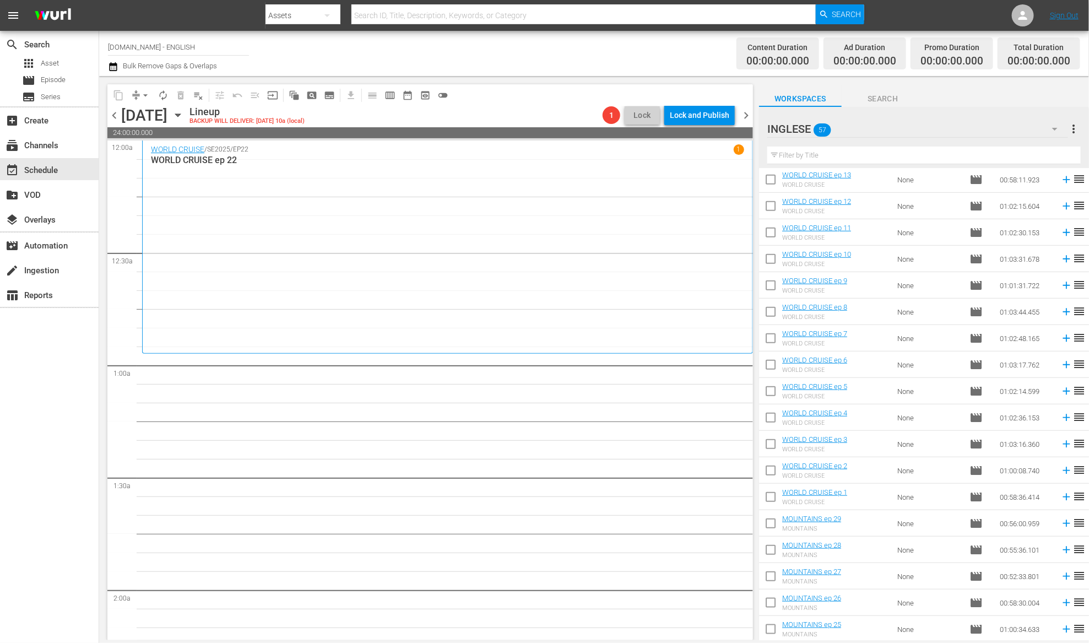
scroll to position [624, 0]
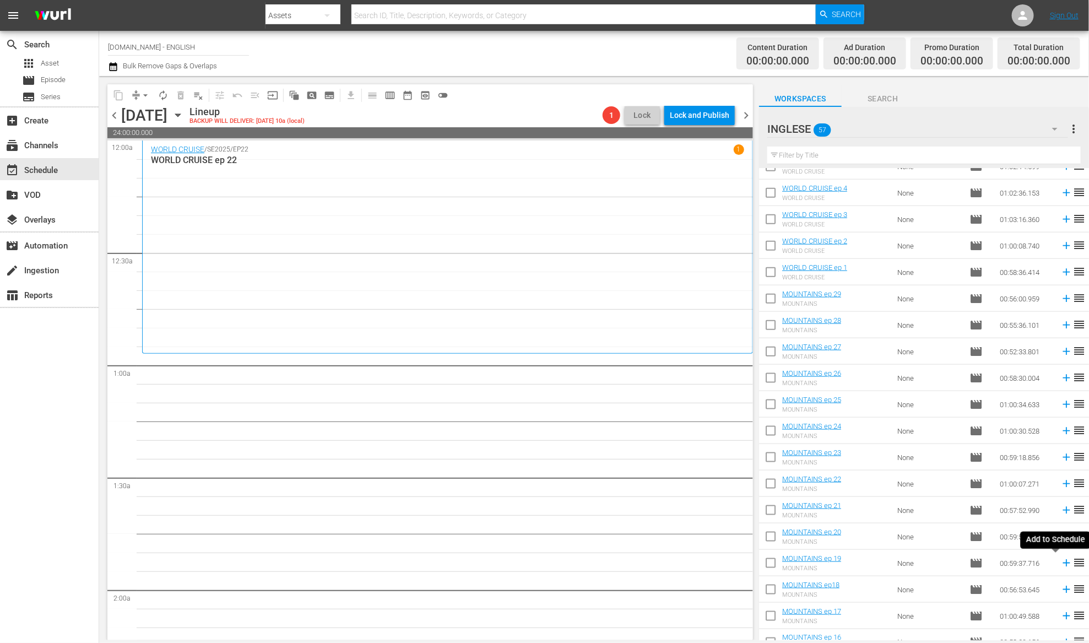
click at [1062, 562] on icon at bounding box center [1065, 562] width 7 height 7
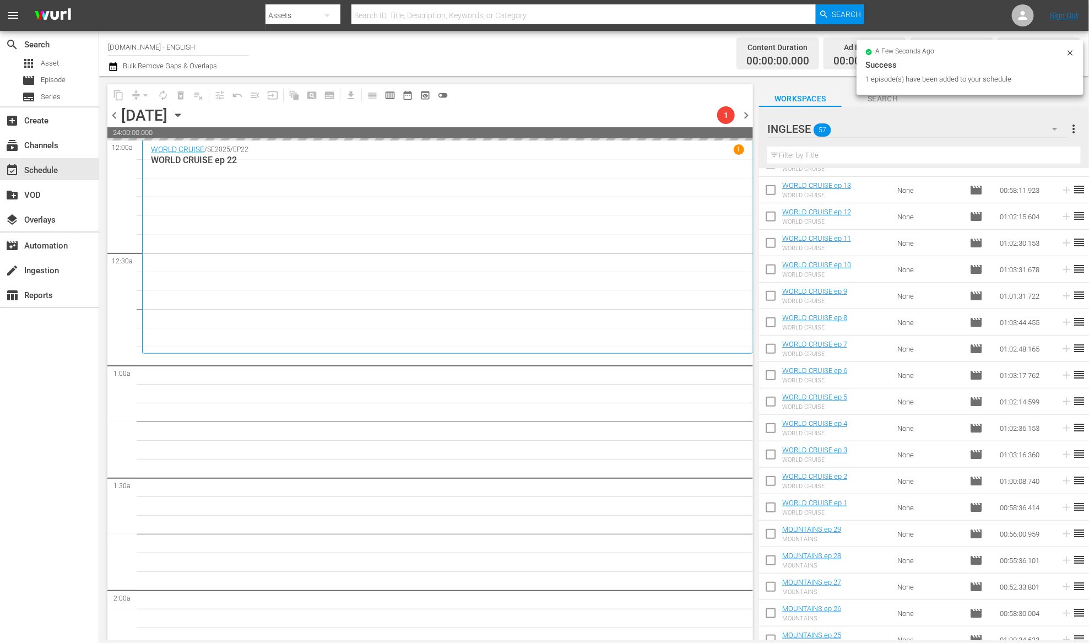
scroll to position [9, 0]
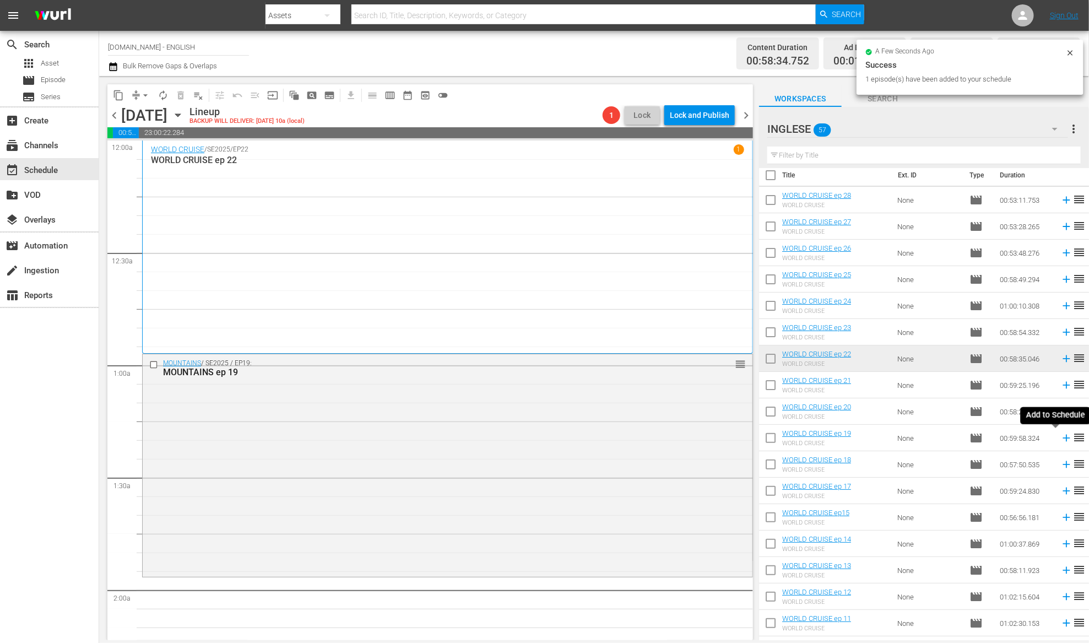
click at [1062, 438] on icon at bounding box center [1065, 437] width 7 height 7
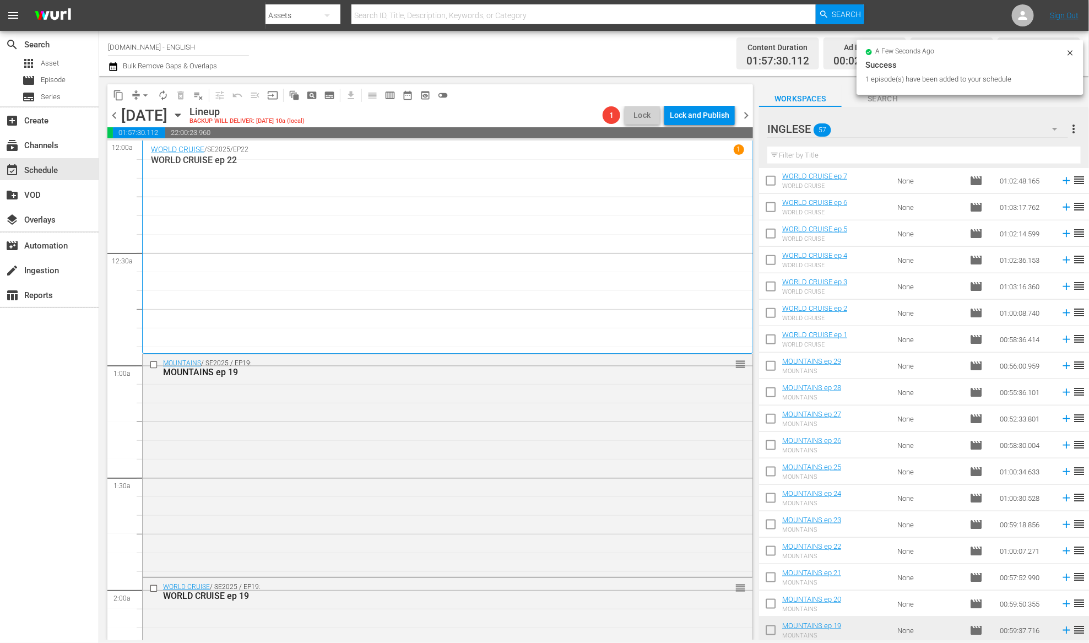
scroll to position [819, 0]
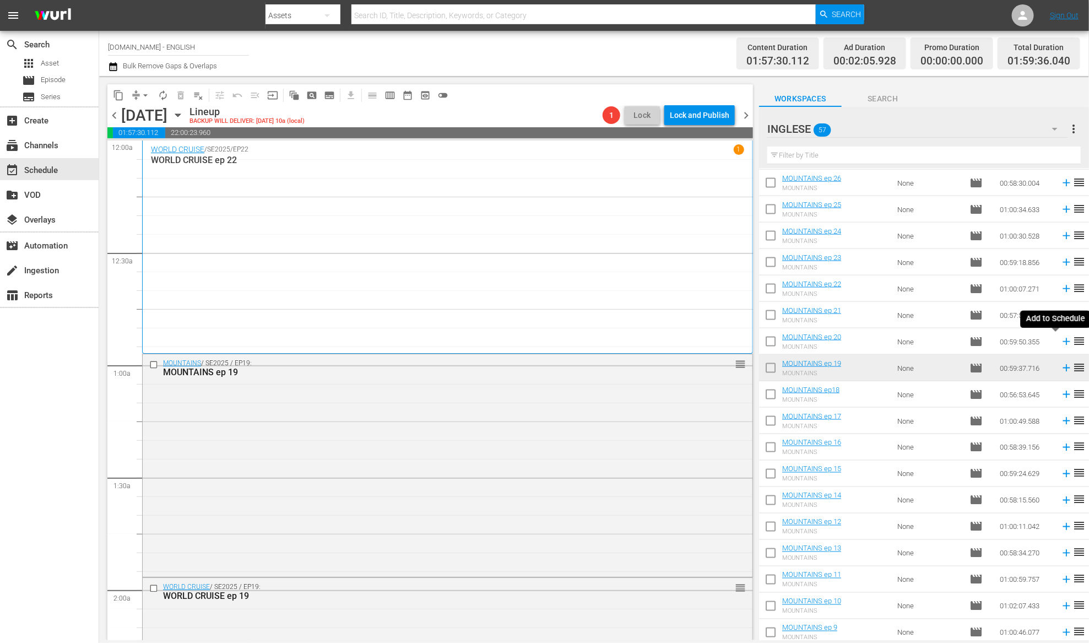
click at [1060, 345] on icon at bounding box center [1066, 341] width 12 height 12
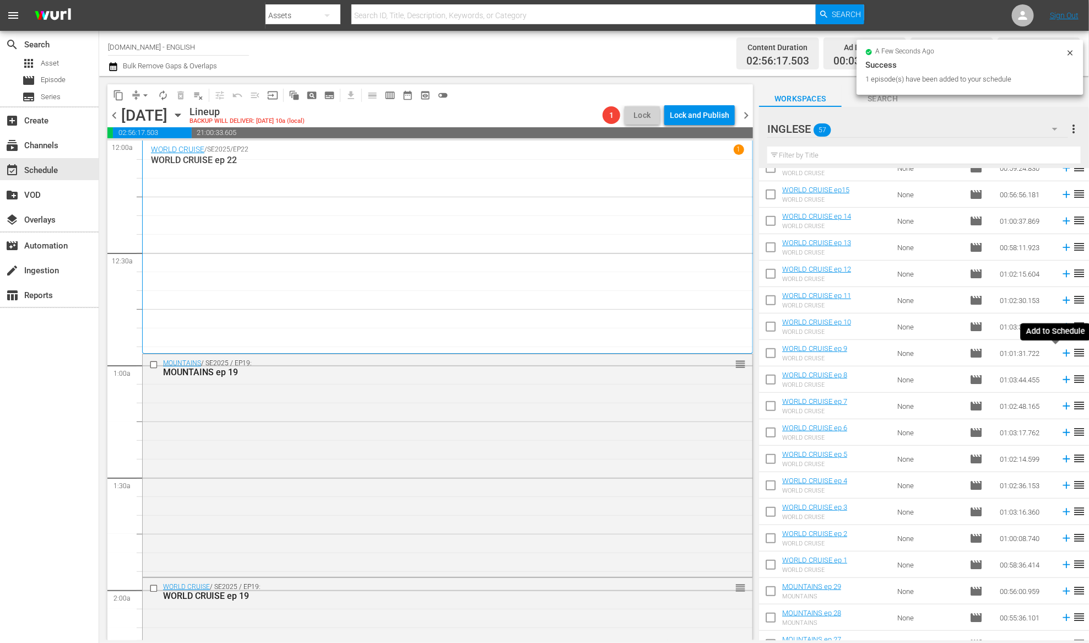
scroll to position [183, 0]
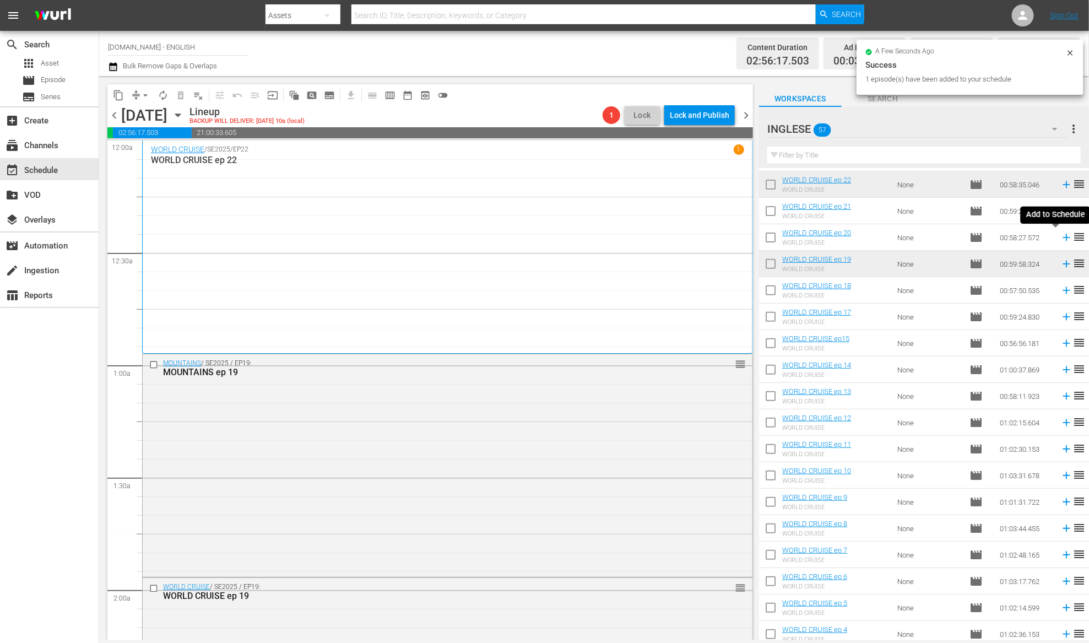
click at [1060, 238] on icon at bounding box center [1066, 237] width 12 height 12
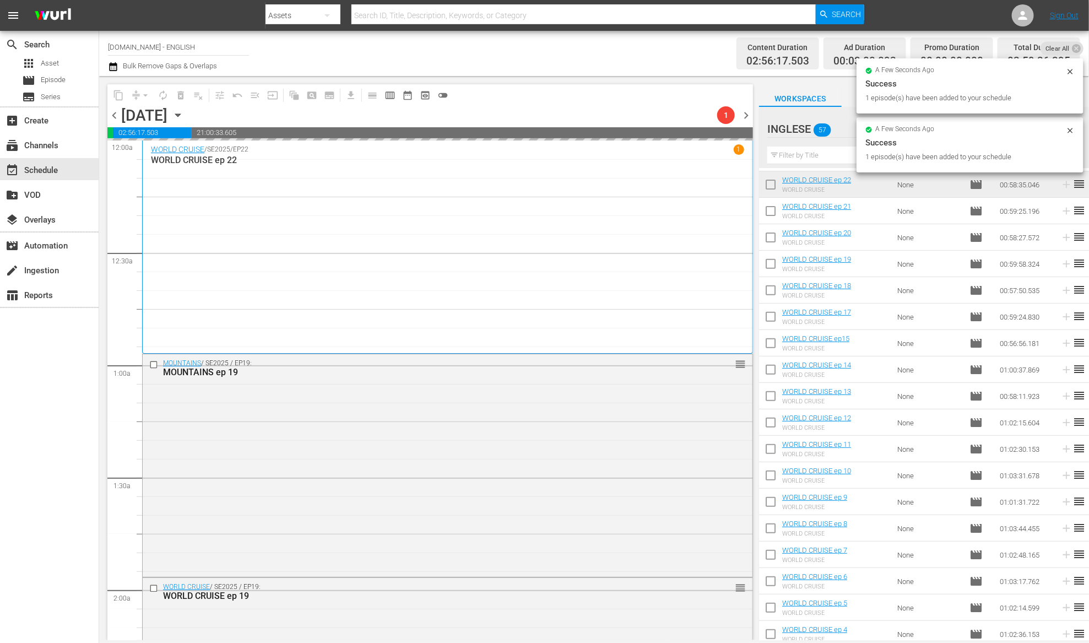
scroll to position [553, 0]
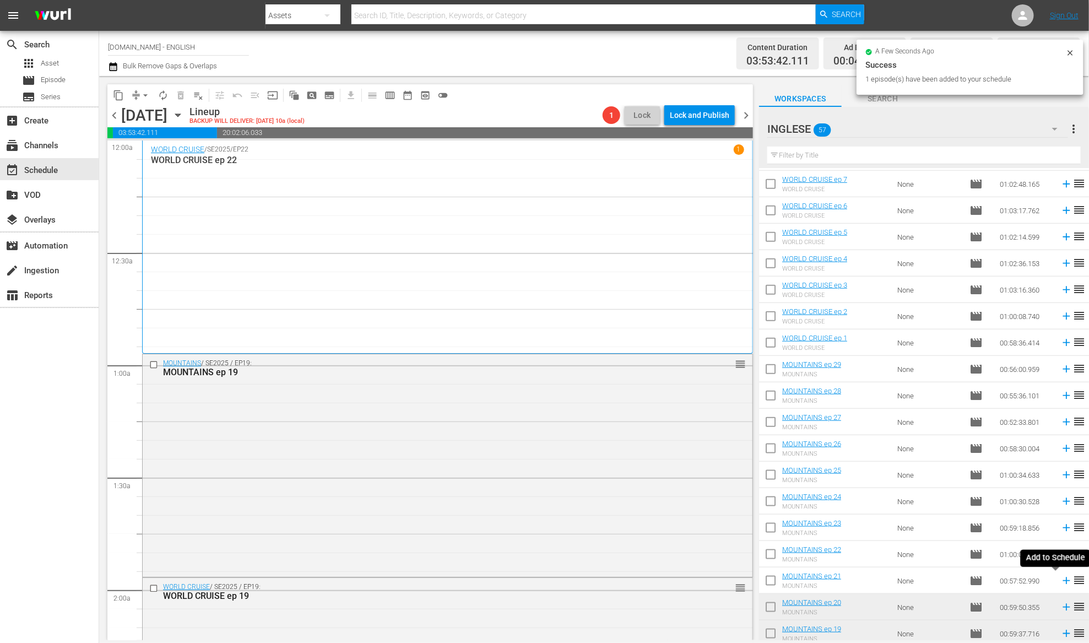
click at [1060, 582] on icon at bounding box center [1066, 580] width 12 height 12
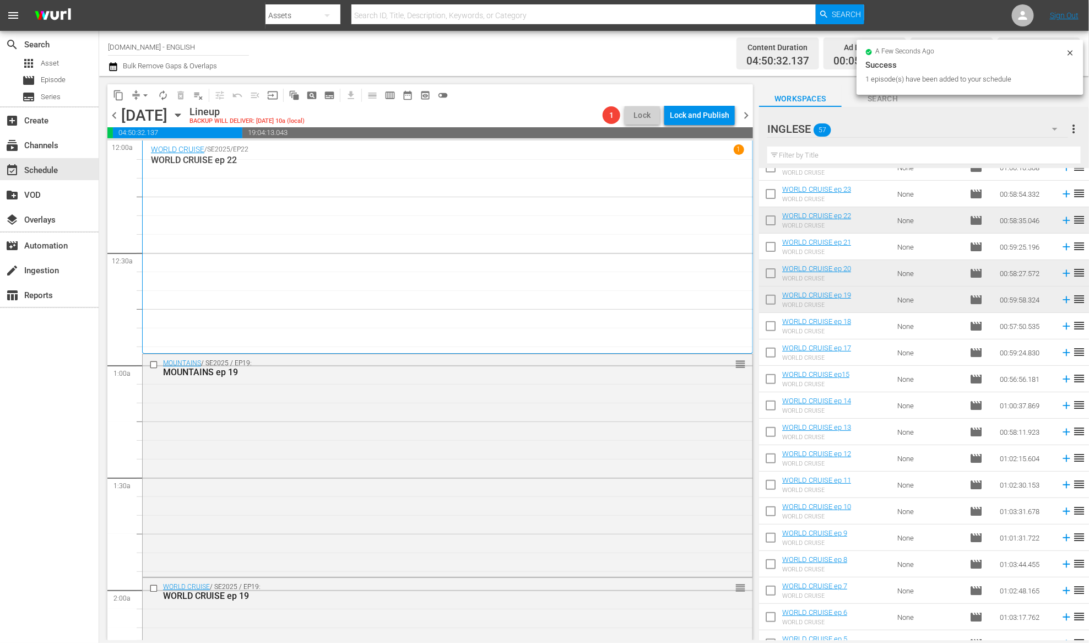
scroll to position [100, 0]
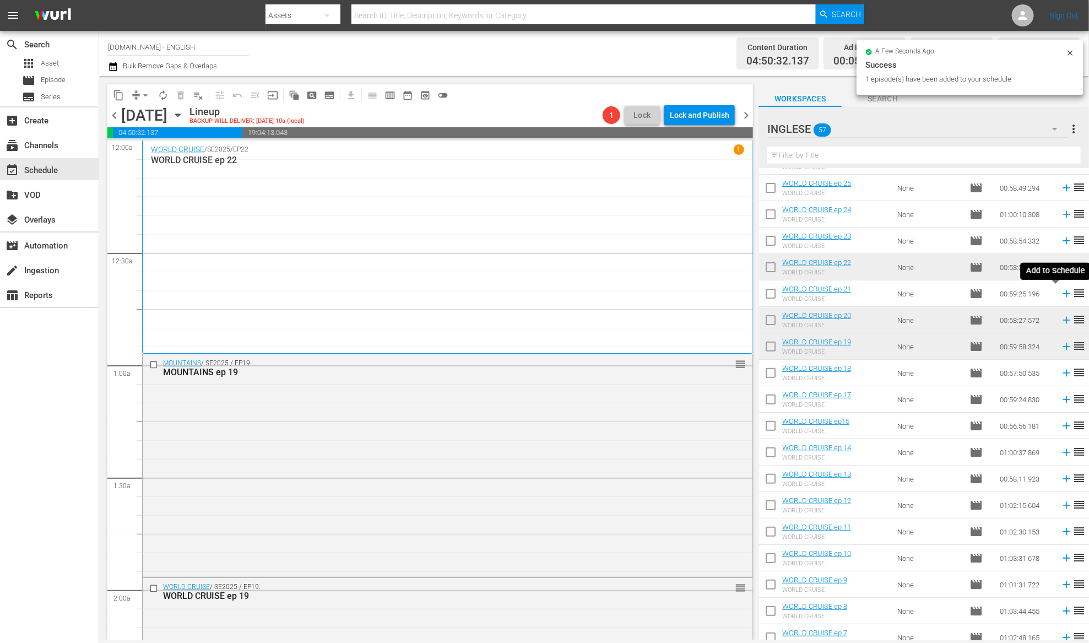
click at [1060, 296] on icon at bounding box center [1066, 293] width 12 height 12
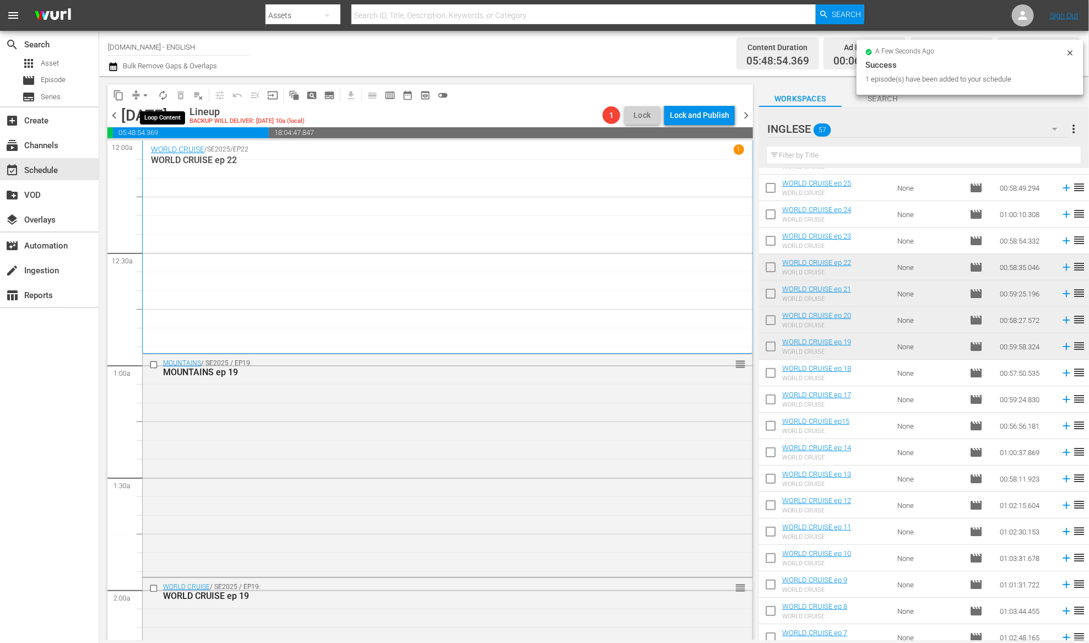
click at [164, 97] on span "autorenew_outlined" at bounding box center [162, 95] width 11 height 11
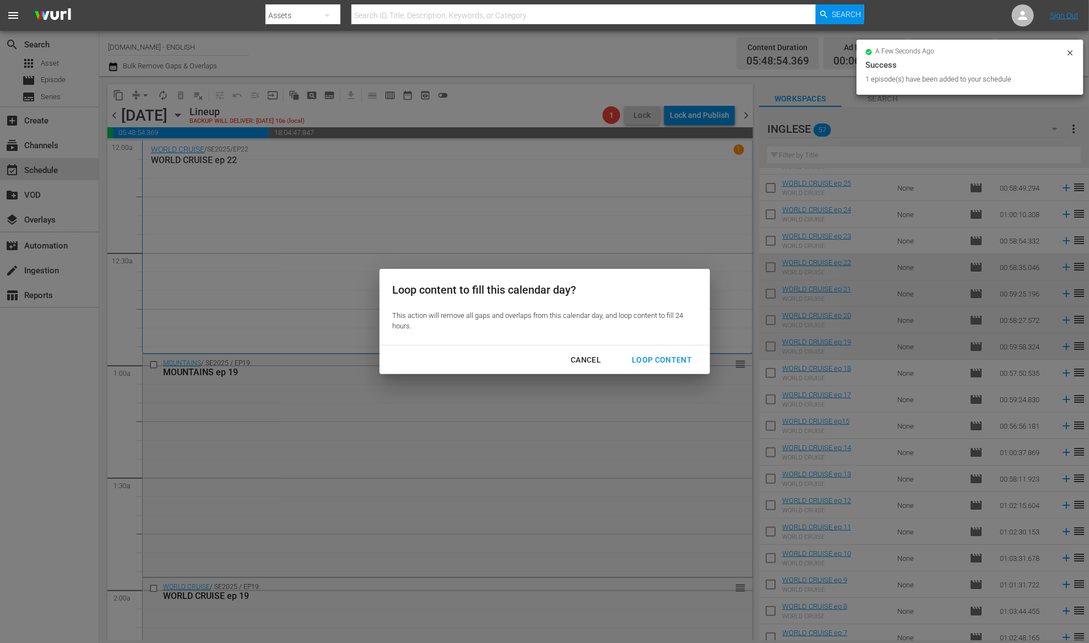
click at [658, 362] on div "Loop Content" at bounding box center [662, 360] width 78 height 14
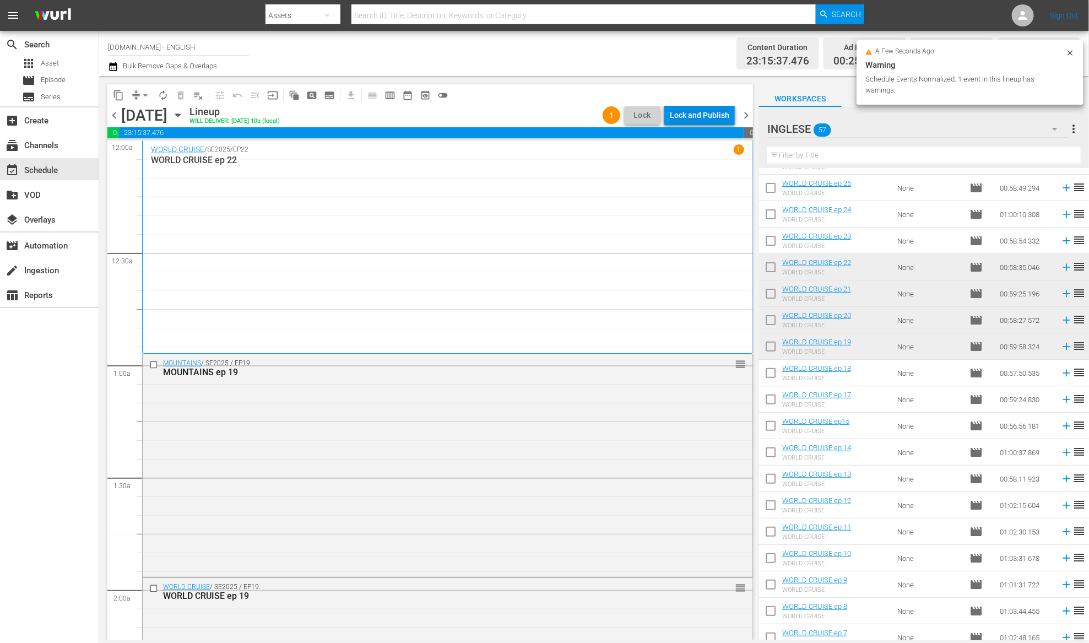
click at [707, 111] on div "Lock and Publish" at bounding box center [699, 115] width 59 height 20
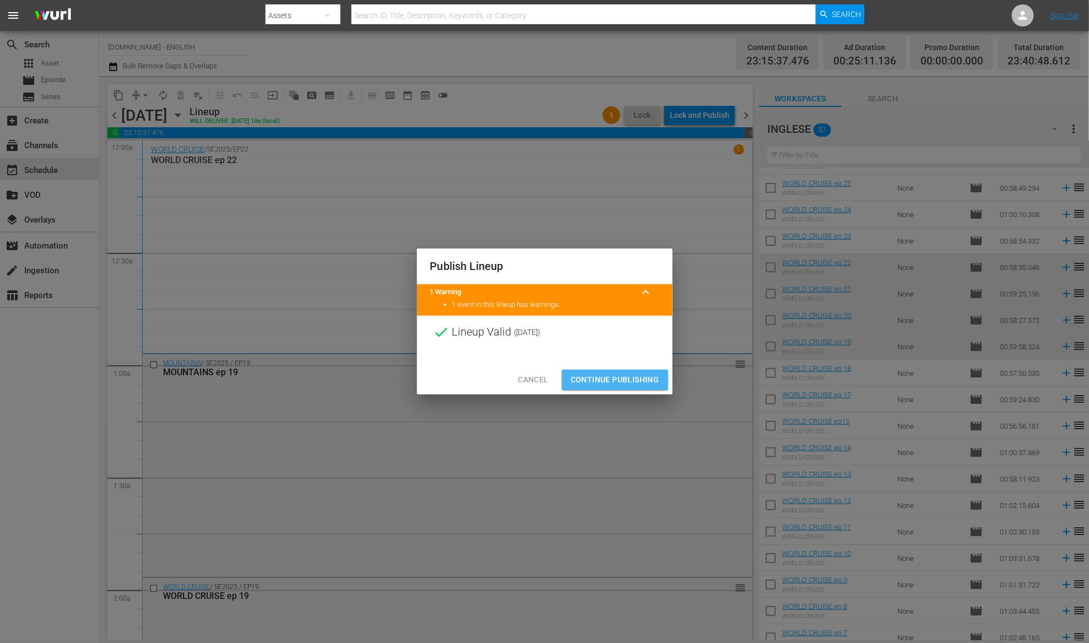
click at [643, 383] on span "Continue Publishing" at bounding box center [614, 380] width 89 height 14
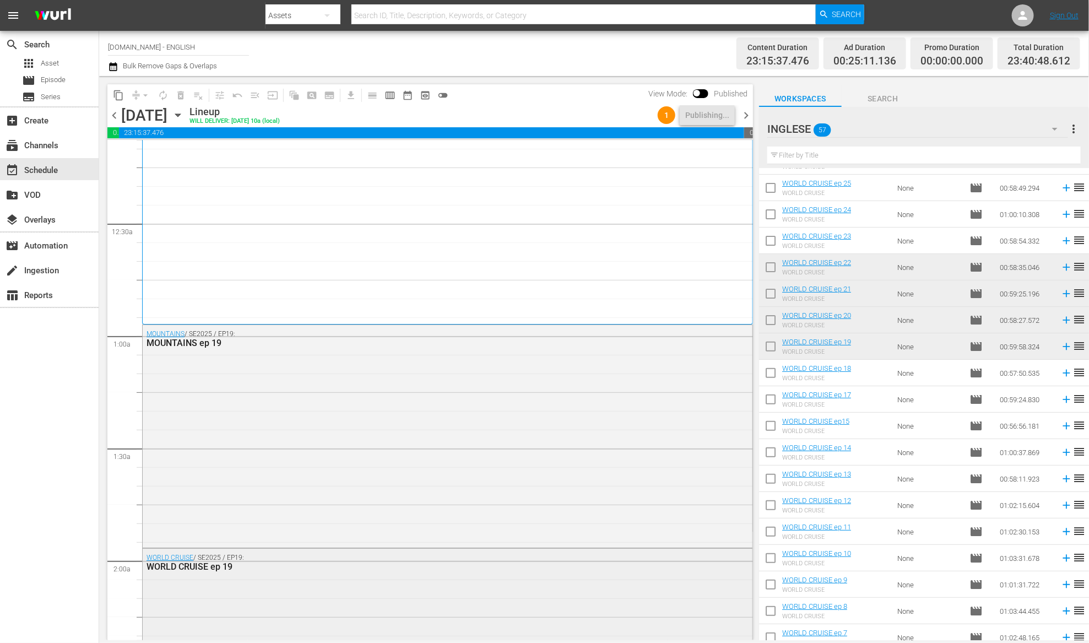
scroll to position [0, 0]
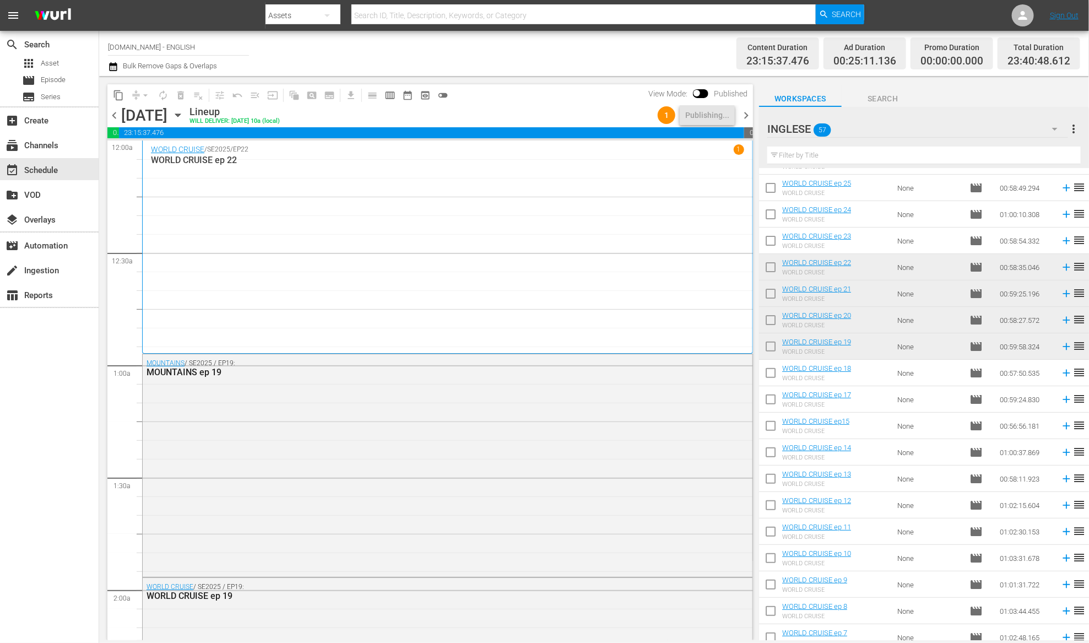
click at [113, 115] on span "chevron_left" at bounding box center [114, 115] width 14 height 14
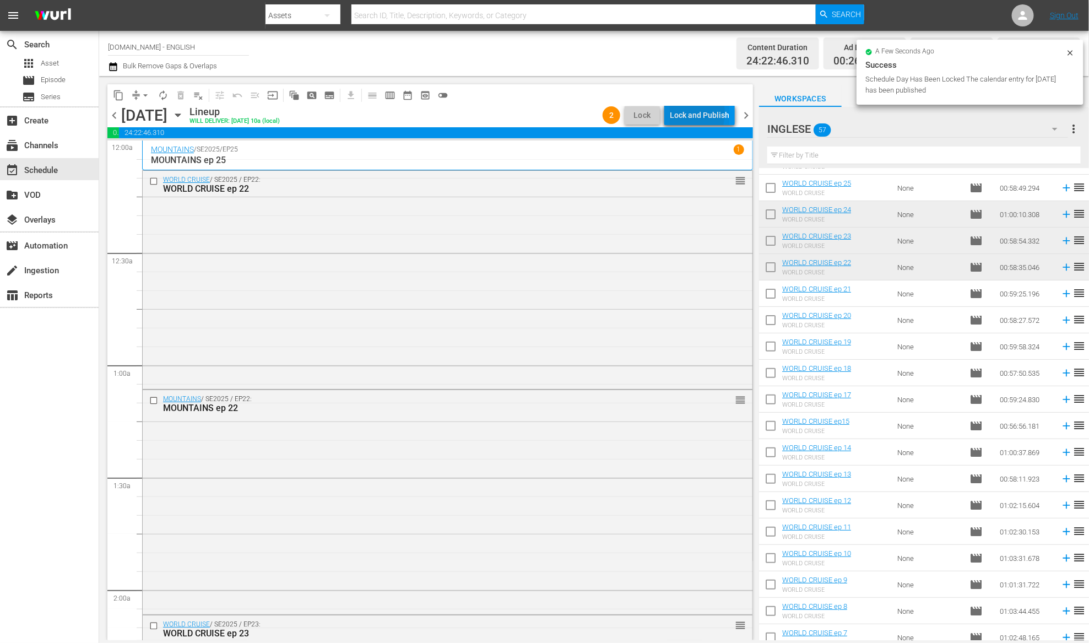
click at [680, 113] on div "Lock and Publish" at bounding box center [699, 115] width 59 height 20
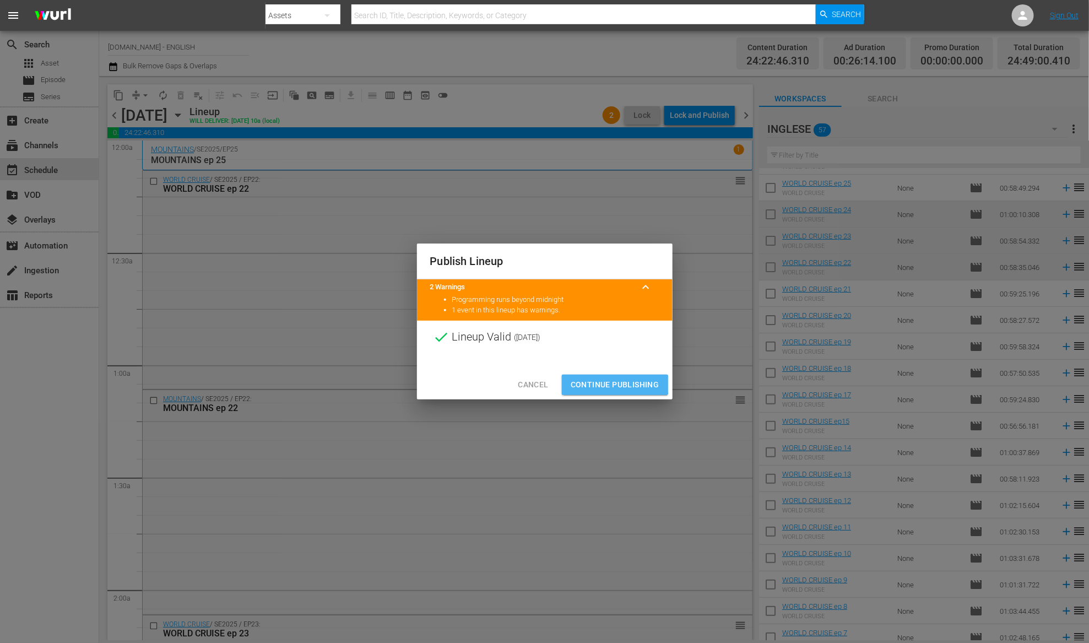
click at [608, 384] on span "Continue Publishing" at bounding box center [614, 385] width 89 height 14
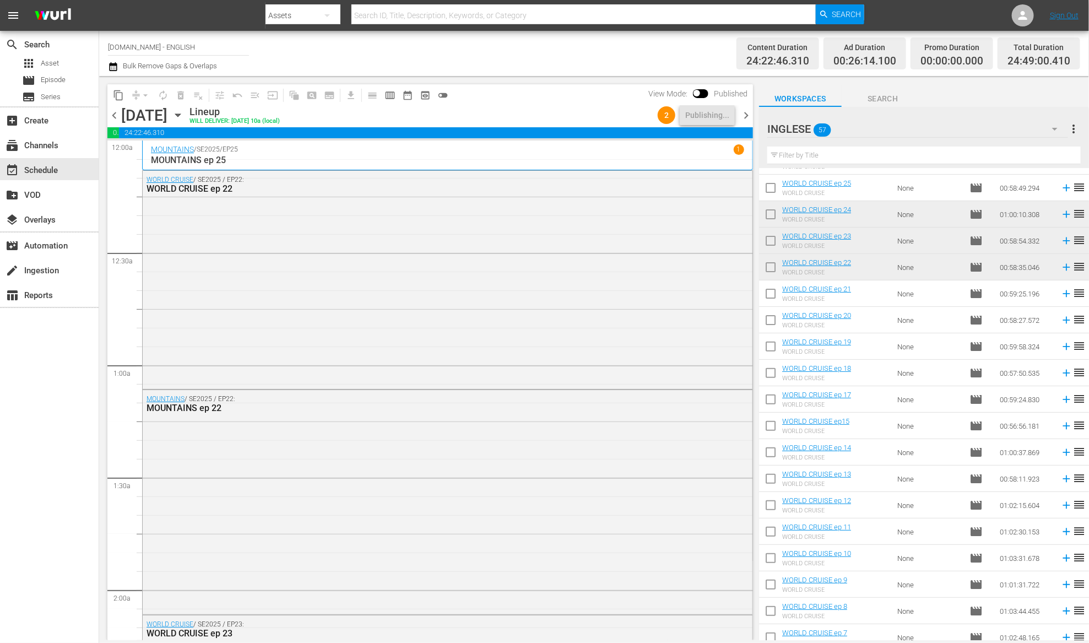
click at [113, 114] on span "chevron_left" at bounding box center [114, 115] width 14 height 14
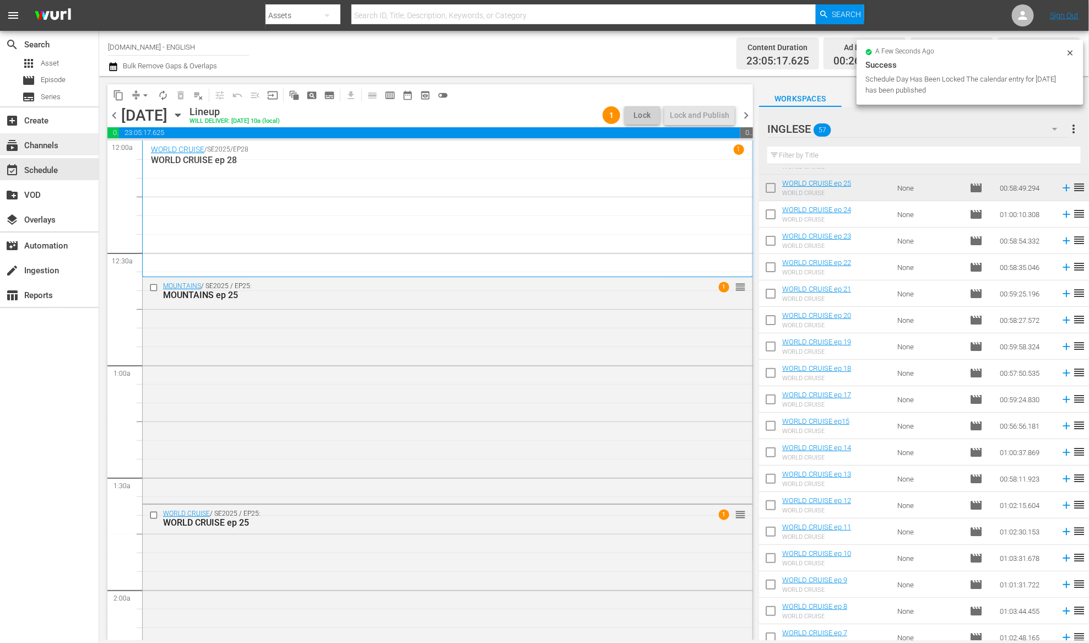
click at [64, 149] on div "subscriptions Channels" at bounding box center [49, 144] width 99 height 22
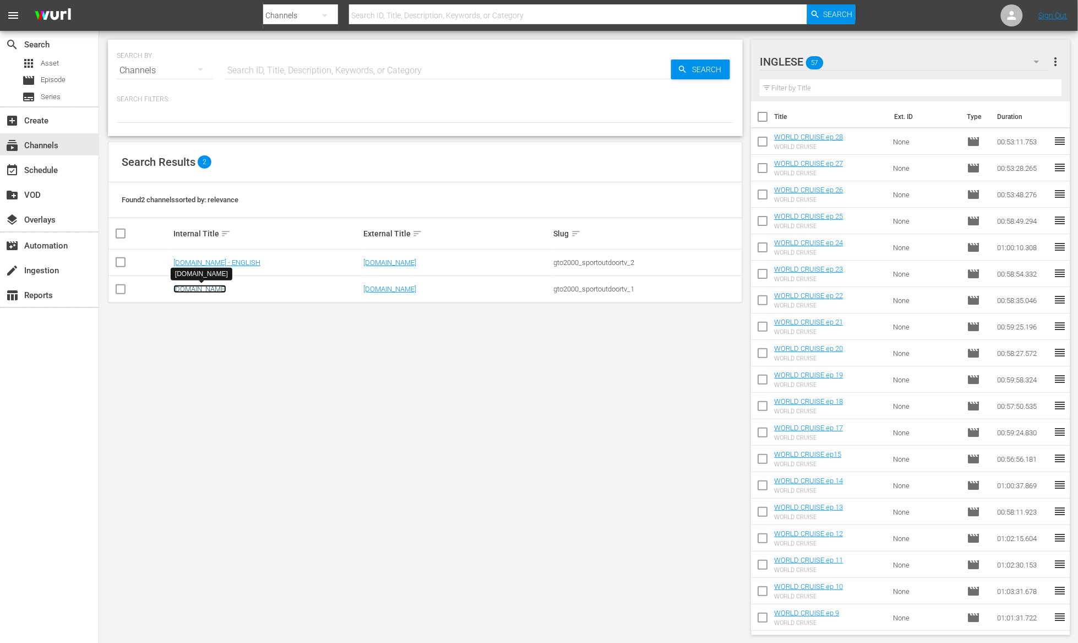
click at [225, 289] on link "[DOMAIN_NAME]" at bounding box center [199, 289] width 53 height 8
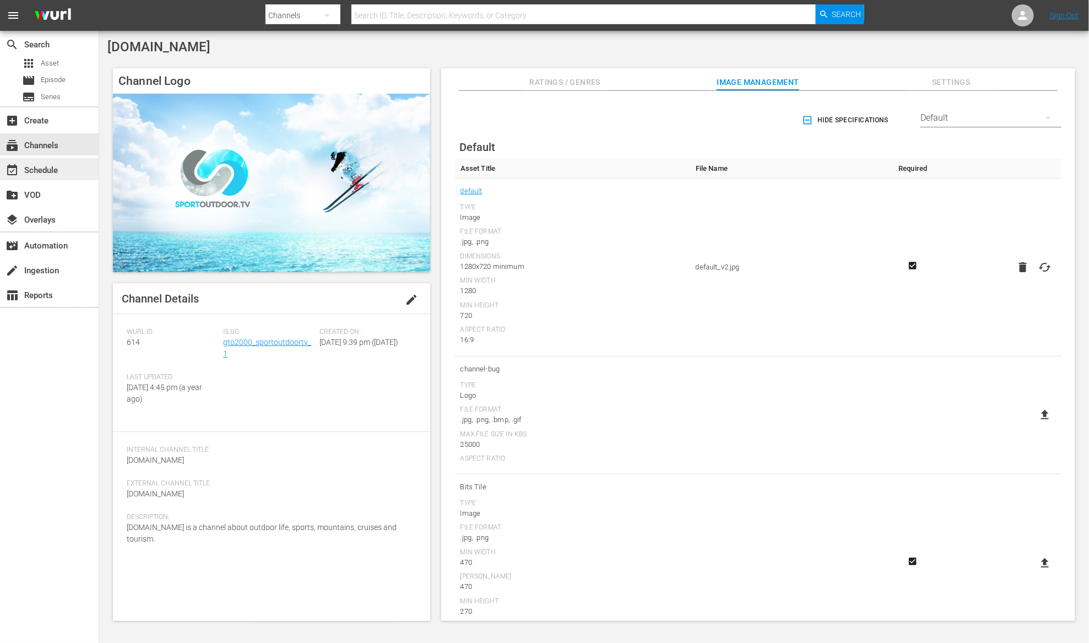
click at [51, 168] on div "event_available Schedule" at bounding box center [31, 169] width 62 height 10
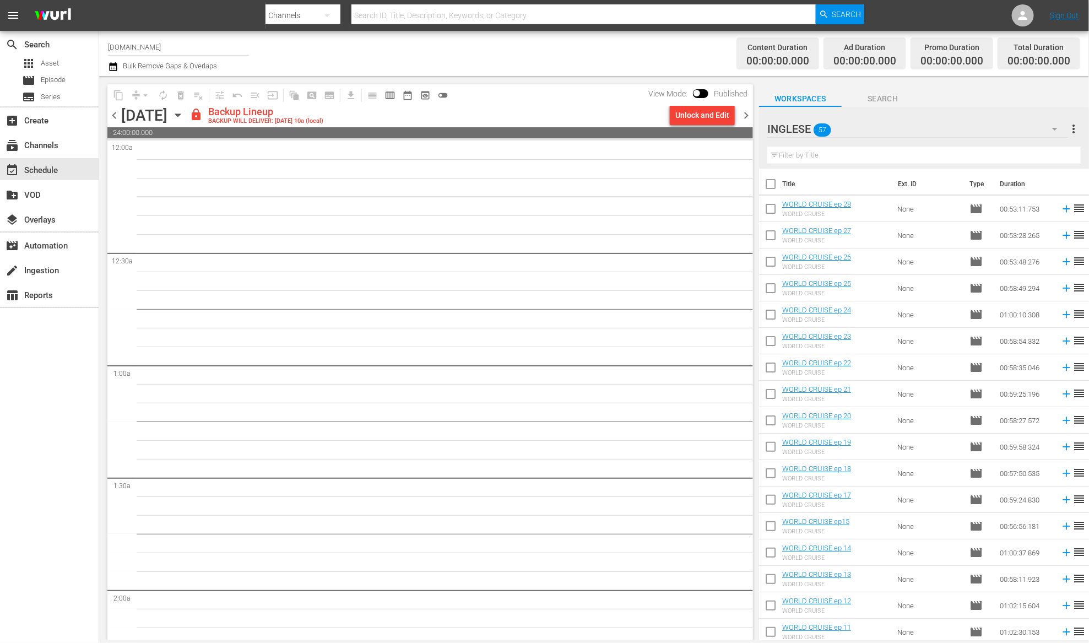
click at [180, 115] on icon "button" at bounding box center [177, 115] width 5 height 3
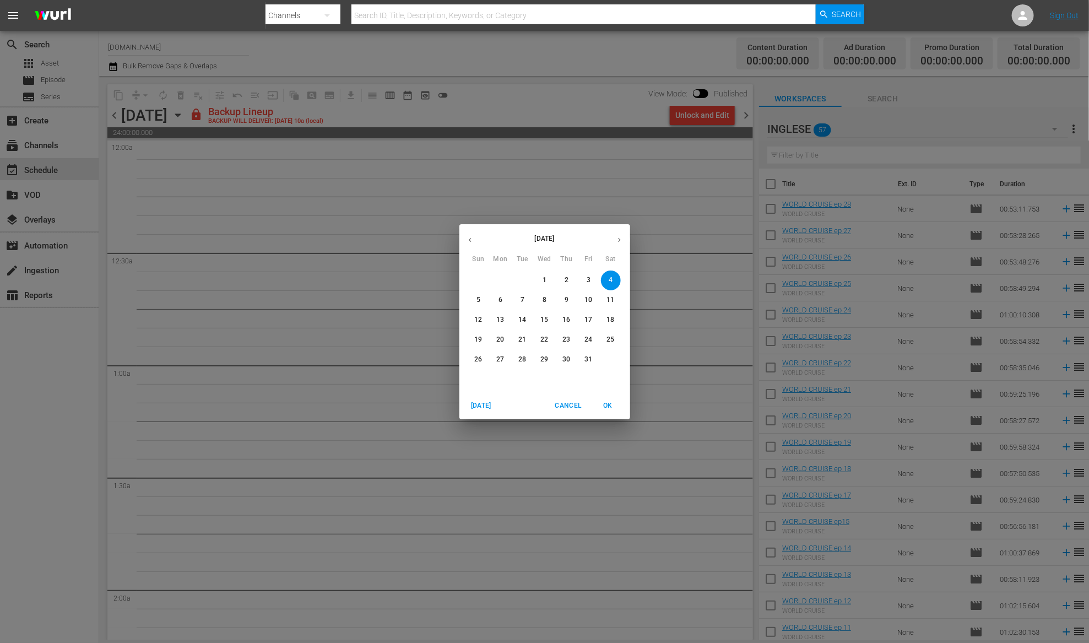
click at [556, 279] on div "2" at bounding box center [567, 280] width 22 height 20
